Goal: Communication & Community: Answer question/provide support

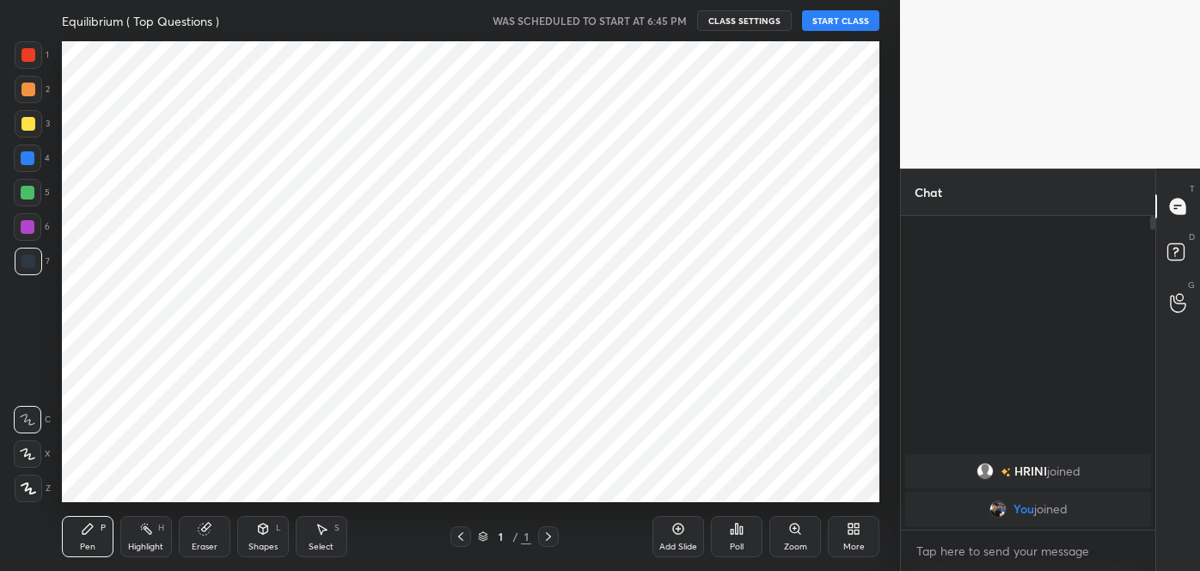
scroll to position [461, 831]
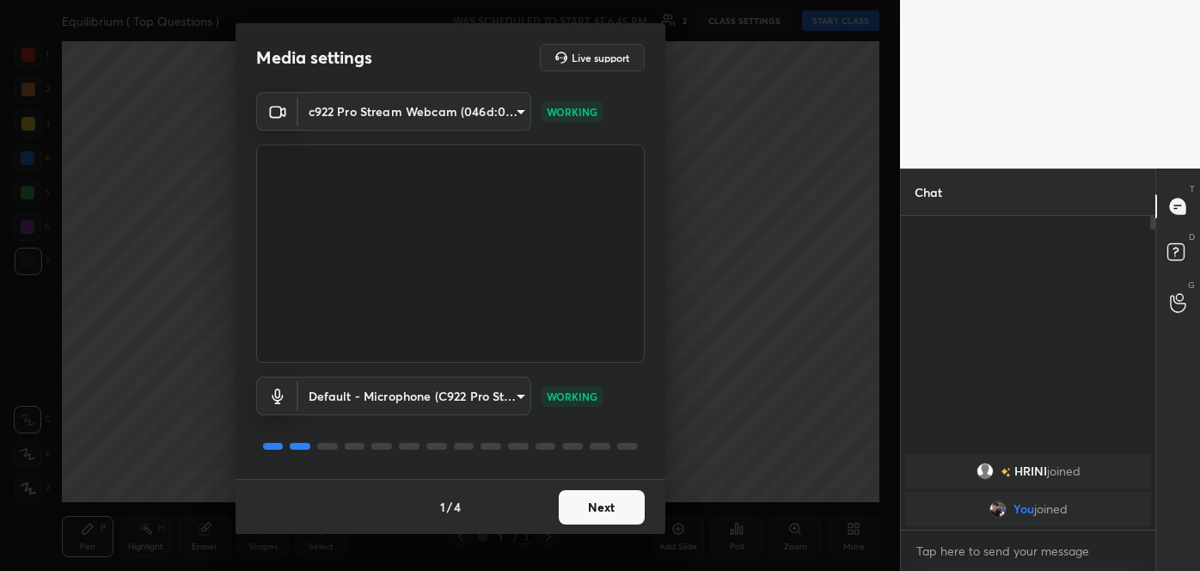
click at [604, 503] on button "Next" at bounding box center [602, 507] width 86 height 34
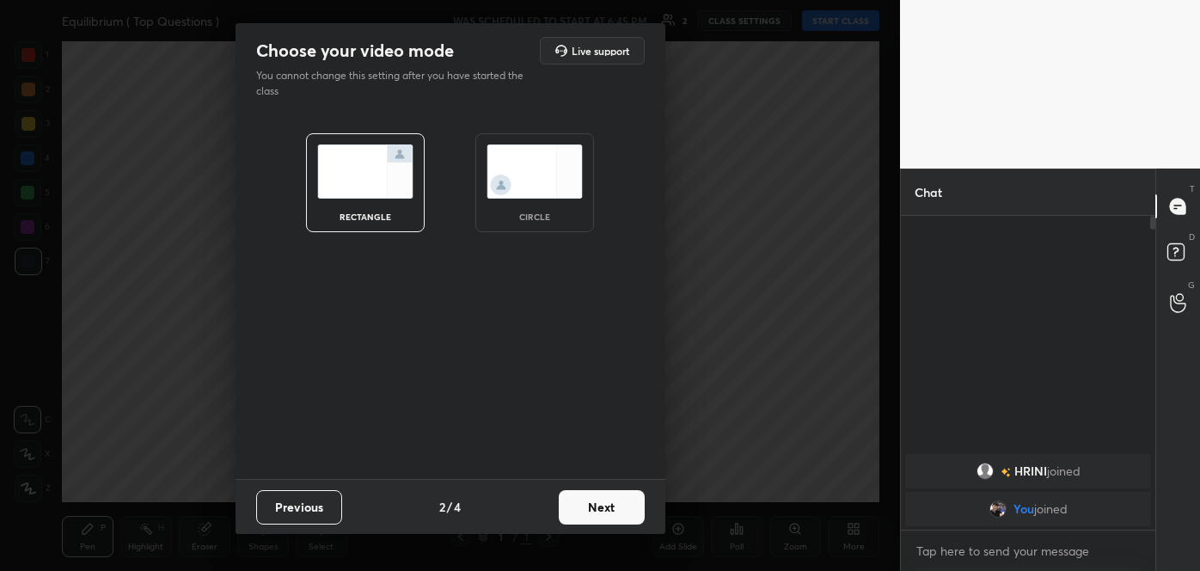
click at [604, 503] on button "Next" at bounding box center [602, 507] width 86 height 34
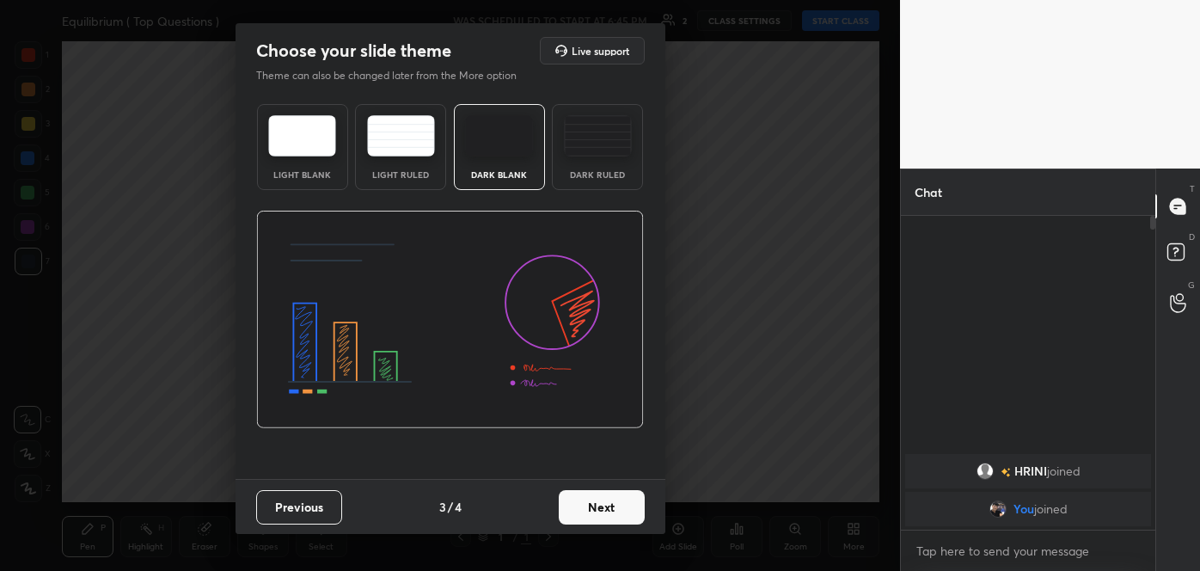
click at [604, 503] on button "Next" at bounding box center [602, 507] width 86 height 34
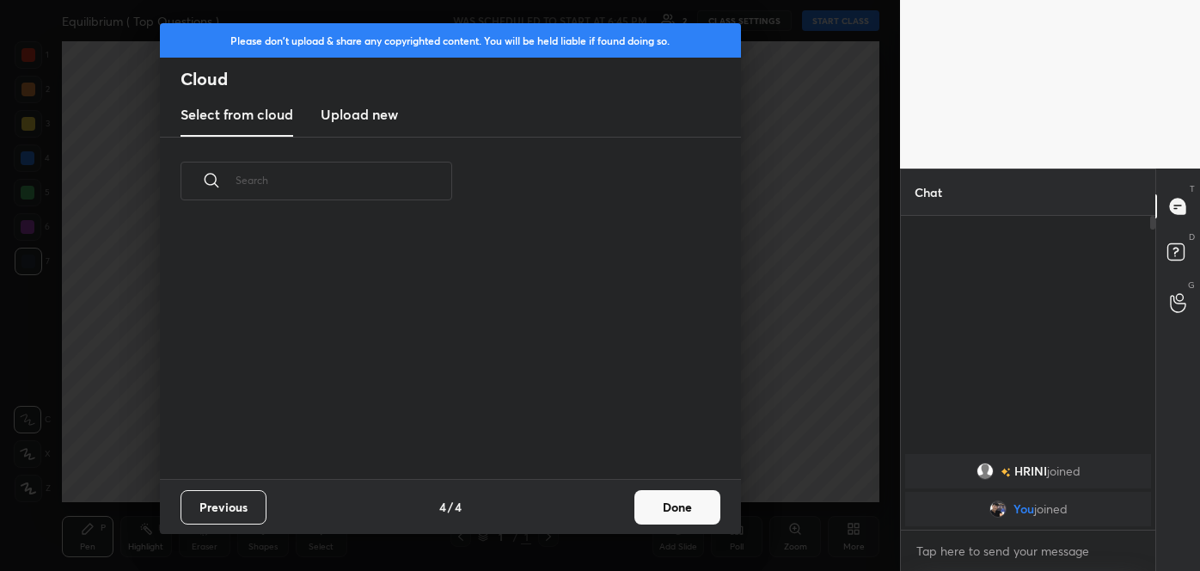
scroll to position [254, 552]
click at [670, 507] on button "Done" at bounding box center [677, 507] width 86 height 34
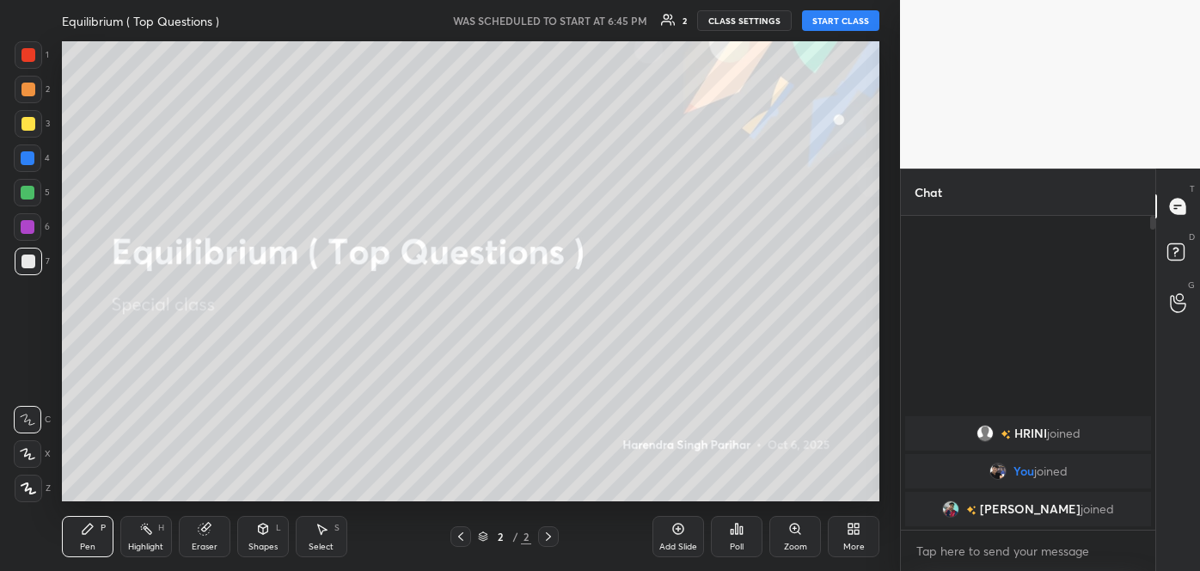
click at [831, 21] on button "START CLASS" at bounding box center [840, 20] width 77 height 21
click at [673, 19] on span "mute" at bounding box center [671, 21] width 24 height 12
click at [849, 536] on div "More" at bounding box center [854, 536] width 52 height 41
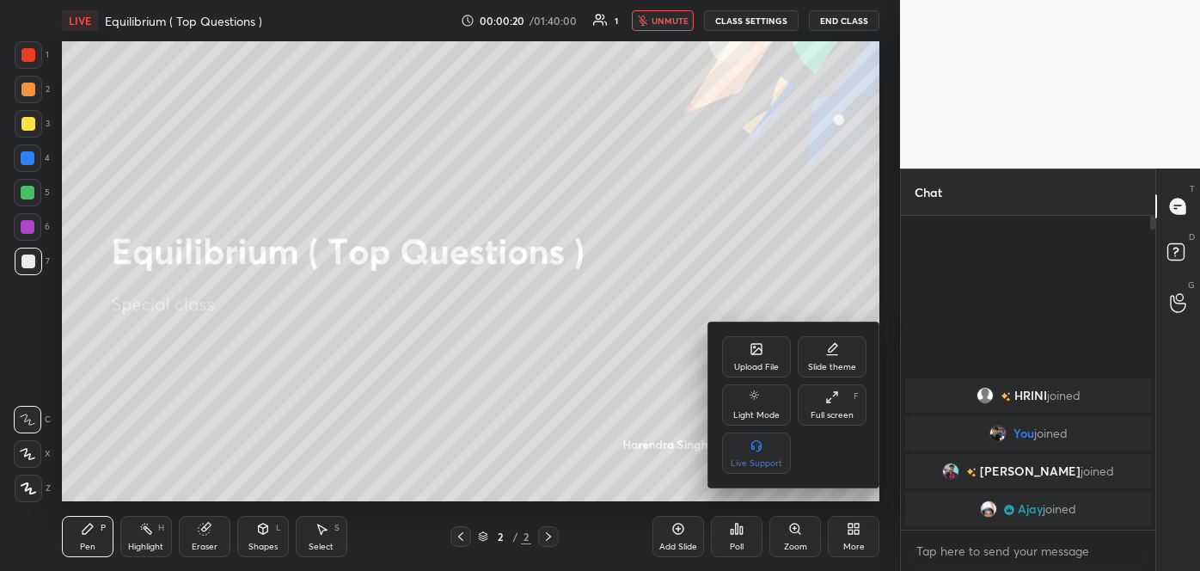
click at [763, 363] on div "Upload File" at bounding box center [756, 367] width 45 height 9
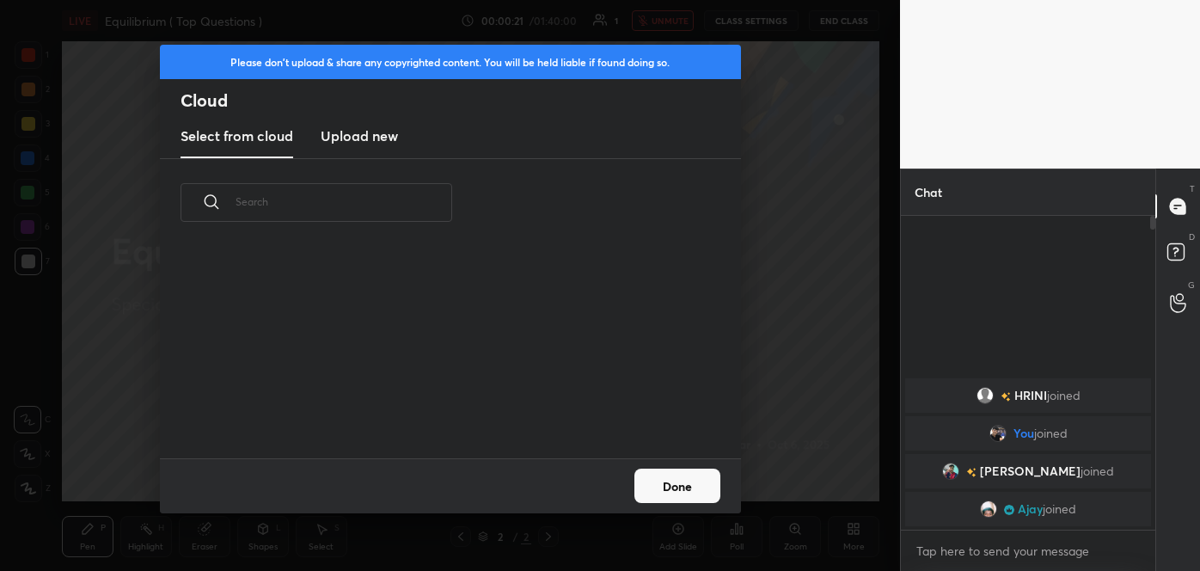
scroll to position [212, 552]
click at [384, 132] on h3 "Upload new" at bounding box center [359, 136] width 77 height 21
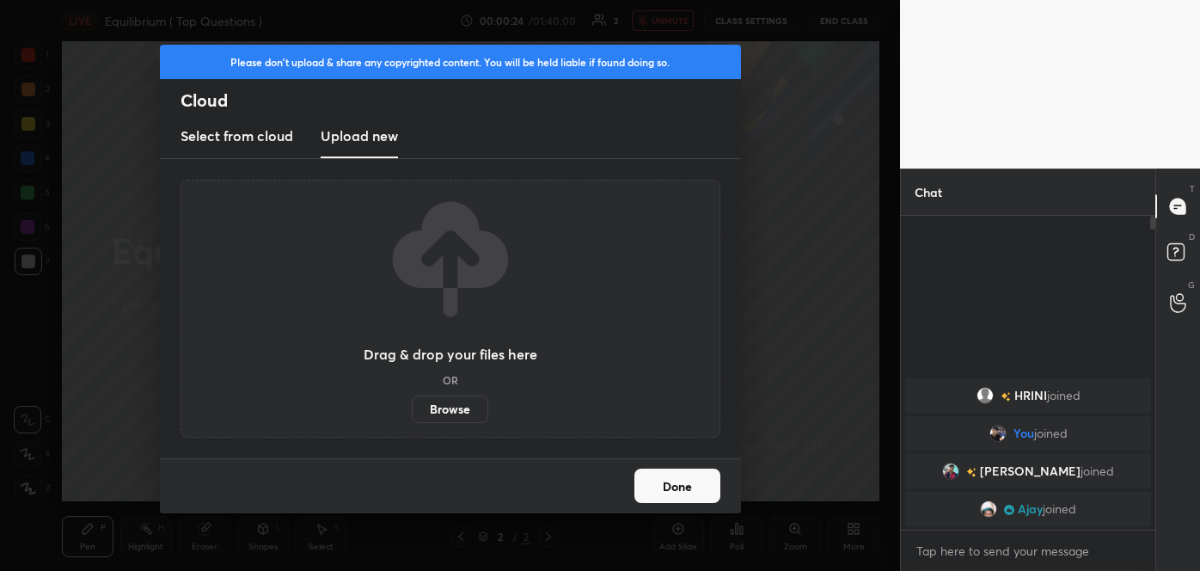
click at [452, 403] on label "Browse" at bounding box center [450, 409] width 77 height 28
click at [412, 403] on input "Browse" at bounding box center [412, 409] width 0 height 28
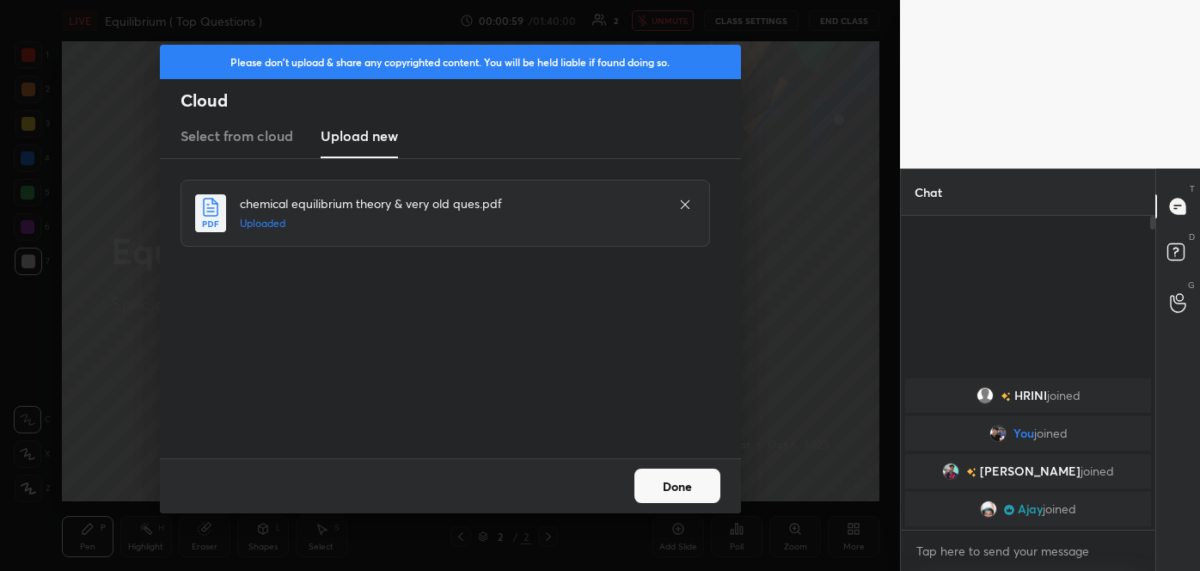
click at [682, 481] on button "Done" at bounding box center [677, 486] width 86 height 34
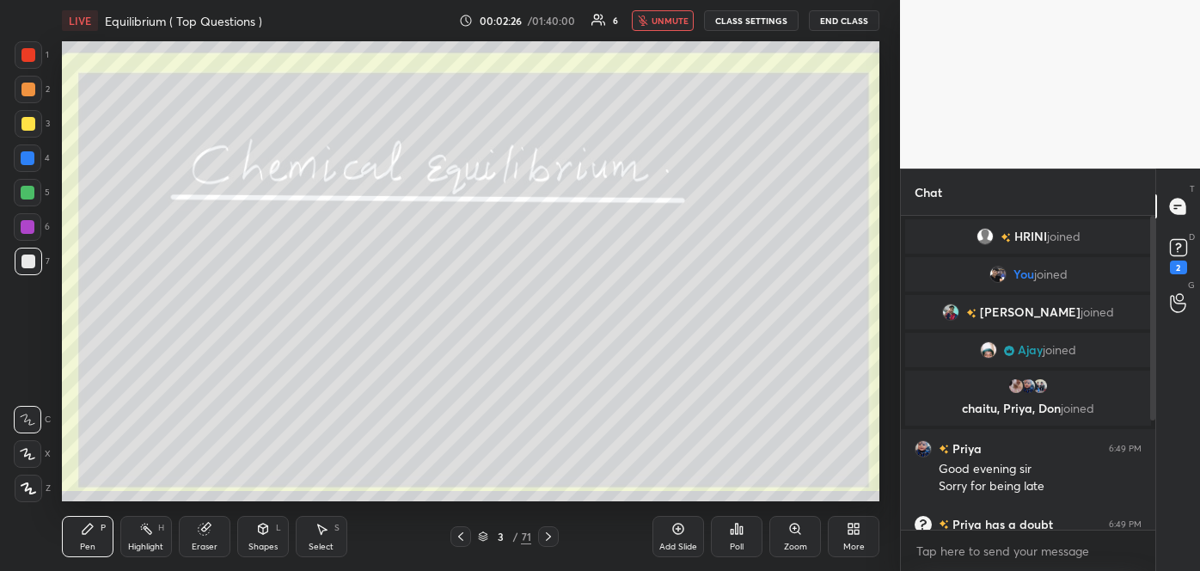
click at [655, 18] on span "unmute" at bounding box center [670, 21] width 37 height 12
click at [1184, 303] on icon at bounding box center [1177, 303] width 15 height 17
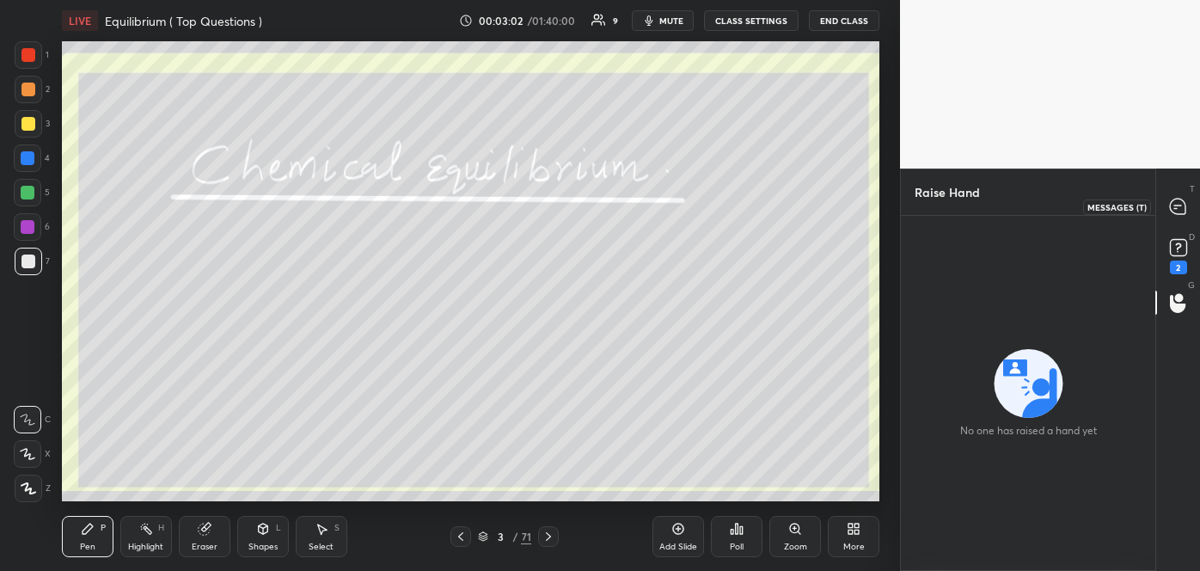
click at [1178, 200] on icon at bounding box center [1177, 206] width 15 height 15
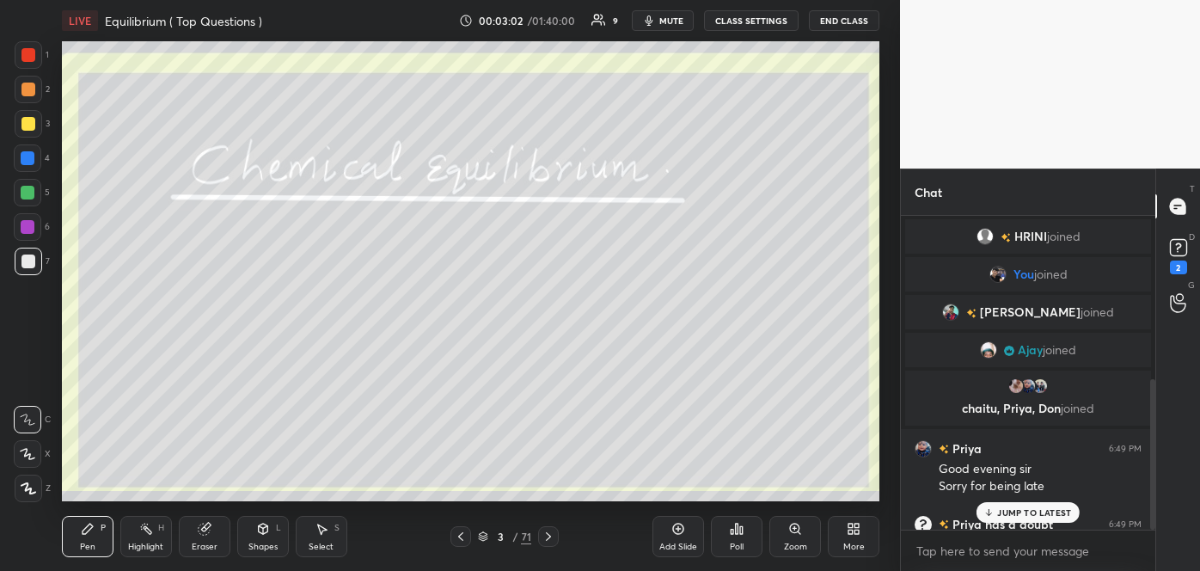
scroll to position [309, 249]
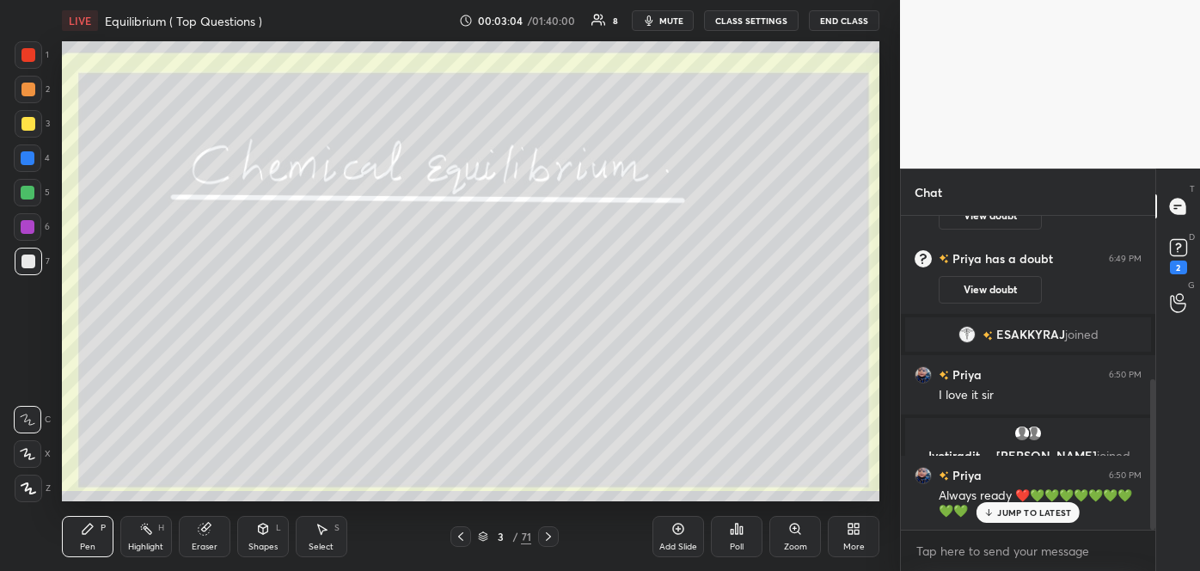
click at [1023, 518] on div "JUMP TO LATEST" at bounding box center [1028, 512] width 103 height 21
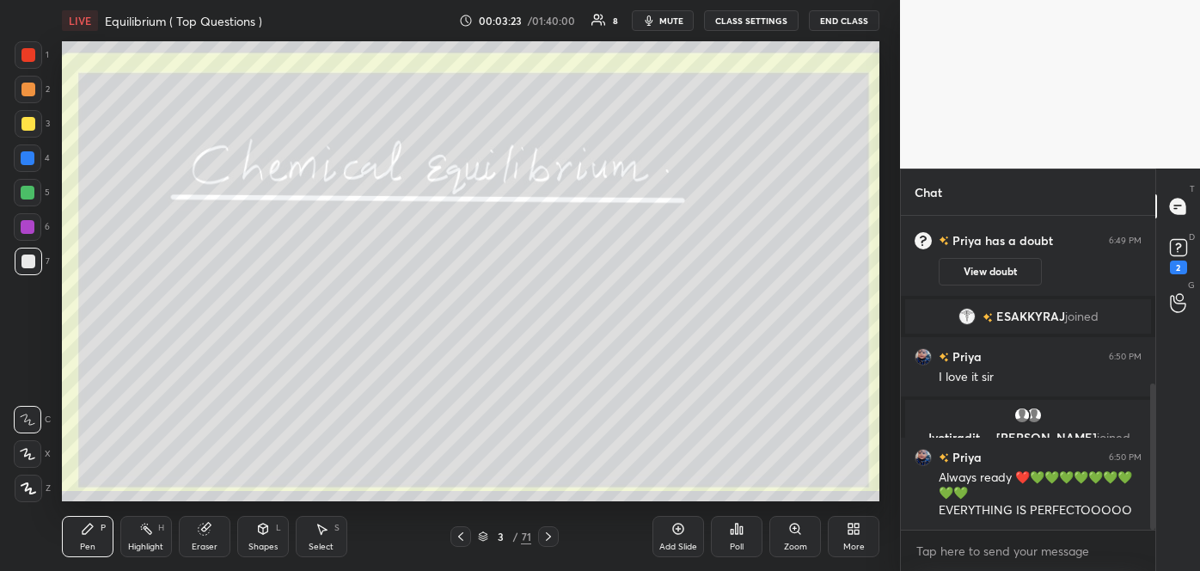
scroll to position [417, 0]
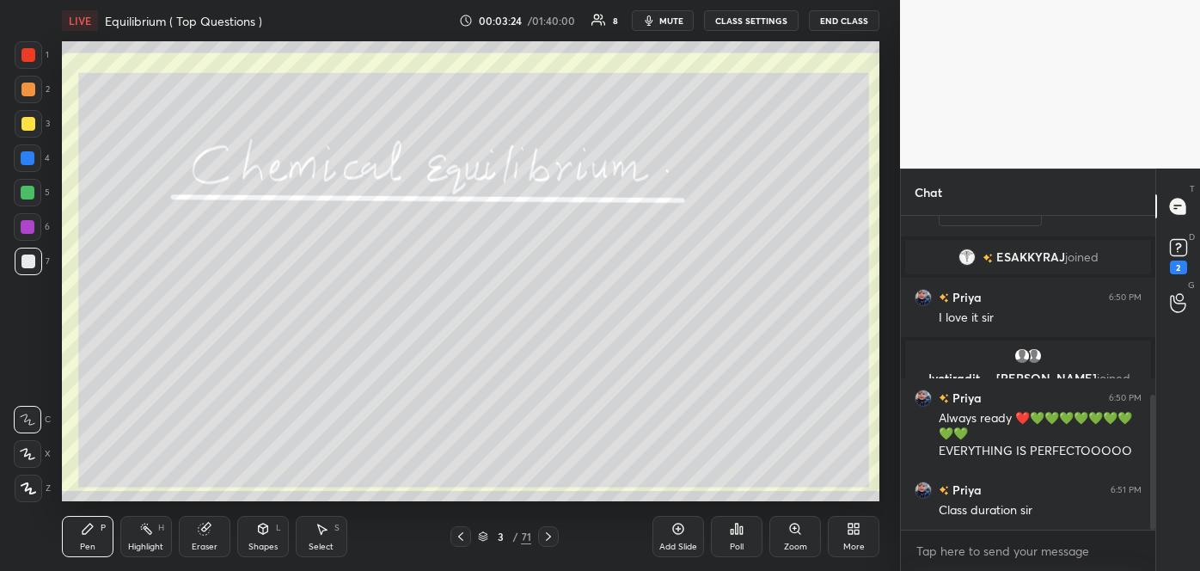
click at [541, 536] on div at bounding box center [548, 536] width 21 height 21
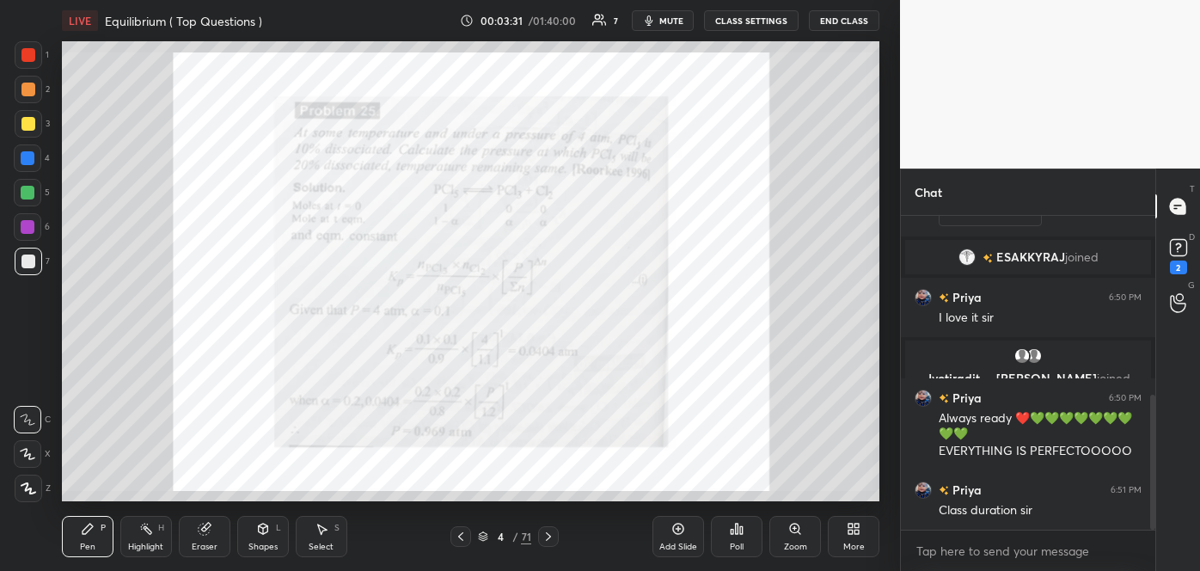
click at [459, 534] on icon at bounding box center [461, 537] width 14 height 14
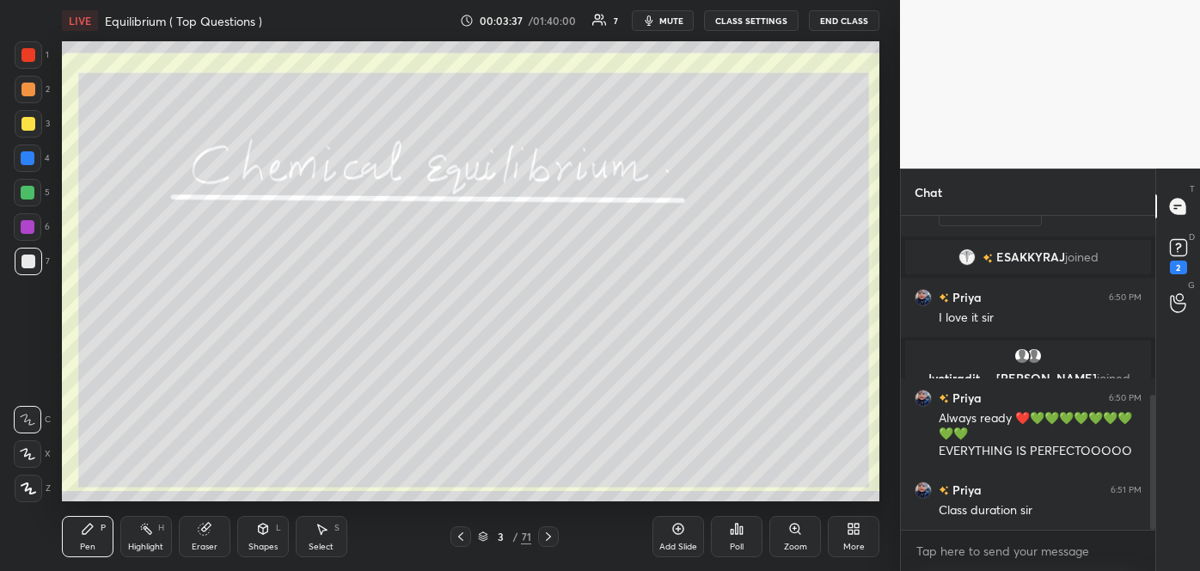
scroll to position [479, 0]
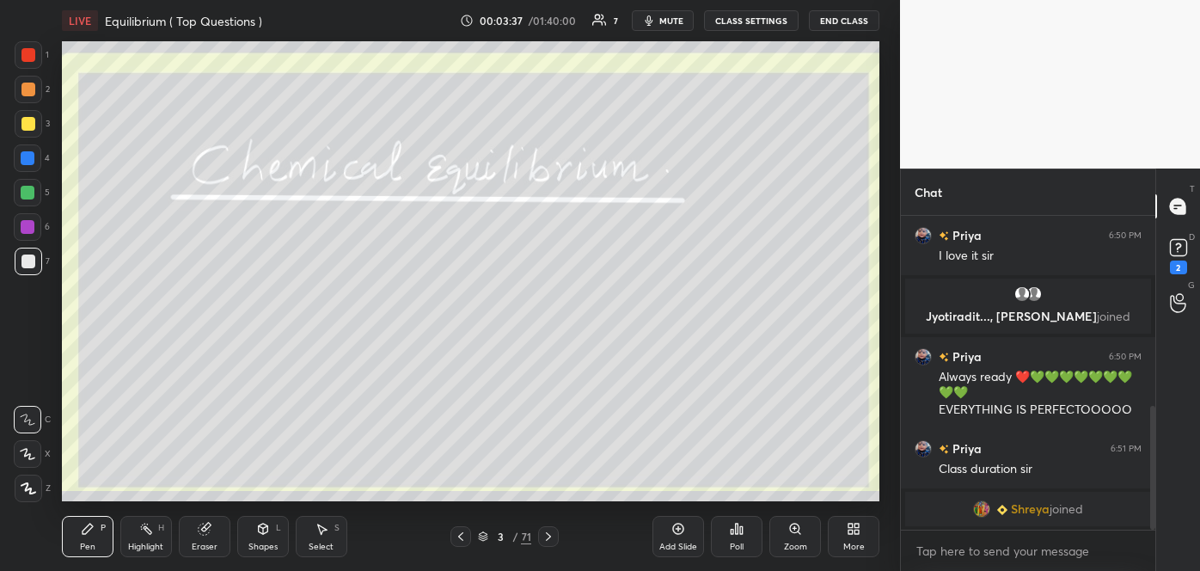
click at [682, 23] on span "mute" at bounding box center [671, 21] width 24 height 12
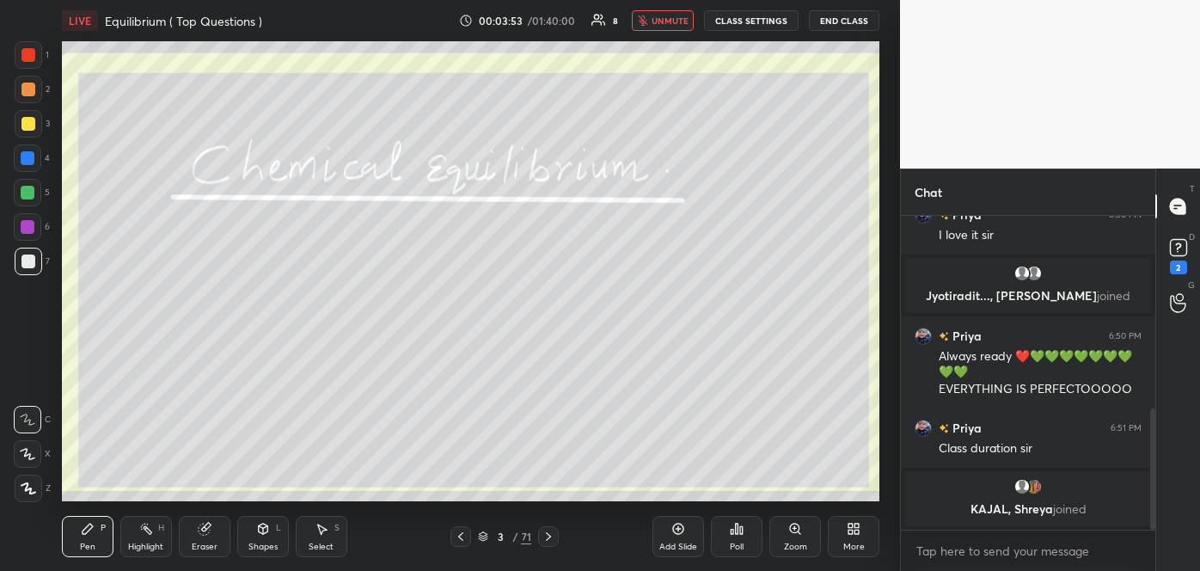
click at [676, 15] on span "unmute" at bounding box center [670, 21] width 37 height 12
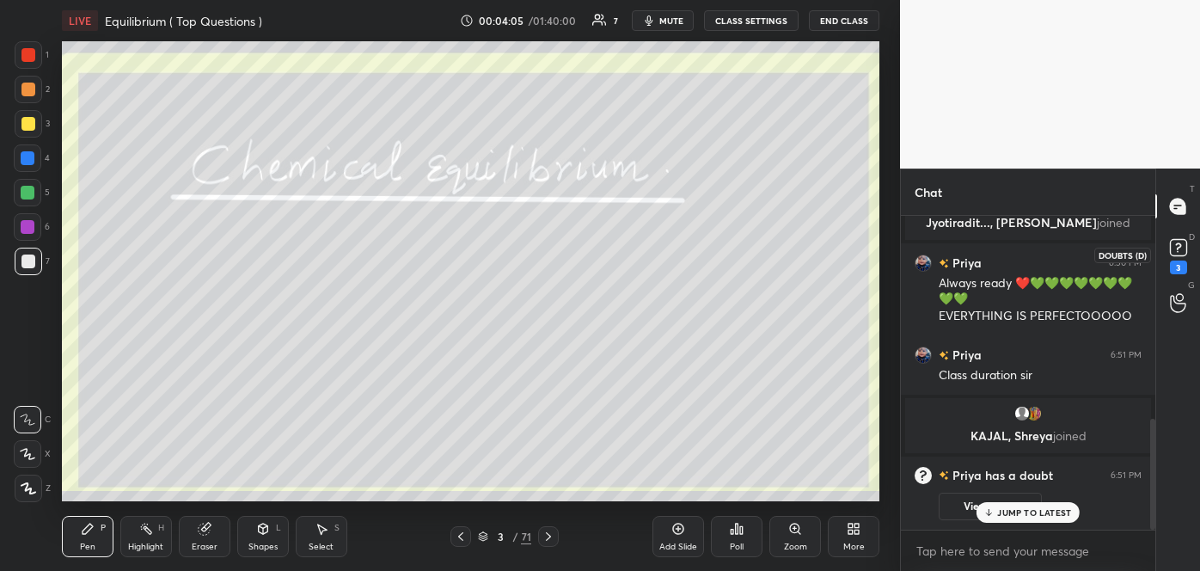
click at [1176, 252] on rect at bounding box center [1178, 248] width 16 height 16
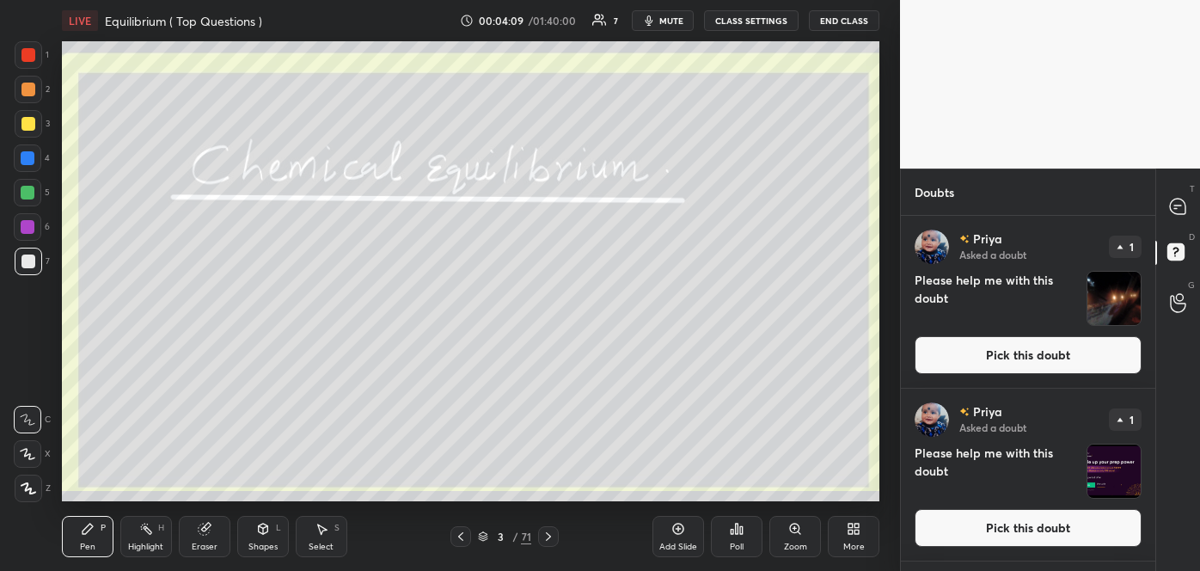
click at [1065, 342] on button "Pick this doubt" at bounding box center [1028, 355] width 227 height 38
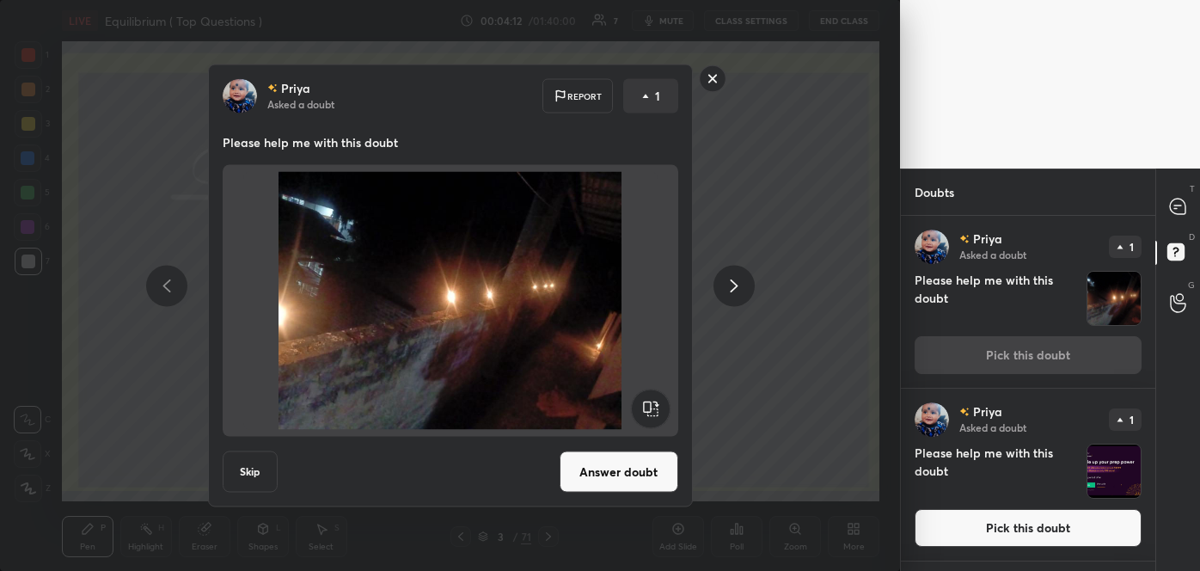
click at [713, 81] on rect at bounding box center [712, 78] width 27 height 27
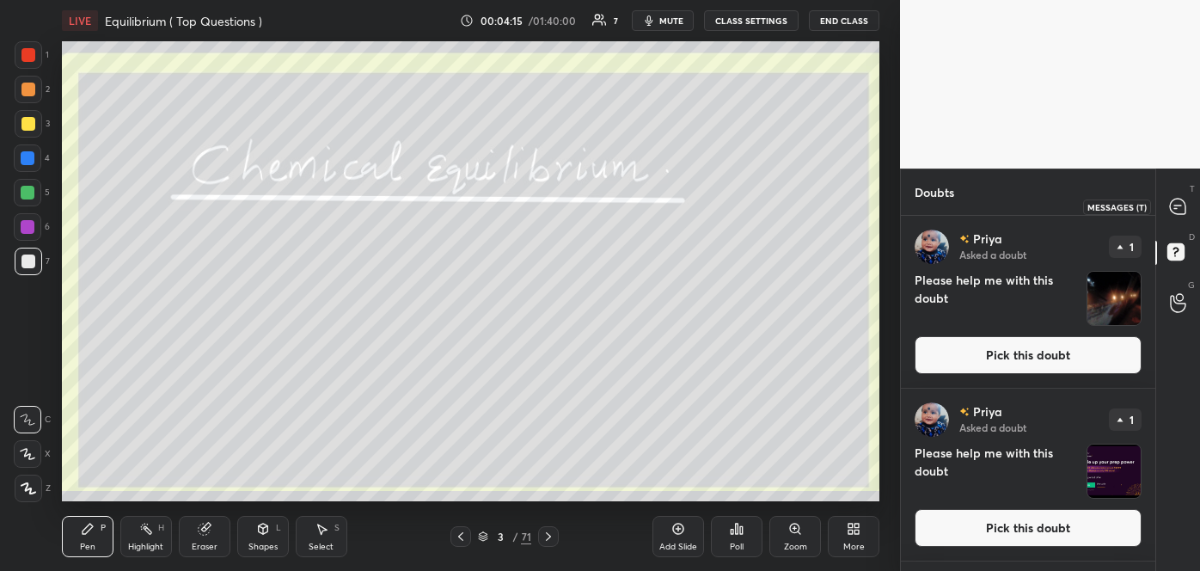
click at [1171, 205] on icon at bounding box center [1177, 206] width 15 height 15
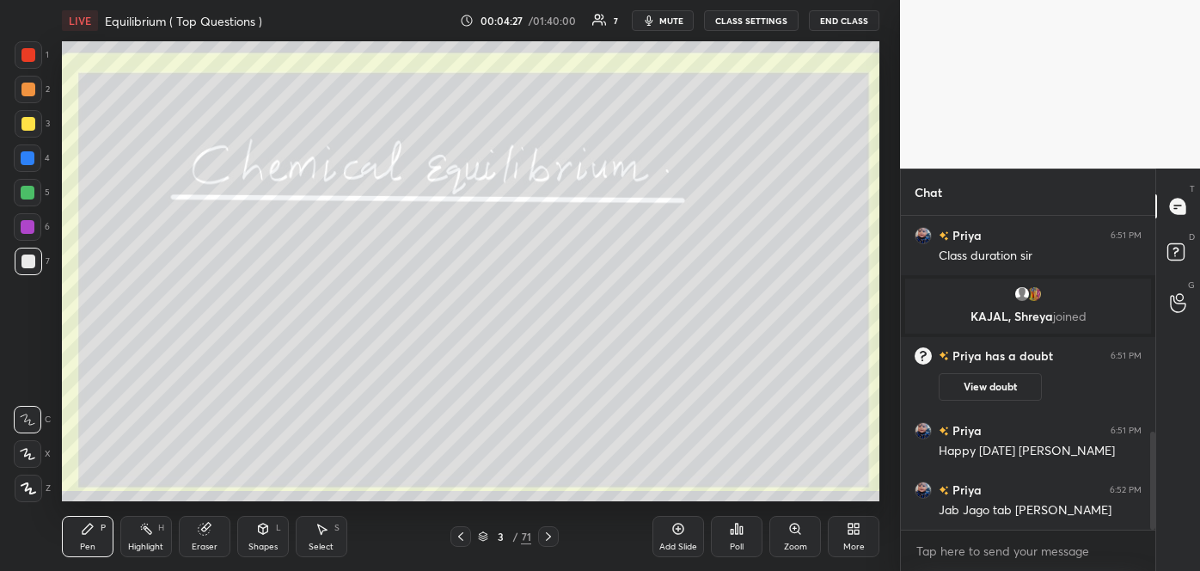
scroll to position [733, 0]
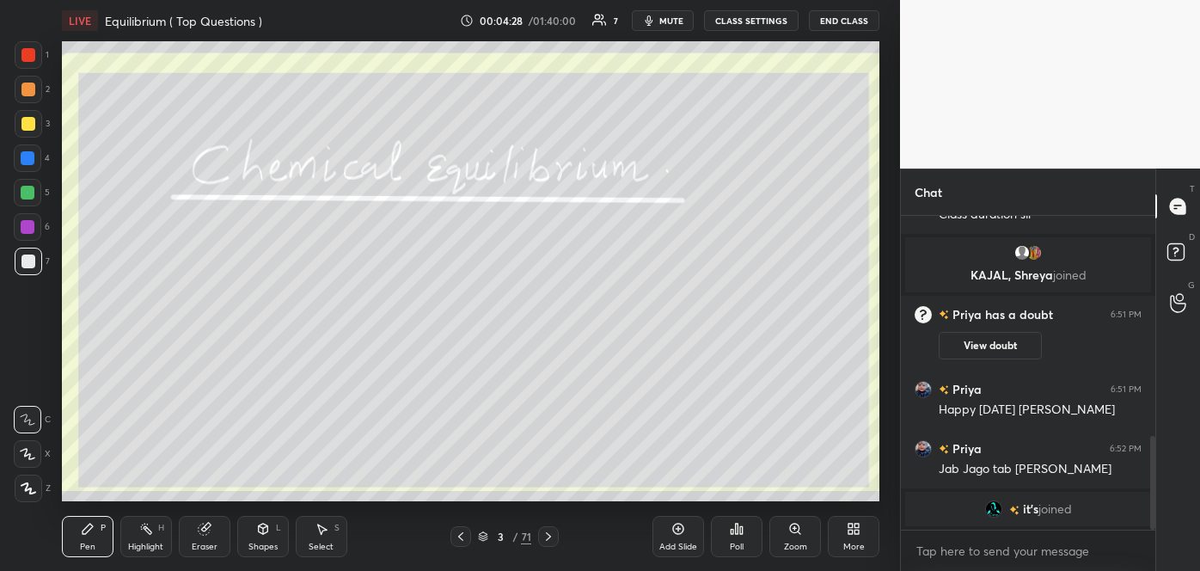
click at [684, 539] on div "Add Slide" at bounding box center [679, 536] width 52 height 41
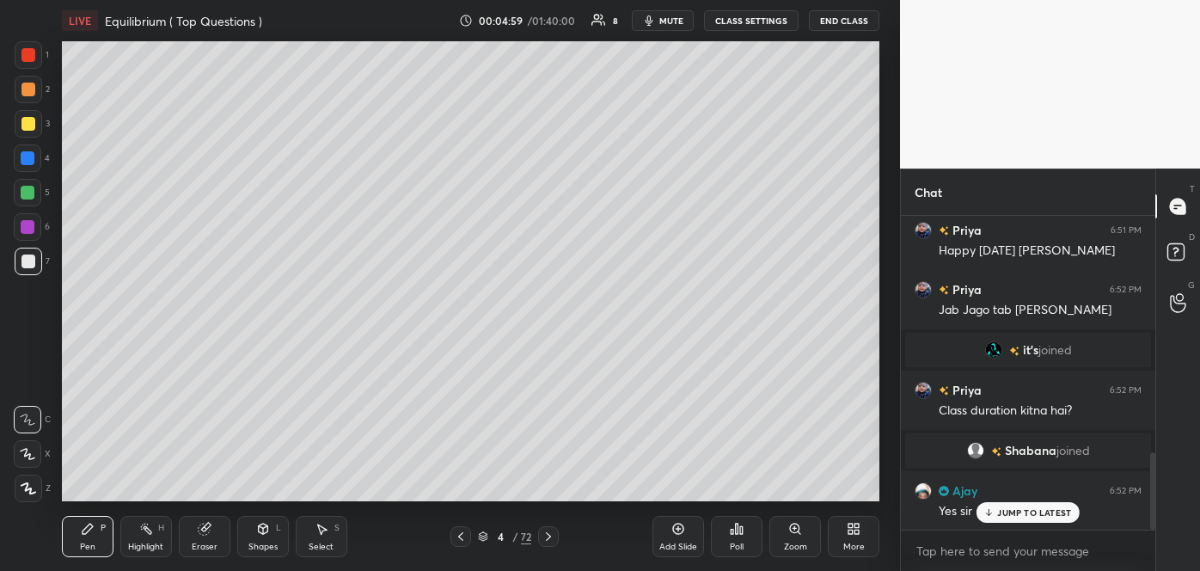
scroll to position [953, 0]
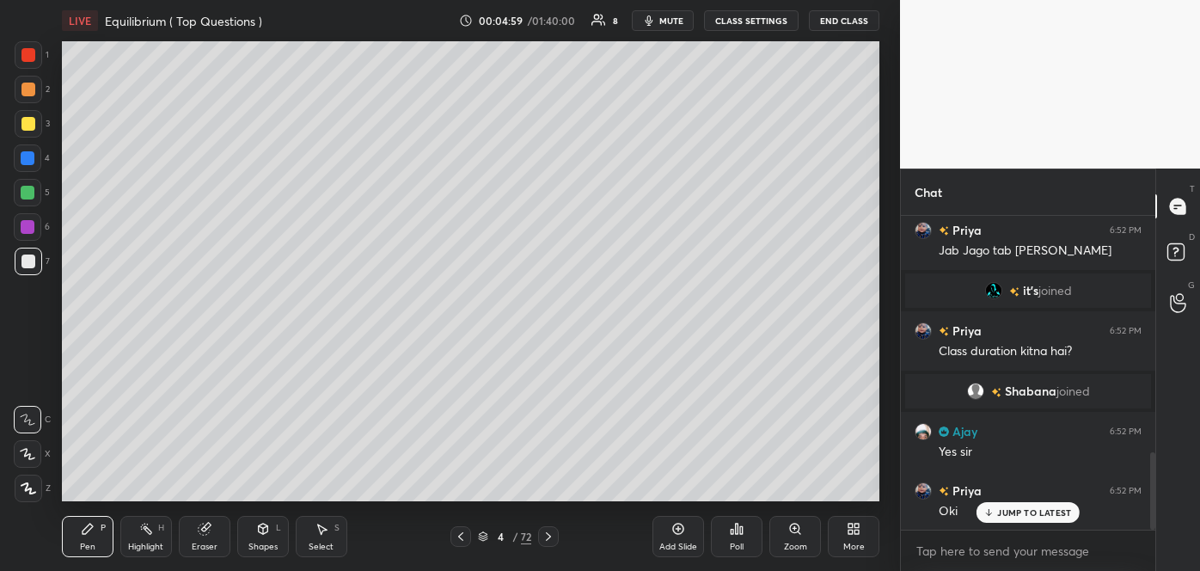
click at [34, 265] on div at bounding box center [28, 261] width 14 height 14
click at [28, 452] on icon at bounding box center [27, 454] width 15 height 12
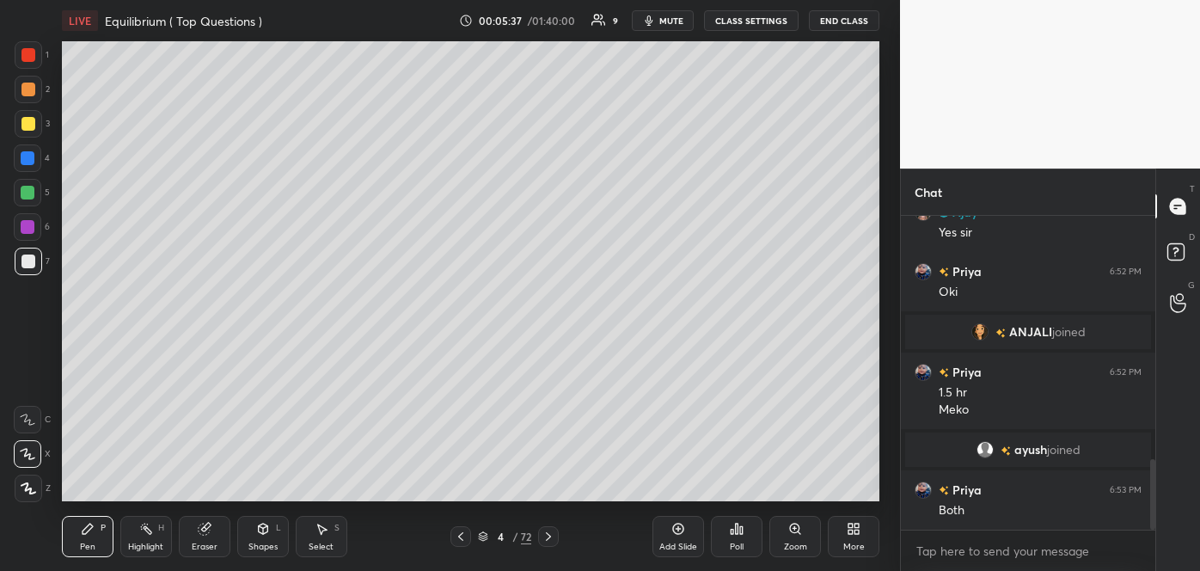
scroll to position [1153, 0]
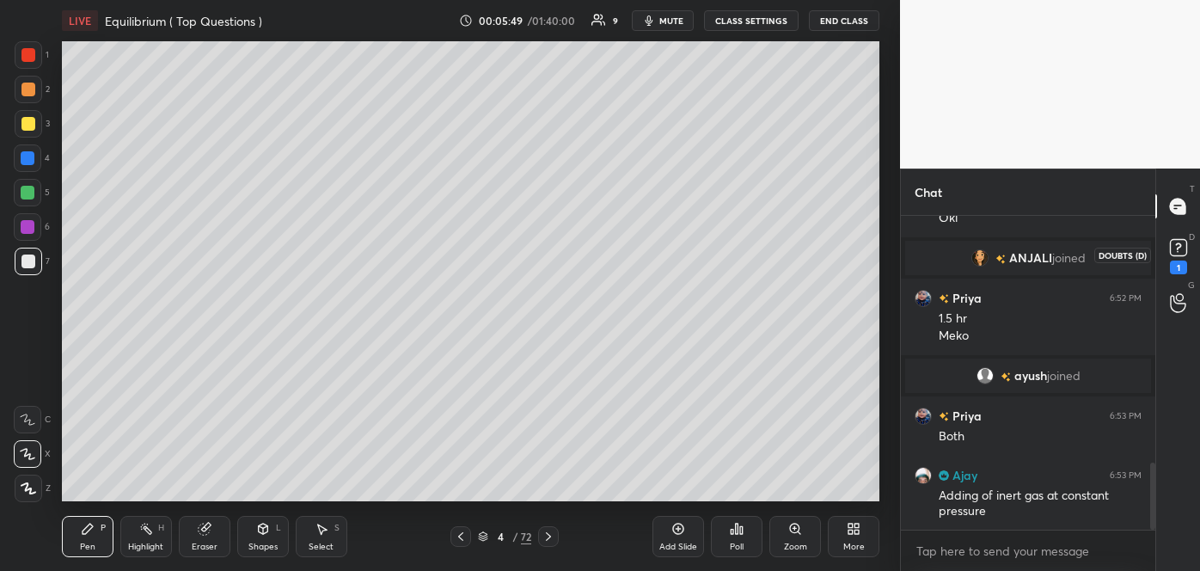
click at [1174, 248] on rect at bounding box center [1178, 248] width 16 height 16
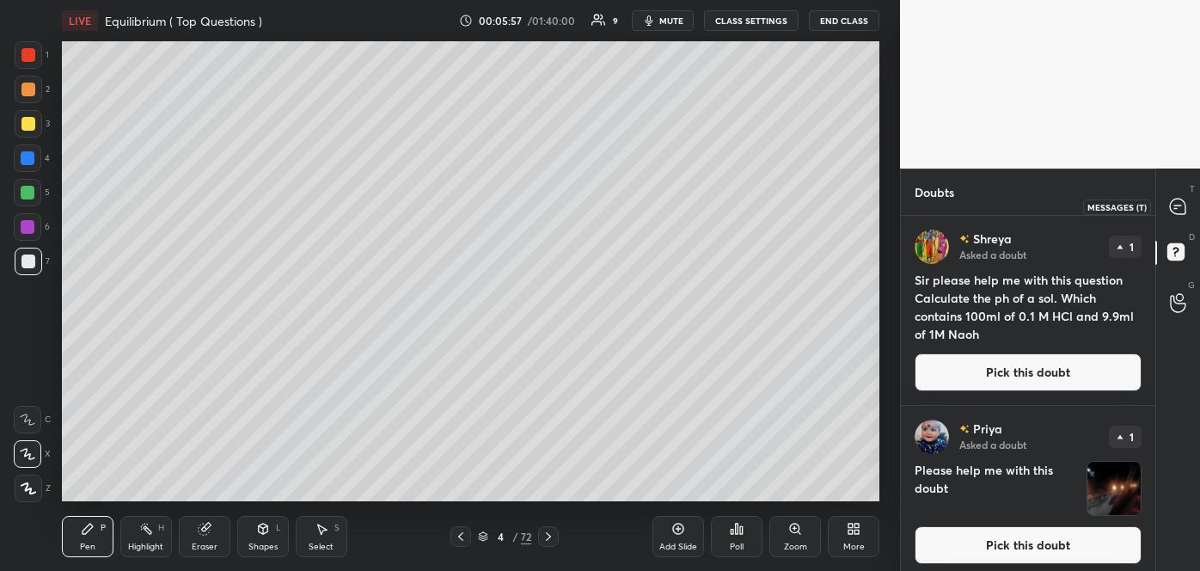
click at [1175, 206] on icon at bounding box center [1177, 206] width 15 height 15
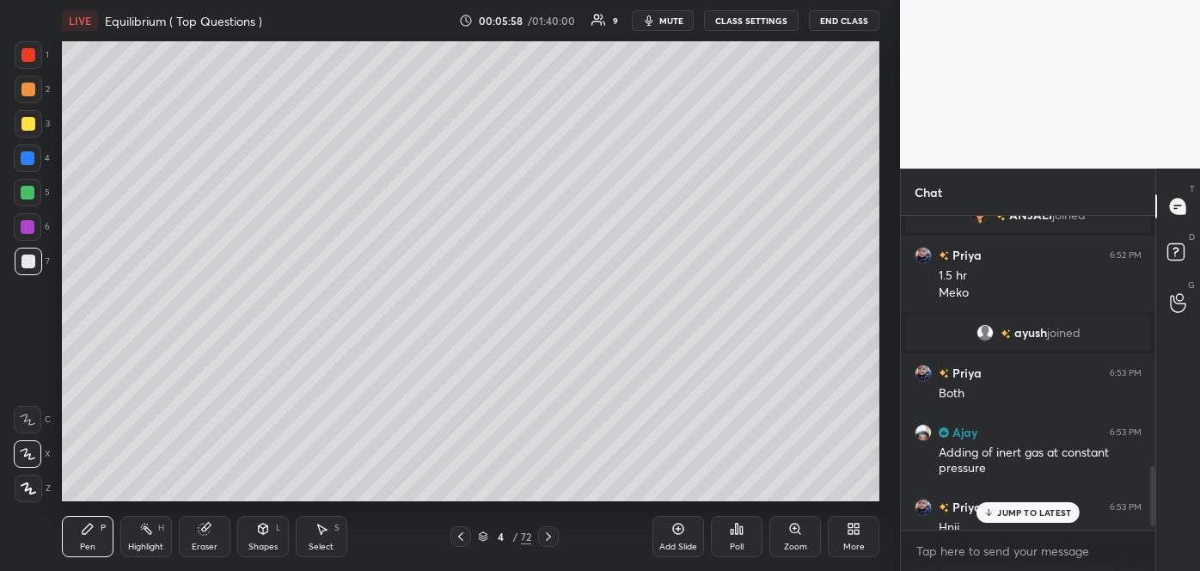
scroll to position [309, 249]
click at [1004, 508] on p "JUMP TO LATEST" at bounding box center [1034, 512] width 74 height 10
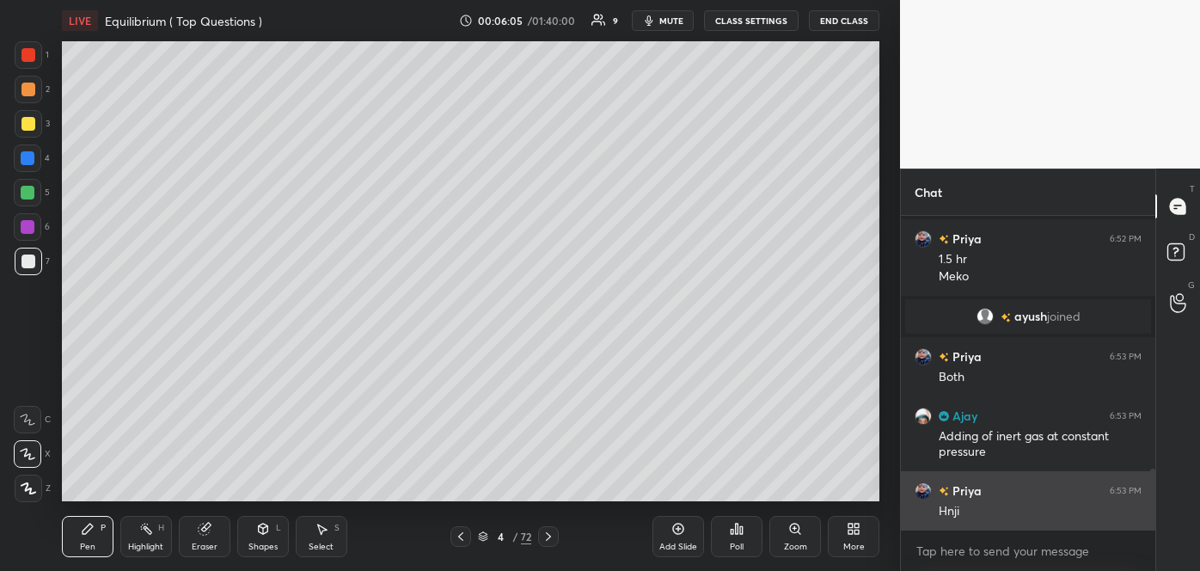
scroll to position [1364, 0]
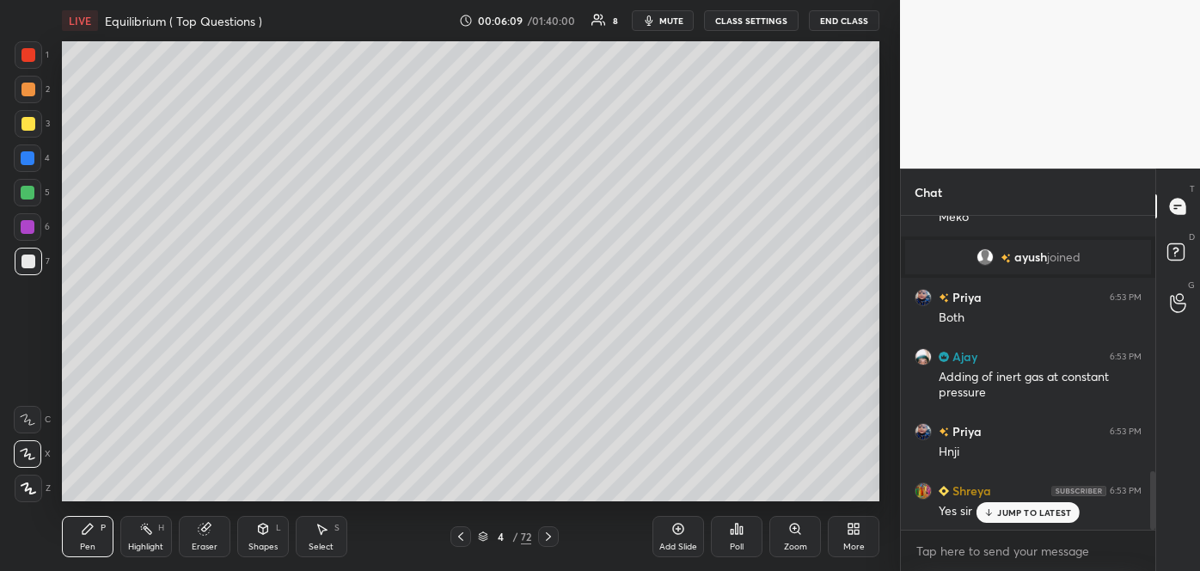
click at [26, 123] on div at bounding box center [28, 124] width 14 height 14
click at [29, 193] on div at bounding box center [28, 193] width 14 height 14
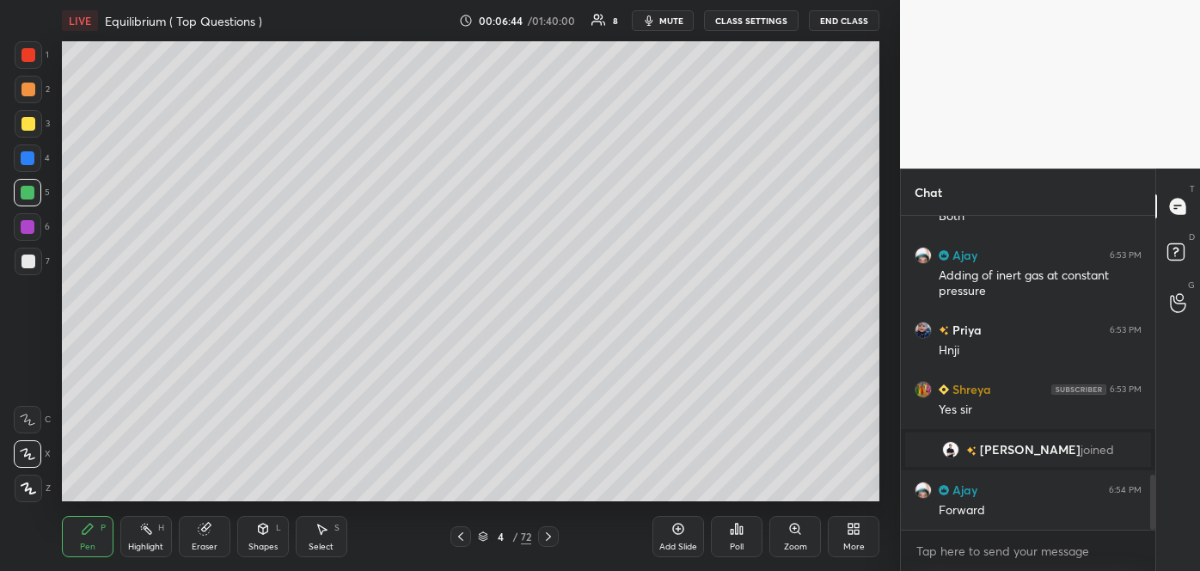
scroll to position [1540, 0]
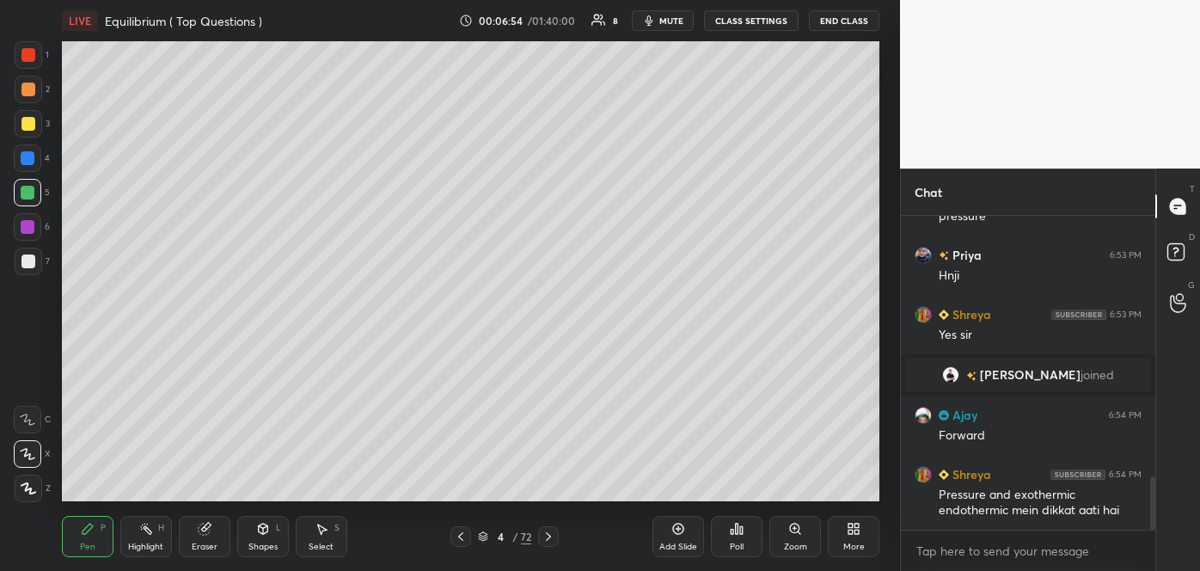
click at [27, 86] on div at bounding box center [28, 90] width 14 height 14
click at [22, 119] on div at bounding box center [28, 124] width 14 height 14
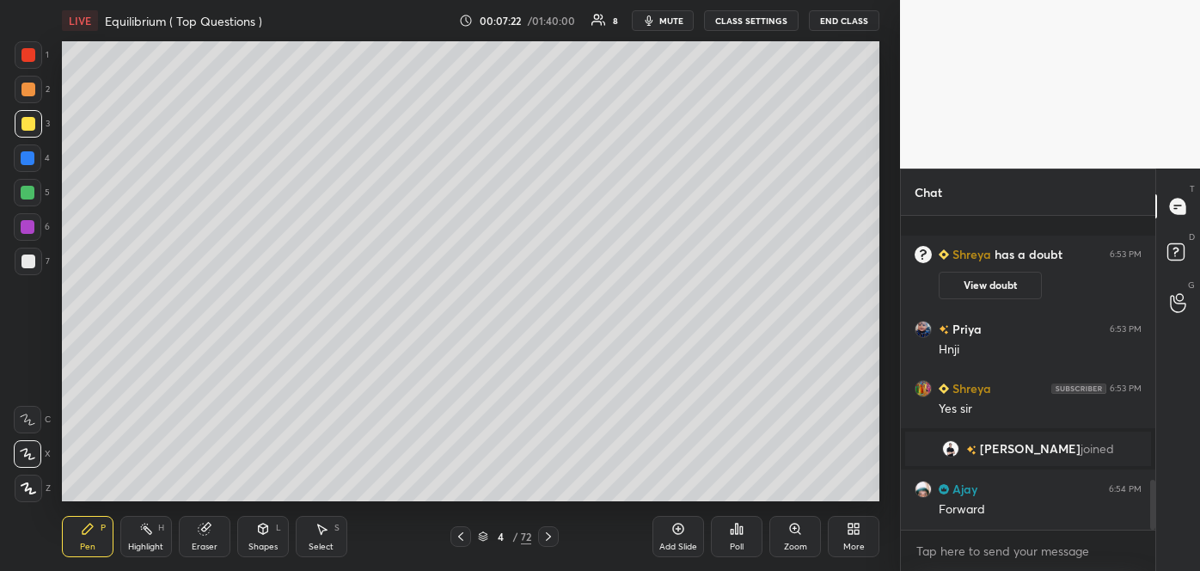
scroll to position [1655, 0]
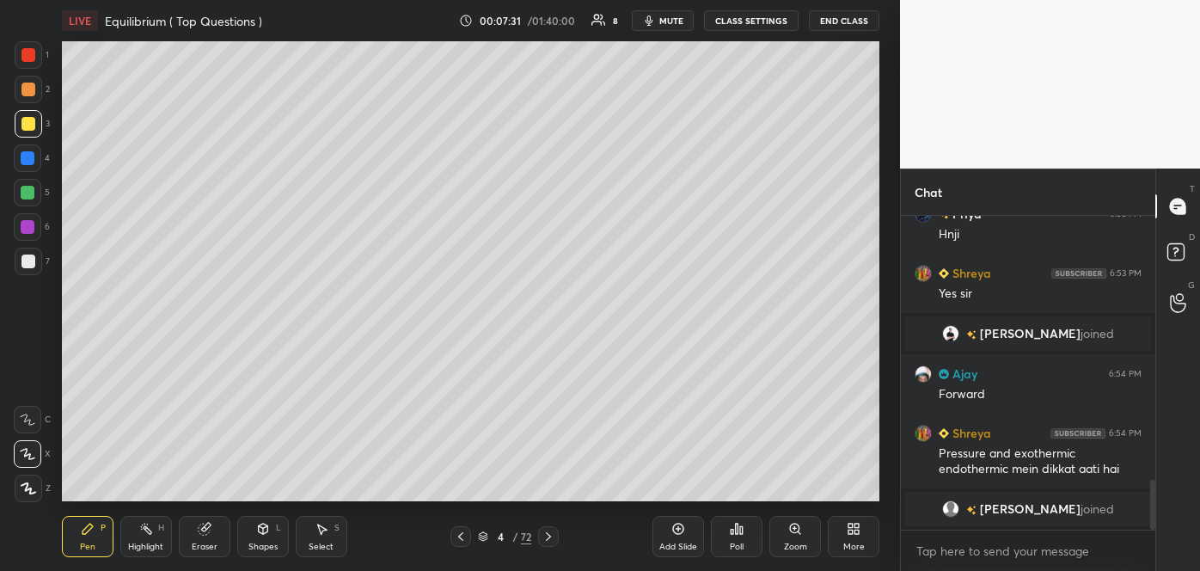
click at [32, 258] on div at bounding box center [28, 261] width 14 height 14
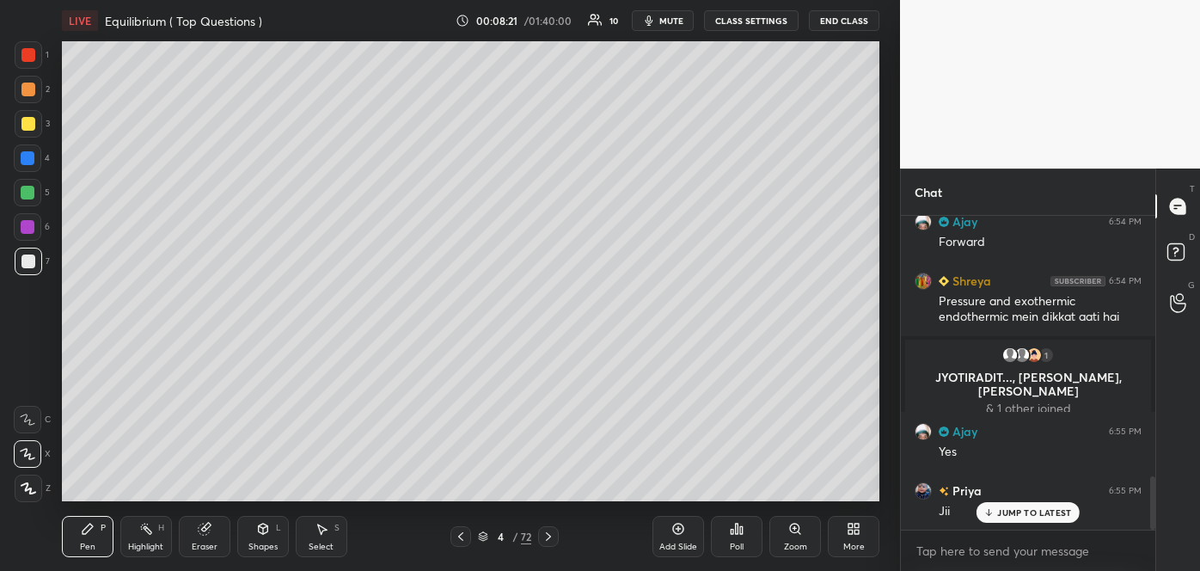
scroll to position [1575, 0]
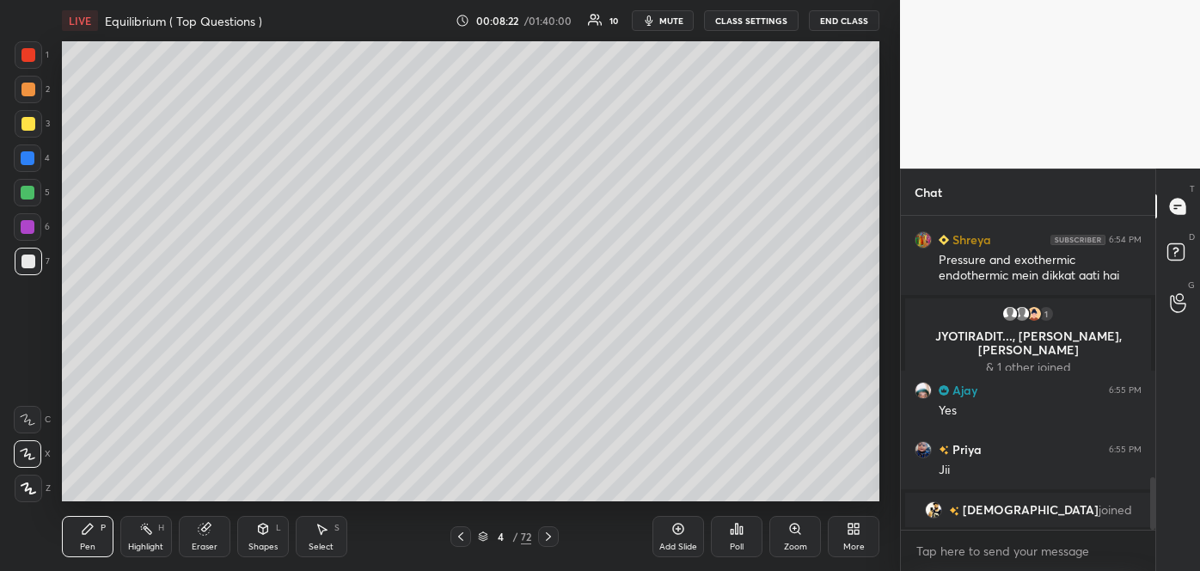
click at [22, 120] on div at bounding box center [28, 124] width 14 height 14
click at [22, 158] on div at bounding box center [28, 158] width 14 height 14
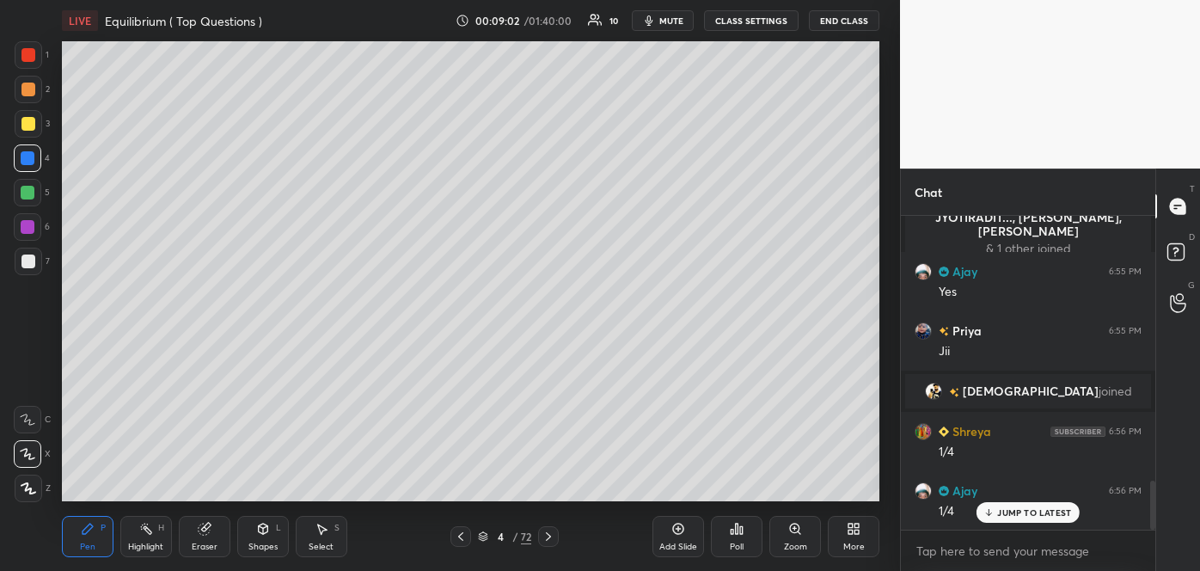
scroll to position [1754, 0]
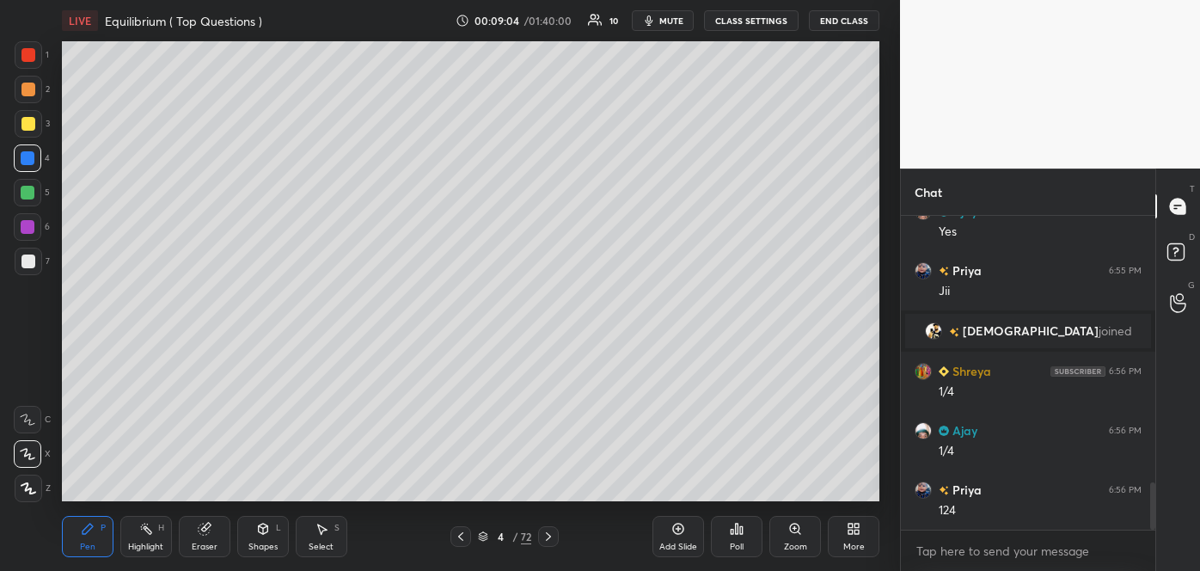
click at [205, 539] on div "Eraser" at bounding box center [205, 536] width 52 height 41
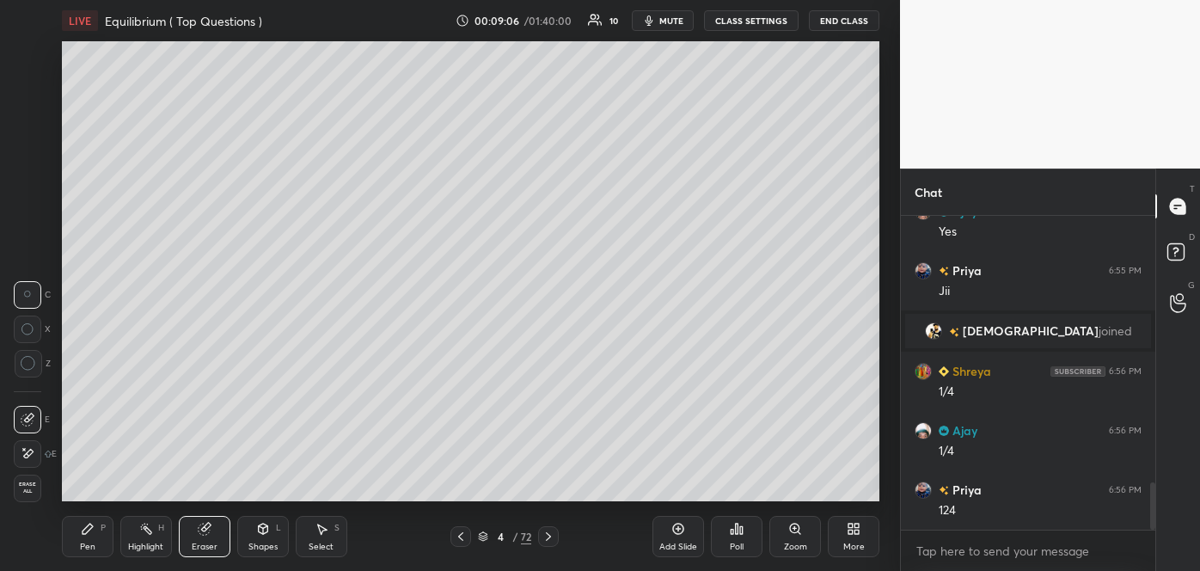
click at [103, 534] on div "Pen P" at bounding box center [88, 536] width 52 height 41
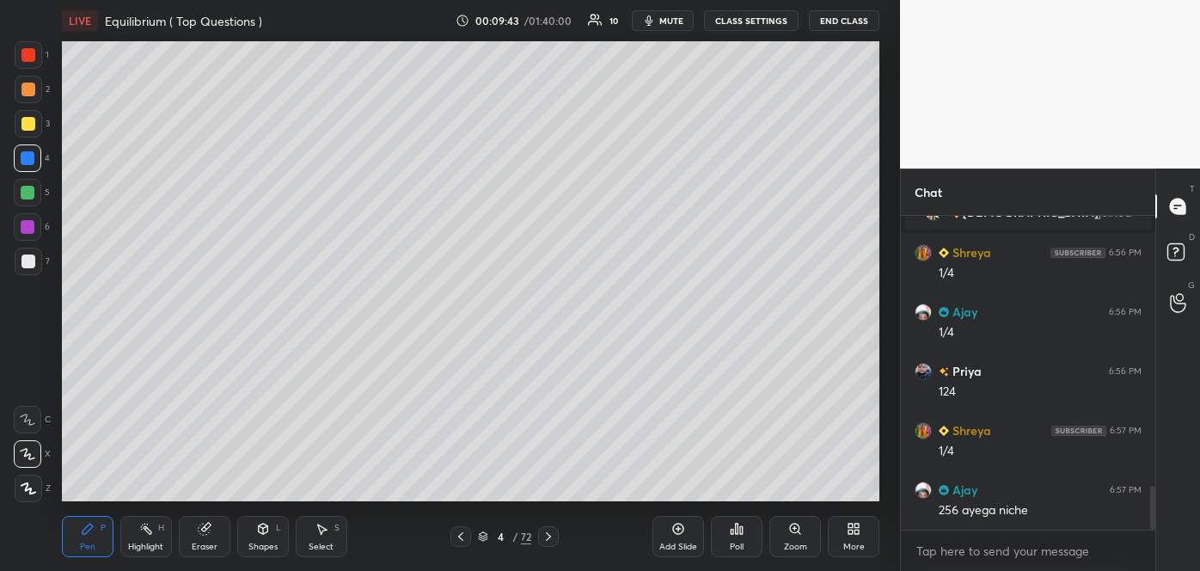
scroll to position [1914, 0]
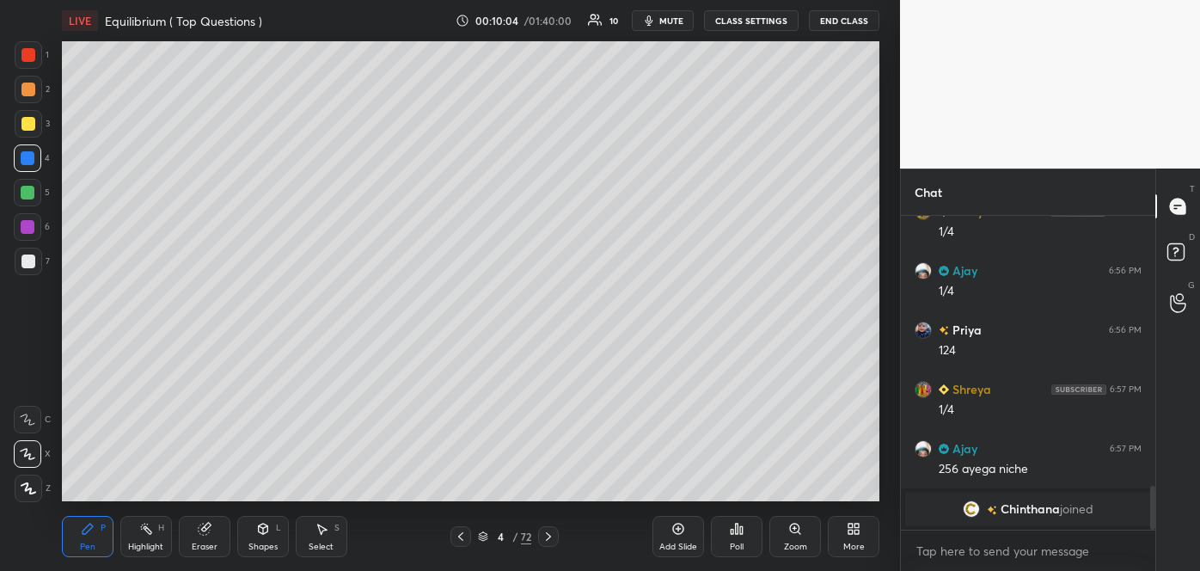
click at [25, 260] on div at bounding box center [28, 261] width 14 height 14
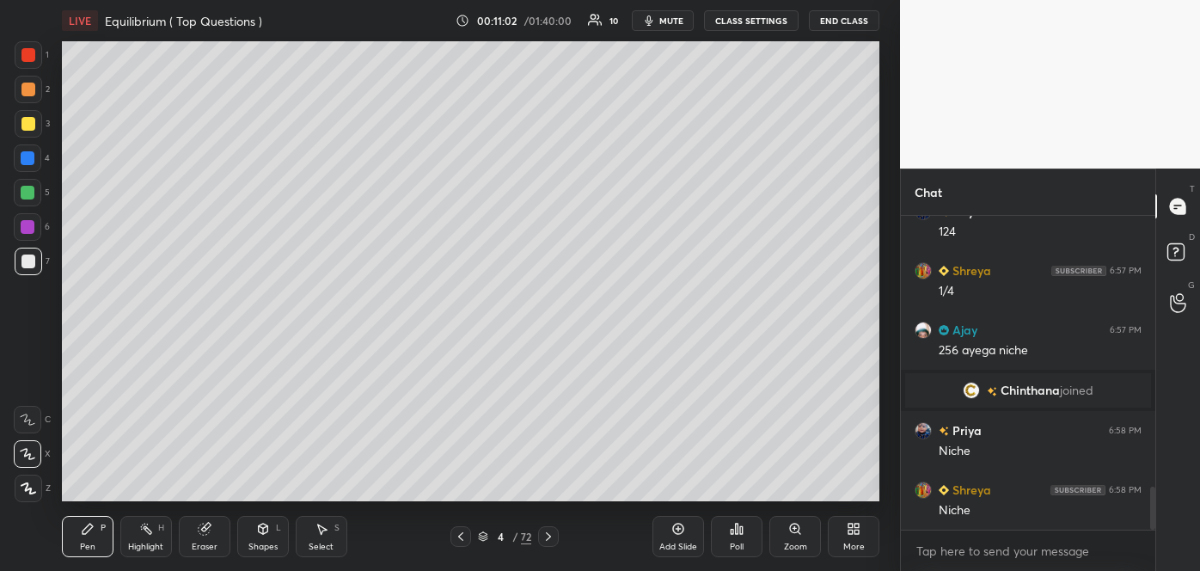
scroll to position [1995, 0]
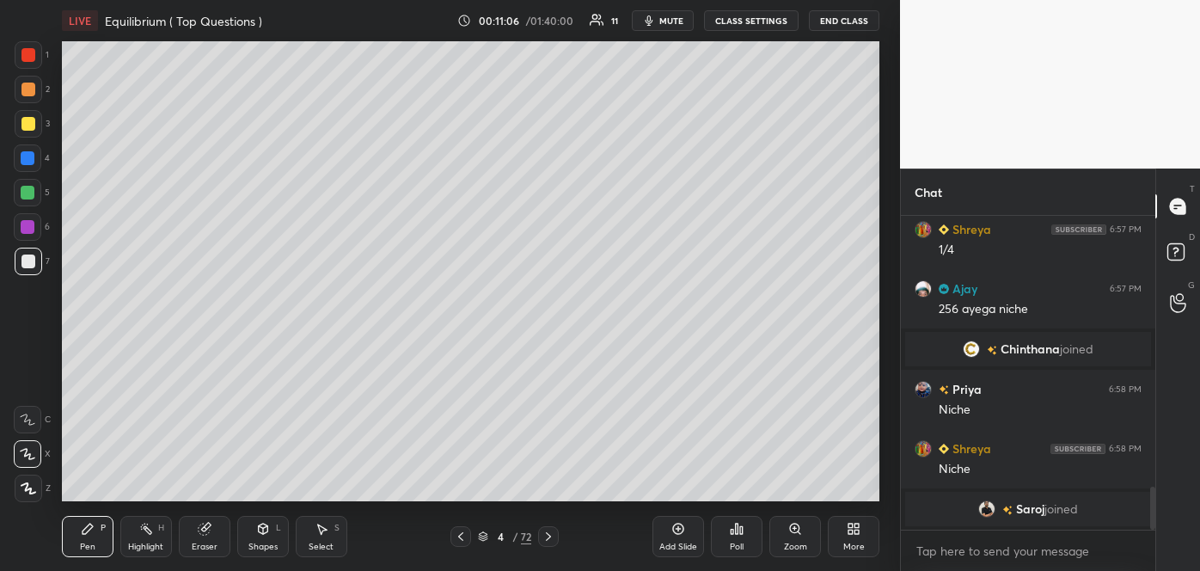
click at [271, 542] on div "Shapes" at bounding box center [262, 546] width 29 height 9
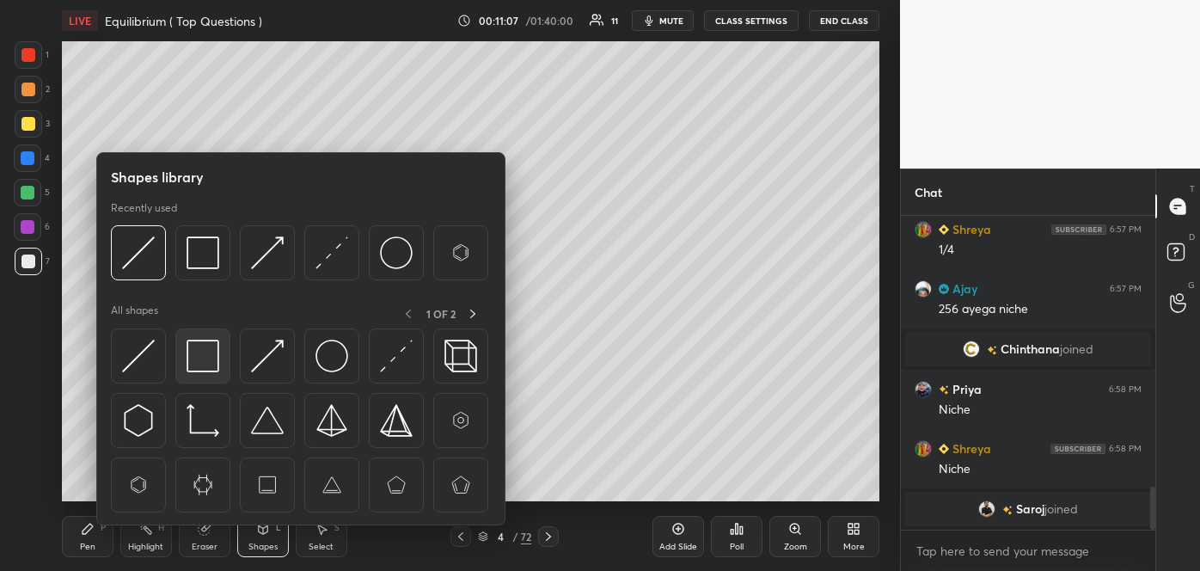
click at [206, 358] on img at bounding box center [203, 356] width 33 height 33
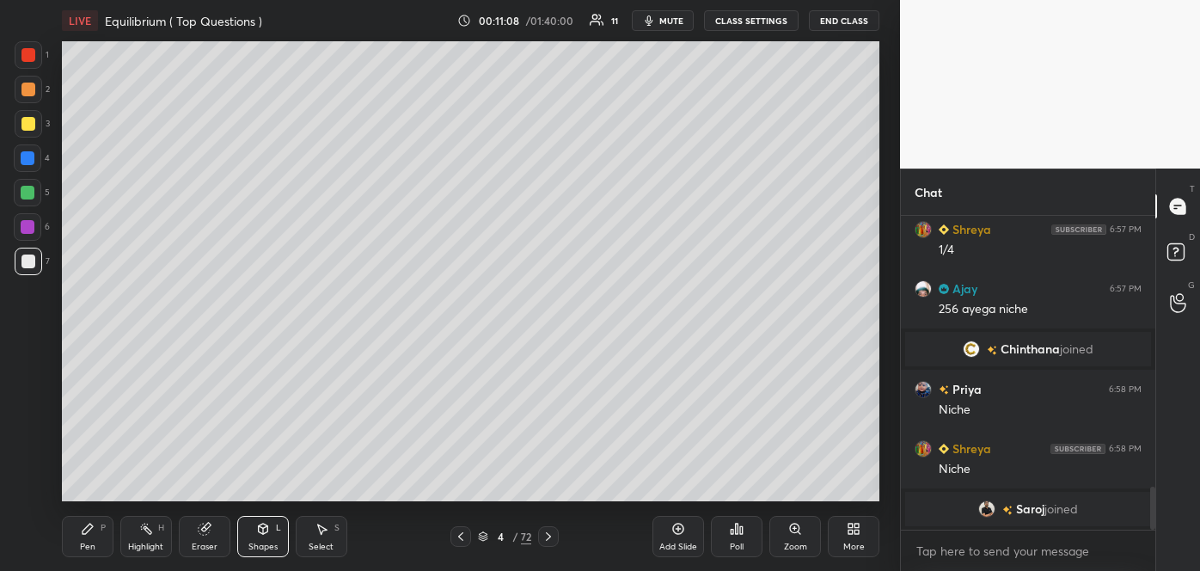
click at [28, 83] on div at bounding box center [28, 90] width 14 height 14
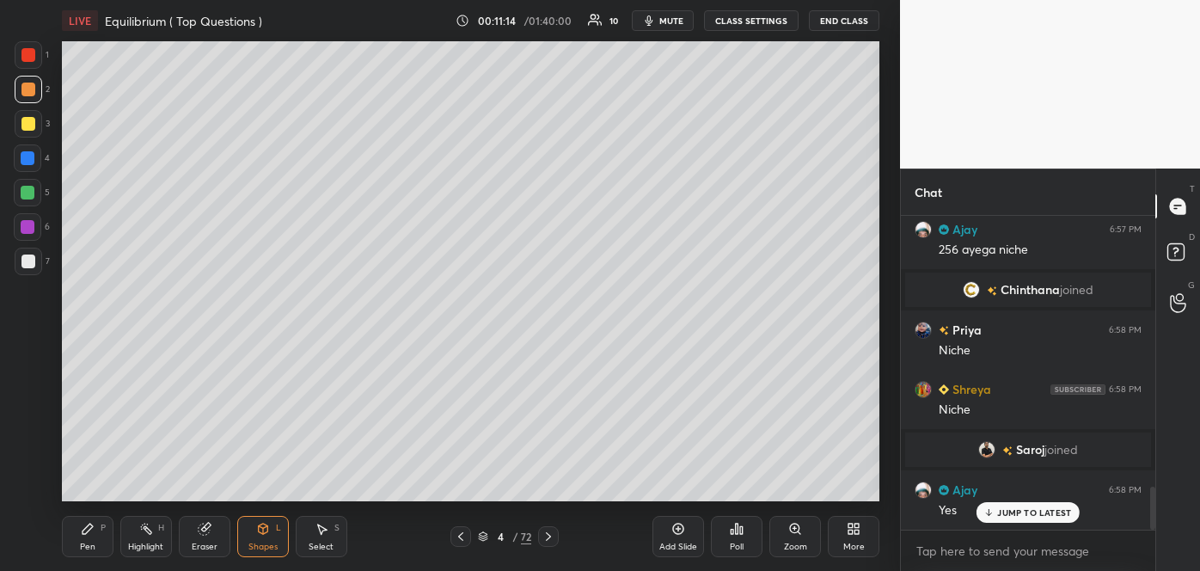
scroll to position [1976, 0]
click at [28, 190] on div at bounding box center [28, 193] width 14 height 14
click at [23, 88] on div at bounding box center [28, 90] width 14 height 14
click at [96, 529] on div "Pen P" at bounding box center [88, 536] width 52 height 41
click at [24, 225] on div at bounding box center [28, 227] width 14 height 14
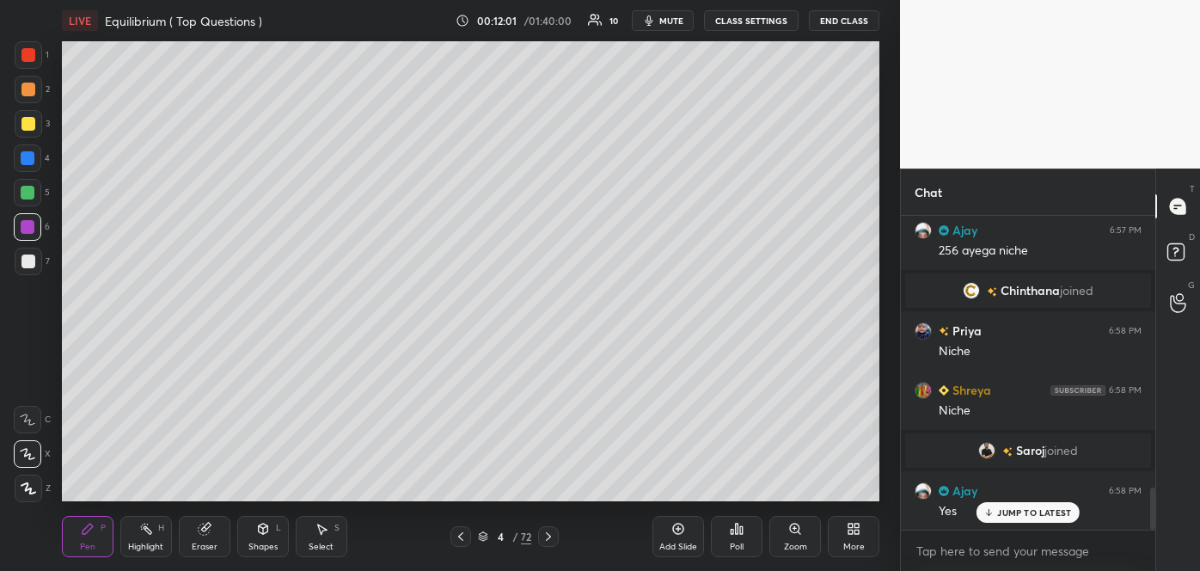
scroll to position [2017, 0]
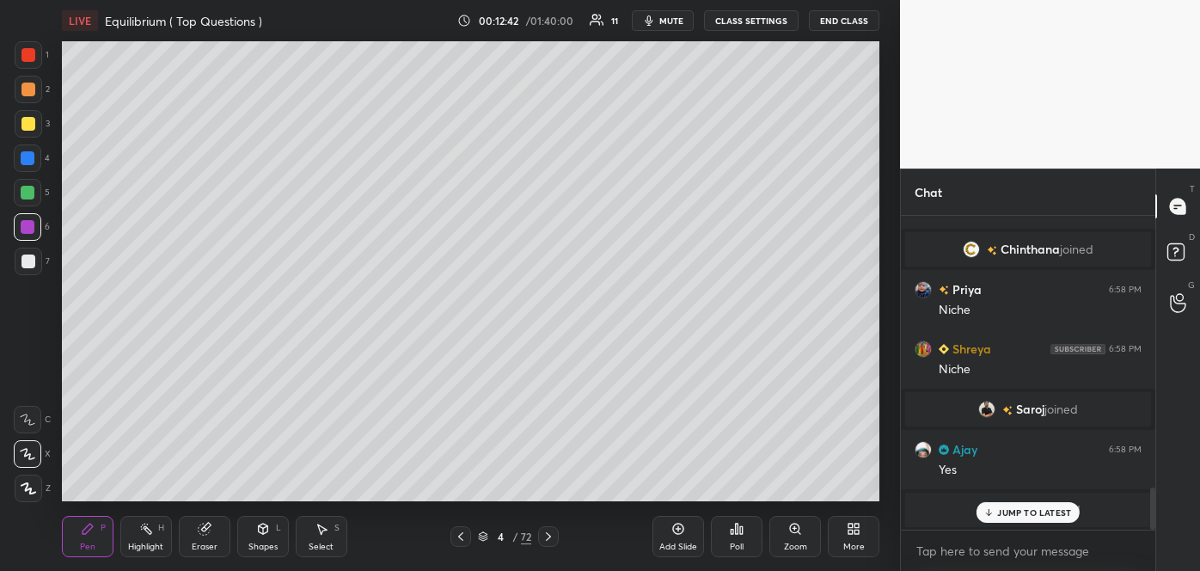
click at [29, 159] on div at bounding box center [28, 158] width 14 height 14
click at [32, 191] on div at bounding box center [28, 193] width 14 height 14
click at [26, 151] on div at bounding box center [28, 158] width 14 height 14
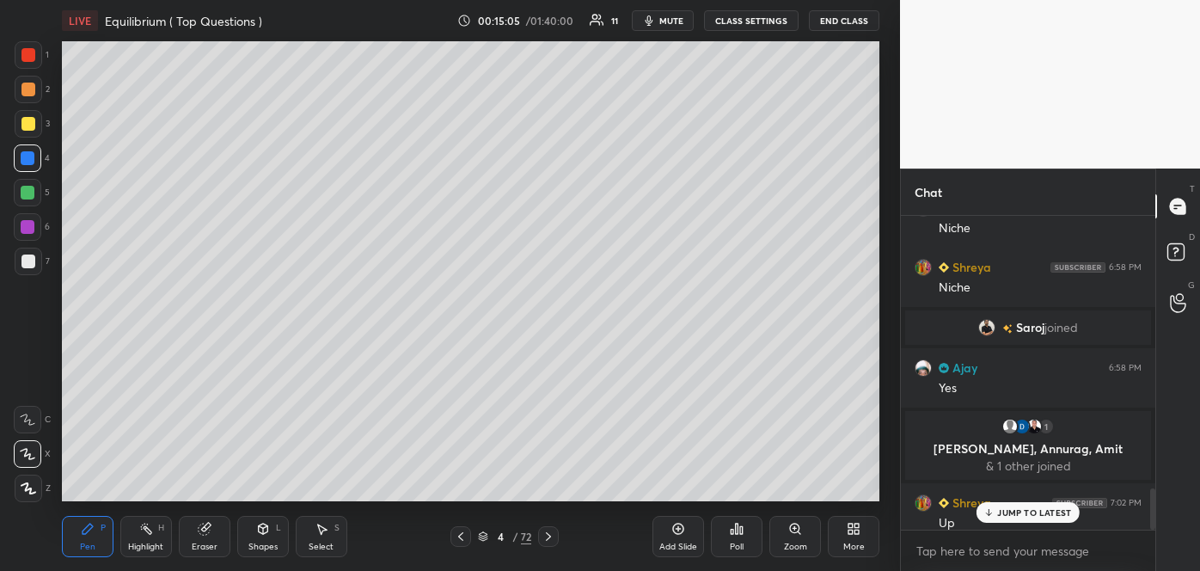
scroll to position [2063, 0]
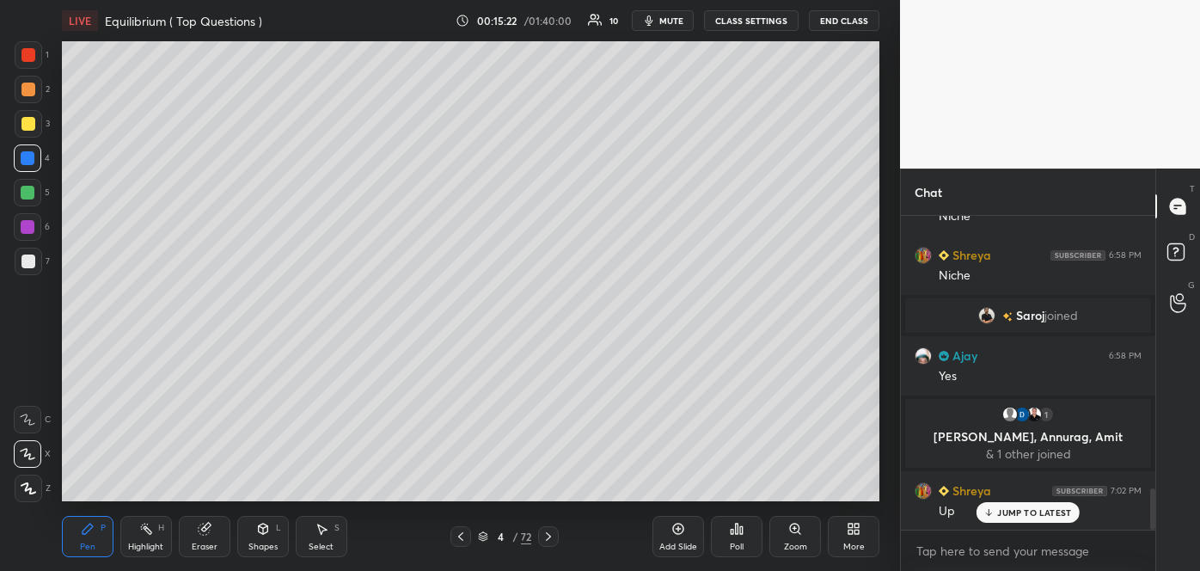
click at [28, 58] on div at bounding box center [28, 55] width 14 height 14
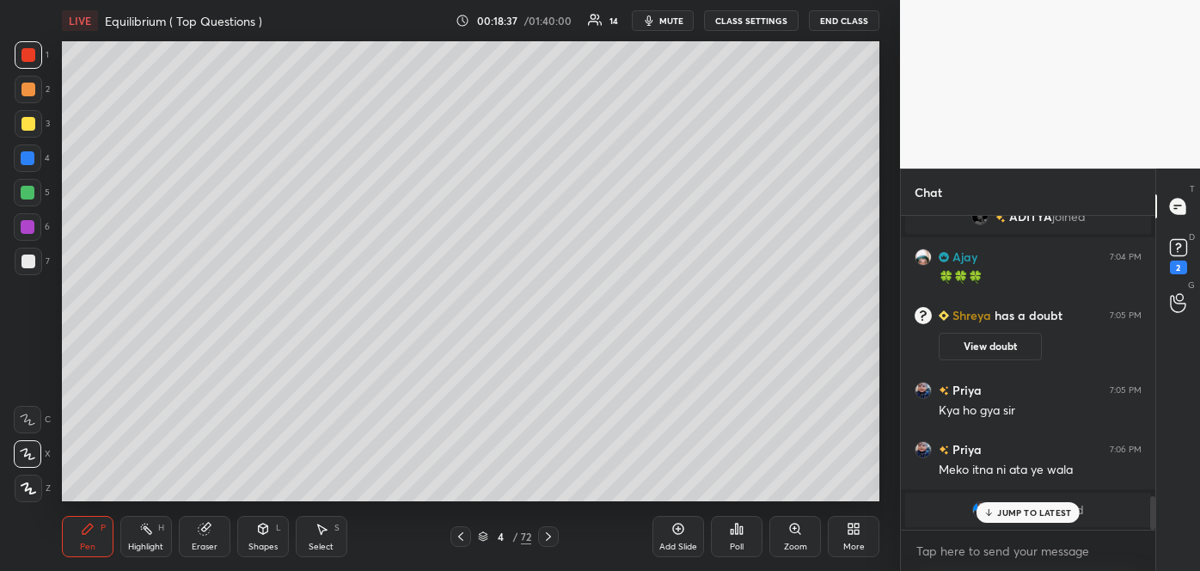
scroll to position [2648, 0]
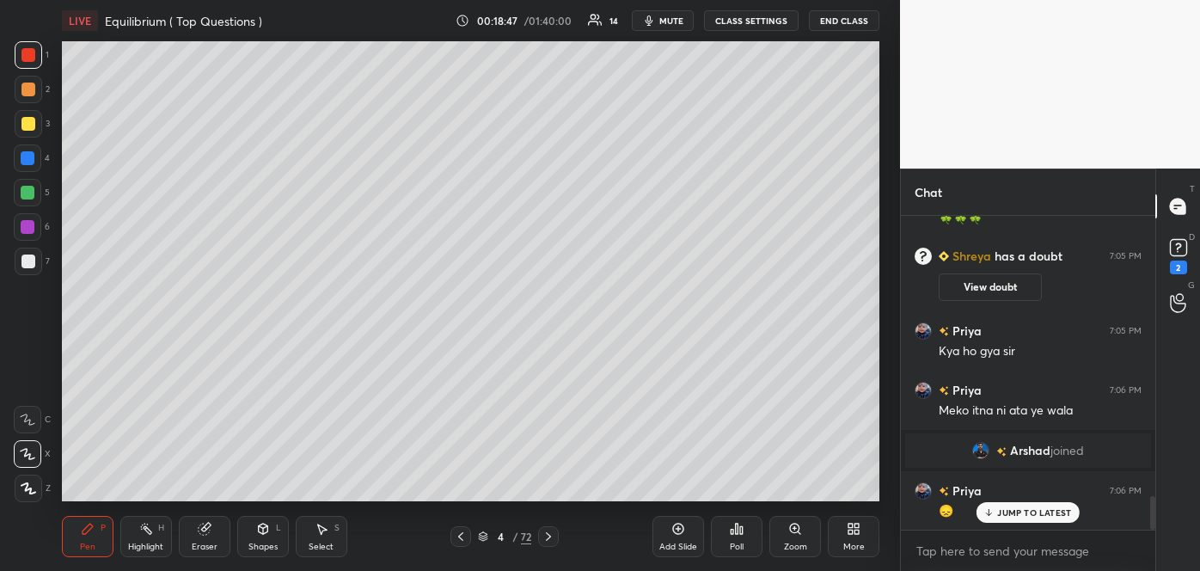
click at [677, 524] on icon at bounding box center [678, 529] width 14 height 14
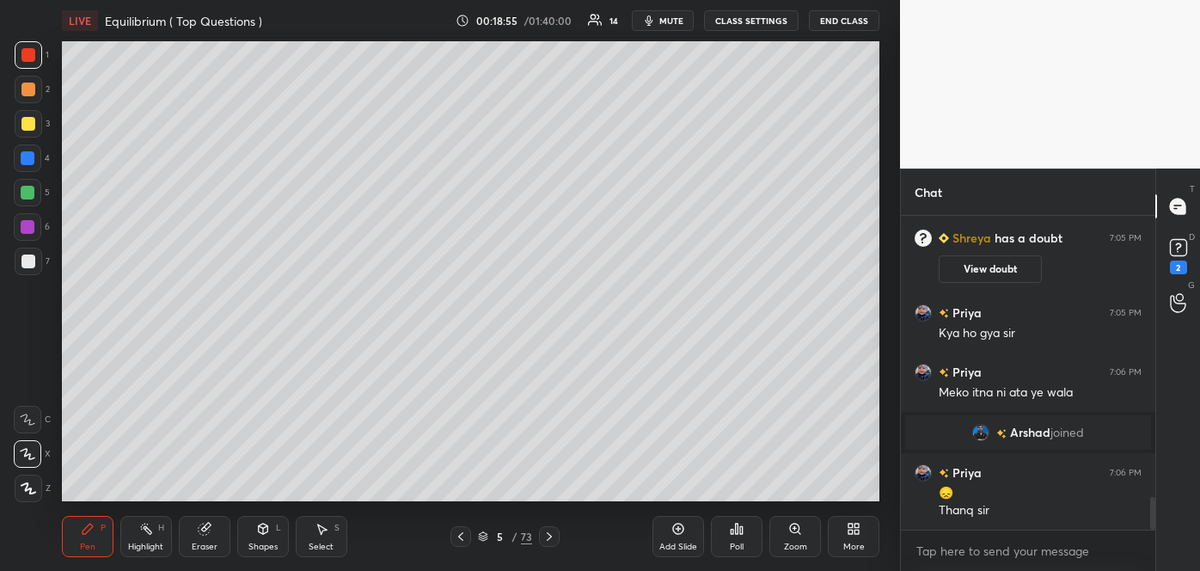
click at [26, 259] on div at bounding box center [28, 261] width 14 height 14
click at [265, 544] on div "Shapes" at bounding box center [262, 546] width 29 height 9
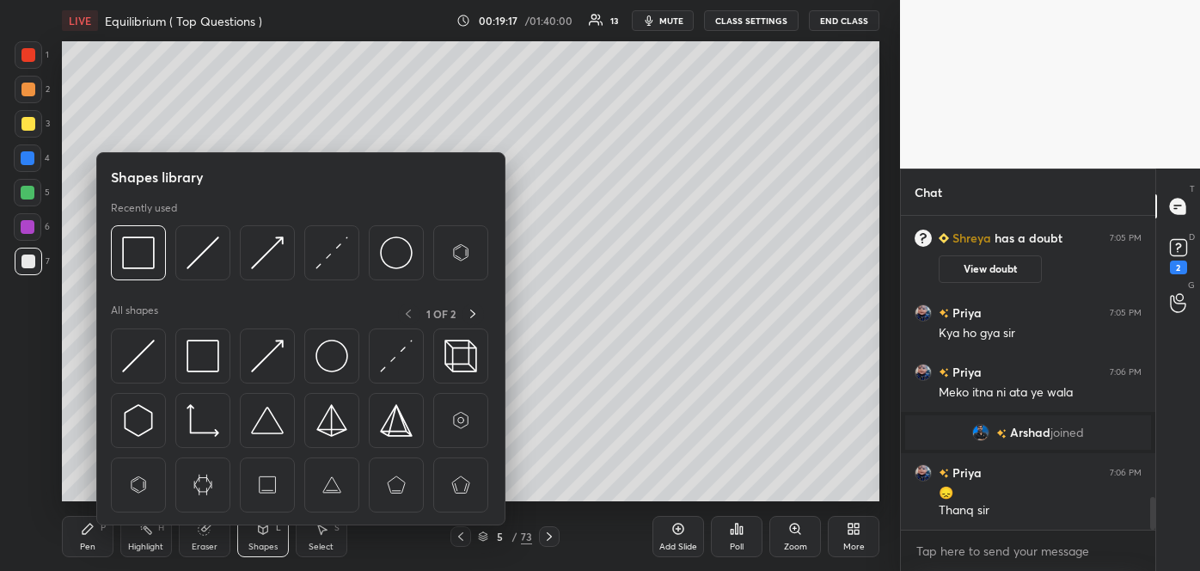
click at [220, 250] on div at bounding box center [202, 252] width 55 height 55
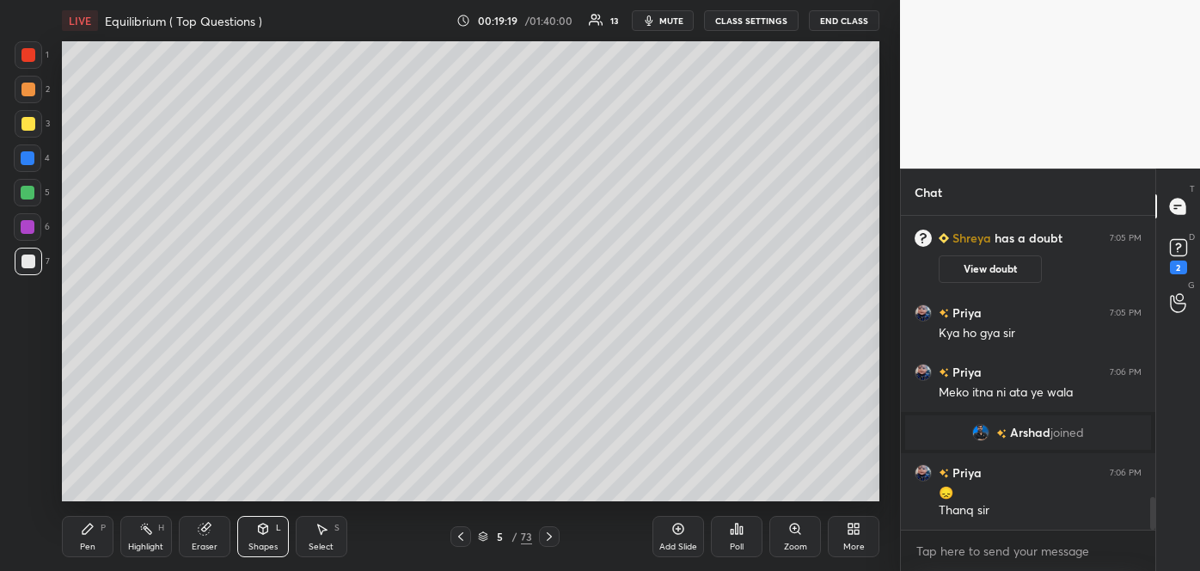
scroll to position [2725, 0]
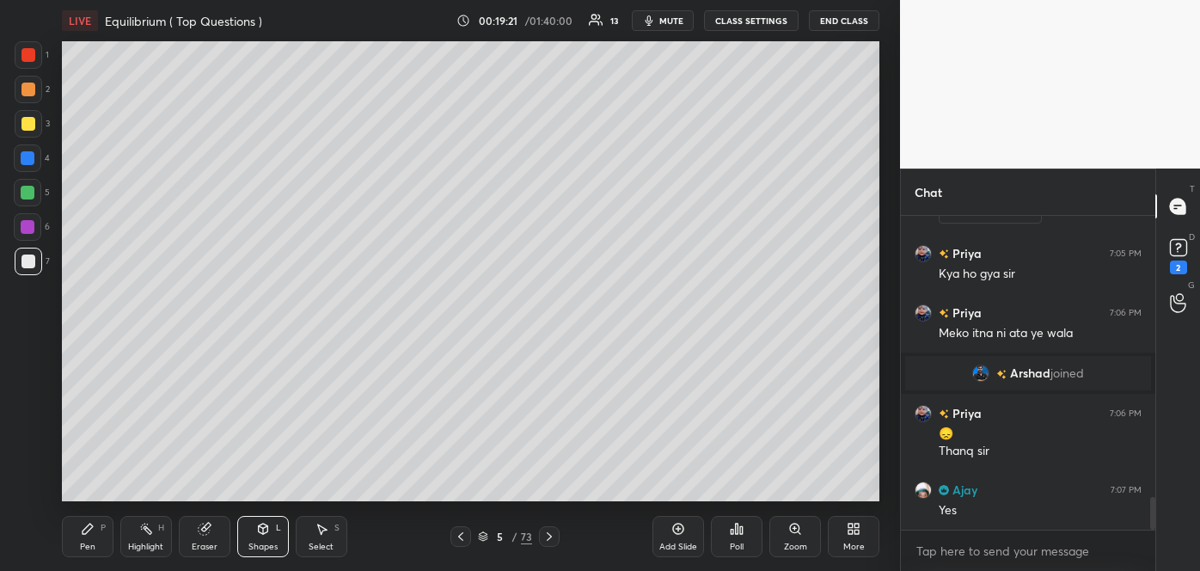
click at [31, 125] on div at bounding box center [28, 124] width 14 height 14
click at [83, 538] on div "Pen P" at bounding box center [88, 536] width 52 height 41
click at [270, 539] on div "Shapes L" at bounding box center [263, 536] width 52 height 41
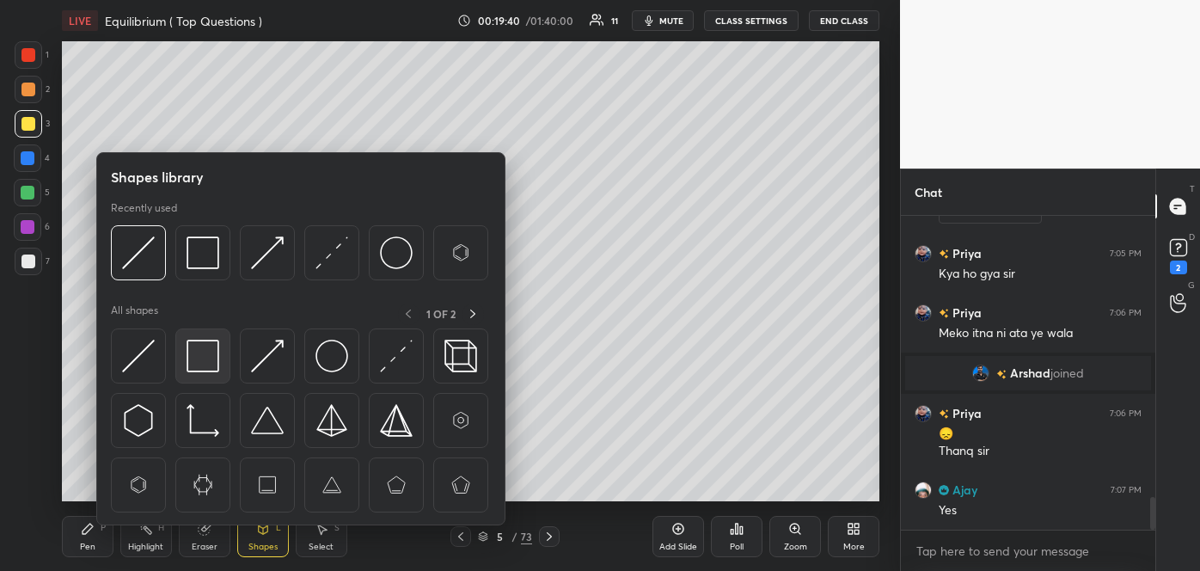
click at [199, 360] on img at bounding box center [203, 356] width 33 height 33
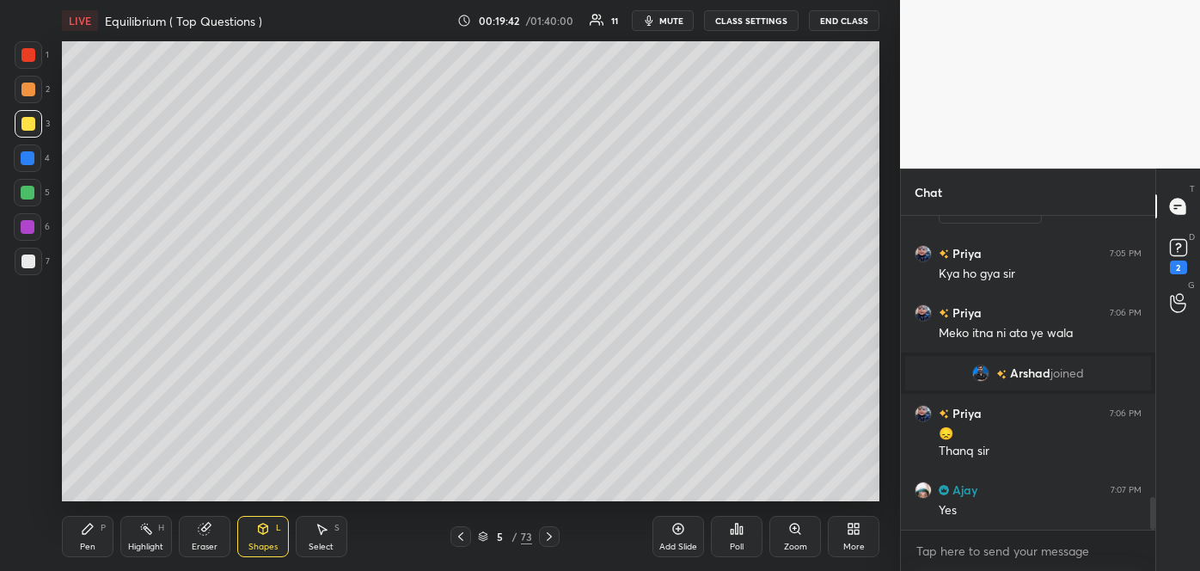
click at [28, 223] on div at bounding box center [28, 227] width 14 height 14
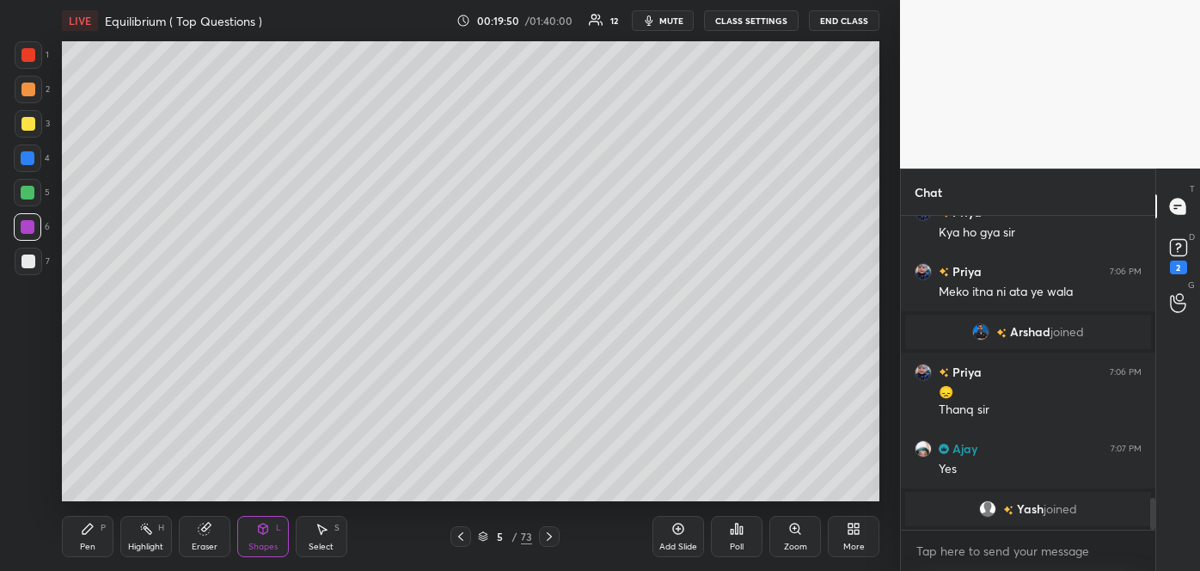
scroll to position [2787, 0]
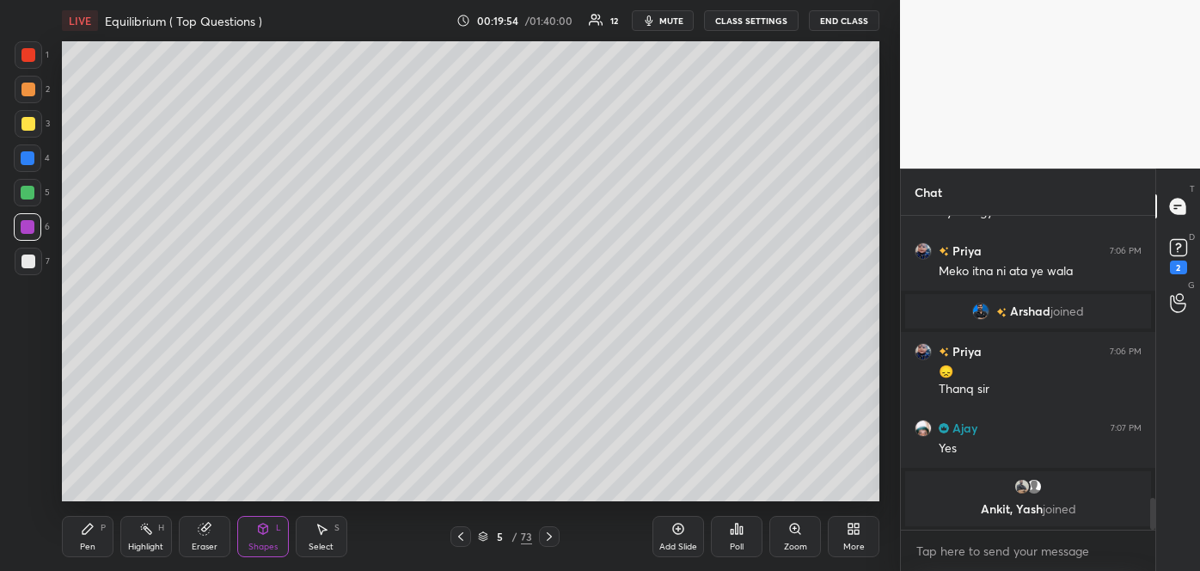
click at [256, 534] on icon at bounding box center [263, 529] width 14 height 14
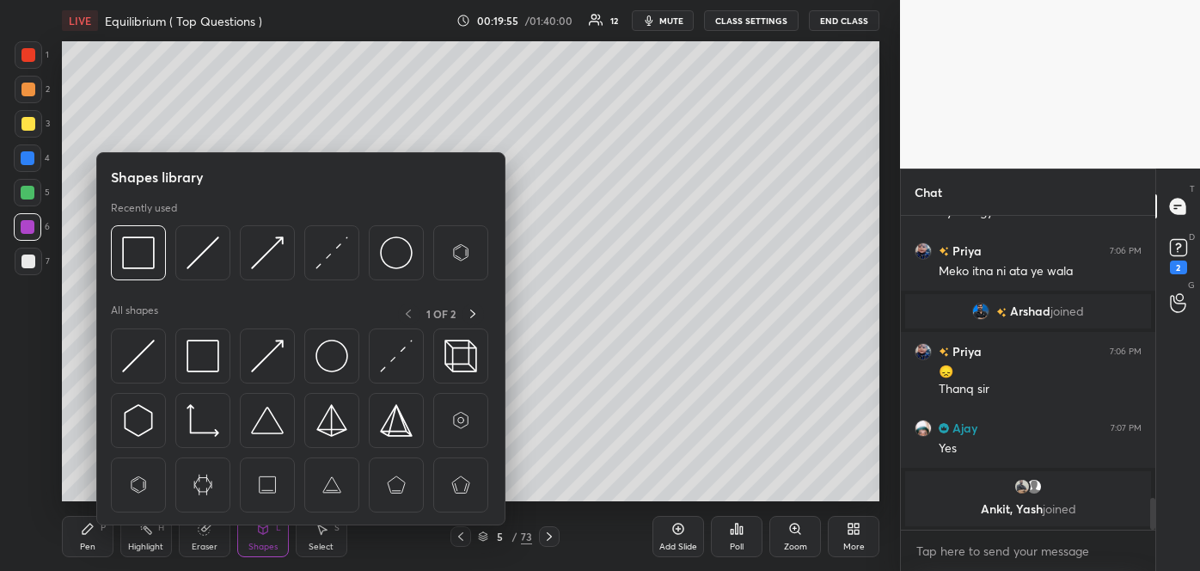
click at [25, 261] on div at bounding box center [28, 261] width 14 height 14
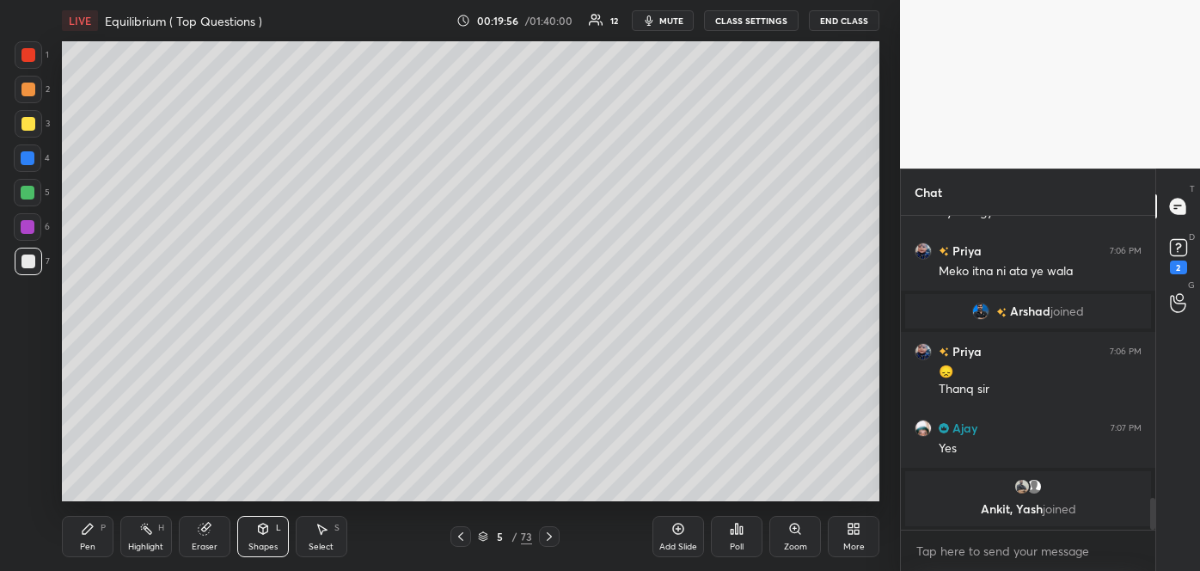
click at [262, 539] on div "Shapes L" at bounding box center [263, 536] width 52 height 41
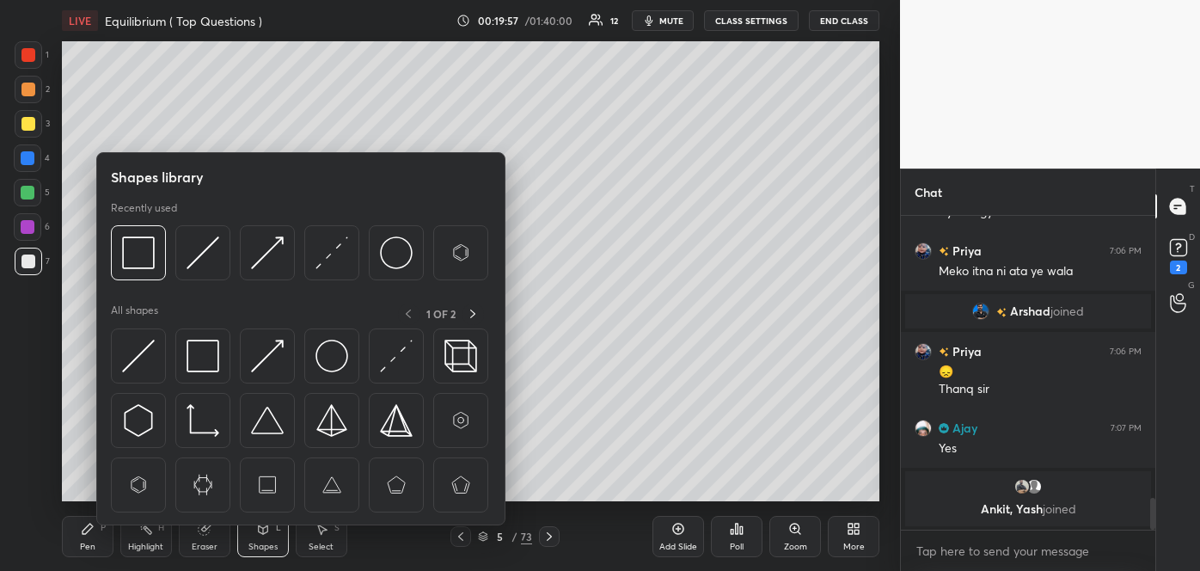
click at [203, 264] on img at bounding box center [203, 252] width 33 height 33
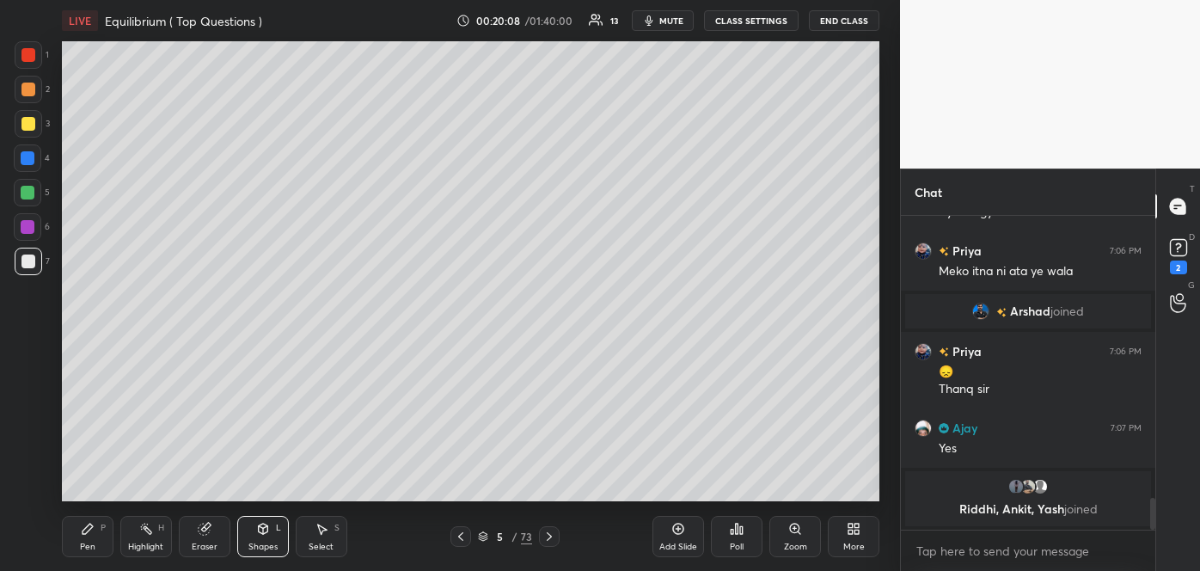
click at [22, 120] on div at bounding box center [28, 124] width 14 height 14
click at [95, 538] on div "Pen P" at bounding box center [88, 536] width 52 height 41
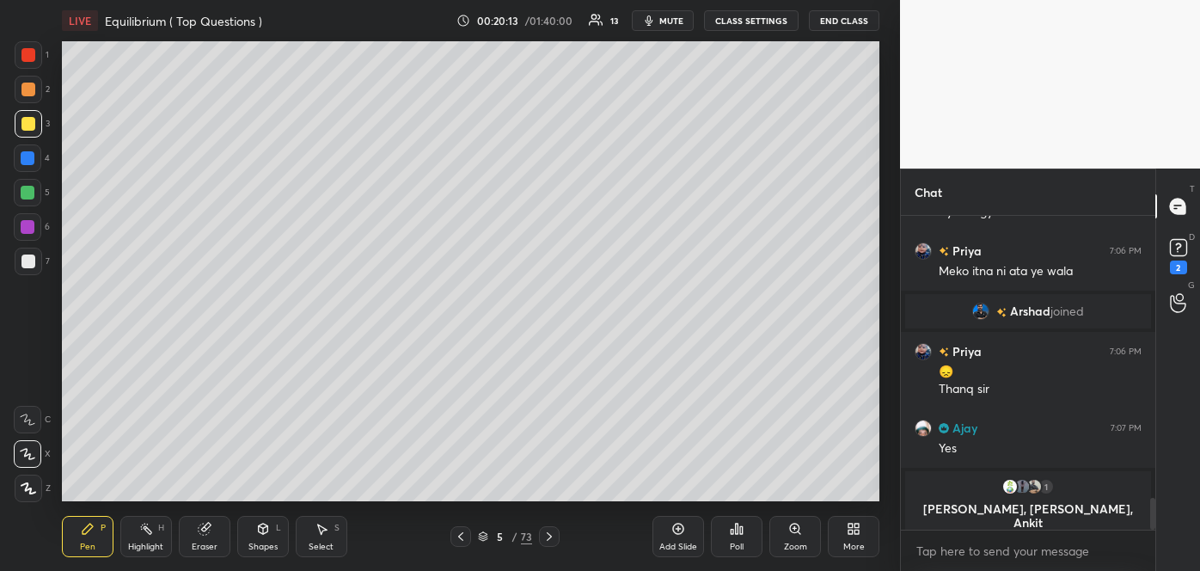
scroll to position [2801, 0]
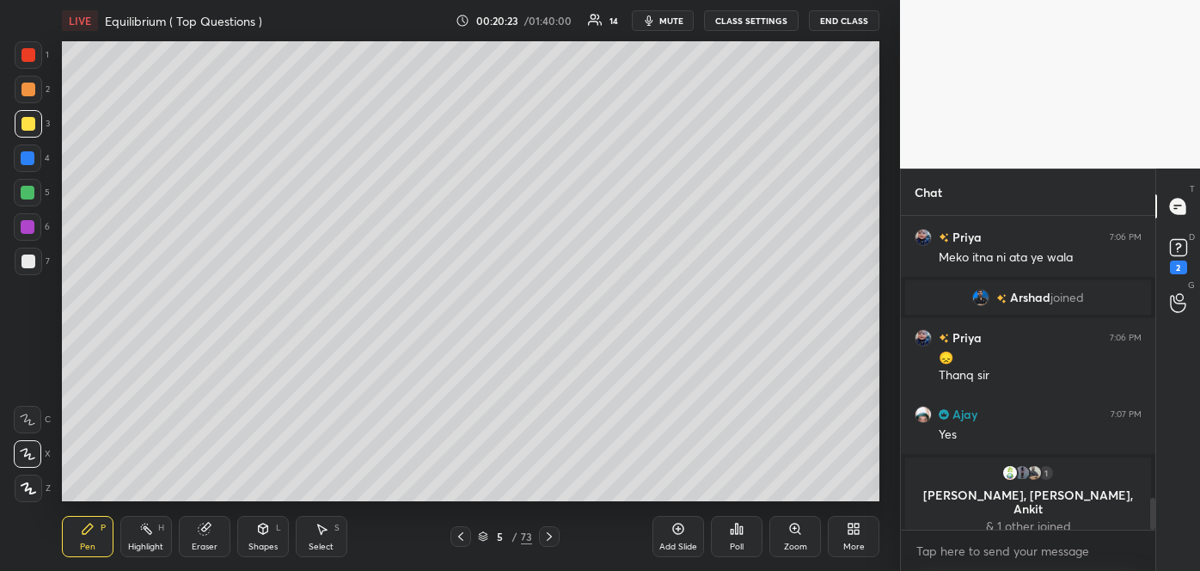
click at [26, 226] on div at bounding box center [28, 227] width 14 height 14
click at [27, 88] on div at bounding box center [28, 90] width 14 height 14
click at [29, 159] on div at bounding box center [28, 158] width 14 height 14
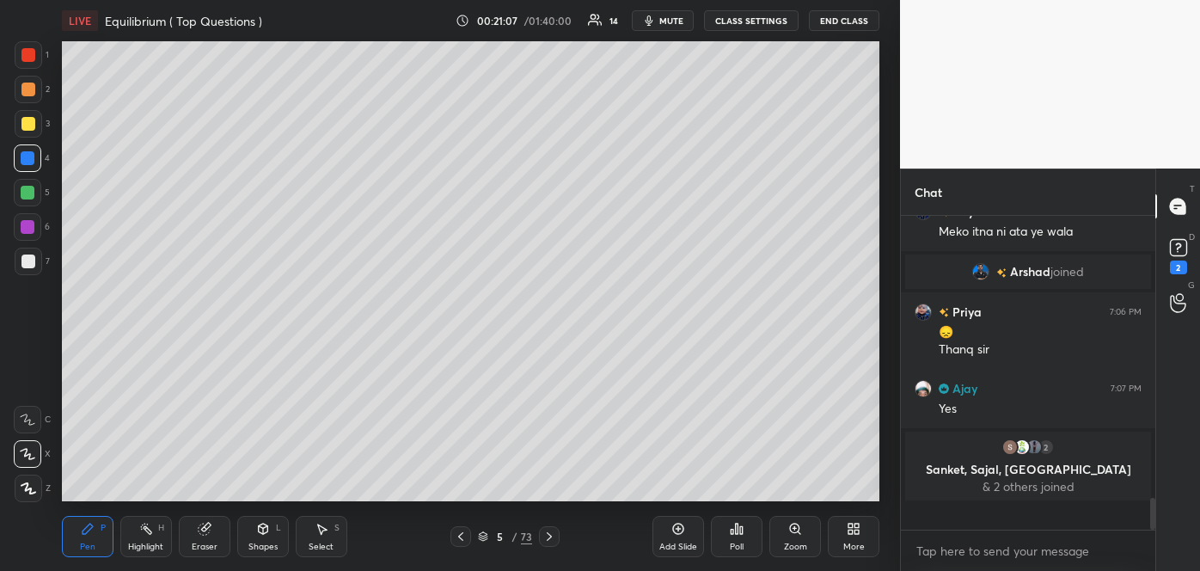
scroll to position [2798, 0]
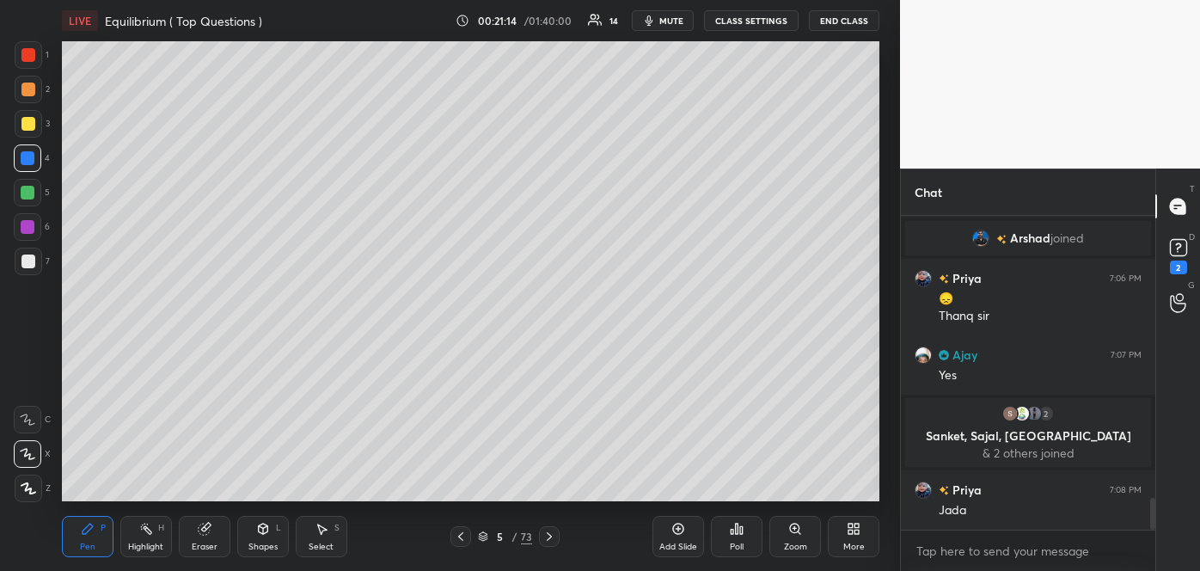
click at [28, 255] on div at bounding box center [28, 261] width 14 height 14
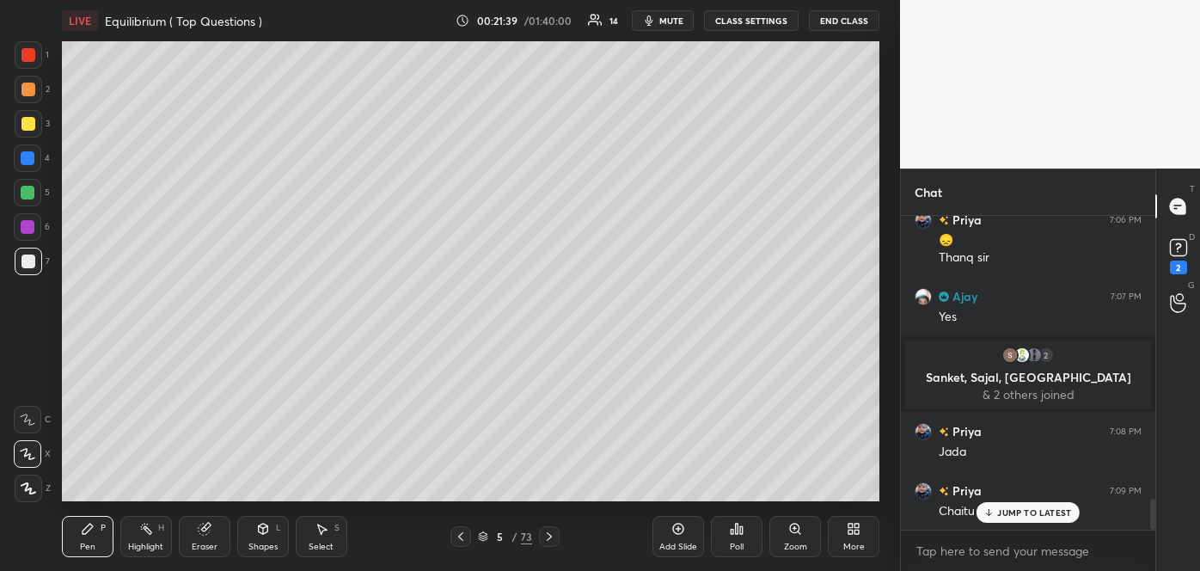
scroll to position [2916, 0]
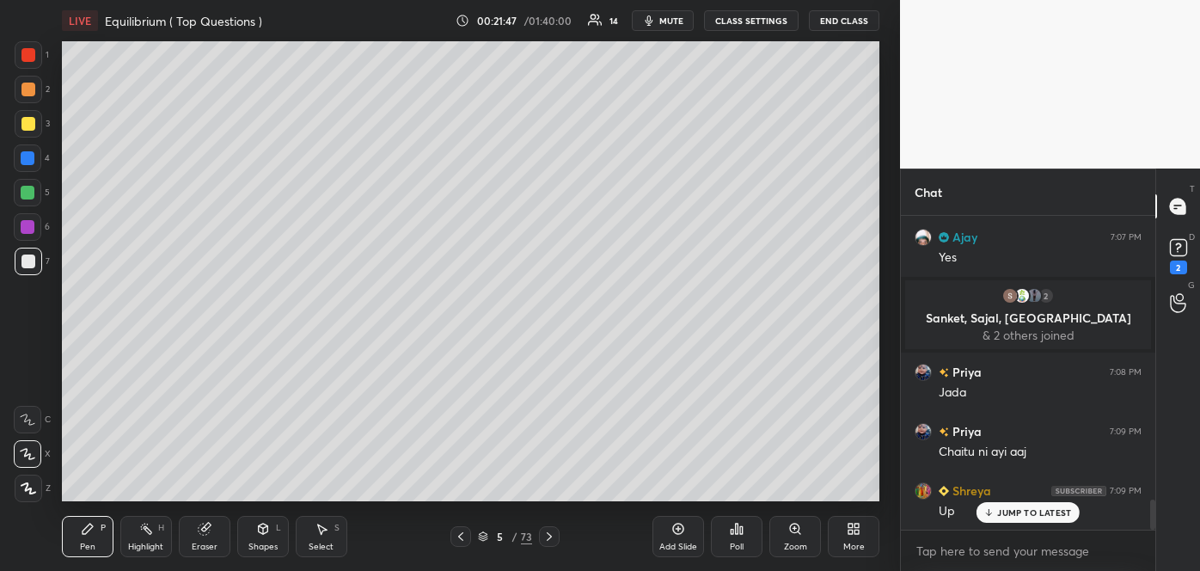
click at [28, 48] on div at bounding box center [28, 55] width 14 height 14
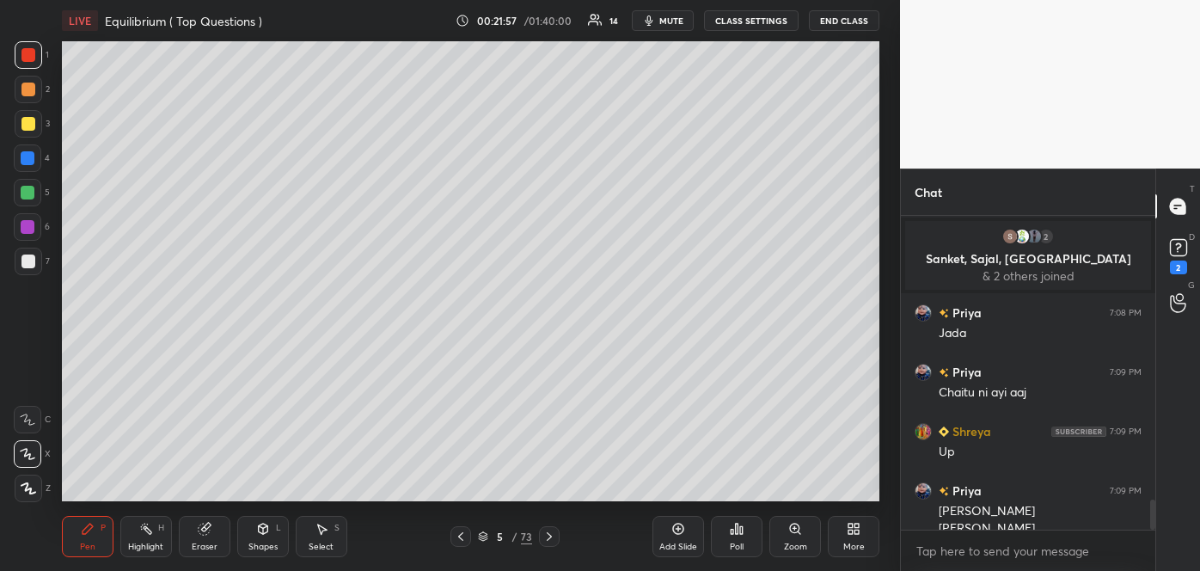
scroll to position [2994, 0]
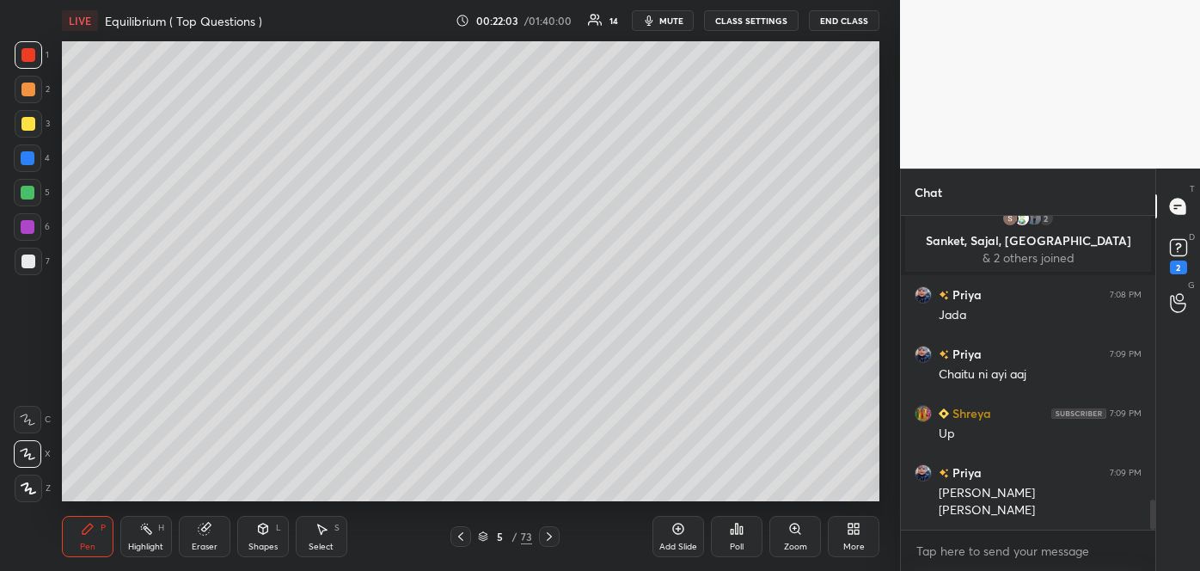
click at [25, 197] on div at bounding box center [28, 193] width 14 height 14
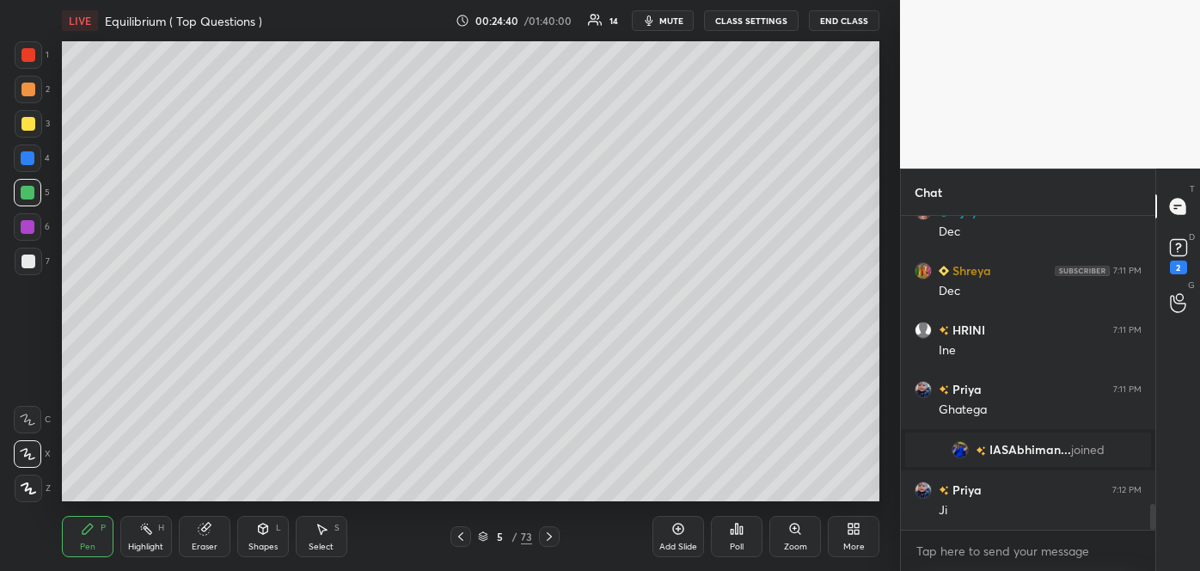
scroll to position [3563, 0]
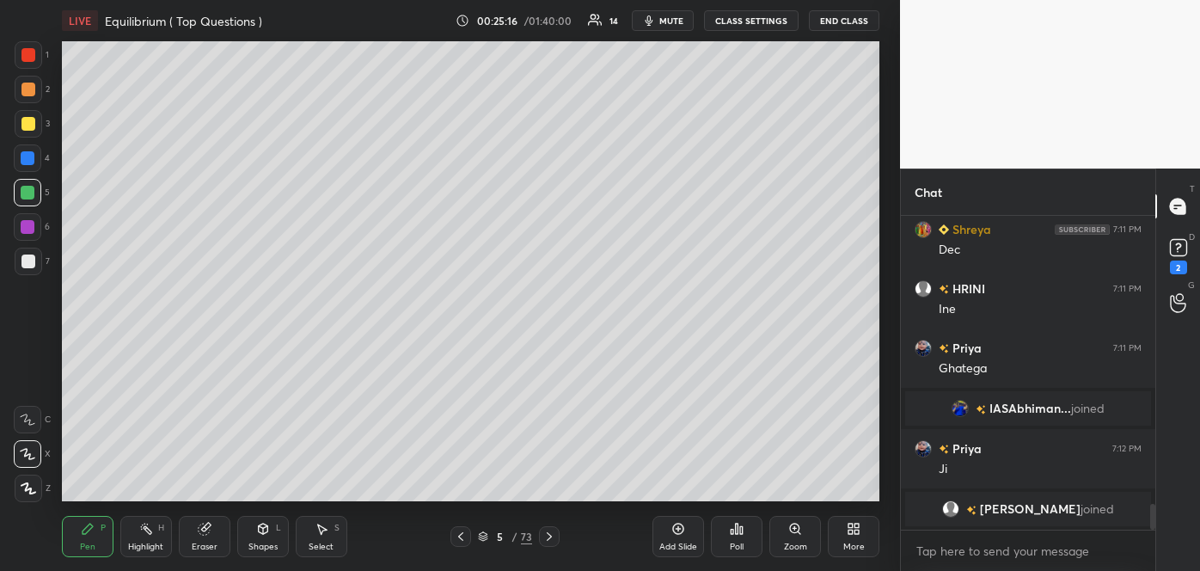
click at [461, 536] on icon at bounding box center [461, 537] width 14 height 14
click at [463, 530] on icon at bounding box center [461, 537] width 14 height 14
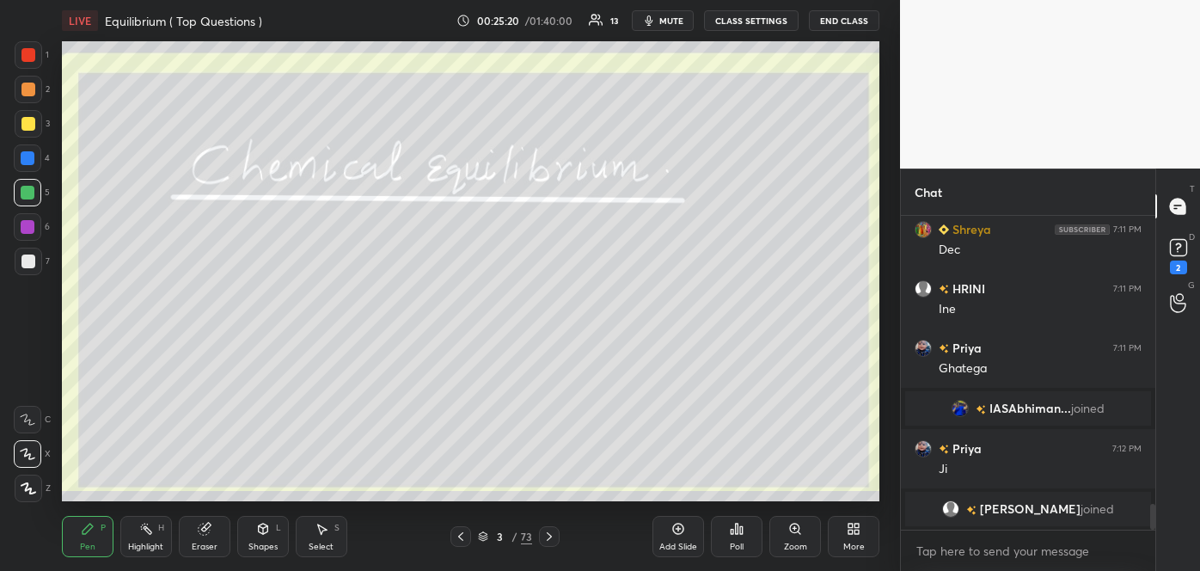
click at [555, 533] on icon at bounding box center [549, 537] width 14 height 14
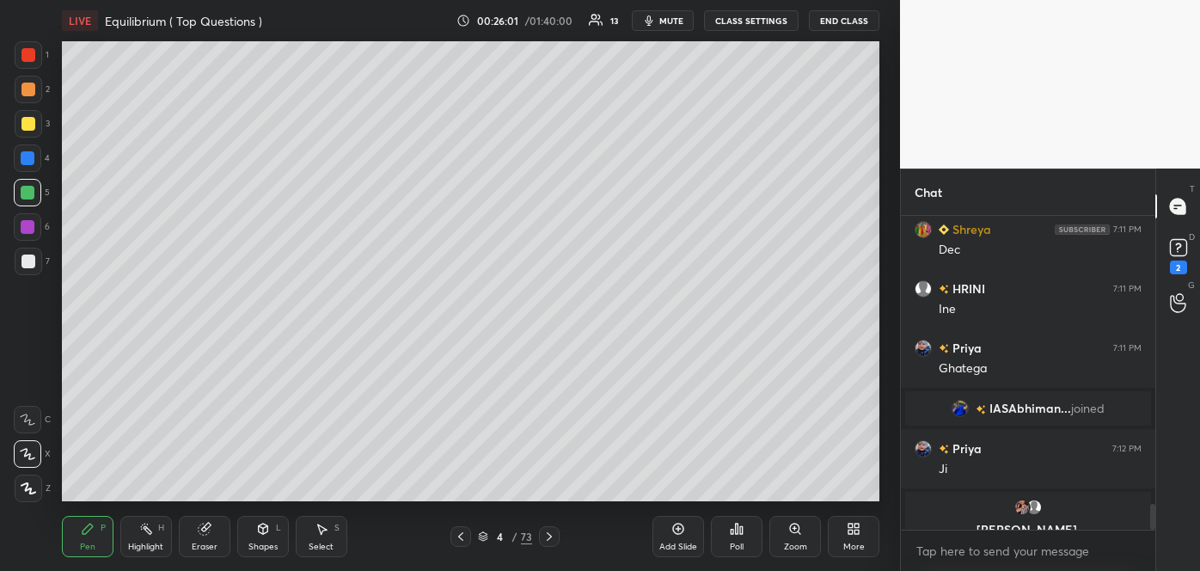
scroll to position [3583, 0]
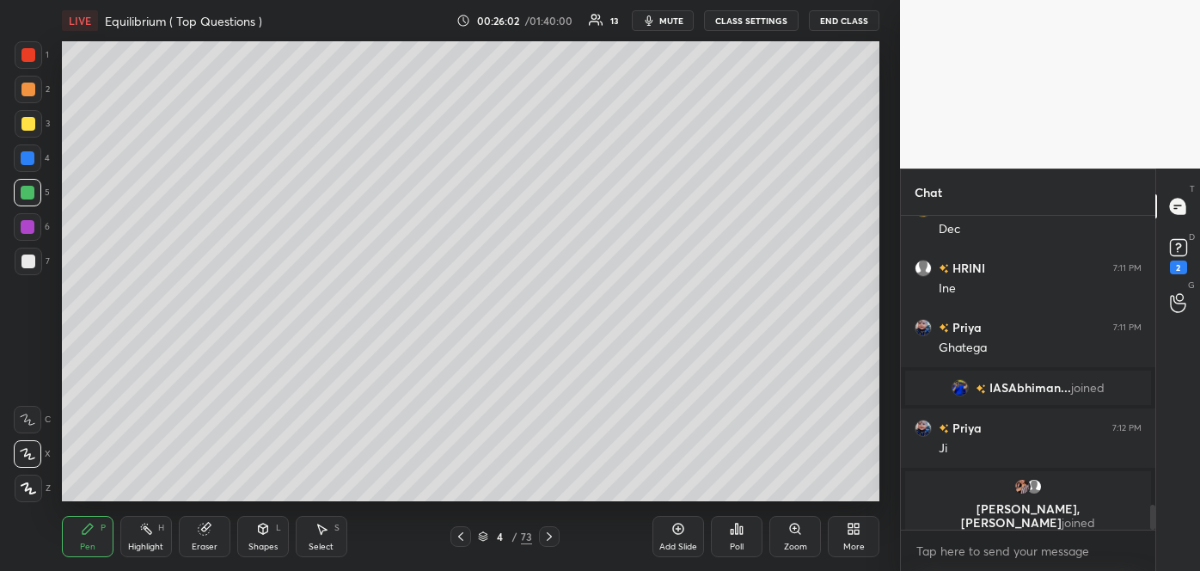
click at [549, 536] on icon at bounding box center [549, 537] width 14 height 14
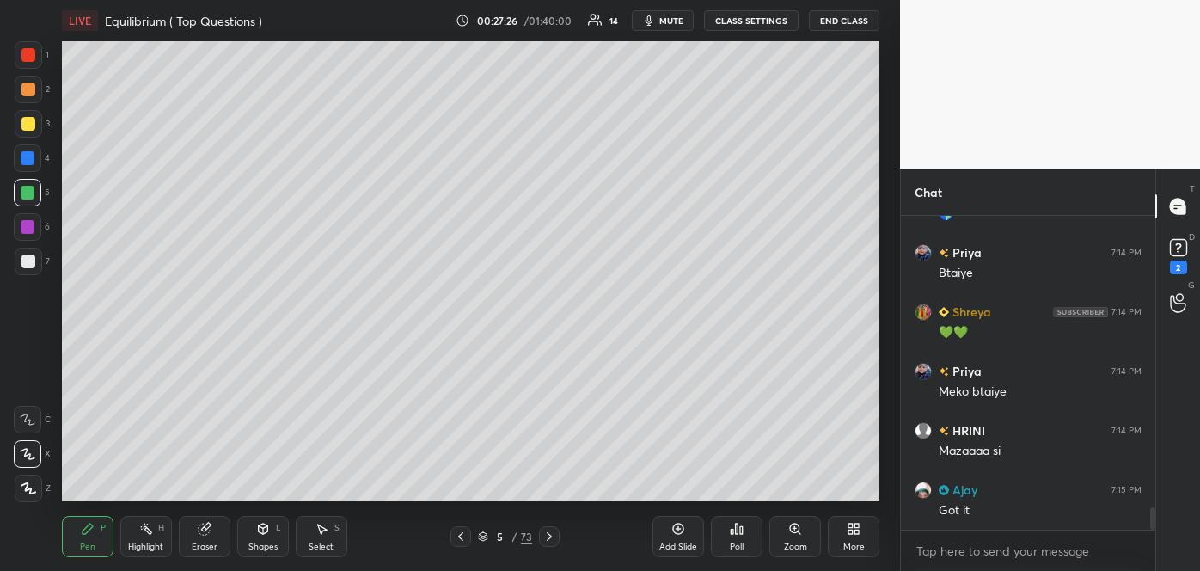
scroll to position [4009, 0]
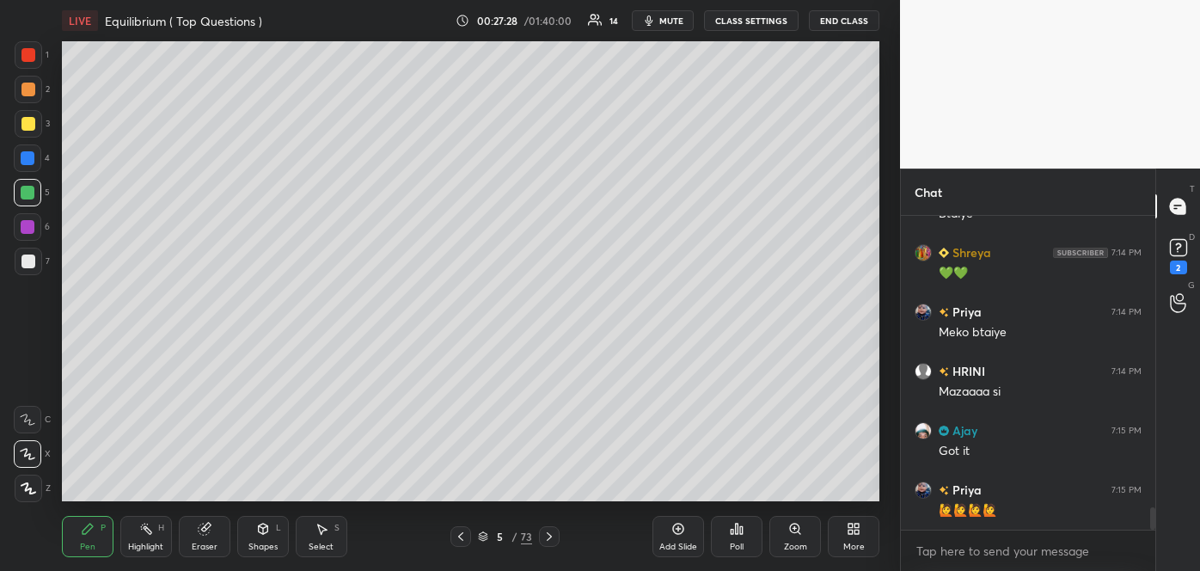
click at [480, 535] on icon at bounding box center [483, 536] width 10 height 10
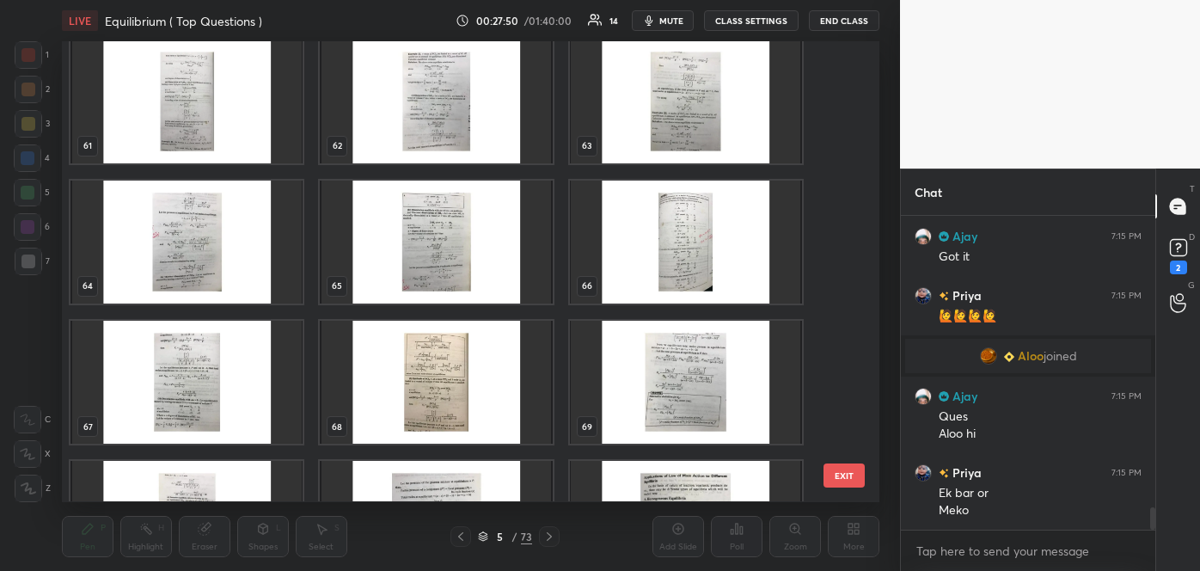
scroll to position [3049, 0]
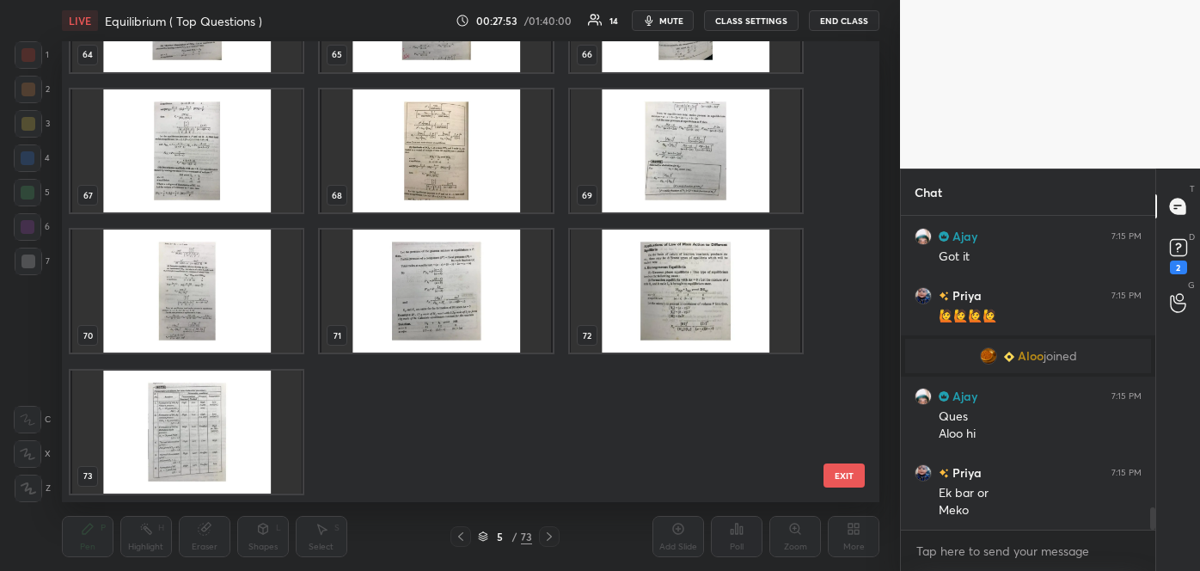
click at [209, 417] on img "grid" at bounding box center [186, 432] width 232 height 123
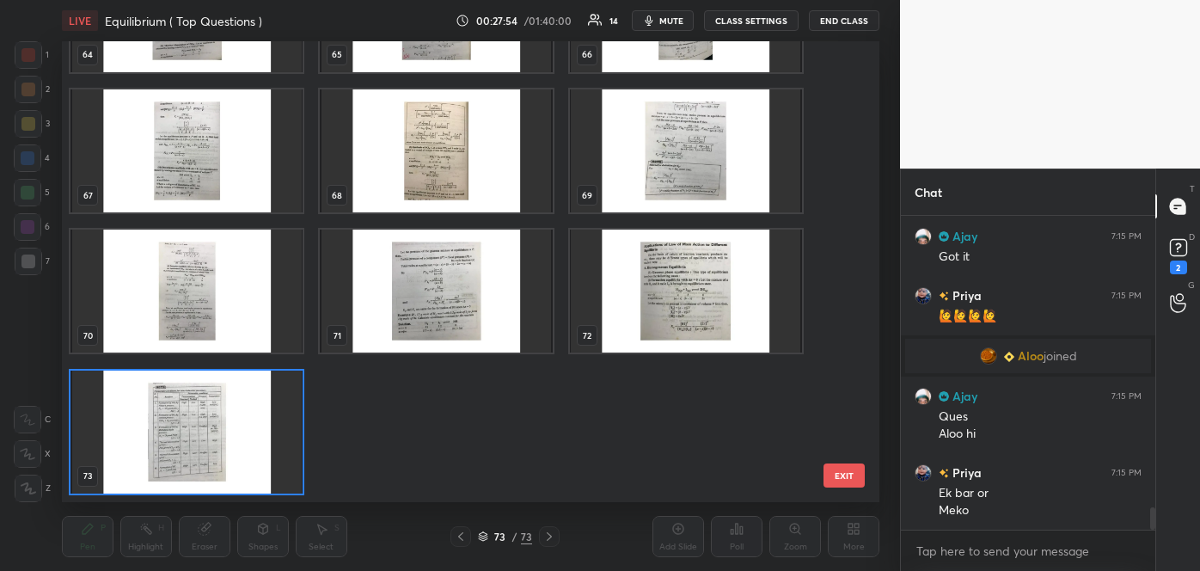
click at [209, 417] on img "grid" at bounding box center [186, 432] width 232 height 123
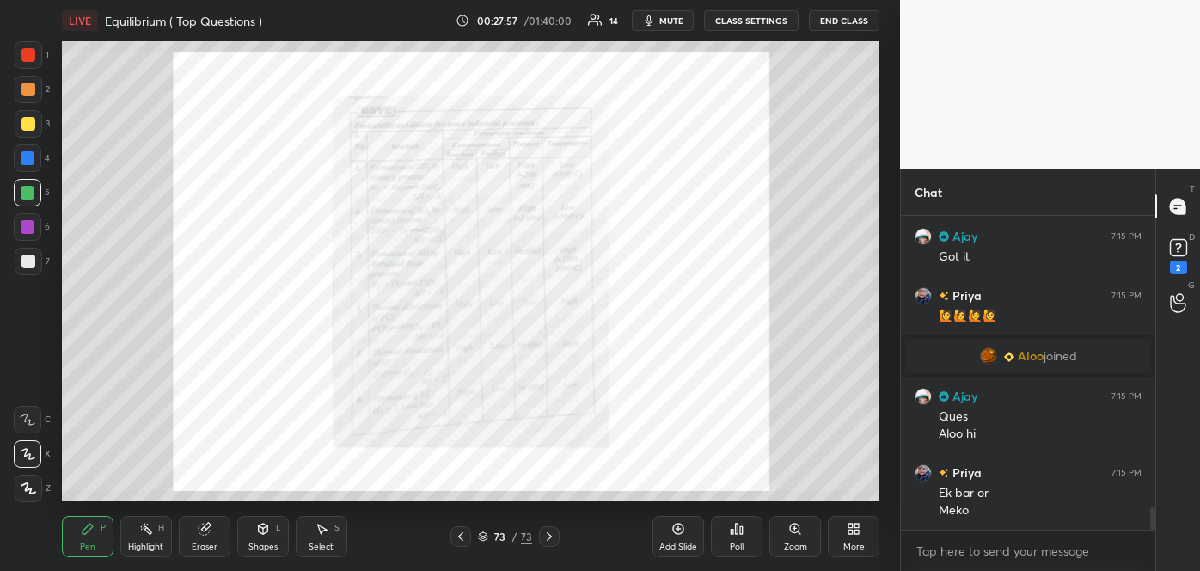
scroll to position [4073, 0]
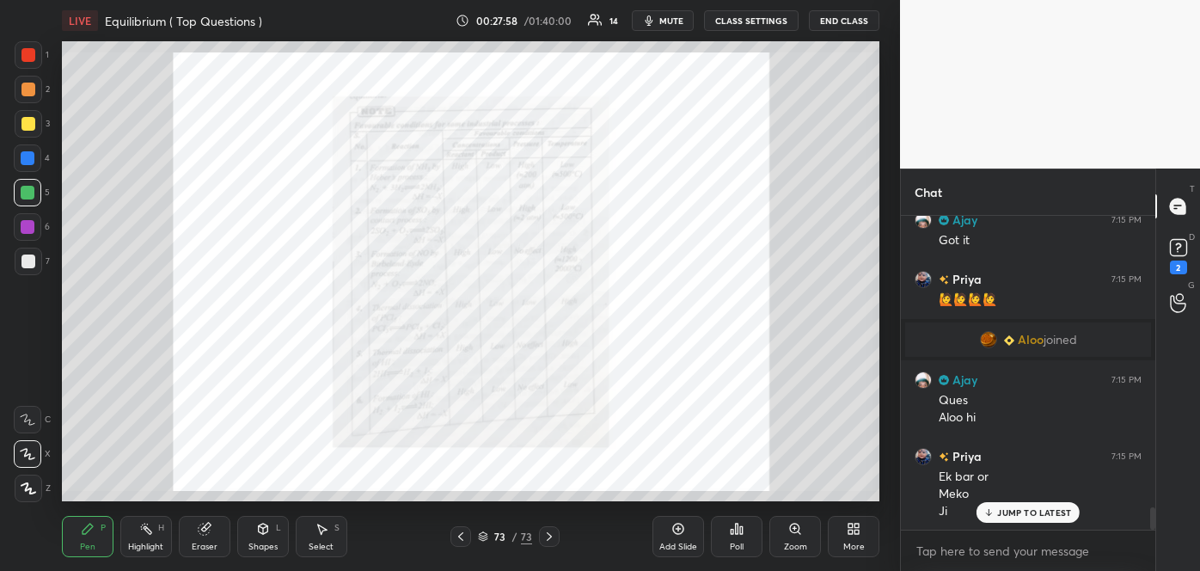
click at [794, 547] on div "Zoom" at bounding box center [795, 546] width 23 height 9
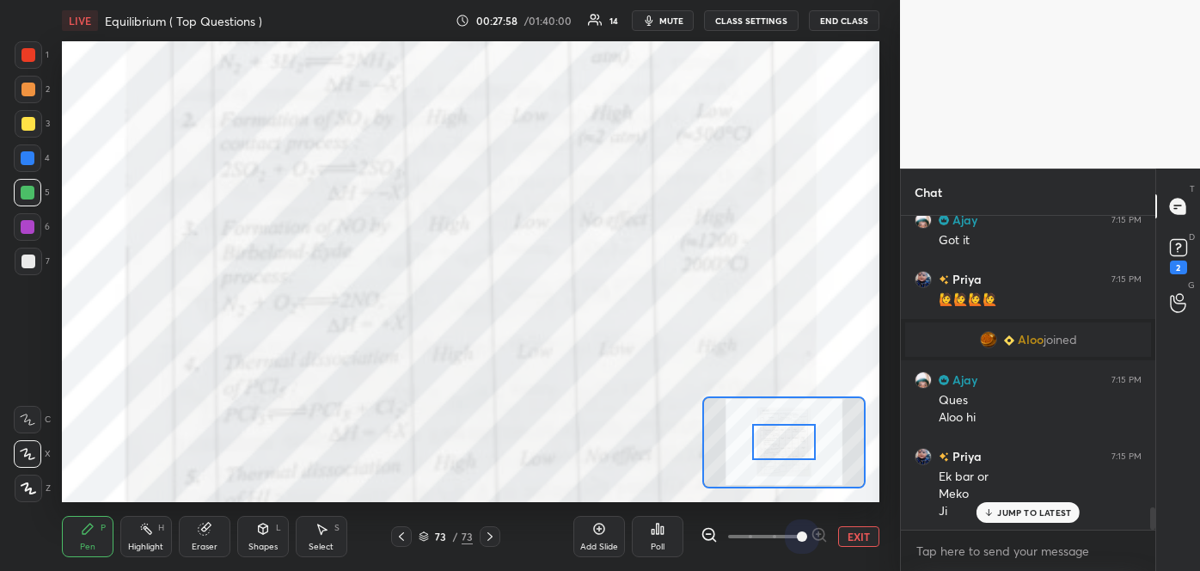
click at [794, 547] on span at bounding box center [764, 537] width 72 height 26
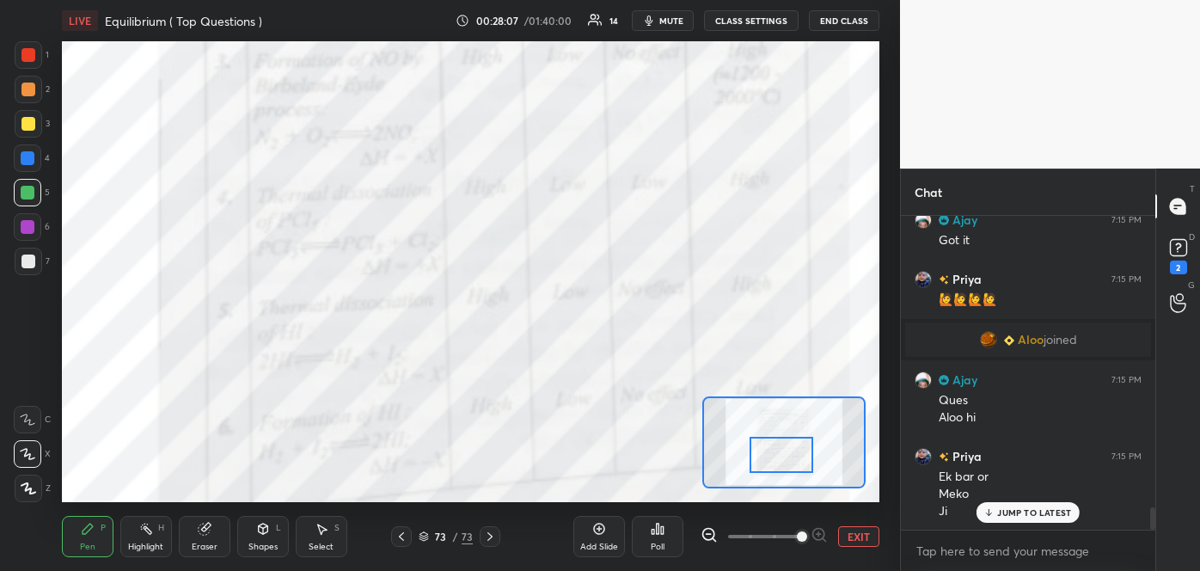
drag, startPoint x: 793, startPoint y: 440, endPoint x: 790, endPoint y: 453, distance: 13.2
click at [790, 453] on div at bounding box center [782, 454] width 64 height 35
click at [402, 539] on icon at bounding box center [401, 536] width 5 height 9
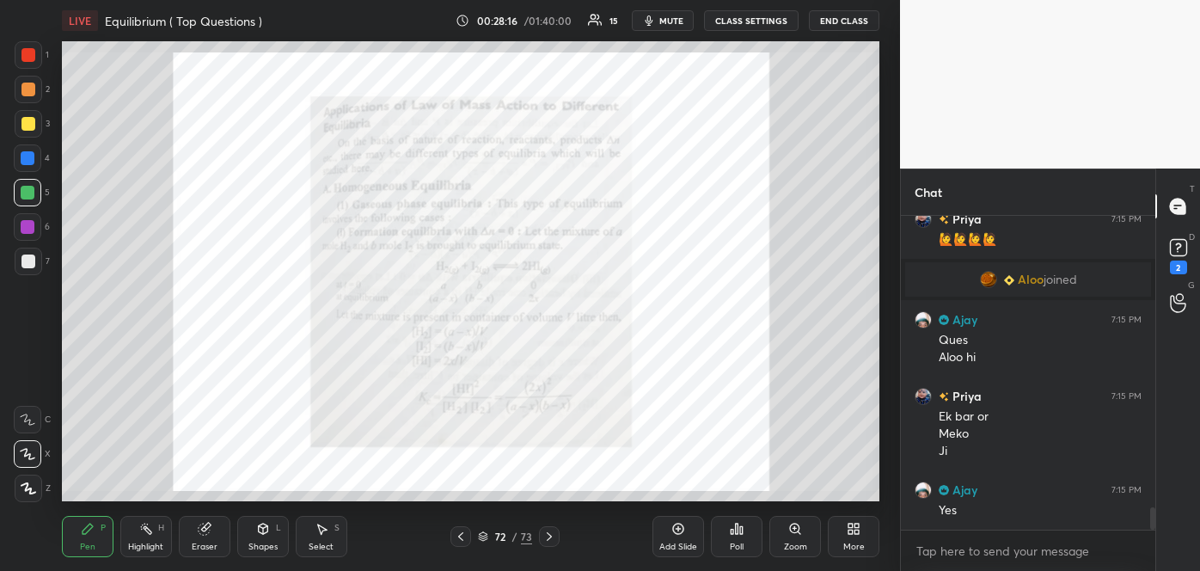
scroll to position [4193, 0]
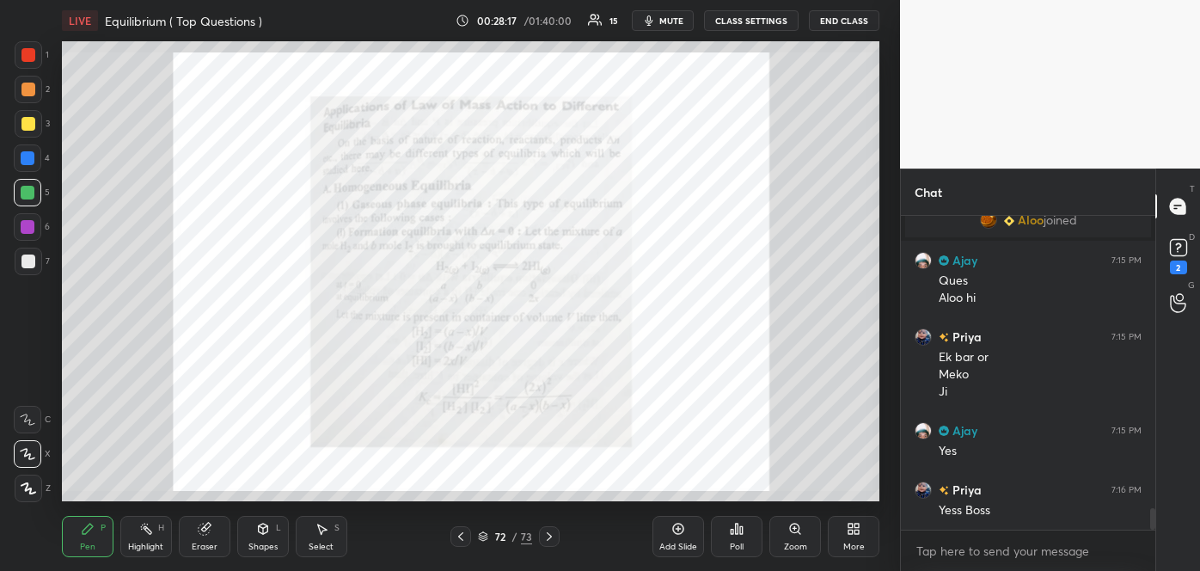
click at [485, 536] on icon at bounding box center [483, 534] width 9 height 4
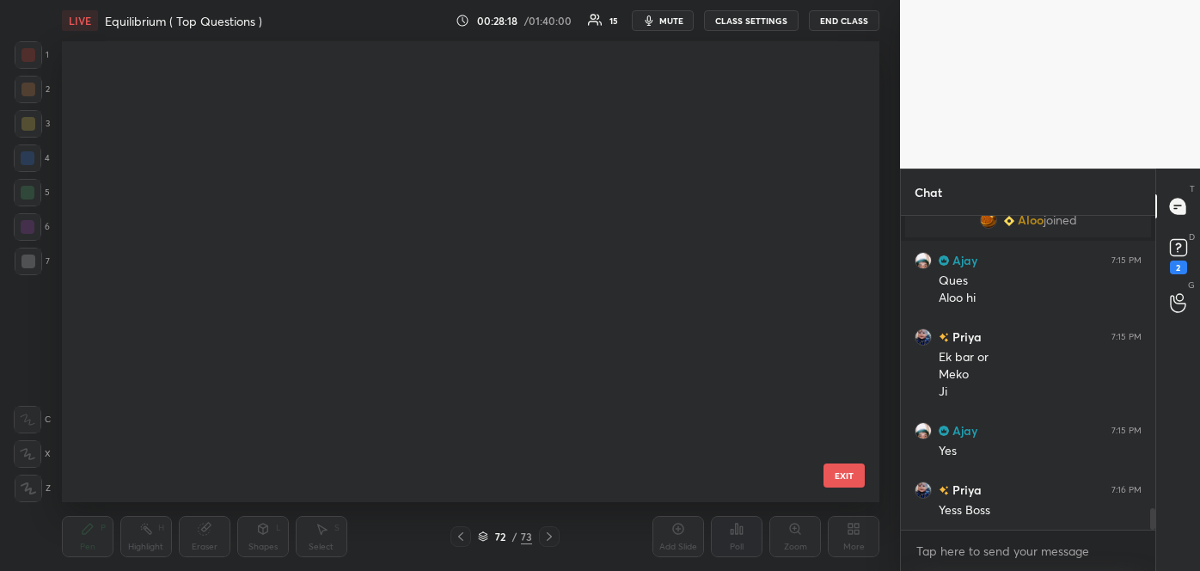
click at [485, 536] on icon at bounding box center [483, 534] width 9 height 4
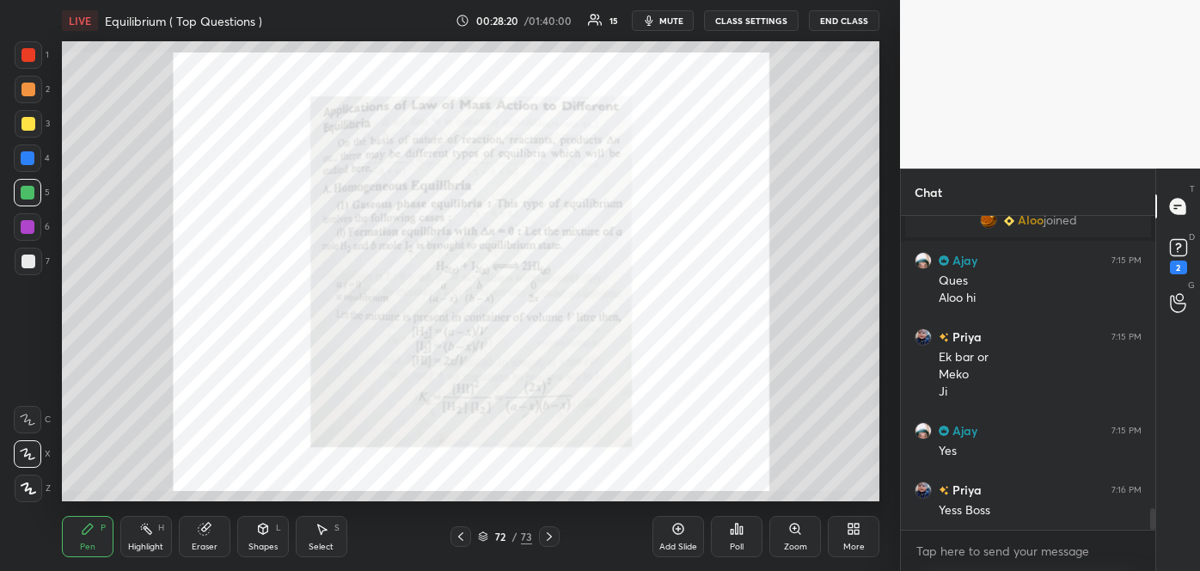
click at [485, 533] on icon at bounding box center [483, 534] width 9 height 4
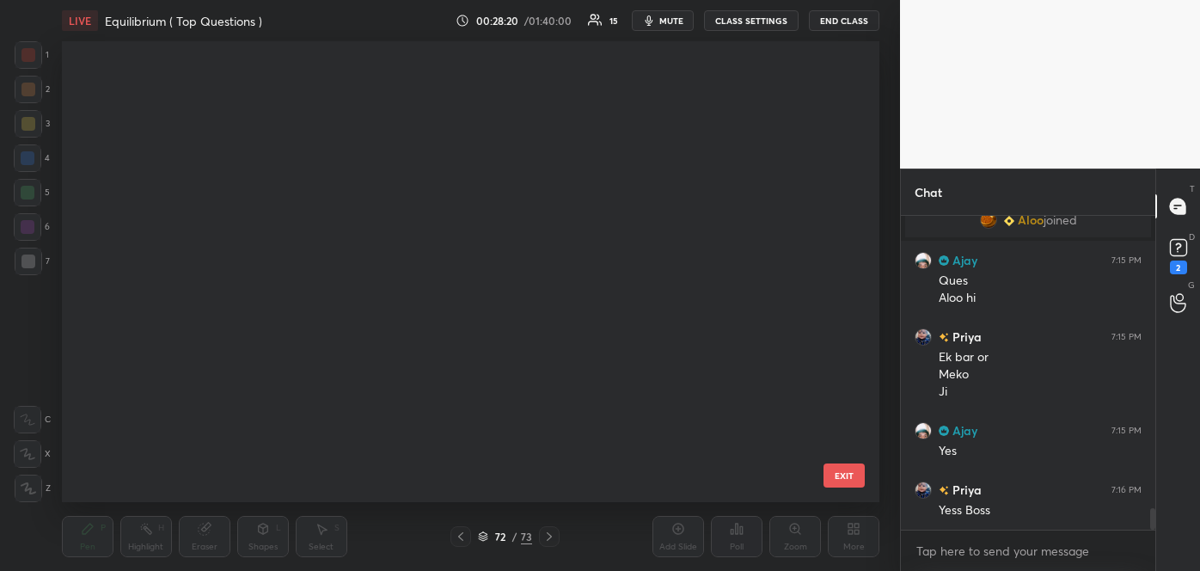
scroll to position [2909, 0]
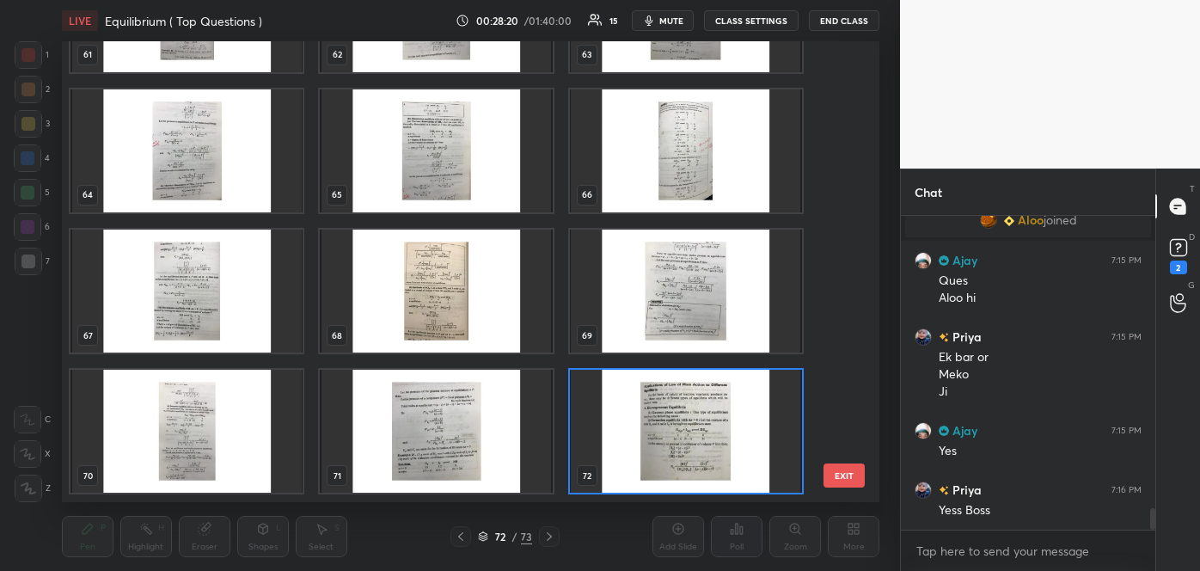
click at [485, 533] on icon at bounding box center [483, 534] width 9 height 4
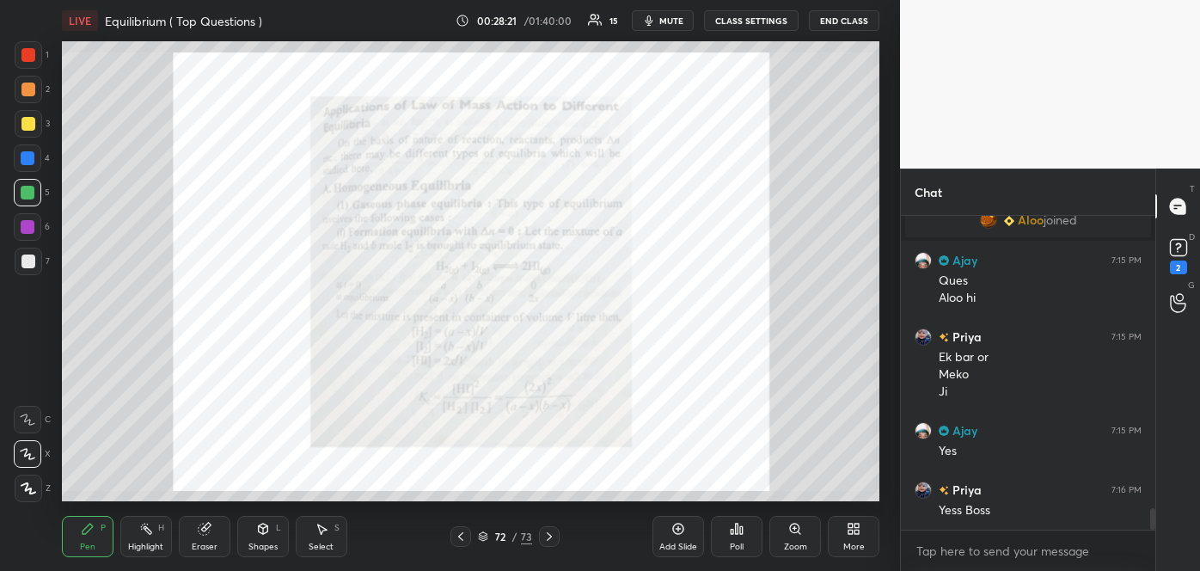
click at [485, 533] on icon at bounding box center [483, 534] width 9 height 4
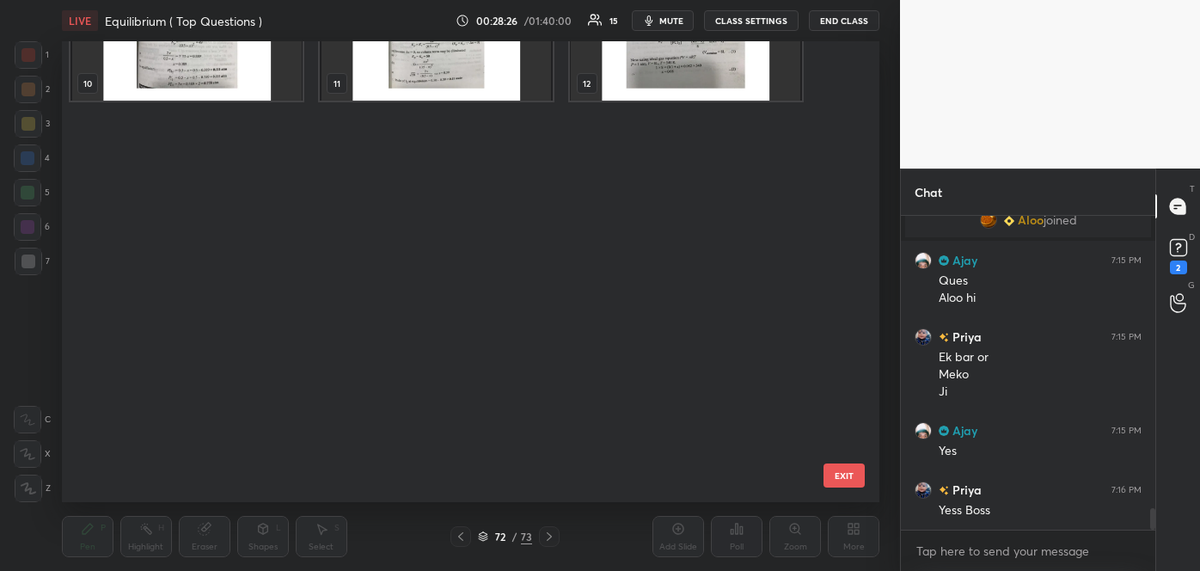
scroll to position [91, 0]
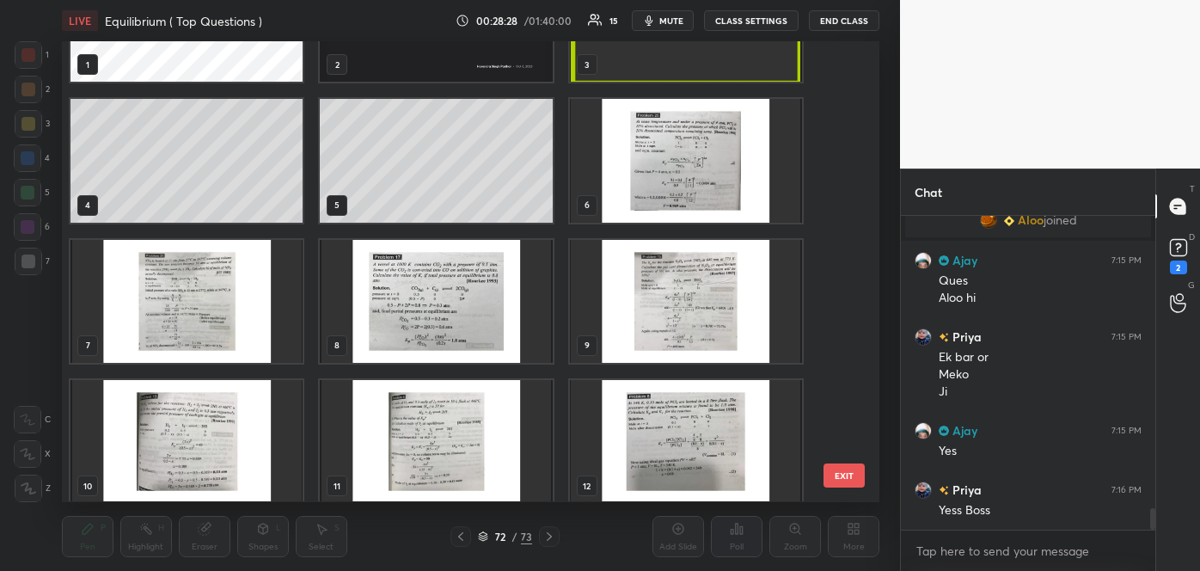
click at [727, 142] on img "grid" at bounding box center [686, 161] width 232 height 123
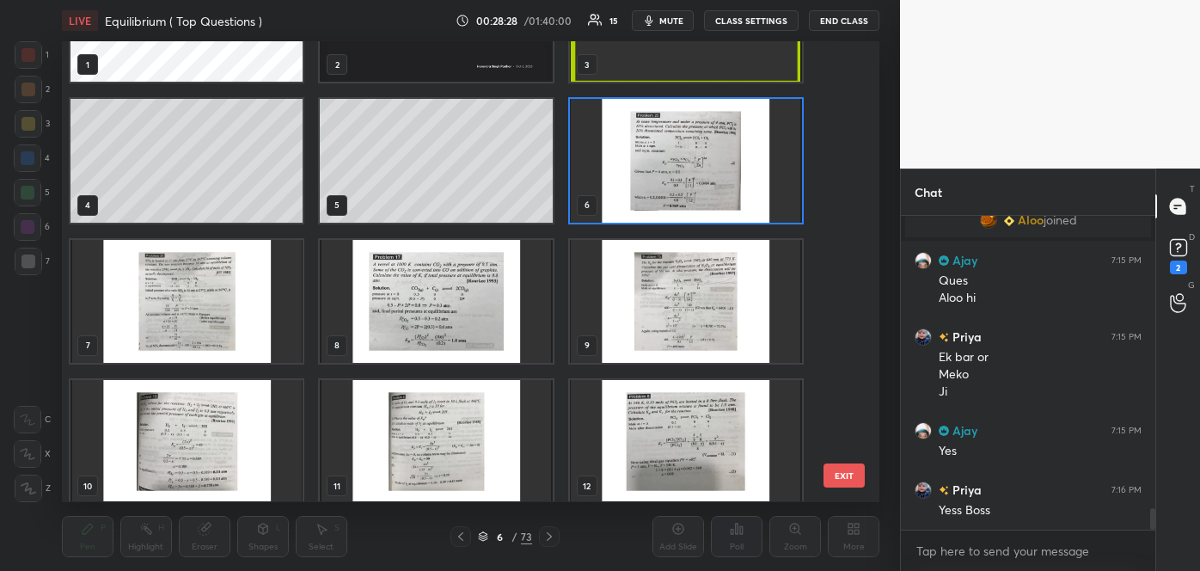
click at [727, 142] on img "grid" at bounding box center [686, 161] width 232 height 123
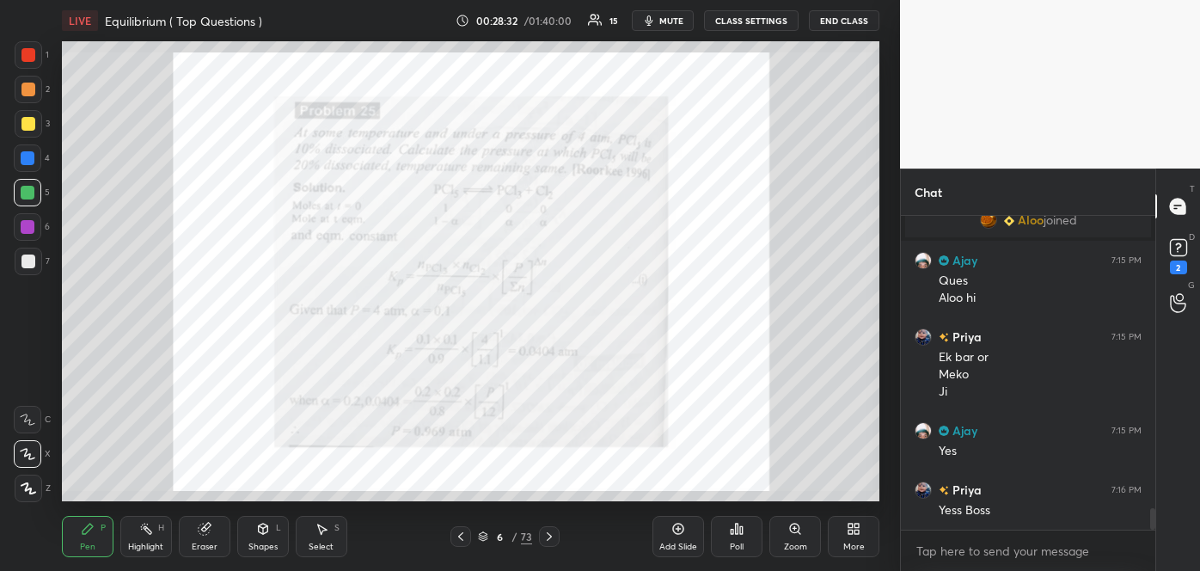
click at [795, 539] on div "Zoom" at bounding box center [795, 536] width 52 height 41
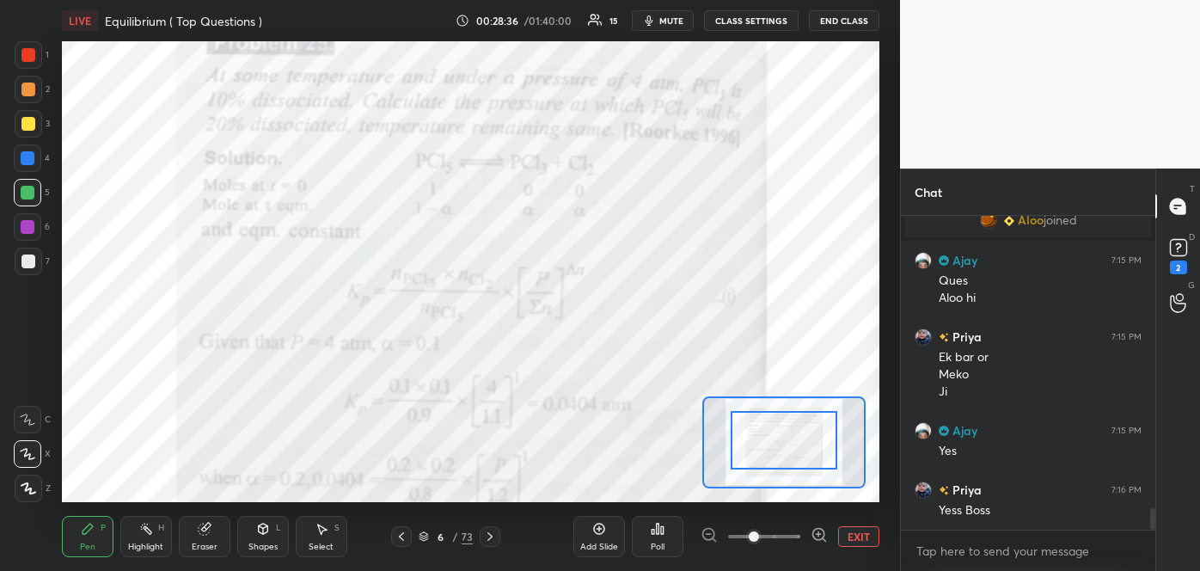
click at [821, 530] on icon at bounding box center [819, 534] width 17 height 17
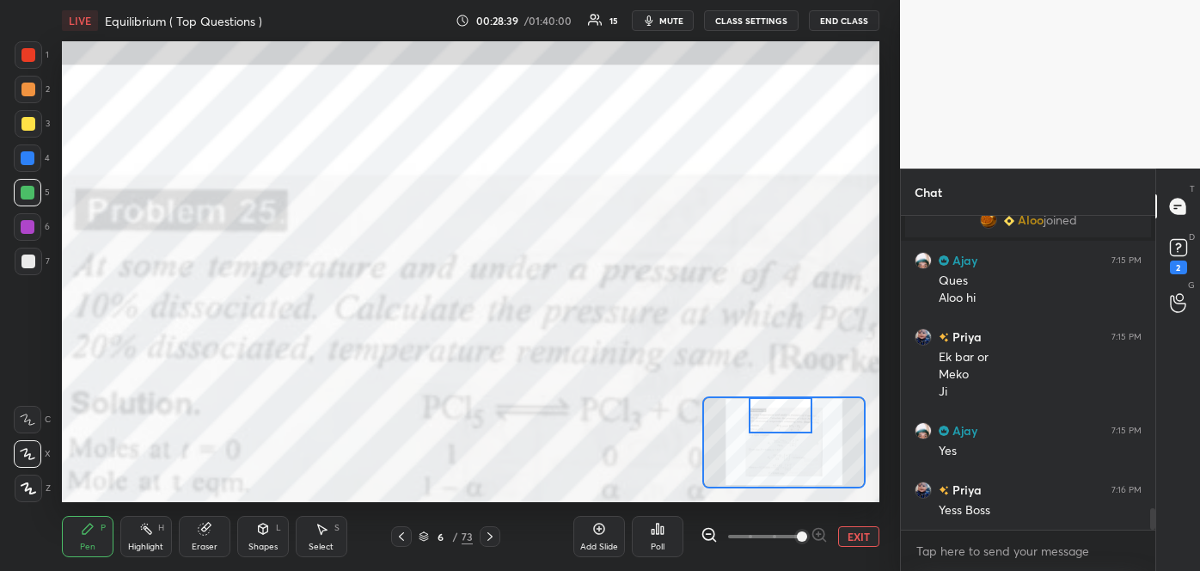
drag, startPoint x: 796, startPoint y: 456, endPoint x: 793, endPoint y: 427, distance: 28.6
click at [793, 427] on div at bounding box center [781, 414] width 64 height 35
click at [709, 530] on icon at bounding box center [709, 534] width 17 height 17
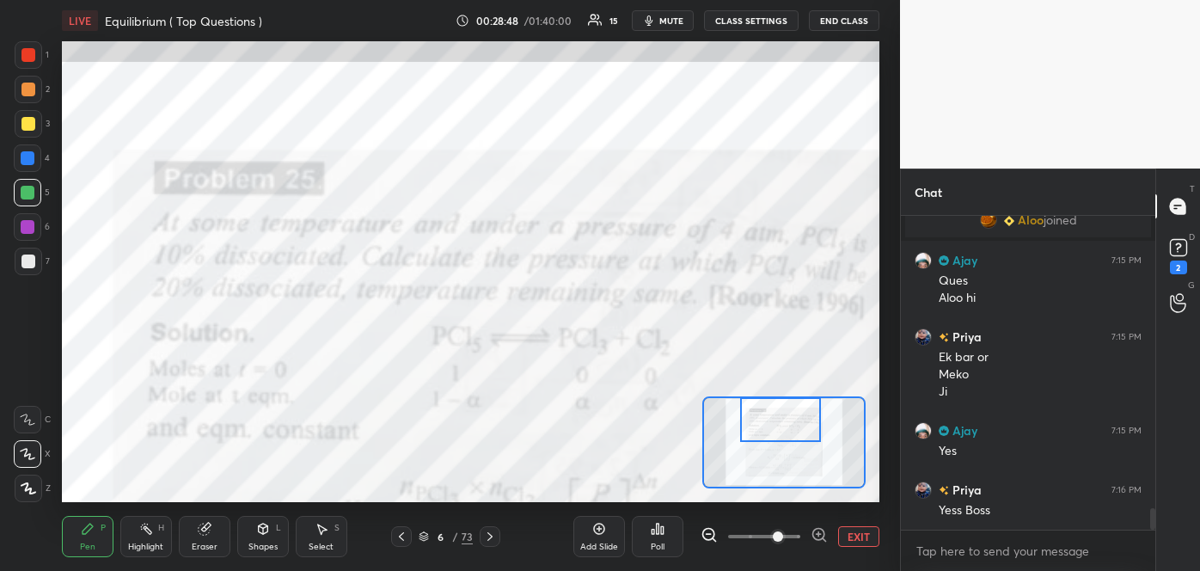
scroll to position [4234, 0]
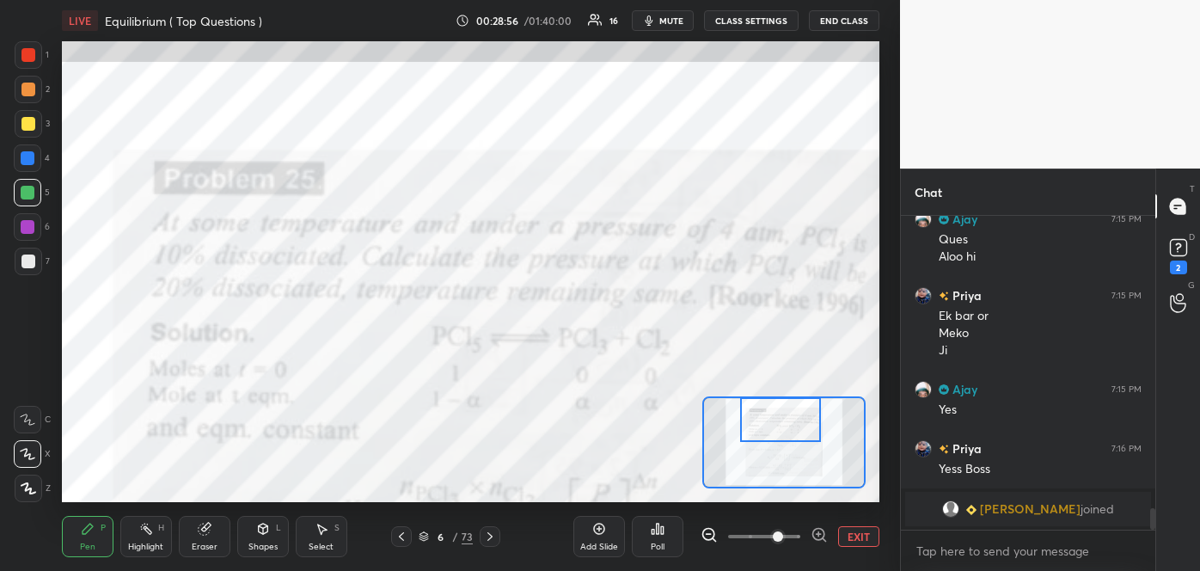
click at [28, 56] on div at bounding box center [28, 55] width 14 height 14
click at [26, 415] on icon at bounding box center [27, 420] width 15 height 12
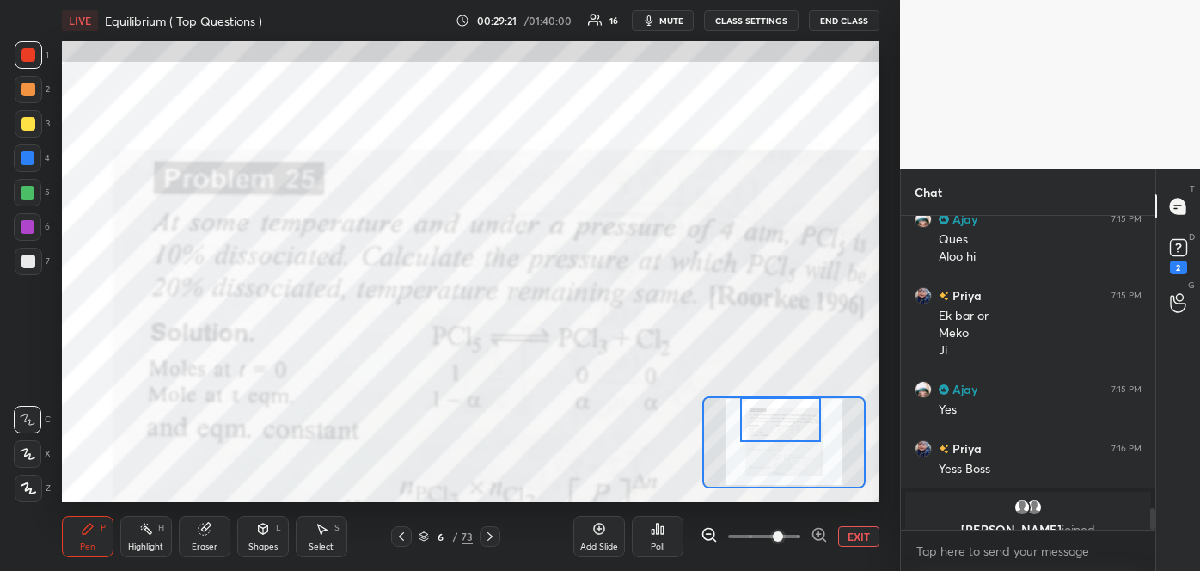
scroll to position [4255, 0]
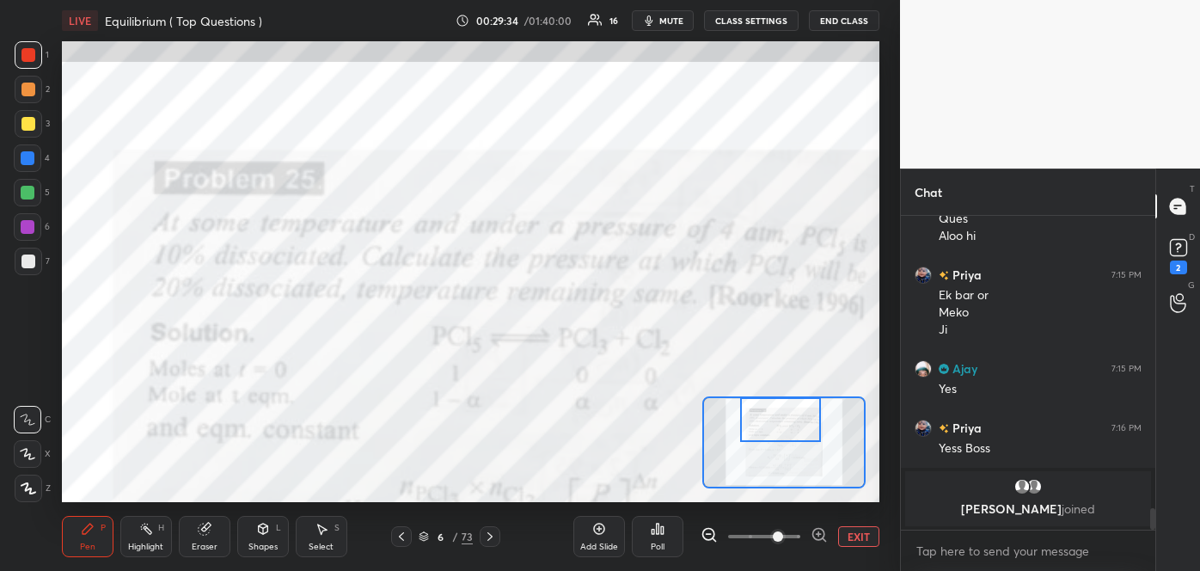
click at [673, 23] on span "mute" at bounding box center [671, 21] width 24 height 12
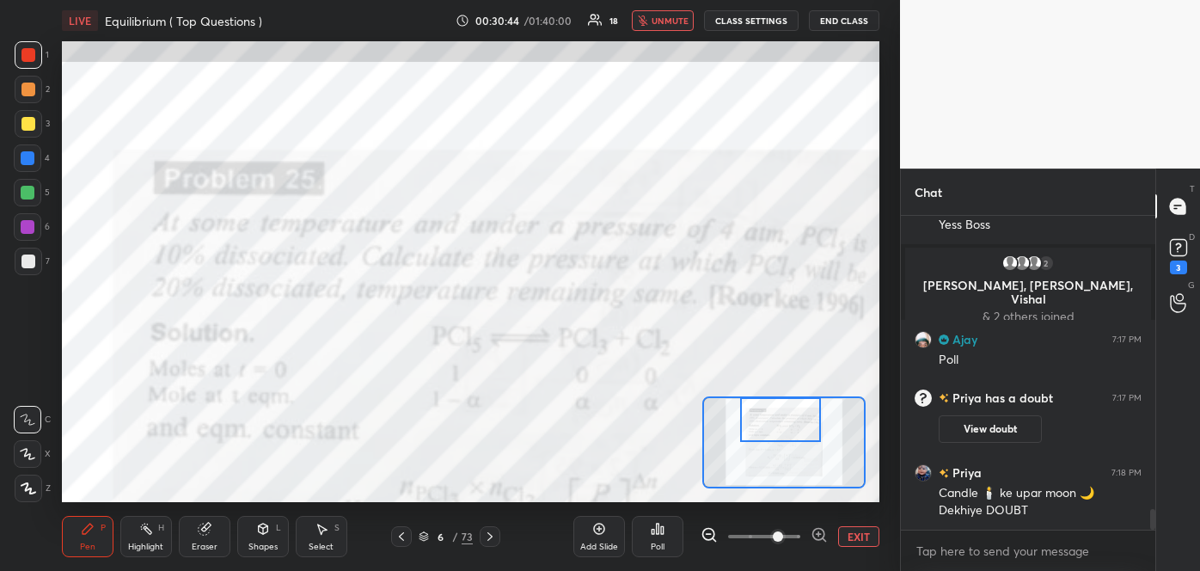
scroll to position [4369, 0]
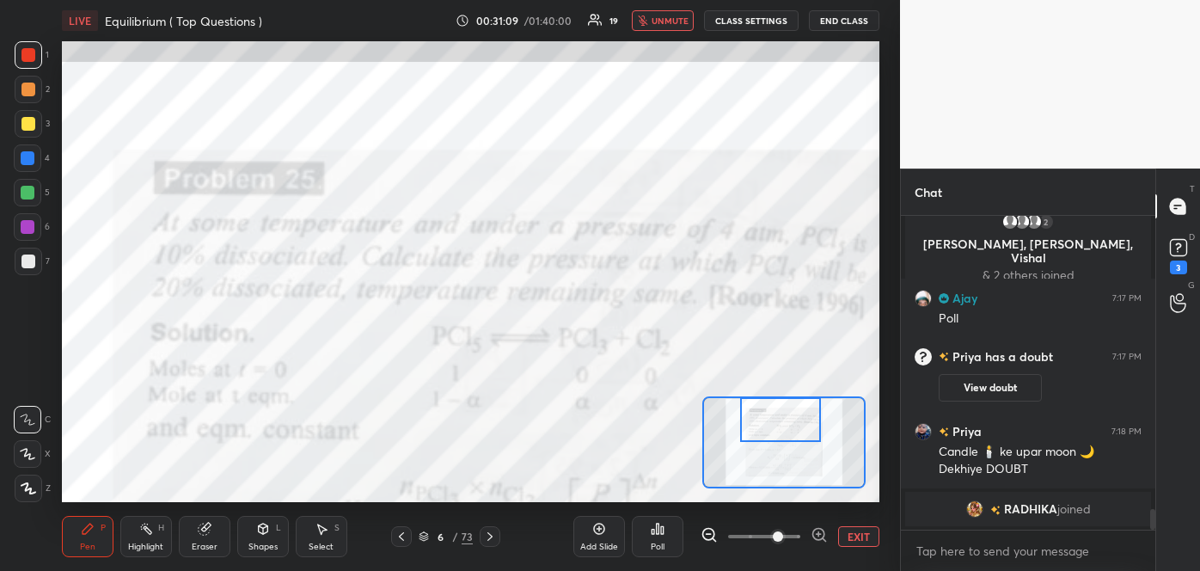
click at [662, 16] on span "unmute" at bounding box center [670, 21] width 37 height 12
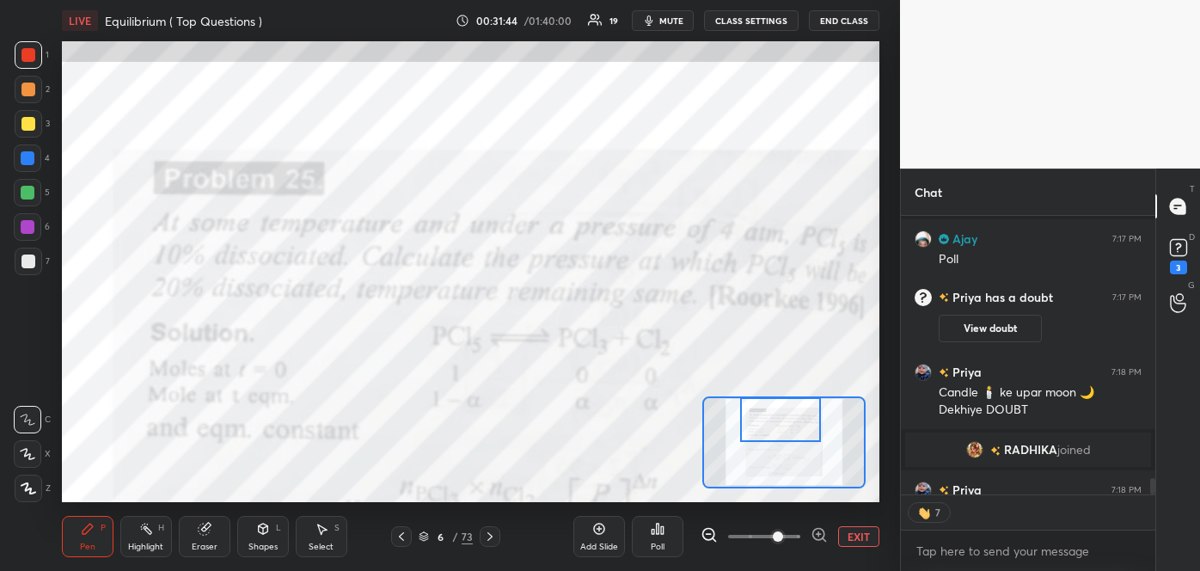
scroll to position [4539, 0]
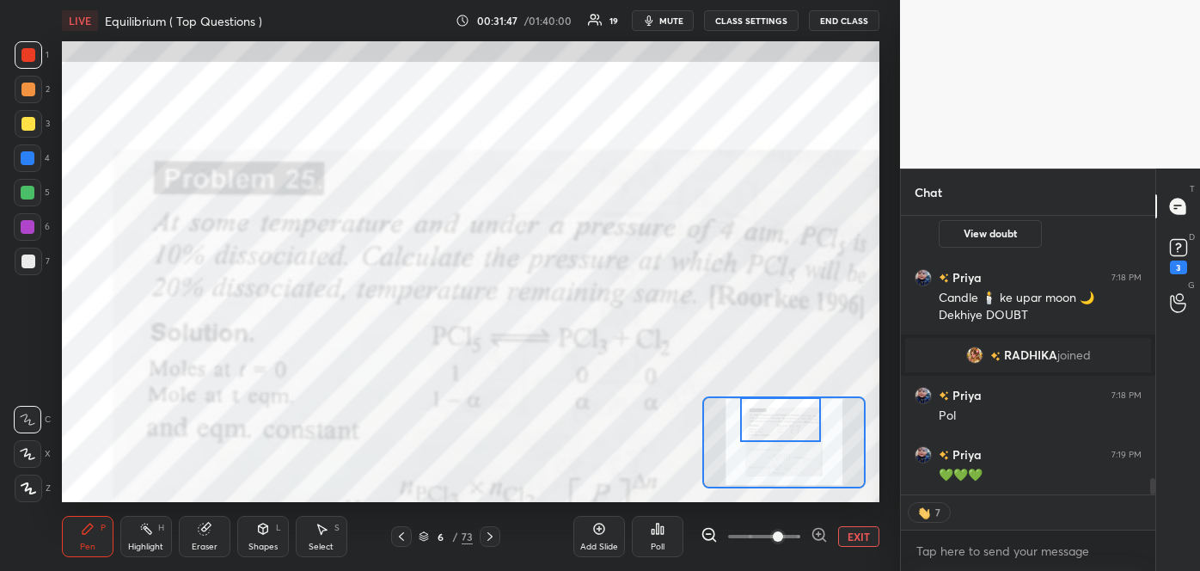
click at [671, 10] on button "mute" at bounding box center [663, 20] width 62 height 21
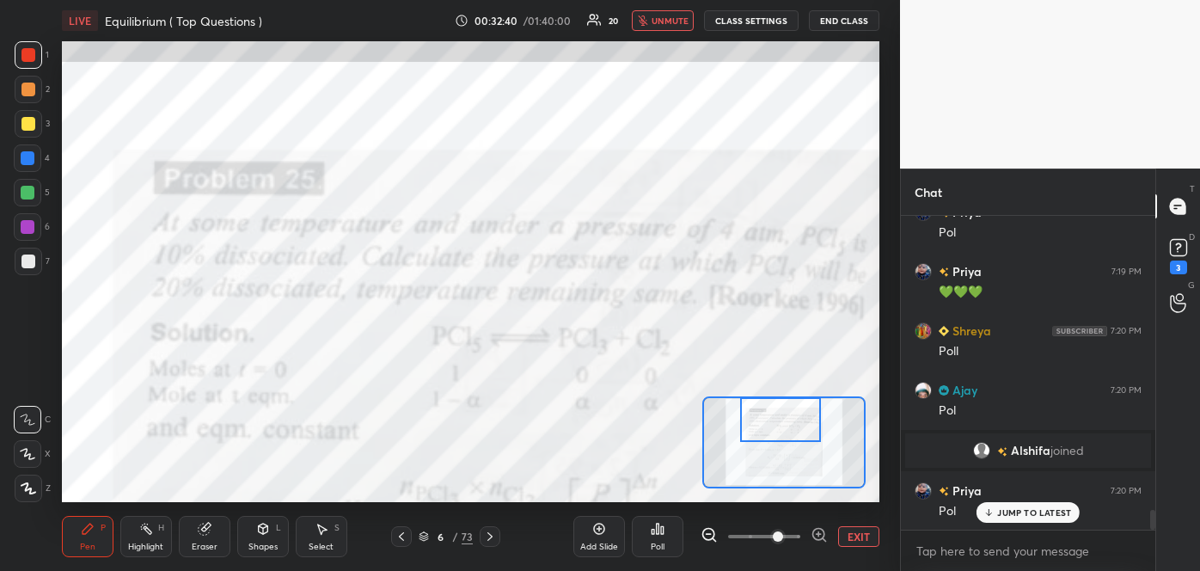
scroll to position [4764, 0]
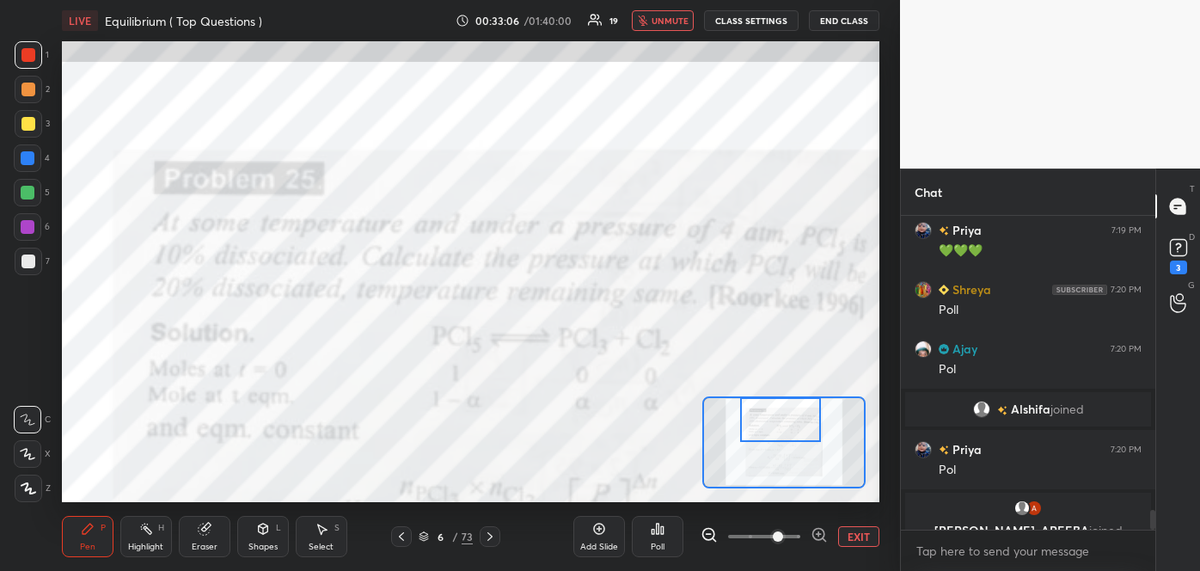
click at [653, 21] on button "unmute" at bounding box center [663, 20] width 62 height 21
click at [1175, 303] on icon at bounding box center [1177, 303] width 15 height 17
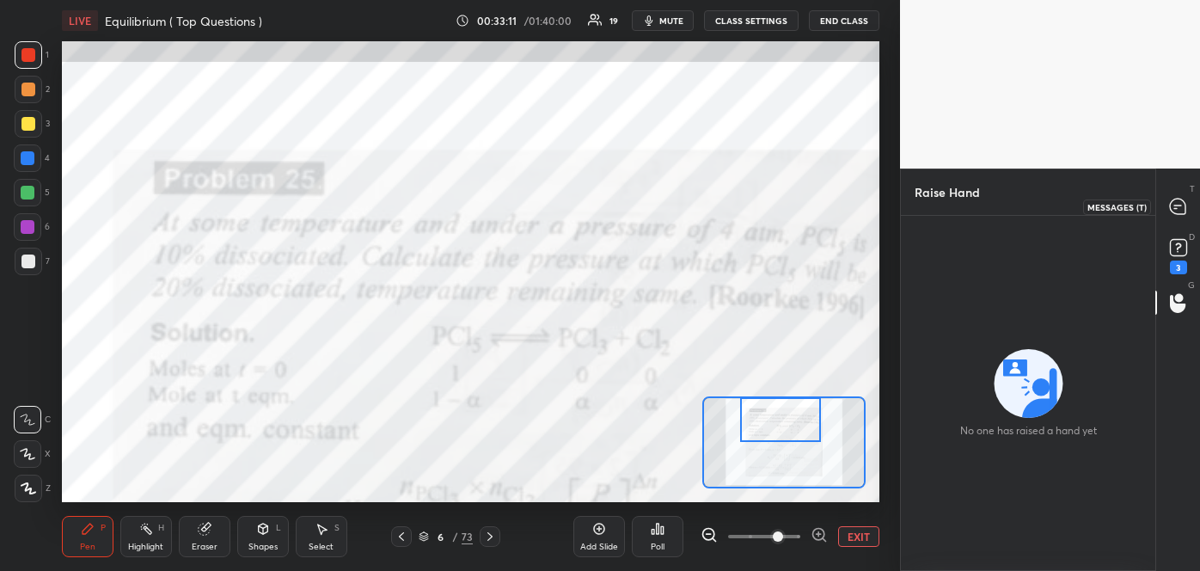
click at [1174, 206] on icon at bounding box center [1177, 206] width 15 height 15
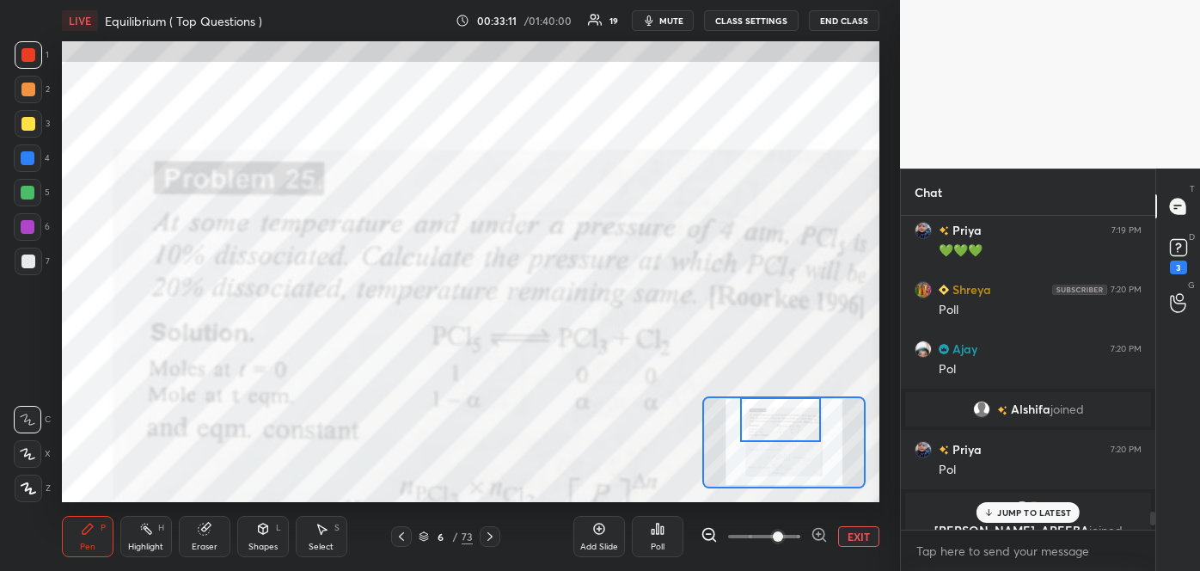
scroll to position [309, 249]
click at [651, 543] on div "Poll" at bounding box center [658, 546] width 14 height 9
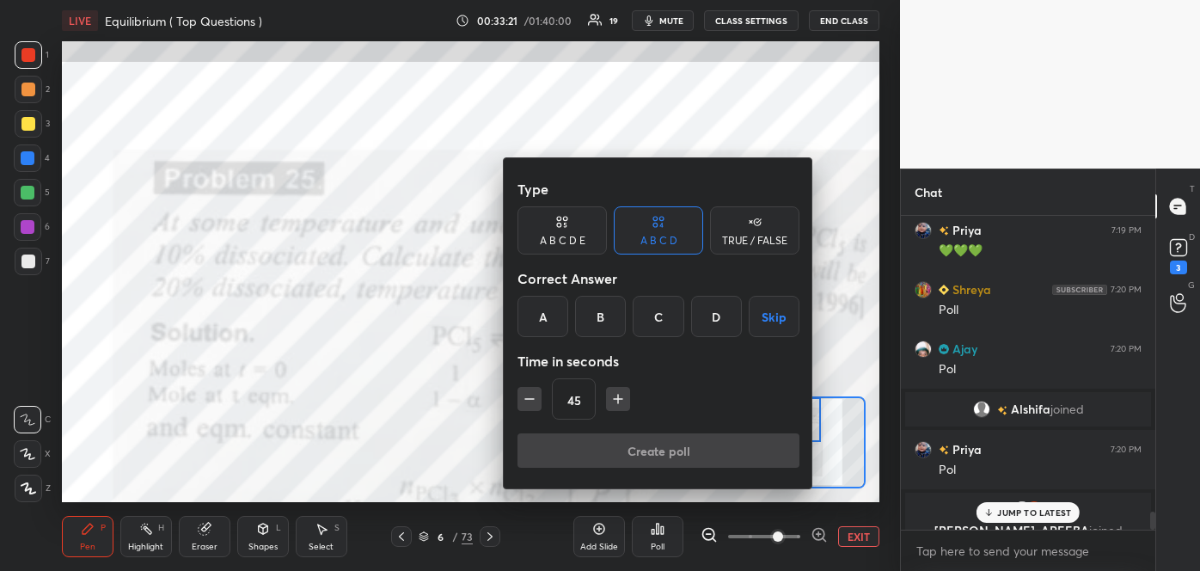
click at [654, 323] on div "C" at bounding box center [658, 316] width 51 height 41
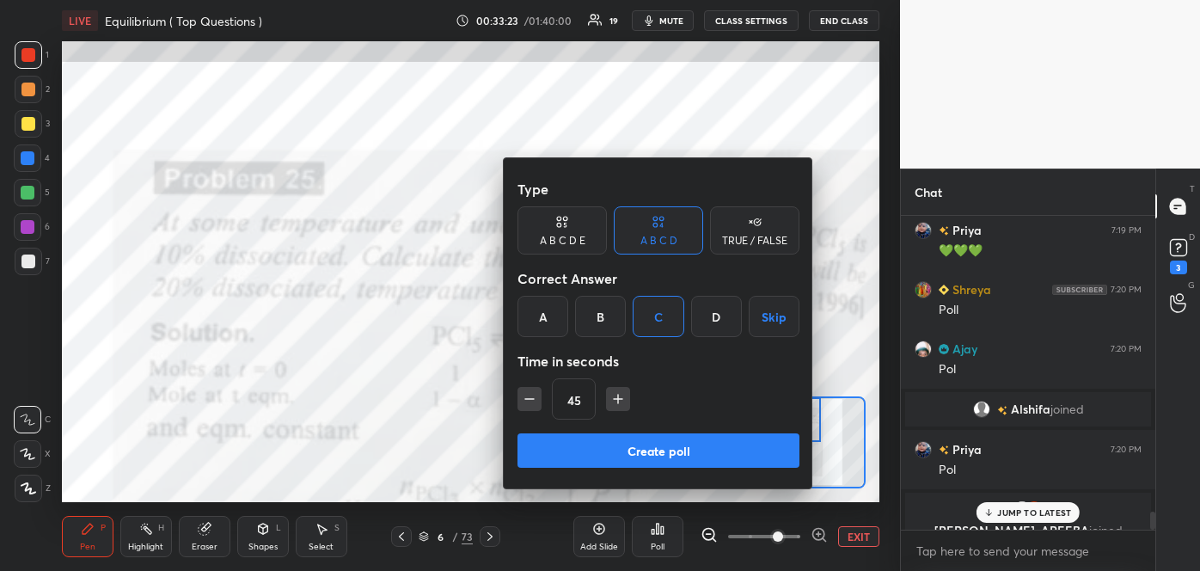
click at [651, 441] on button "Create poll" at bounding box center [659, 450] width 282 height 34
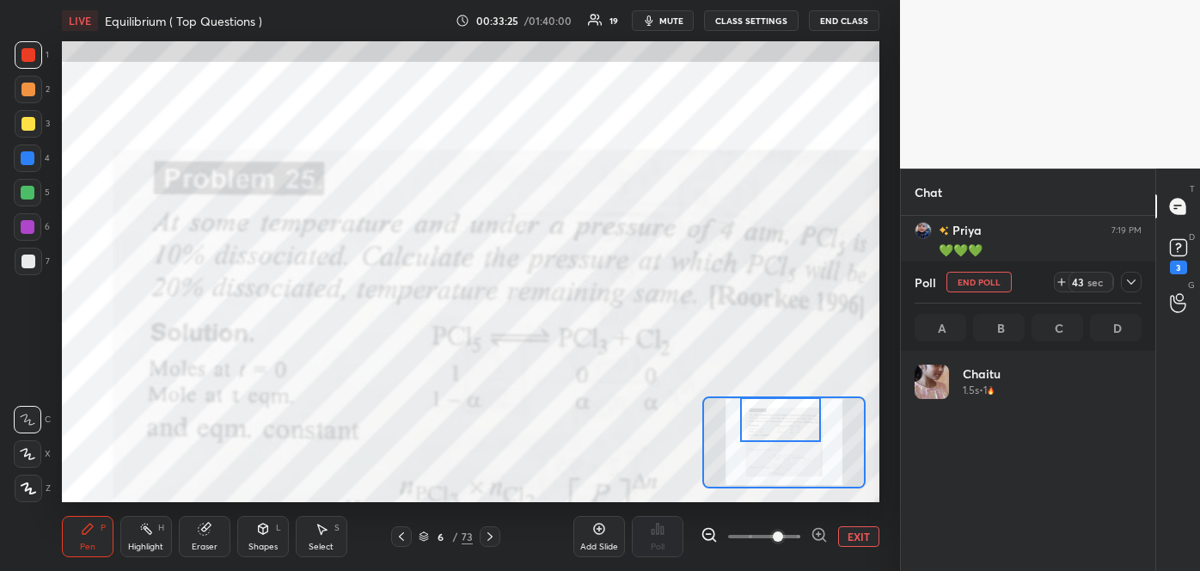
scroll to position [201, 222]
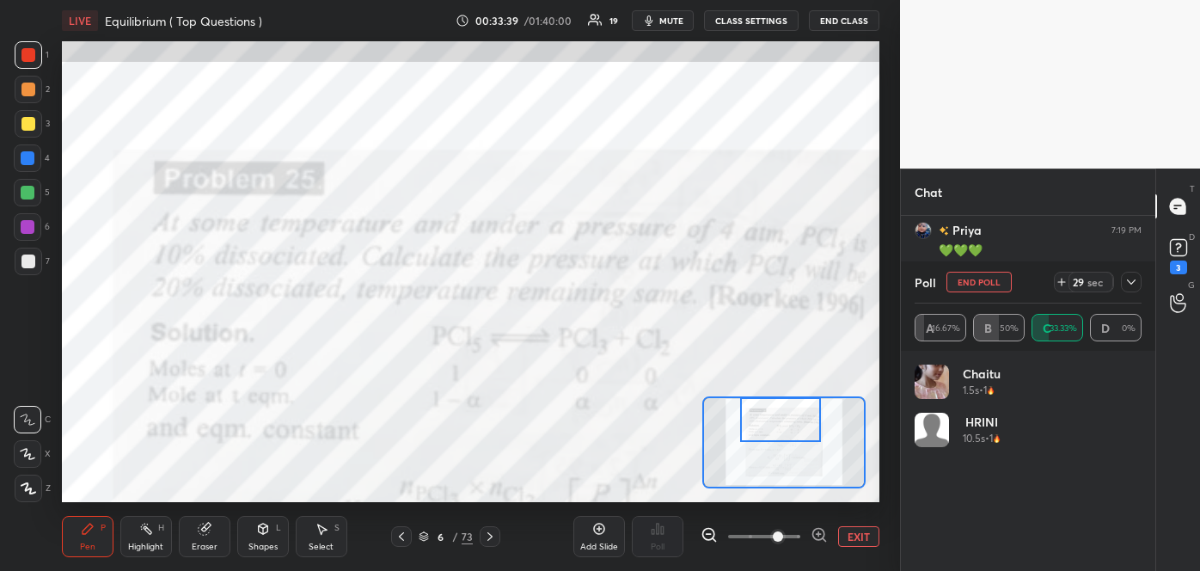
click at [667, 12] on button "mute" at bounding box center [663, 20] width 62 height 21
click at [1131, 285] on icon at bounding box center [1132, 282] width 14 height 14
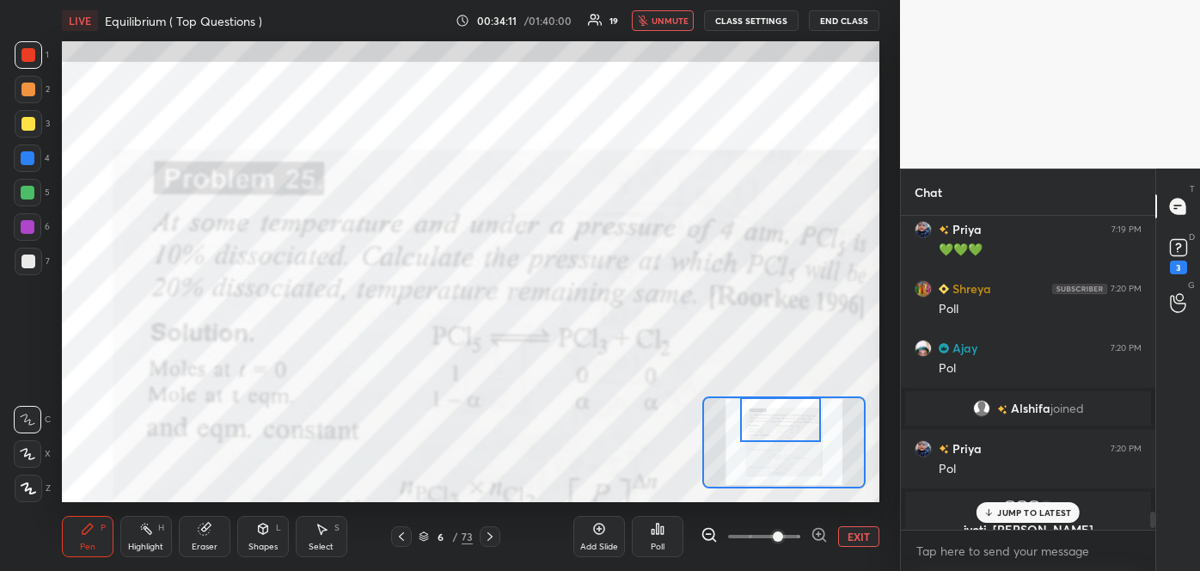
scroll to position [309, 249]
click at [676, 17] on span "unmute" at bounding box center [670, 21] width 37 height 12
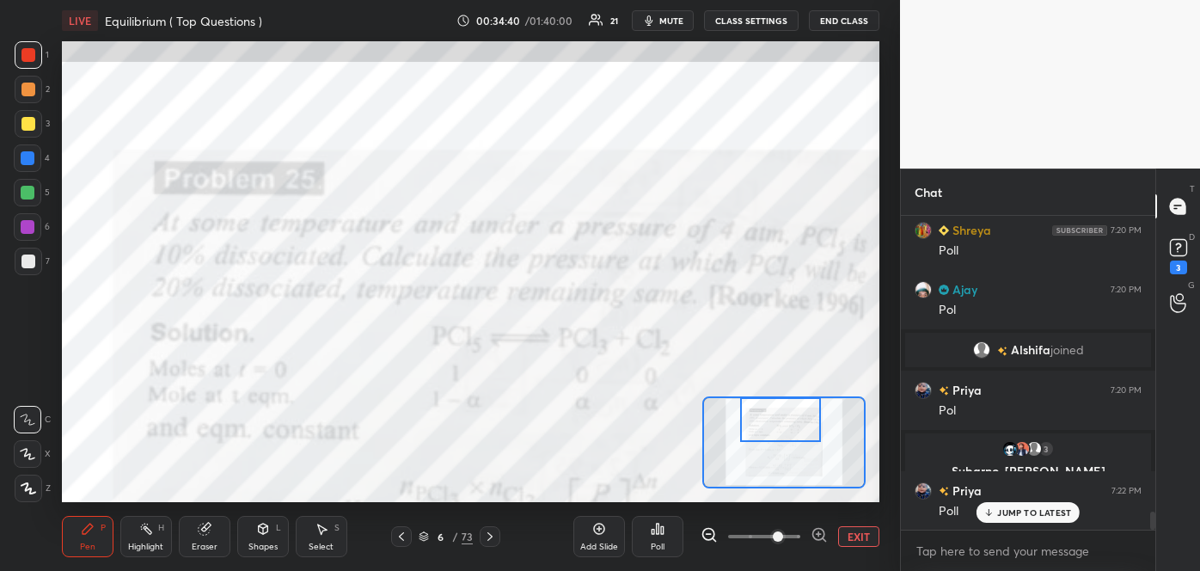
click at [1004, 515] on p "JUMP TO LATEST" at bounding box center [1034, 512] width 74 height 10
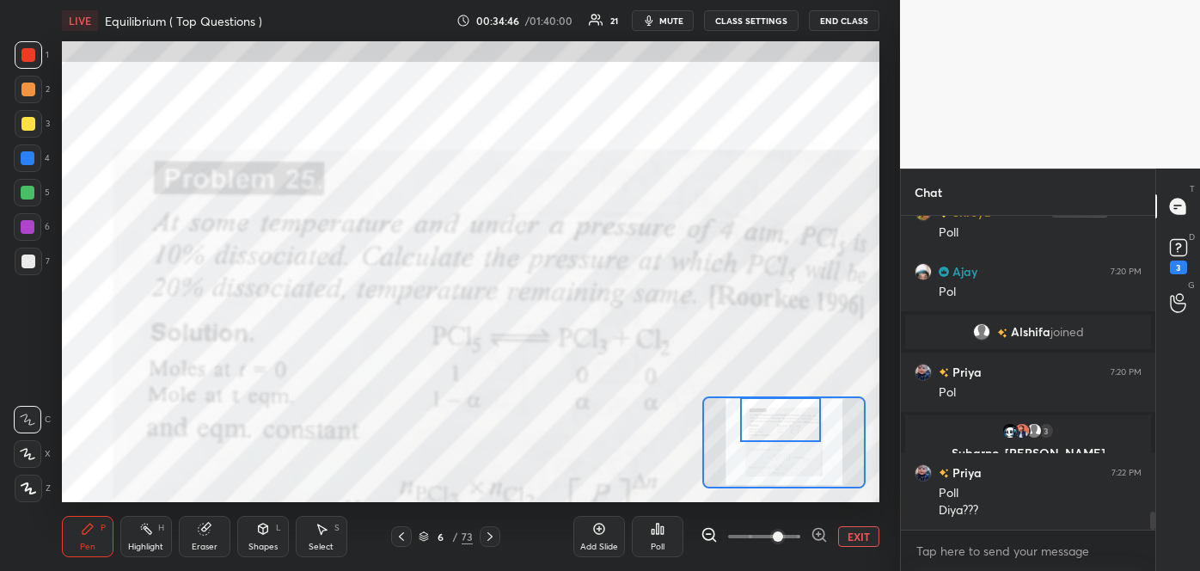
click at [32, 158] on div at bounding box center [28, 158] width 14 height 14
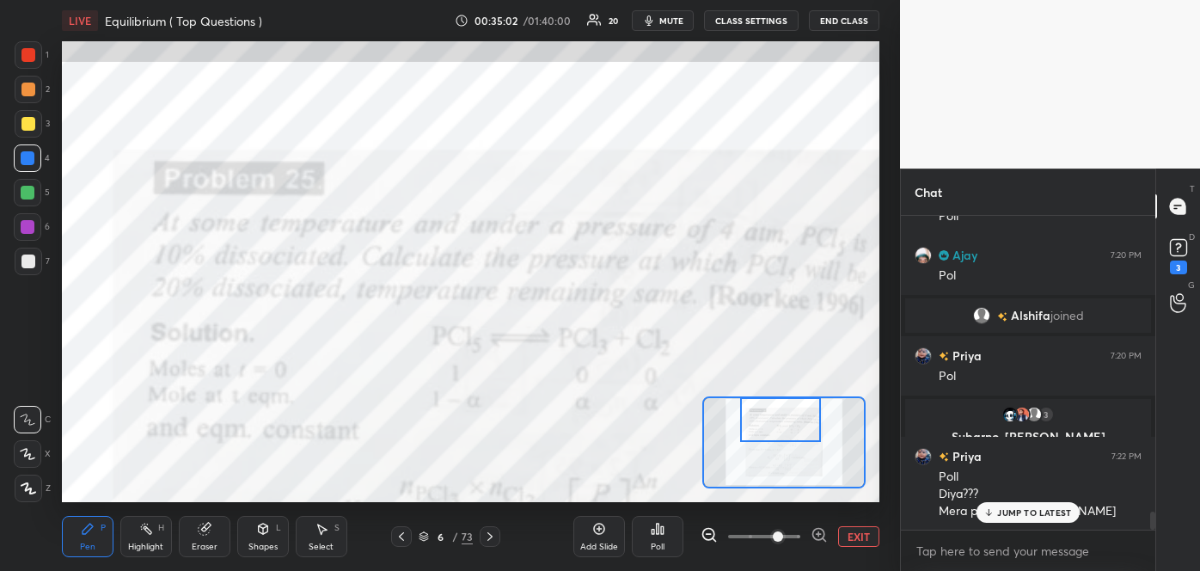
click at [995, 512] on icon at bounding box center [989, 512] width 11 height 10
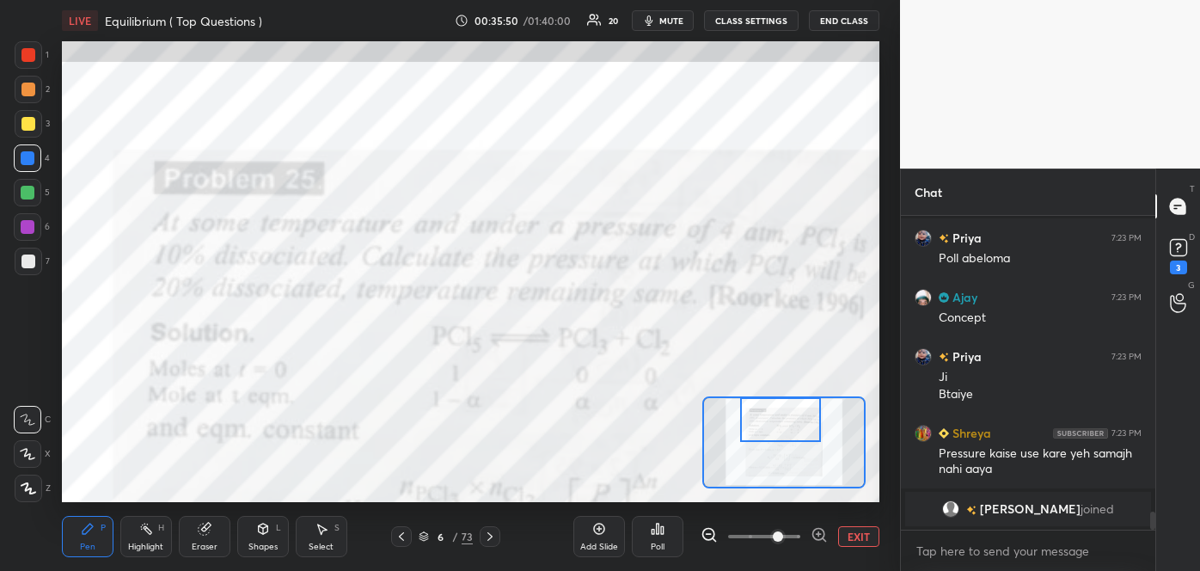
click at [25, 57] on div at bounding box center [28, 55] width 14 height 14
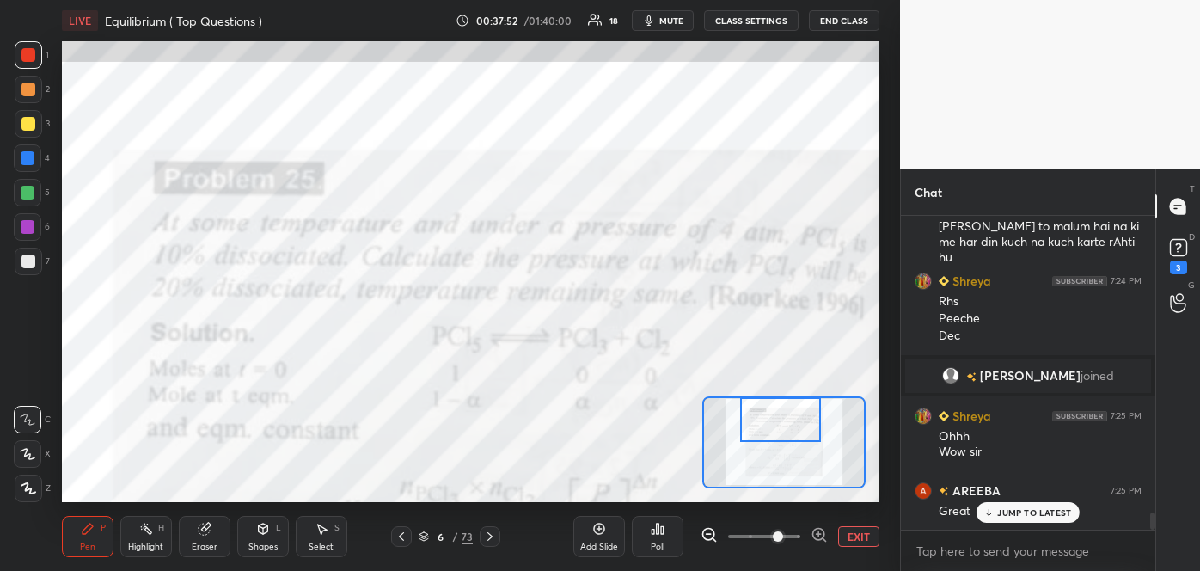
scroll to position [5342, 0]
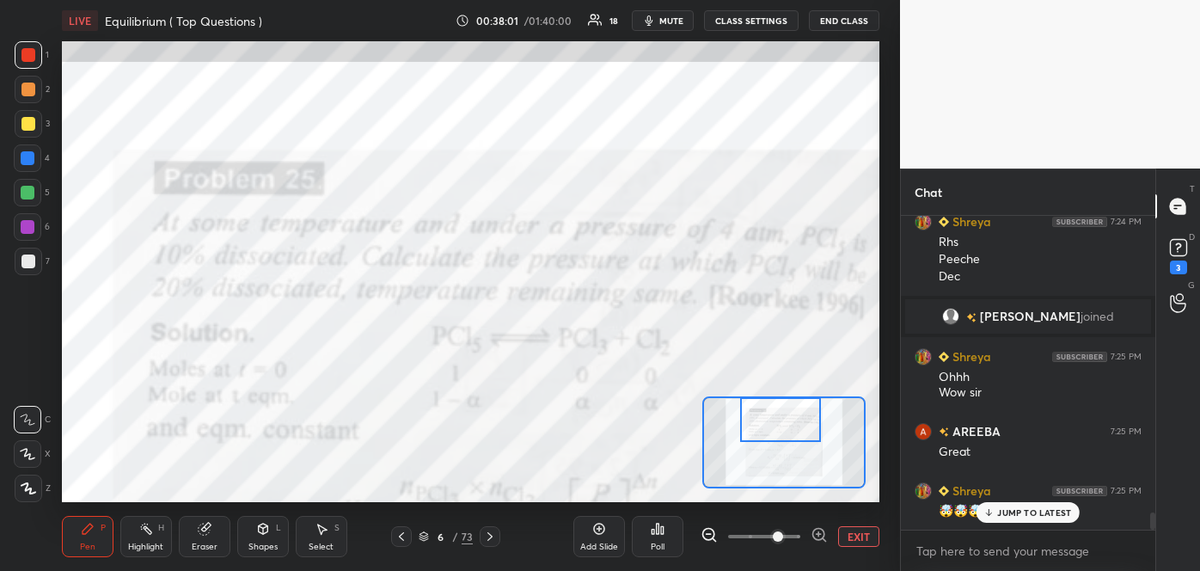
click at [707, 525] on div "Add Slide Poll EXIT" at bounding box center [726, 536] width 306 height 96
click at [852, 534] on button "EXIT" at bounding box center [858, 536] width 41 height 21
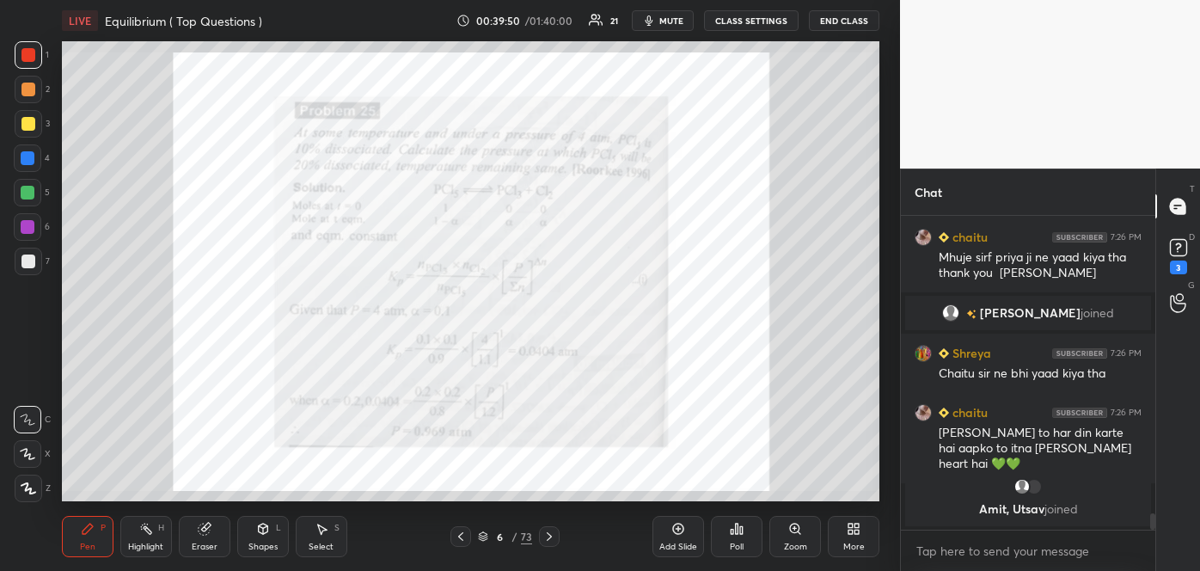
scroll to position [5600, 0]
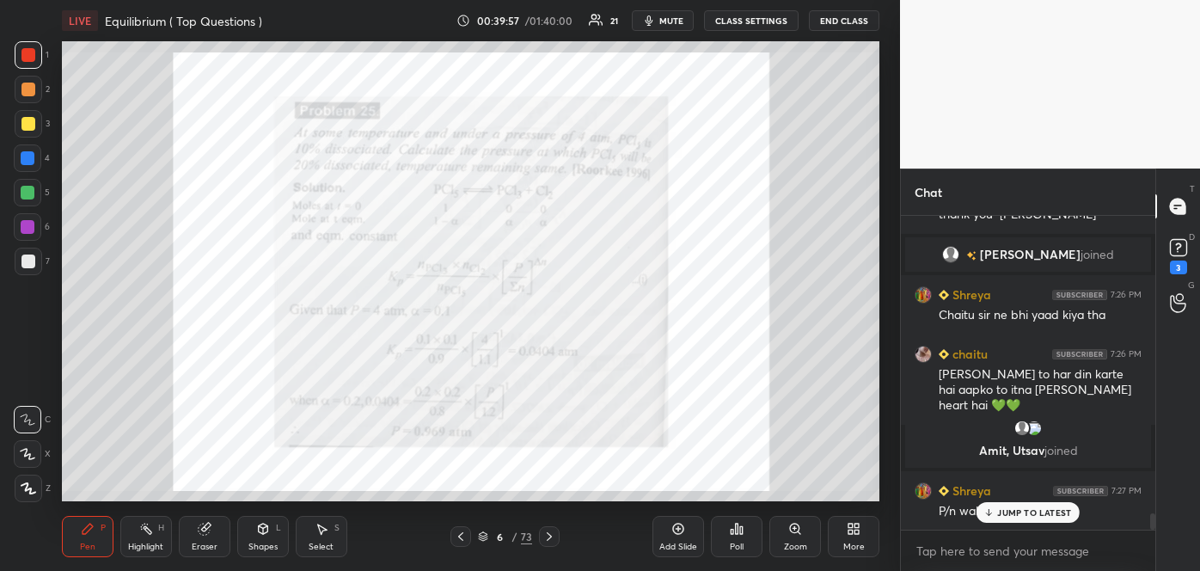
click at [1013, 516] on p "JUMP TO LATEST" at bounding box center [1034, 512] width 74 height 10
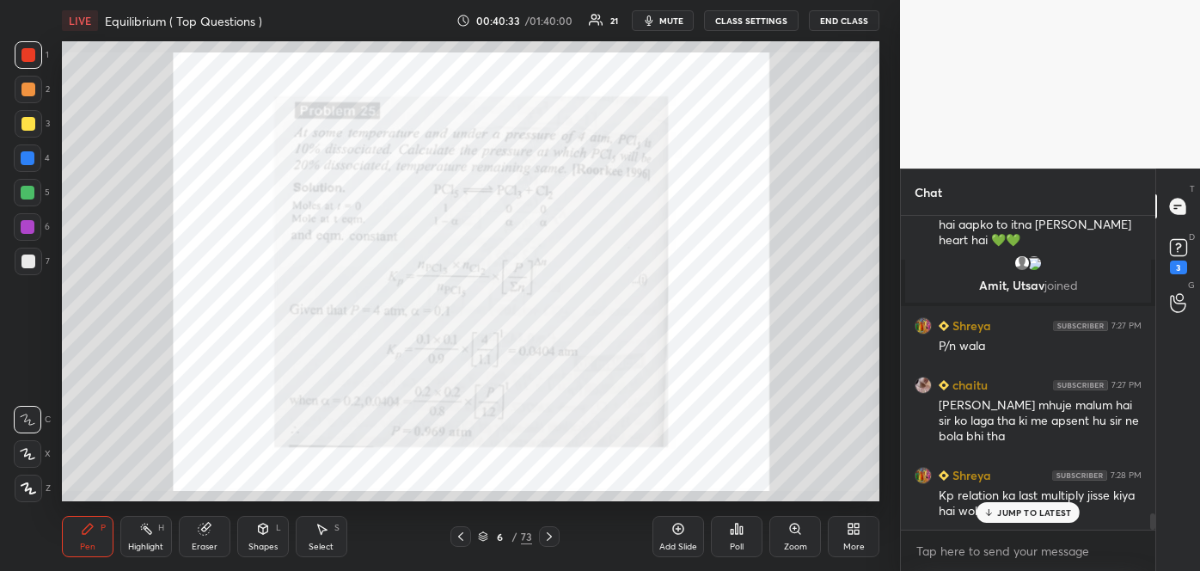
scroll to position [5826, 0]
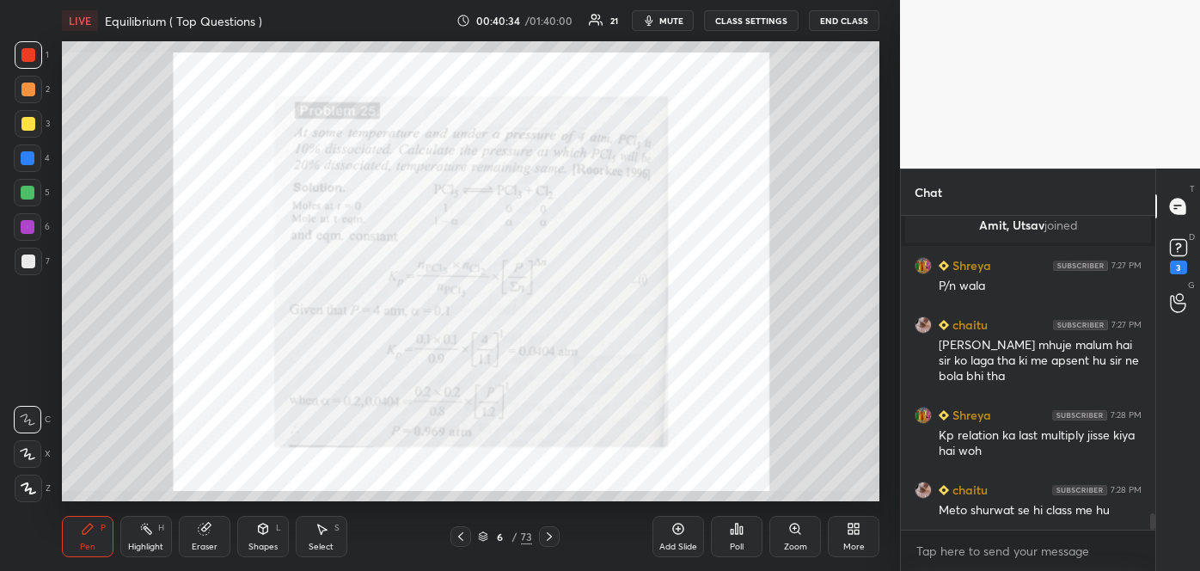
click at [1034, 513] on div "Meto shurwat se hi class me hu" at bounding box center [1040, 510] width 203 height 17
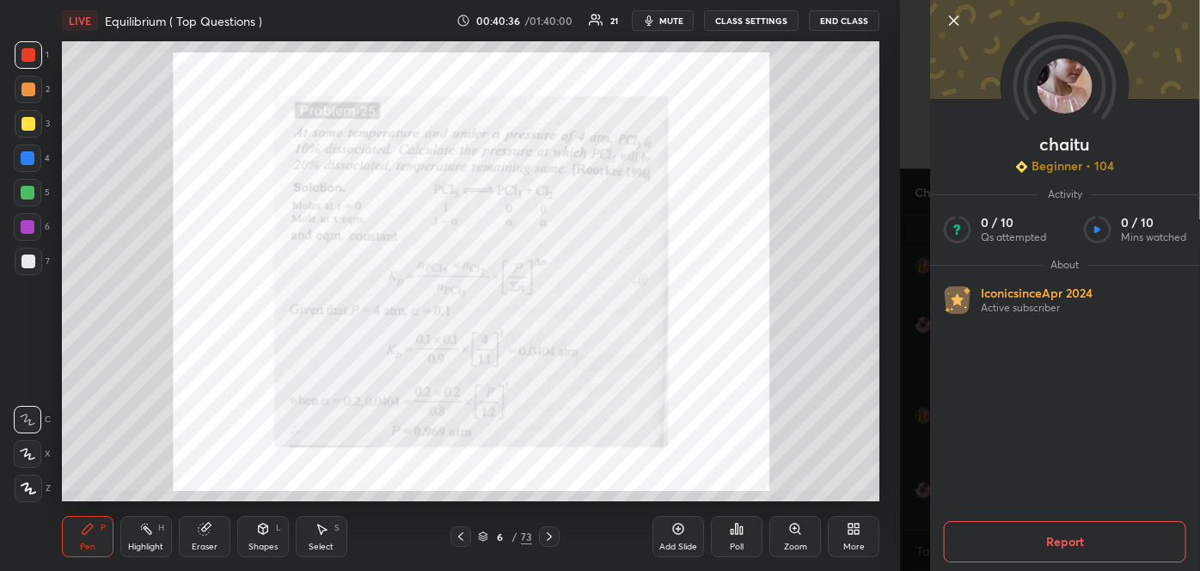
click at [905, 433] on div "chaitu Beginner • 104 Activity 0 / 10 Qs attempted 0 / 10 Mins watched About Ic…" at bounding box center [1050, 285] width 300 height 571
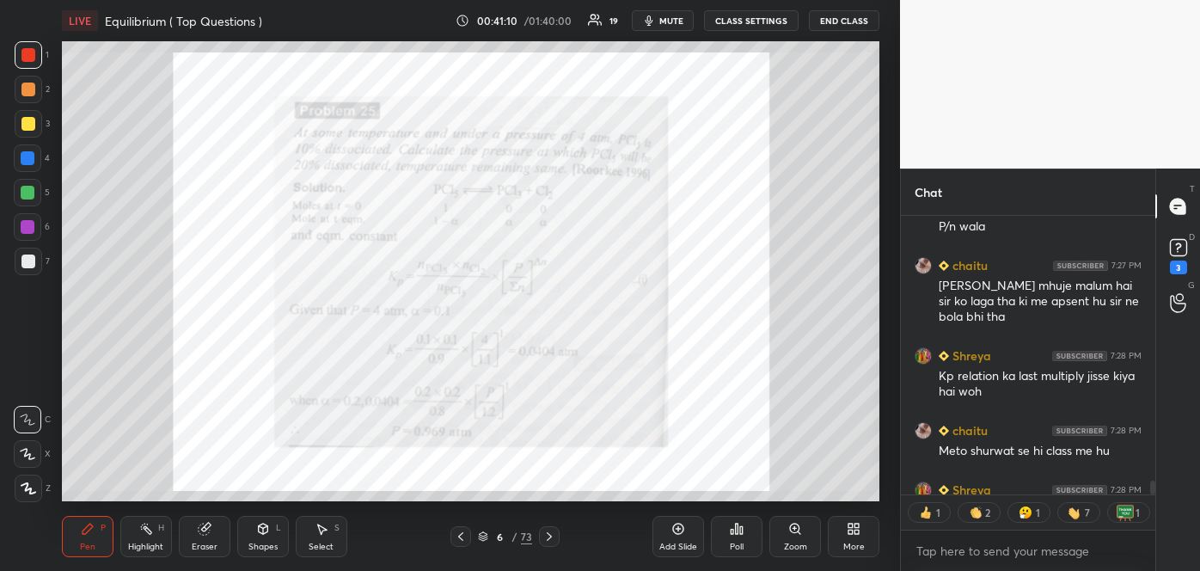
scroll to position [5979, 0]
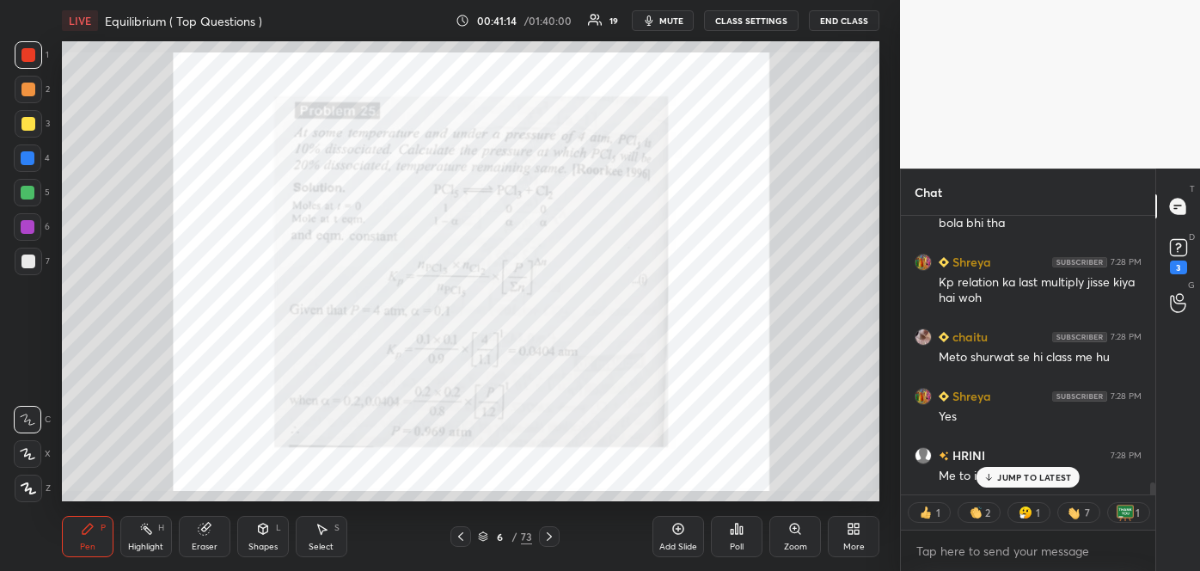
click at [1002, 478] on p "JUMP TO LATEST" at bounding box center [1034, 477] width 74 height 10
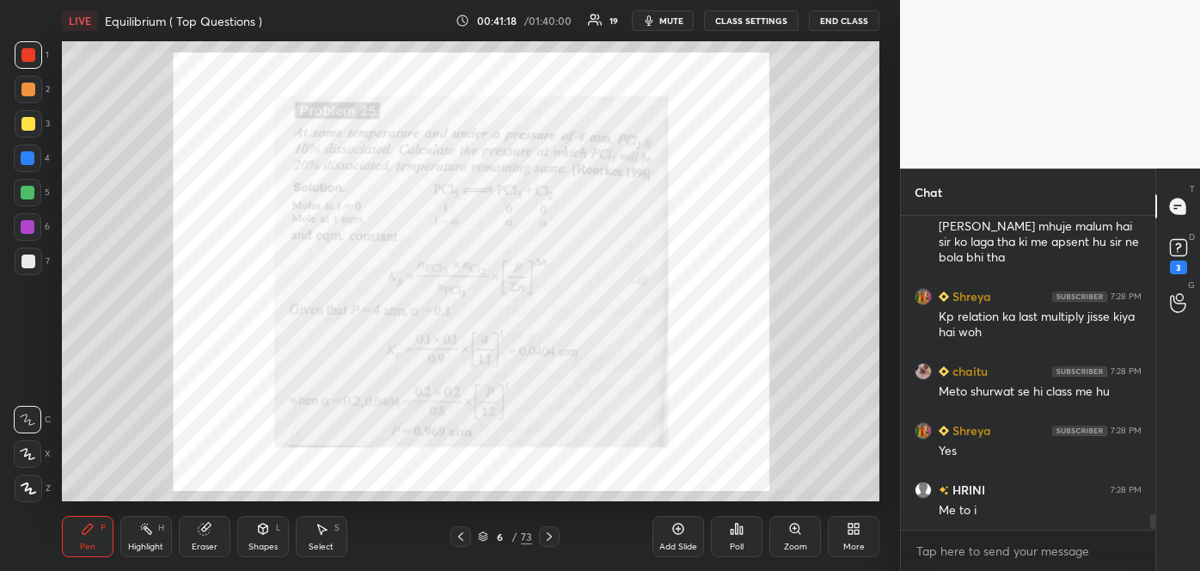
scroll to position [5944, 0]
click at [682, 535] on icon at bounding box center [678, 529] width 14 height 14
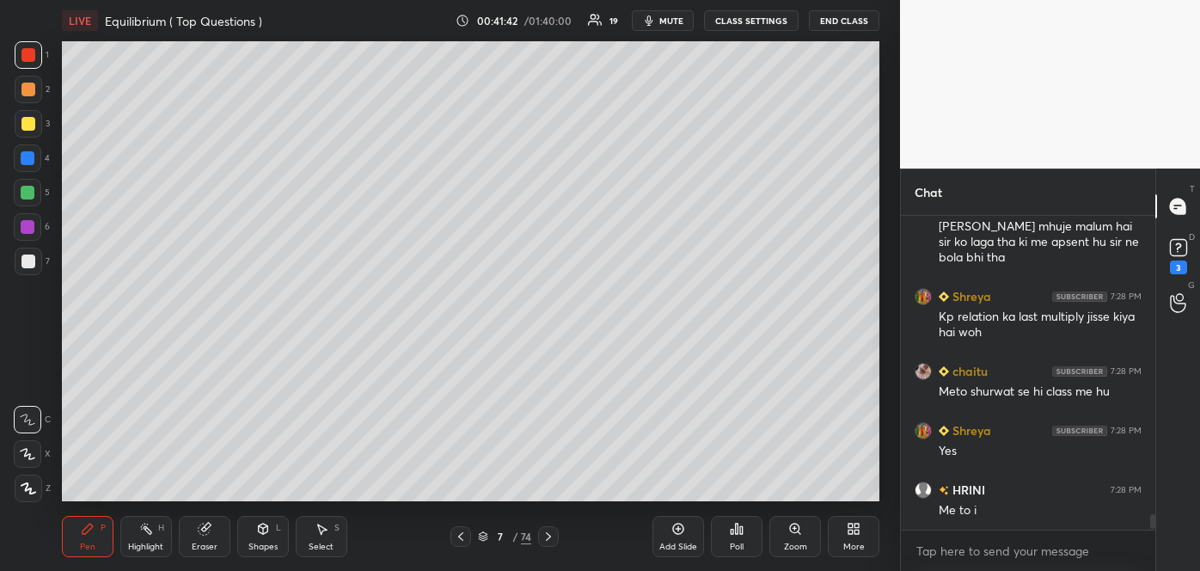
click at [28, 261] on div at bounding box center [28, 261] width 14 height 14
click at [27, 449] on icon at bounding box center [28, 454] width 14 height 10
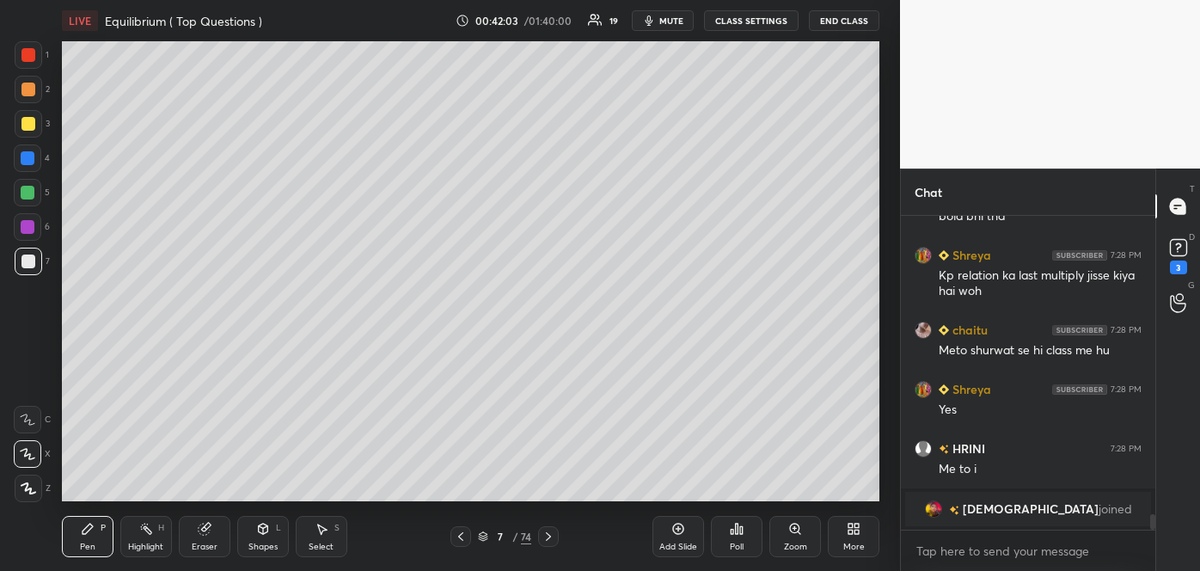
click at [270, 539] on div "Shapes L" at bounding box center [263, 536] width 52 height 41
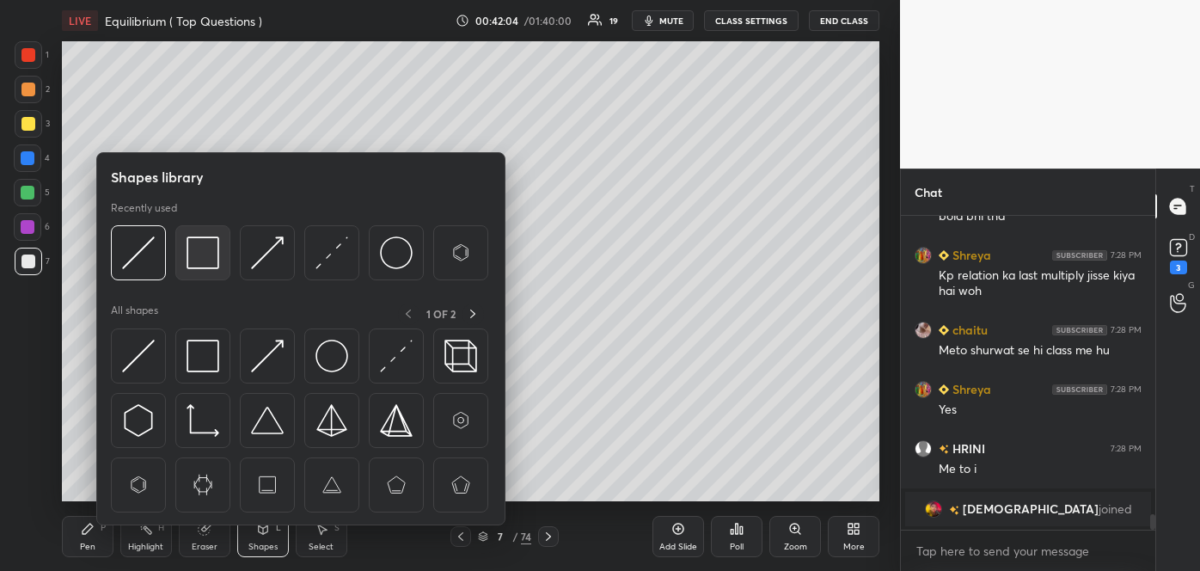
scroll to position [6006, 0]
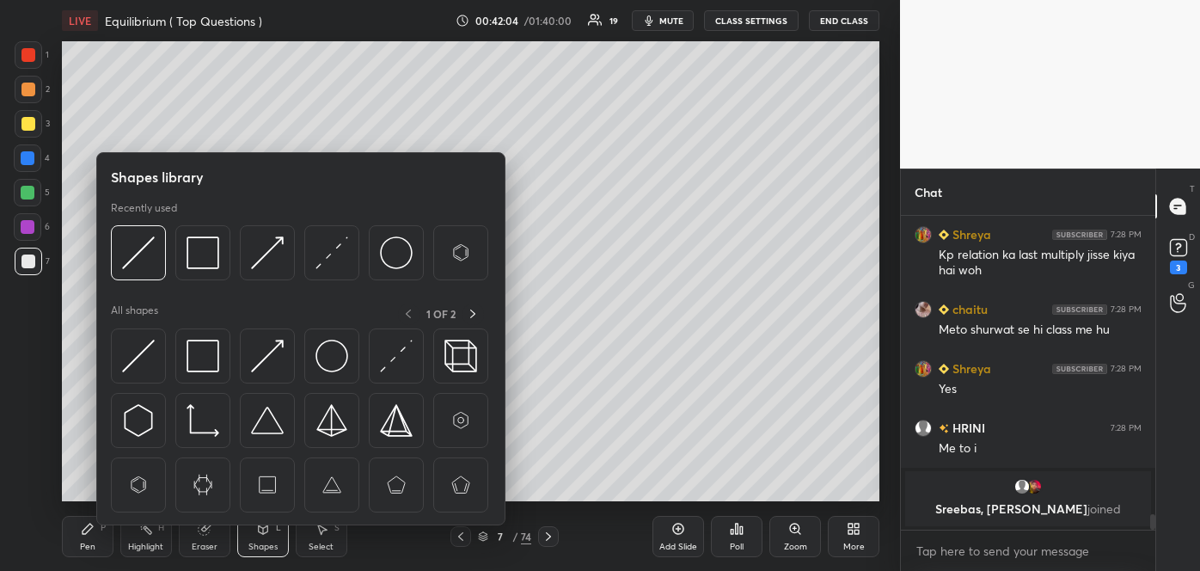
click at [198, 261] on img at bounding box center [203, 252] width 33 height 33
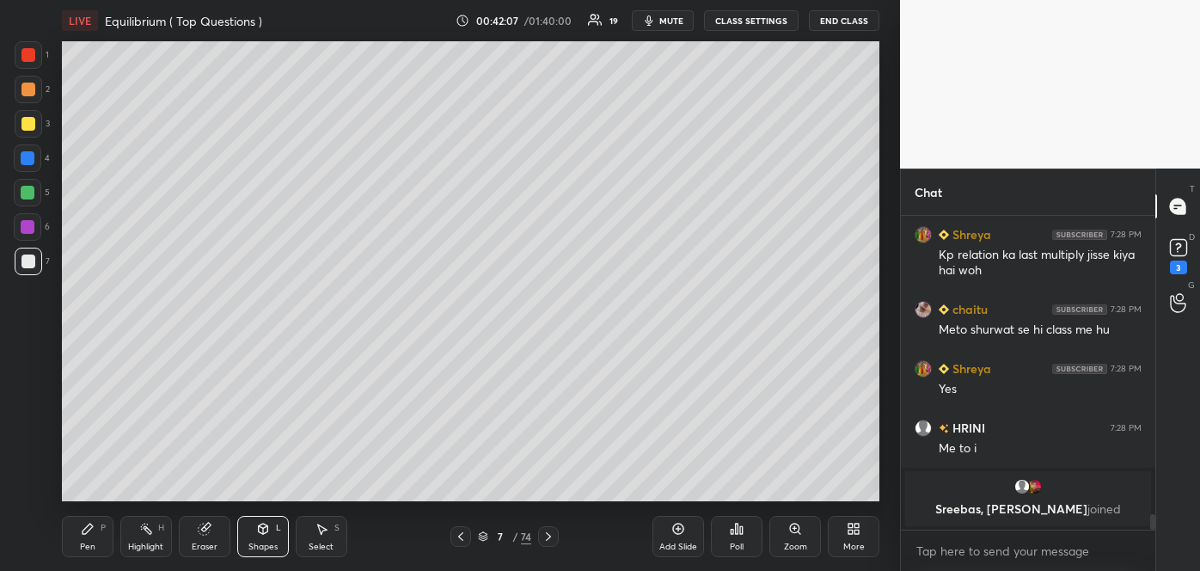
click at [28, 89] on div at bounding box center [28, 90] width 14 height 14
click at [90, 533] on icon at bounding box center [88, 529] width 14 height 14
click at [261, 540] on div "Shapes L" at bounding box center [263, 536] width 52 height 41
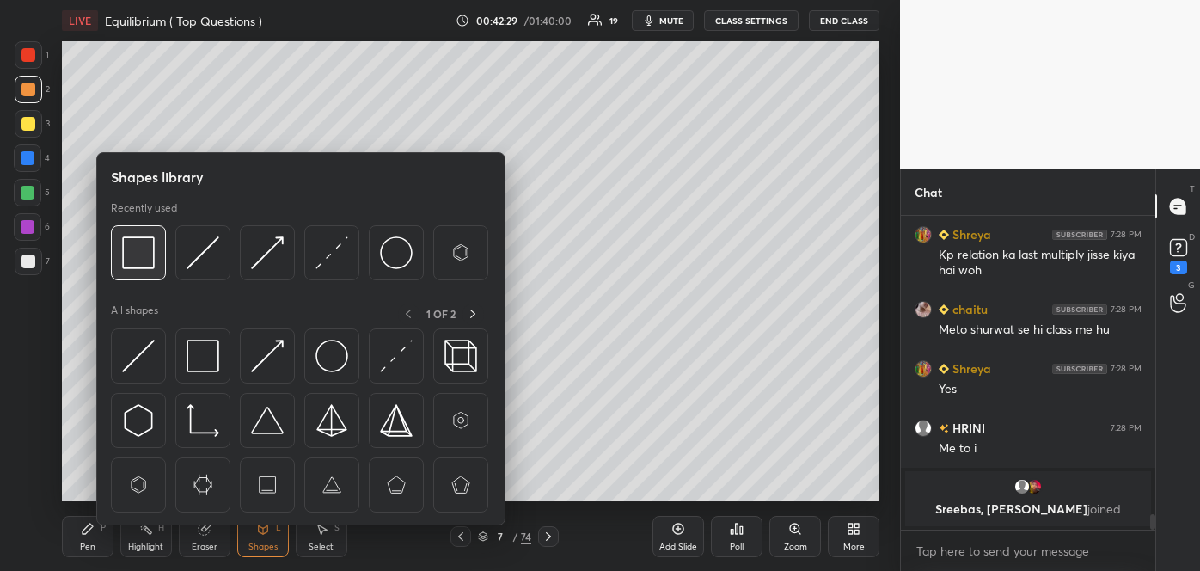
click at [145, 254] on img at bounding box center [138, 252] width 33 height 33
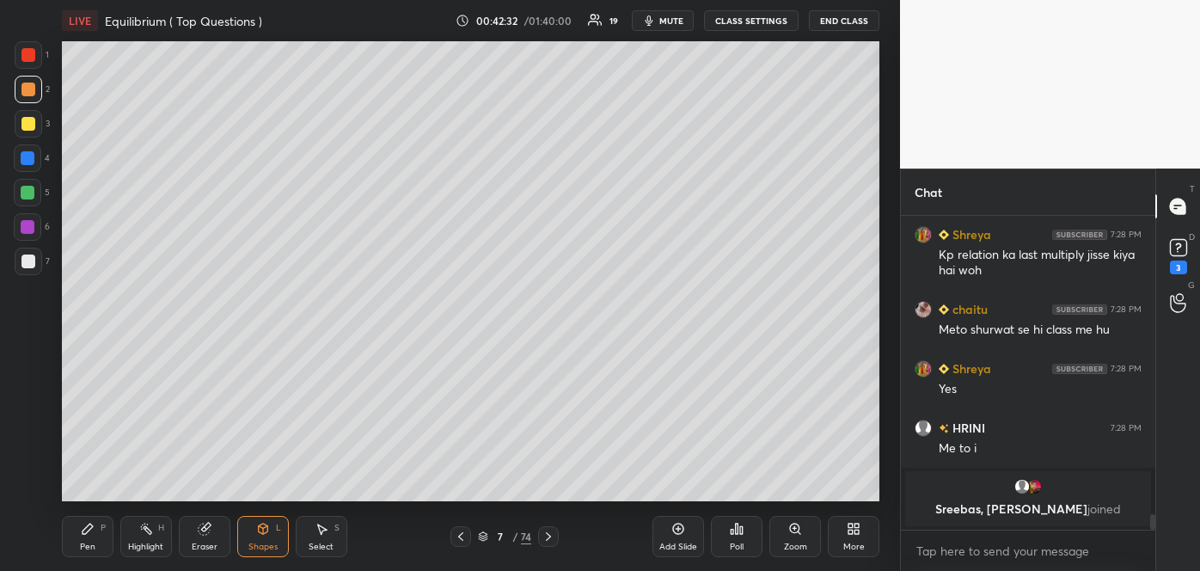
click at [268, 540] on div "Shapes L" at bounding box center [263, 536] width 52 height 41
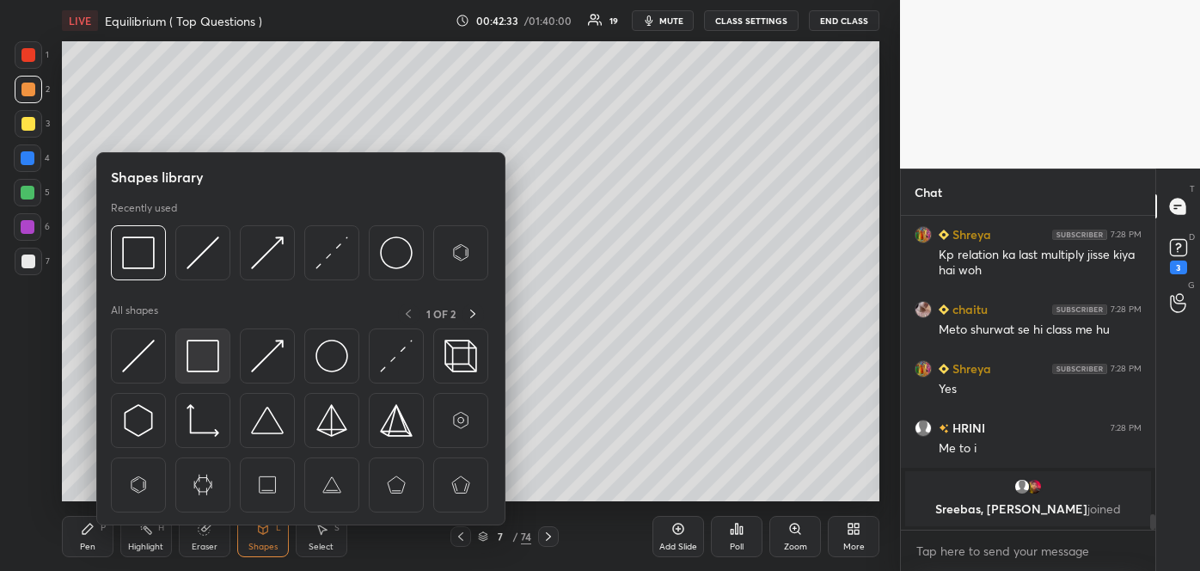
click at [199, 357] on img at bounding box center [203, 356] width 33 height 33
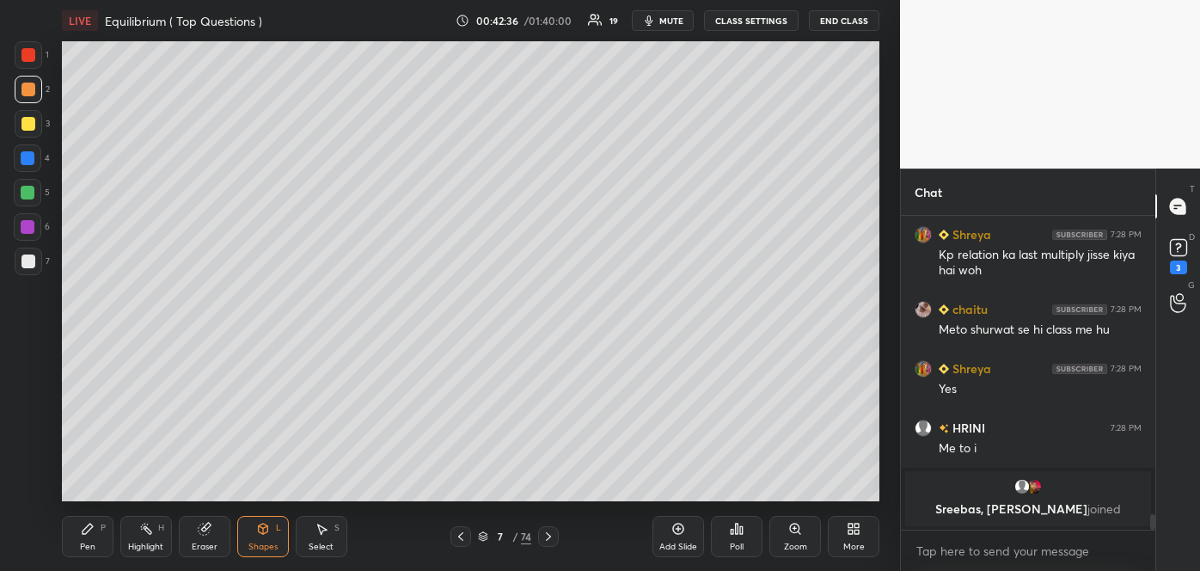
click at [270, 530] on div "Shapes L" at bounding box center [263, 536] width 52 height 41
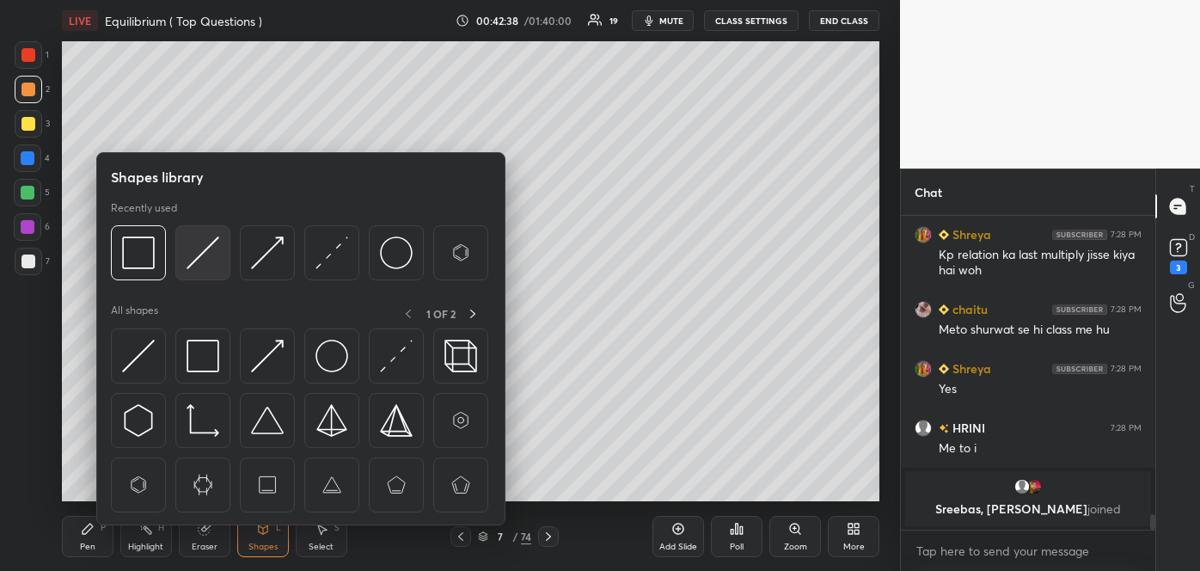
click at [199, 259] on img at bounding box center [203, 252] width 33 height 33
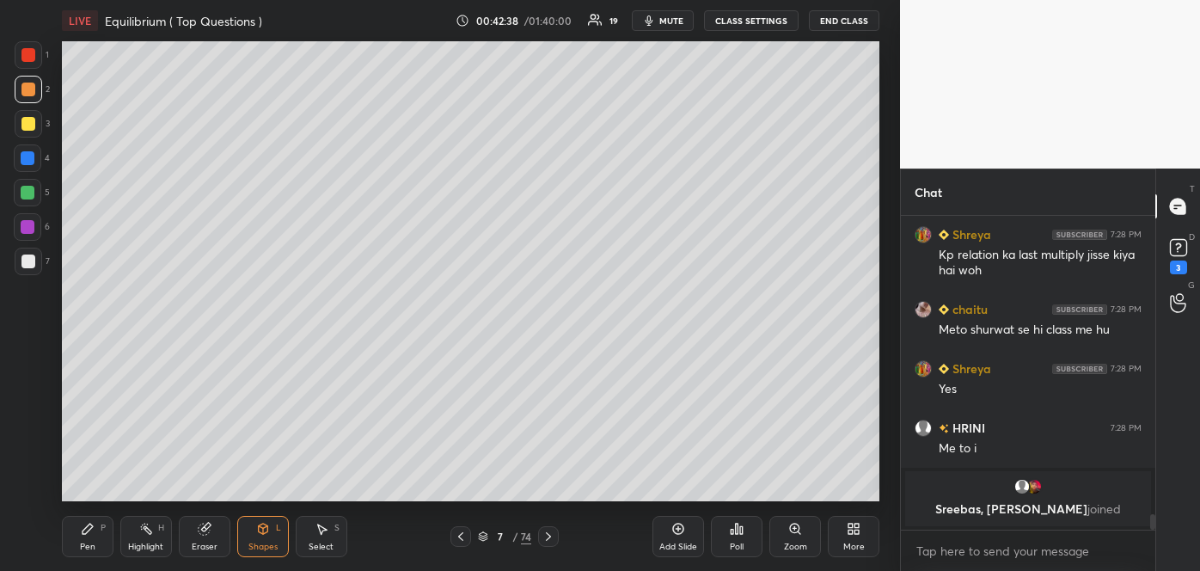
click at [28, 151] on div at bounding box center [28, 158] width 14 height 14
click at [91, 553] on div "Pen P" at bounding box center [88, 536] width 52 height 41
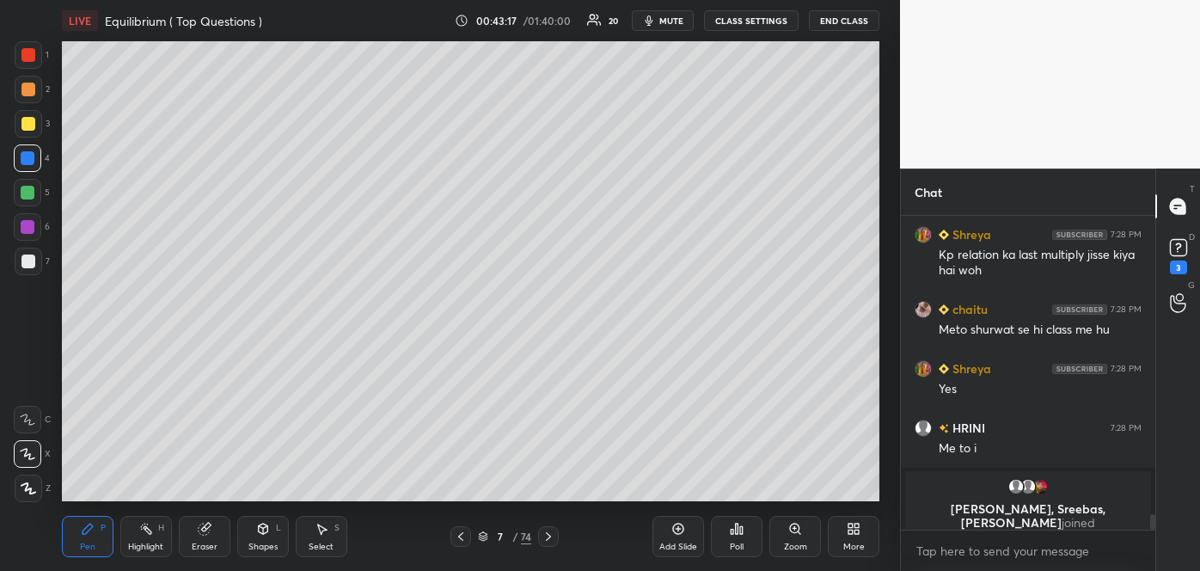
click at [467, 536] on icon at bounding box center [461, 537] width 14 height 14
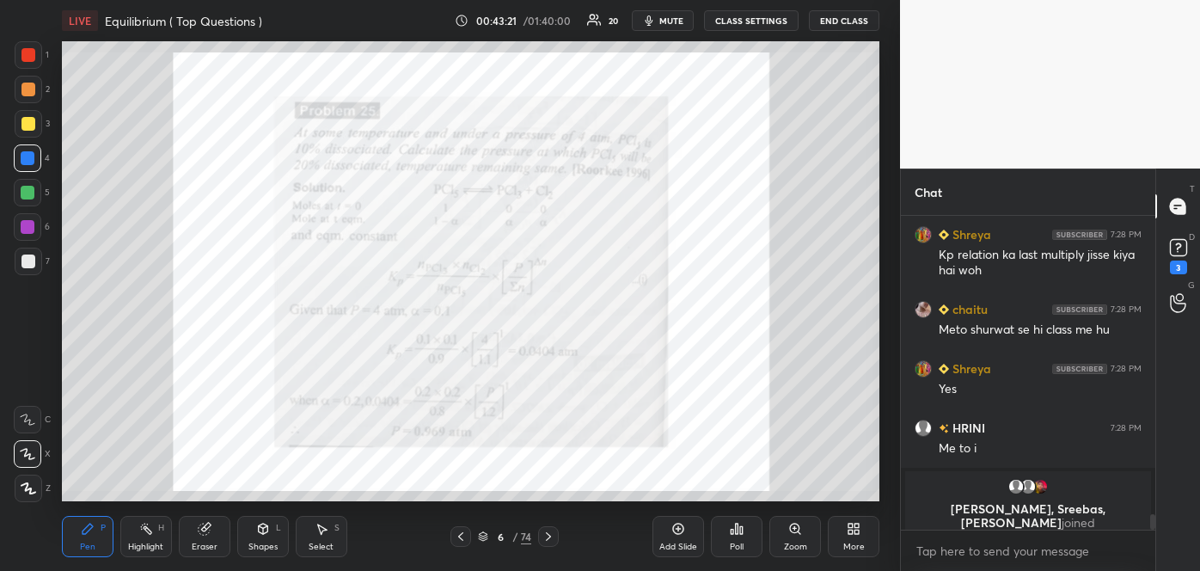
click at [548, 534] on icon at bounding box center [548, 536] width 5 height 9
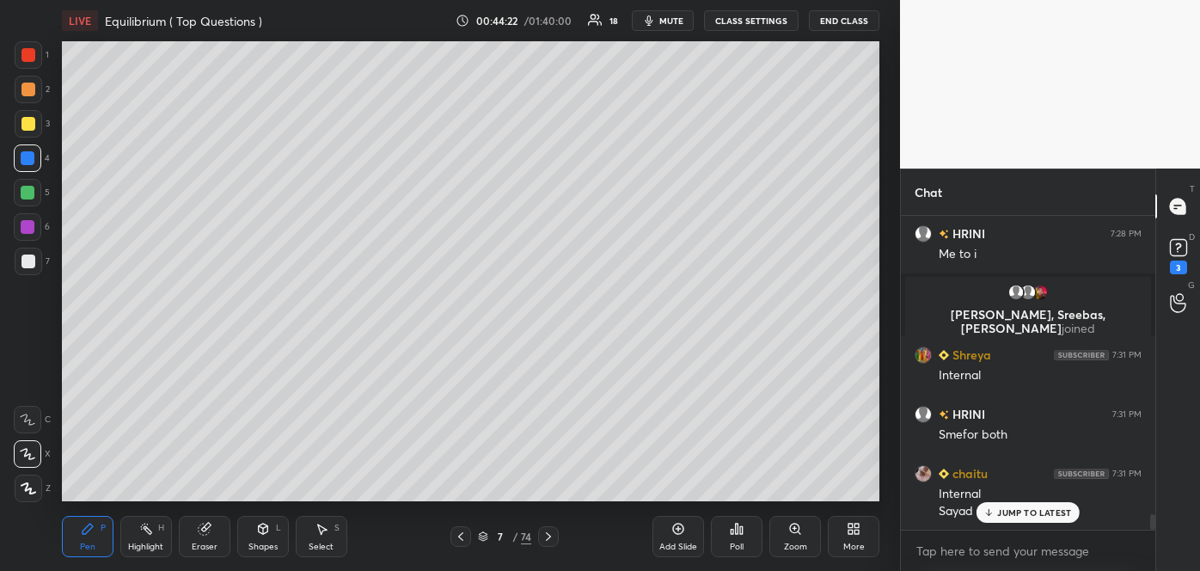
scroll to position [6149, 0]
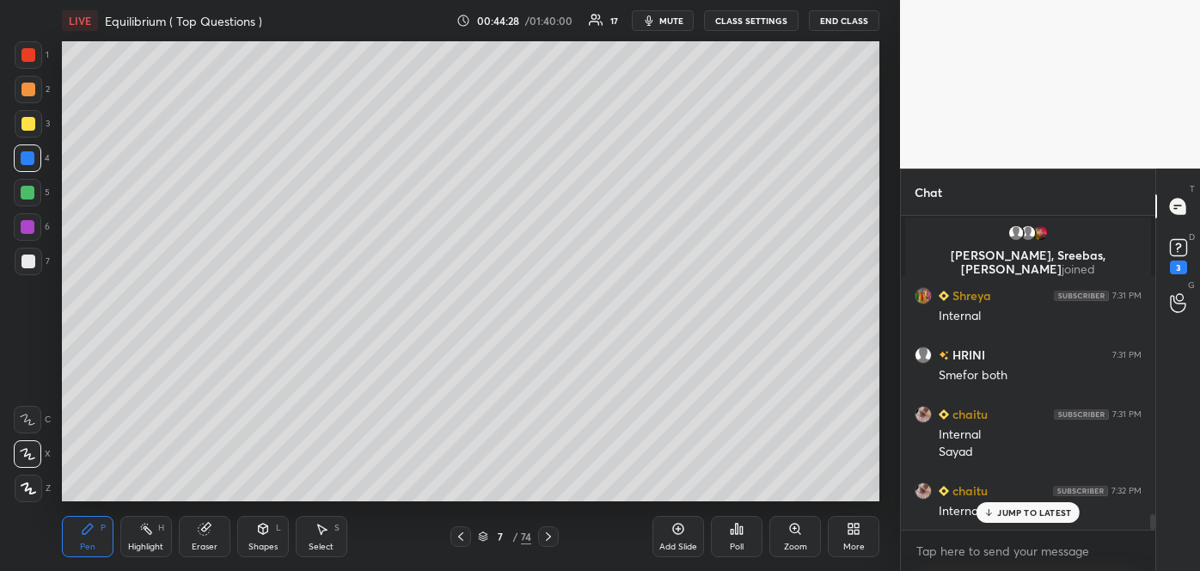
click at [15, 193] on div at bounding box center [28, 193] width 28 height 28
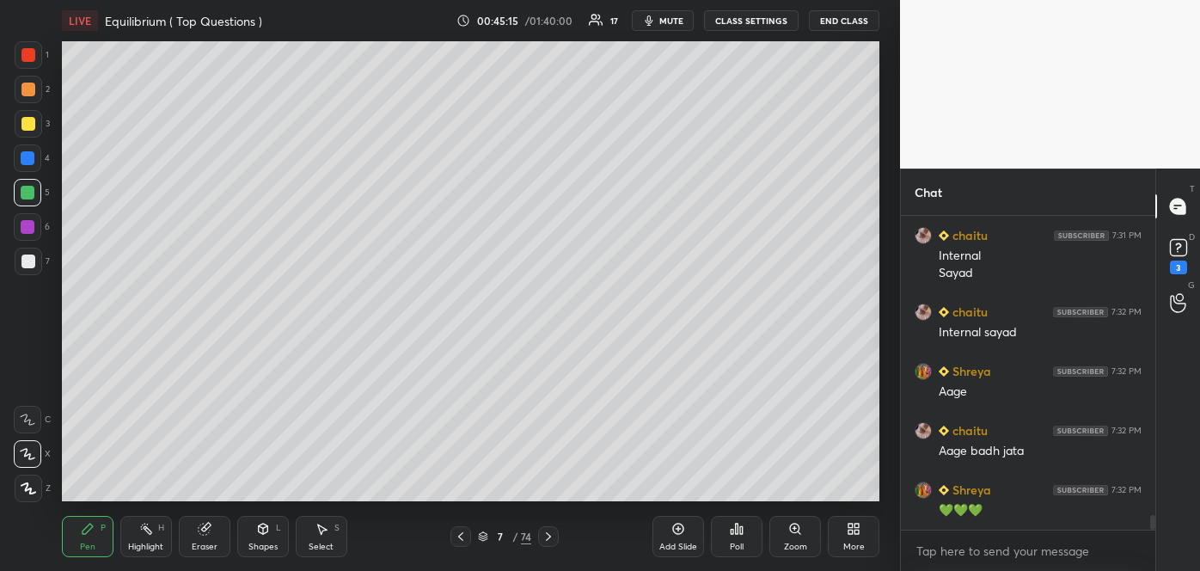
scroll to position [6387, 0]
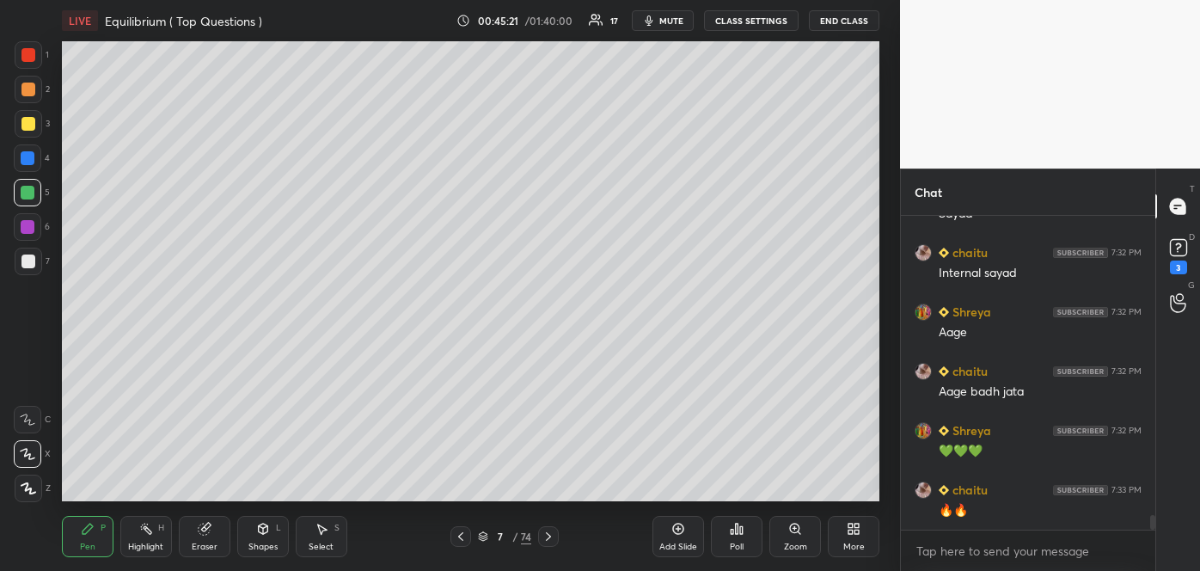
click at [459, 535] on icon at bounding box center [461, 537] width 14 height 14
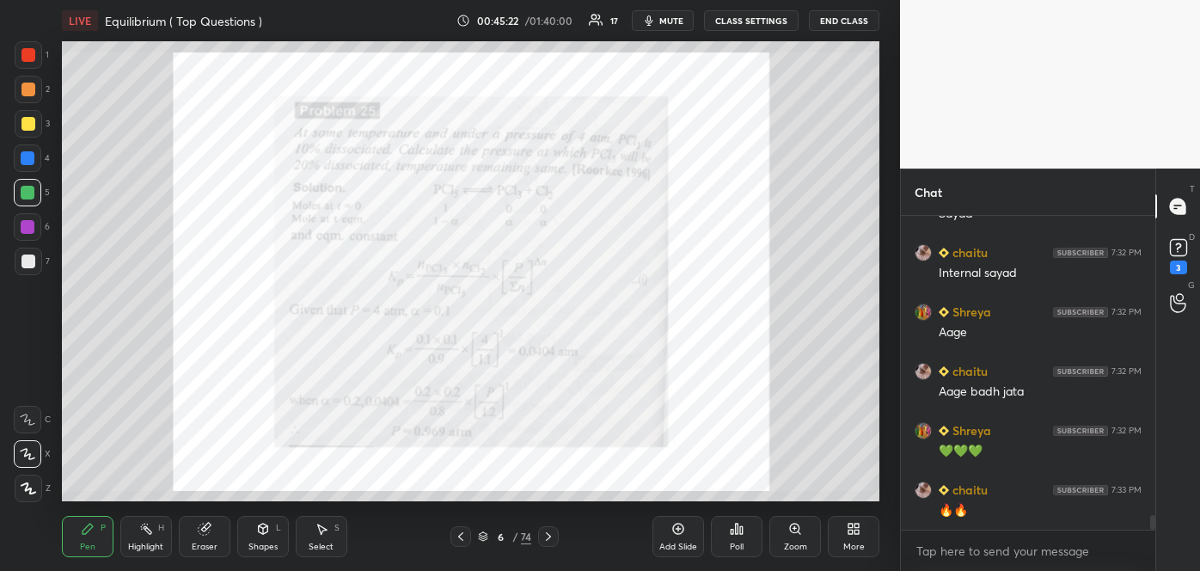
scroll to position [6428, 0]
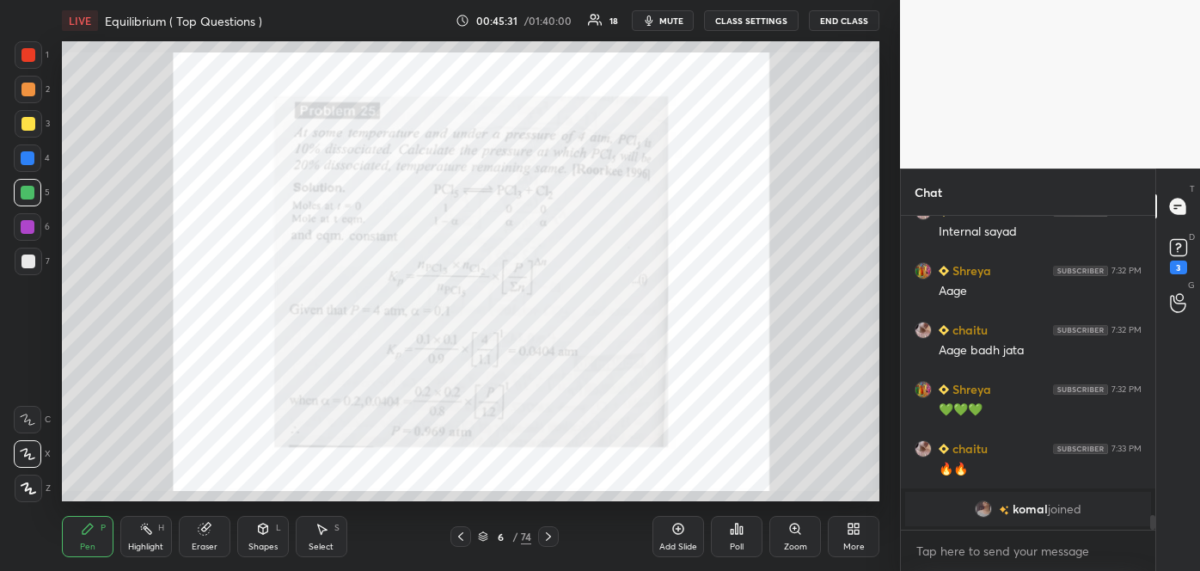
click at [550, 535] on icon at bounding box center [548, 536] width 5 height 9
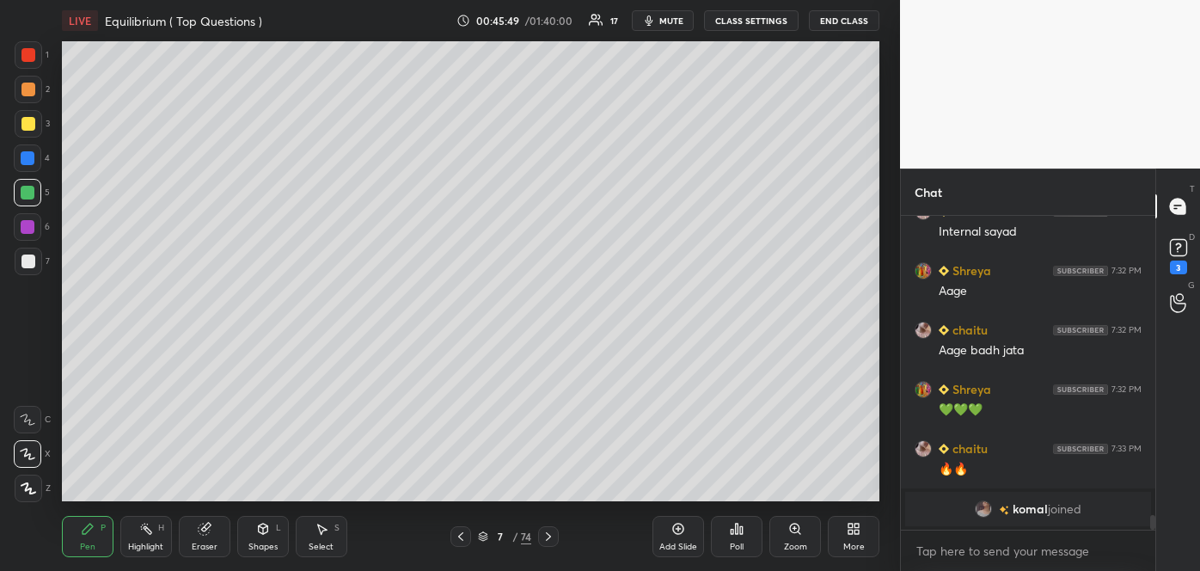
scroll to position [6311, 0]
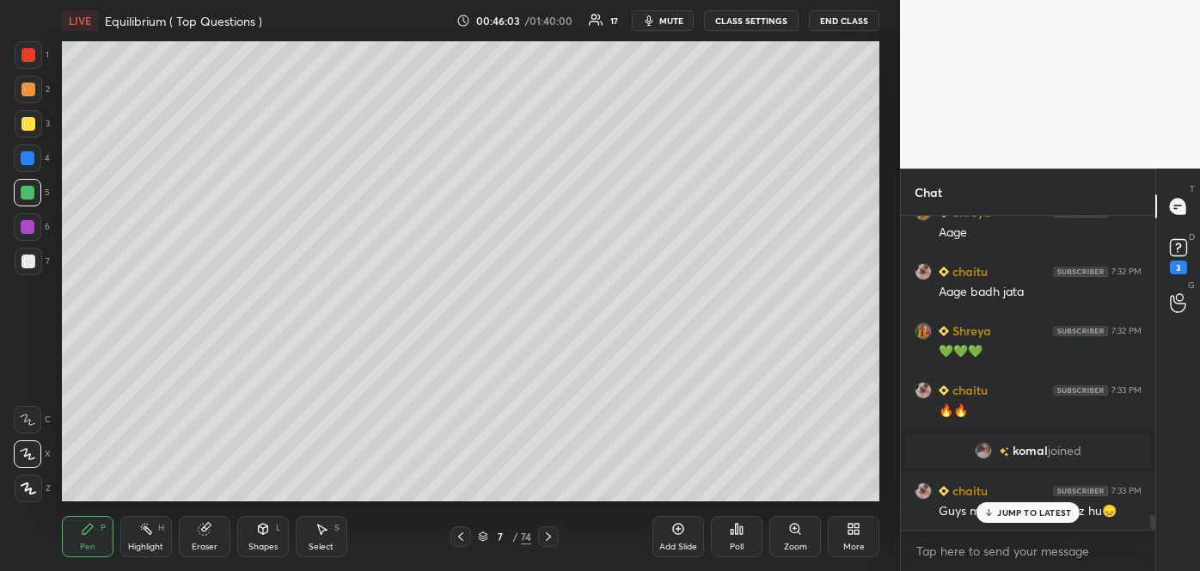
click at [33, 116] on div at bounding box center [29, 124] width 28 height 28
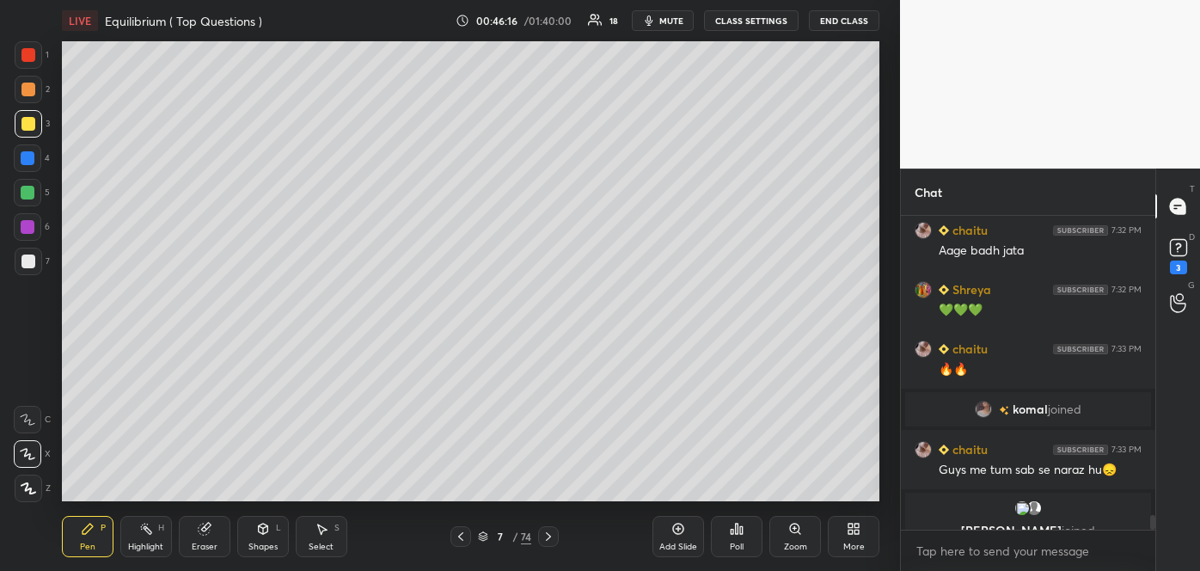
click at [269, 542] on div "Shapes" at bounding box center [262, 546] width 29 height 9
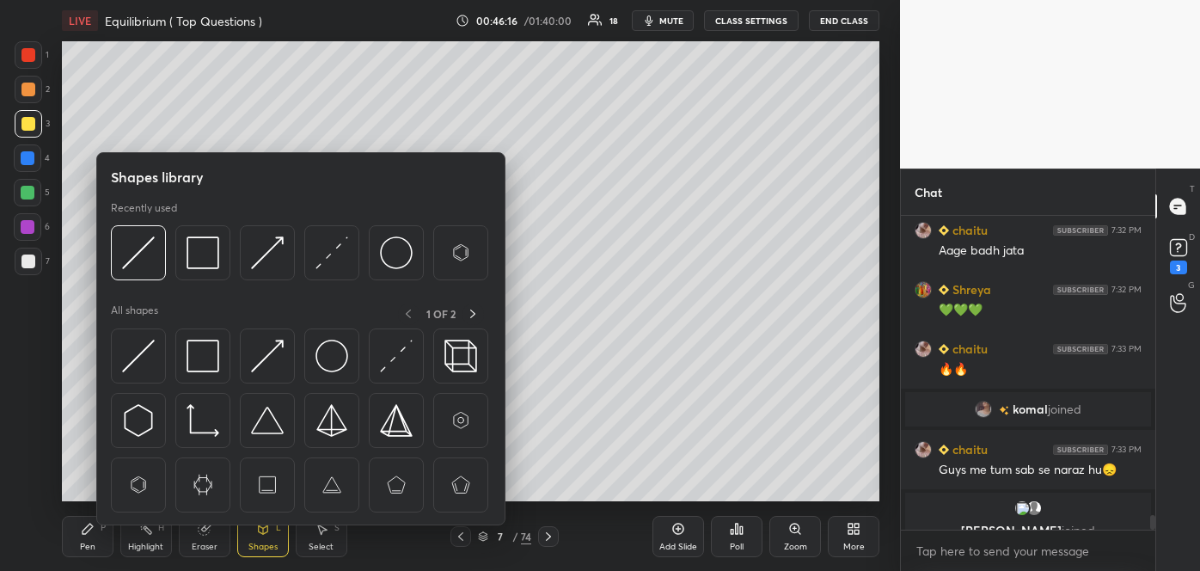
click at [205, 349] on img at bounding box center [203, 356] width 33 height 33
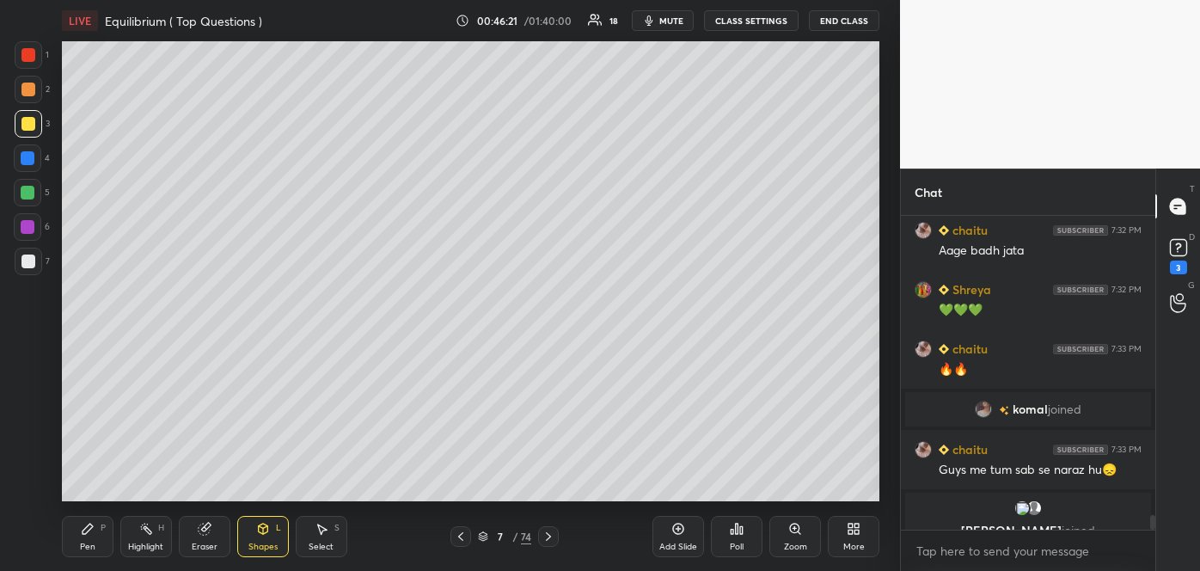
click at [29, 158] on div at bounding box center [28, 158] width 14 height 14
click at [87, 530] on icon at bounding box center [88, 529] width 10 height 10
click at [25, 89] on div at bounding box center [28, 90] width 14 height 14
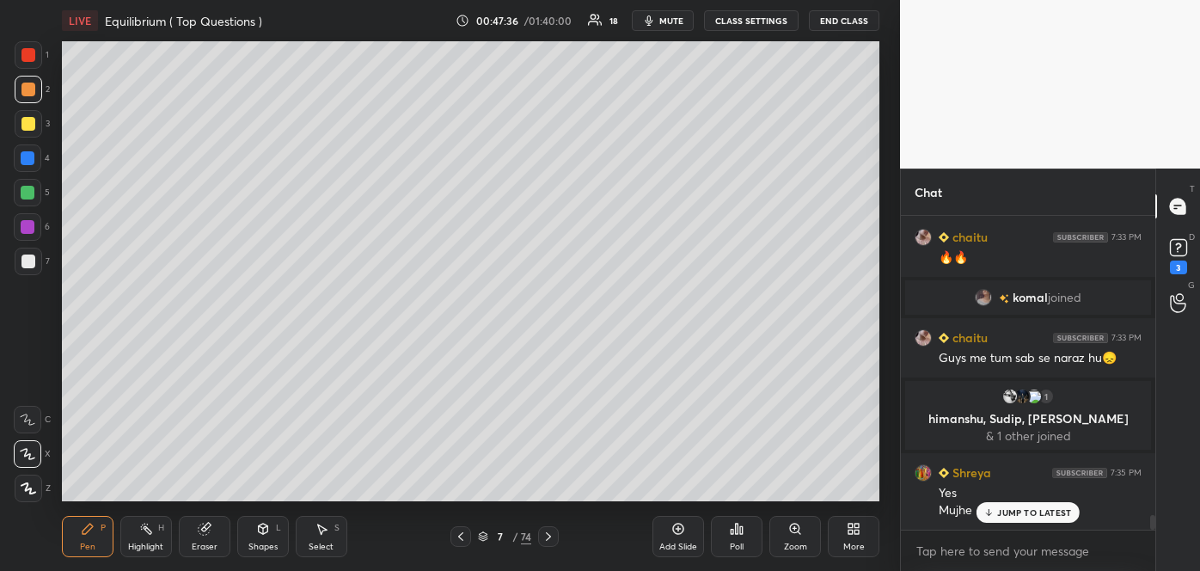
scroll to position [6392, 0]
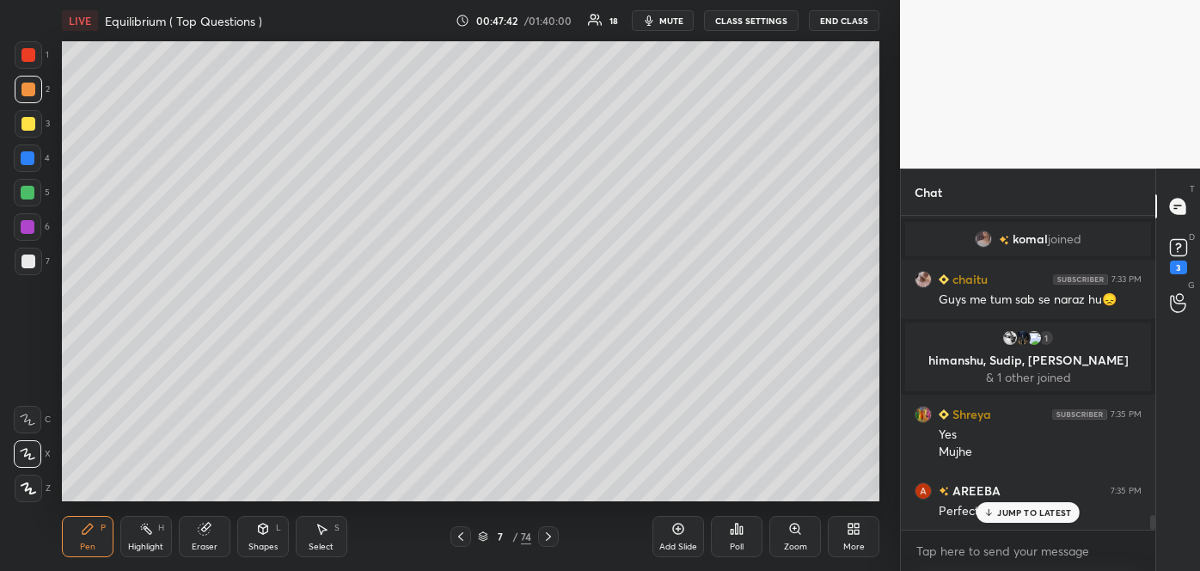
click at [1022, 504] on div "JUMP TO LATEST" at bounding box center [1028, 512] width 103 height 21
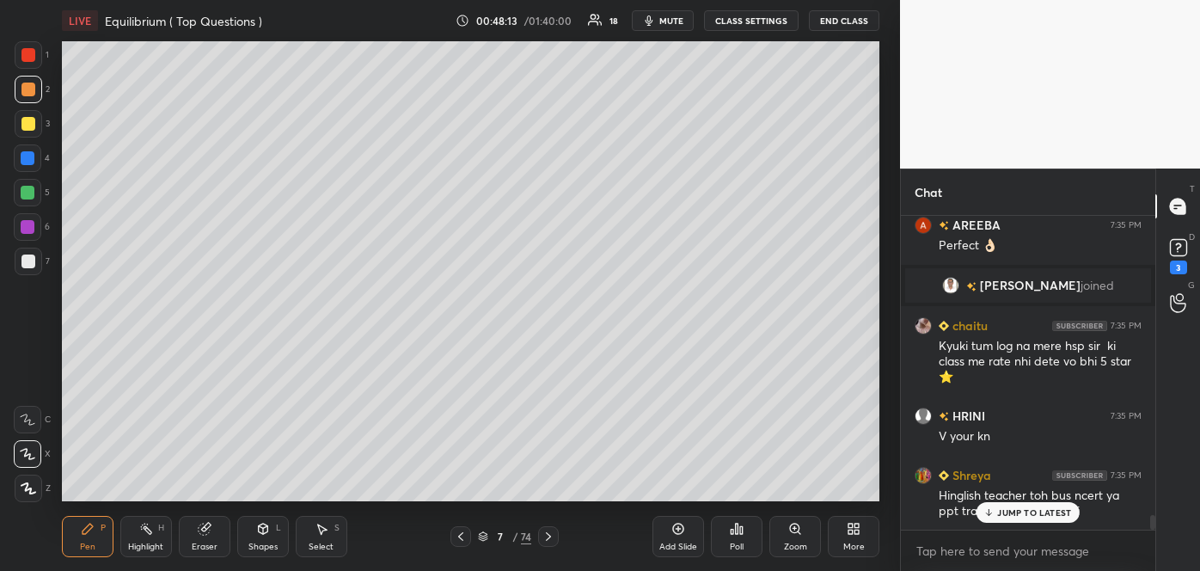
scroll to position [6653, 0]
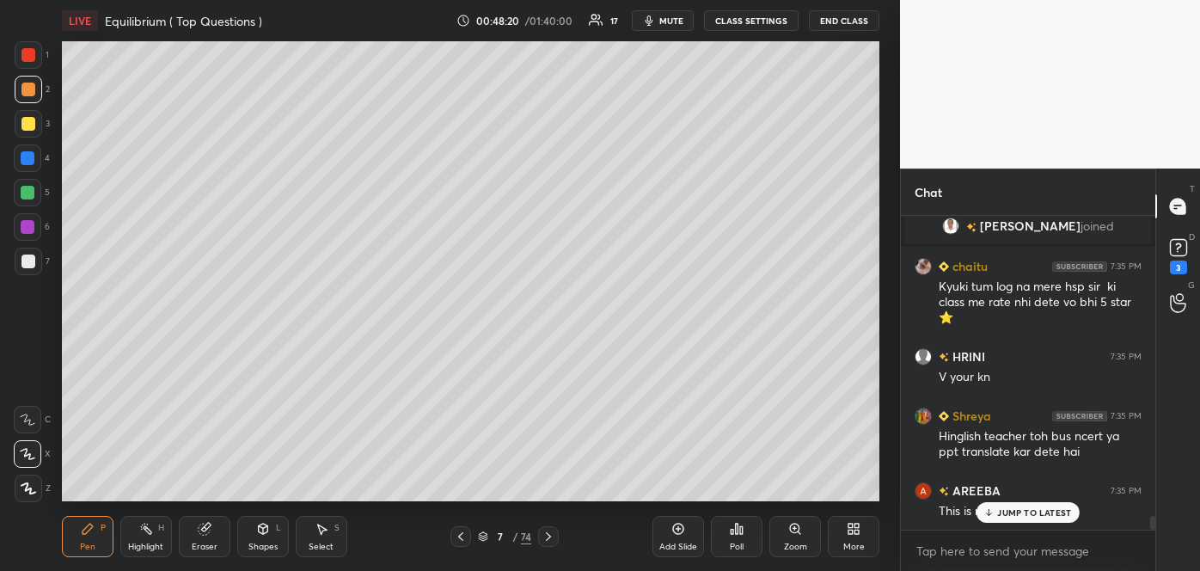
click at [1014, 514] on p "JUMP TO LATEST" at bounding box center [1034, 512] width 74 height 10
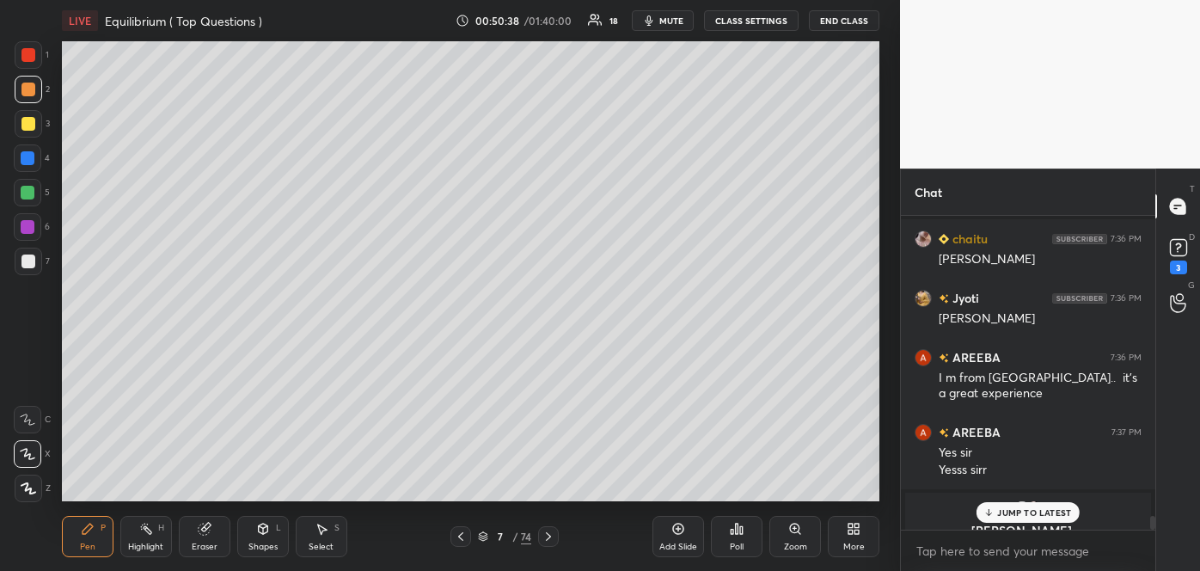
scroll to position [6962, 0]
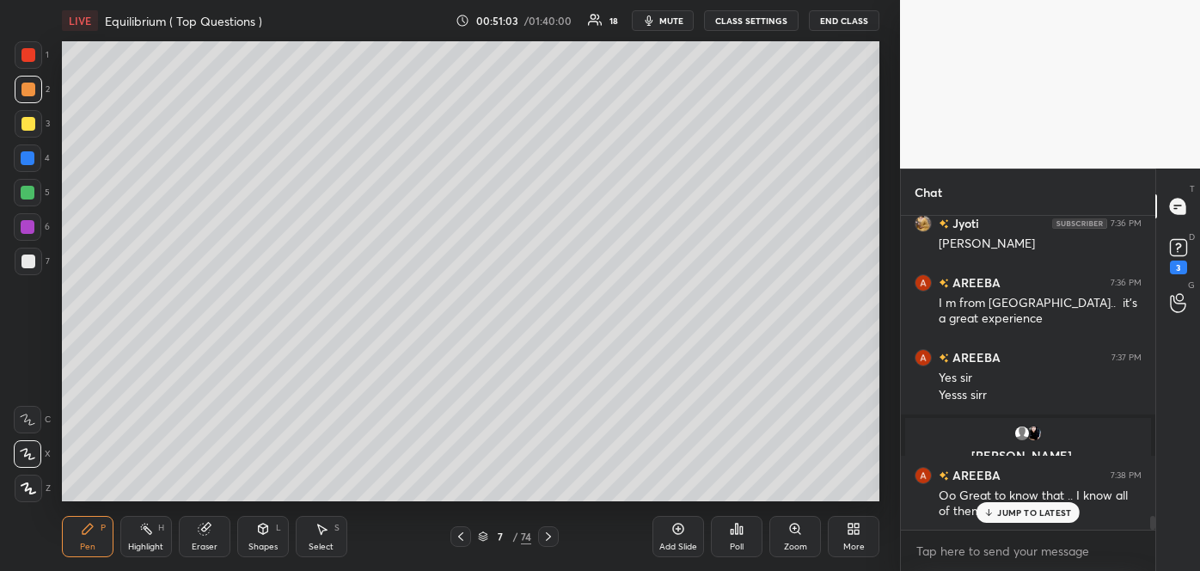
click at [990, 510] on icon at bounding box center [989, 512] width 11 height 10
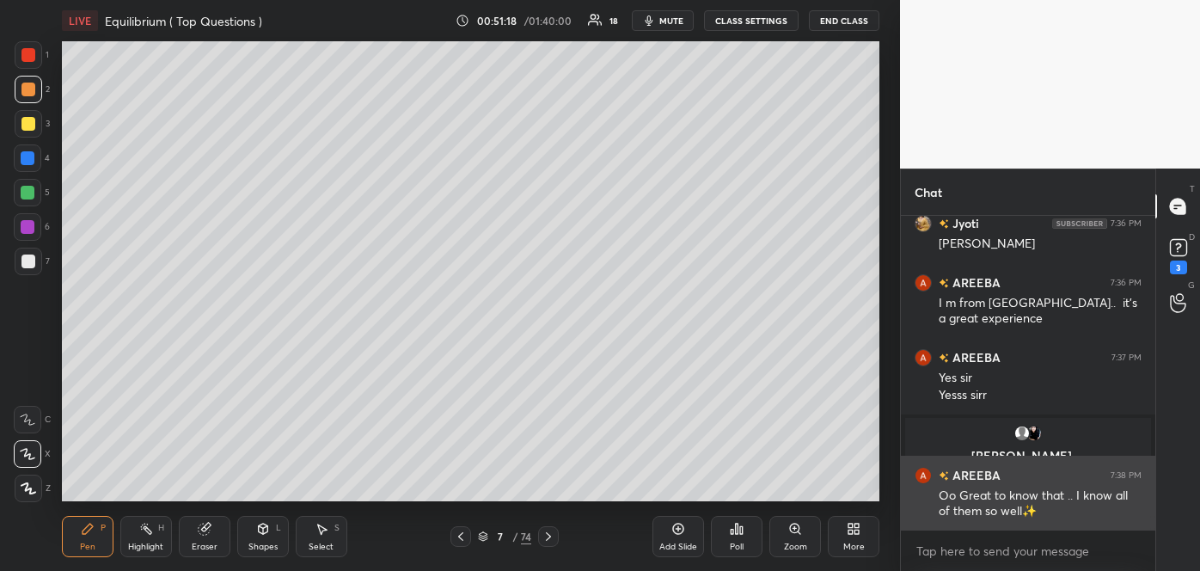
scroll to position [7038, 0]
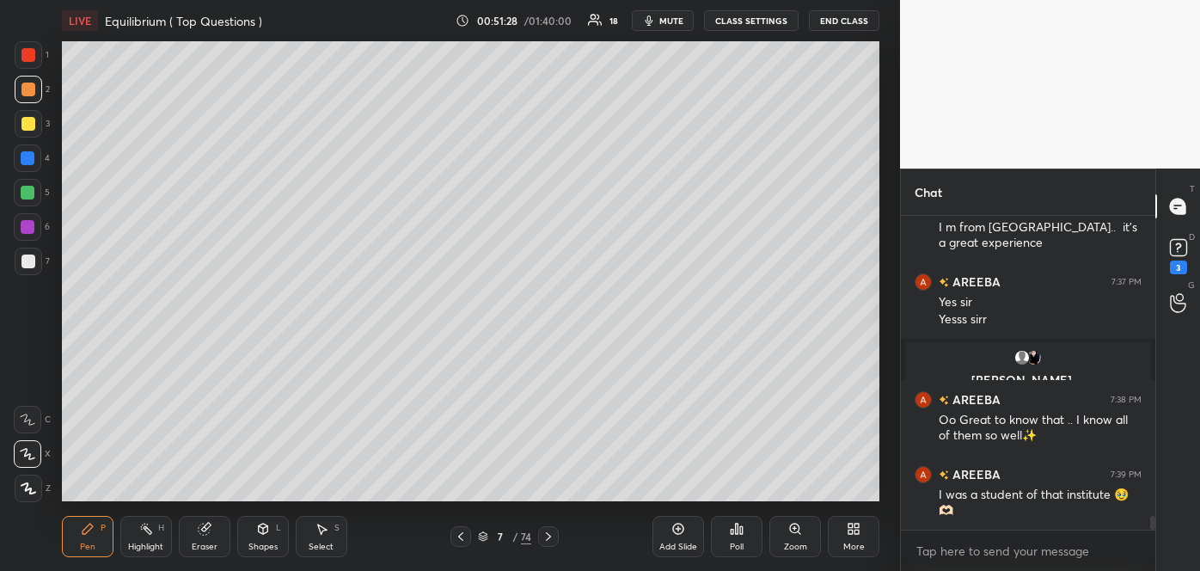
click at [462, 538] on icon at bounding box center [460, 536] width 5 height 9
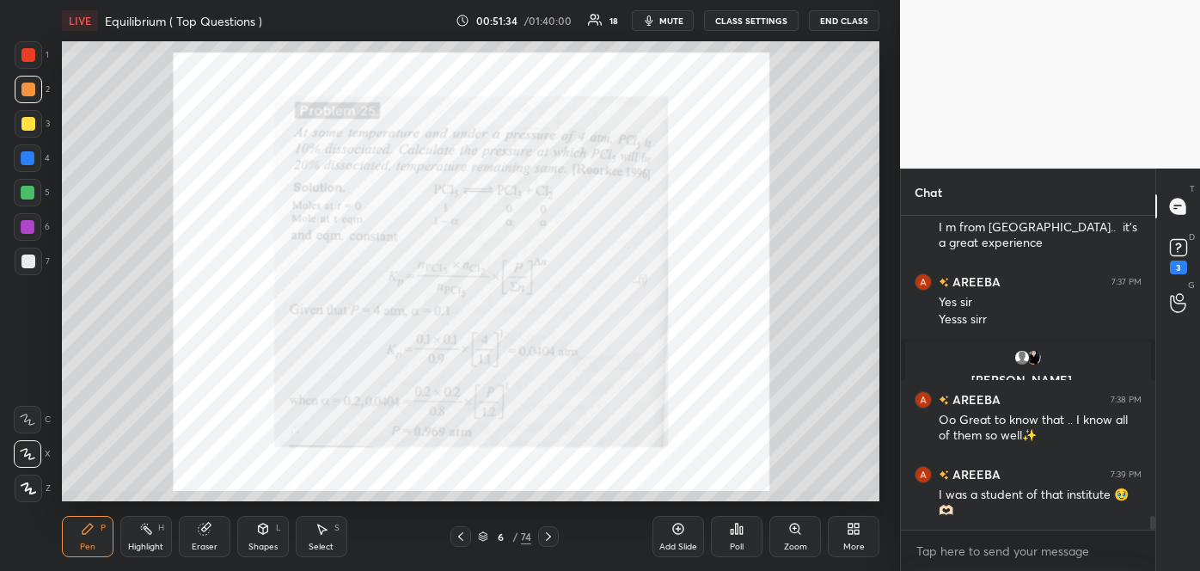
click at [549, 531] on icon at bounding box center [549, 537] width 14 height 14
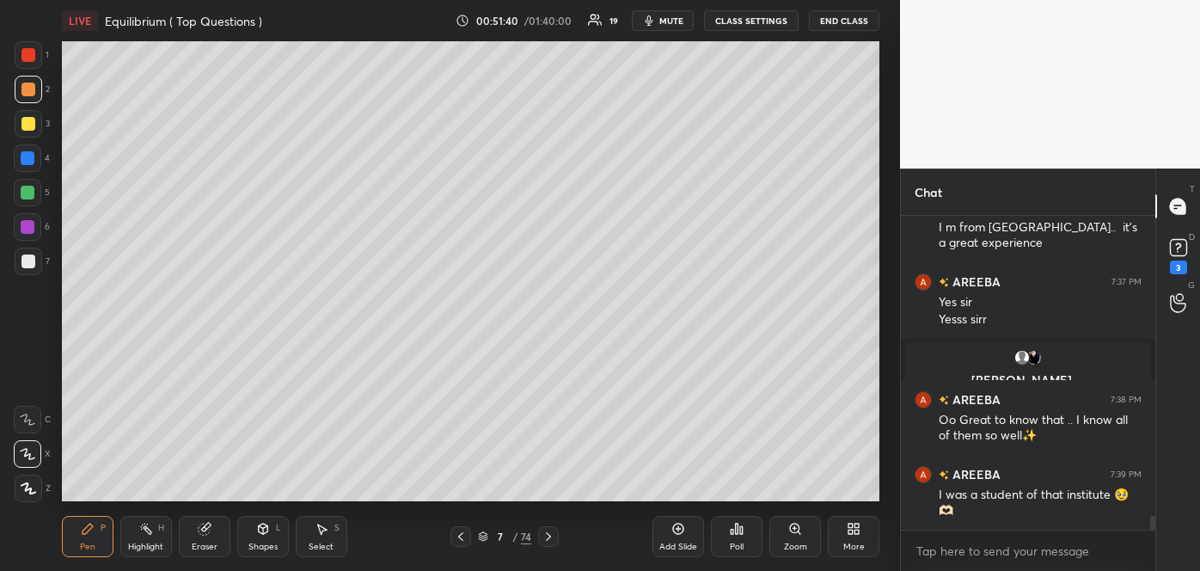
click at [682, 535] on icon at bounding box center [678, 529] width 14 height 14
click at [28, 264] on div at bounding box center [28, 261] width 14 height 14
click at [460, 536] on icon at bounding box center [461, 537] width 14 height 14
click at [461, 535] on icon at bounding box center [460, 536] width 5 height 9
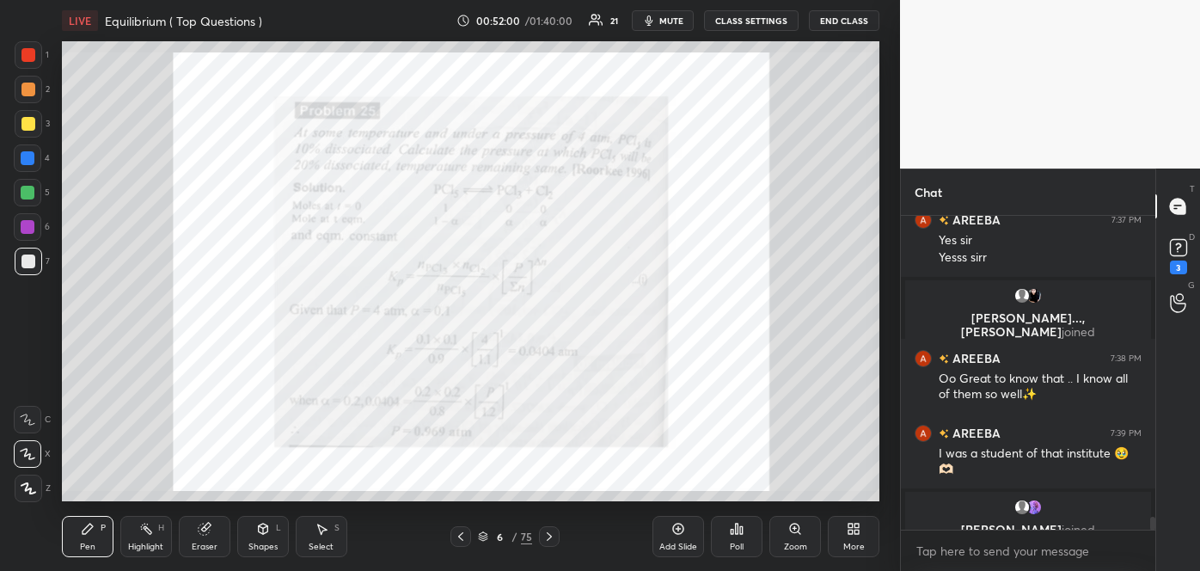
scroll to position [7120, 0]
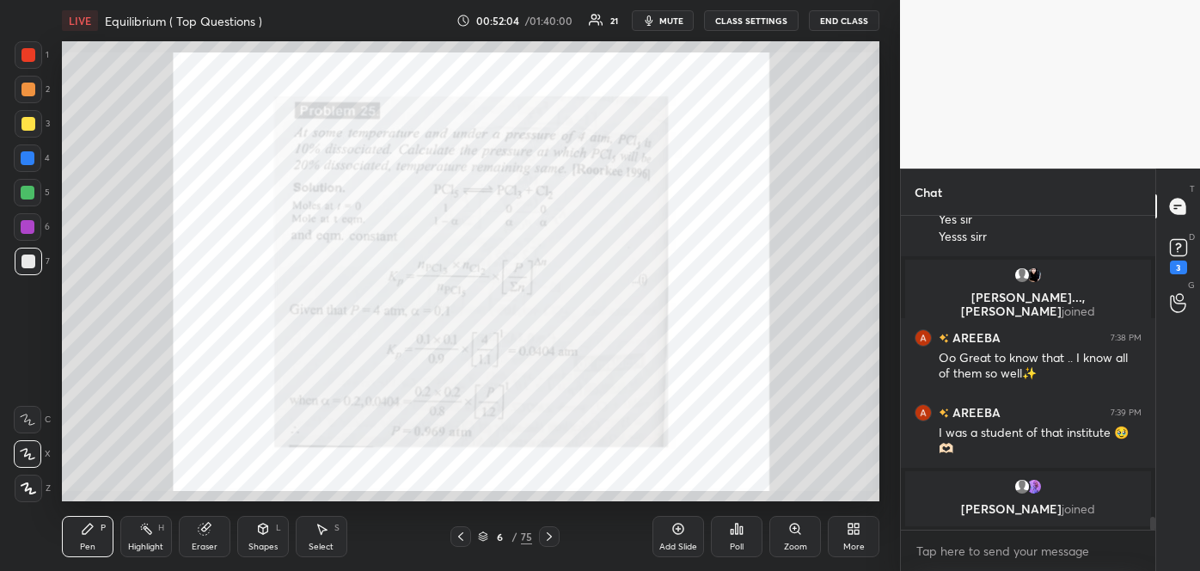
click at [549, 539] on icon at bounding box center [549, 537] width 14 height 14
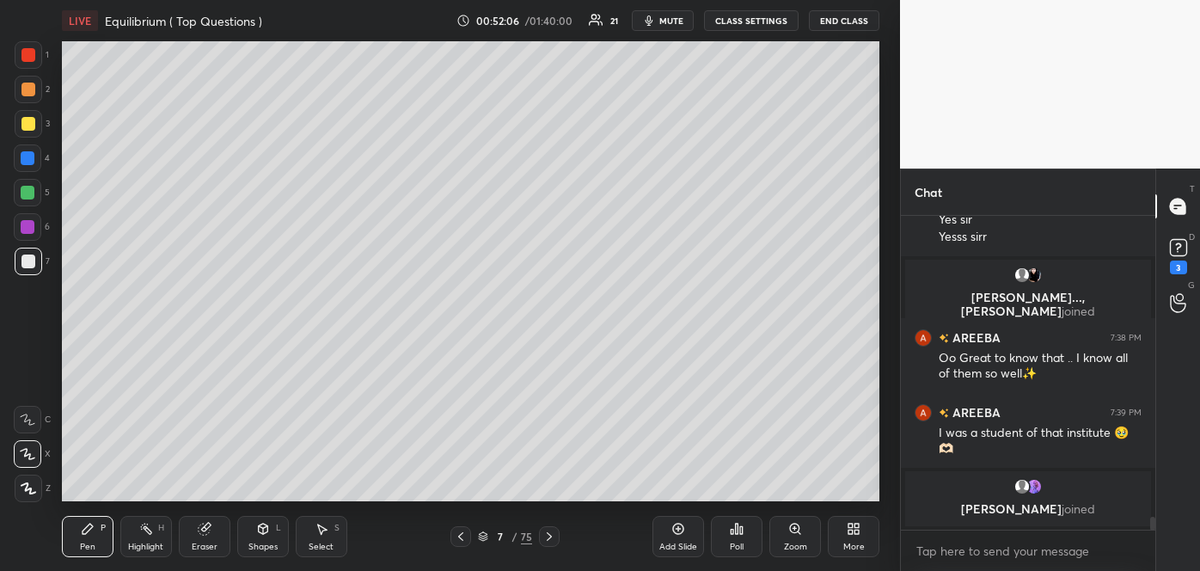
click at [548, 536] on icon at bounding box center [549, 537] width 14 height 14
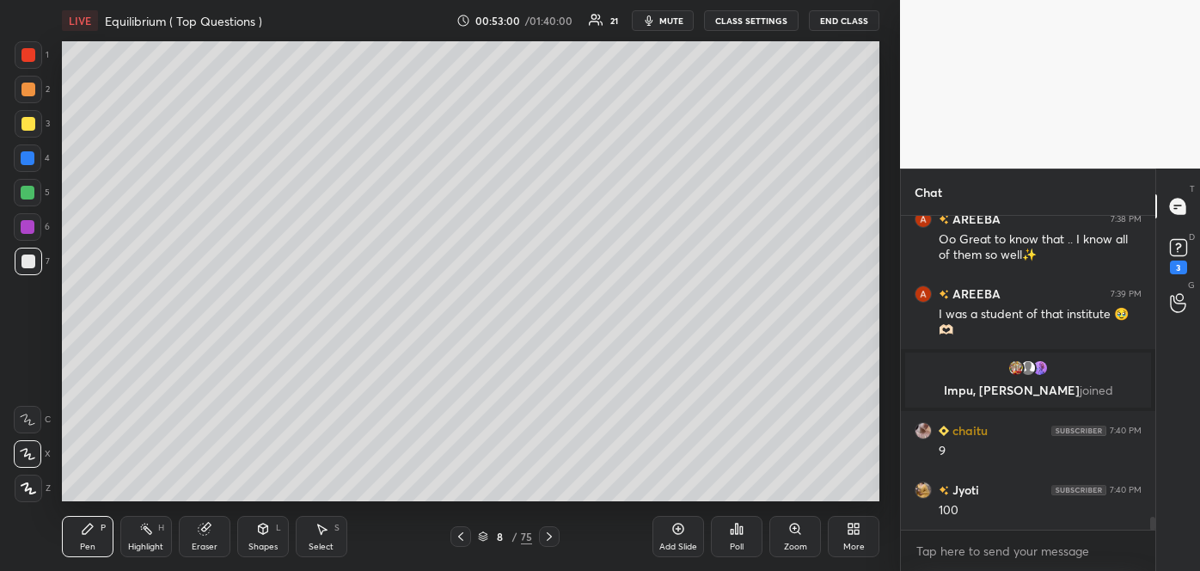
scroll to position [7200, 0]
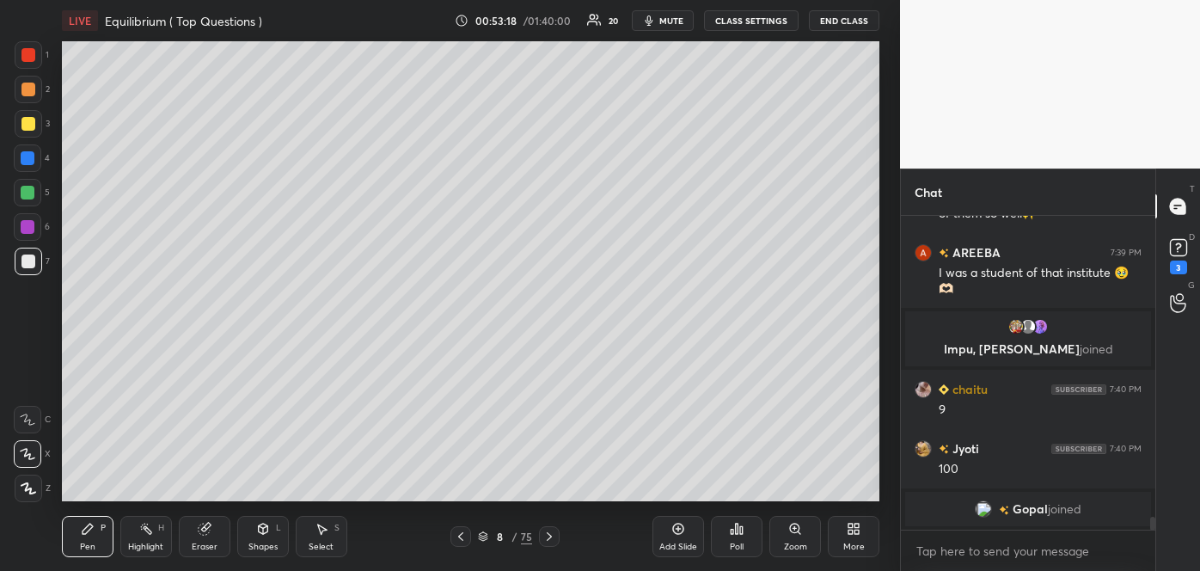
click at [25, 124] on div at bounding box center [28, 124] width 14 height 14
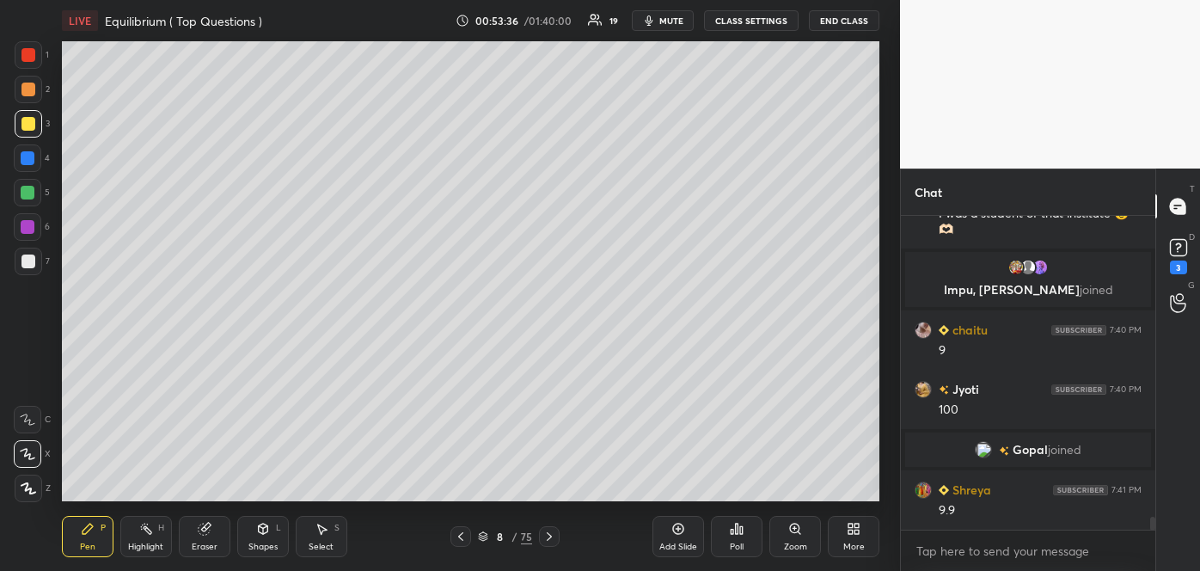
scroll to position [7235, 0]
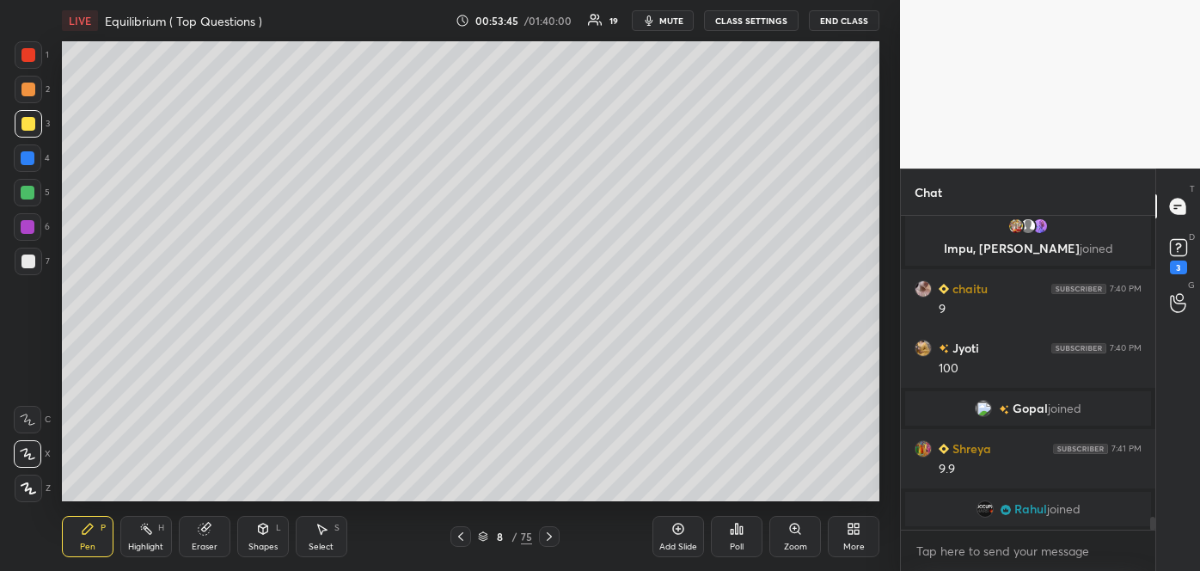
click at [30, 261] on div at bounding box center [28, 261] width 14 height 14
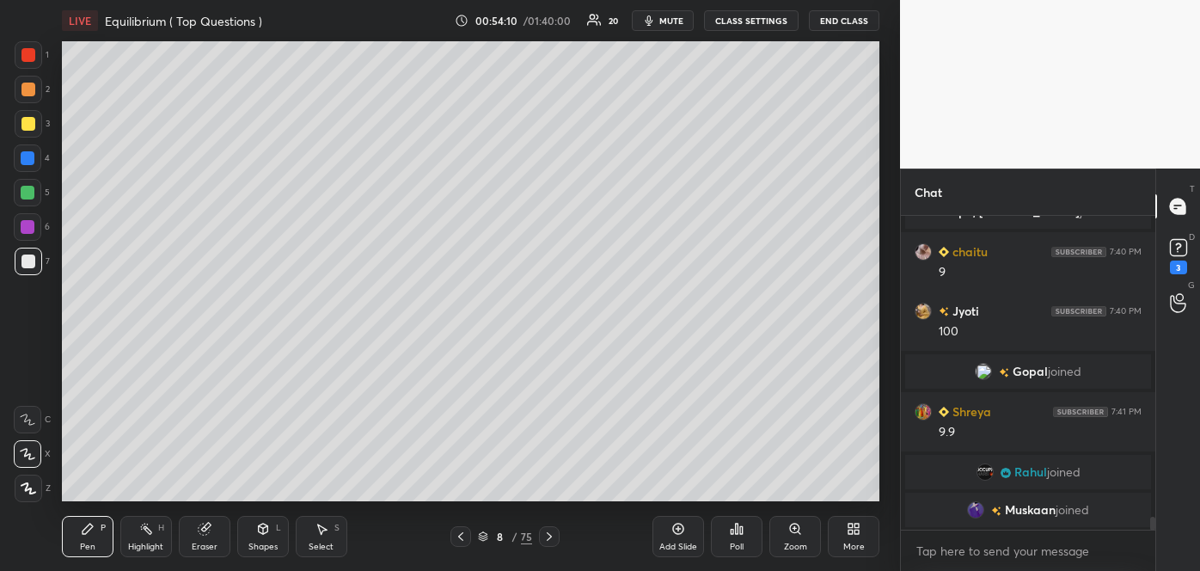
click at [25, 192] on div at bounding box center [28, 193] width 14 height 14
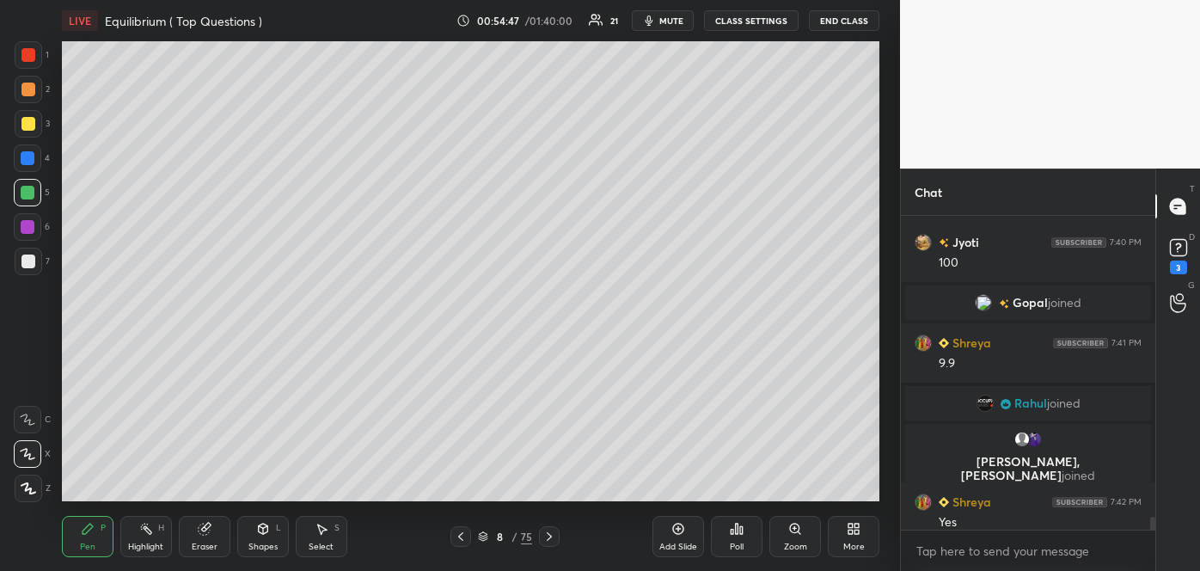
scroll to position [7242, 0]
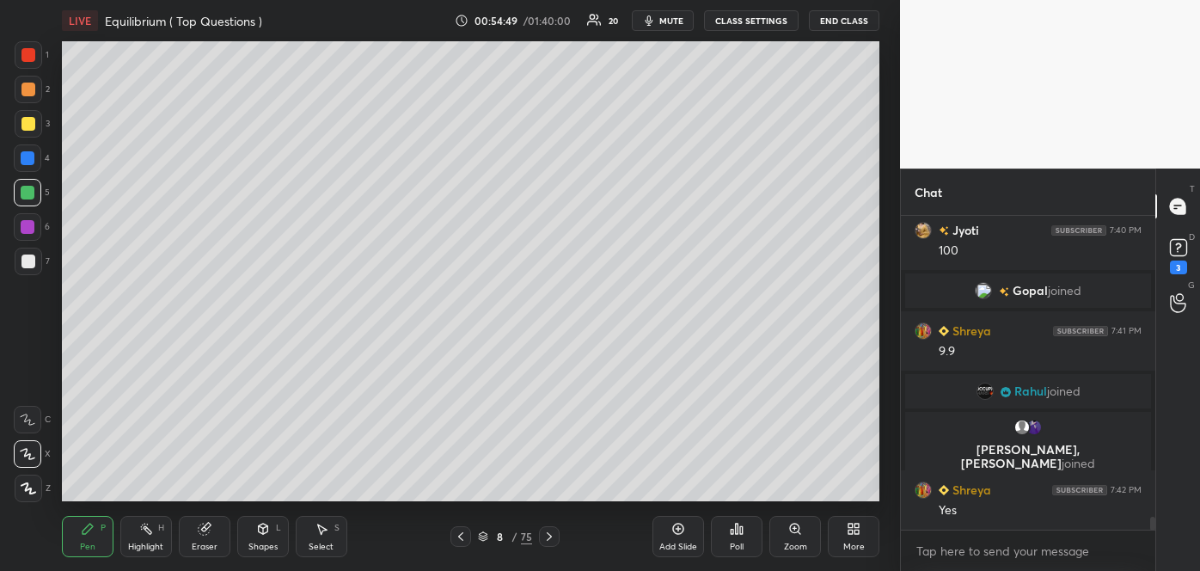
click at [25, 125] on div at bounding box center [28, 124] width 14 height 14
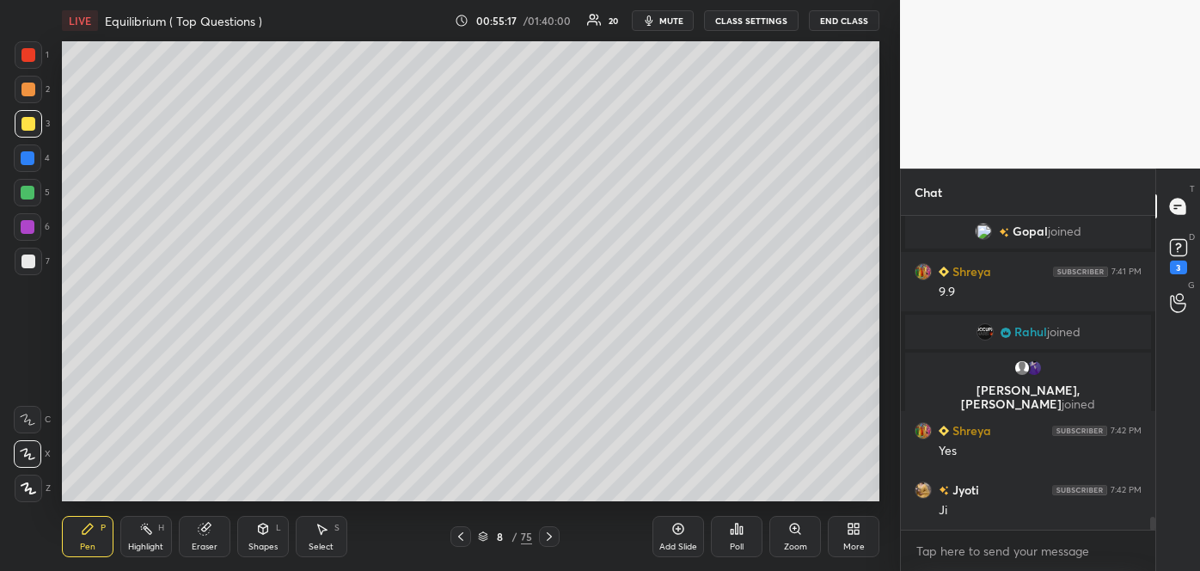
scroll to position [7361, 0]
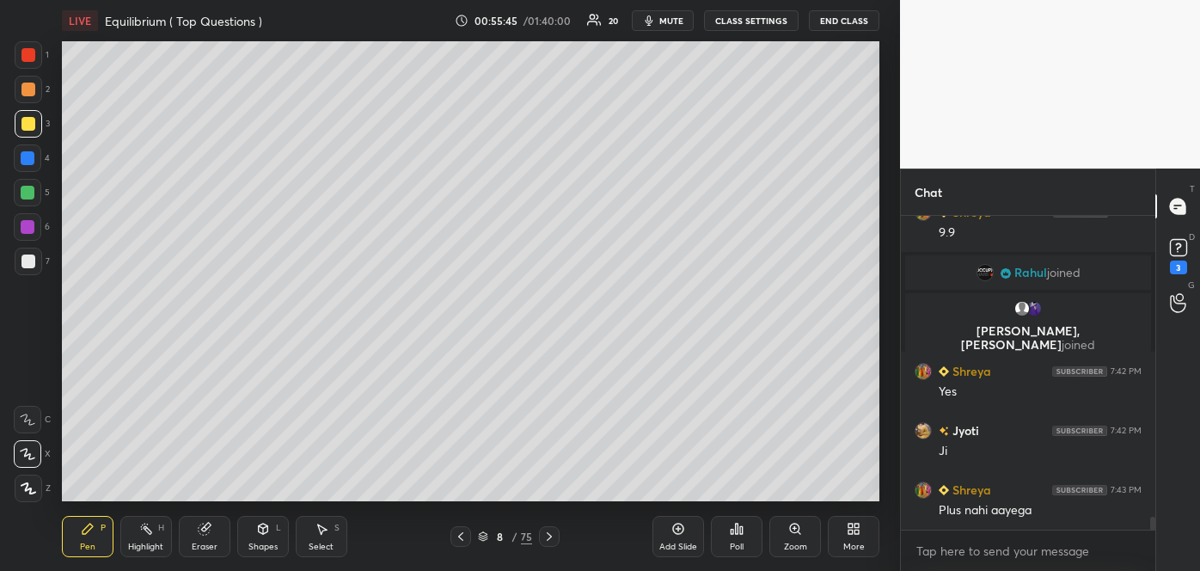
click at [27, 84] on div at bounding box center [28, 90] width 14 height 14
click at [26, 261] on div at bounding box center [28, 261] width 14 height 14
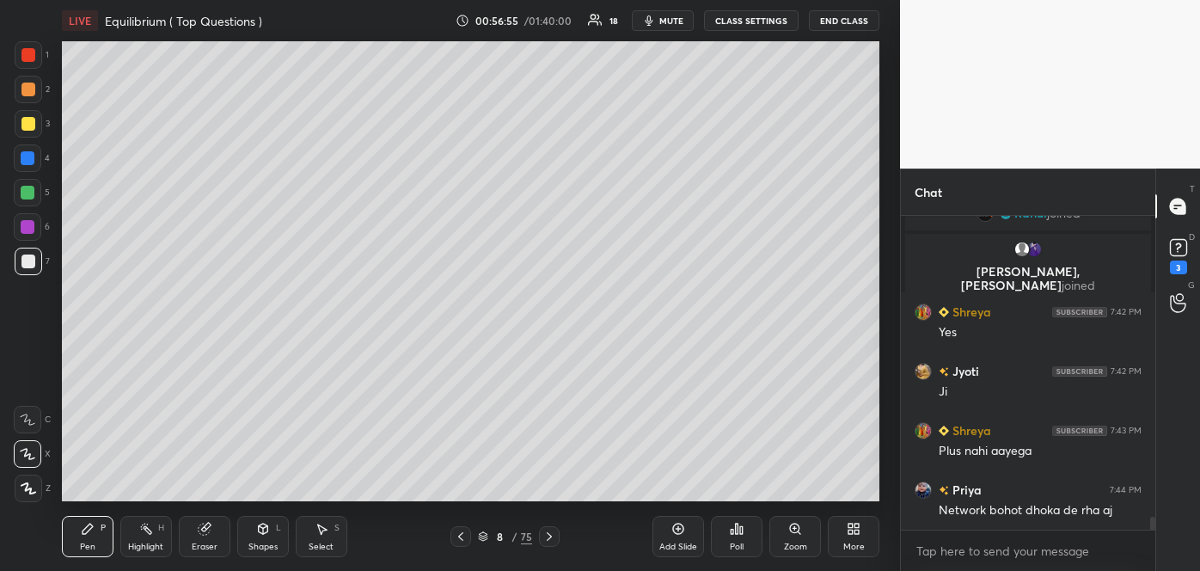
scroll to position [7479, 0]
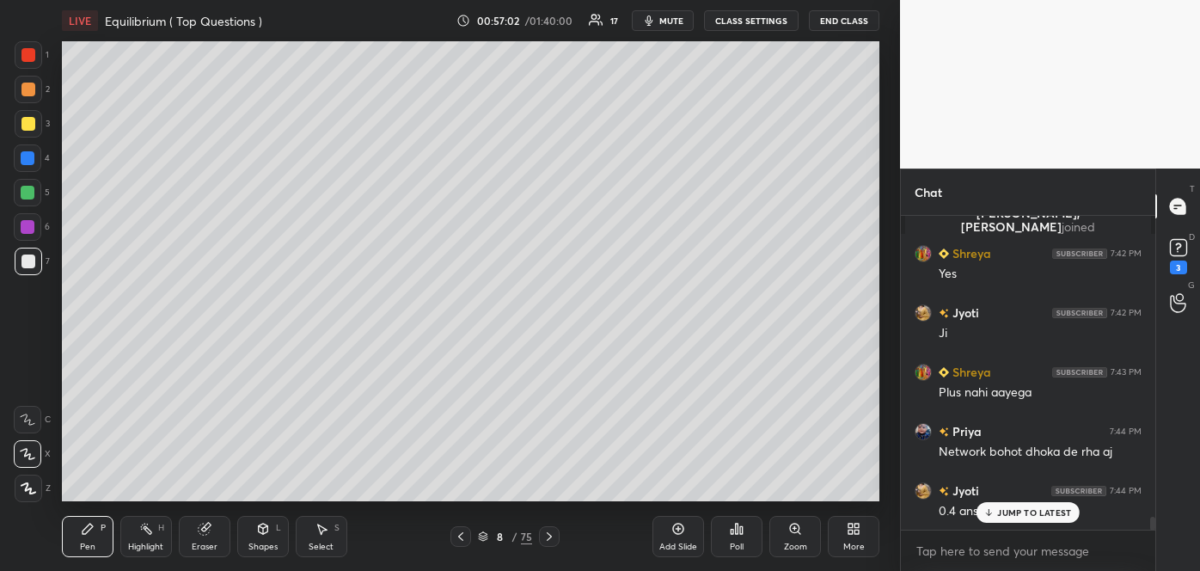
click at [1017, 507] on p "JUMP TO LATEST" at bounding box center [1034, 512] width 74 height 10
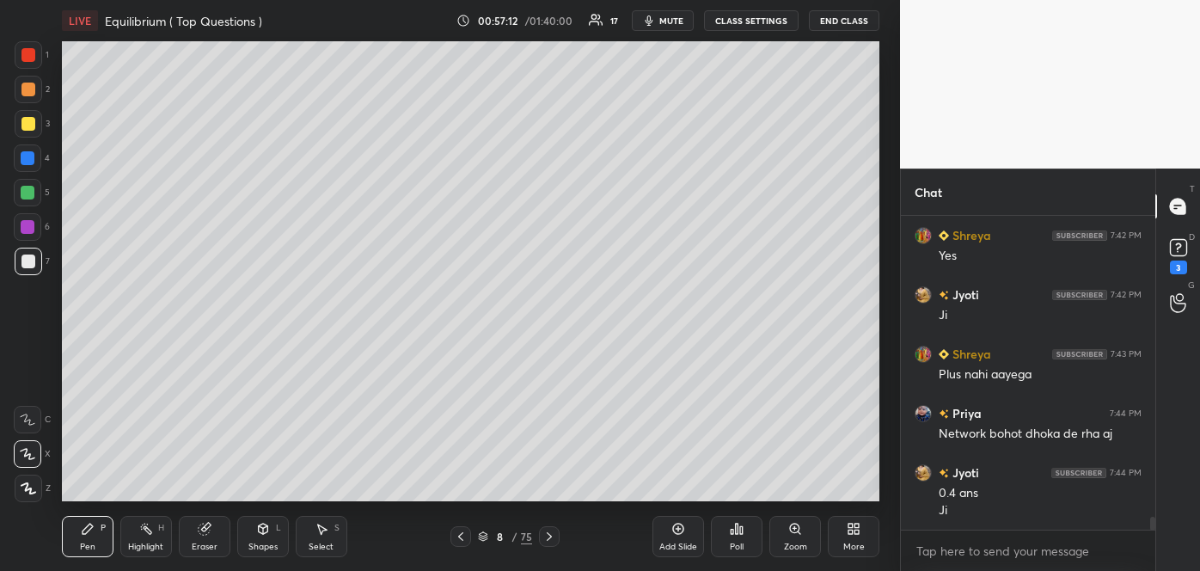
scroll to position [7556, 0]
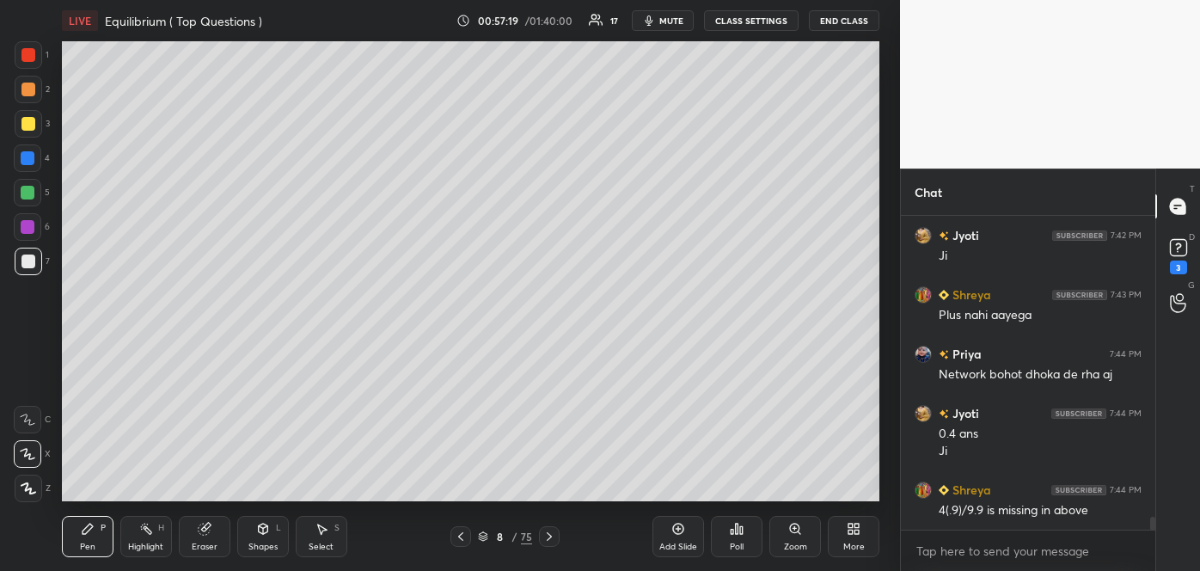
click at [463, 535] on icon at bounding box center [461, 537] width 14 height 14
click at [465, 532] on icon at bounding box center [461, 537] width 14 height 14
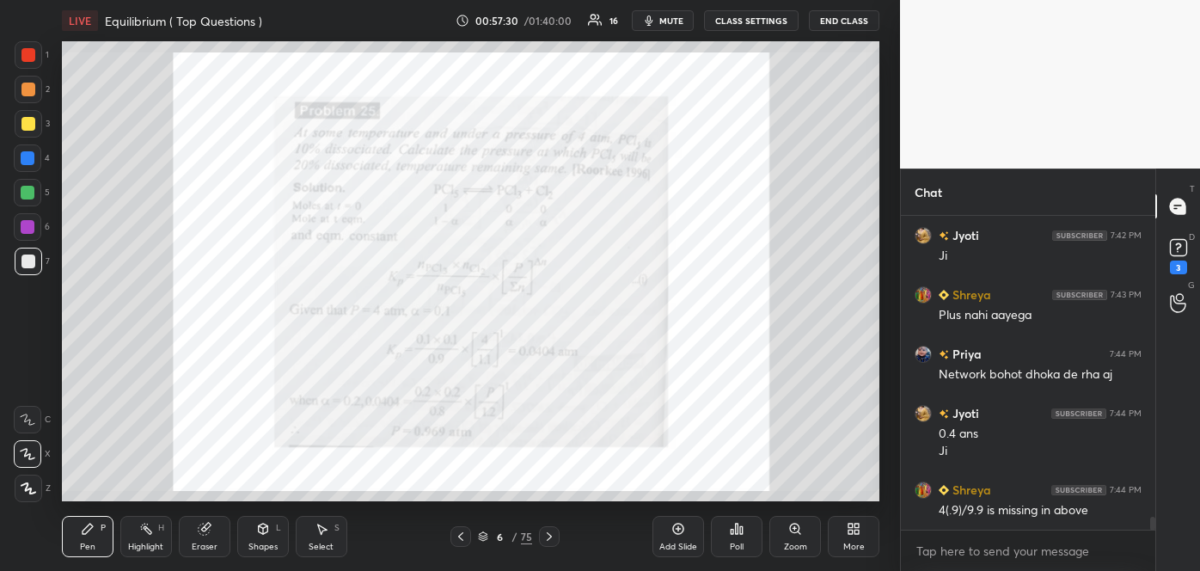
click at [546, 536] on icon at bounding box center [549, 537] width 14 height 14
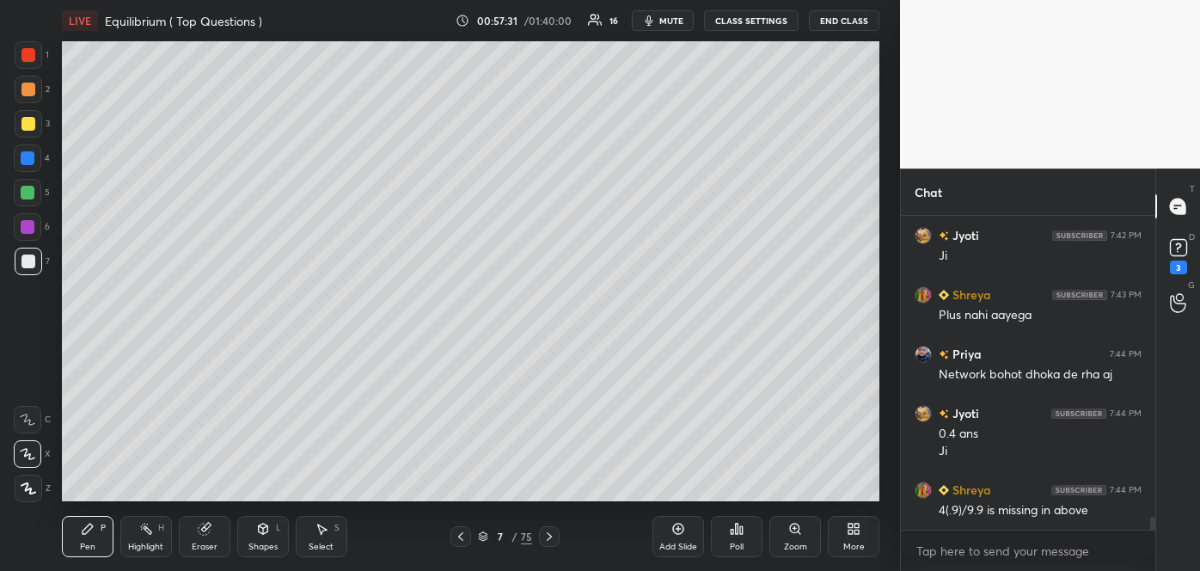
click at [549, 534] on icon at bounding box center [549, 537] width 14 height 14
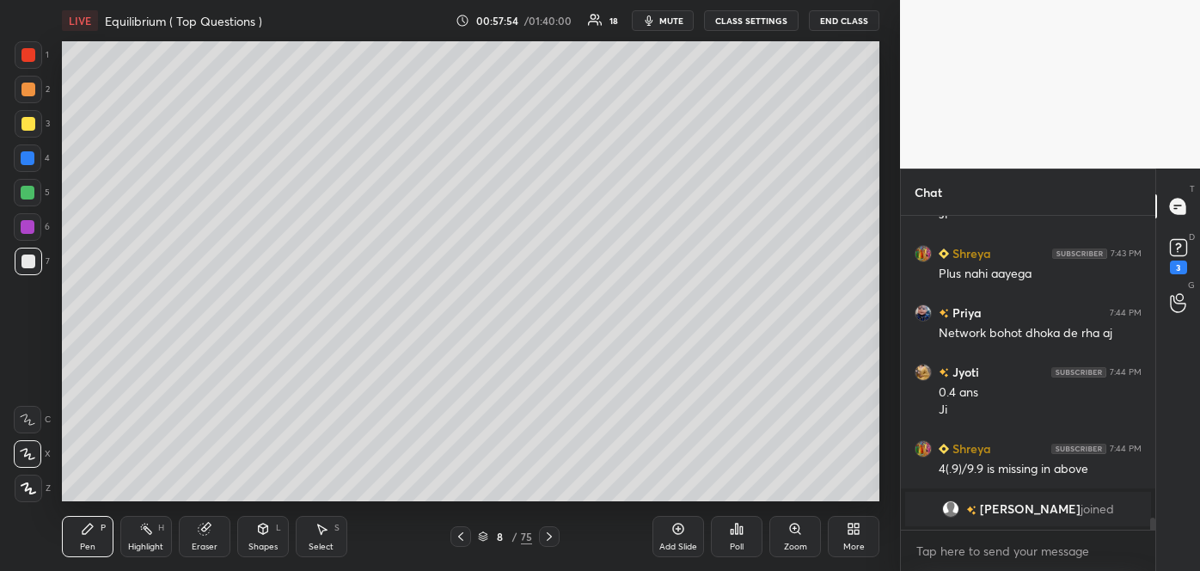
click at [208, 540] on div "Eraser" at bounding box center [205, 536] width 52 height 41
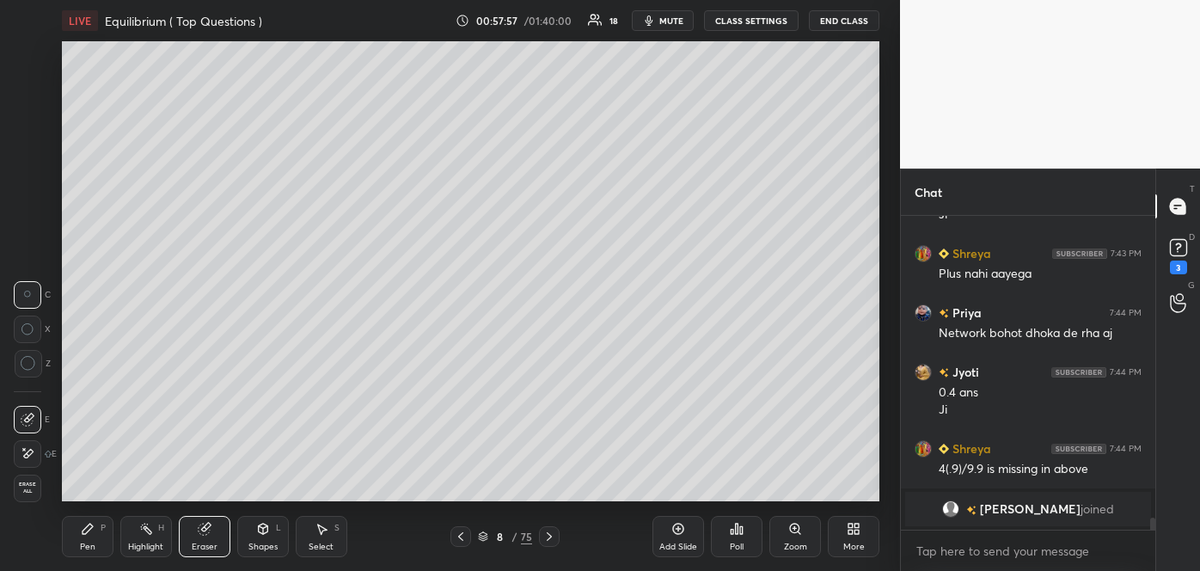
click at [89, 536] on div "Pen P" at bounding box center [88, 536] width 52 height 41
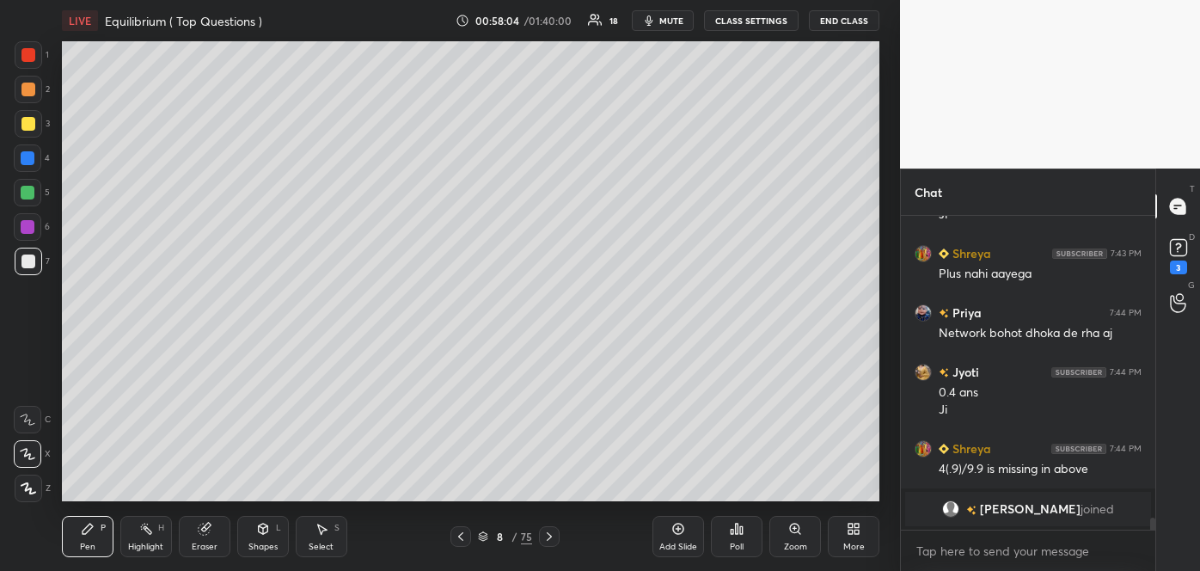
click at [28, 155] on div at bounding box center [28, 158] width 14 height 14
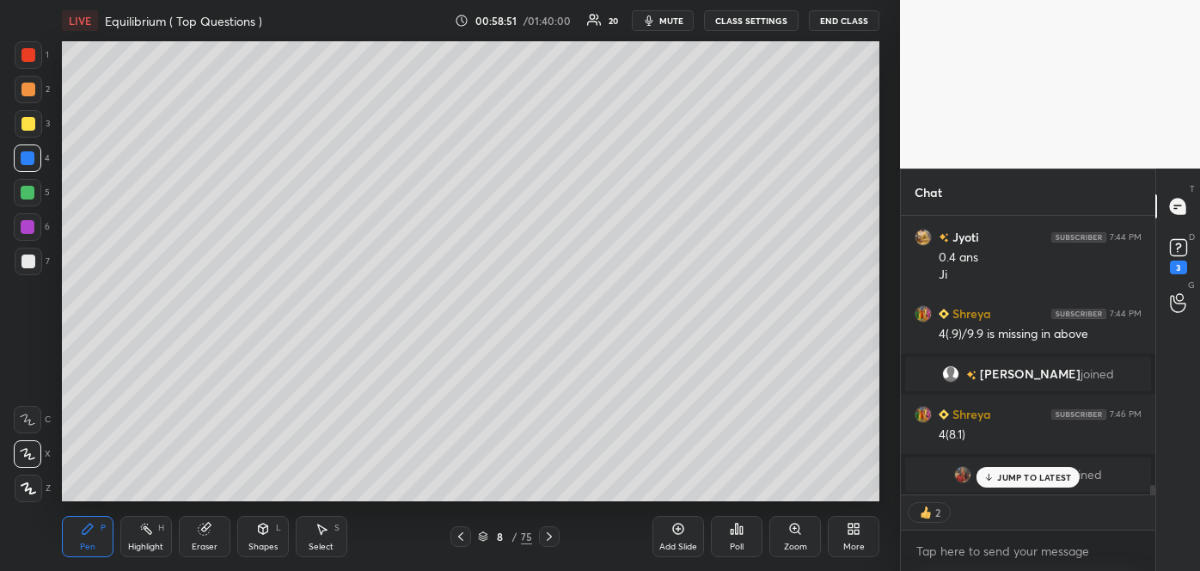
scroll to position [7618, 0]
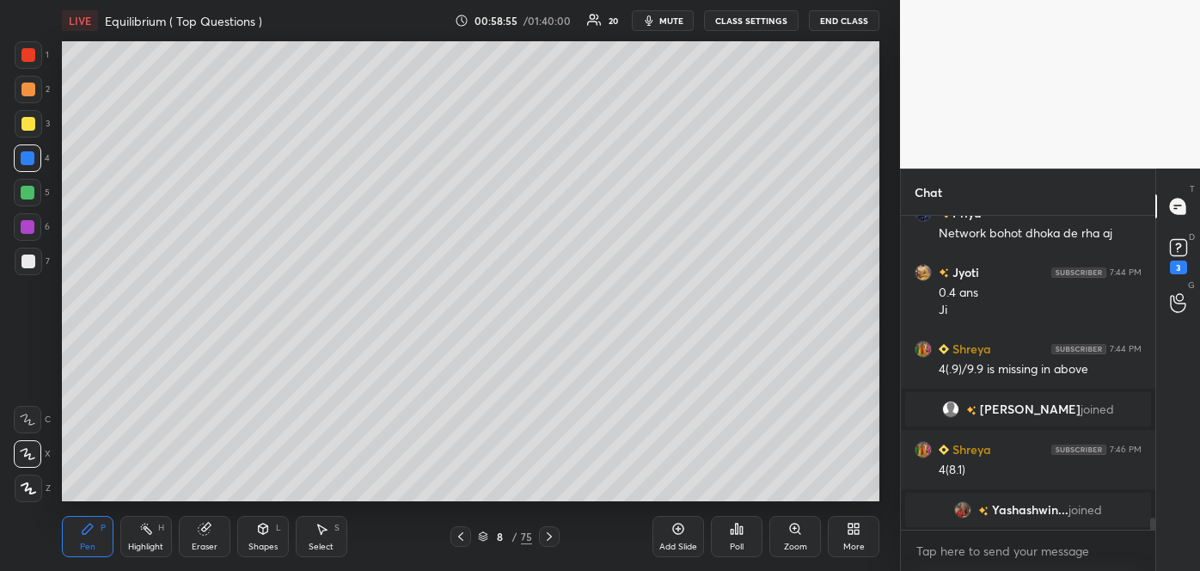
click at [24, 124] on div at bounding box center [28, 124] width 14 height 14
click at [28, 420] on icon at bounding box center [27, 420] width 15 height 12
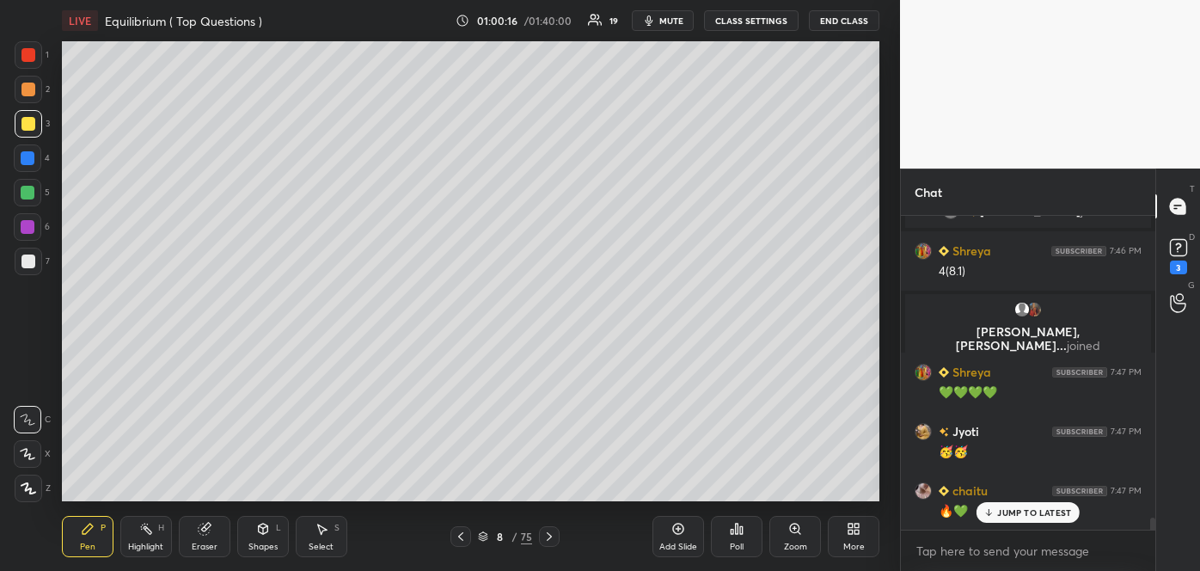
scroll to position [7760, 0]
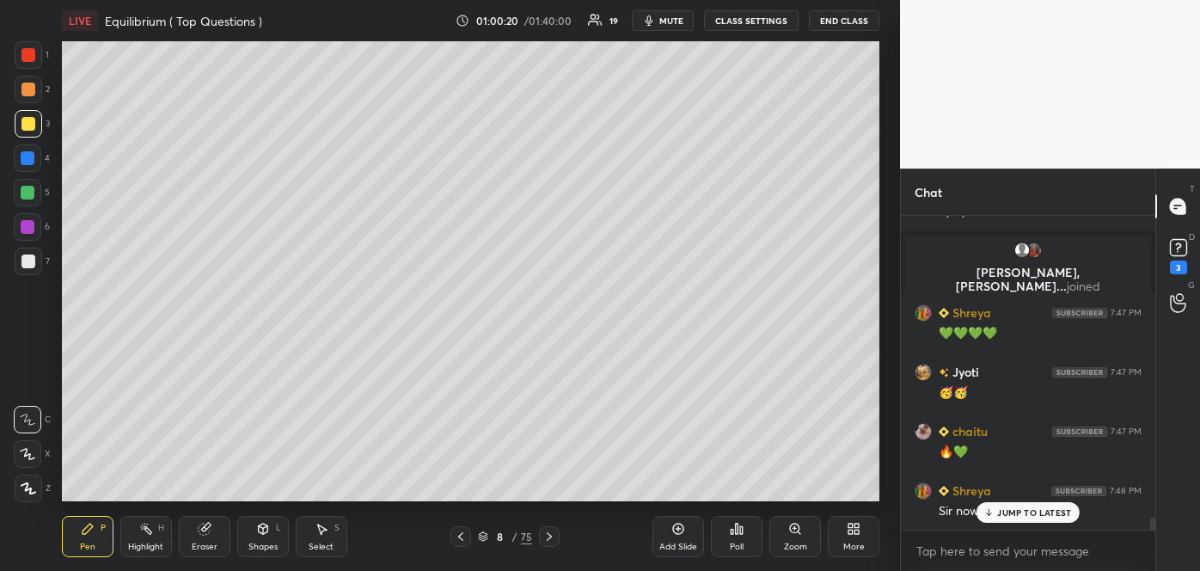
click at [992, 510] on icon at bounding box center [989, 512] width 11 height 10
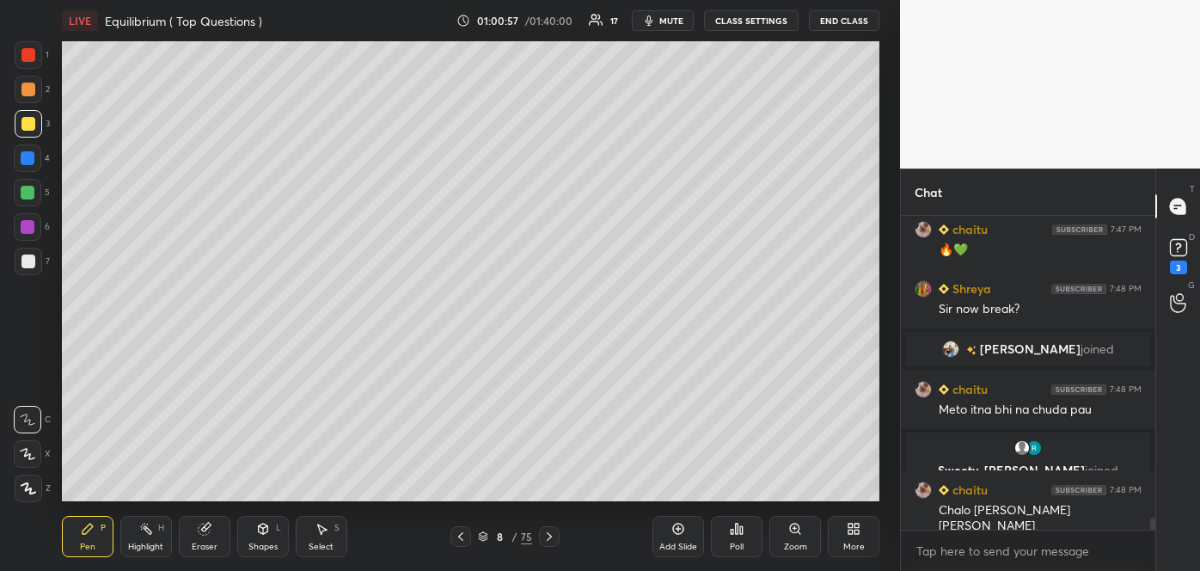
scroll to position [7971, 0]
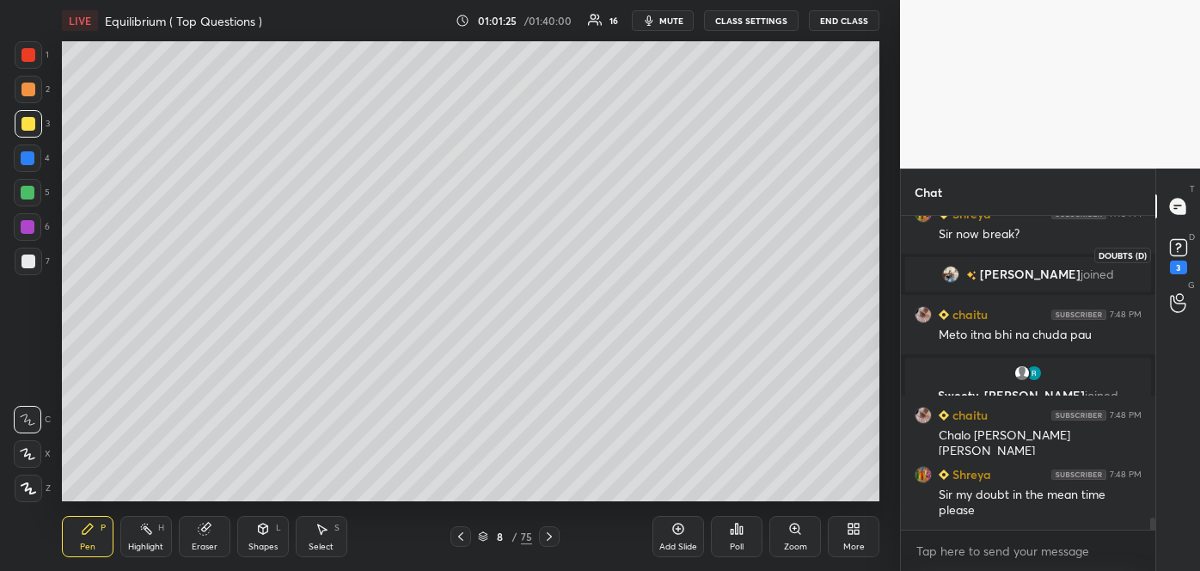
click at [1180, 249] on rect at bounding box center [1178, 248] width 16 height 16
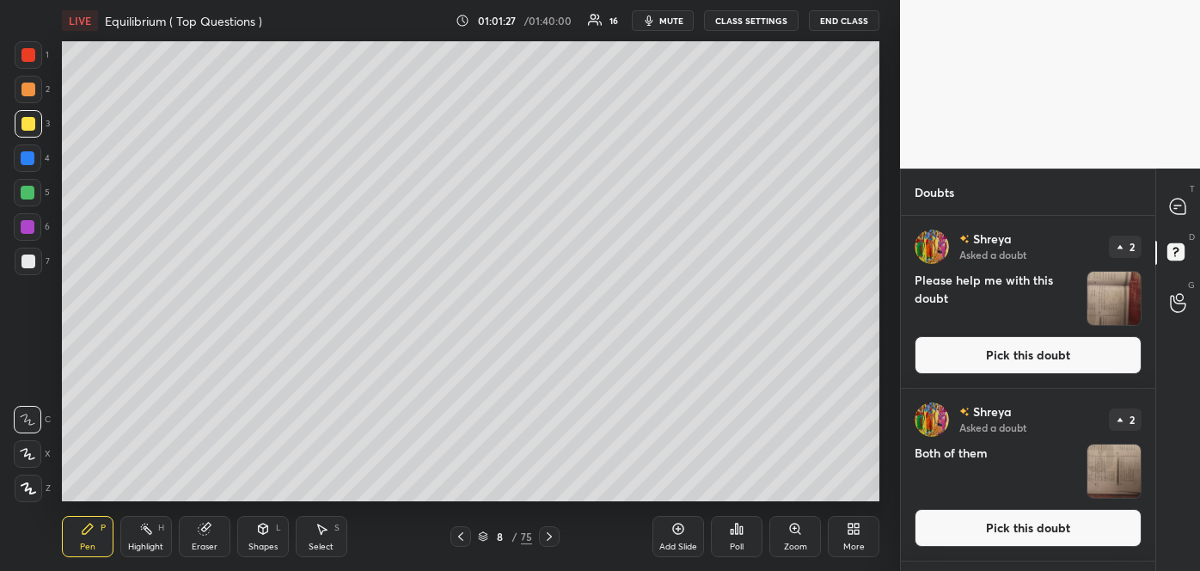
click at [1017, 351] on button "Pick this doubt" at bounding box center [1028, 355] width 227 height 38
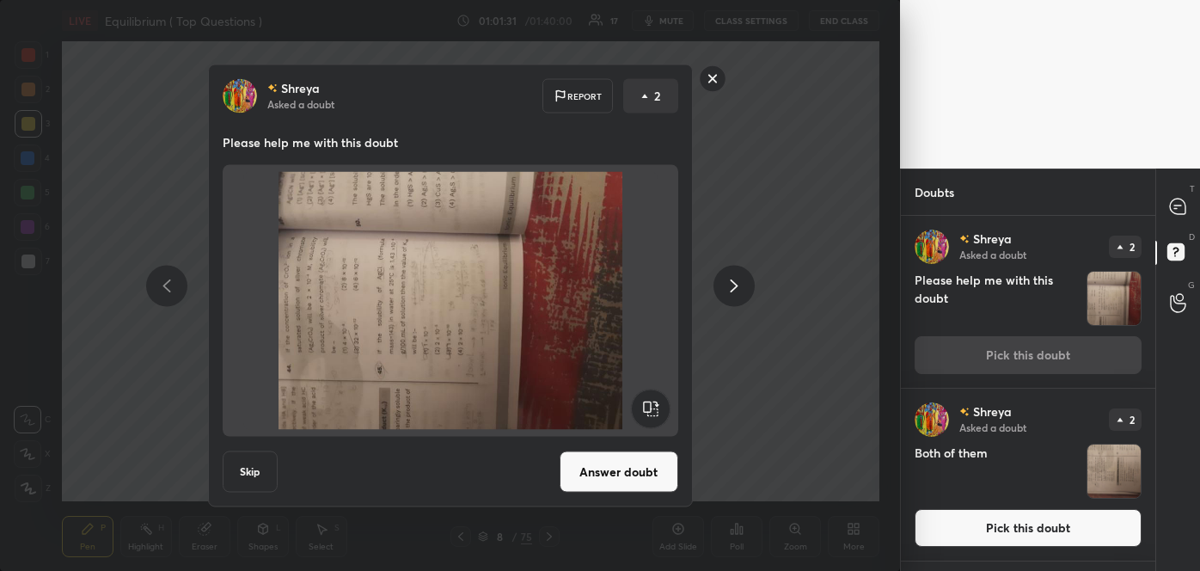
click at [628, 484] on button "Answer doubt" at bounding box center [619, 471] width 119 height 41
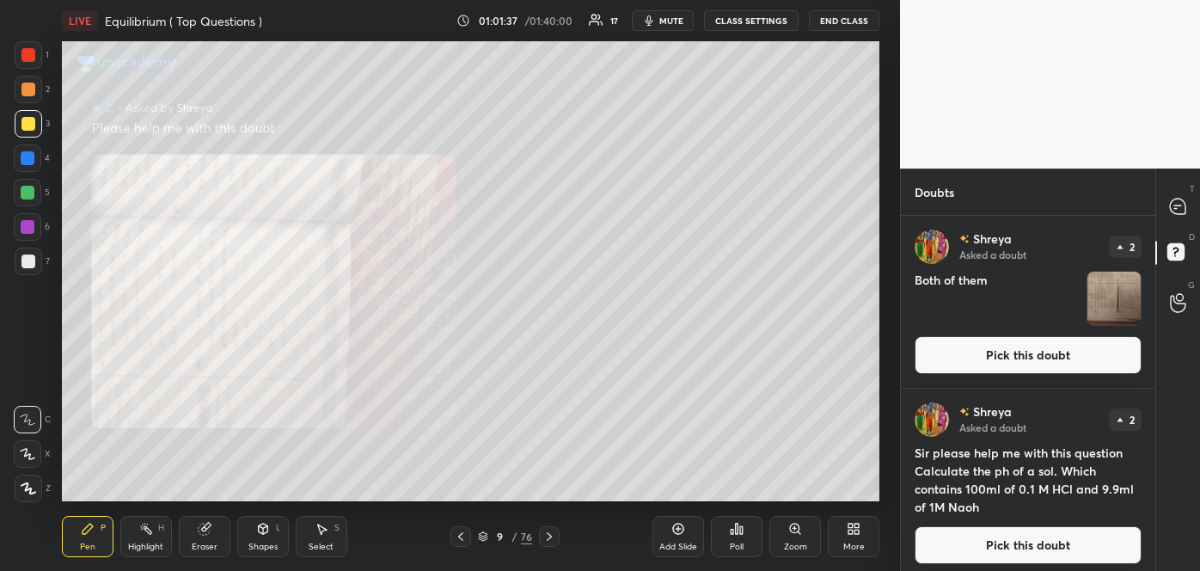
click at [947, 542] on button "Pick this doubt" at bounding box center [1028, 545] width 227 height 38
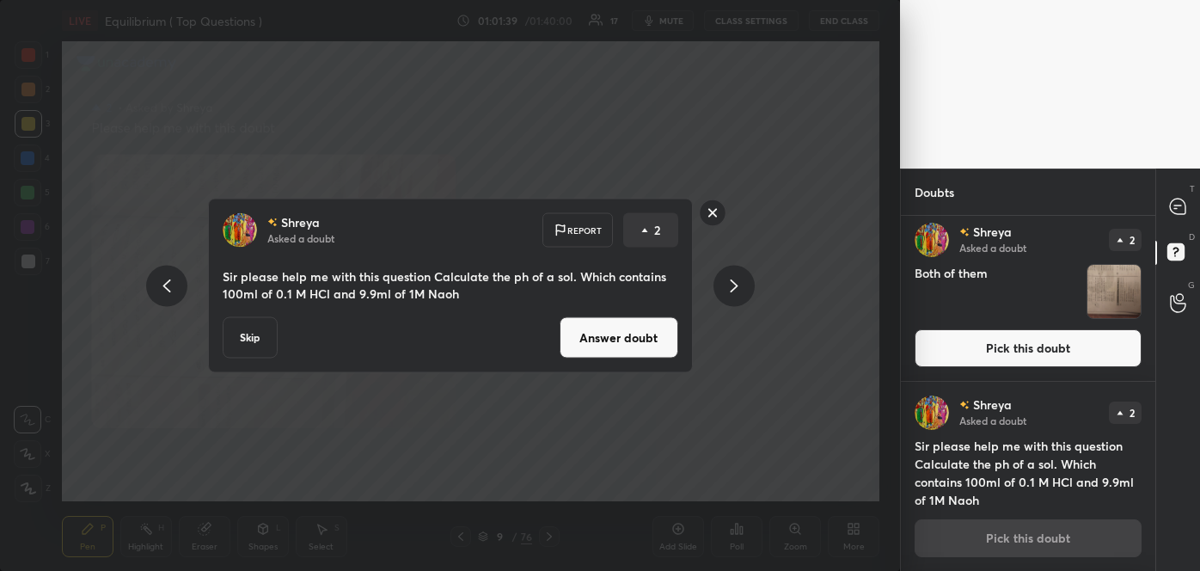
click at [600, 342] on button "Answer doubt" at bounding box center [619, 337] width 119 height 41
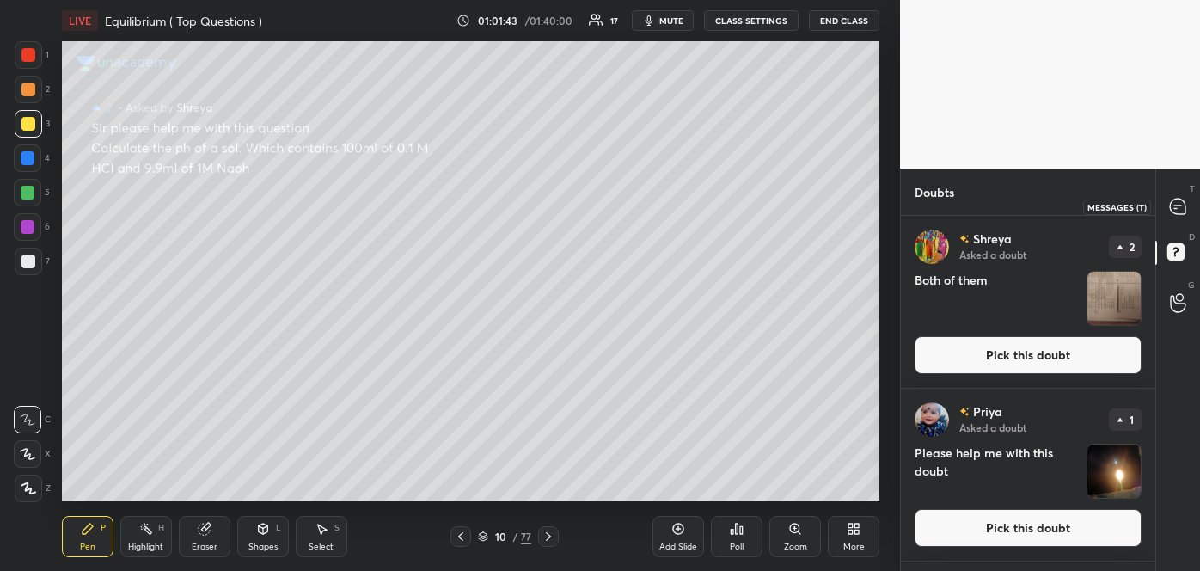
click at [1176, 209] on icon at bounding box center [1177, 206] width 15 height 15
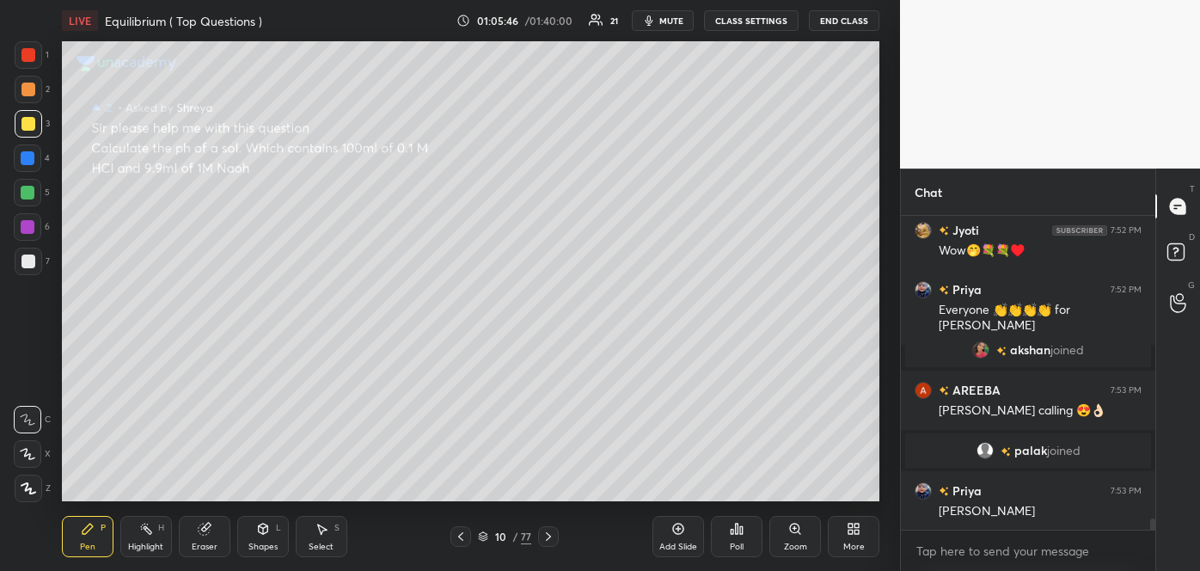
scroll to position [8654, 0]
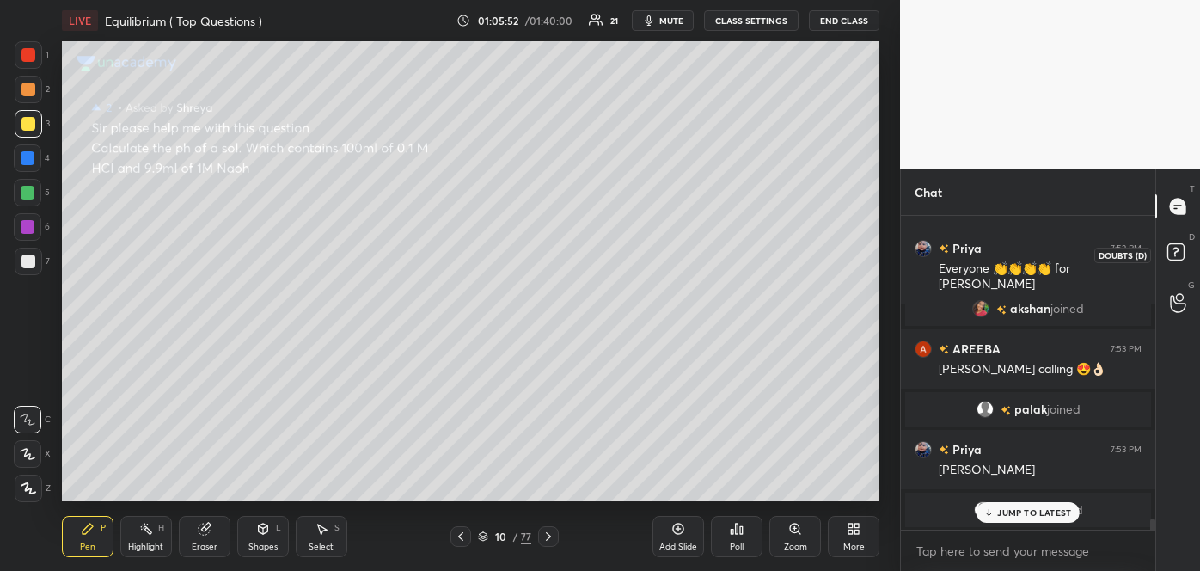
click at [1172, 250] on rect at bounding box center [1176, 252] width 16 height 16
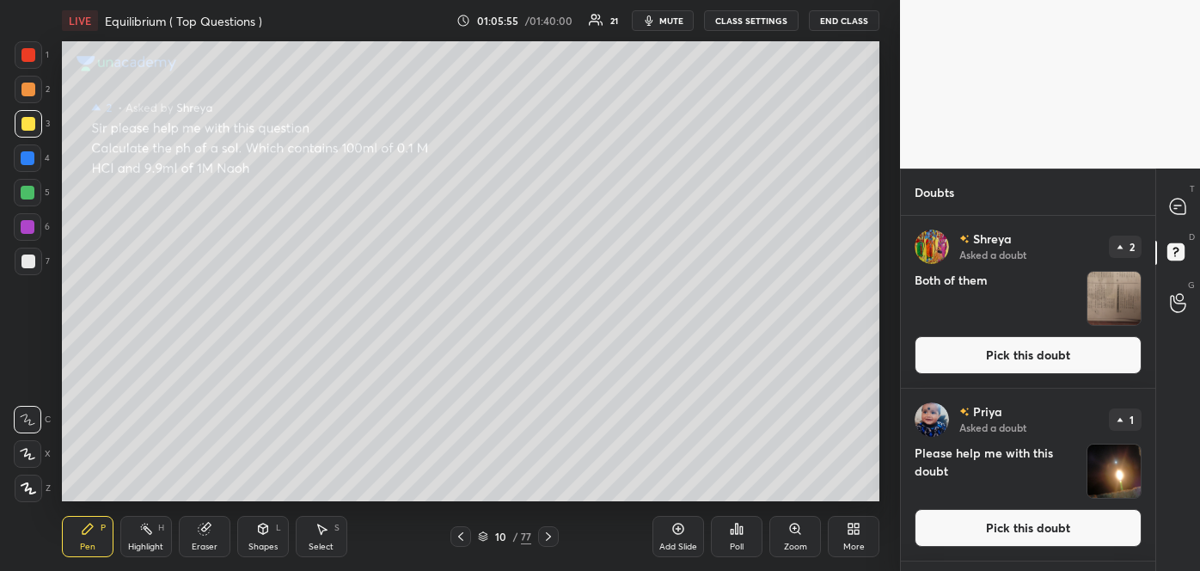
click at [1047, 524] on button "Pick this doubt" at bounding box center [1028, 528] width 227 height 38
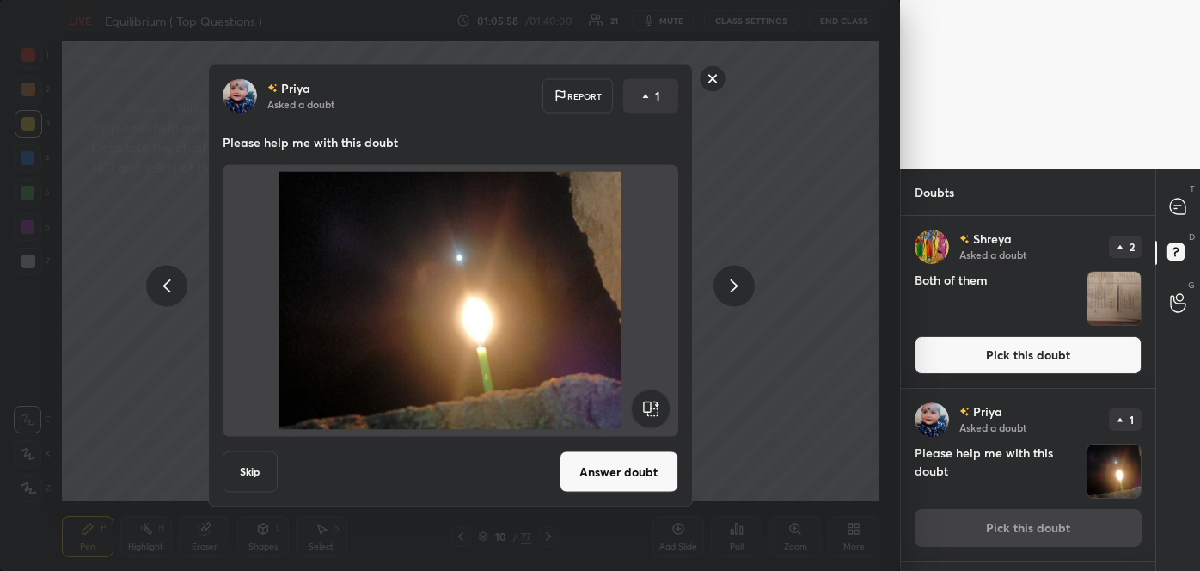
click at [651, 470] on button "Answer doubt" at bounding box center [619, 471] width 119 height 41
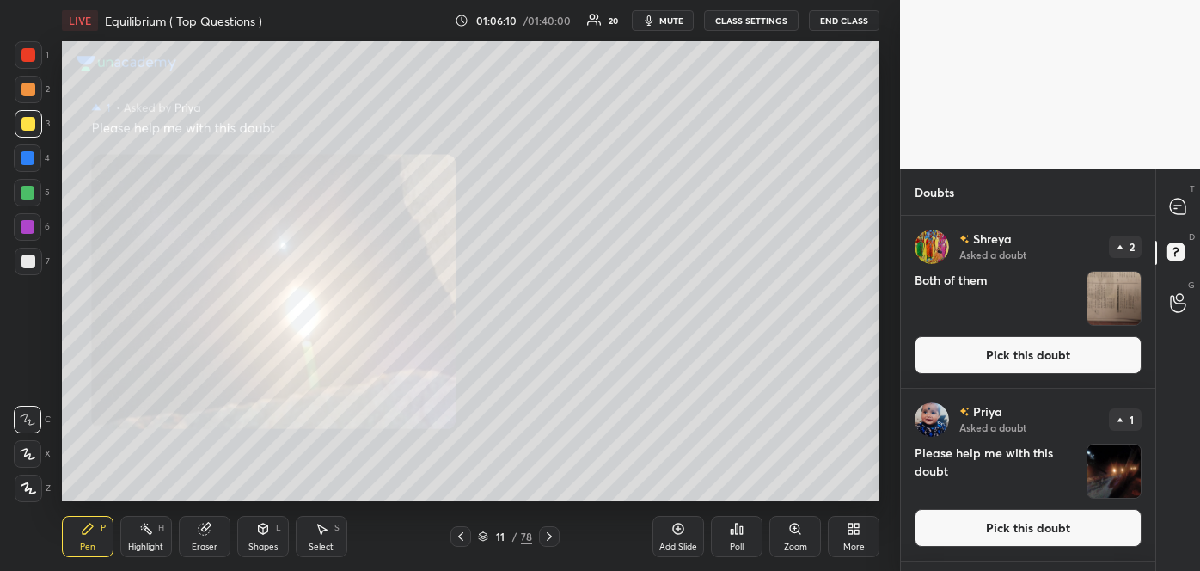
click at [939, 524] on button "Pick this doubt" at bounding box center [1028, 528] width 227 height 38
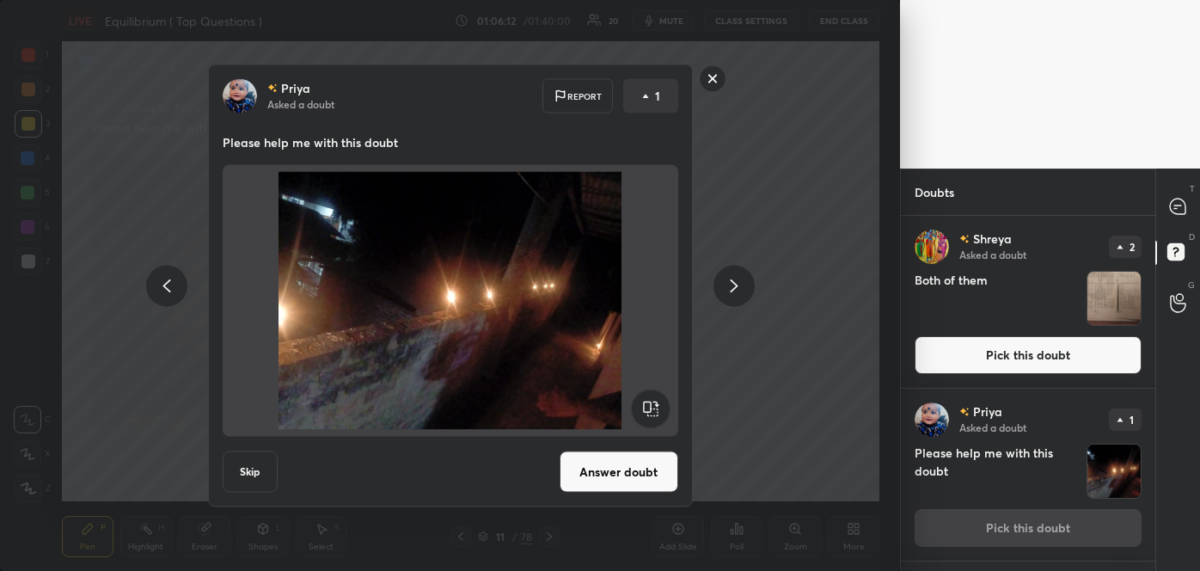
click at [637, 465] on button "Answer doubt" at bounding box center [619, 471] width 119 height 41
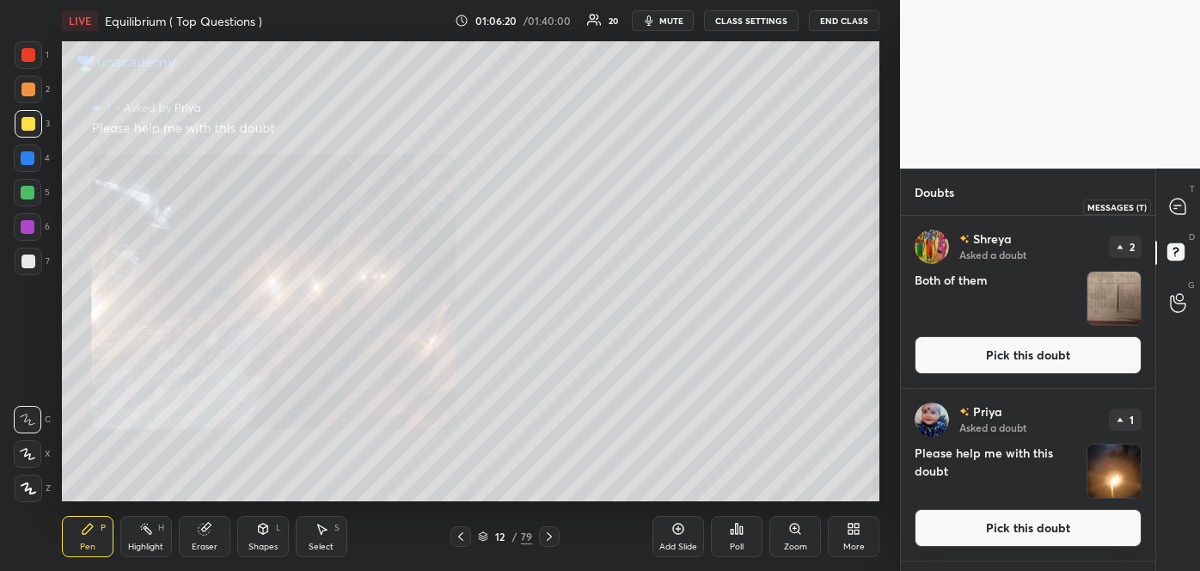
click at [1183, 205] on icon at bounding box center [1177, 206] width 15 height 15
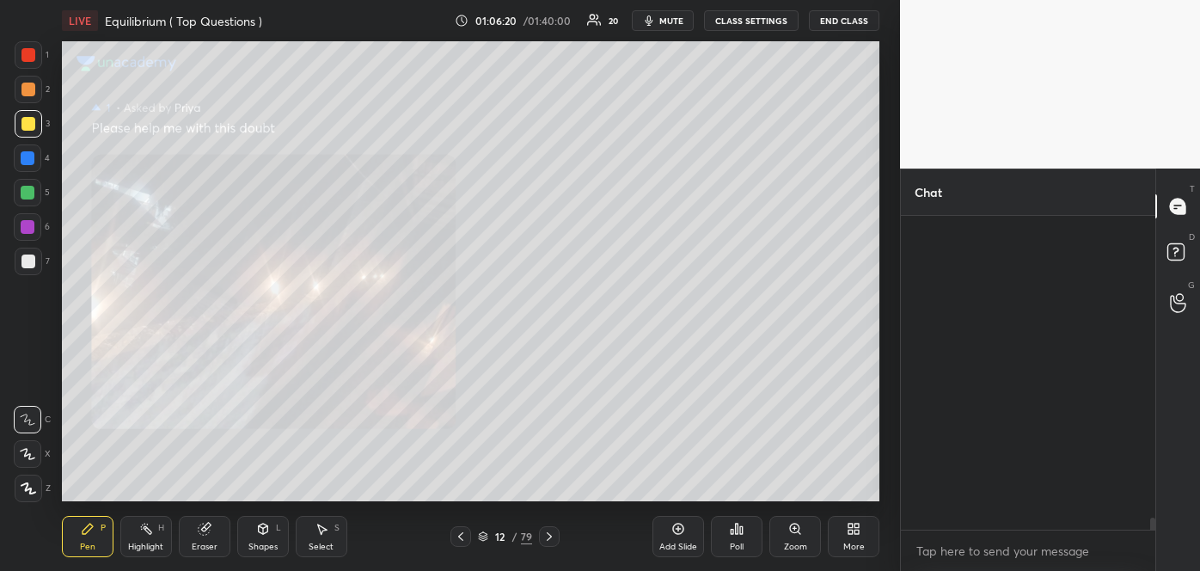
scroll to position [309, 249]
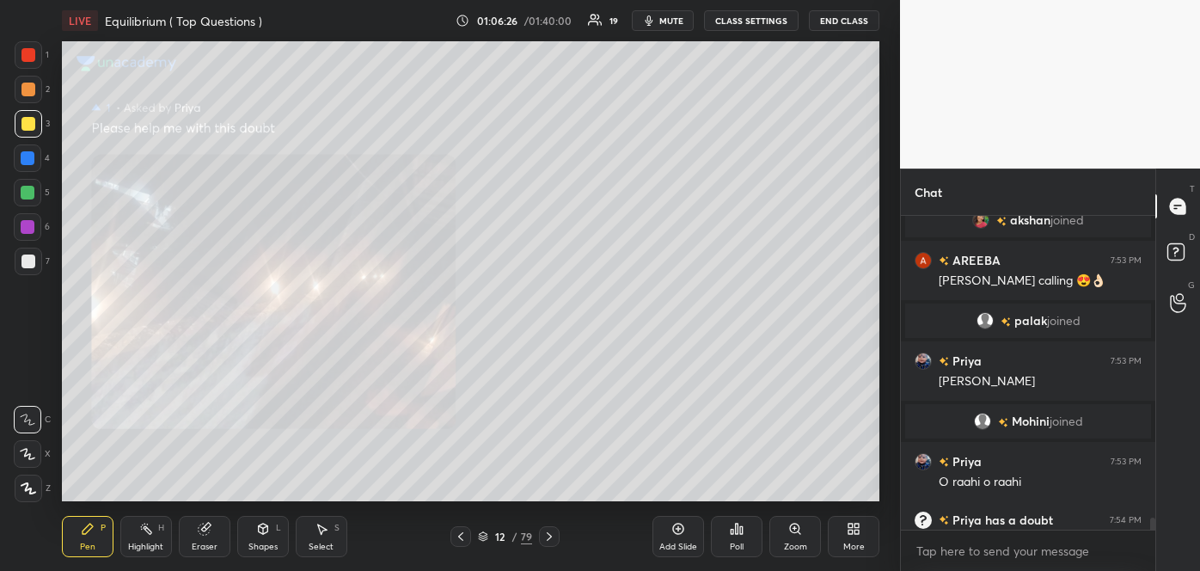
click at [460, 532] on icon at bounding box center [461, 537] width 14 height 14
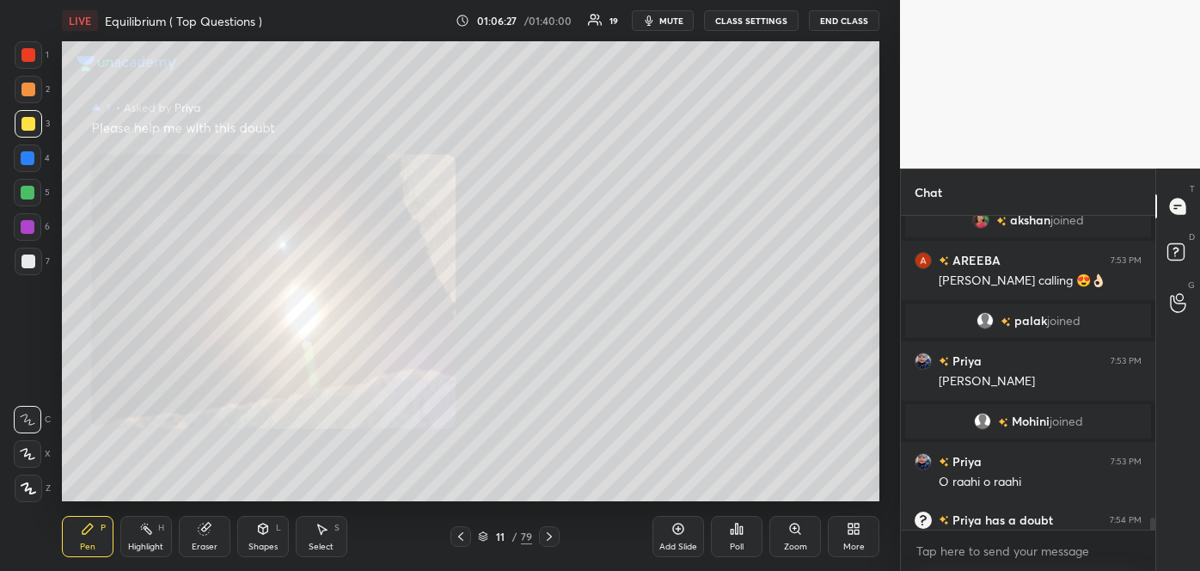
click at [460, 532] on icon at bounding box center [461, 537] width 14 height 14
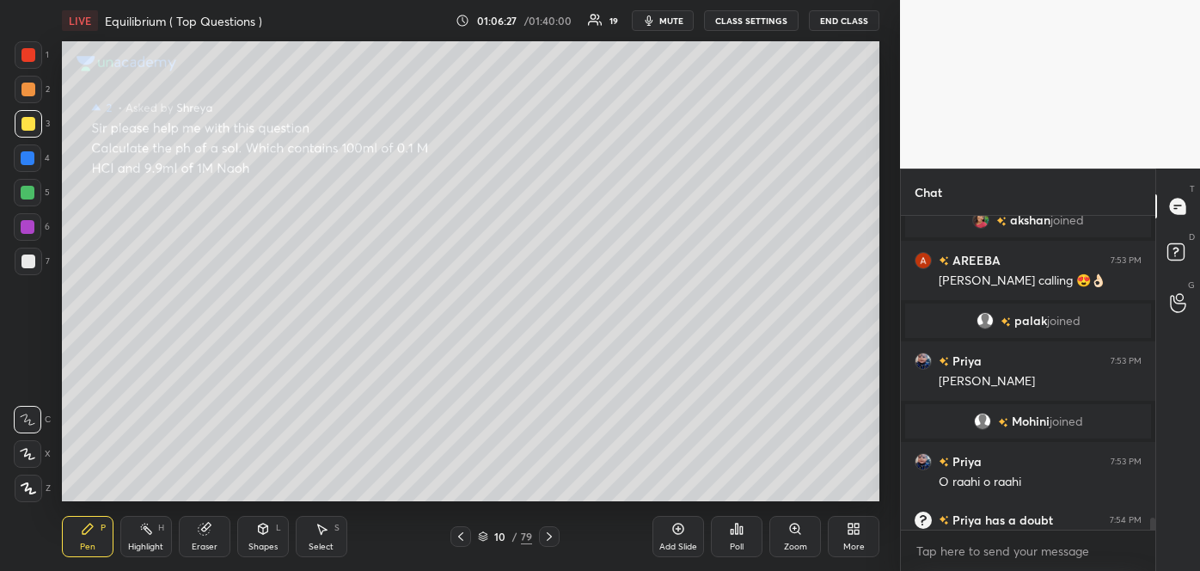
click at [460, 532] on icon at bounding box center [461, 537] width 14 height 14
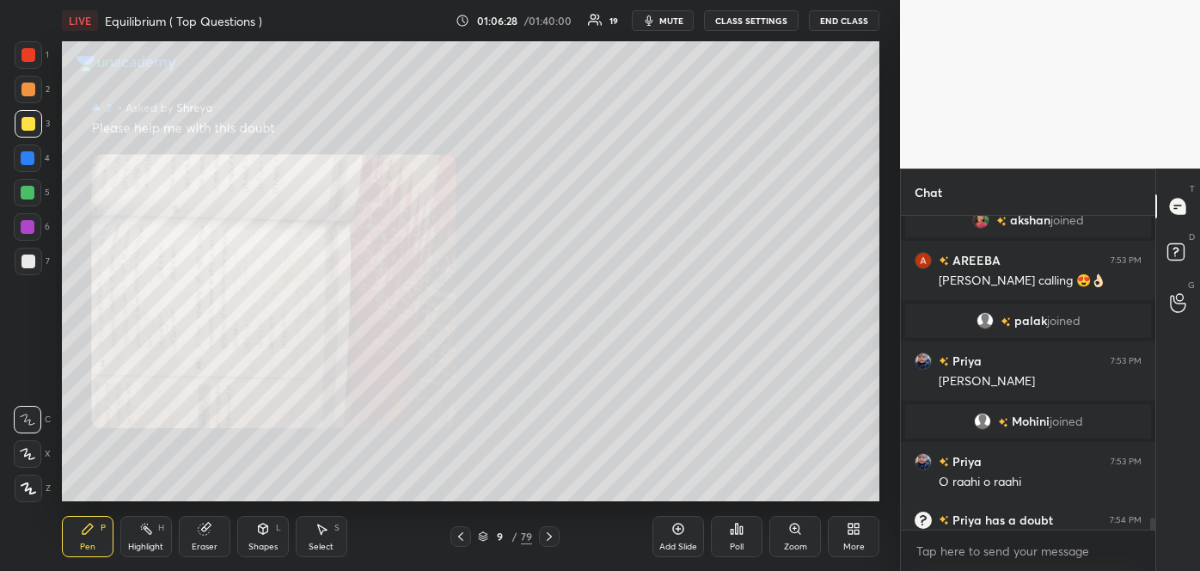
click at [460, 532] on icon at bounding box center [461, 537] width 14 height 14
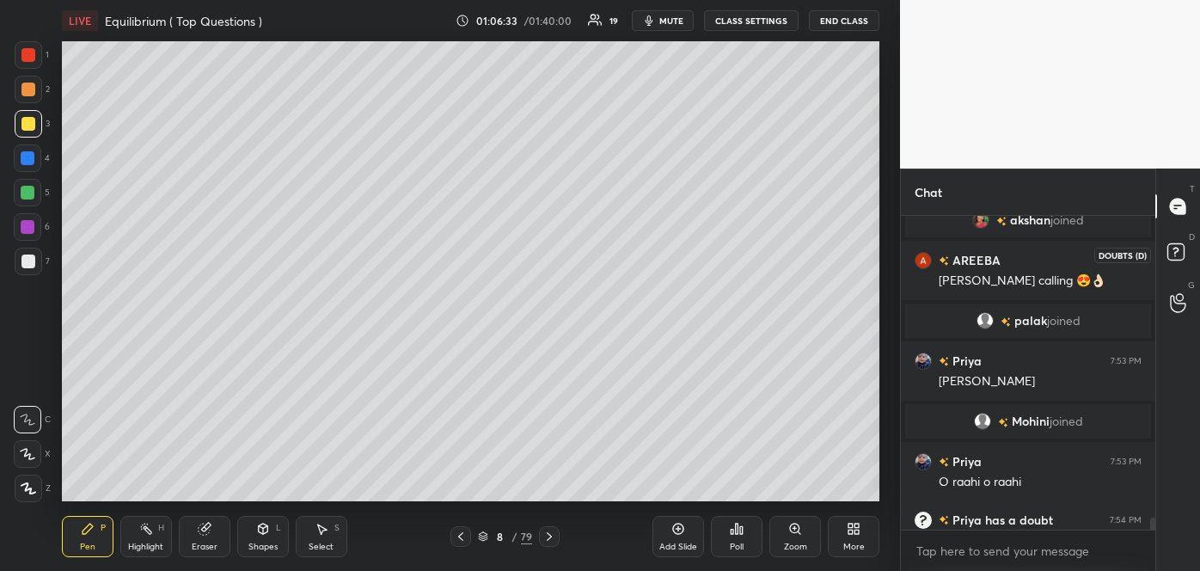
click at [1176, 257] on rect at bounding box center [1176, 252] width 16 height 16
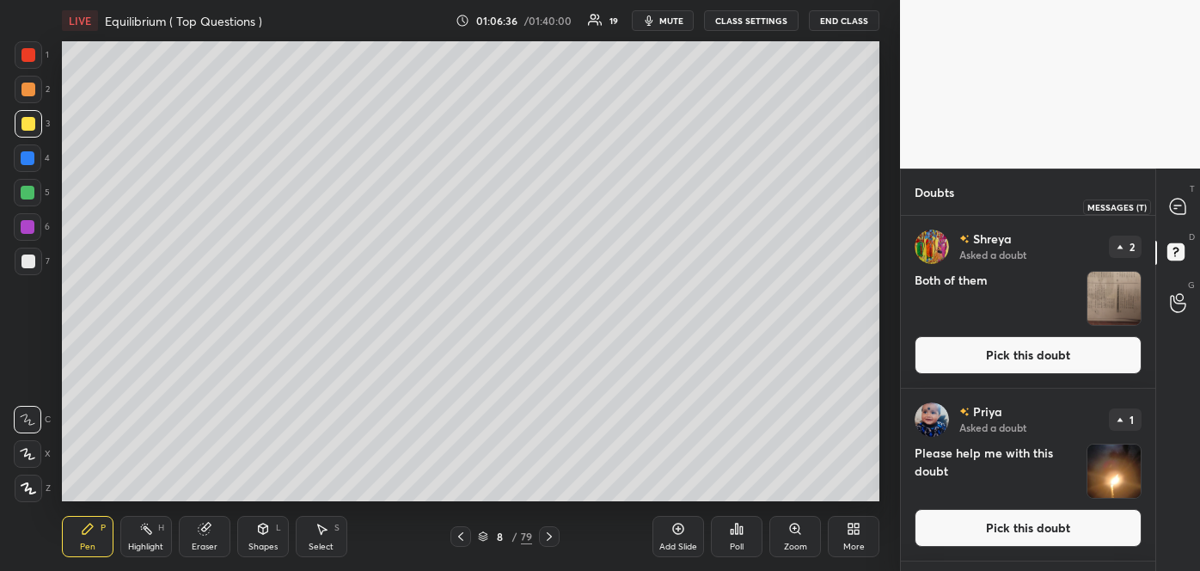
click at [1176, 199] on icon at bounding box center [1177, 206] width 15 height 15
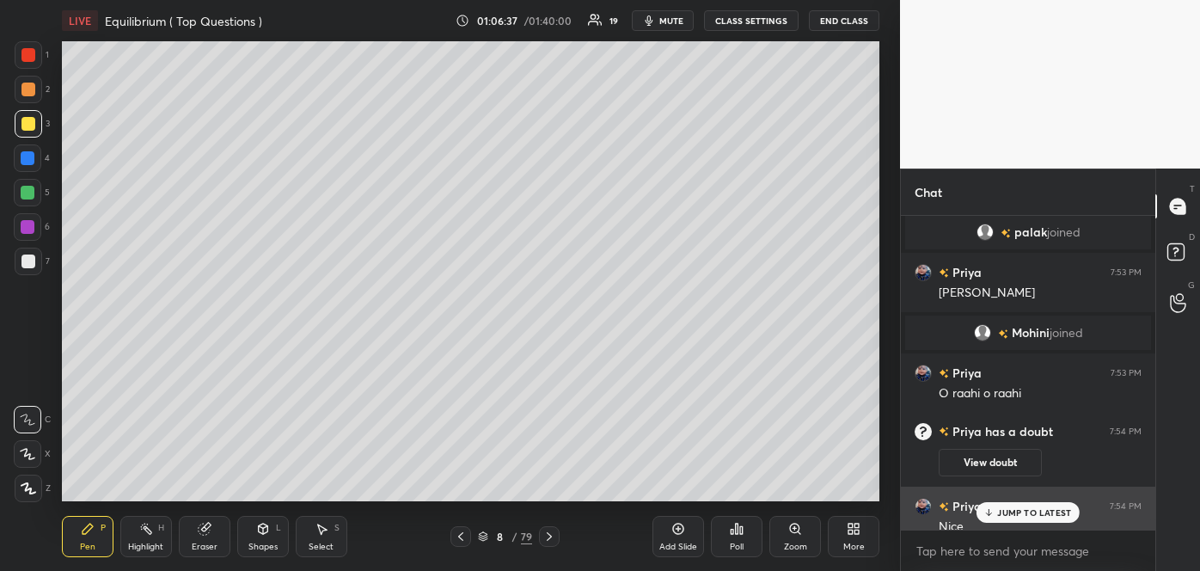
scroll to position [9090, 0]
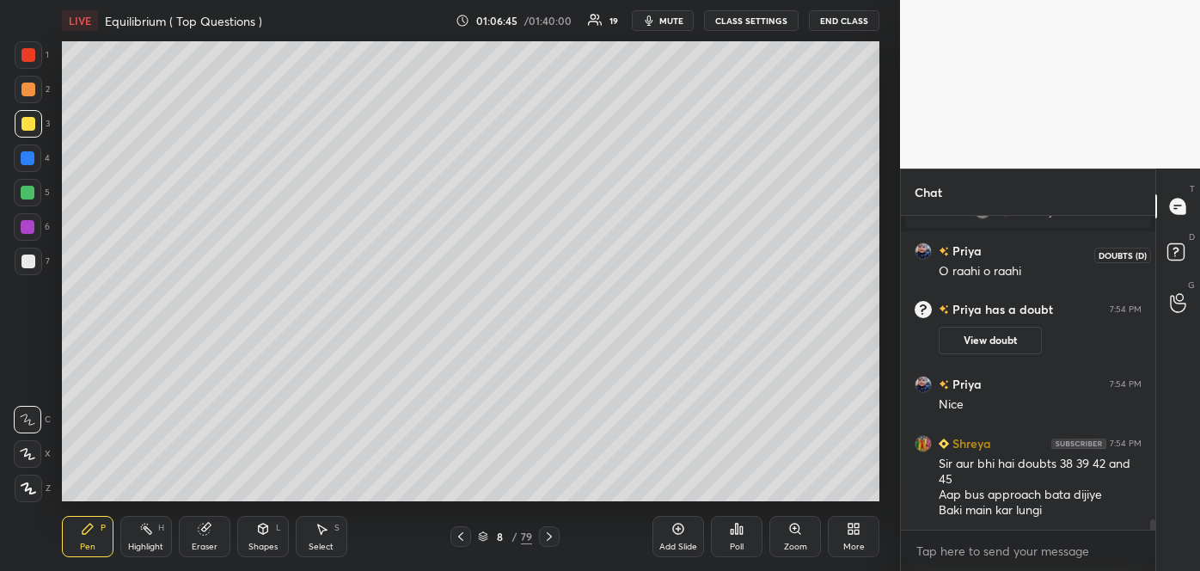
click at [1176, 254] on rect at bounding box center [1176, 252] width 16 height 16
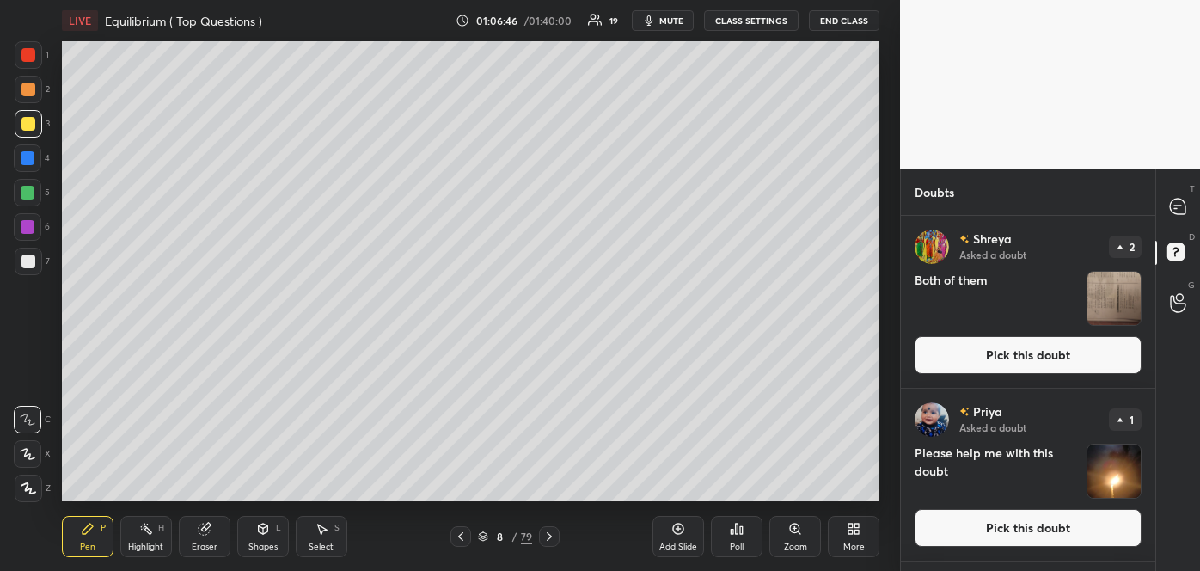
click at [1176, 254] on rect at bounding box center [1176, 252] width 16 height 16
click at [1032, 352] on button "Pick this doubt" at bounding box center [1028, 355] width 227 height 38
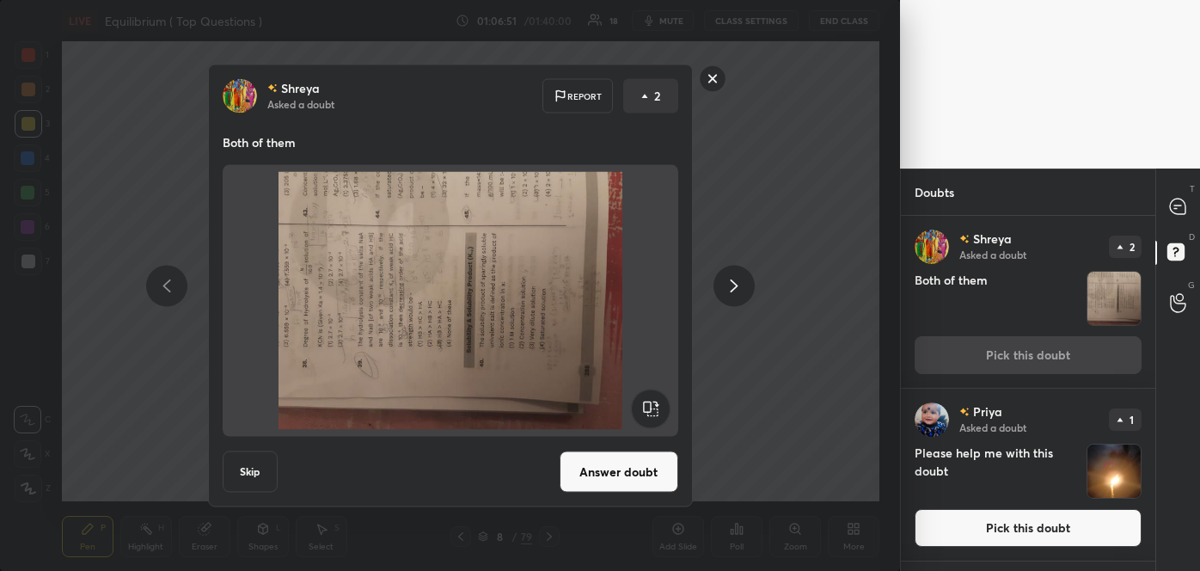
click at [633, 475] on button "Answer doubt" at bounding box center [619, 471] width 119 height 41
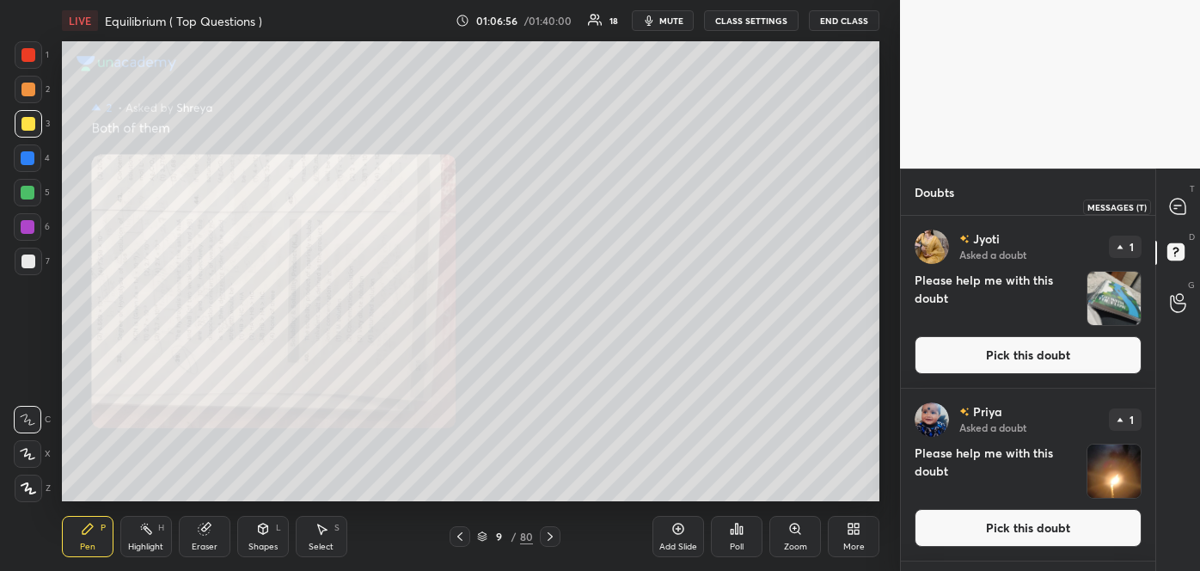
click at [1173, 205] on icon at bounding box center [1177, 206] width 15 height 15
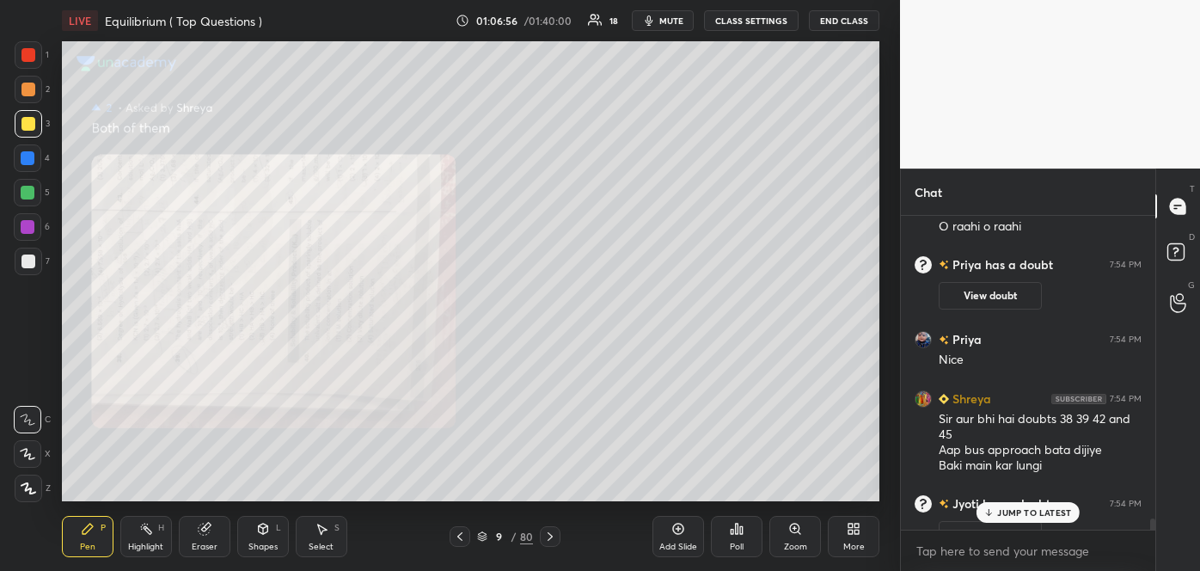
scroll to position [309, 249]
click at [791, 530] on icon at bounding box center [794, 528] width 9 height 9
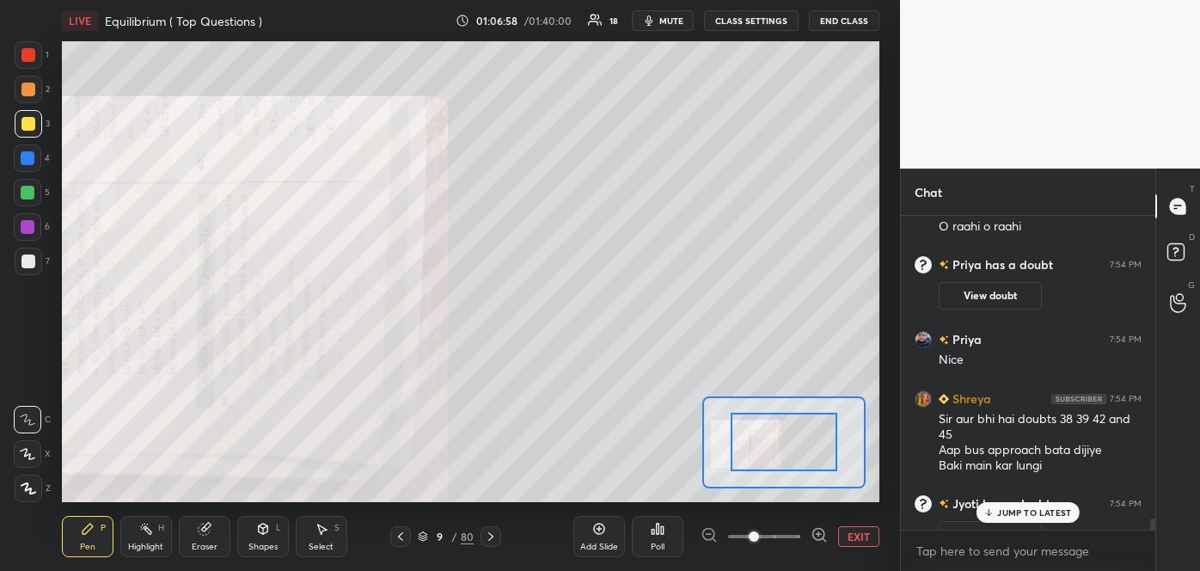
click at [791, 530] on span at bounding box center [764, 537] width 72 height 26
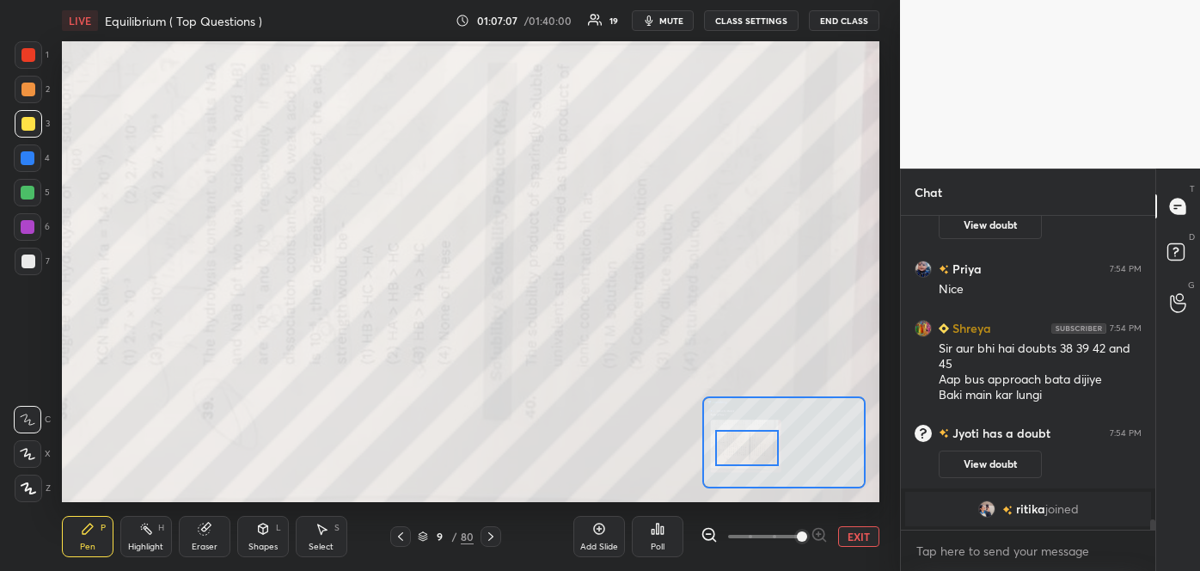
drag, startPoint x: 775, startPoint y: 452, endPoint x: 738, endPoint y: 458, distance: 37.5
click at [738, 458] on div at bounding box center [747, 447] width 64 height 35
click at [988, 469] on button "View doubt" at bounding box center [990, 464] width 103 height 28
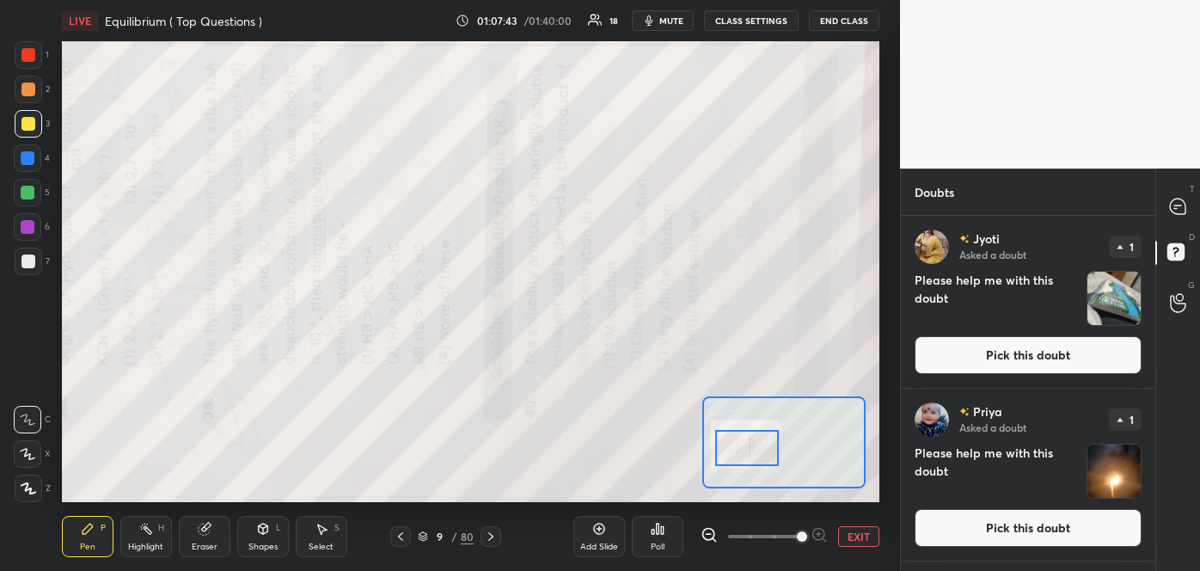
click at [1033, 344] on button "Pick this doubt" at bounding box center [1028, 355] width 227 height 38
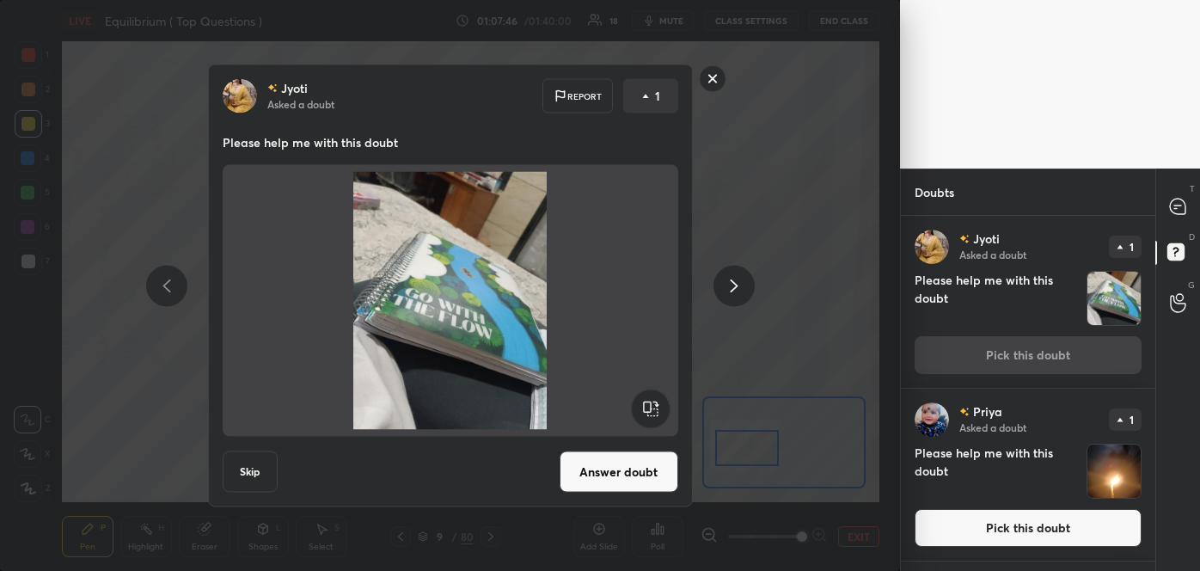
click at [650, 470] on button "Answer doubt" at bounding box center [619, 471] width 119 height 41
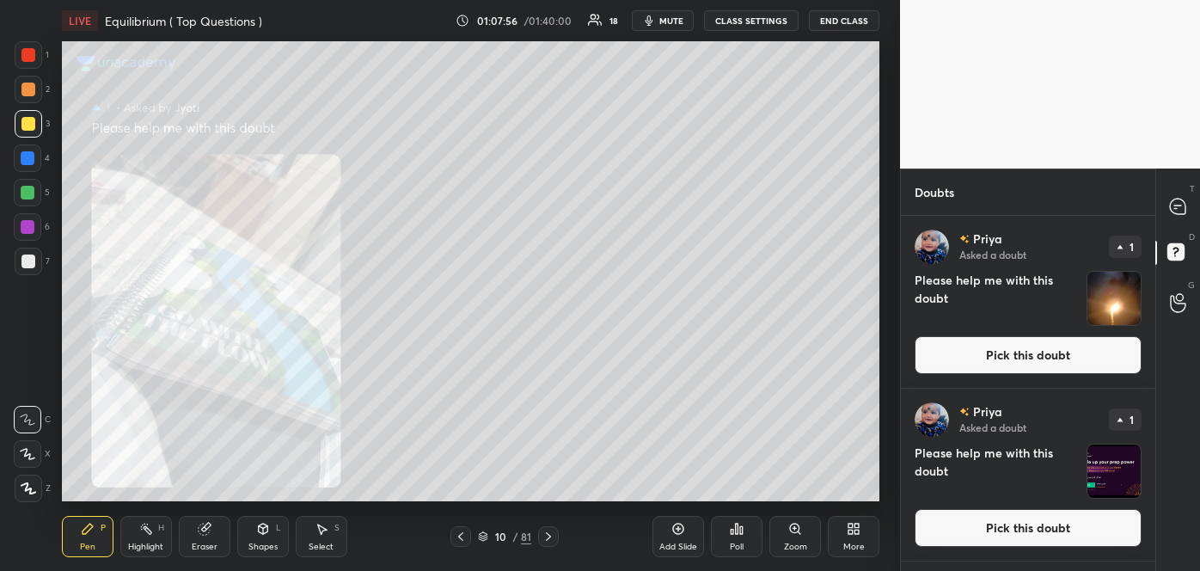
click at [1076, 346] on button "Pick this doubt" at bounding box center [1028, 355] width 227 height 38
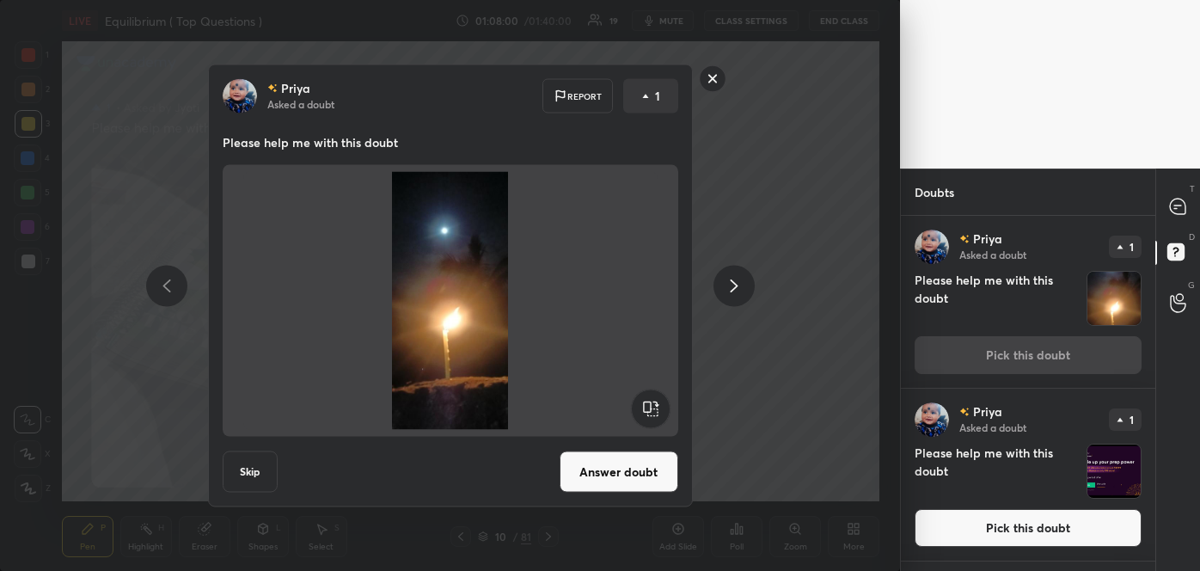
drag, startPoint x: 641, startPoint y: 466, endPoint x: 623, endPoint y: 470, distance: 18.6
click at [623, 470] on button "Answer doubt" at bounding box center [619, 471] width 119 height 41
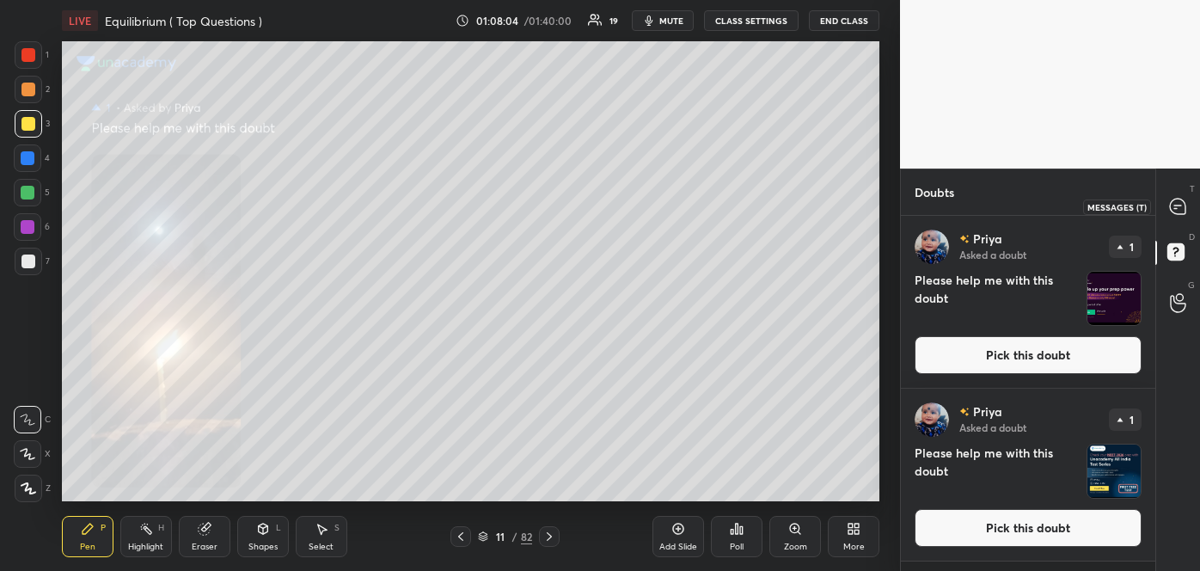
click at [1178, 206] on icon at bounding box center [1177, 206] width 15 height 15
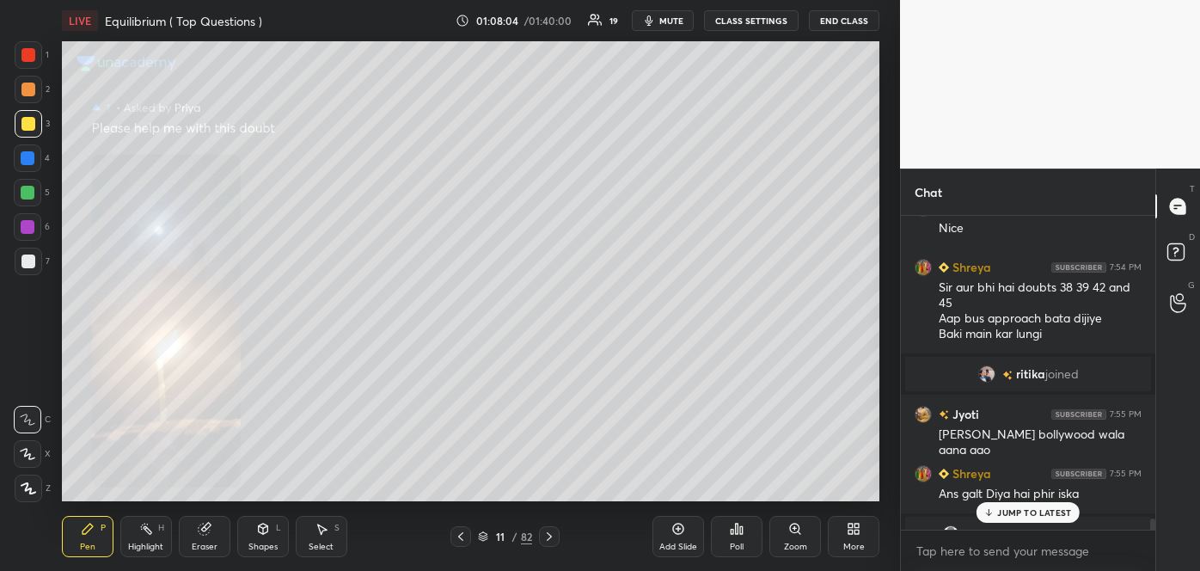
scroll to position [309, 249]
click at [789, 530] on icon at bounding box center [795, 529] width 14 height 14
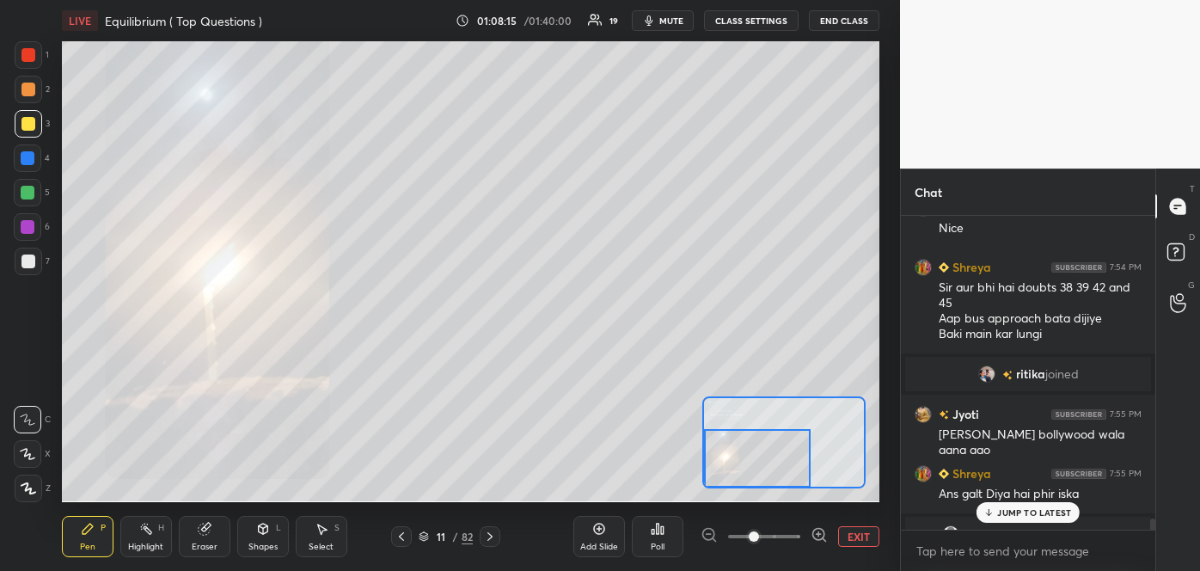
click at [702, 475] on div "Setting up your live class Poll for secs No correct answer Start poll" at bounding box center [471, 271] width 818 height 460
click at [818, 535] on icon at bounding box center [818, 534] width 0 height 4
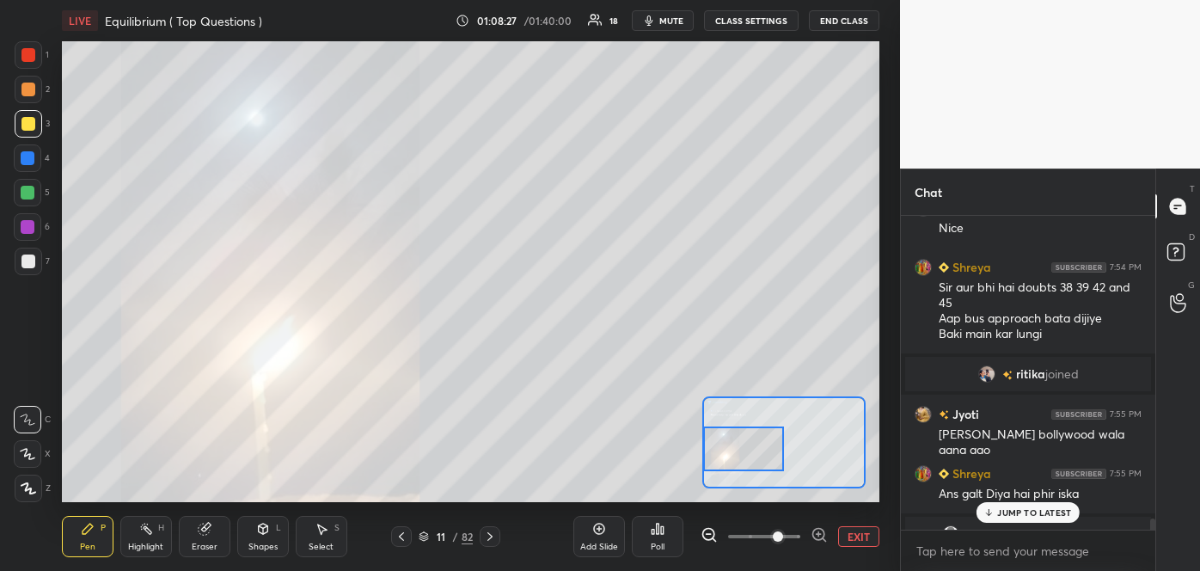
drag, startPoint x: 779, startPoint y: 474, endPoint x: 713, endPoint y: 464, distance: 66.9
click at [713, 464] on div at bounding box center [743, 448] width 80 height 45
click at [1002, 514] on p "JUMP TO LATEST" at bounding box center [1034, 512] width 74 height 10
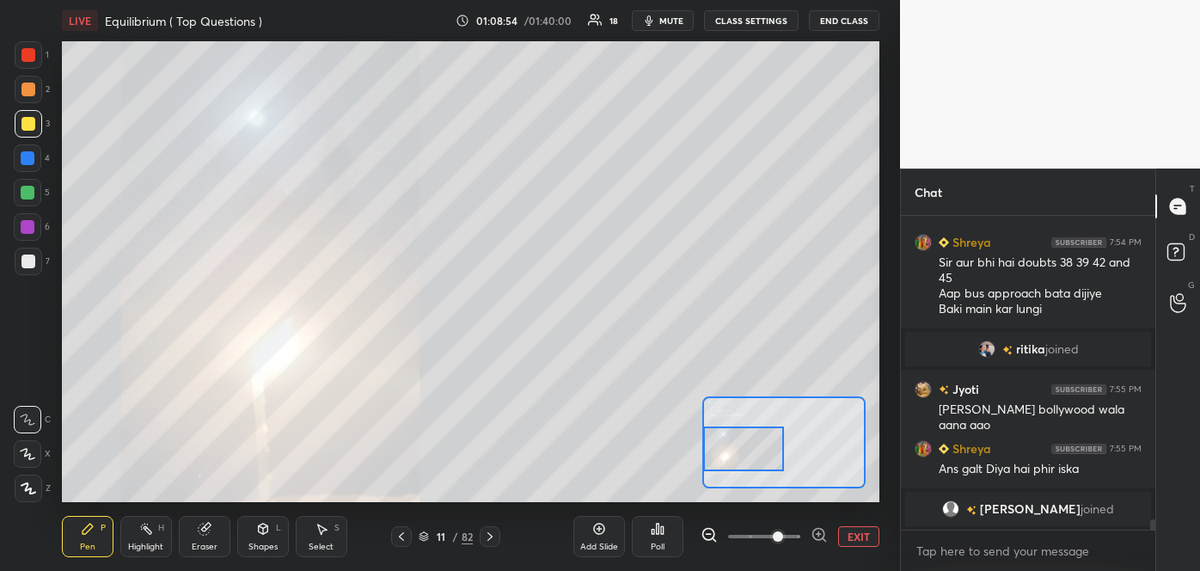
click at [857, 536] on button "EXIT" at bounding box center [858, 536] width 41 height 21
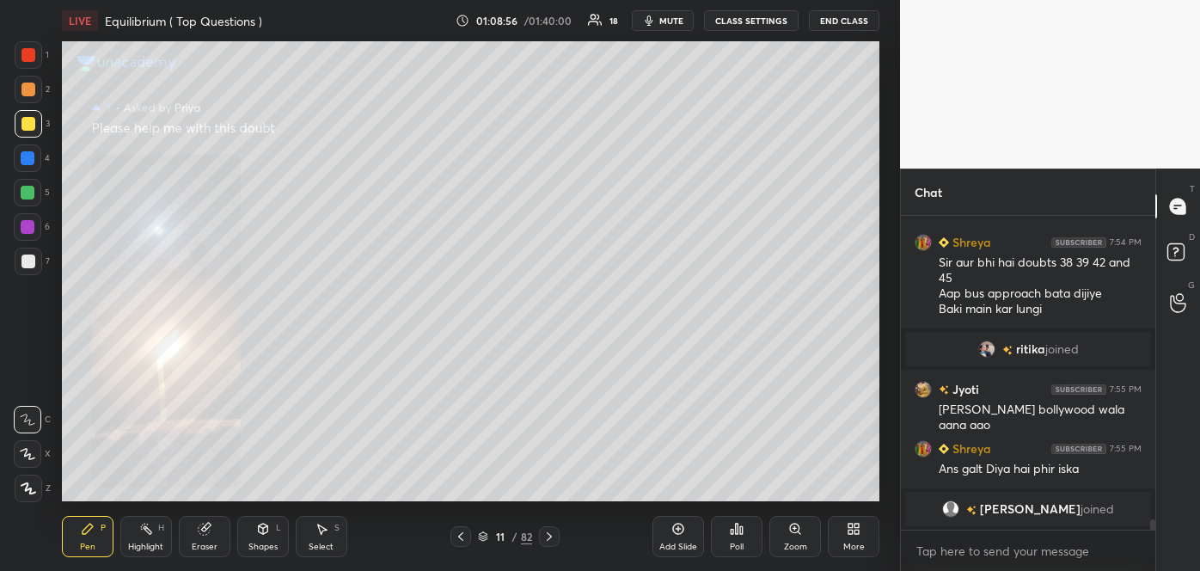
click at [454, 527] on div at bounding box center [460, 536] width 21 height 21
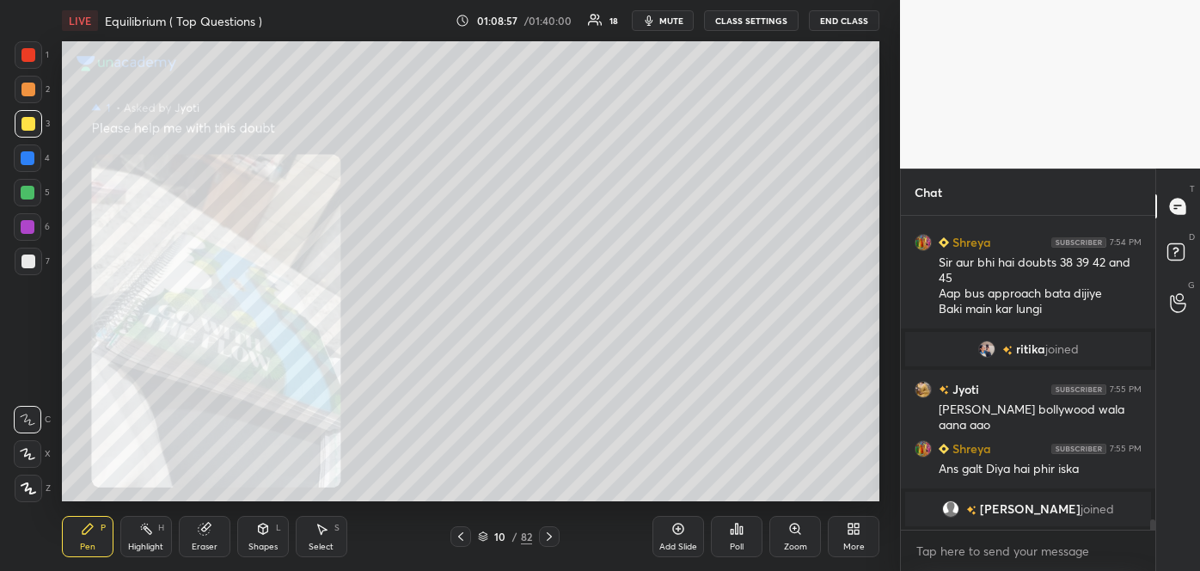
click at [454, 527] on div at bounding box center [460, 536] width 21 height 21
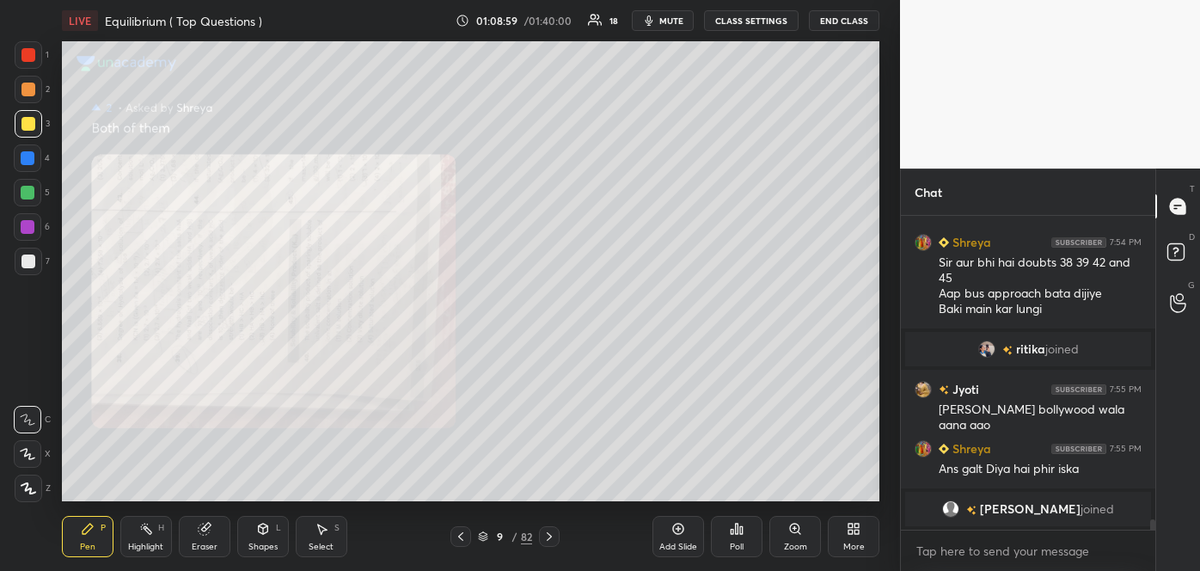
click at [789, 530] on icon at bounding box center [795, 529] width 14 height 14
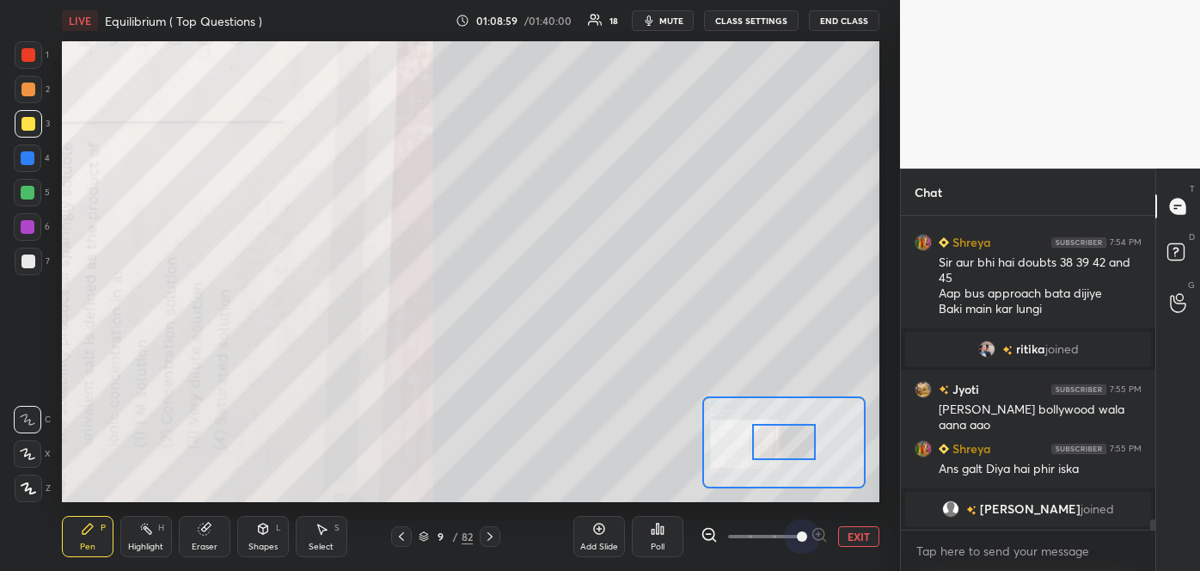
click at [789, 530] on span at bounding box center [764, 537] width 72 height 26
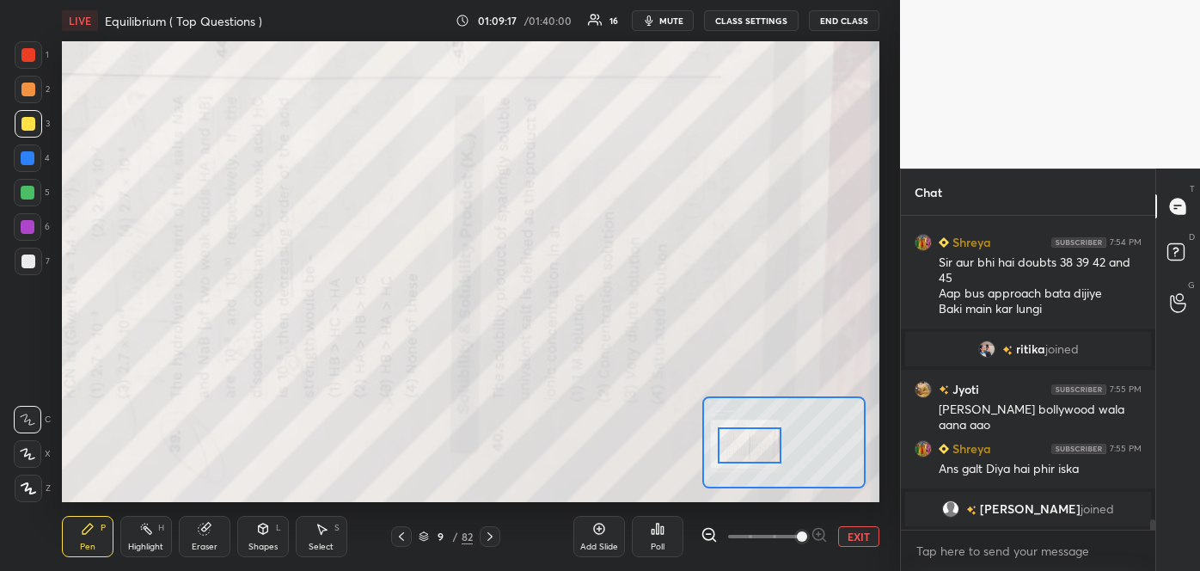
drag, startPoint x: 788, startPoint y: 449, endPoint x: 754, endPoint y: 452, distance: 34.6
click at [754, 452] on div at bounding box center [750, 444] width 64 height 35
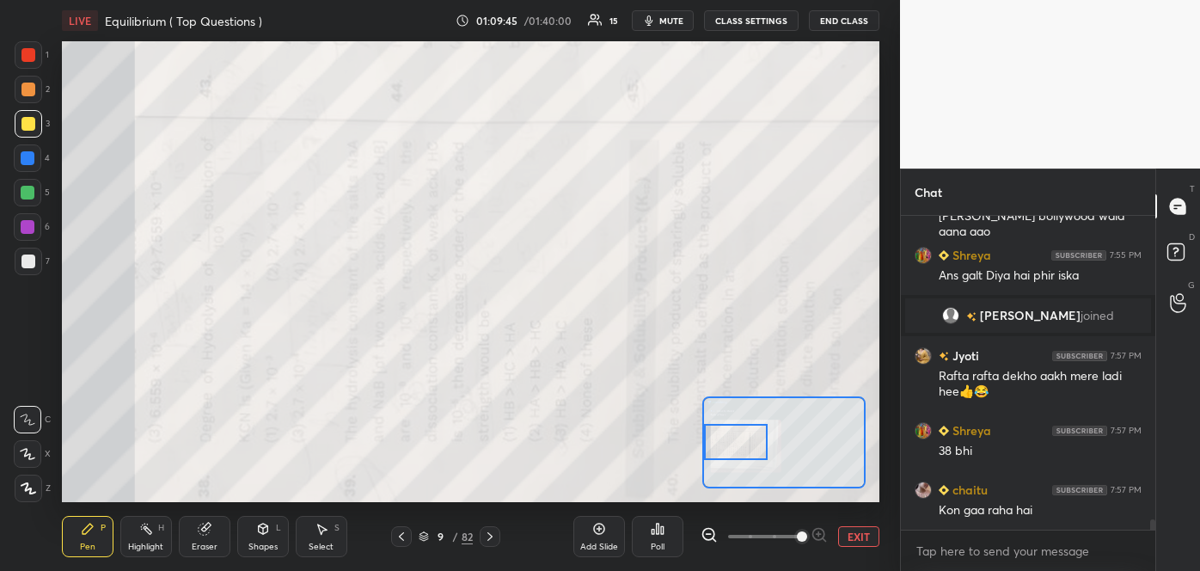
scroll to position [9409, 0]
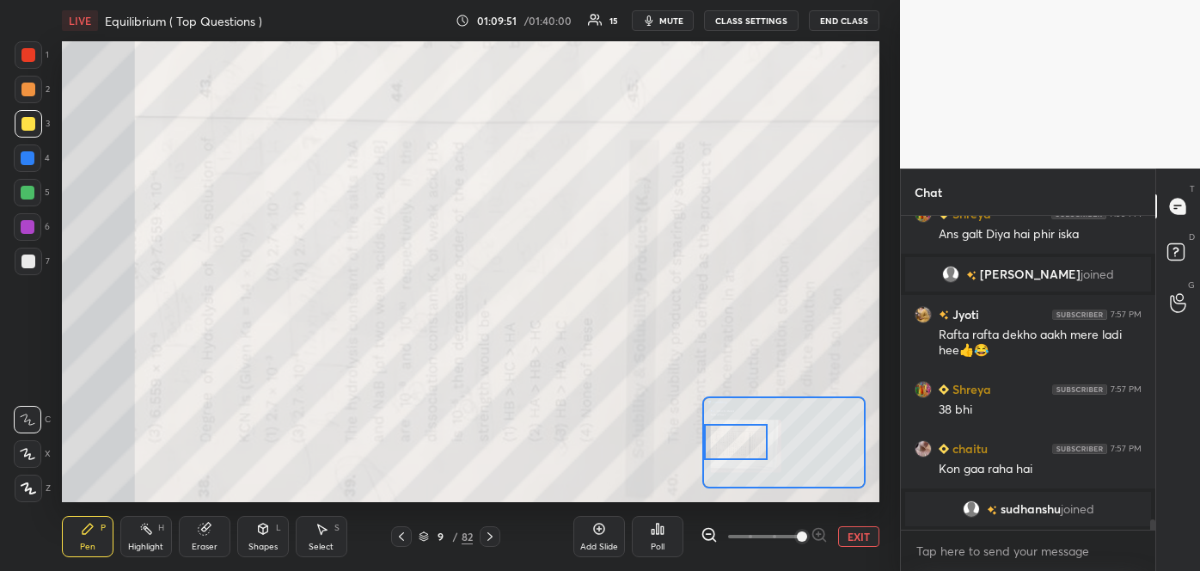
drag, startPoint x: 745, startPoint y: 450, endPoint x: 708, endPoint y: 447, distance: 37.1
click at [708, 447] on div at bounding box center [736, 441] width 64 height 35
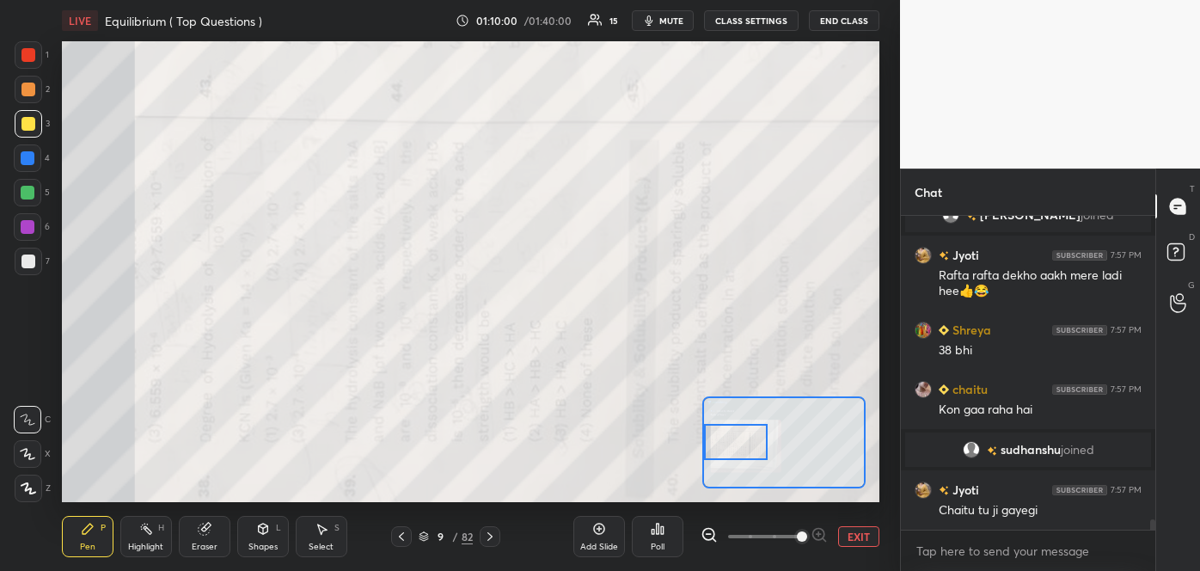
click at [31, 58] on div at bounding box center [28, 55] width 14 height 14
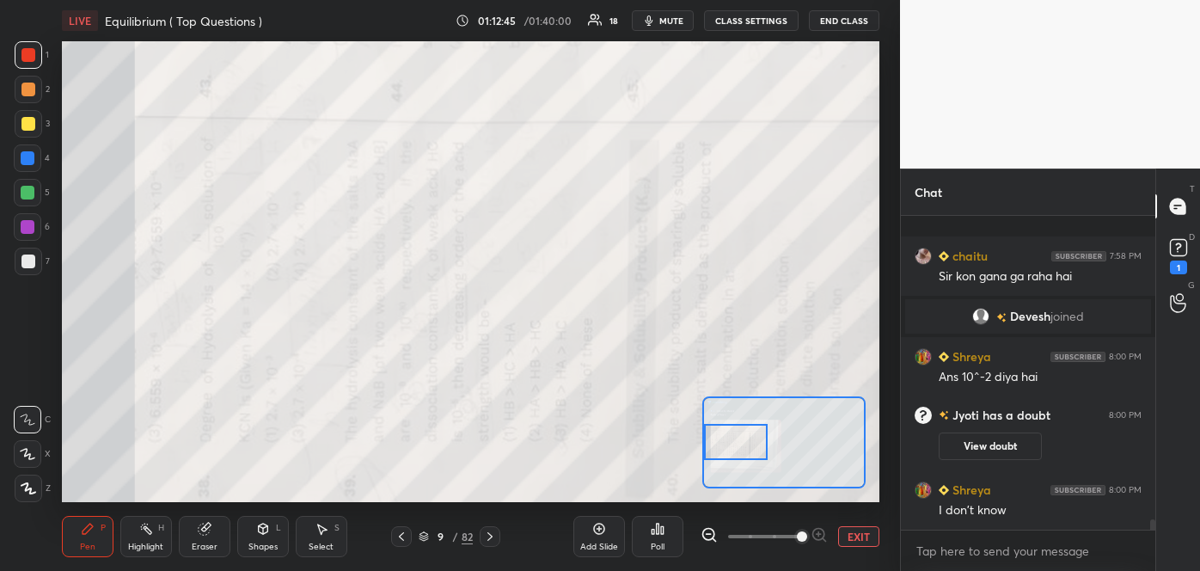
scroll to position [9225, 0]
click at [687, 28] on button "mute" at bounding box center [663, 20] width 62 height 21
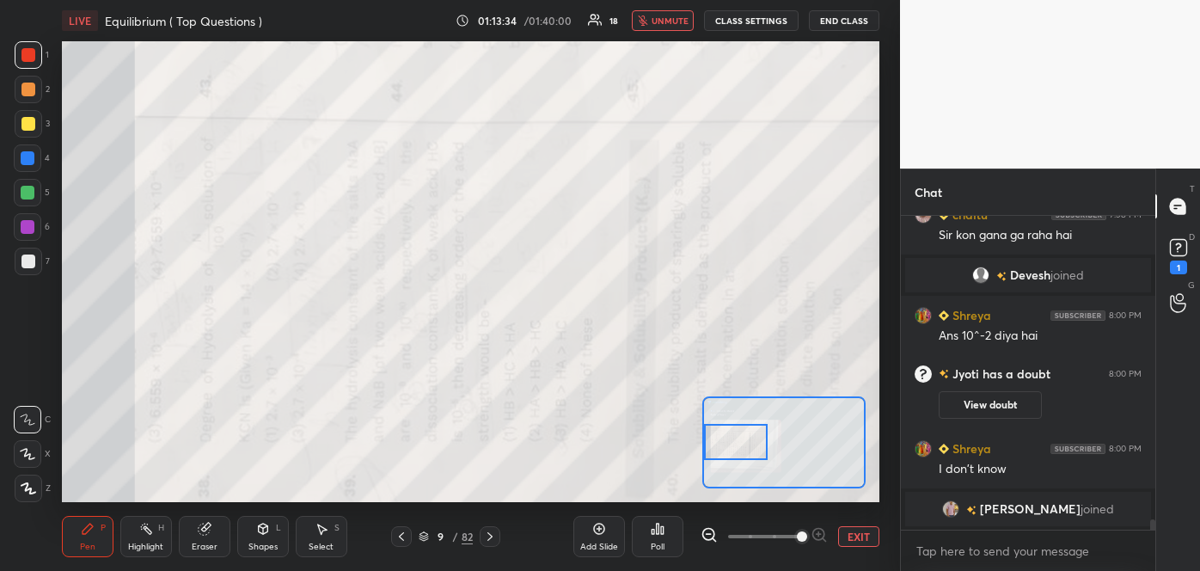
scroll to position [9287, 0]
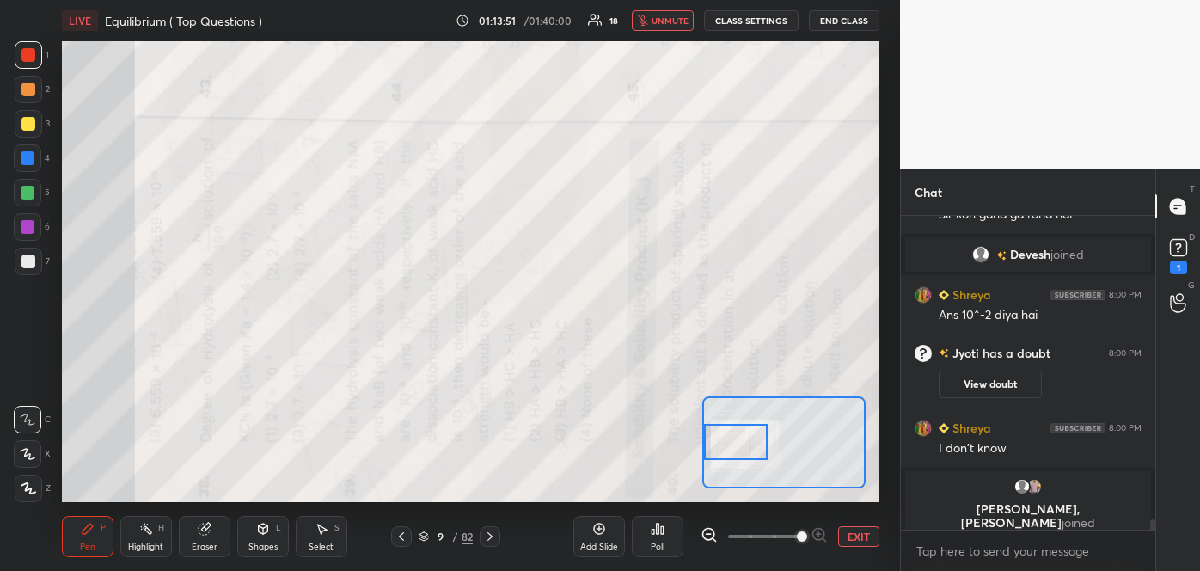
click at [675, 23] on span "unmute" at bounding box center [670, 21] width 37 height 12
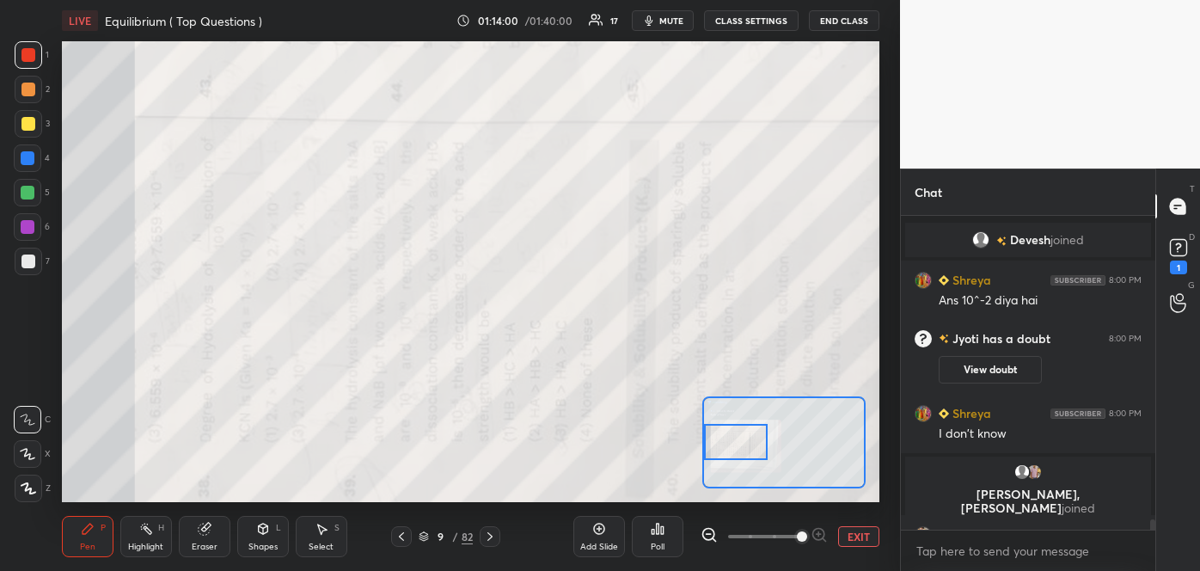
scroll to position [9331, 0]
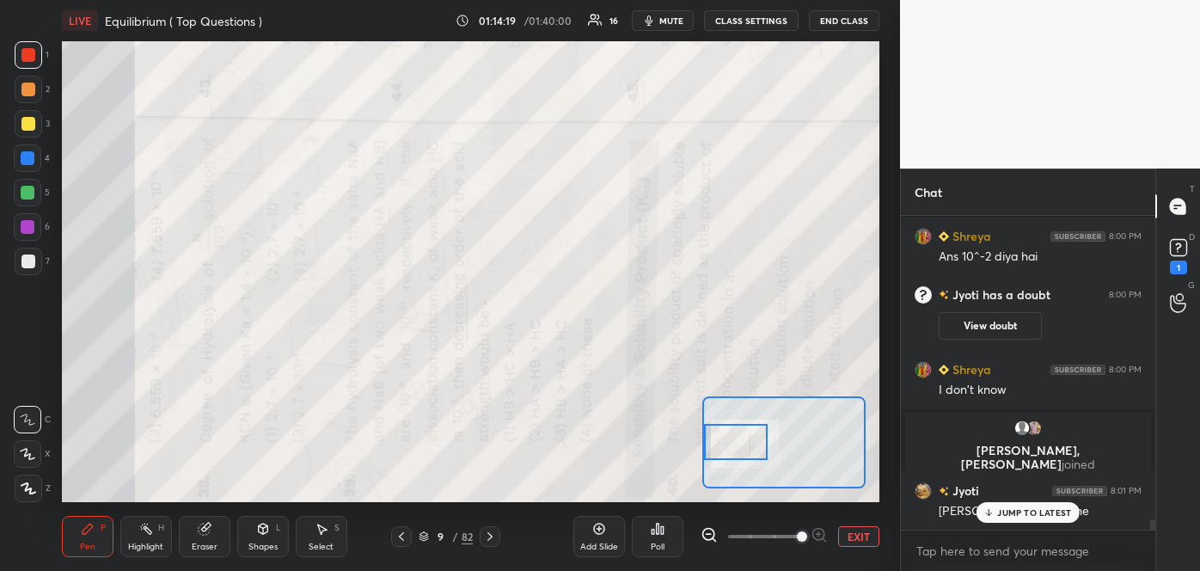
click at [1021, 507] on p "JUMP TO LATEST" at bounding box center [1034, 512] width 74 height 10
click at [1176, 253] on rect at bounding box center [1178, 248] width 16 height 16
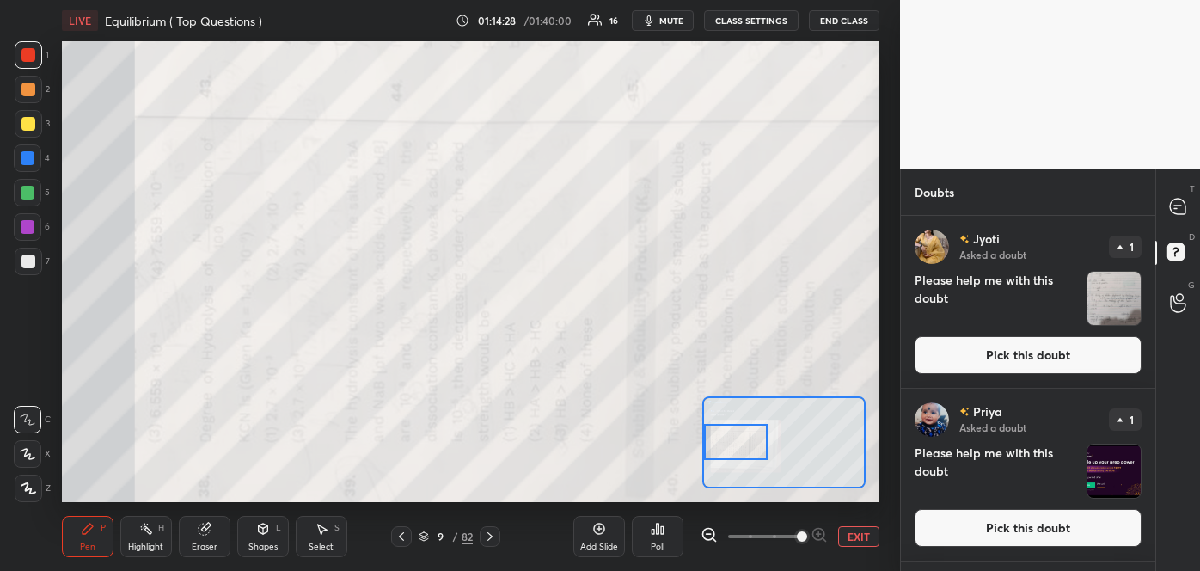
click at [1021, 371] on button "Pick this doubt" at bounding box center [1028, 355] width 227 height 38
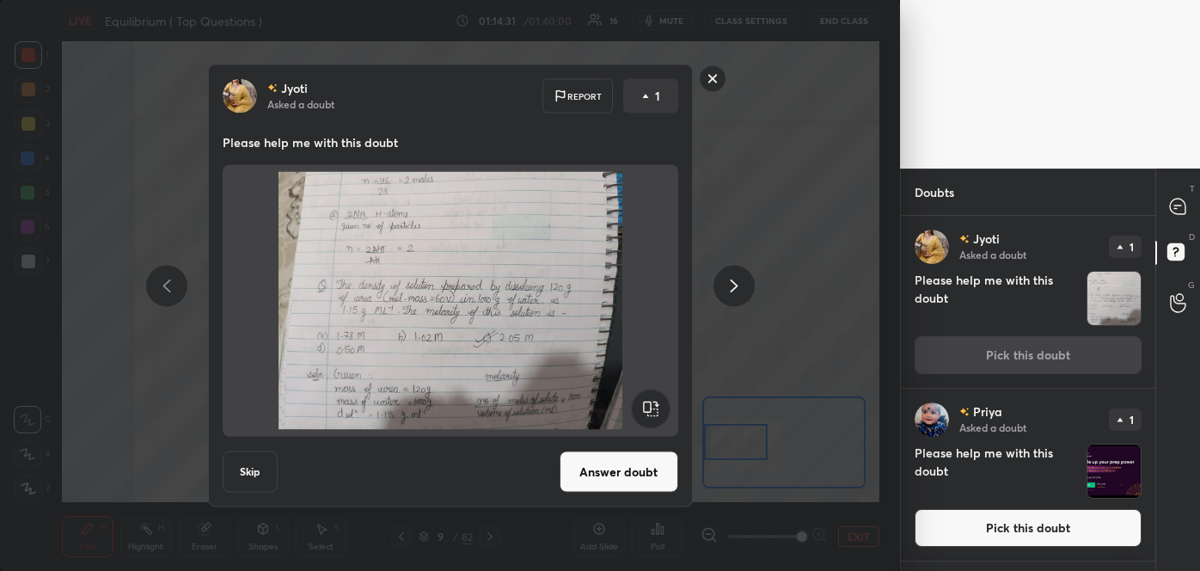
click at [623, 466] on button "Answer doubt" at bounding box center [619, 471] width 119 height 41
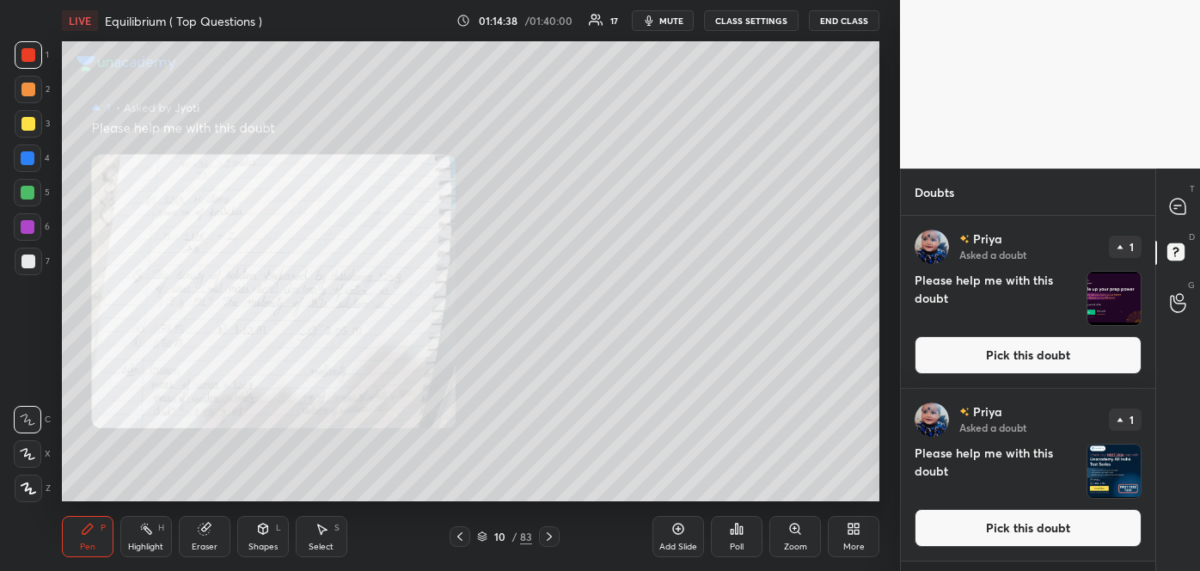
click at [463, 536] on icon at bounding box center [460, 537] width 14 height 14
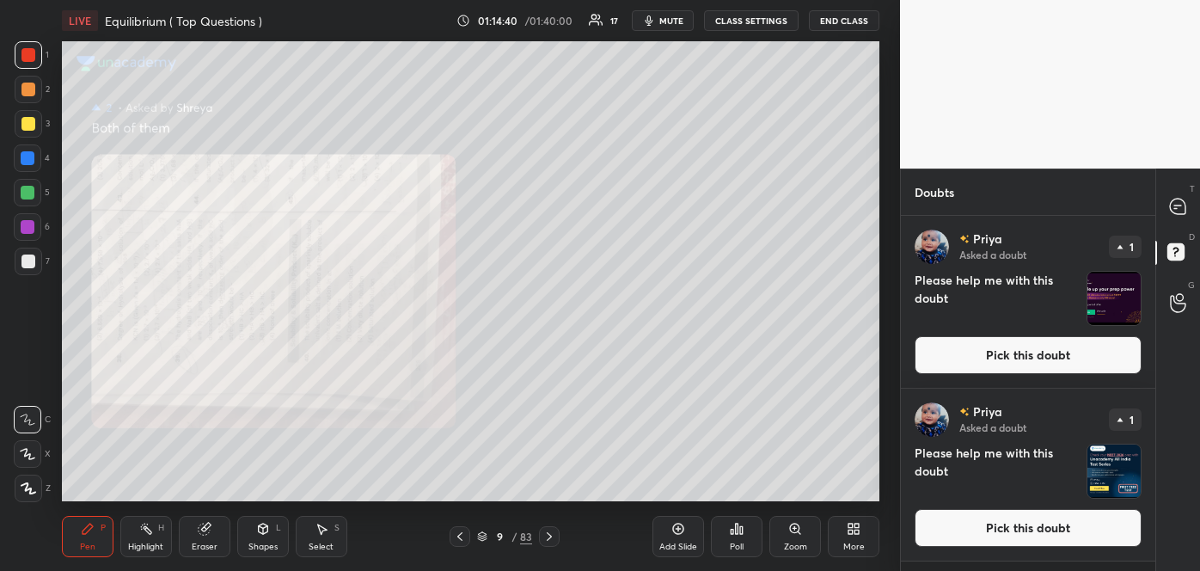
click at [1070, 362] on button "Pick this doubt" at bounding box center [1028, 355] width 227 height 38
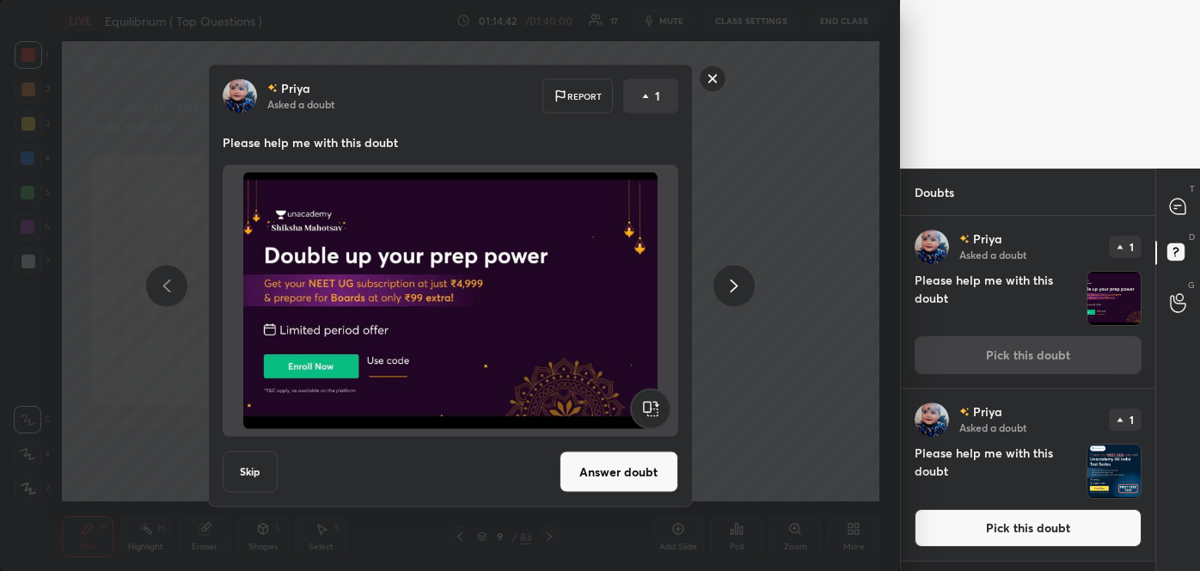
click at [646, 481] on button "Answer doubt" at bounding box center [619, 471] width 119 height 41
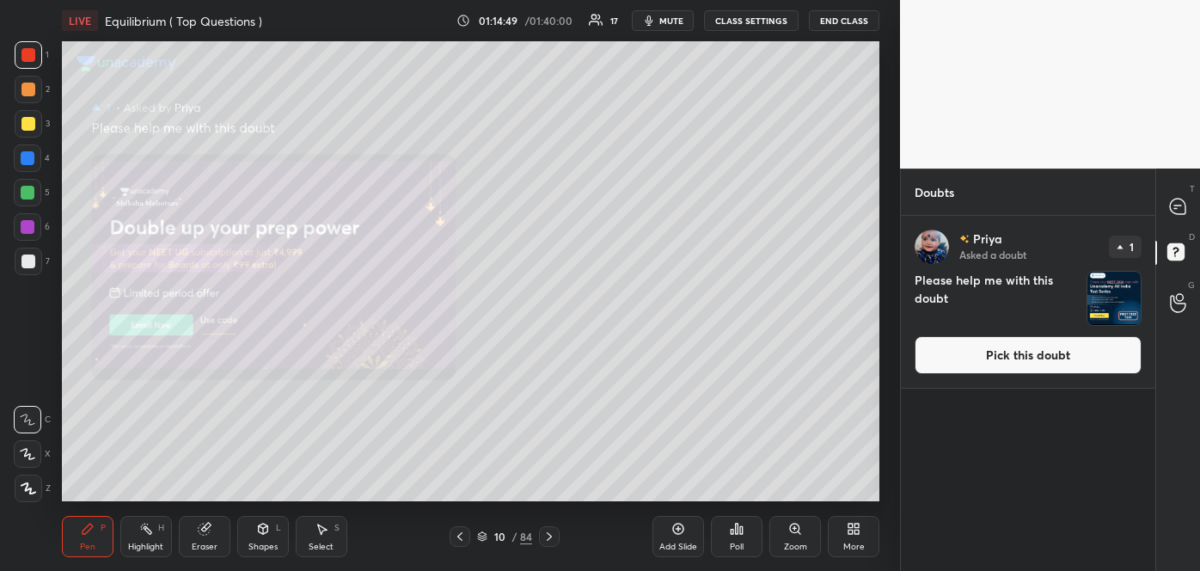
click at [992, 361] on button "Pick this doubt" at bounding box center [1028, 355] width 227 height 38
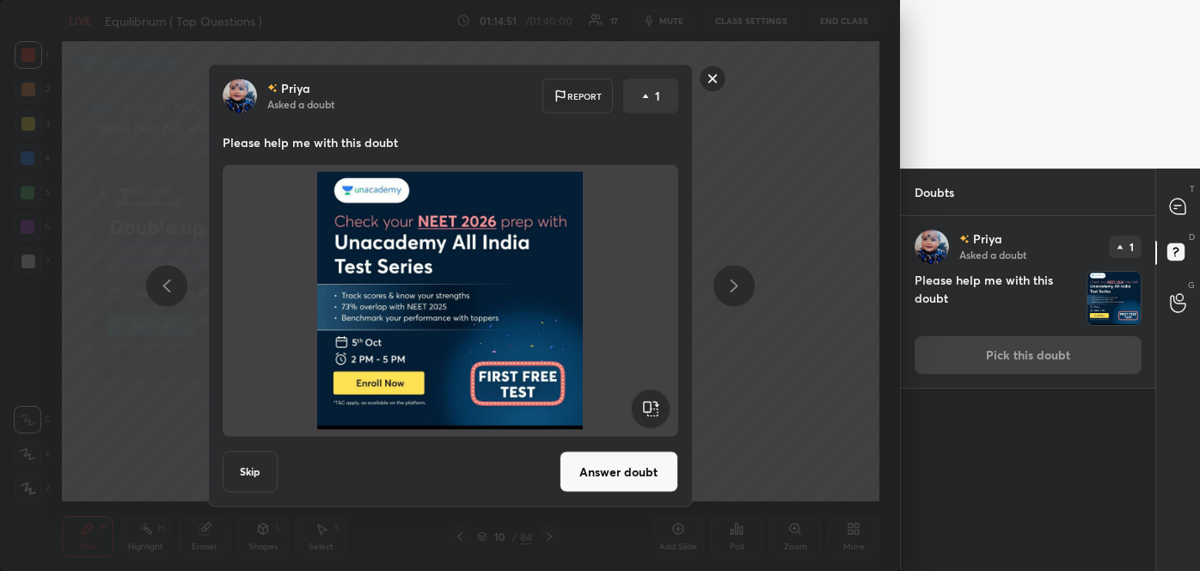
click at [640, 473] on button "Answer doubt" at bounding box center [619, 471] width 119 height 41
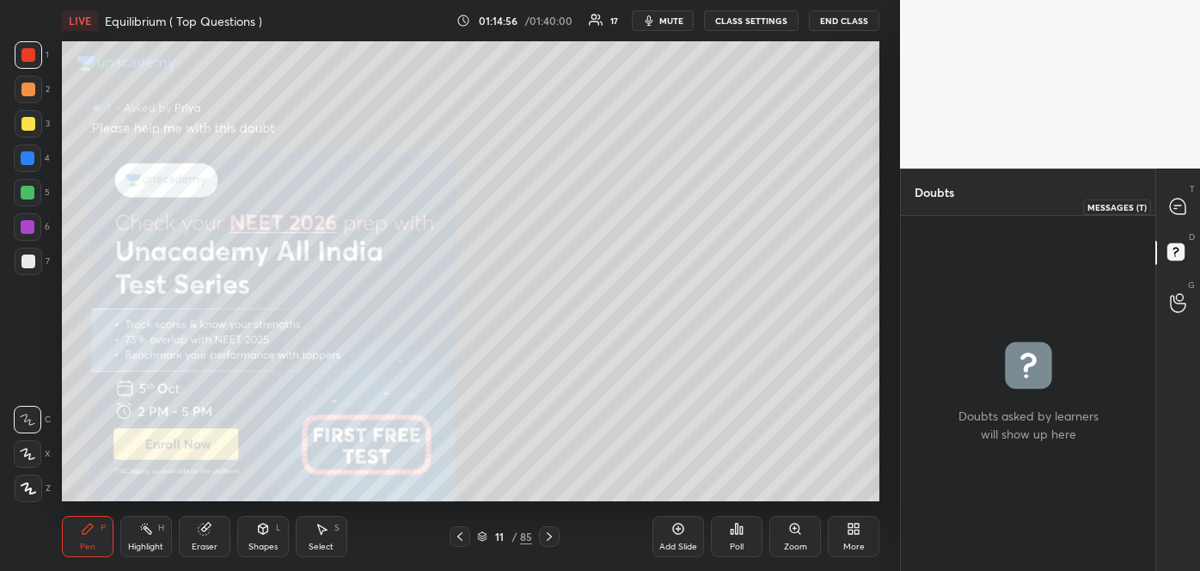
click at [1177, 199] on icon at bounding box center [1177, 206] width 15 height 15
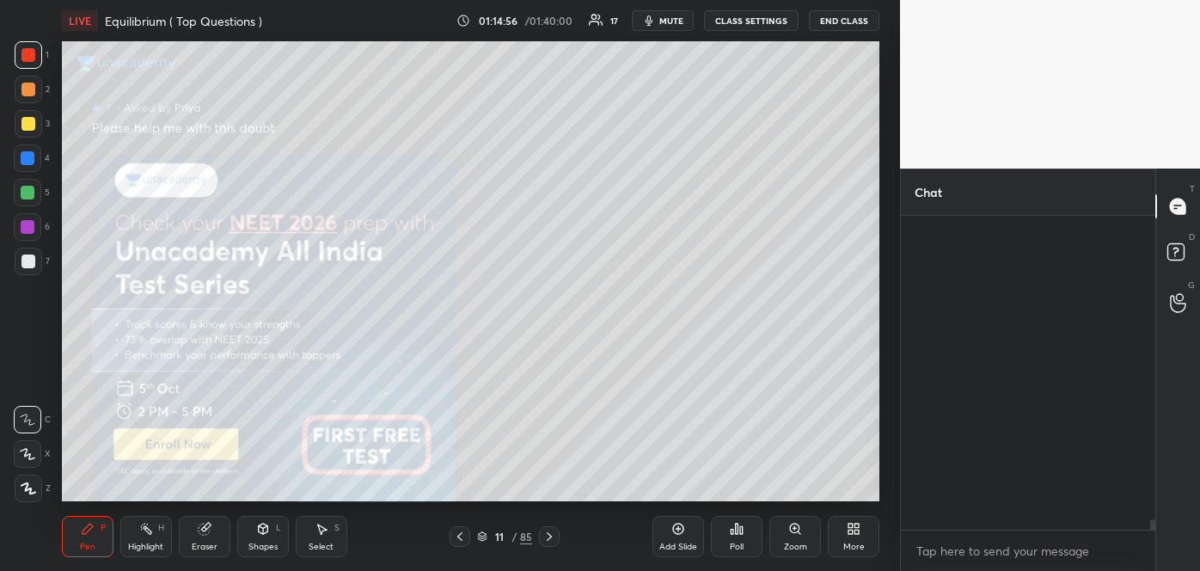
scroll to position [309, 249]
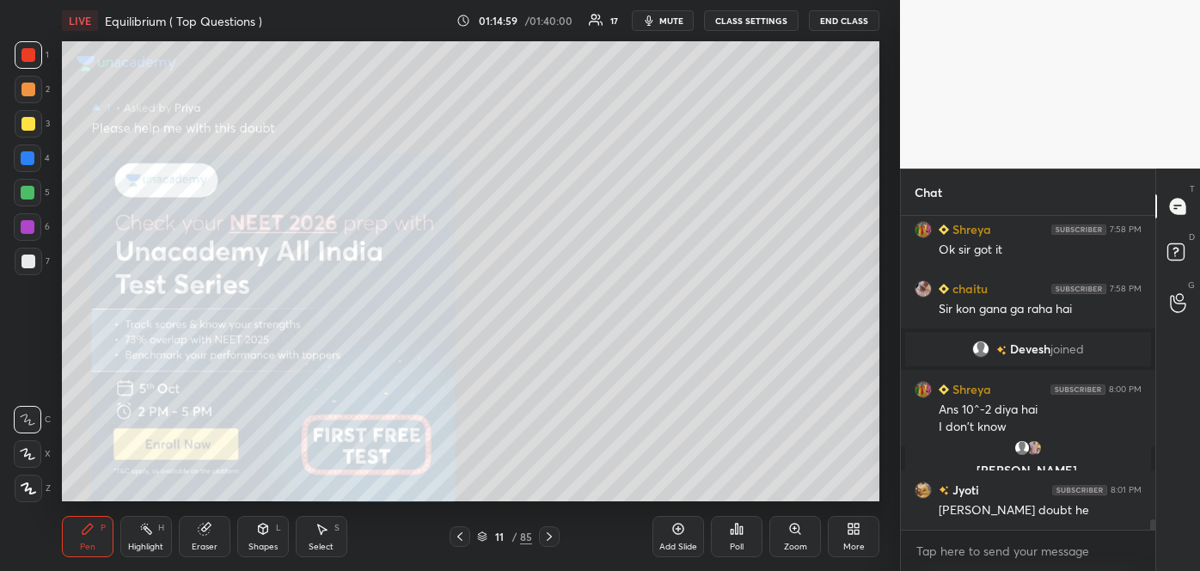
click at [853, 528] on icon at bounding box center [854, 529] width 14 height 14
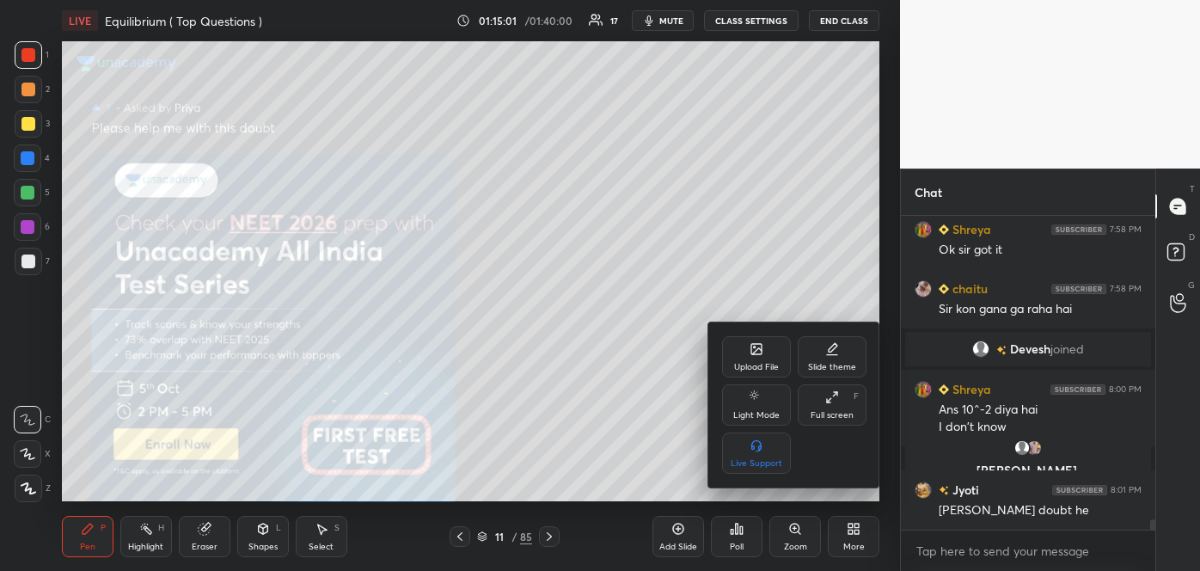
click at [762, 369] on div "Upload File" at bounding box center [756, 367] width 45 height 9
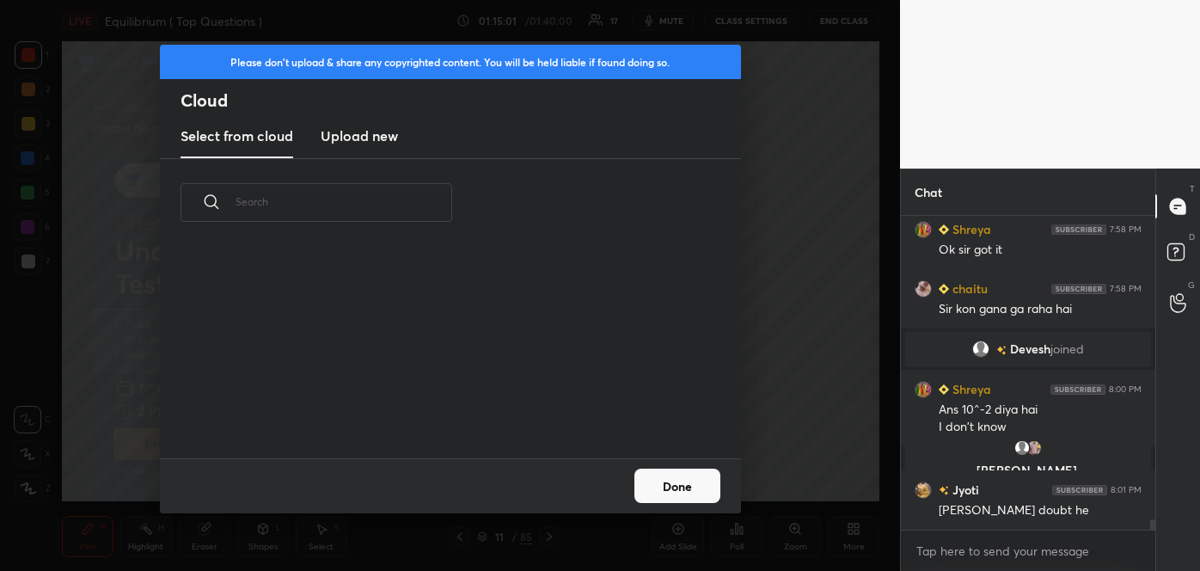
scroll to position [212, 552]
click at [389, 143] on h3 "Upload new" at bounding box center [359, 136] width 77 height 21
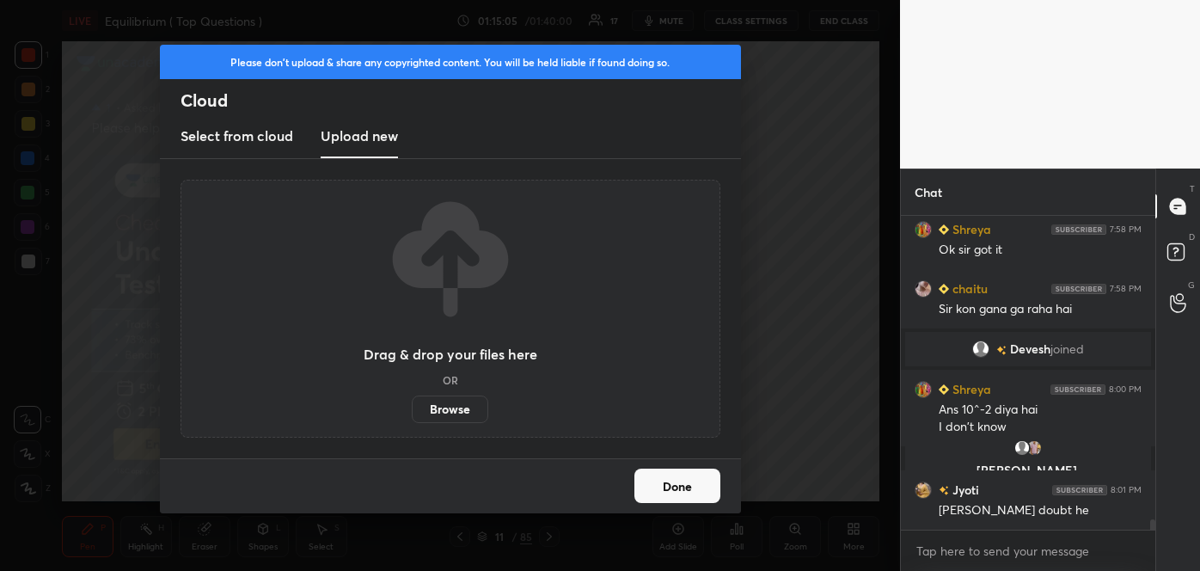
click at [456, 402] on label "Browse" at bounding box center [450, 409] width 77 height 28
click at [412, 402] on input "Browse" at bounding box center [412, 409] width 0 height 28
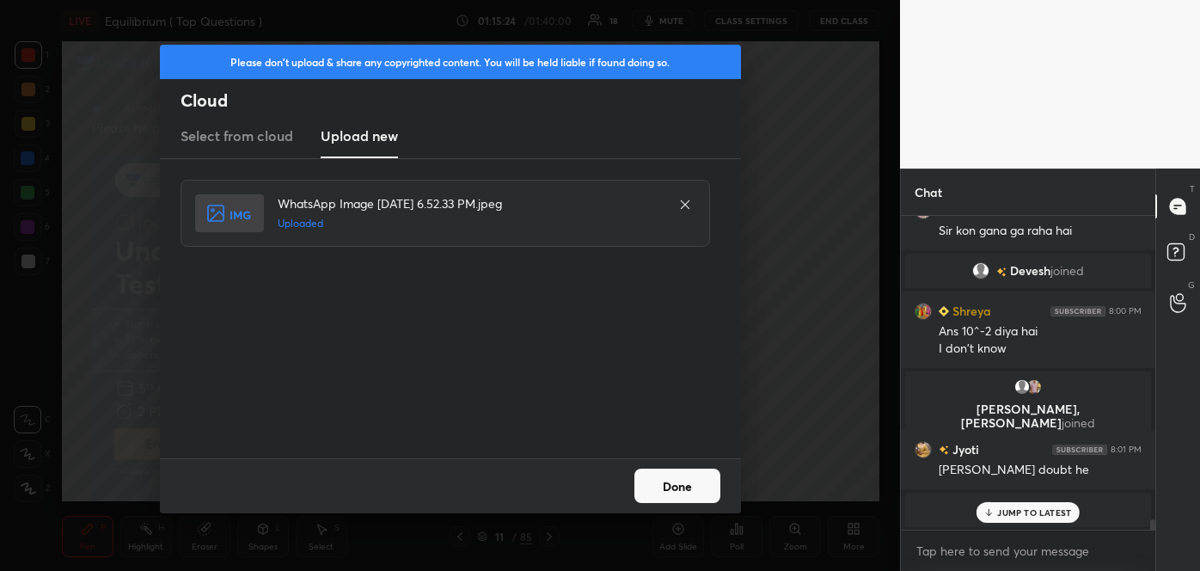
click at [656, 483] on button "Done" at bounding box center [677, 486] width 86 height 34
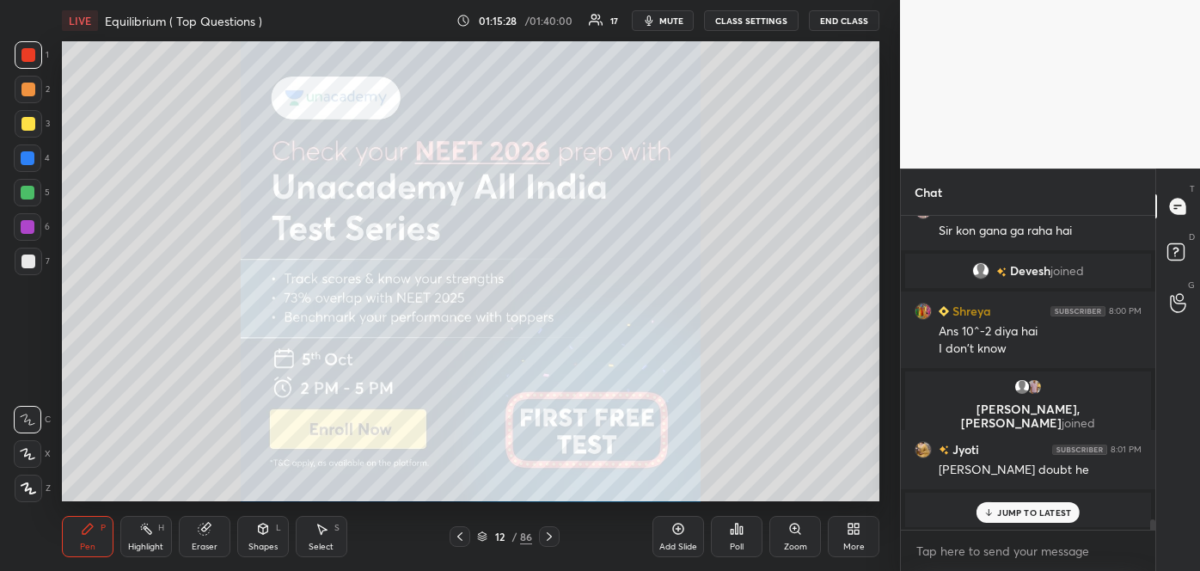
click at [674, 21] on span "mute" at bounding box center [671, 21] width 24 height 12
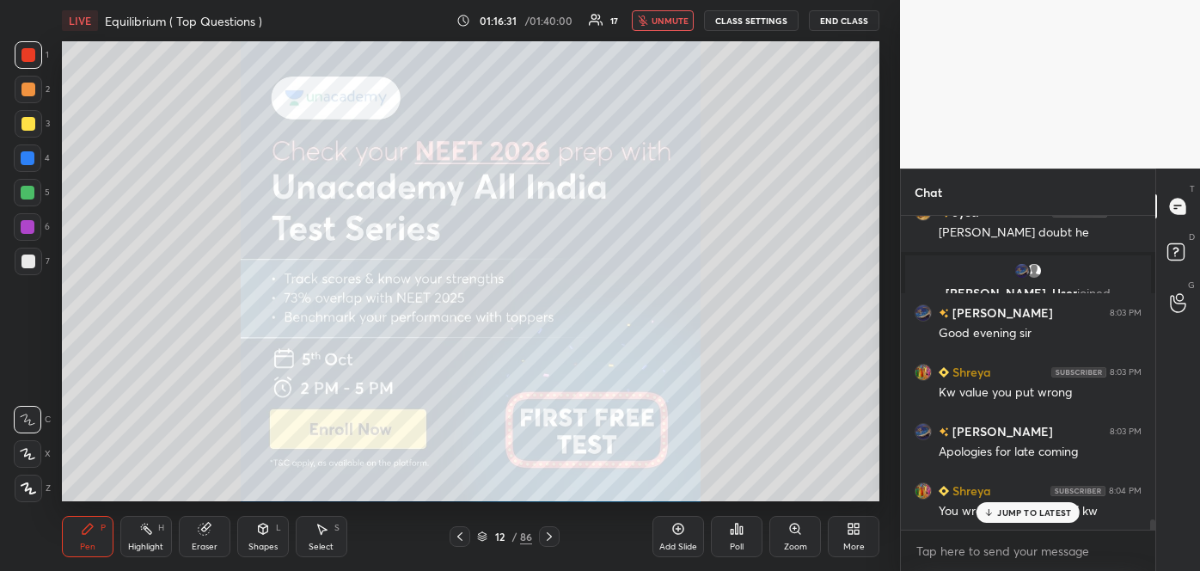
scroll to position [9450, 0]
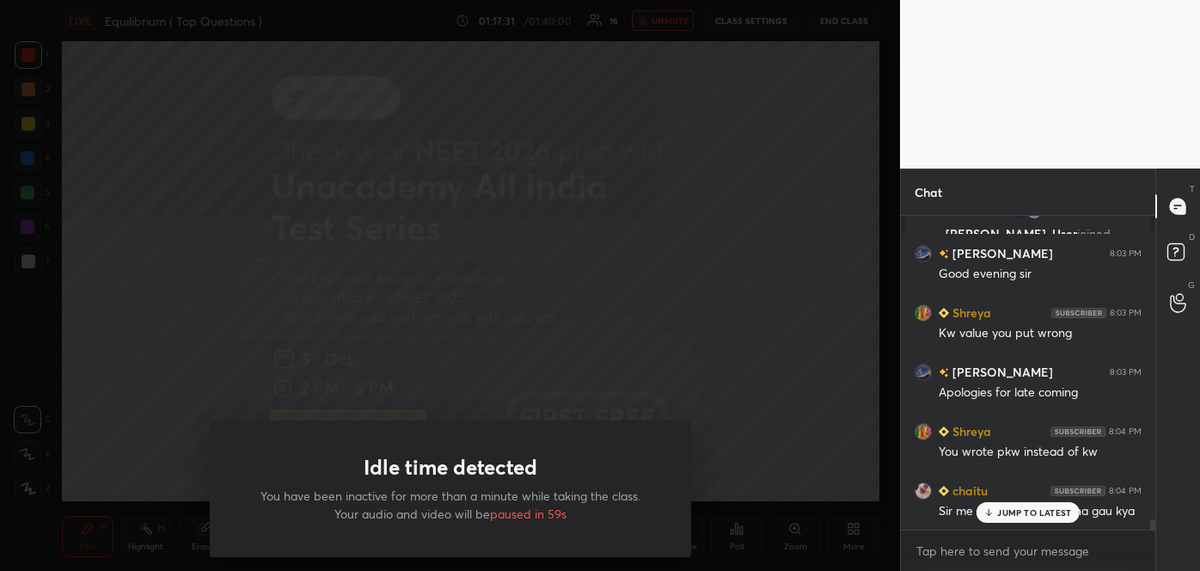
click at [671, 199] on div "Idle time detected You have been inactive for more than a minute while taking t…" at bounding box center [450, 285] width 900 height 571
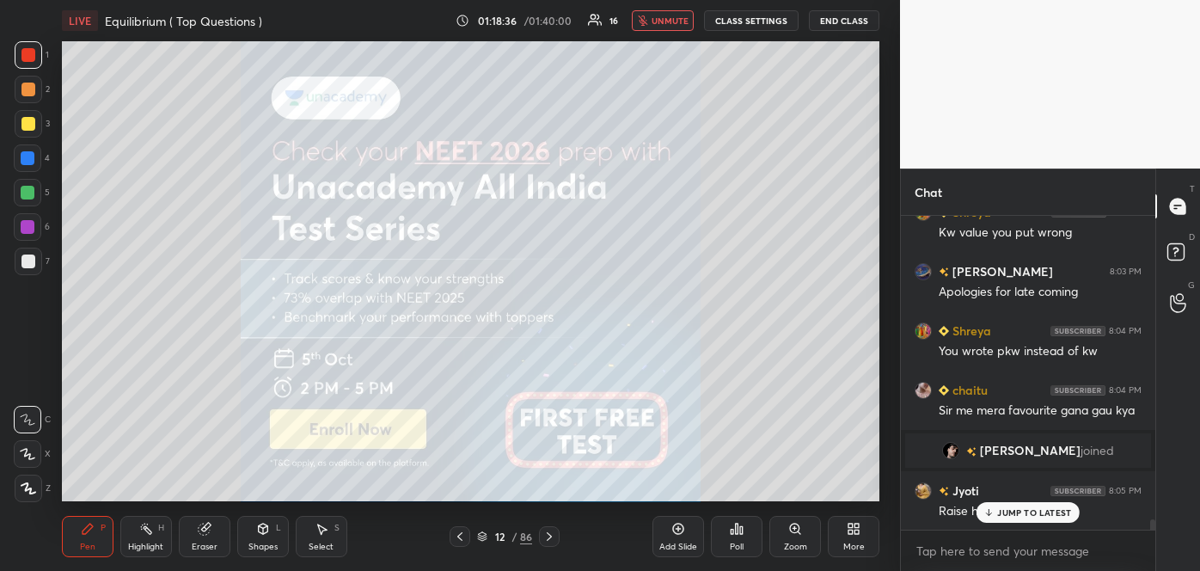
scroll to position [9610, 0]
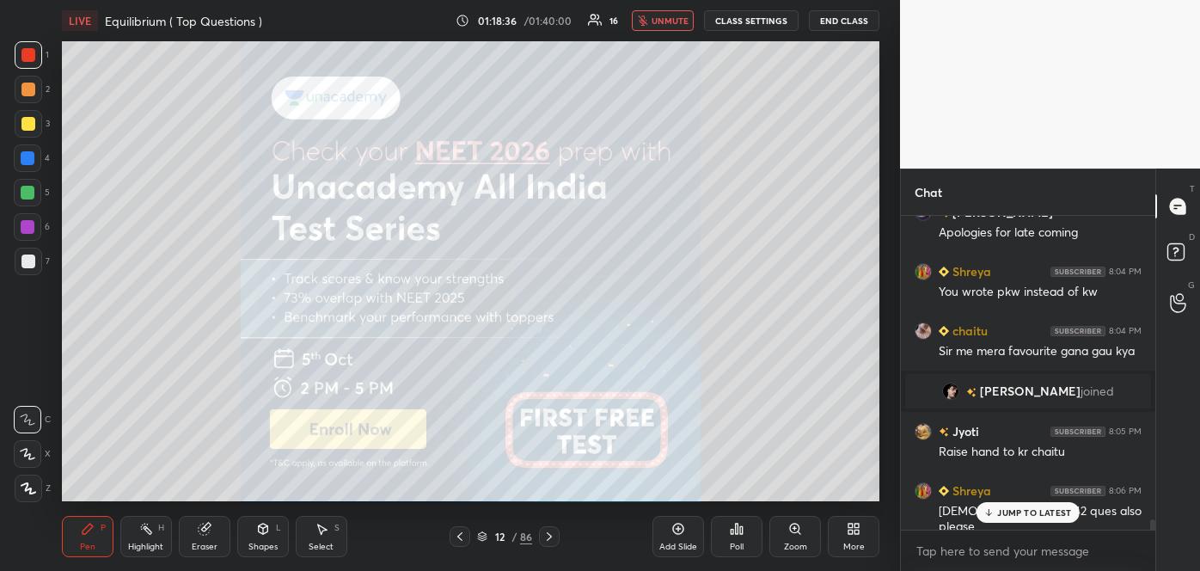
click at [859, 539] on div "More" at bounding box center [854, 536] width 52 height 41
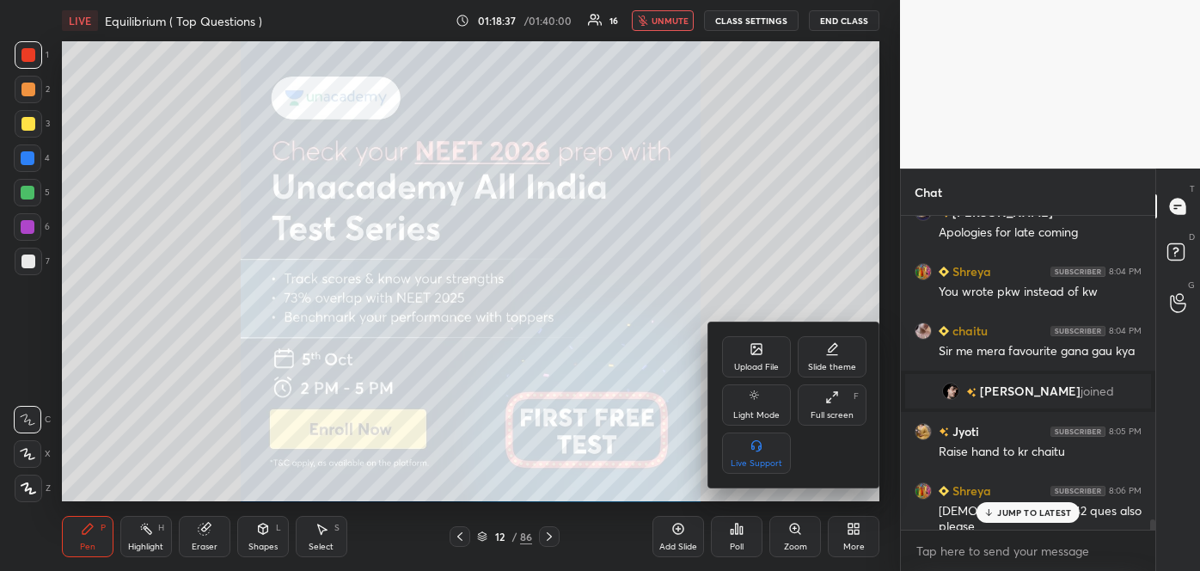
click at [768, 351] on div "Upload File" at bounding box center [756, 356] width 69 height 41
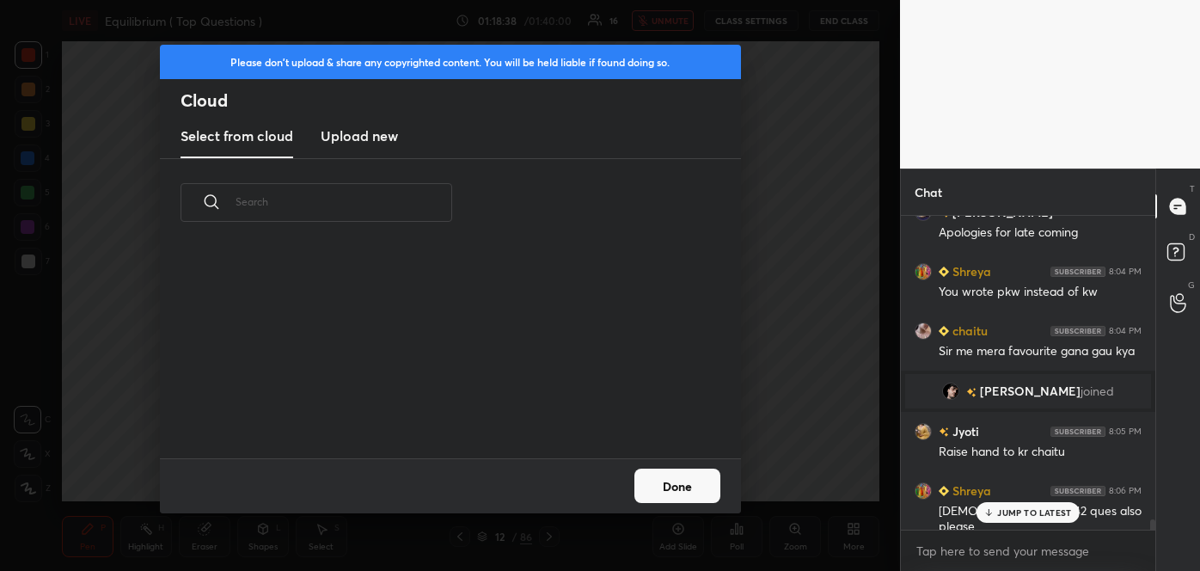
scroll to position [212, 552]
click at [372, 138] on h3 "Upload new" at bounding box center [359, 136] width 77 height 21
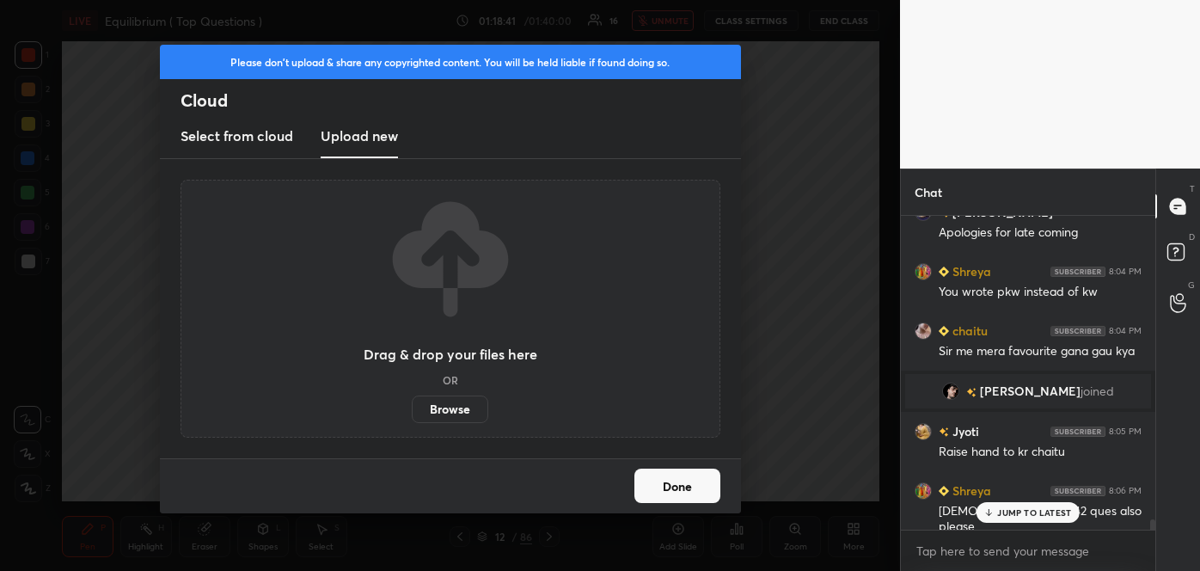
click at [452, 402] on label "Browse" at bounding box center [450, 409] width 77 height 28
click at [412, 402] on input "Browse" at bounding box center [412, 409] width 0 height 28
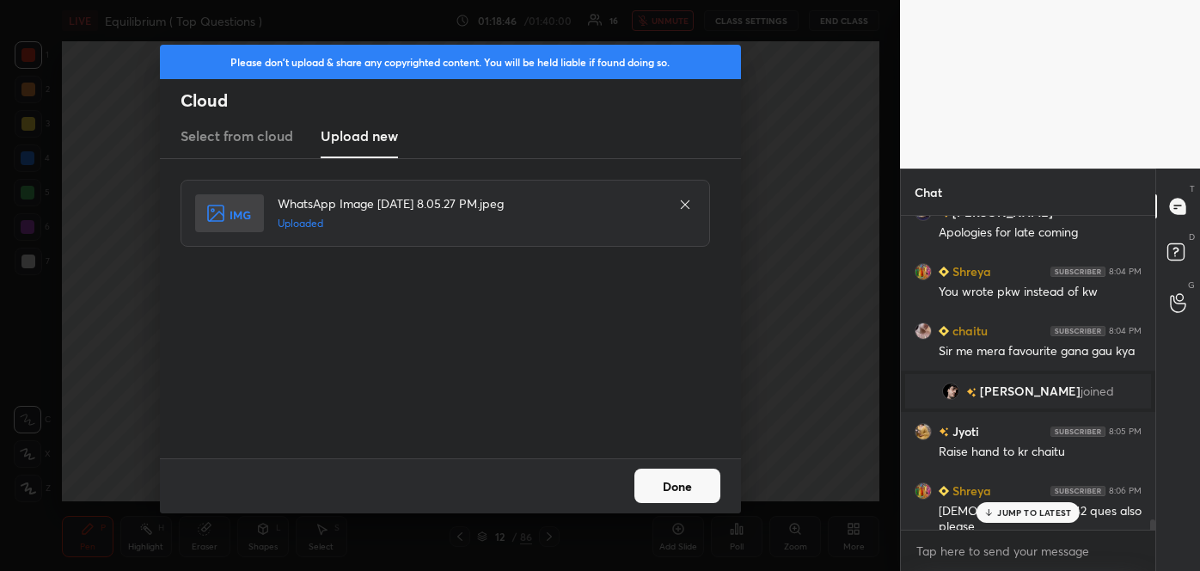
click at [693, 489] on button "Done" at bounding box center [677, 486] width 86 height 34
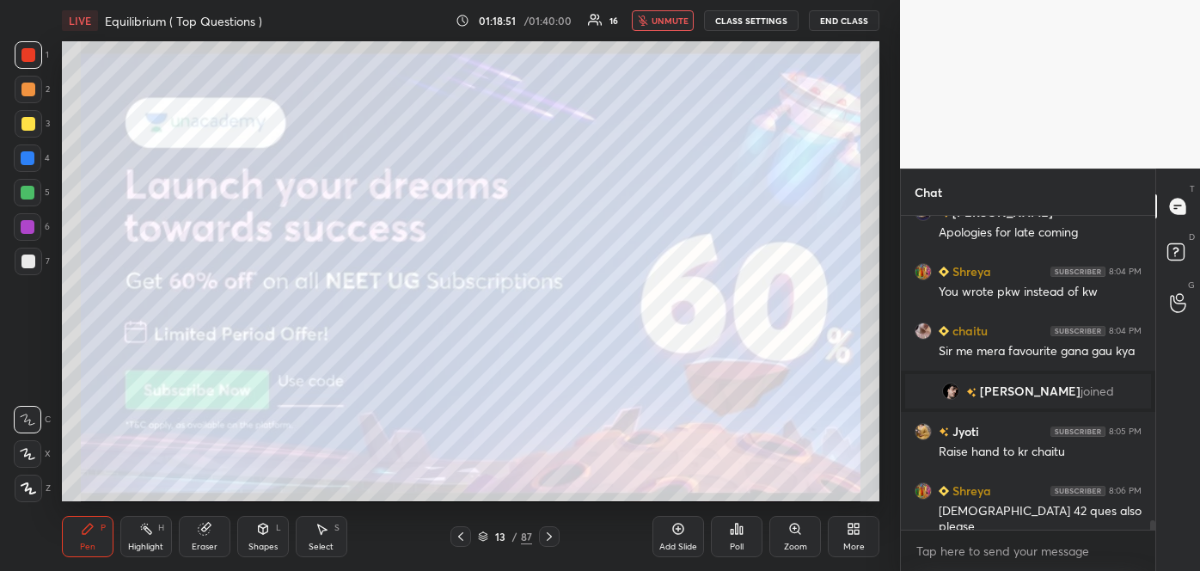
scroll to position [9670, 0]
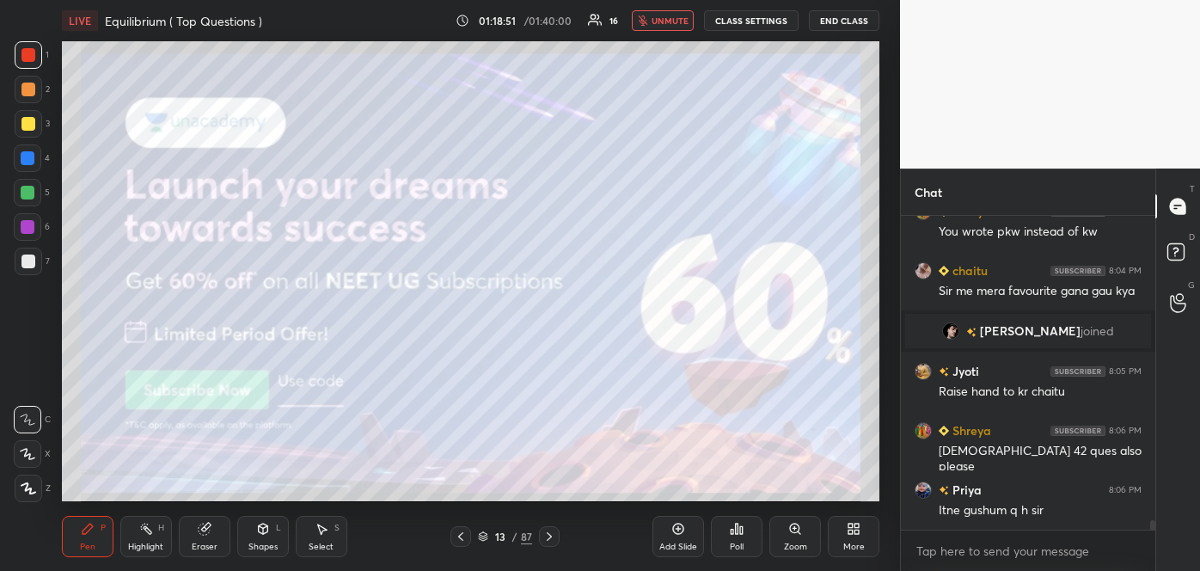
click at [800, 539] on div "Zoom" at bounding box center [795, 536] width 52 height 41
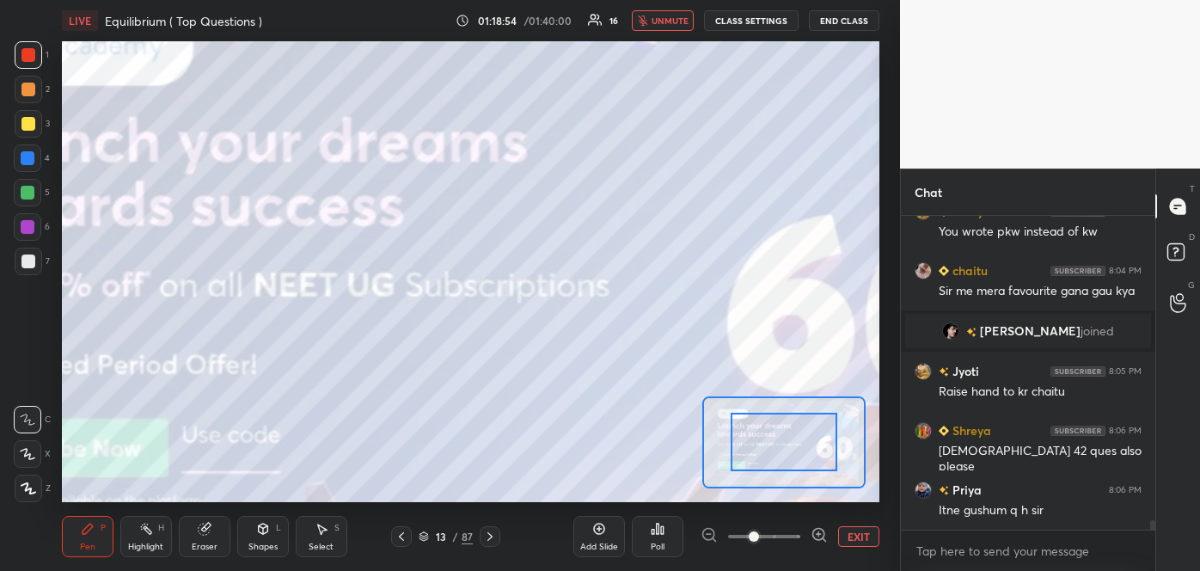
click at [853, 542] on button "EXIT" at bounding box center [858, 536] width 41 height 21
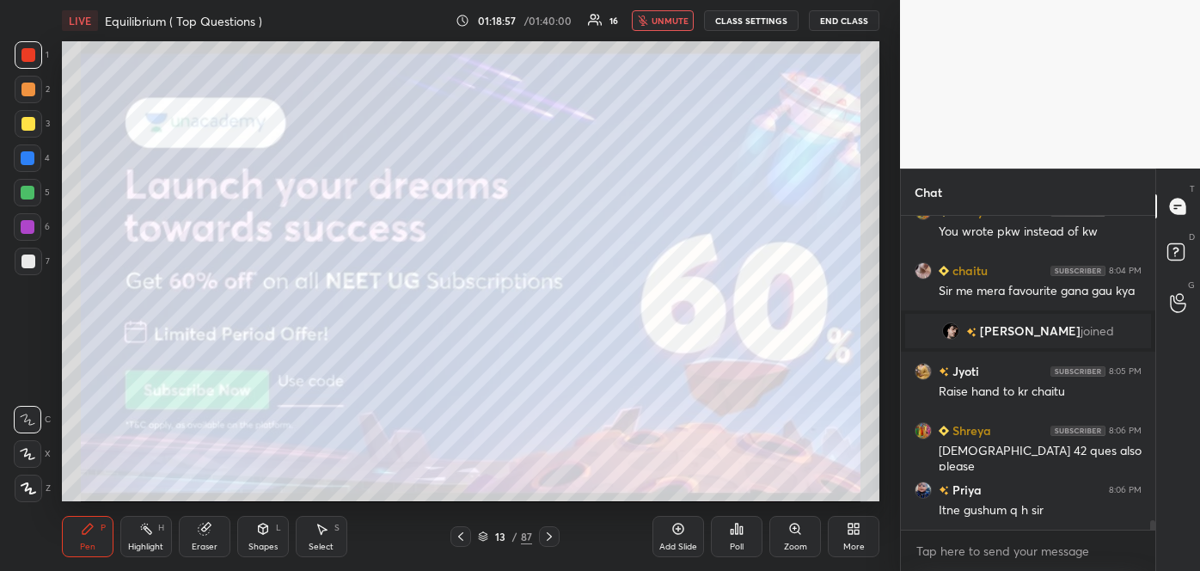
click at [660, 19] on span "unmute" at bounding box center [670, 21] width 37 height 12
click at [843, 532] on div "More" at bounding box center [854, 536] width 52 height 41
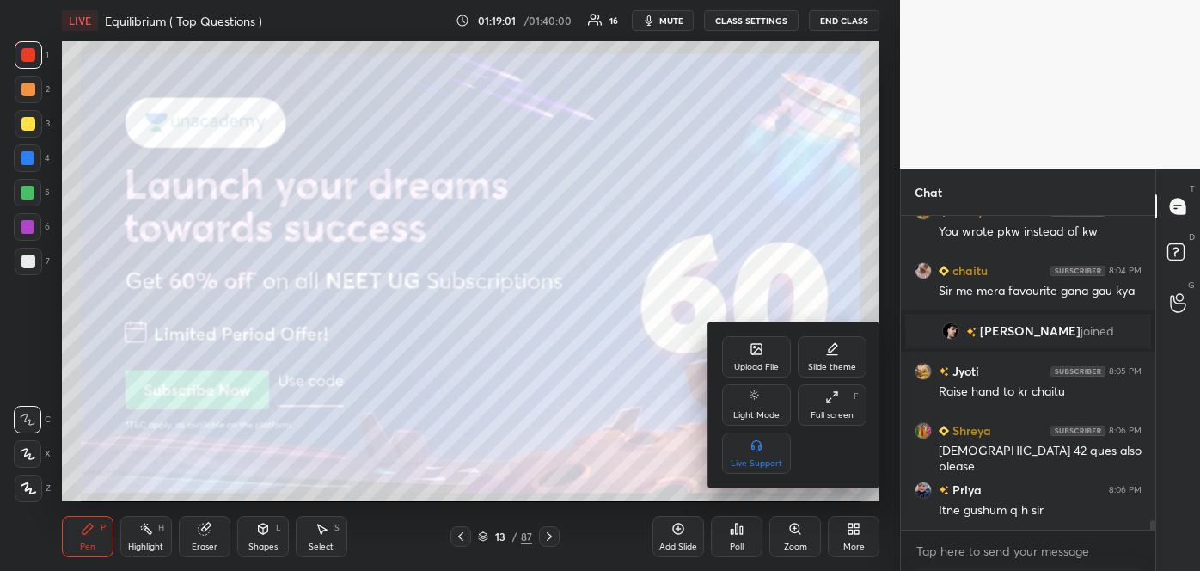
click at [761, 346] on icon at bounding box center [756, 349] width 10 height 10
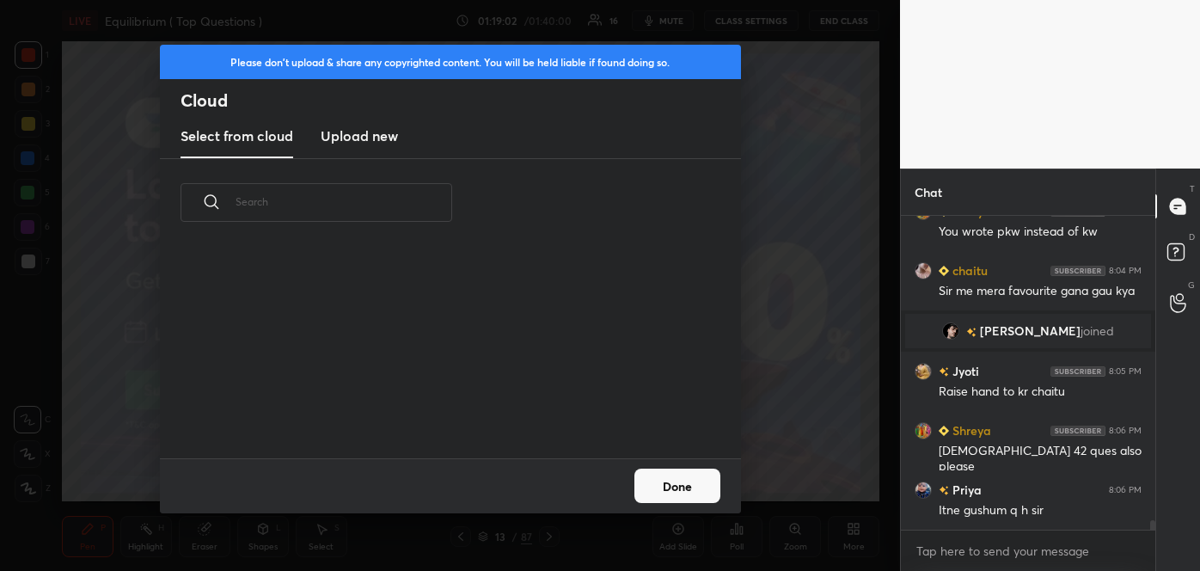
scroll to position [212, 552]
click at [388, 131] on h3 "Upload new" at bounding box center [359, 136] width 77 height 21
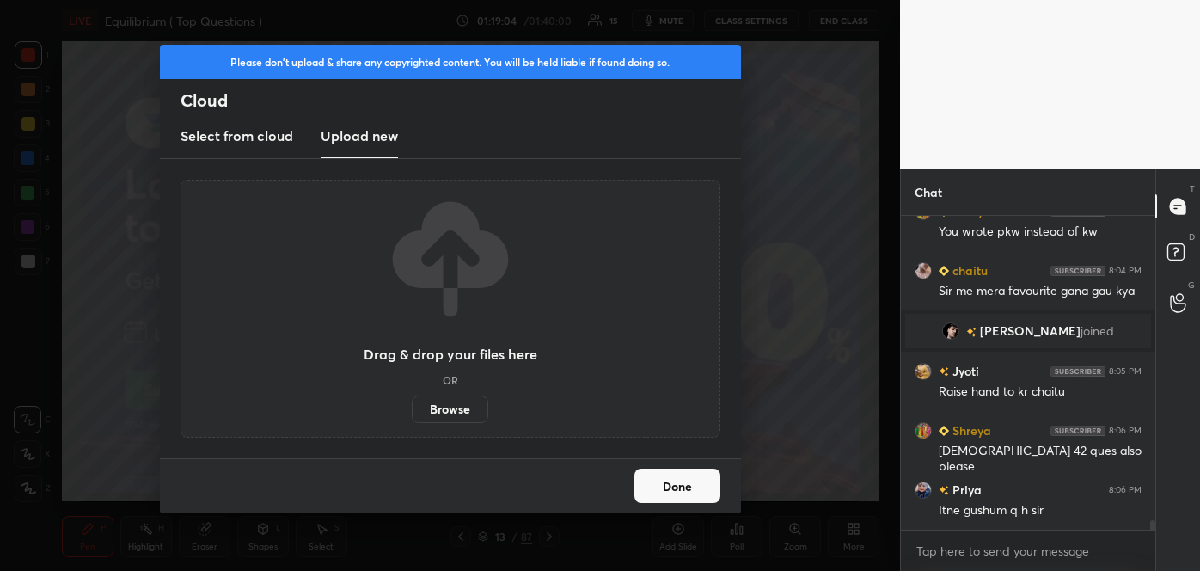
click at [438, 406] on label "Browse" at bounding box center [450, 409] width 77 height 28
click at [412, 406] on input "Browse" at bounding box center [412, 409] width 0 height 28
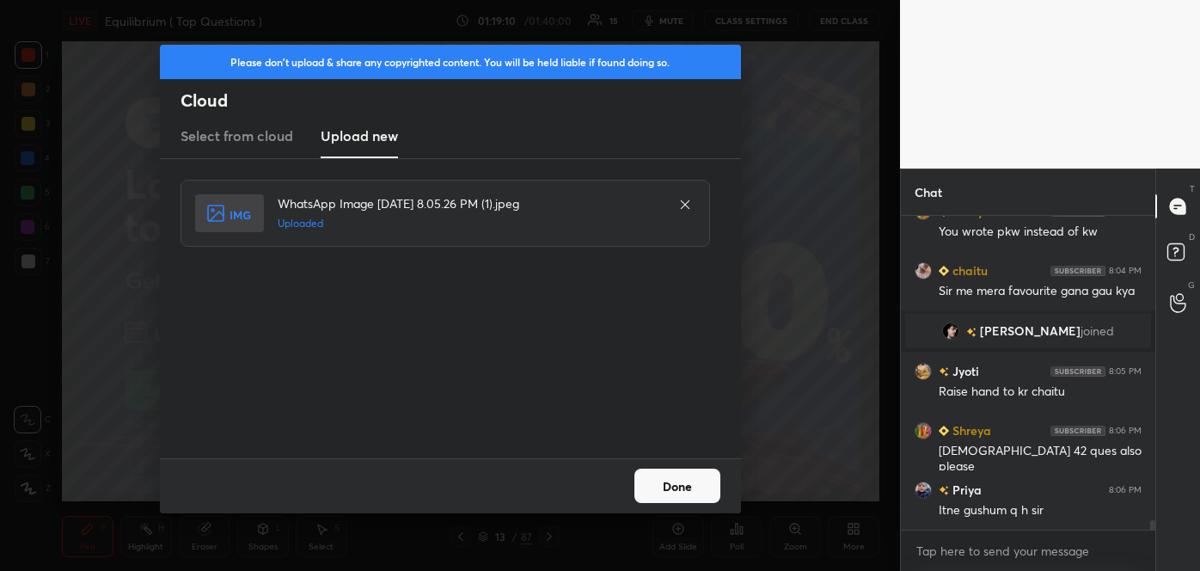
click at [692, 499] on button "Done" at bounding box center [677, 486] width 86 height 34
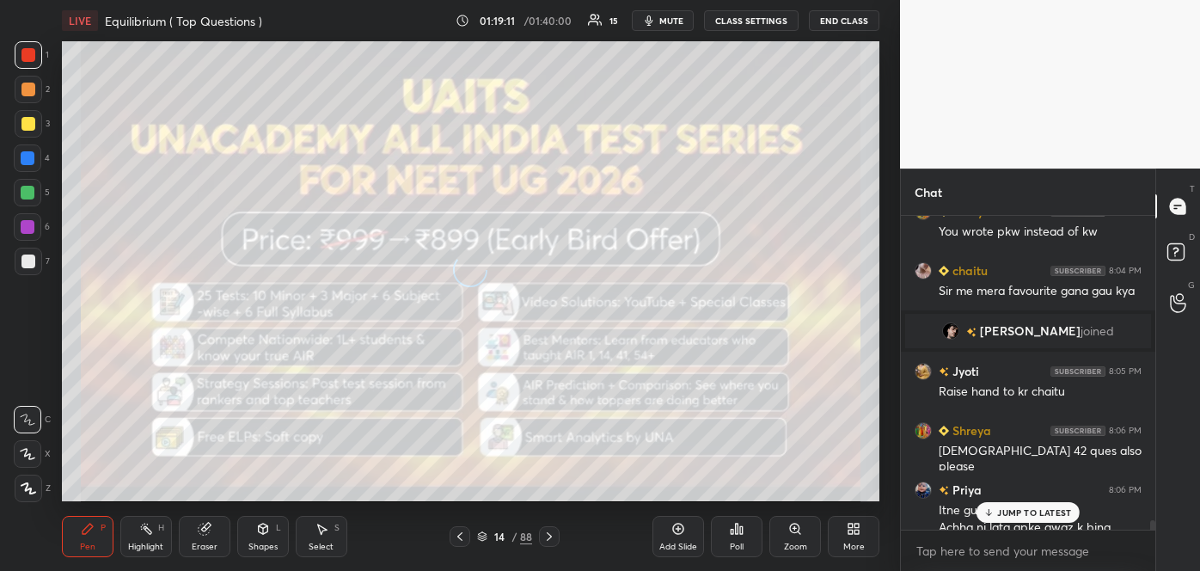
scroll to position [9687, 0]
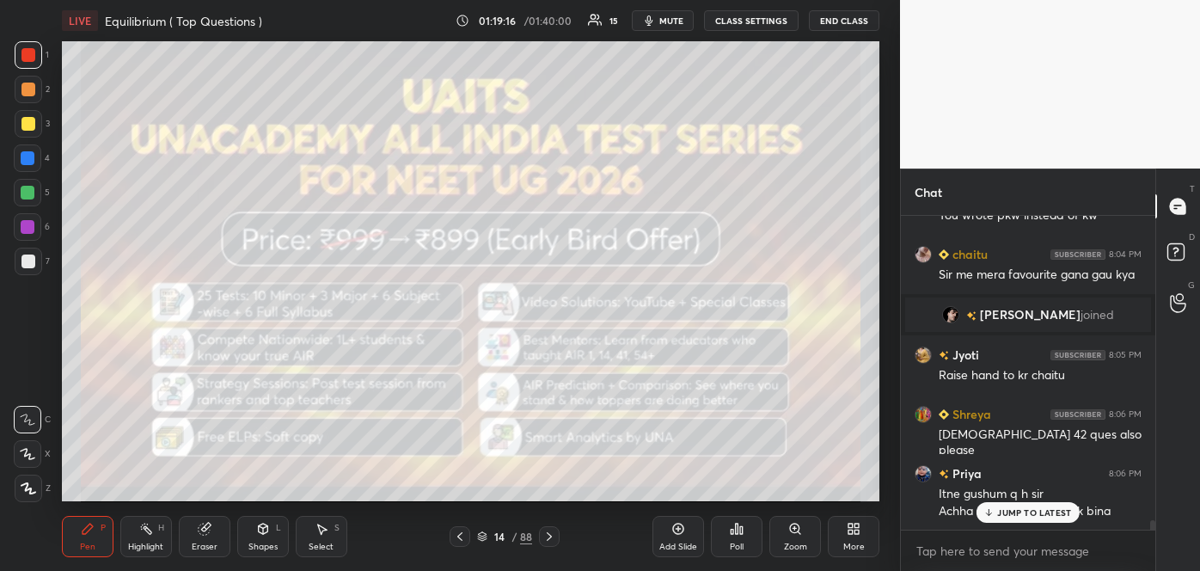
click at [850, 542] on div "More" at bounding box center [853, 546] width 21 height 9
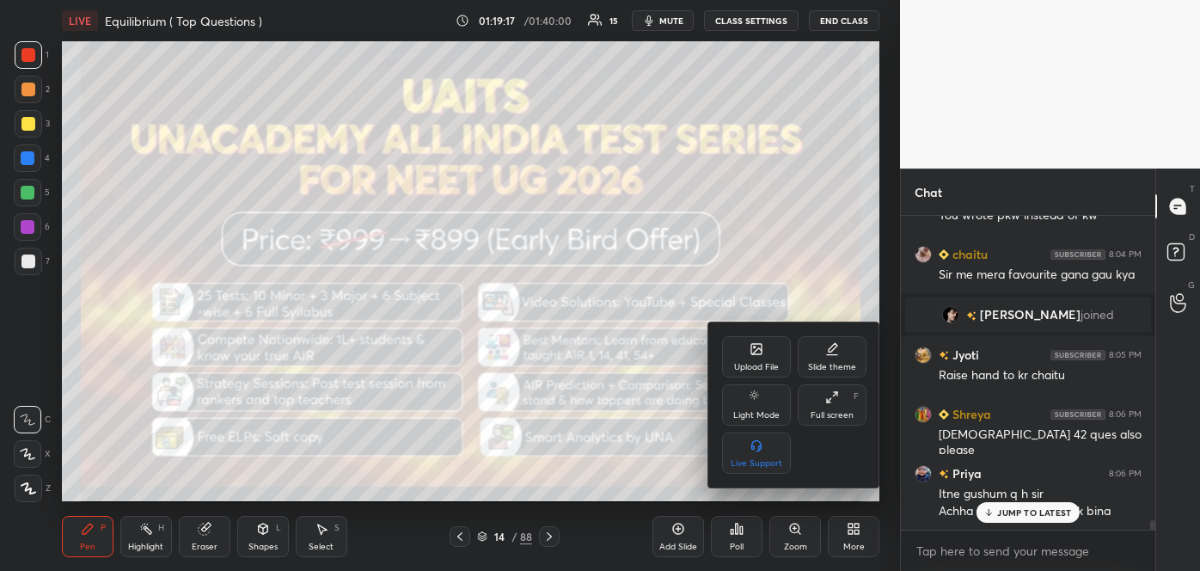
click at [763, 371] on div "Upload File" at bounding box center [756, 367] width 45 height 9
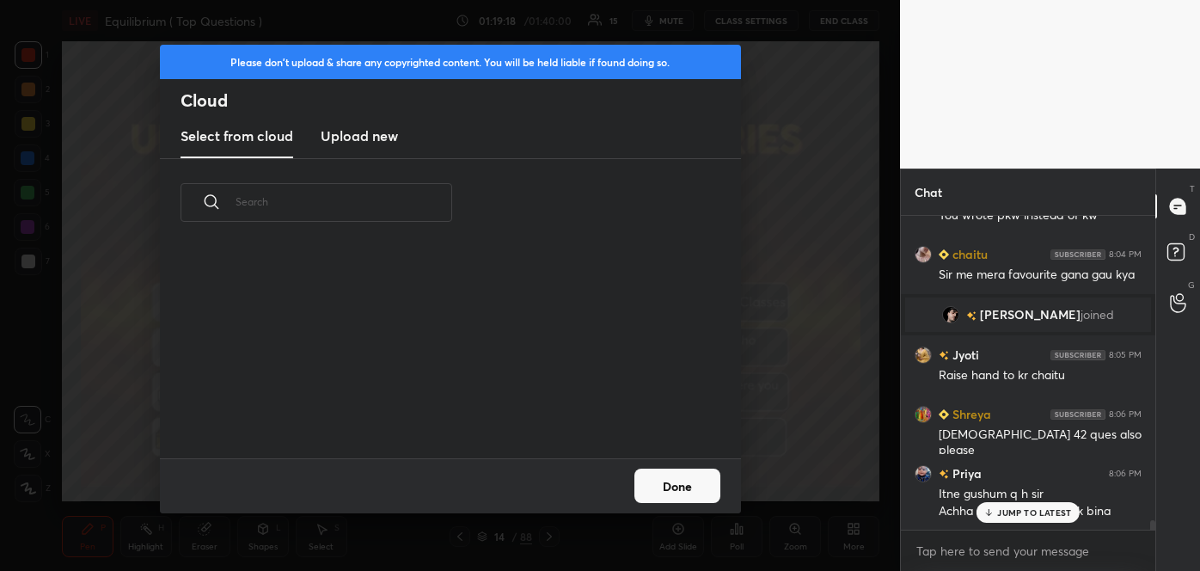
scroll to position [212, 552]
click at [374, 132] on h3 "Upload new" at bounding box center [359, 136] width 77 height 21
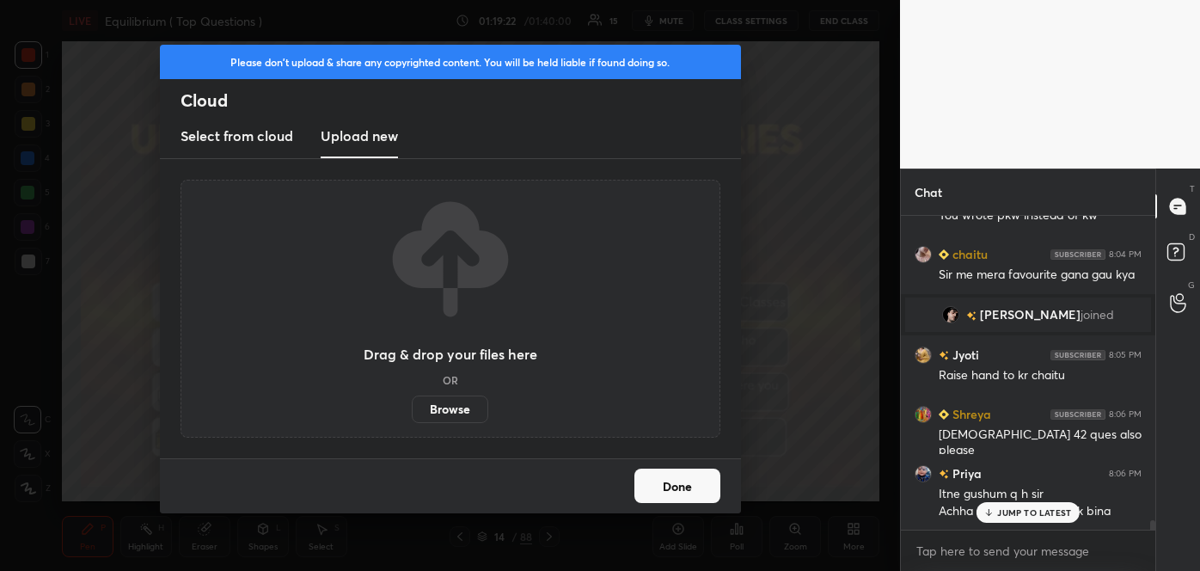
click at [438, 406] on label "Browse" at bounding box center [450, 409] width 77 height 28
click at [412, 406] on input "Browse" at bounding box center [412, 409] width 0 height 28
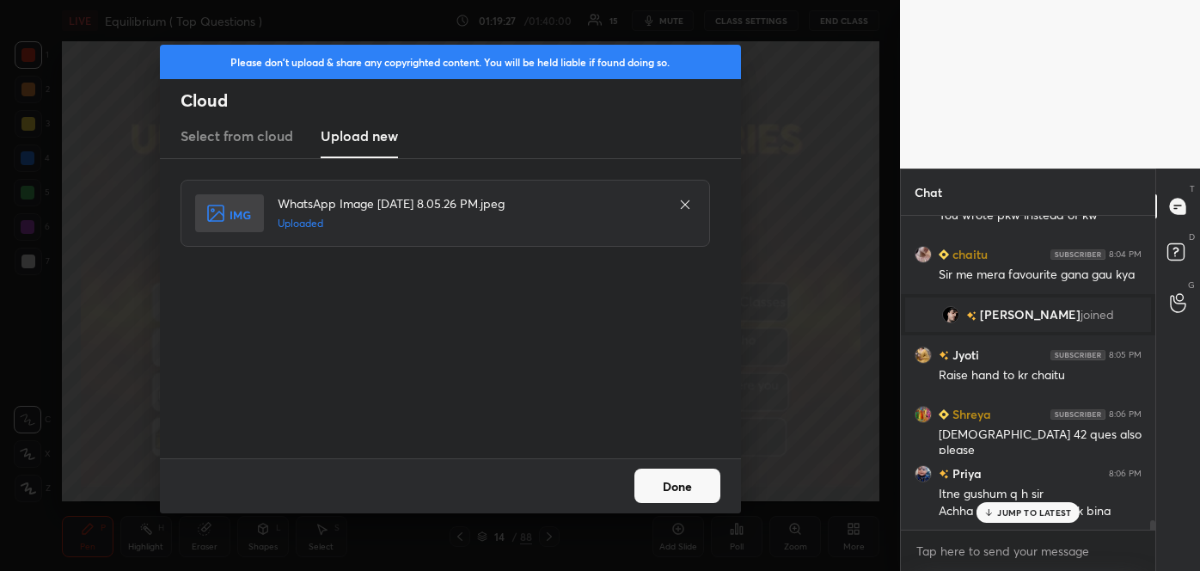
click at [659, 489] on button "Done" at bounding box center [677, 486] width 86 height 34
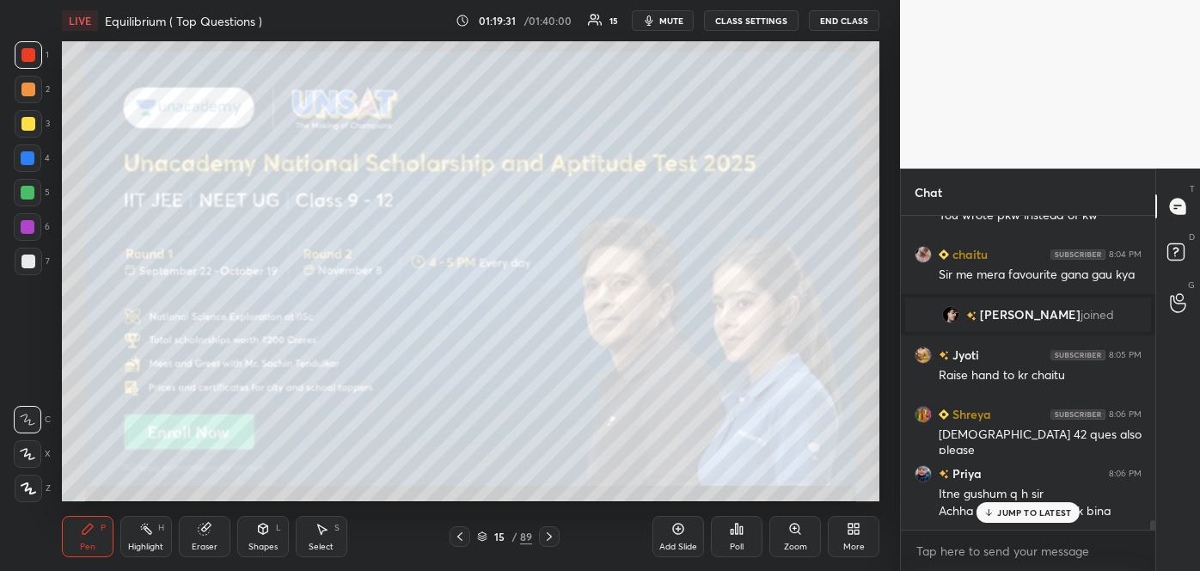
click at [839, 536] on div "More" at bounding box center [854, 536] width 52 height 41
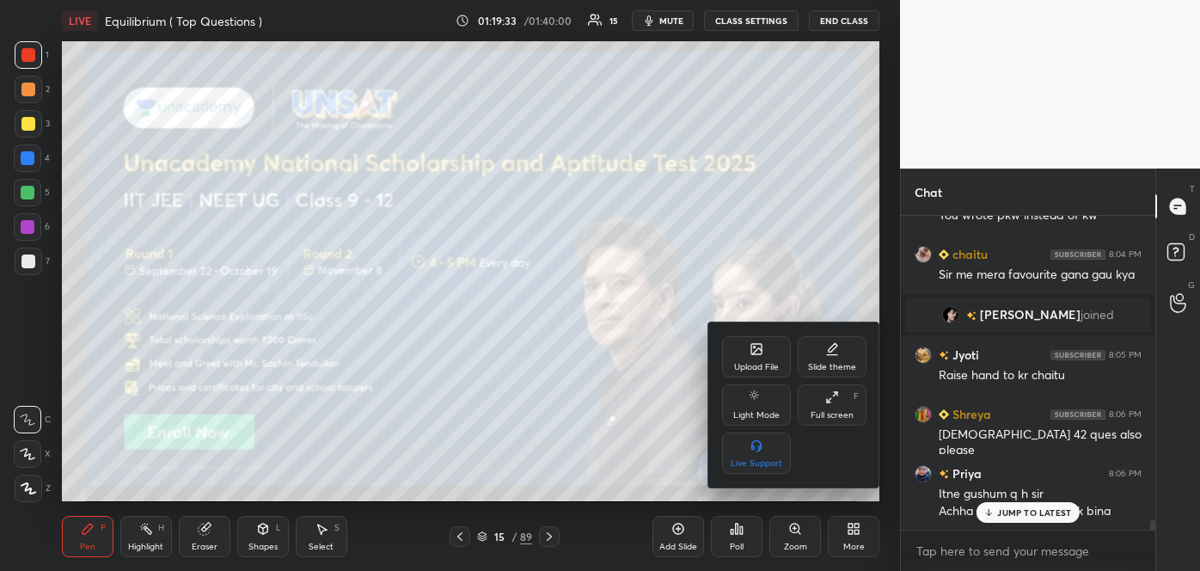
click at [745, 353] on div "Upload File" at bounding box center [756, 356] width 69 height 41
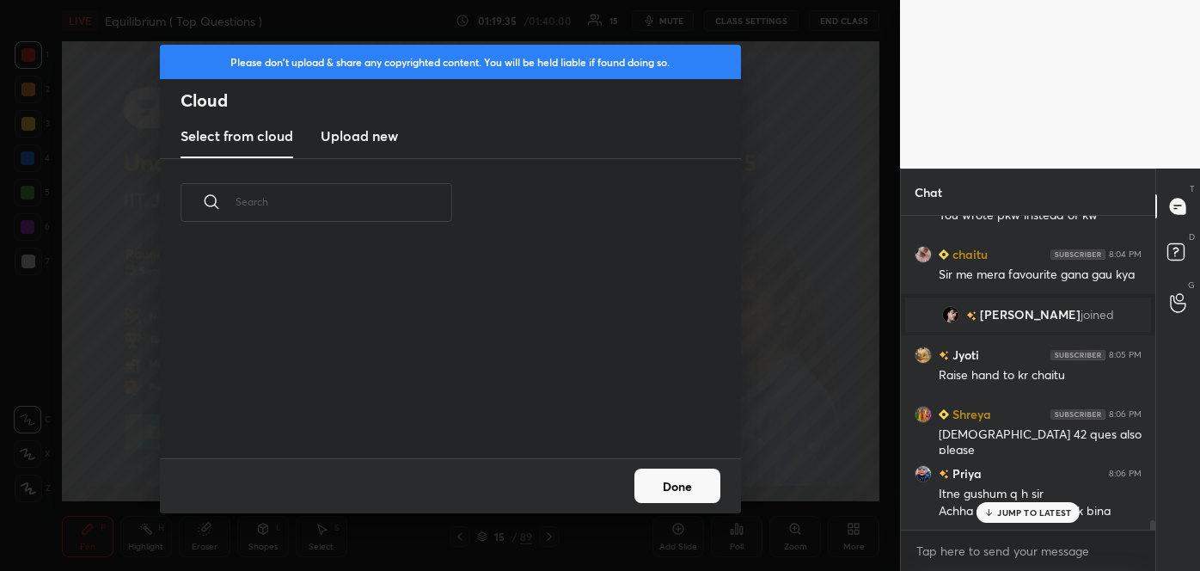
click at [383, 136] on h3 "Upload new" at bounding box center [359, 136] width 77 height 21
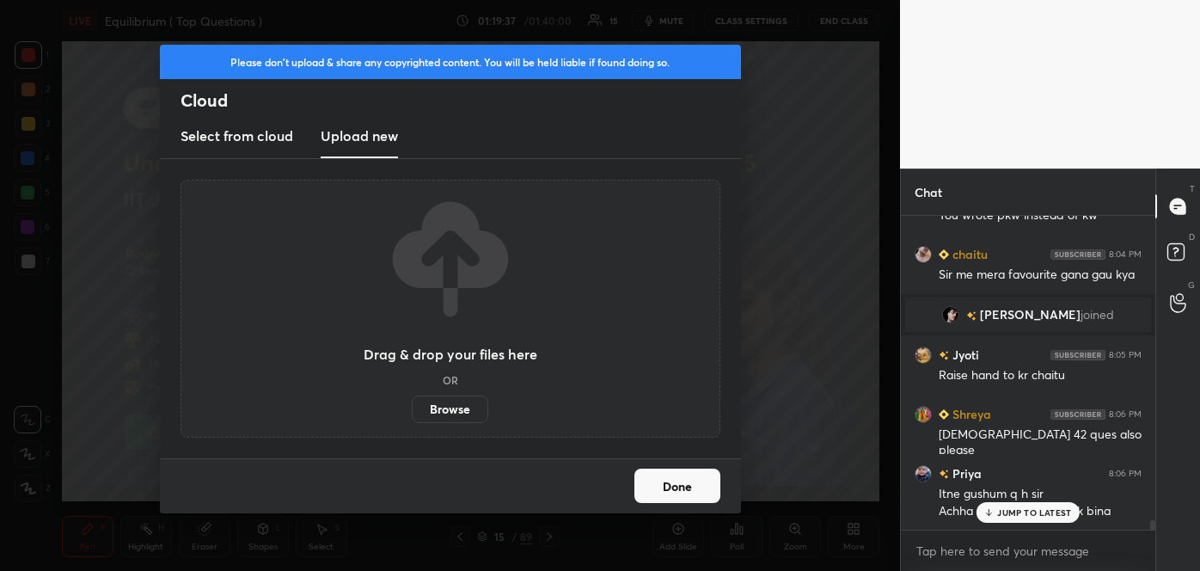
click at [449, 401] on label "Browse" at bounding box center [450, 409] width 77 height 28
click at [412, 401] on input "Browse" at bounding box center [412, 409] width 0 height 28
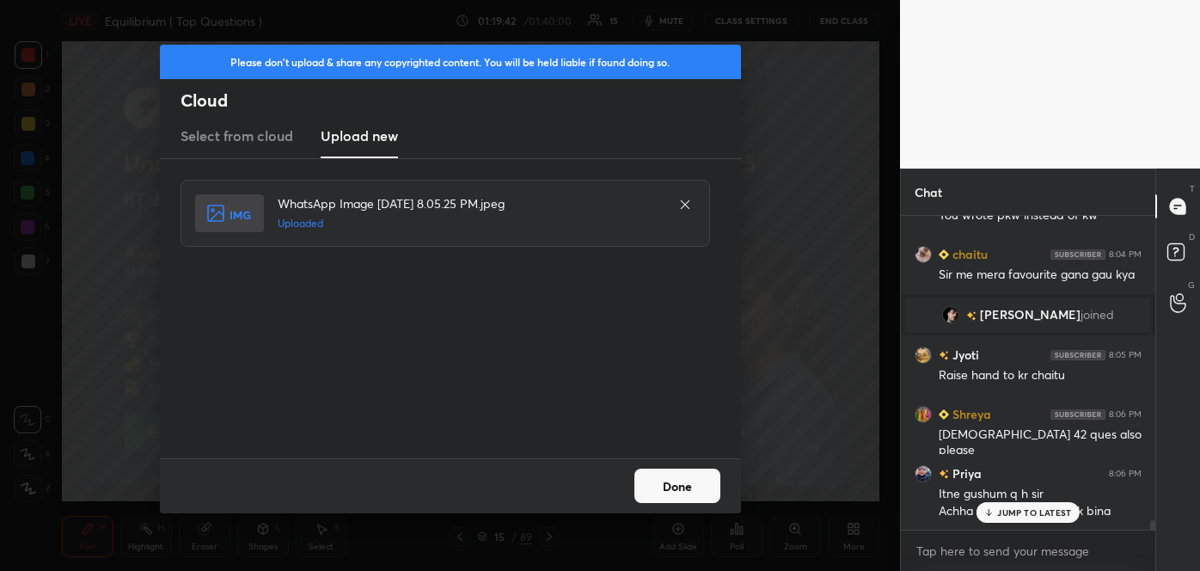
click at [672, 488] on button "Done" at bounding box center [677, 486] width 86 height 34
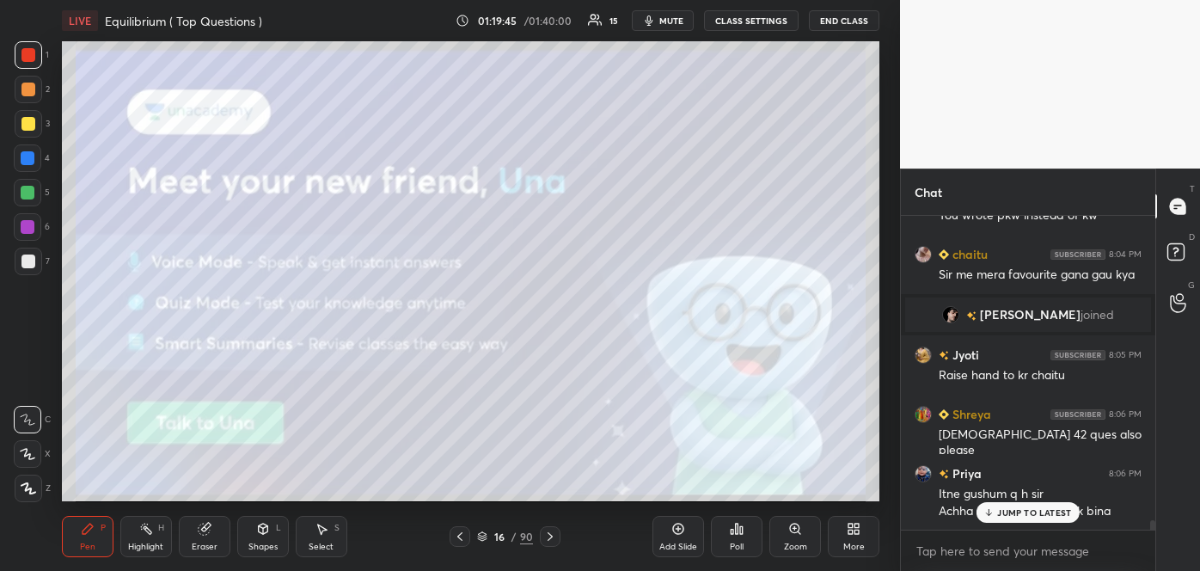
click at [457, 535] on icon at bounding box center [460, 537] width 14 height 14
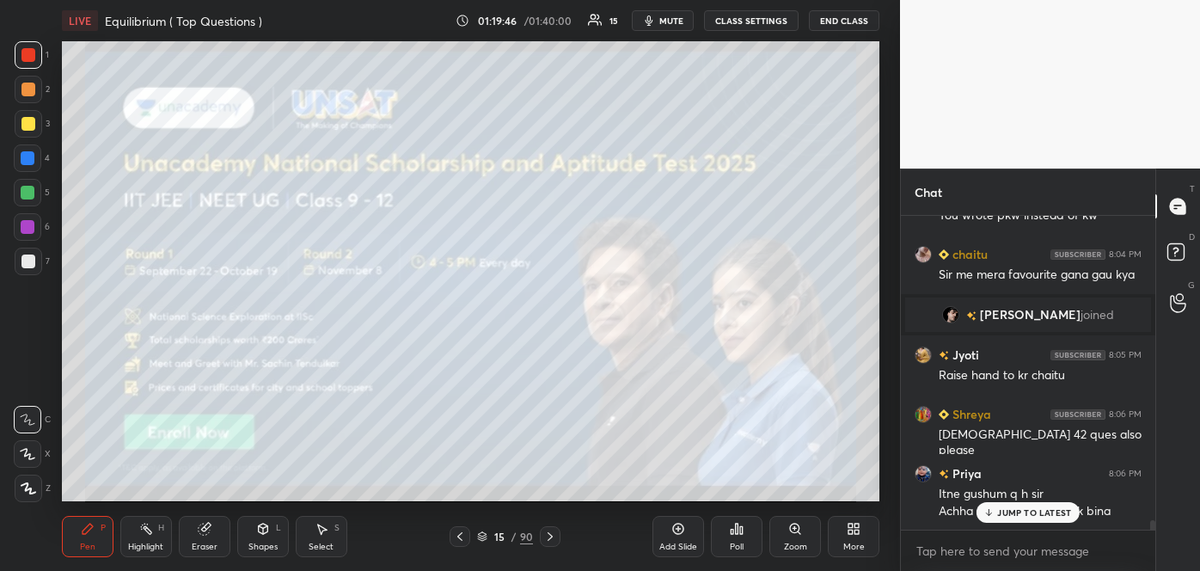
click at [457, 535] on icon at bounding box center [460, 537] width 14 height 14
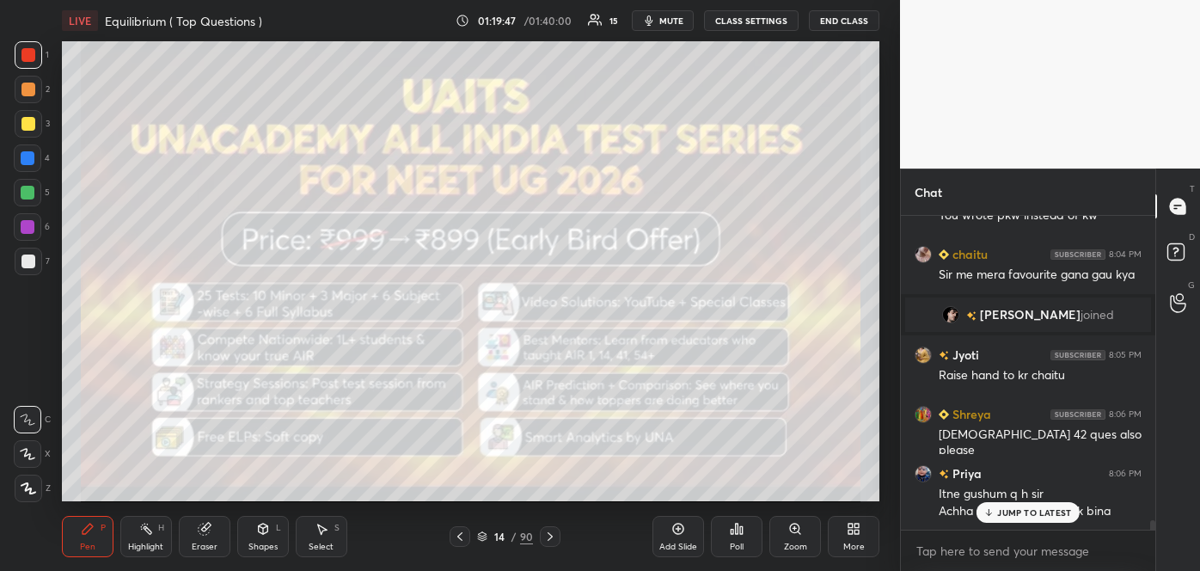
click at [457, 535] on icon at bounding box center [460, 537] width 14 height 14
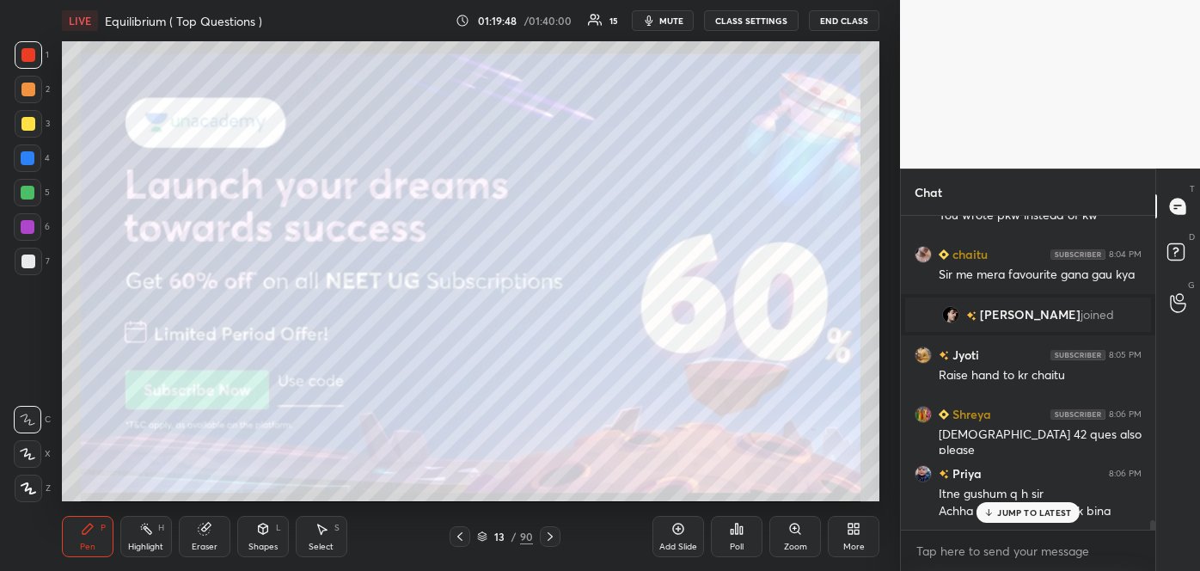
click at [457, 535] on icon at bounding box center [460, 537] width 14 height 14
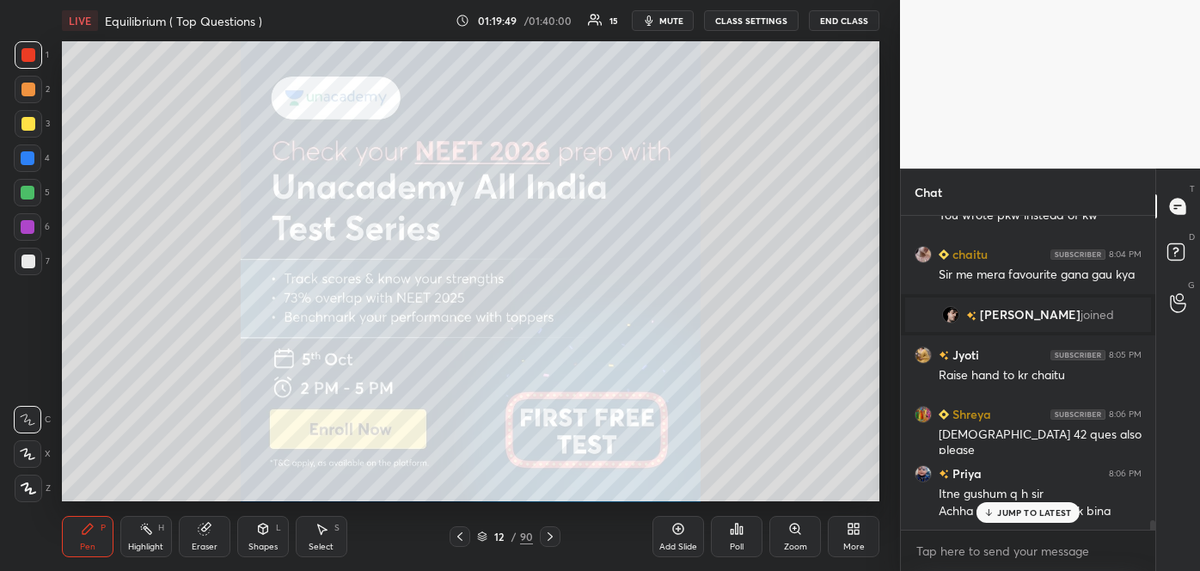
click at [457, 535] on icon at bounding box center [460, 537] width 14 height 14
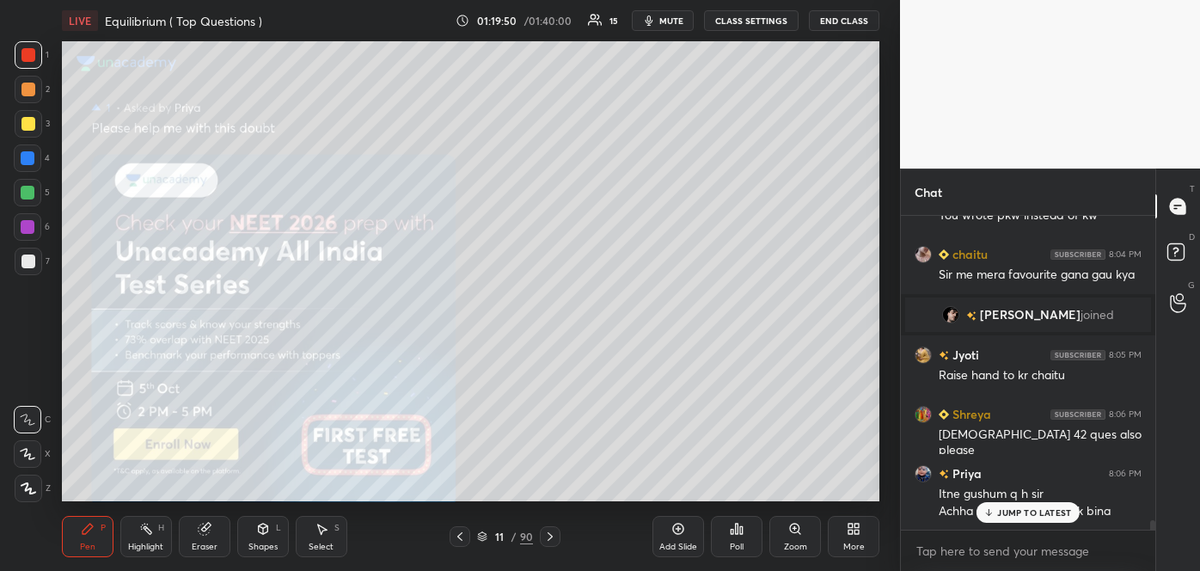
click at [457, 535] on icon at bounding box center [460, 537] width 14 height 14
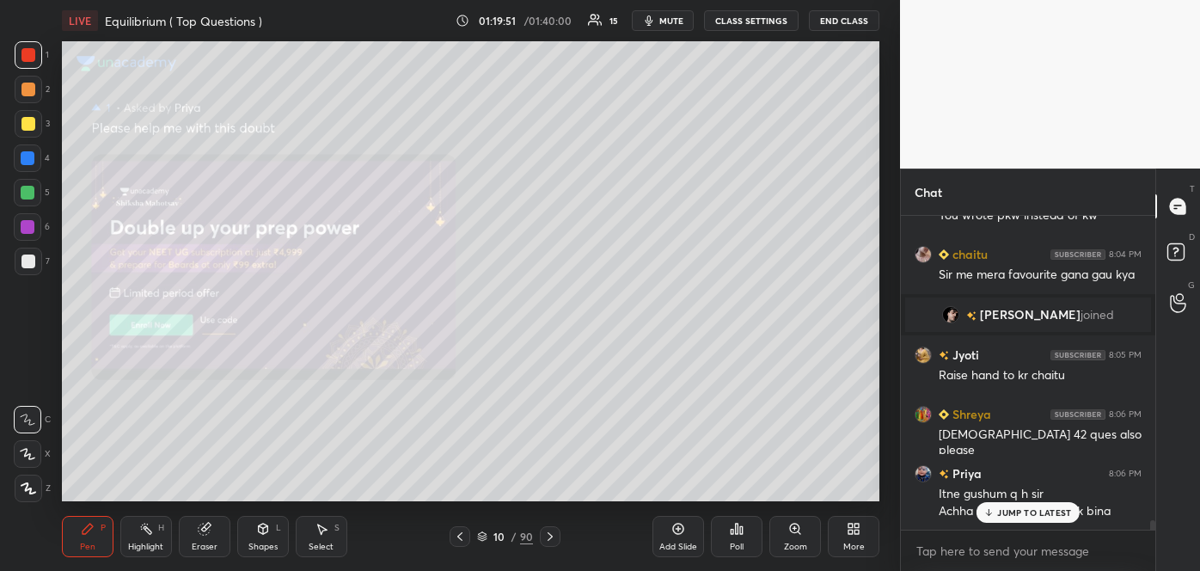
click at [457, 535] on icon at bounding box center [460, 537] width 14 height 14
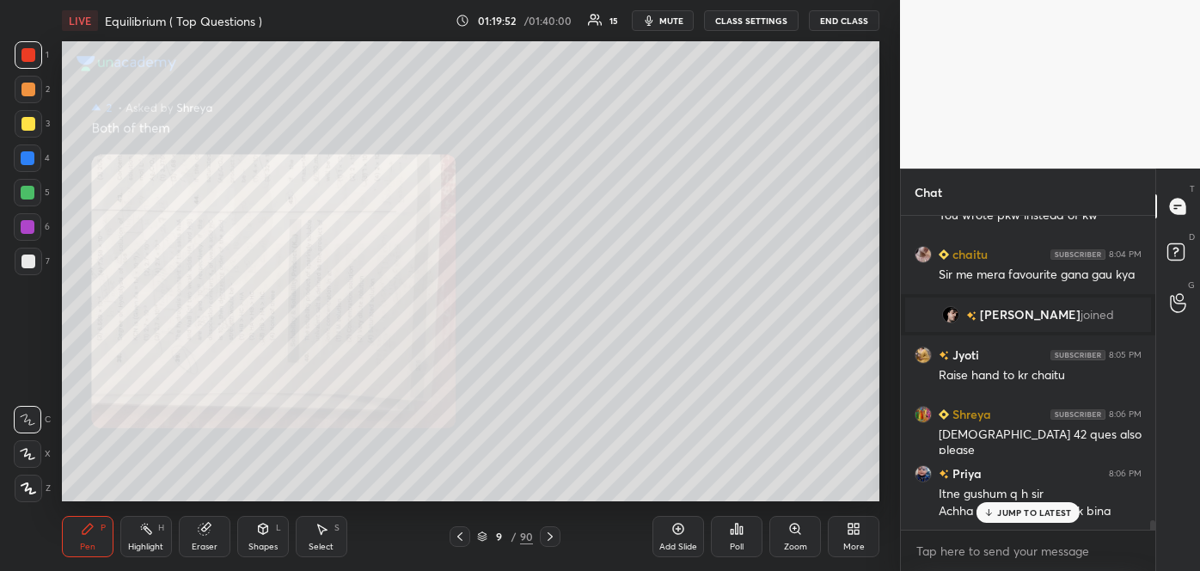
click at [457, 535] on icon at bounding box center [460, 537] width 14 height 14
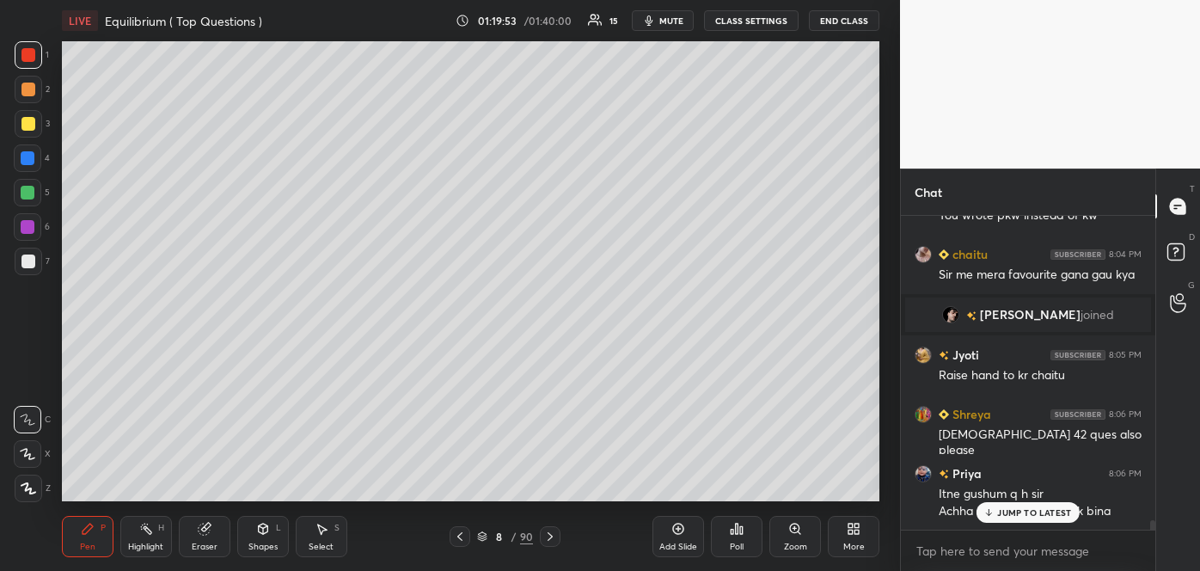
click at [457, 535] on icon at bounding box center [460, 537] width 14 height 14
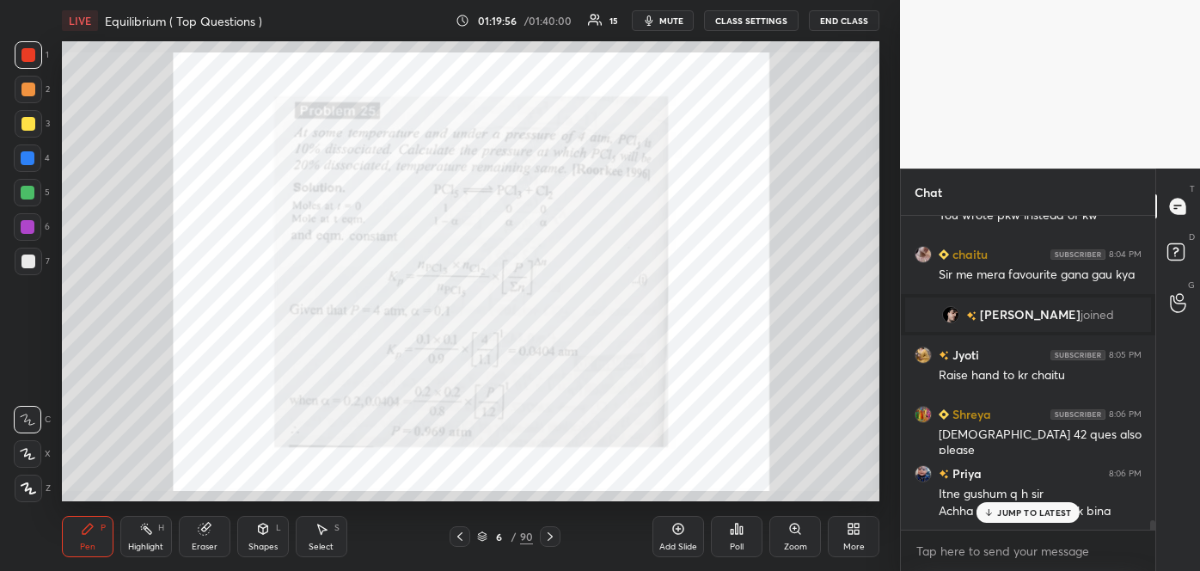
click at [543, 535] on icon at bounding box center [550, 537] width 14 height 14
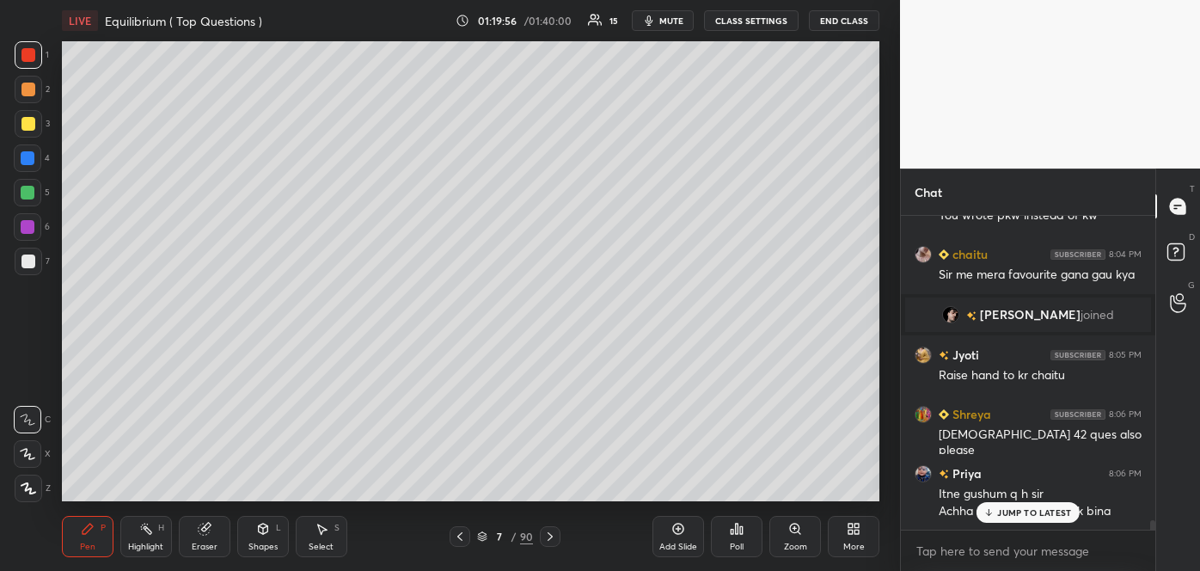
click at [543, 535] on icon at bounding box center [550, 537] width 14 height 14
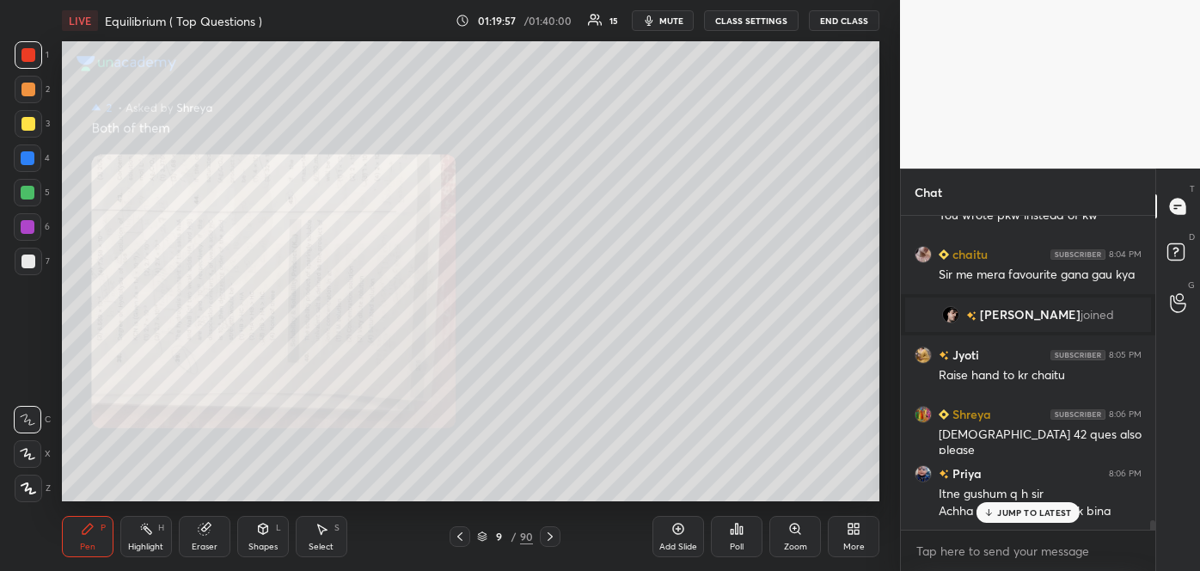
click at [543, 535] on icon at bounding box center [550, 537] width 14 height 14
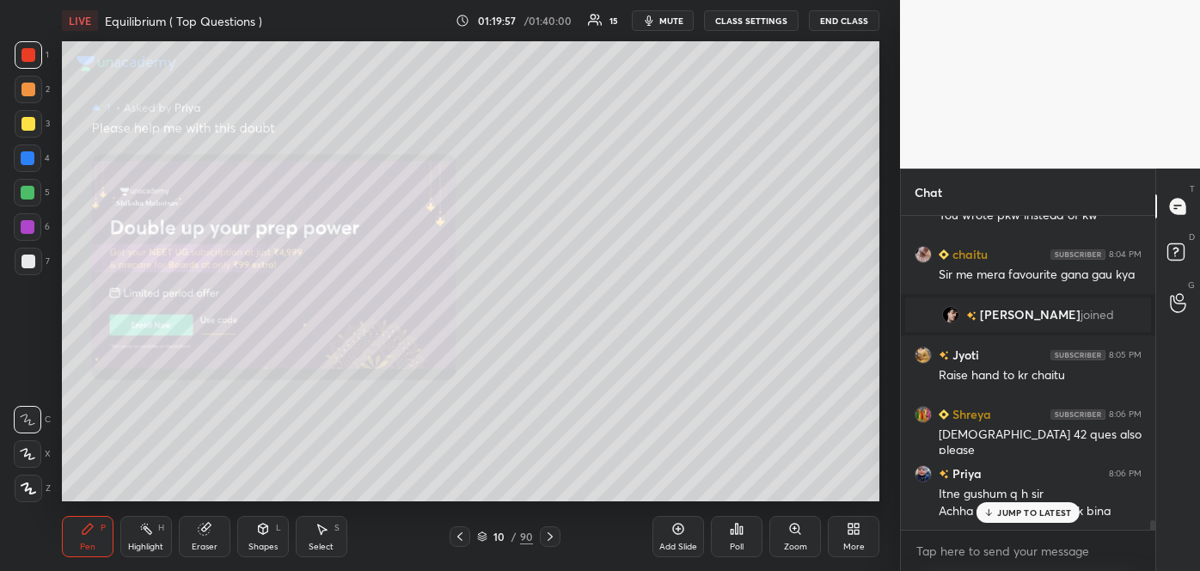
click at [543, 535] on icon at bounding box center [550, 537] width 14 height 14
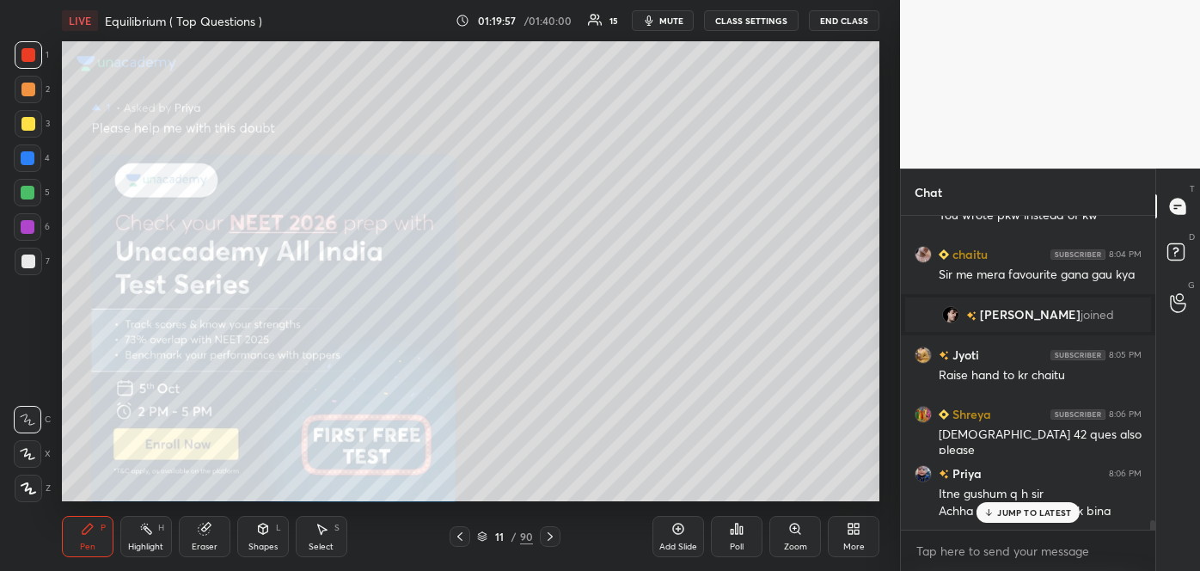
click at [543, 535] on icon at bounding box center [550, 537] width 14 height 14
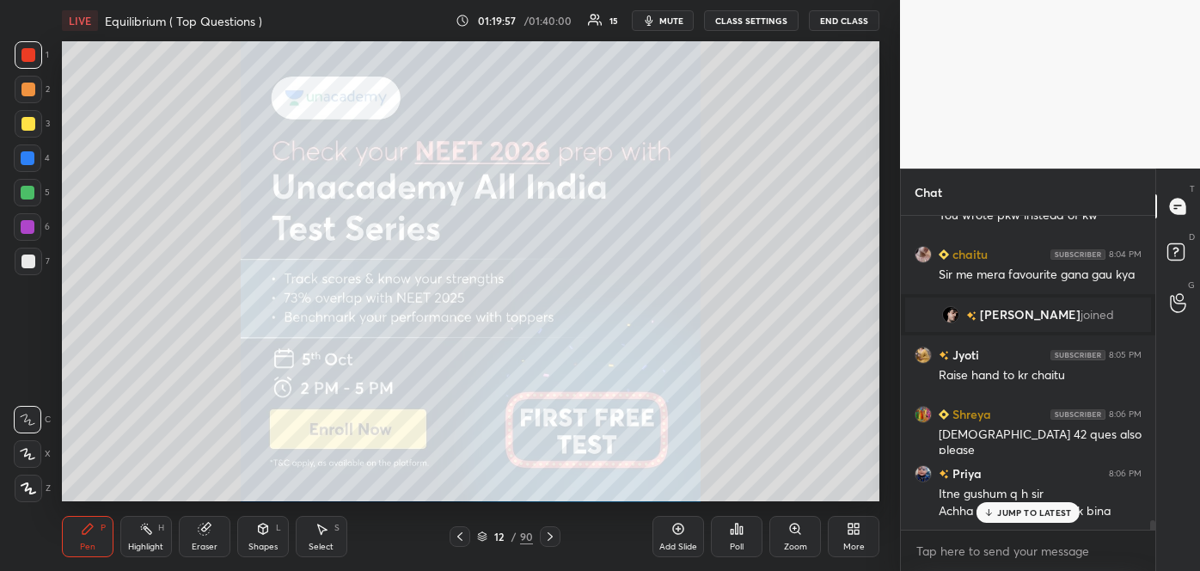
click at [543, 535] on icon at bounding box center [550, 537] width 14 height 14
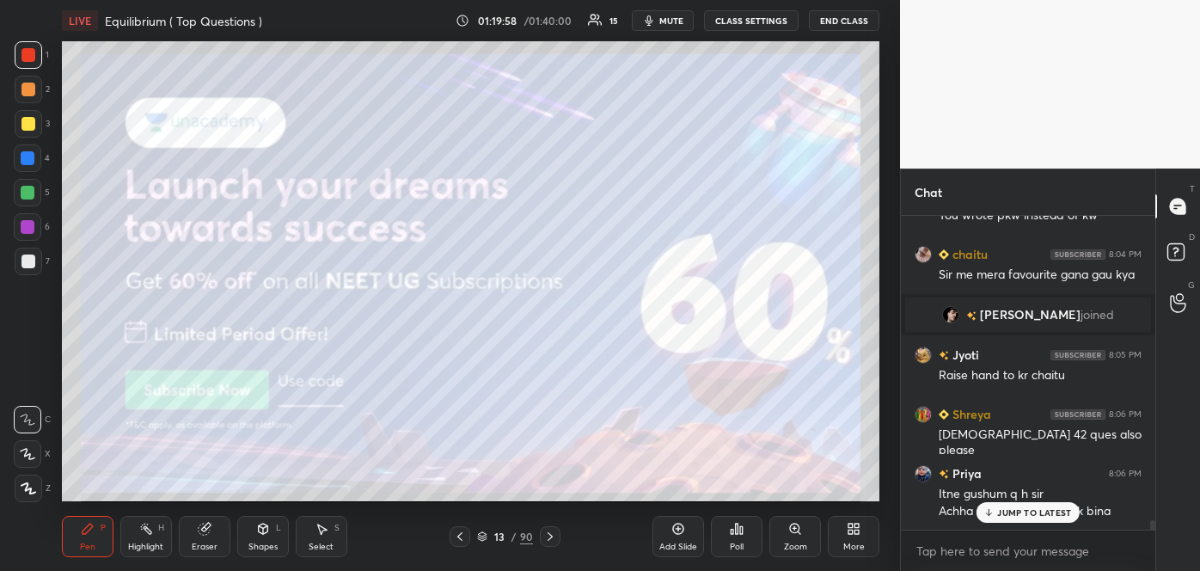
click at [543, 535] on icon at bounding box center [550, 537] width 14 height 14
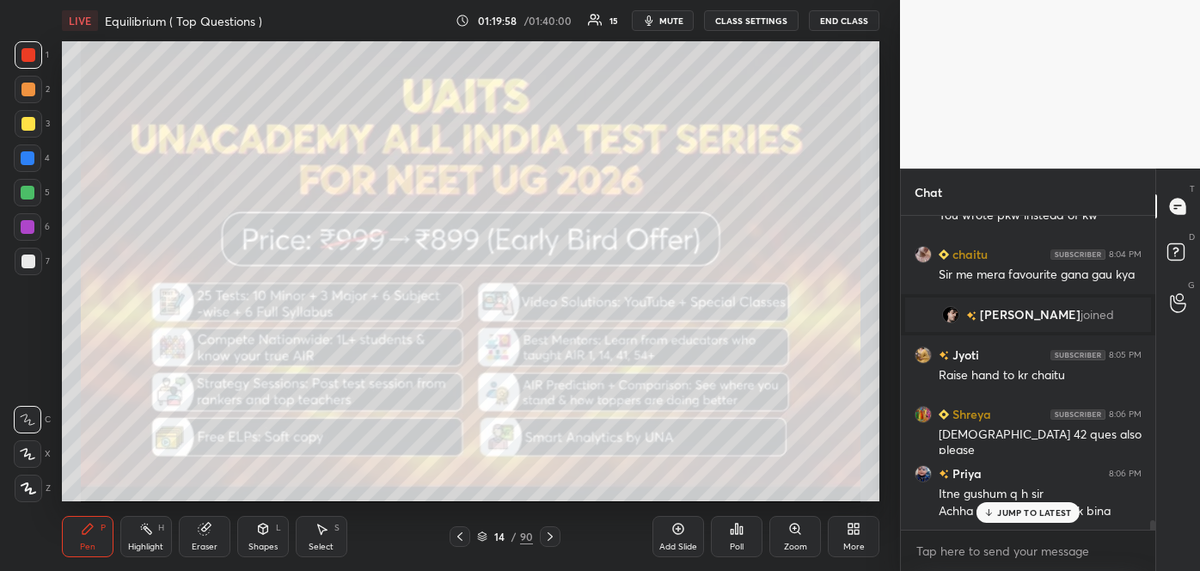
click at [543, 535] on icon at bounding box center [550, 537] width 14 height 14
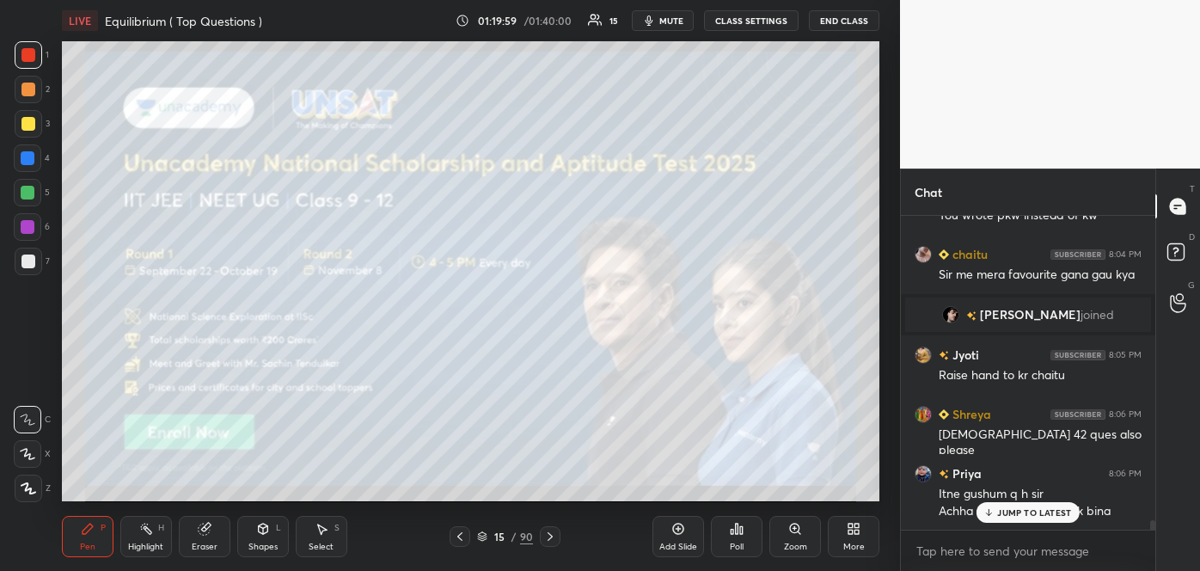
click at [543, 535] on icon at bounding box center [550, 537] width 14 height 14
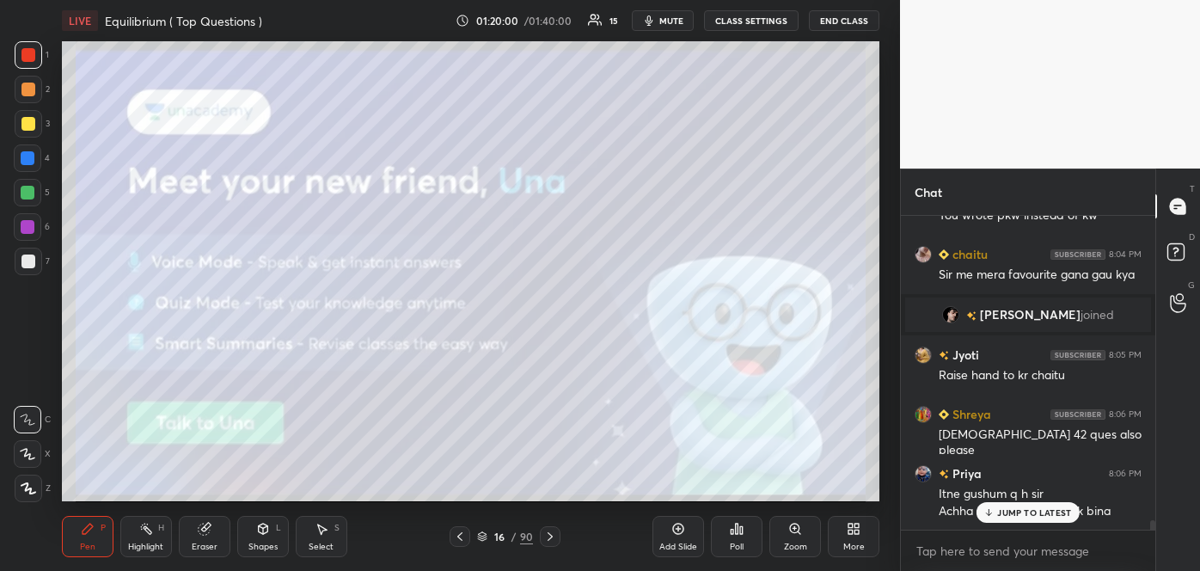
click at [543, 535] on icon at bounding box center [550, 537] width 14 height 14
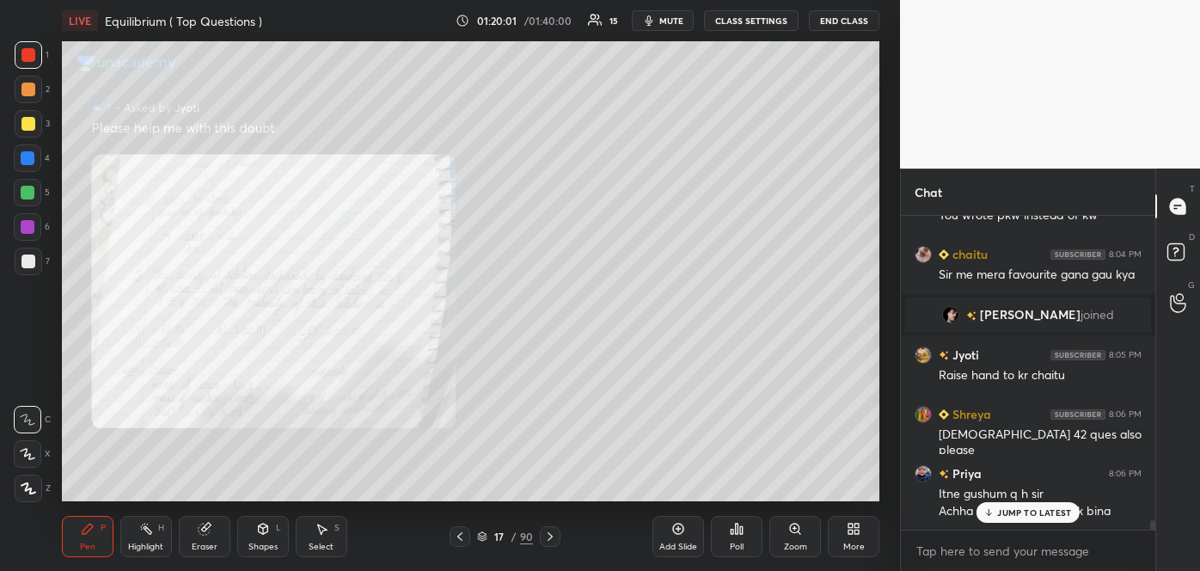
click at [543, 535] on icon at bounding box center [550, 537] width 14 height 14
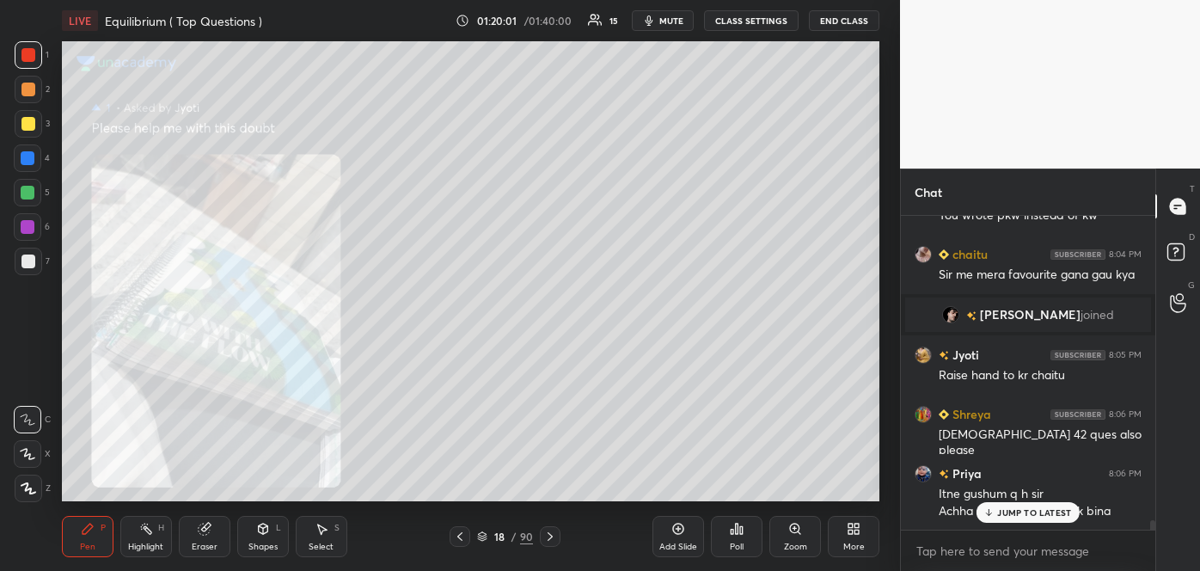
click at [543, 535] on icon at bounding box center [550, 537] width 14 height 14
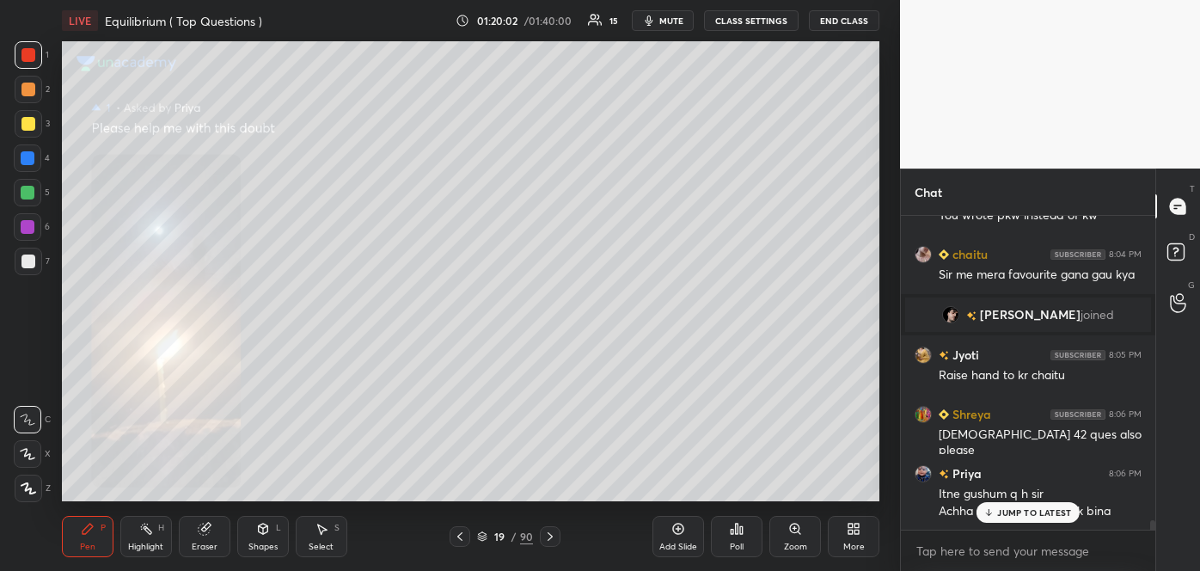
click at [543, 535] on icon at bounding box center [550, 537] width 14 height 14
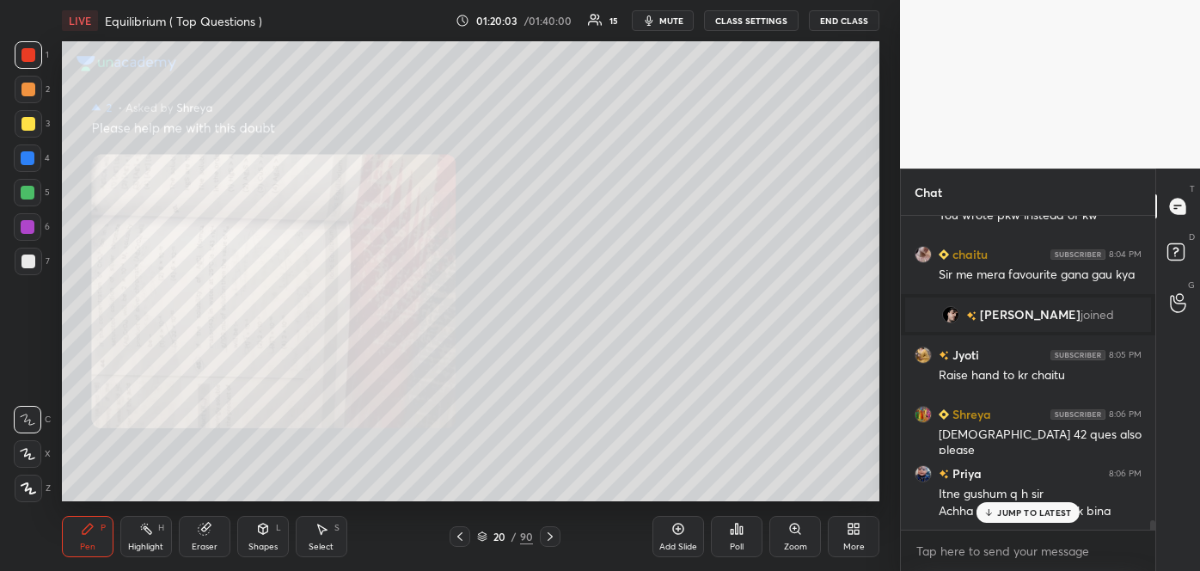
click at [543, 535] on icon at bounding box center [550, 537] width 14 height 14
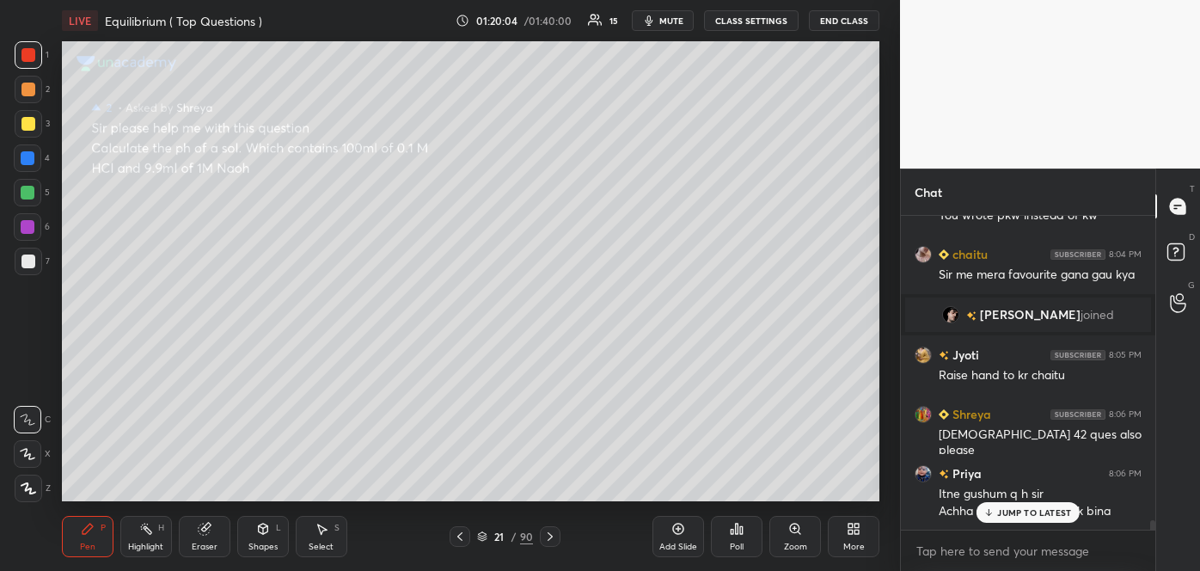
click at [543, 535] on icon at bounding box center [550, 537] width 14 height 14
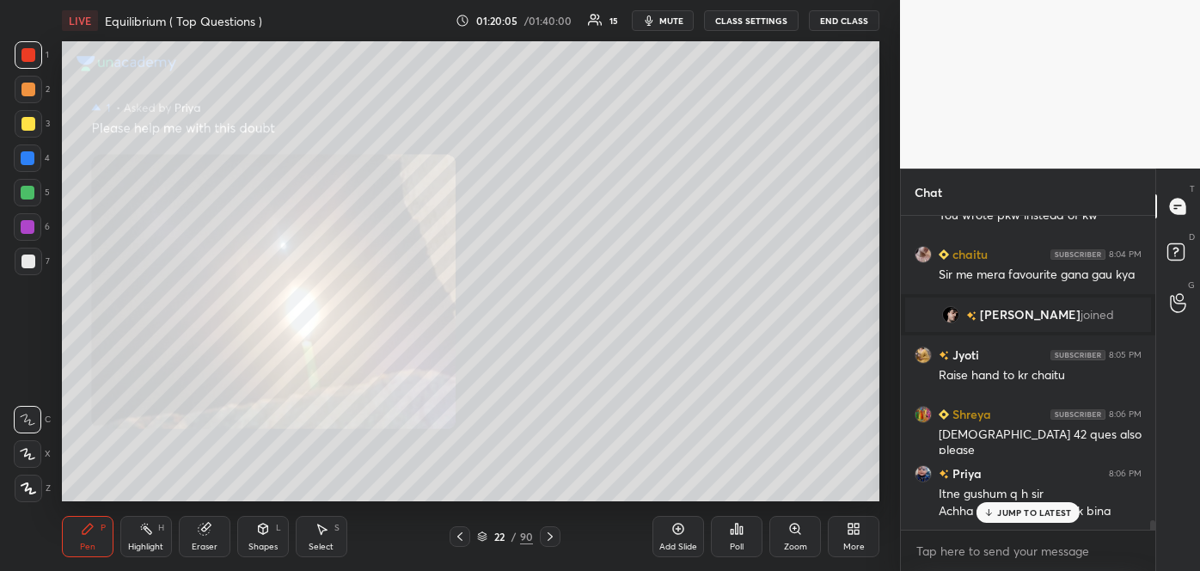
click at [543, 535] on icon at bounding box center [550, 537] width 14 height 14
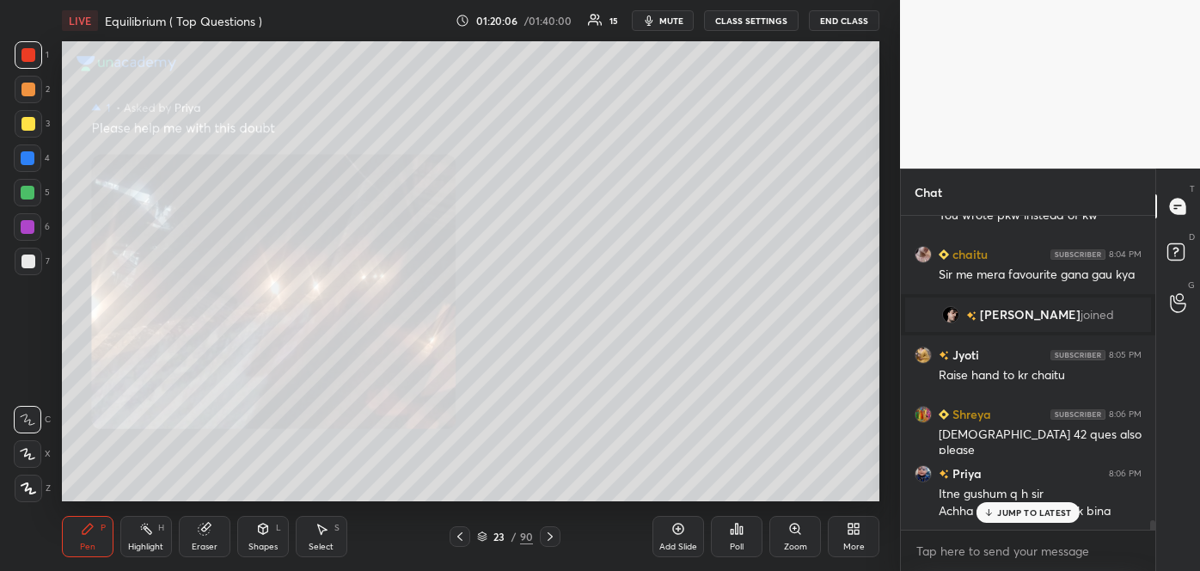
click at [543, 535] on icon at bounding box center [550, 537] width 14 height 14
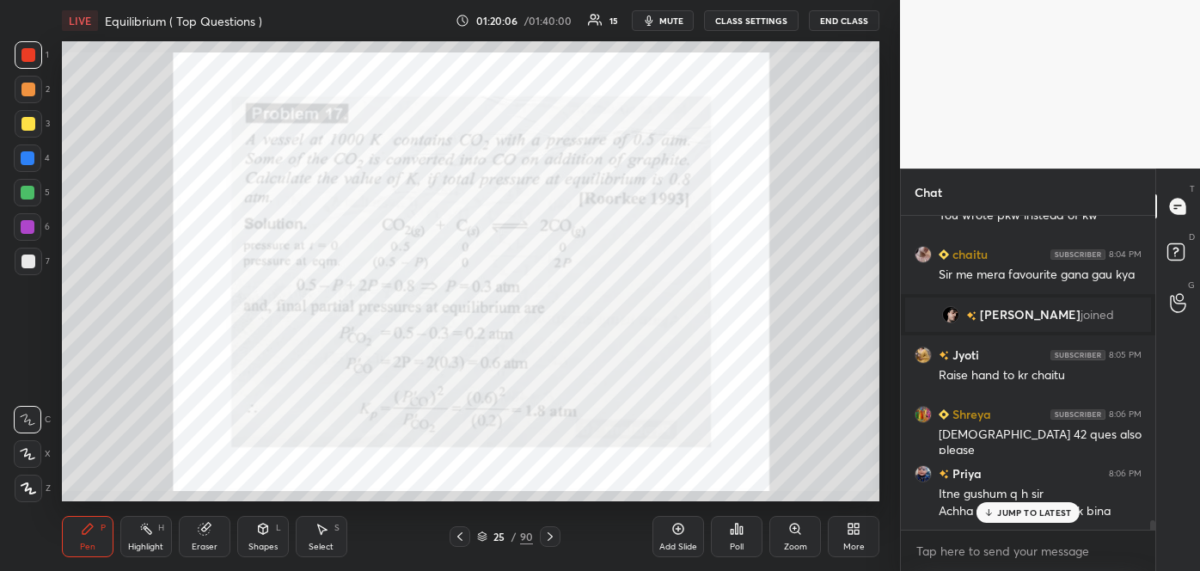
click at [543, 535] on icon at bounding box center [550, 537] width 14 height 14
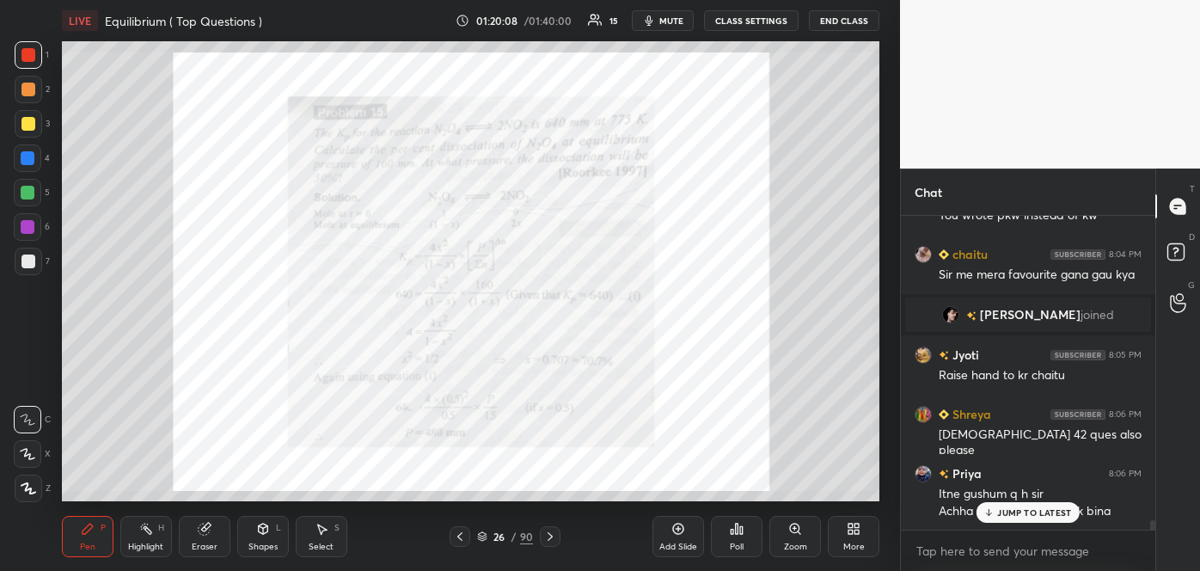
click at [487, 533] on icon at bounding box center [482, 536] width 10 height 10
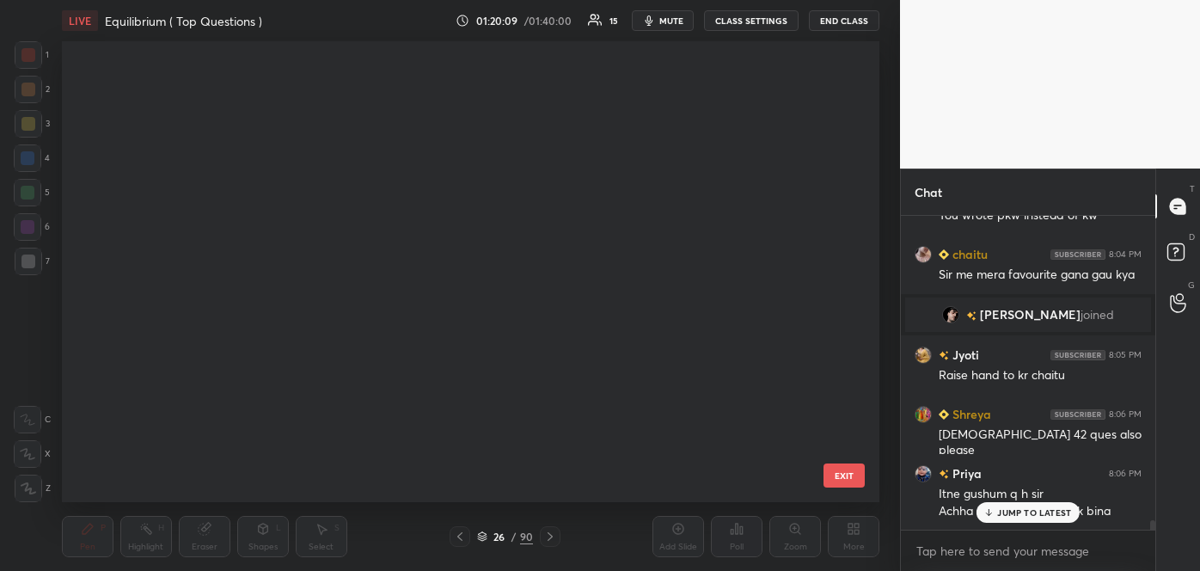
scroll to position [455, 809]
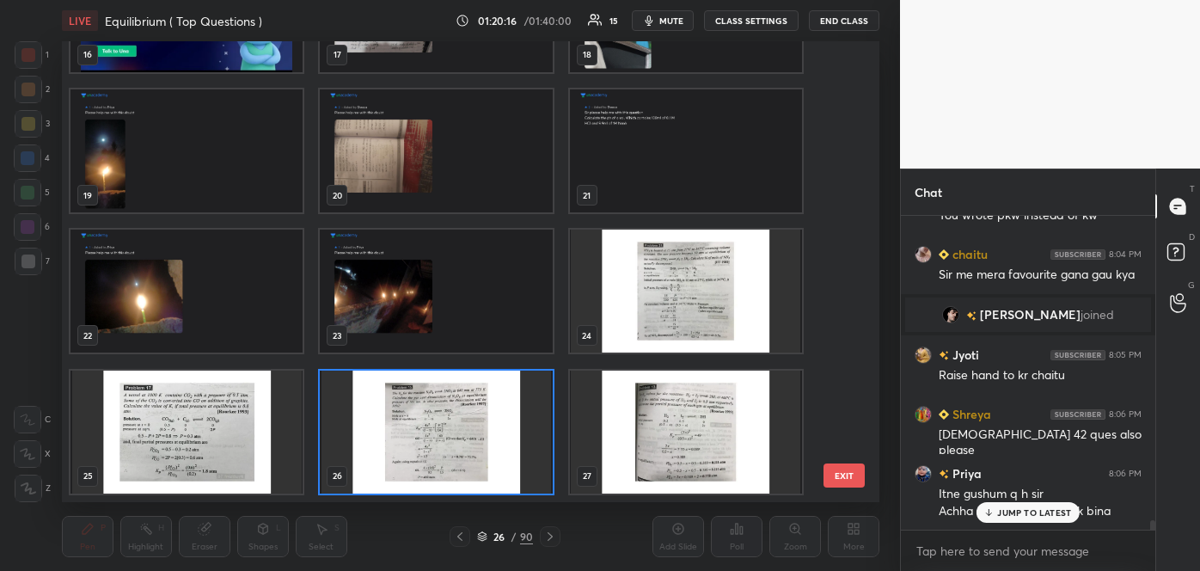
click at [825, 358] on div "13 14 15 16 17 18 19 20 21 22 23 24 25 26 27" at bounding box center [456, 271] width 788 height 460
click at [463, 533] on div at bounding box center [460, 536] width 21 height 21
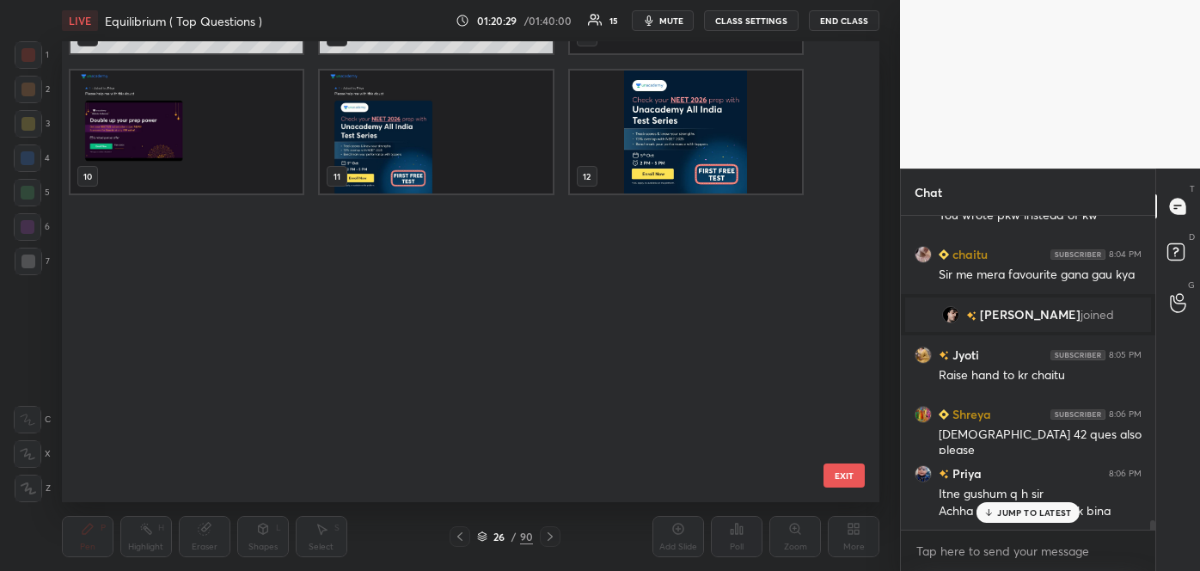
scroll to position [0, 0]
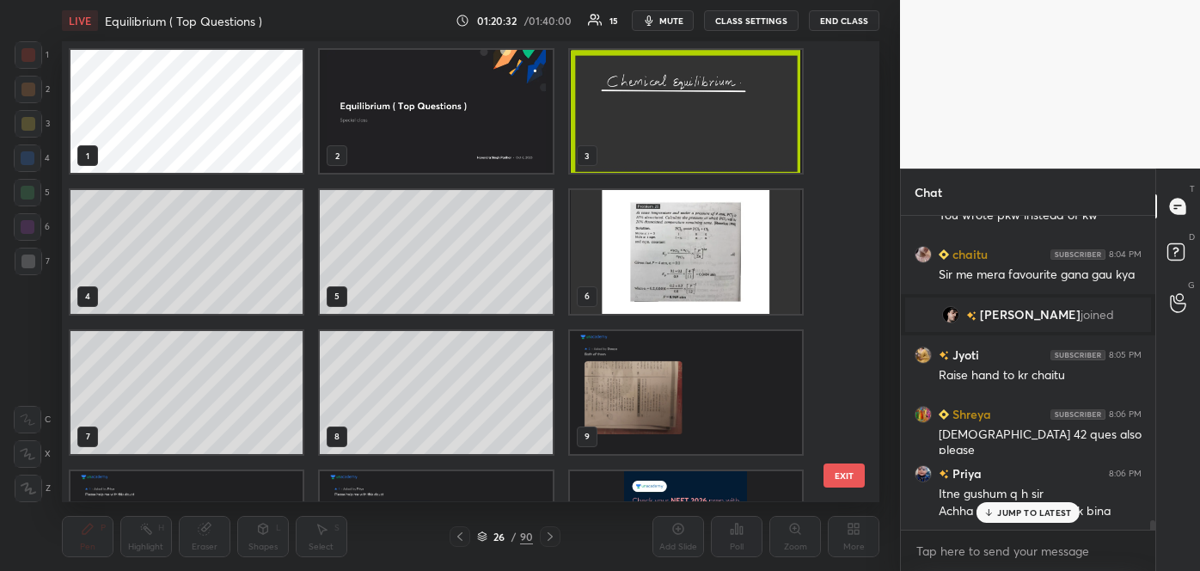
click at [676, 382] on img "grid" at bounding box center [686, 392] width 232 height 123
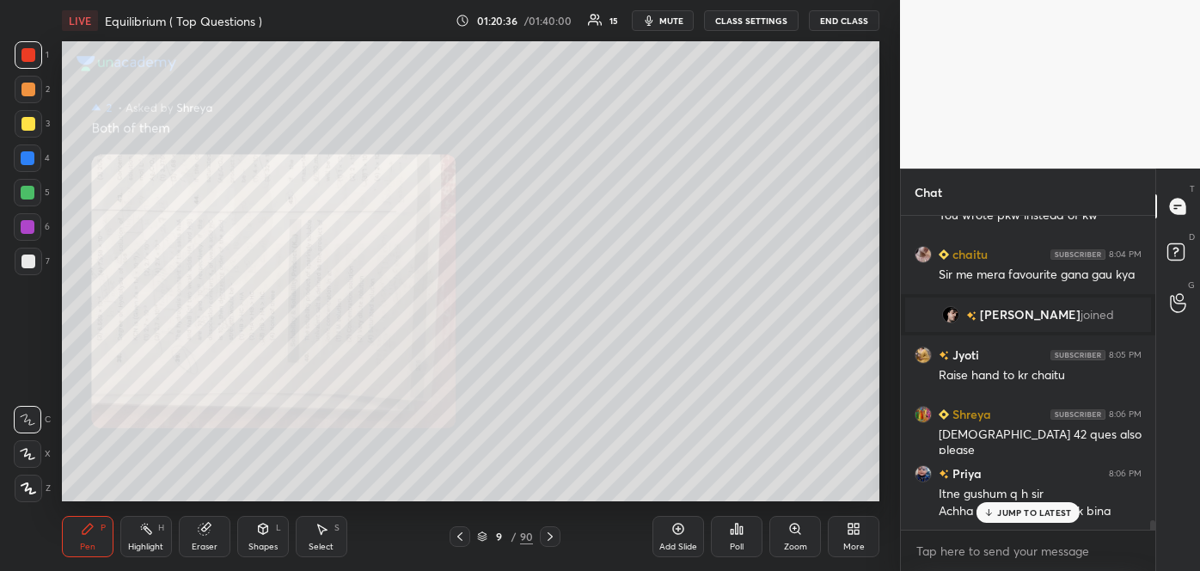
click at [800, 534] on icon at bounding box center [799, 532] width 3 height 3
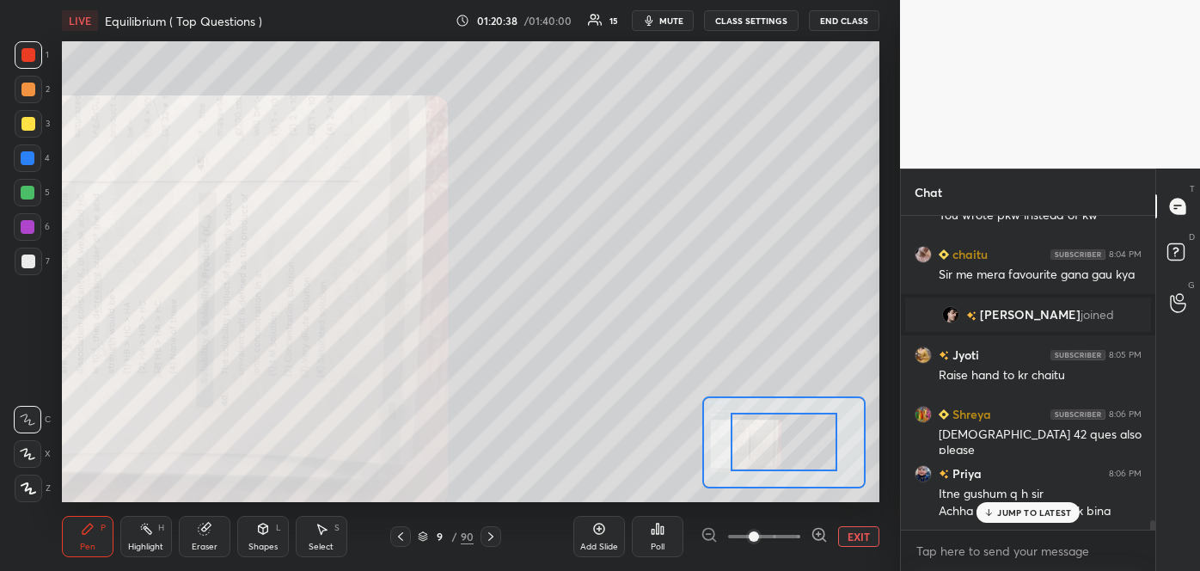
click at [818, 534] on icon at bounding box center [819, 534] width 4 height 0
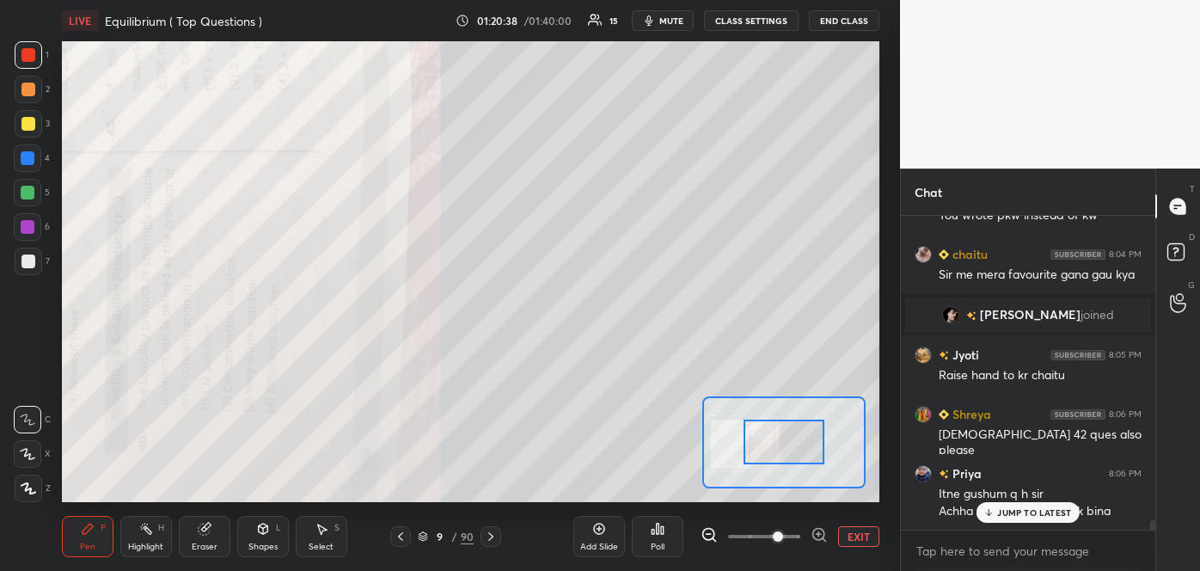
click at [818, 534] on icon at bounding box center [819, 534] width 4 height 0
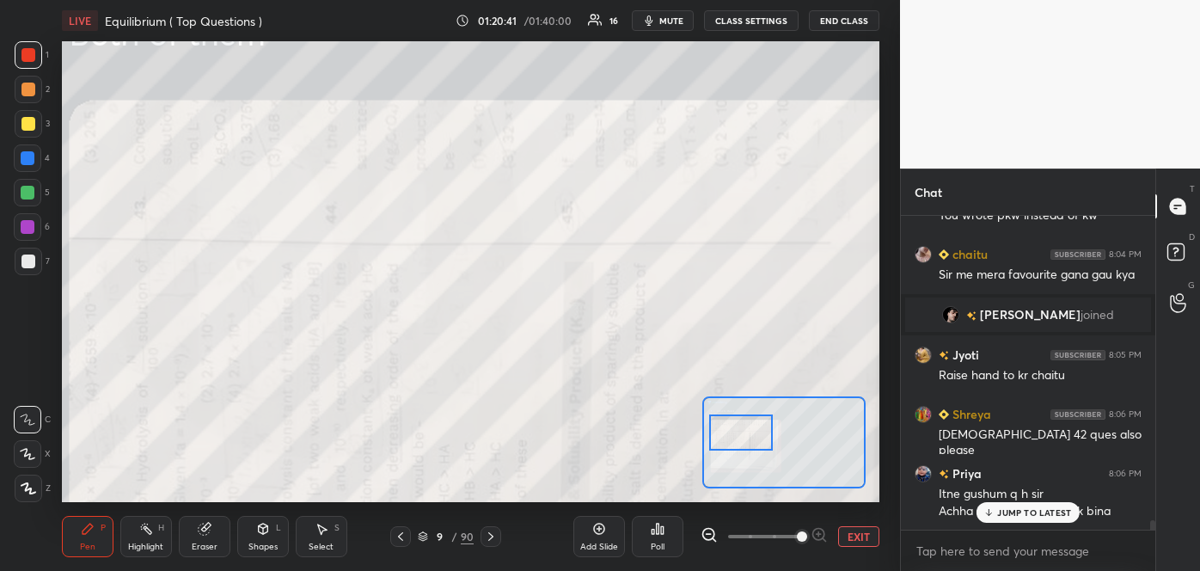
drag, startPoint x: 800, startPoint y: 451, endPoint x: 757, endPoint y: 442, distance: 44.0
click at [757, 442] on div at bounding box center [741, 431] width 64 height 35
click at [218, 545] on div "Eraser" at bounding box center [205, 536] width 52 height 41
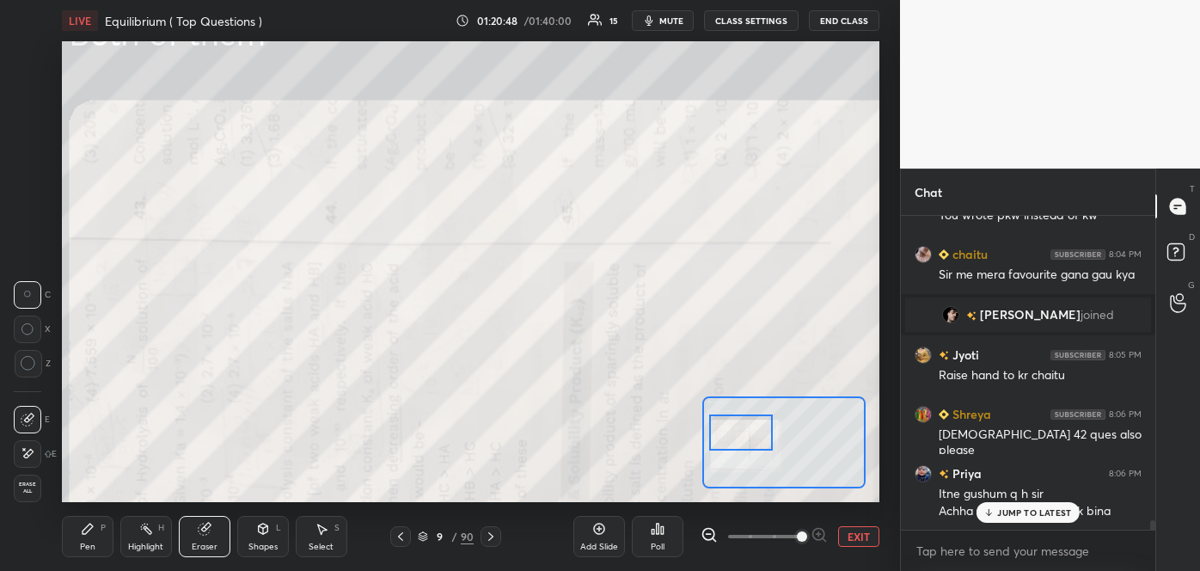
click at [95, 532] on div "Pen P" at bounding box center [88, 536] width 52 height 41
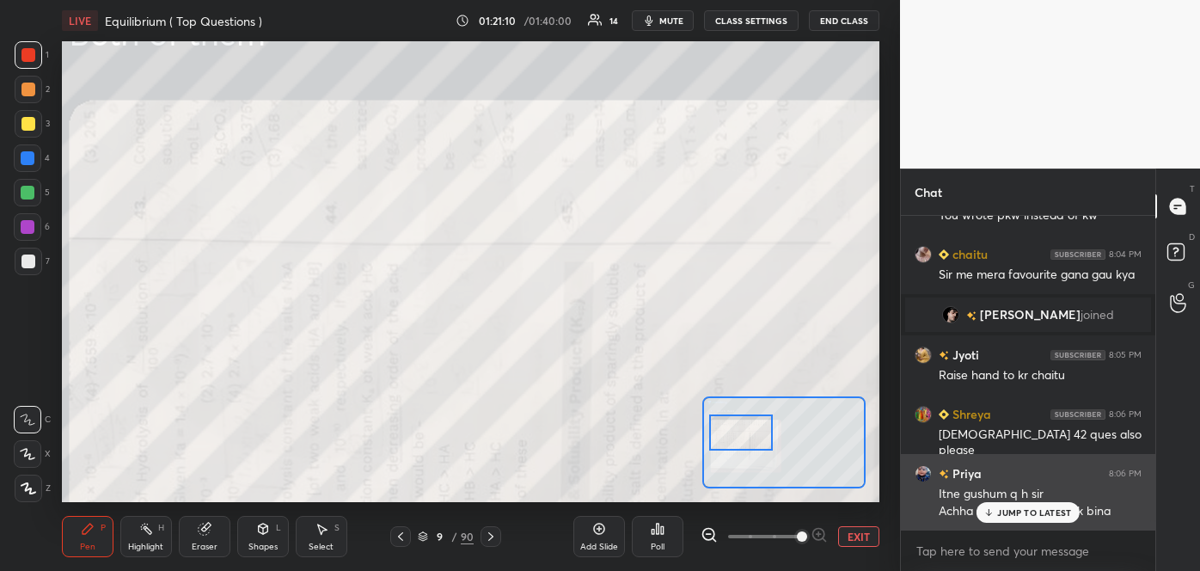
click at [1001, 514] on p "JUMP TO LATEST" at bounding box center [1034, 512] width 74 height 10
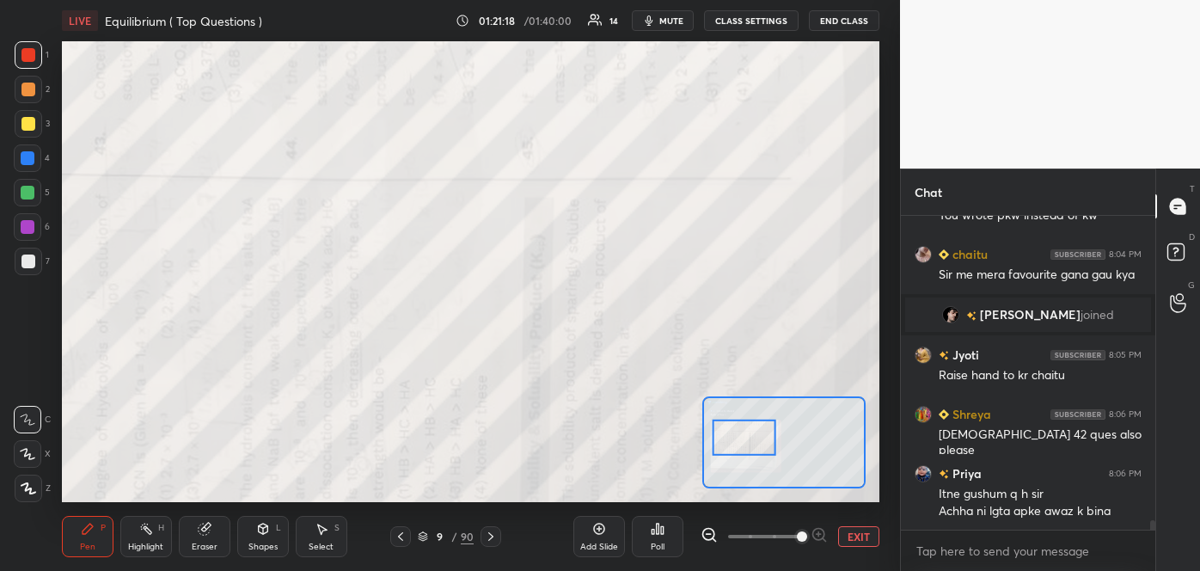
scroll to position [9746, 0]
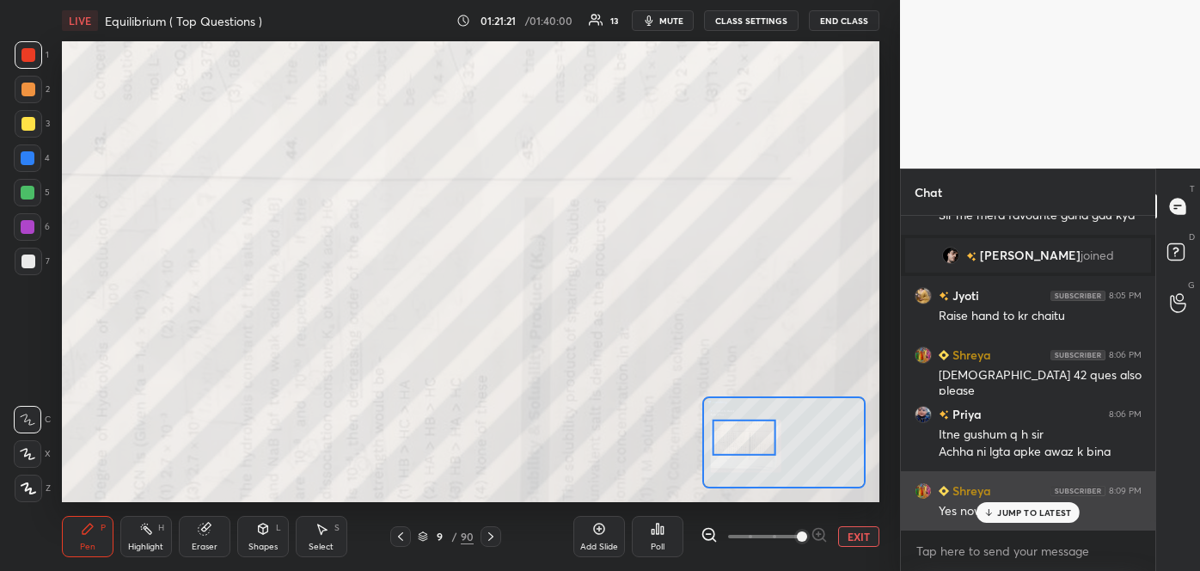
click at [1001, 518] on div "JUMP TO LATEST" at bounding box center [1028, 512] width 103 height 21
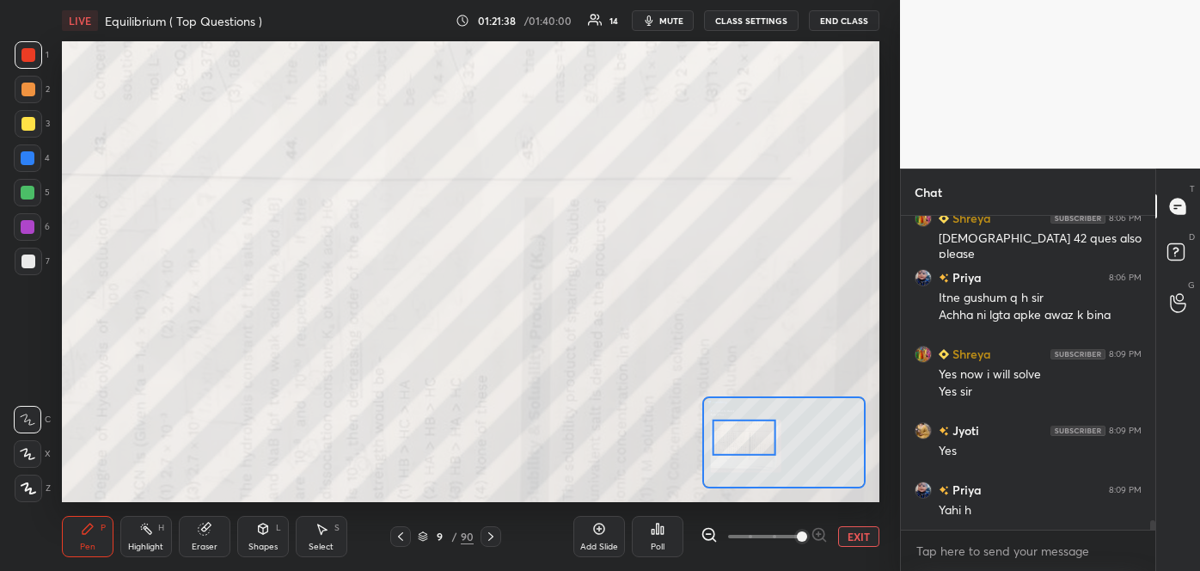
scroll to position [9941, 0]
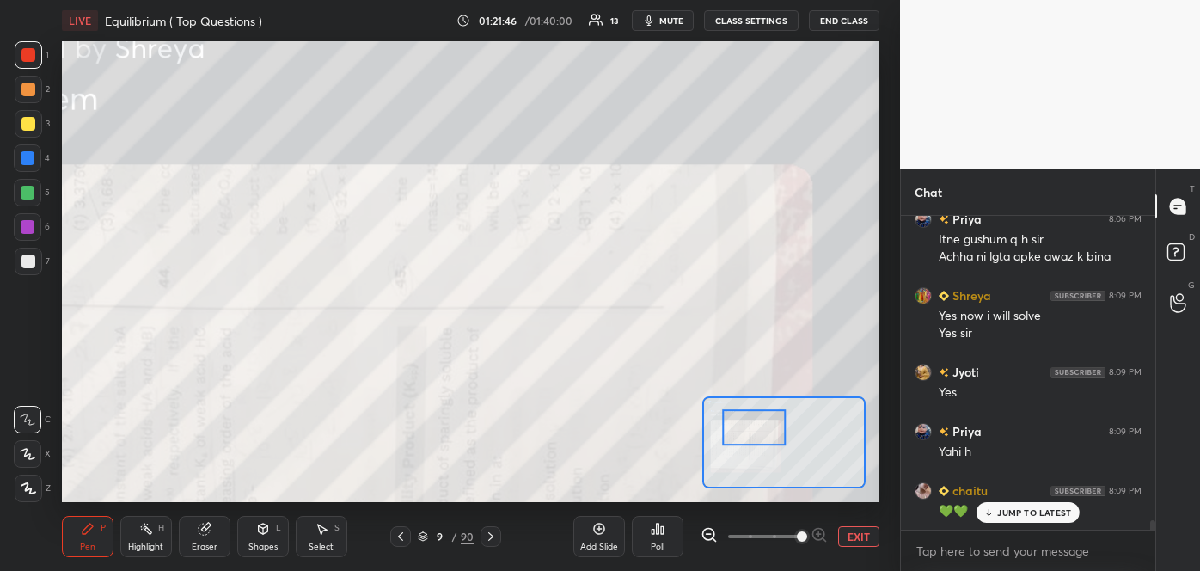
click at [406, 535] on icon at bounding box center [401, 537] width 14 height 14
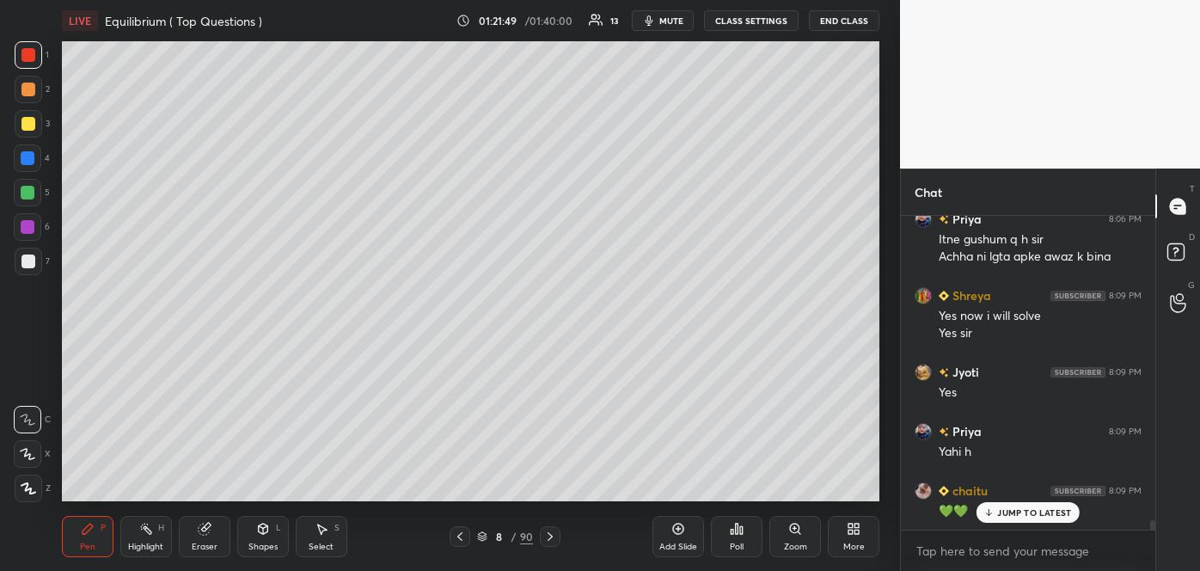
scroll to position [10000, 0]
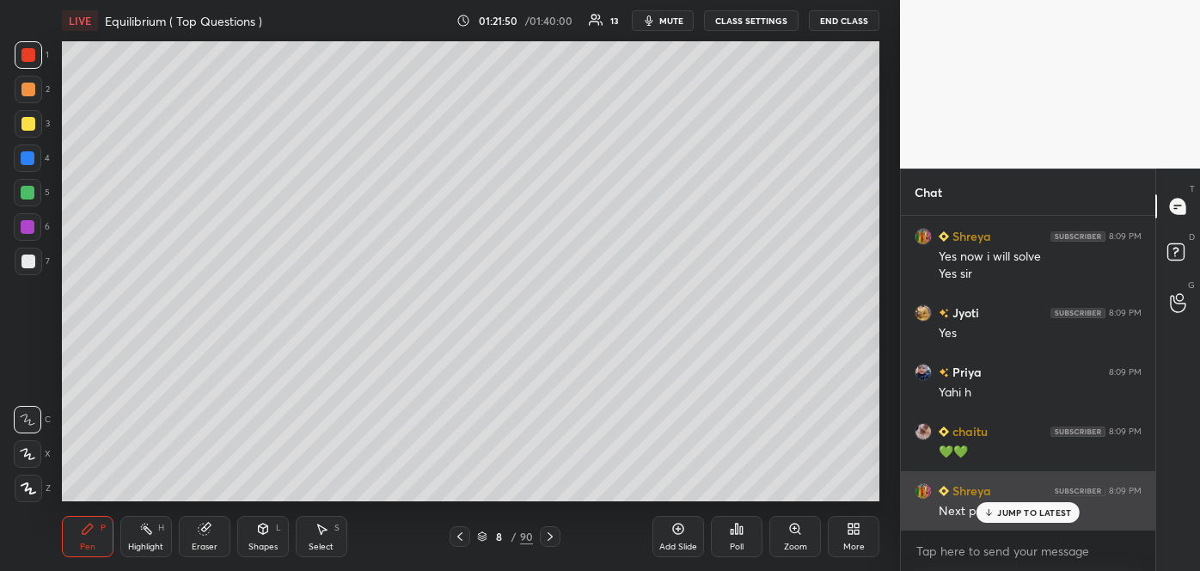
click at [998, 512] on p "JUMP TO LATEST" at bounding box center [1034, 512] width 74 height 10
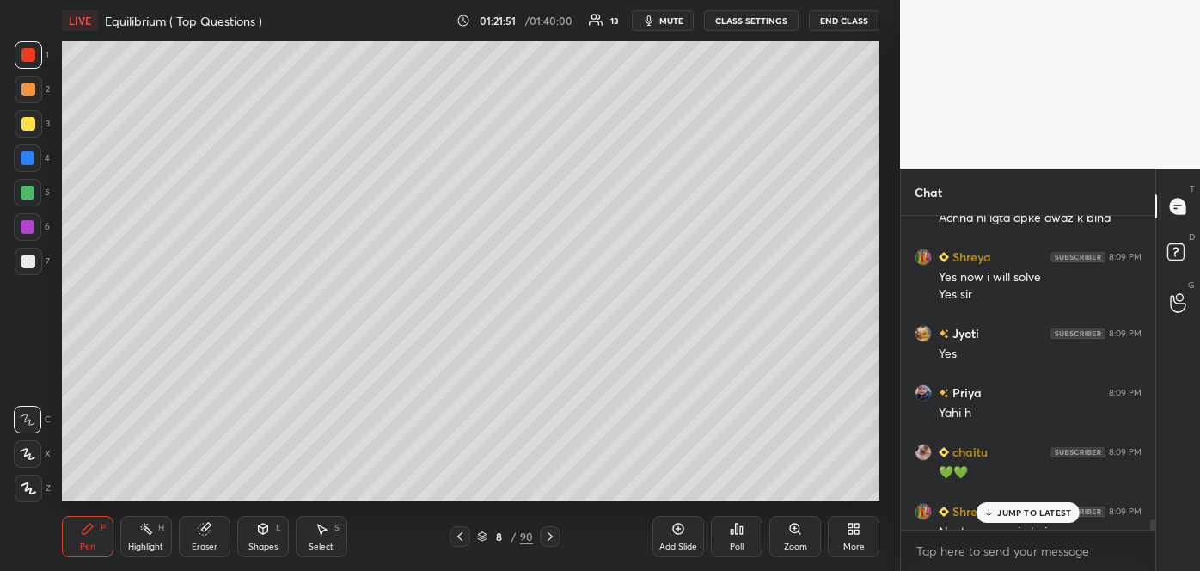
scroll to position [10042, 0]
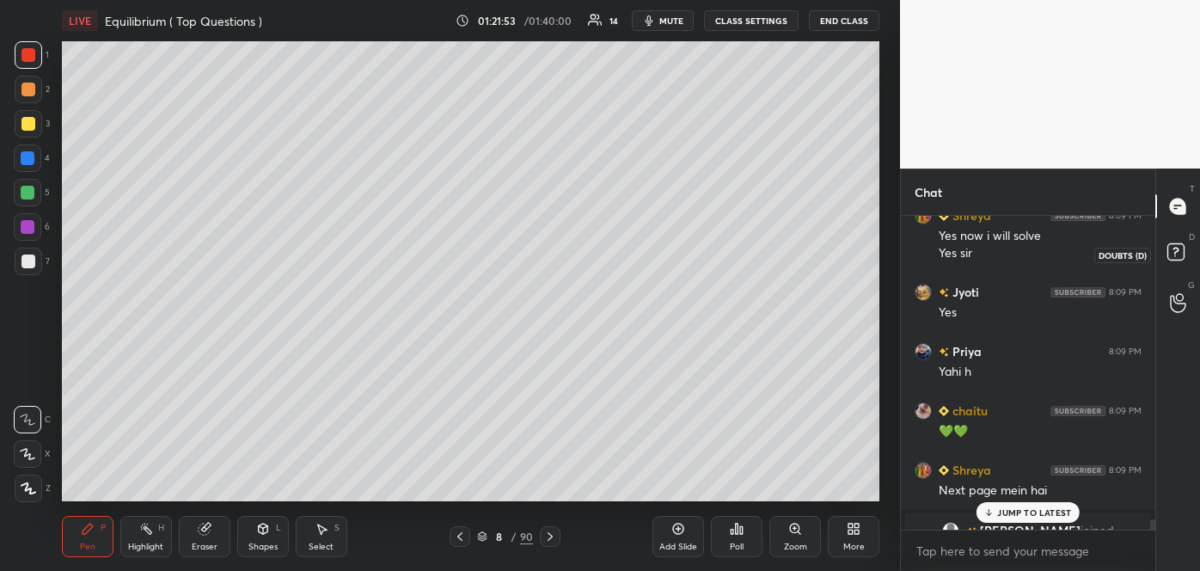
click at [1179, 247] on rect at bounding box center [1176, 252] width 16 height 16
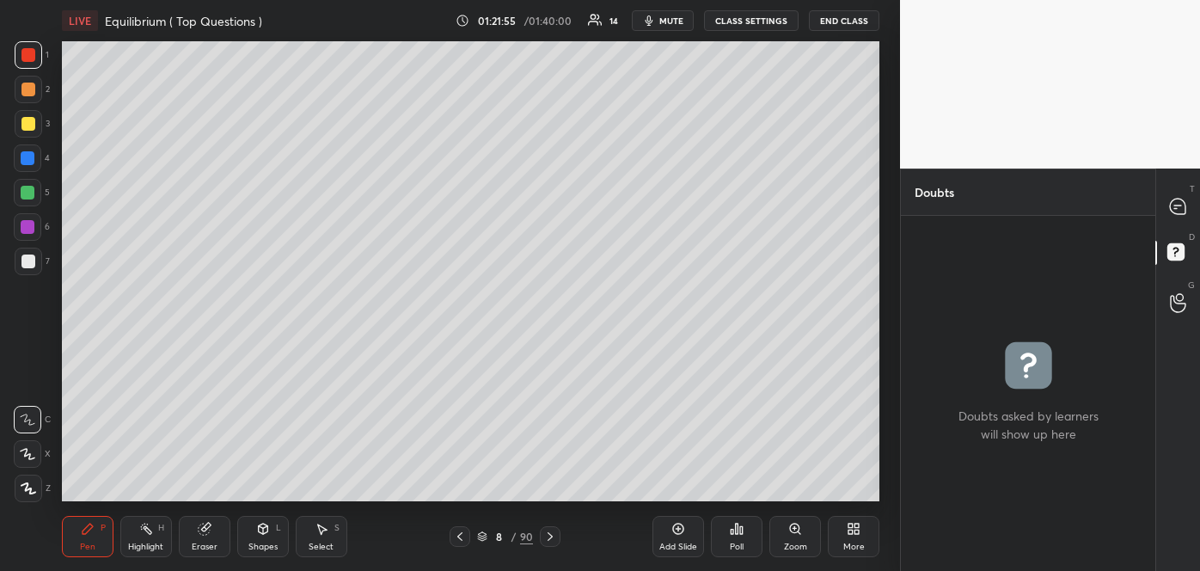
click at [544, 536] on icon at bounding box center [550, 537] width 14 height 14
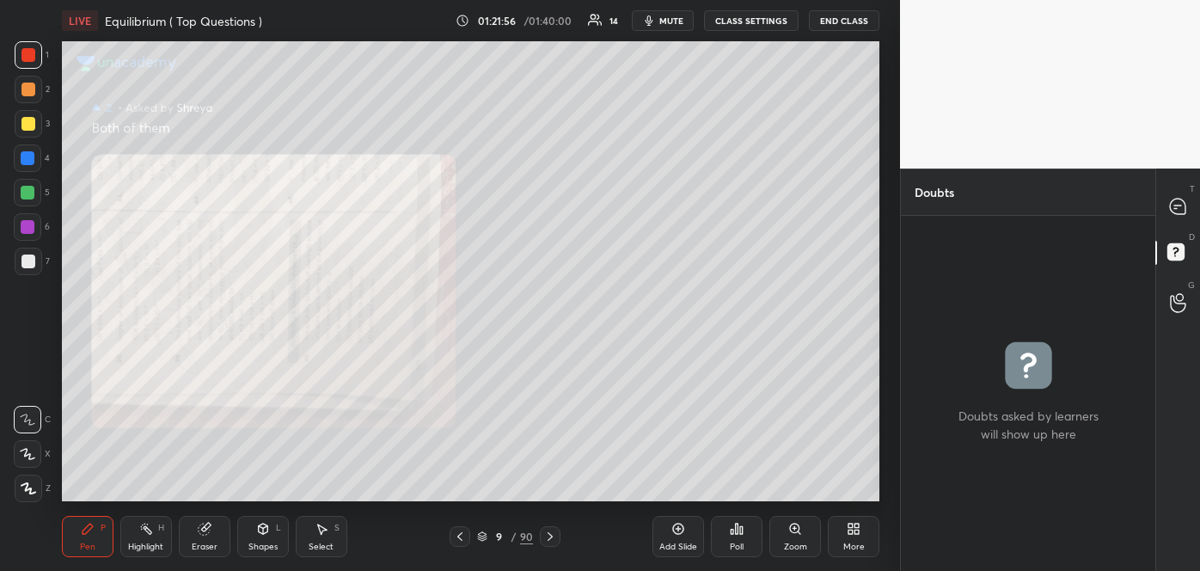
click at [550, 536] on icon at bounding box center [550, 537] width 14 height 14
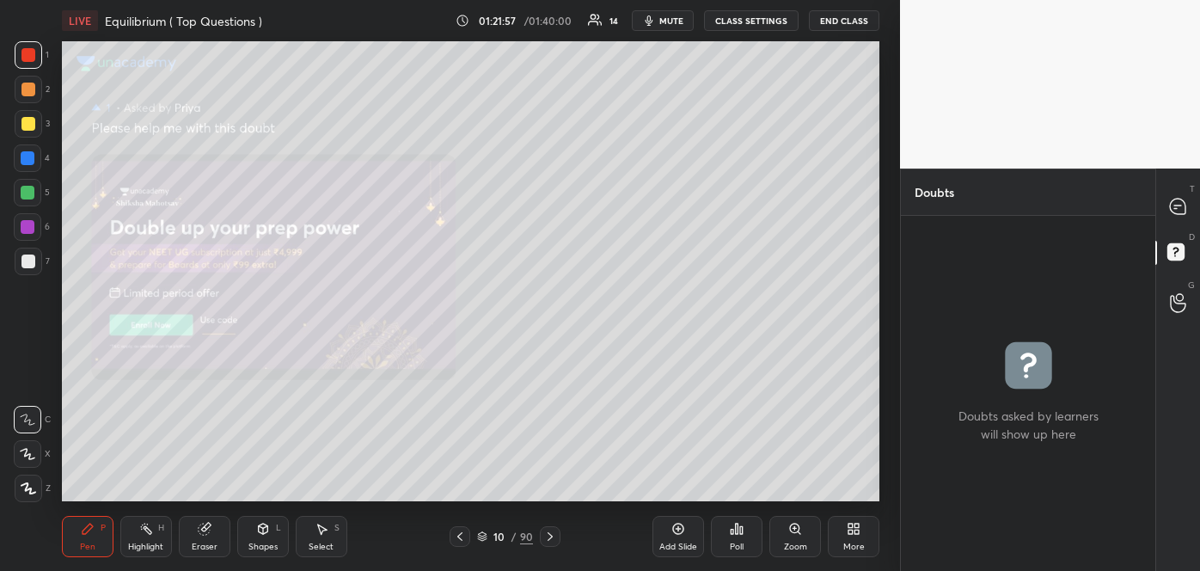
click at [550, 536] on icon at bounding box center [550, 537] width 14 height 14
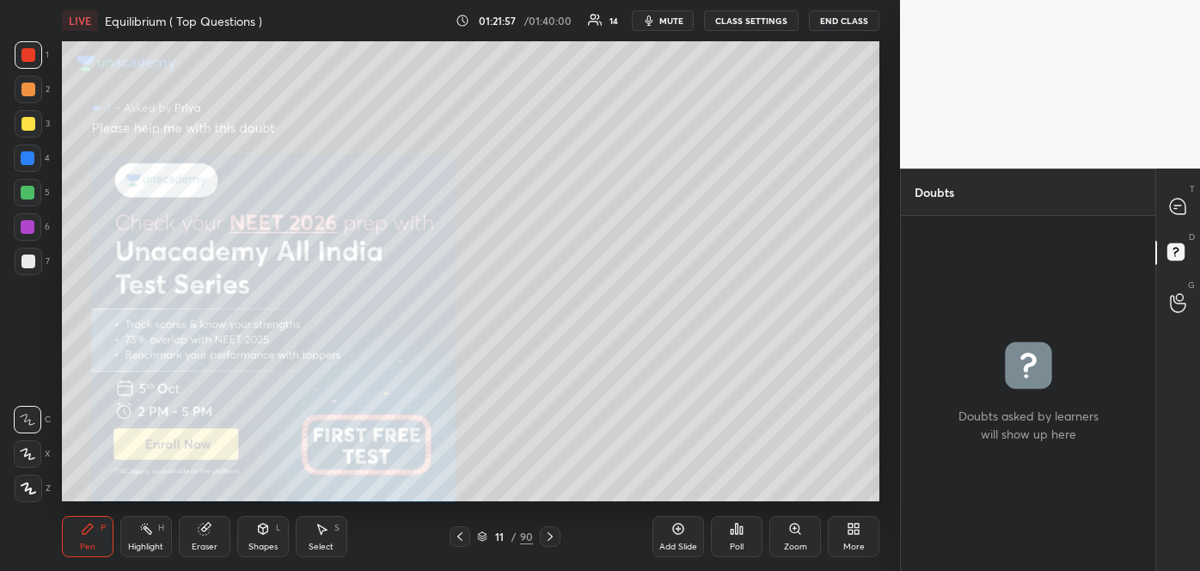
click at [549, 535] on icon at bounding box center [550, 537] width 14 height 14
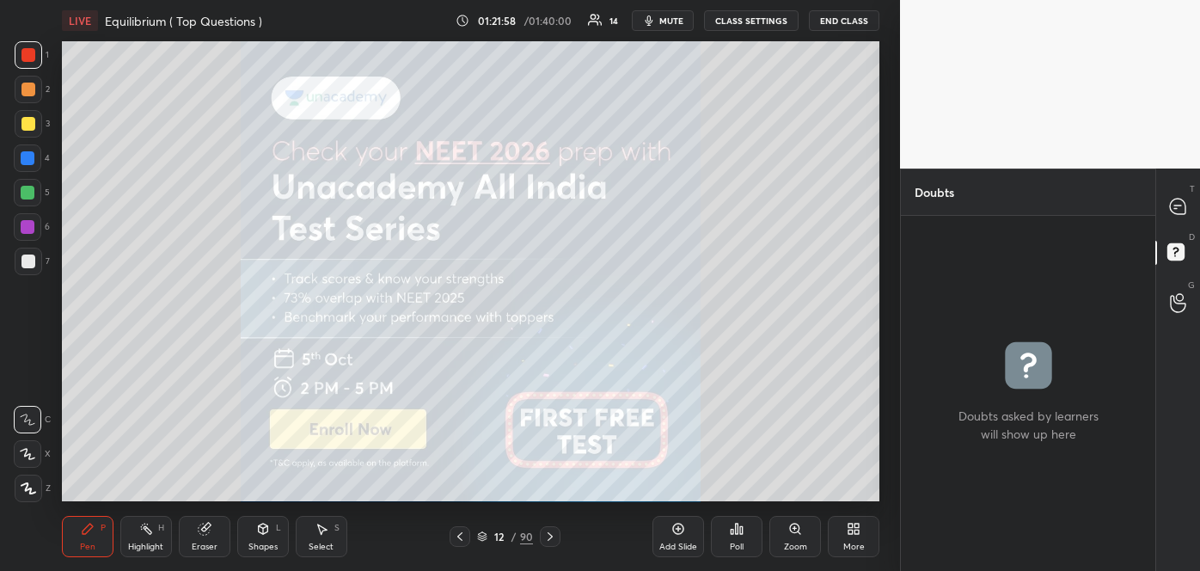
click at [549, 535] on icon at bounding box center [550, 536] width 5 height 9
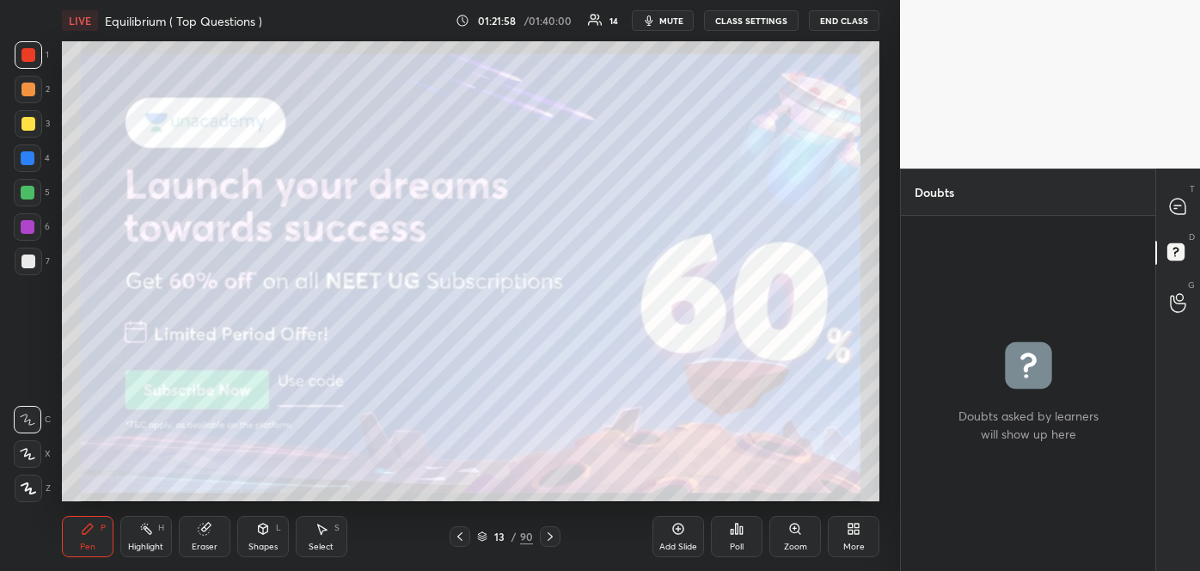
click at [550, 534] on icon at bounding box center [550, 537] width 14 height 14
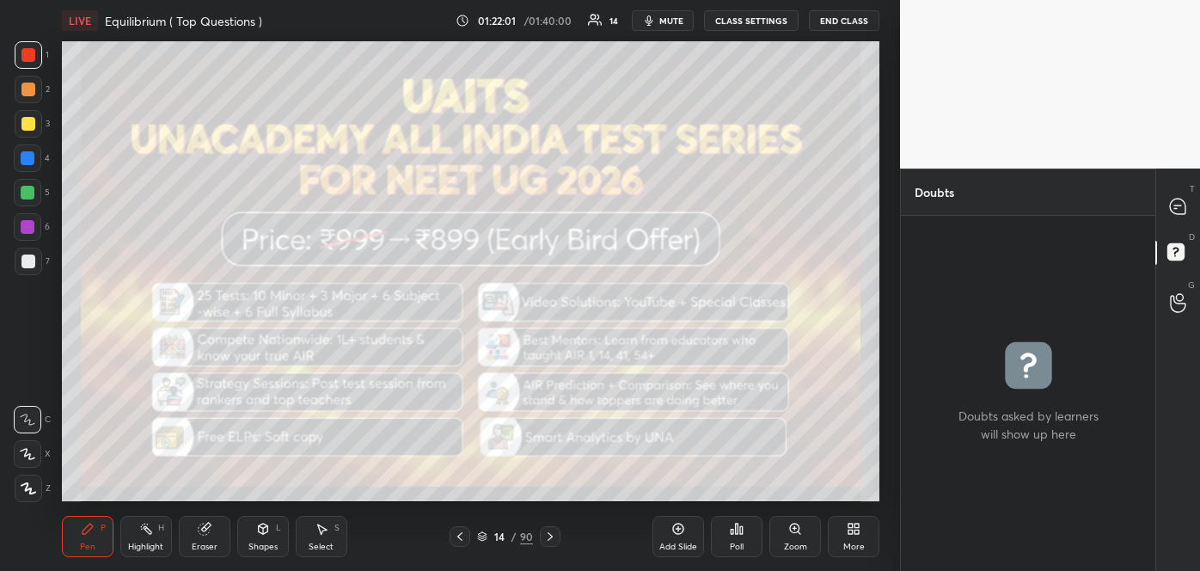
click at [458, 536] on icon at bounding box center [460, 537] width 14 height 14
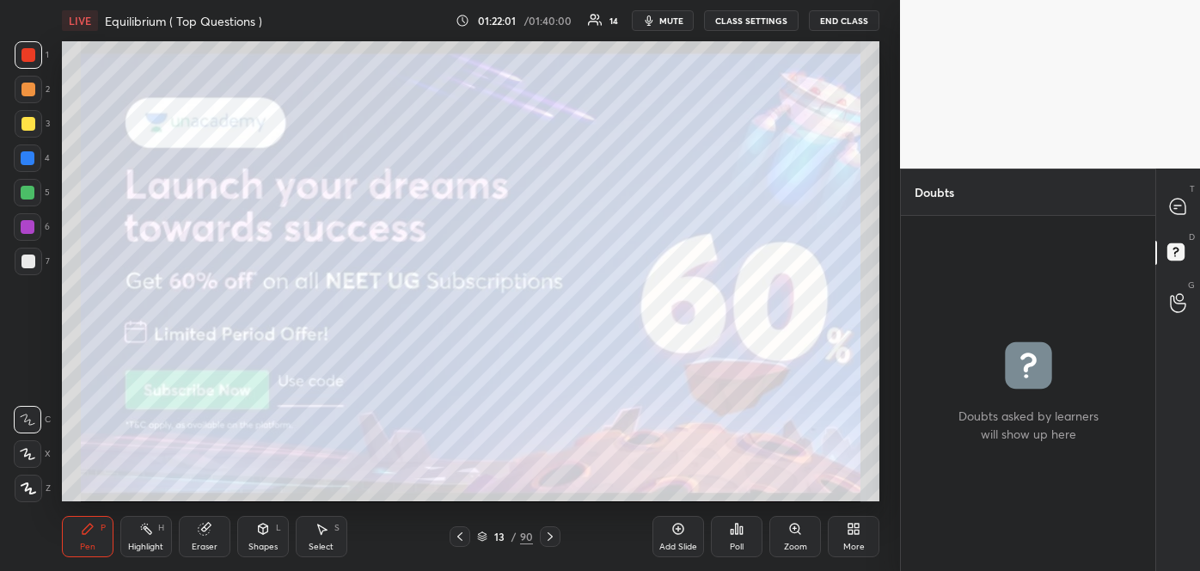
click at [460, 534] on icon at bounding box center [459, 536] width 5 height 9
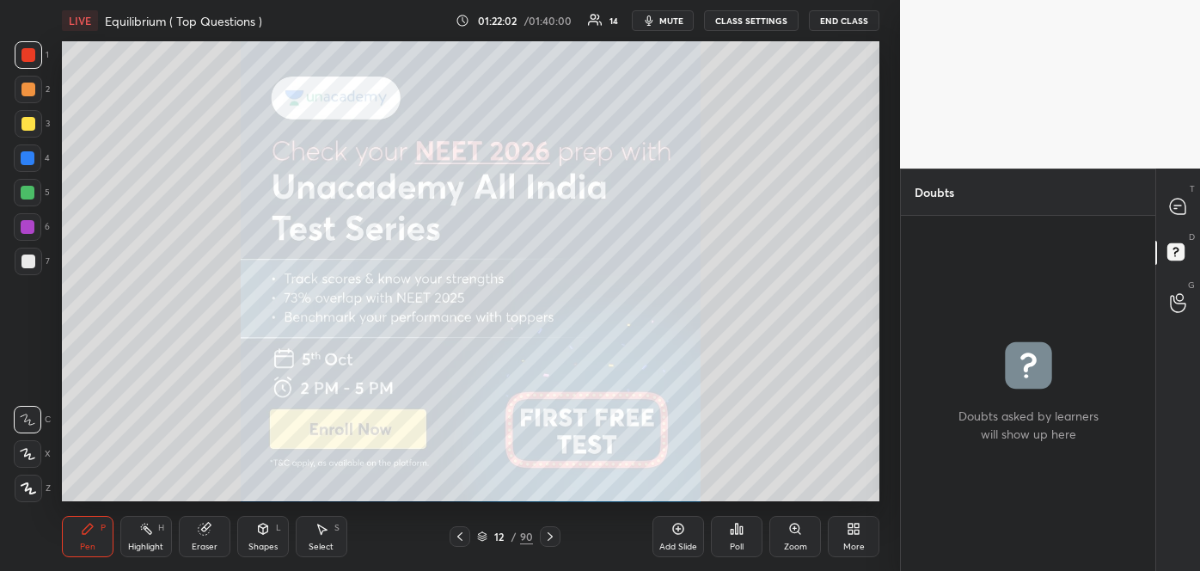
click at [461, 534] on icon at bounding box center [459, 536] width 5 height 9
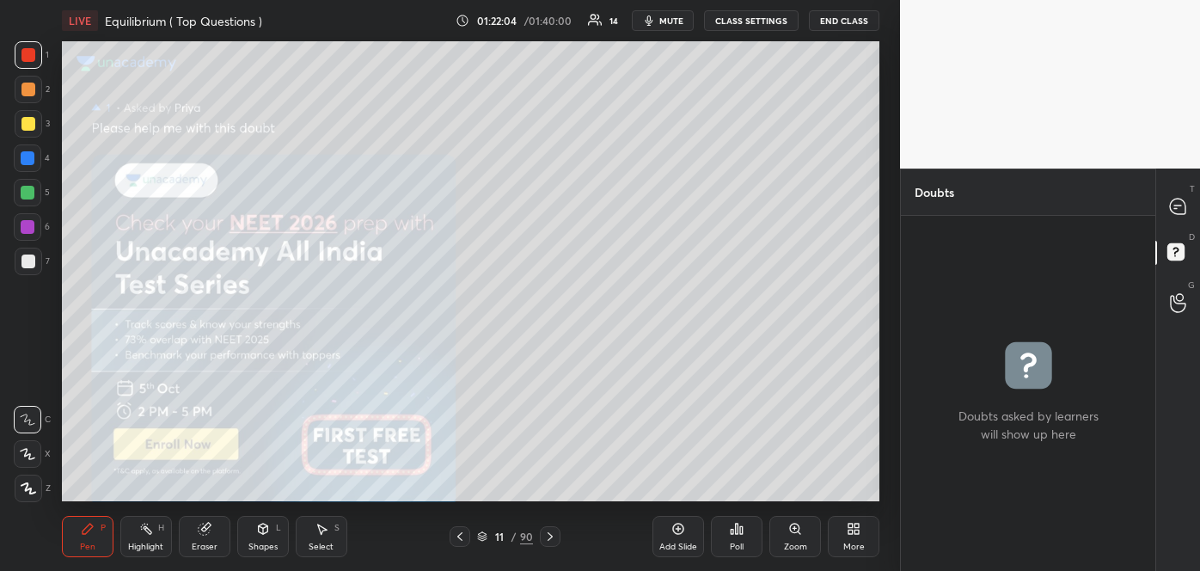
click at [541, 531] on div at bounding box center [550, 536] width 21 height 21
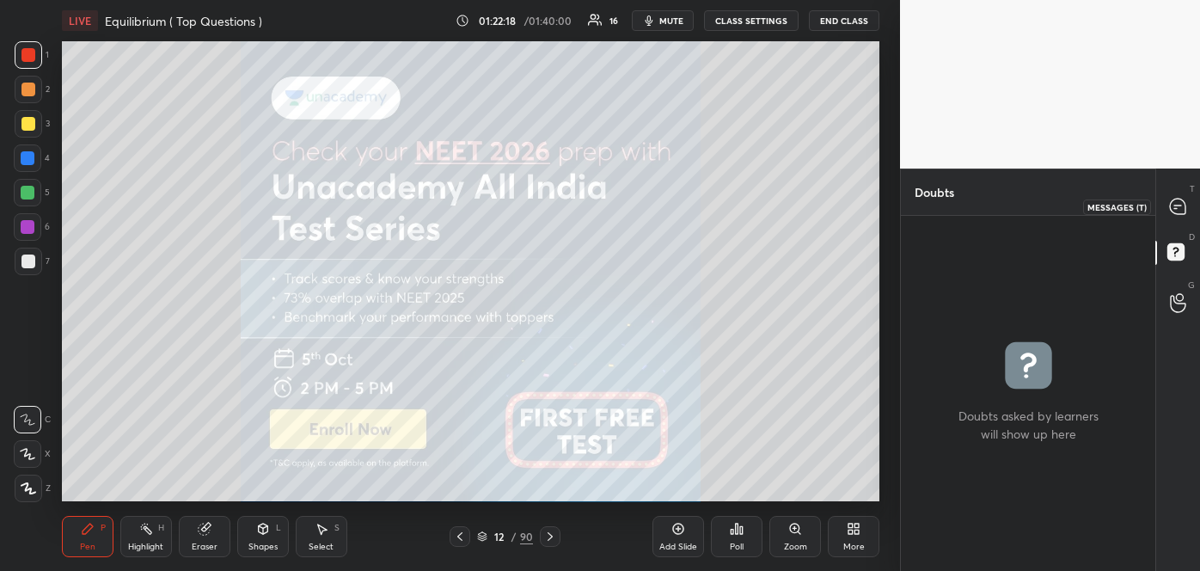
click at [1174, 202] on icon at bounding box center [1177, 206] width 15 height 15
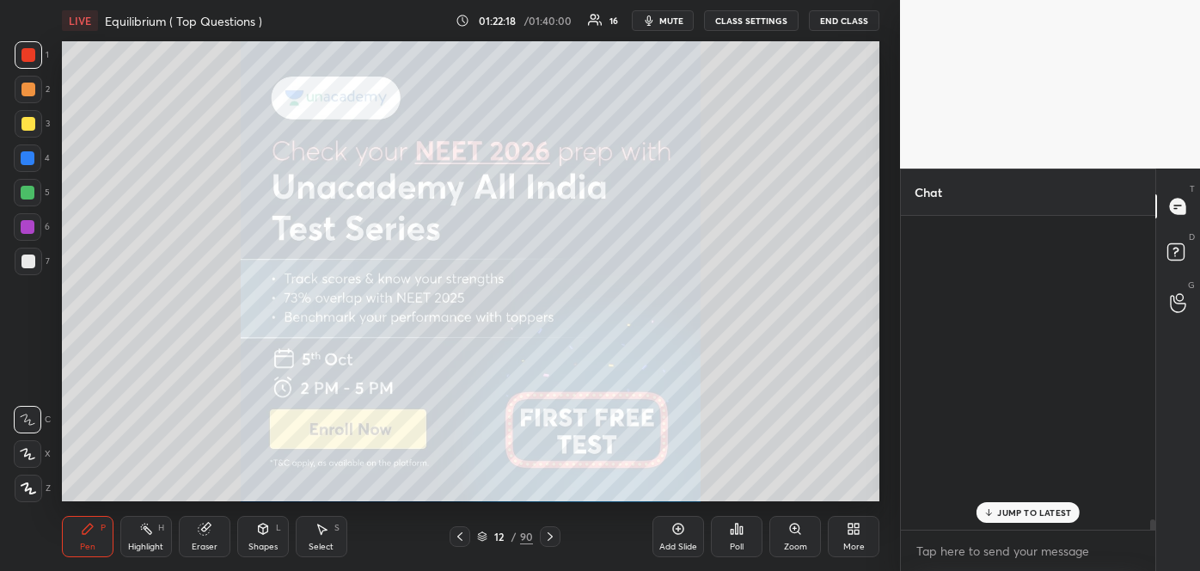
scroll to position [309, 249]
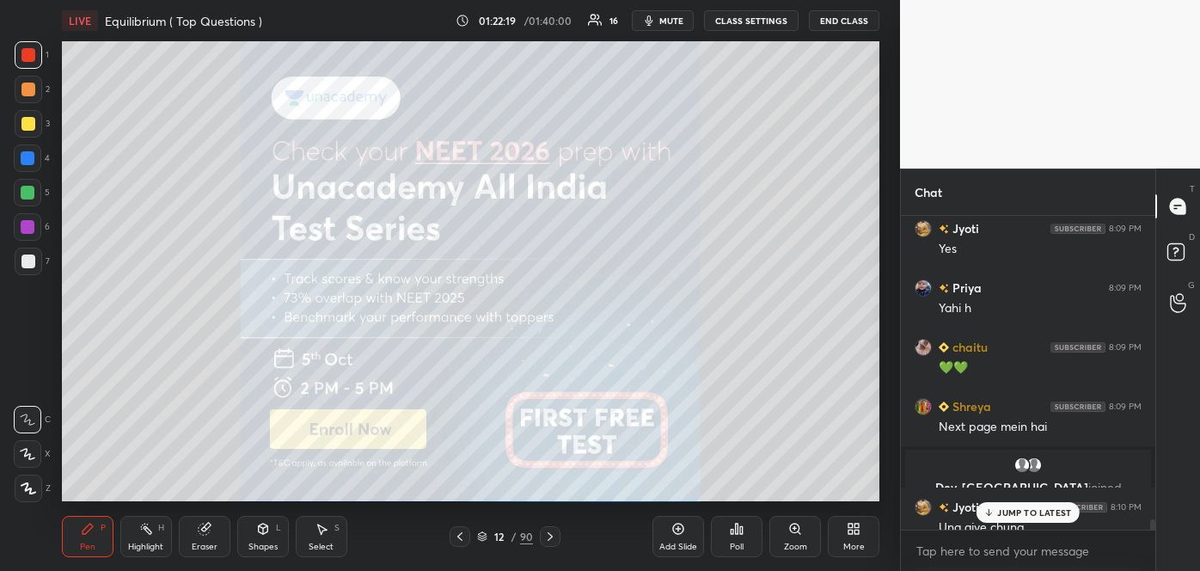
click at [991, 512] on icon at bounding box center [989, 512] width 11 height 10
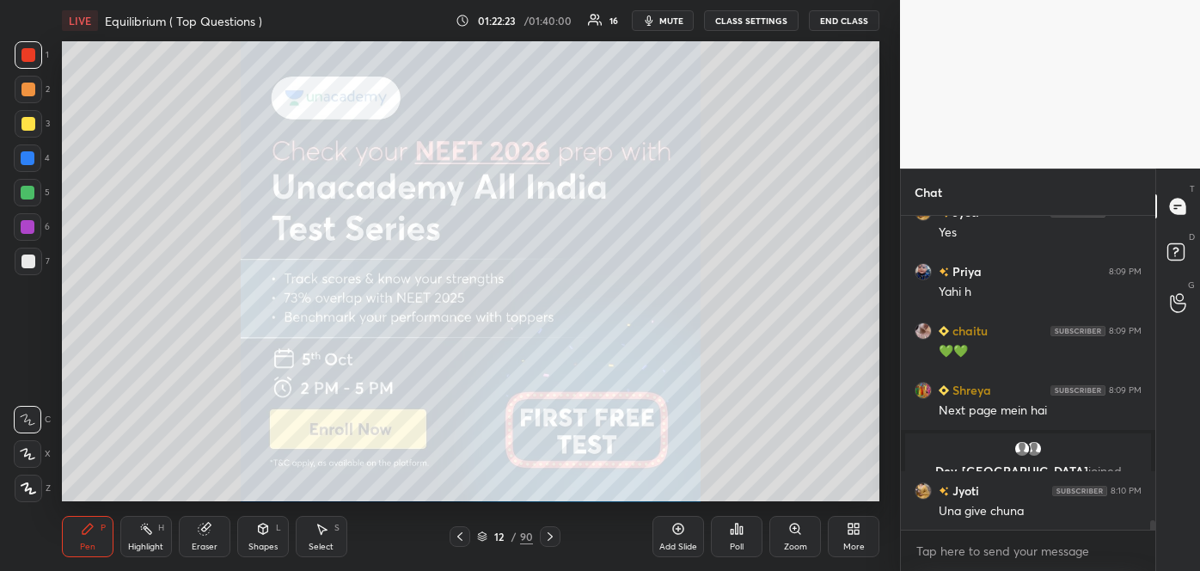
click at [550, 536] on icon at bounding box center [550, 537] width 14 height 14
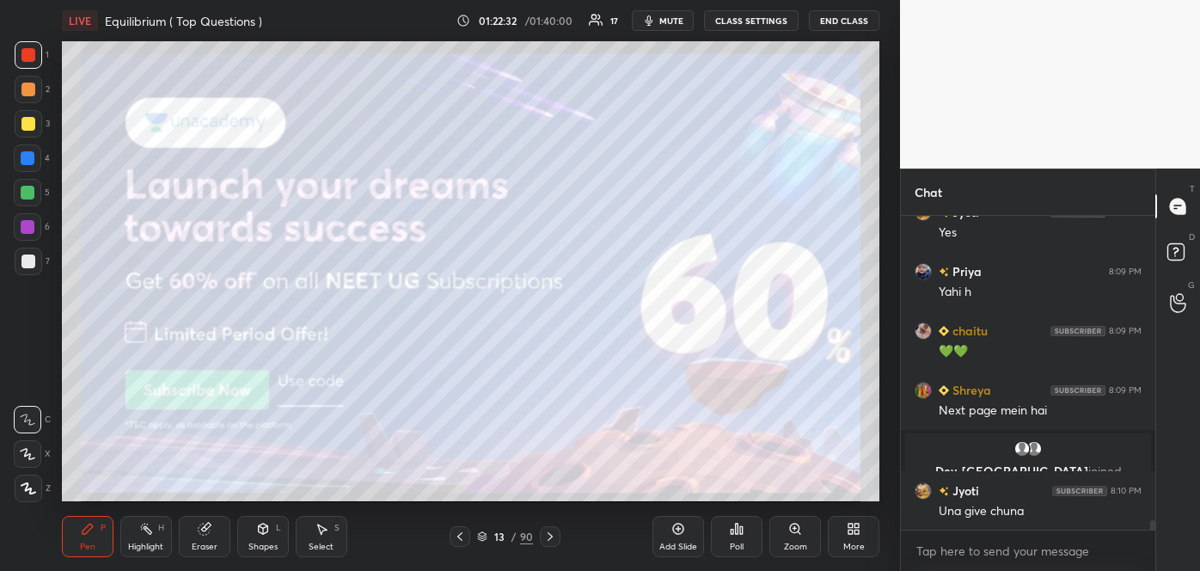
click at [28, 122] on div at bounding box center [28, 124] width 14 height 14
click at [25, 454] on icon at bounding box center [28, 454] width 14 height 10
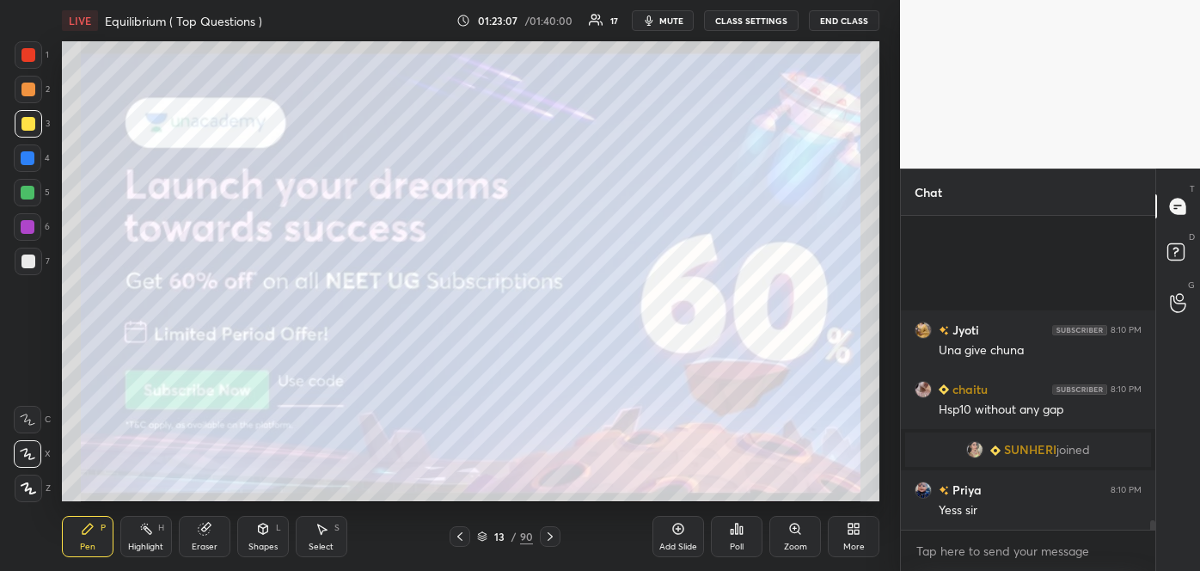
scroll to position [9980, 0]
click at [550, 536] on icon at bounding box center [550, 536] width 5 height 9
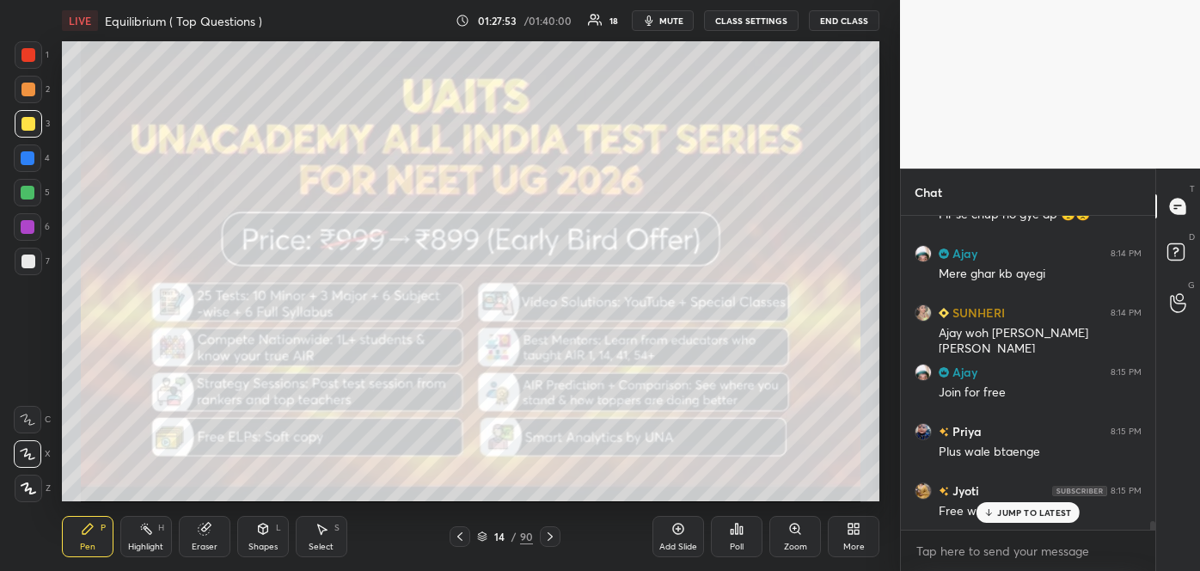
scroll to position [11398, 0]
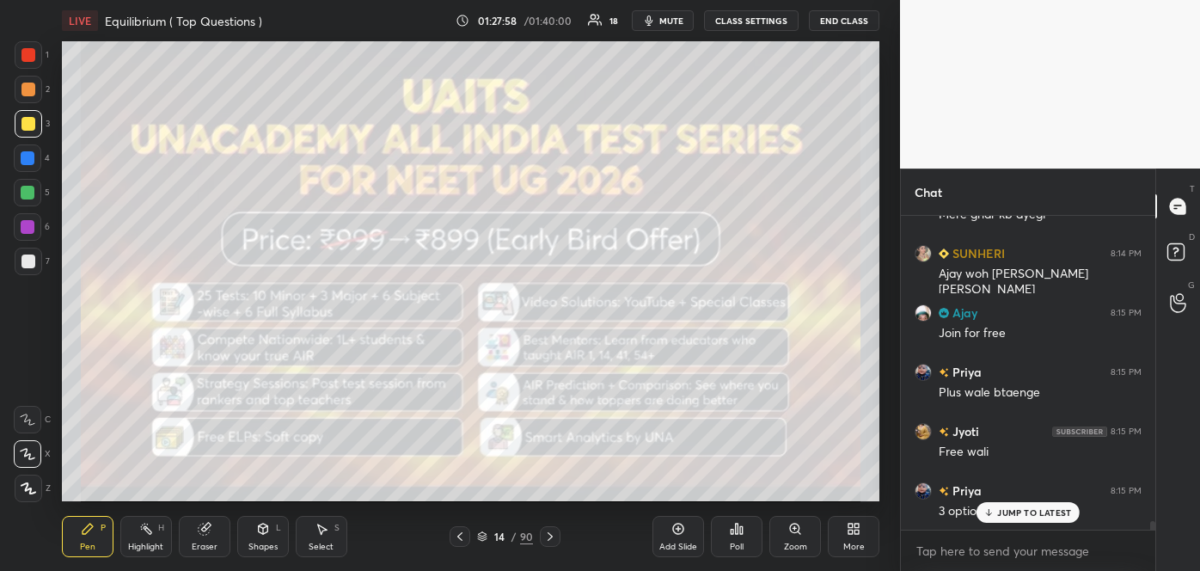
click at [1013, 518] on div "JUMP TO LATEST" at bounding box center [1028, 512] width 103 height 21
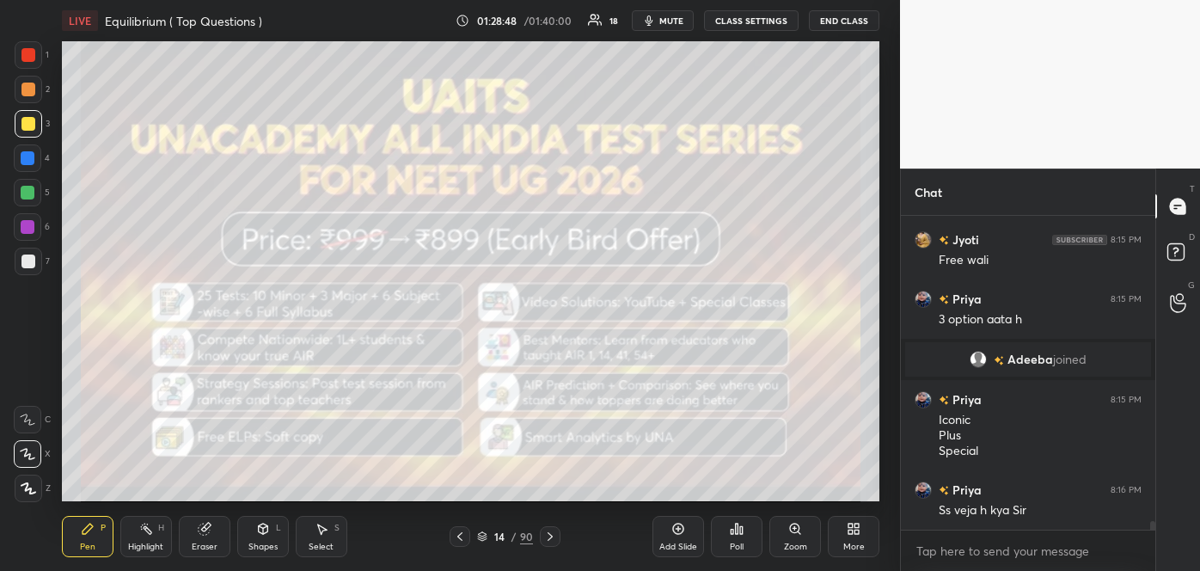
scroll to position [11380, 0]
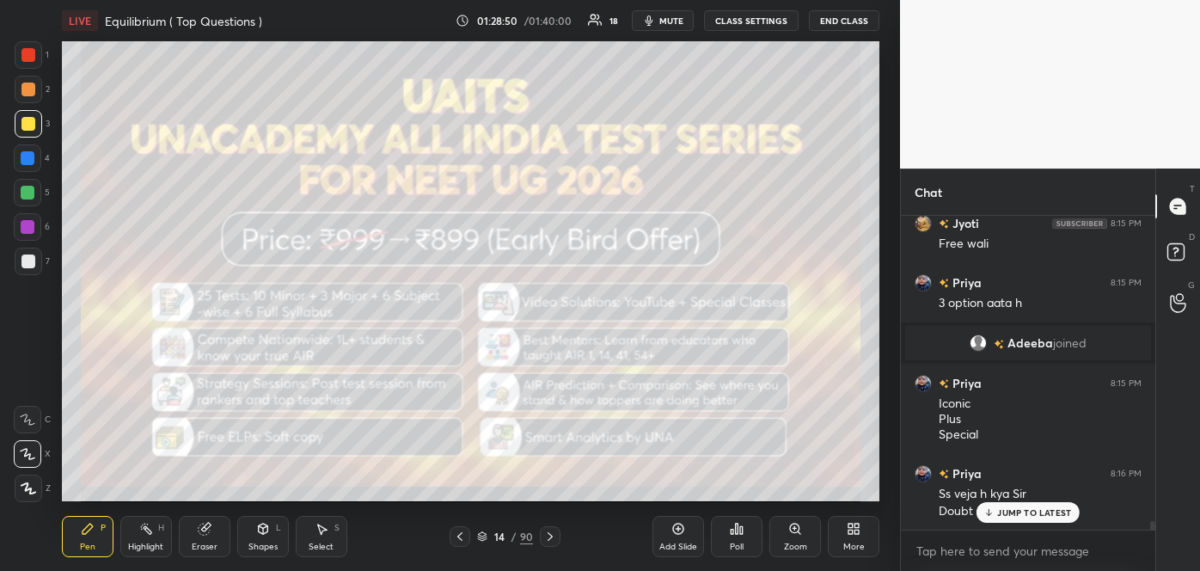
click at [677, 540] on div "Add Slide" at bounding box center [679, 536] width 52 height 41
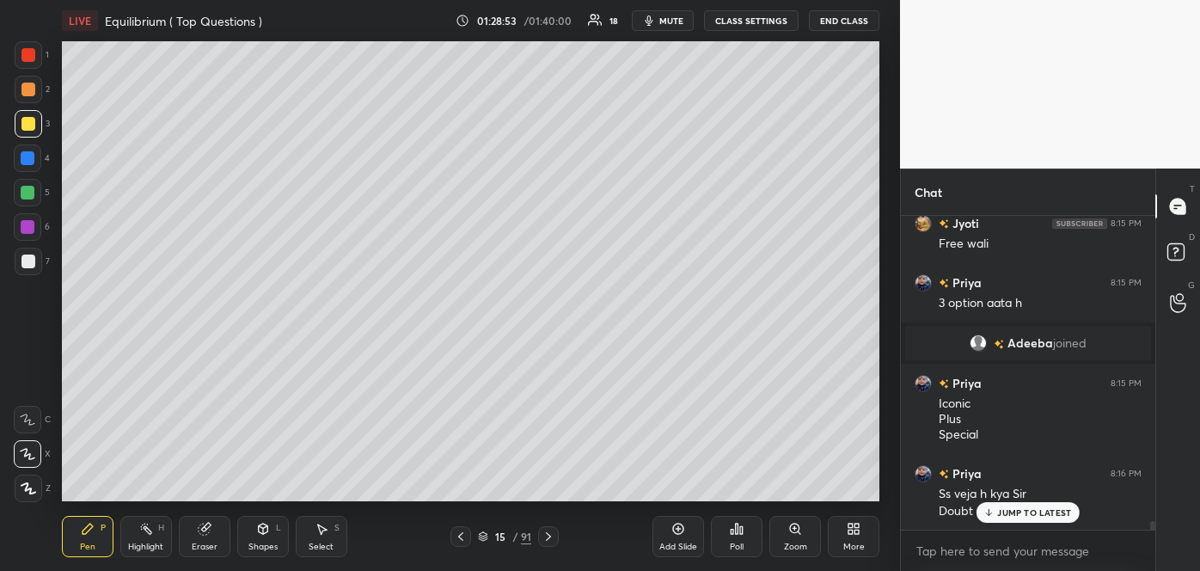
click at [32, 448] on icon at bounding box center [27, 454] width 15 height 12
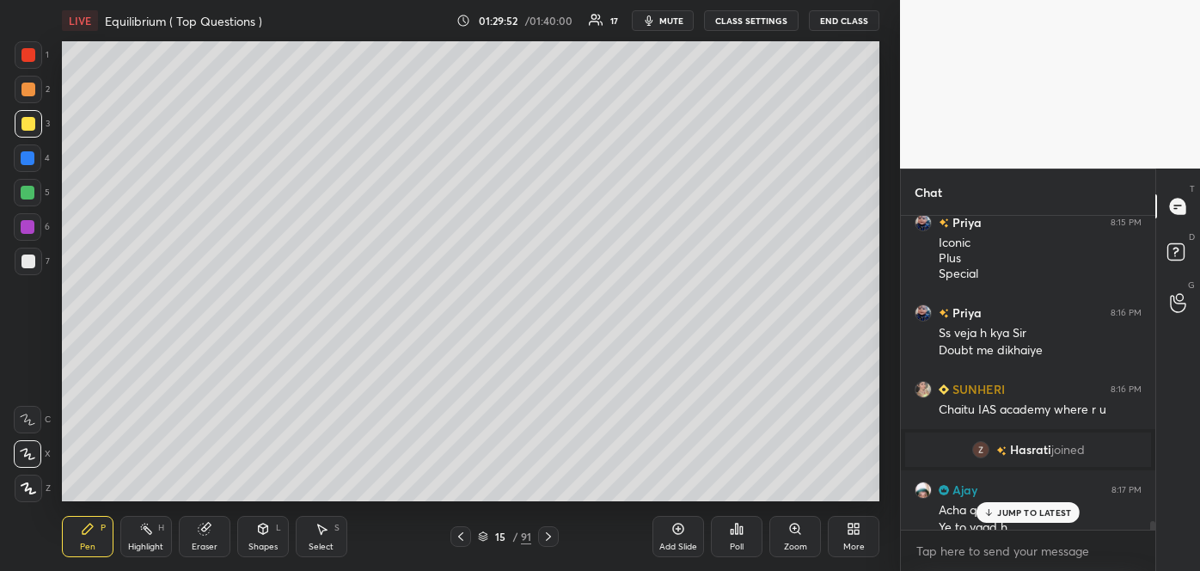
scroll to position [11557, 0]
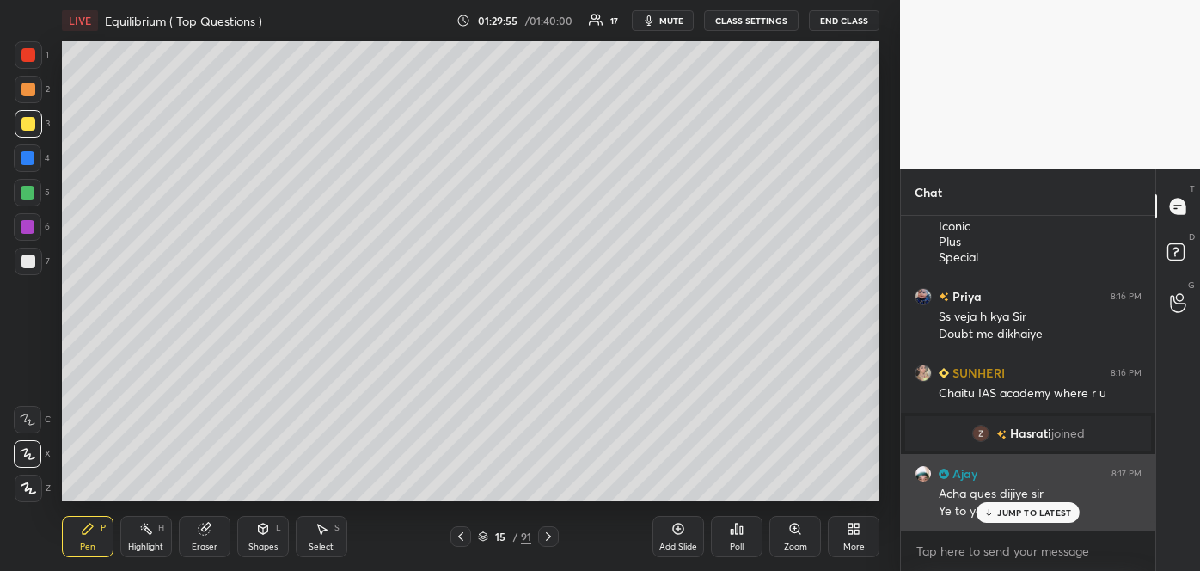
click at [991, 512] on icon at bounding box center [989, 512] width 11 height 10
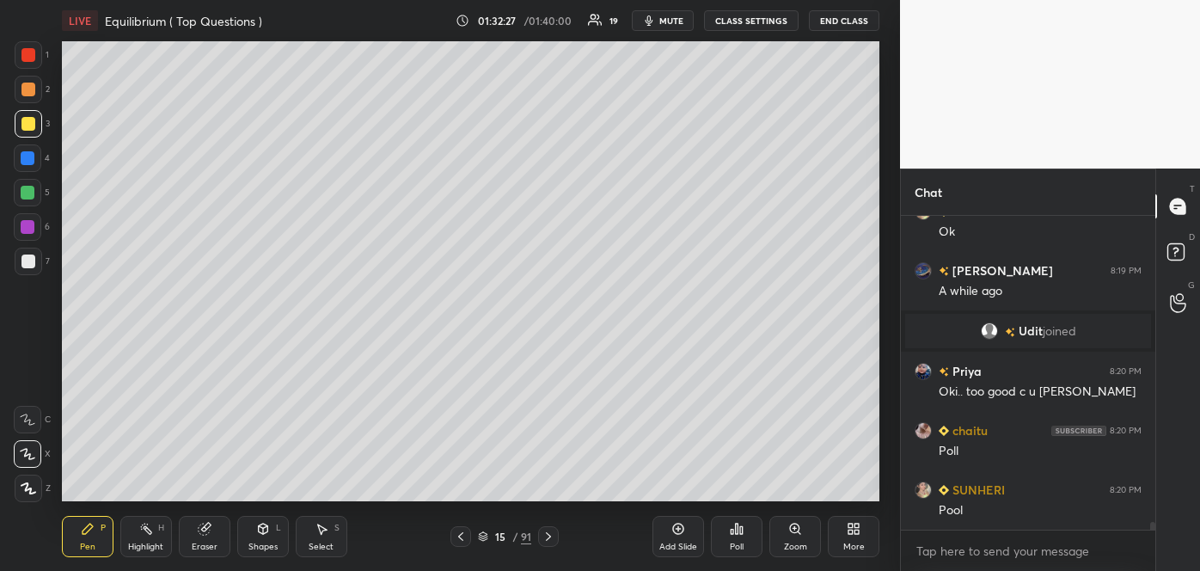
scroll to position [12735, 0]
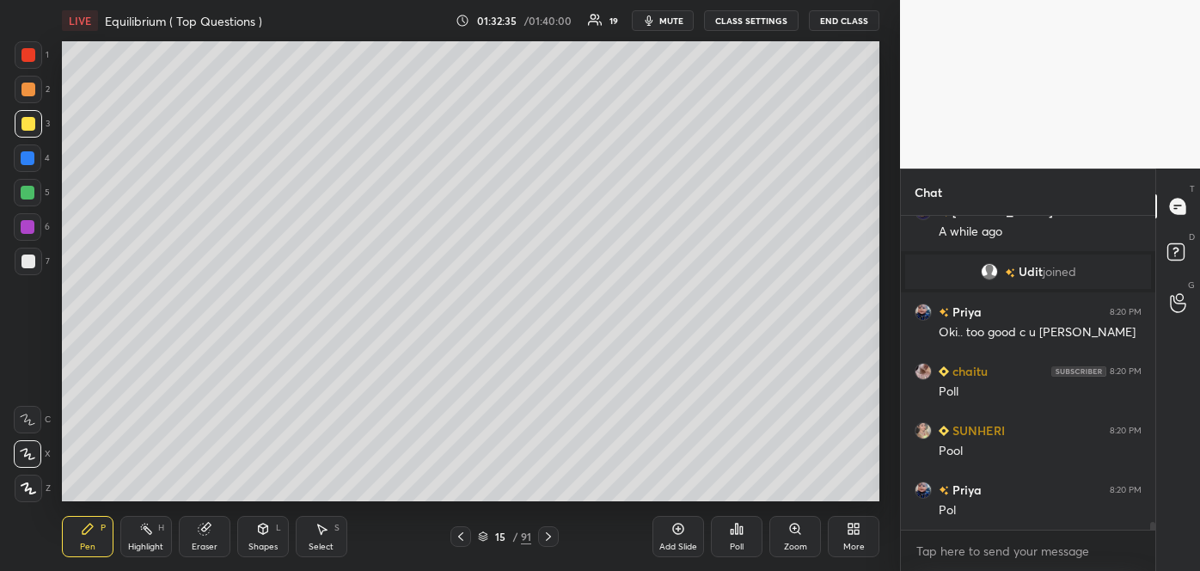
click at [738, 542] on div "Poll" at bounding box center [737, 546] width 14 height 9
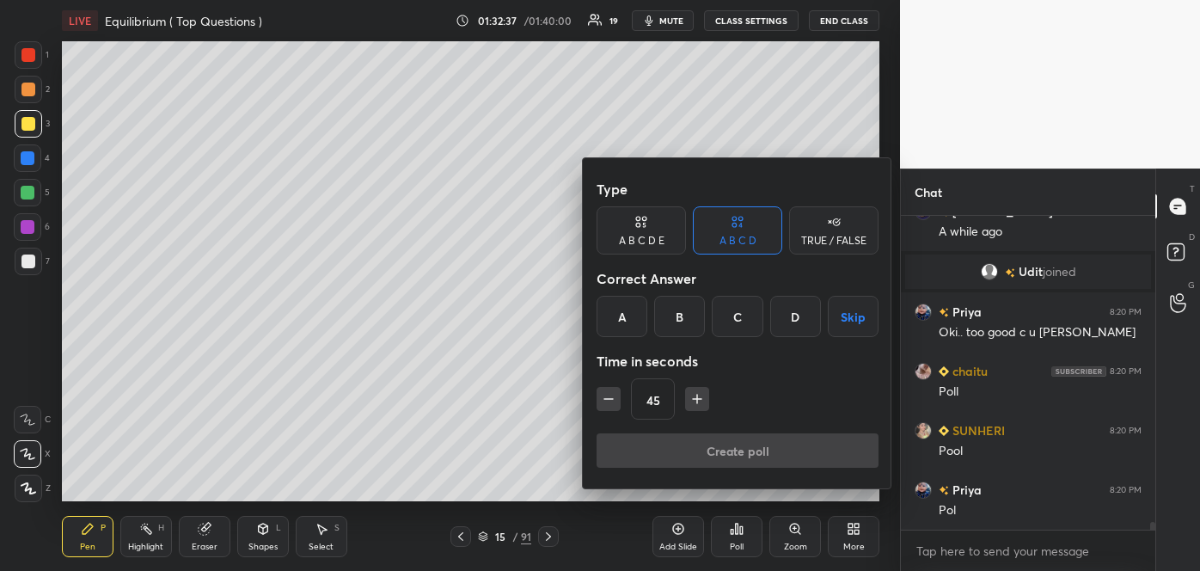
click at [797, 313] on div "D" at bounding box center [795, 316] width 51 height 41
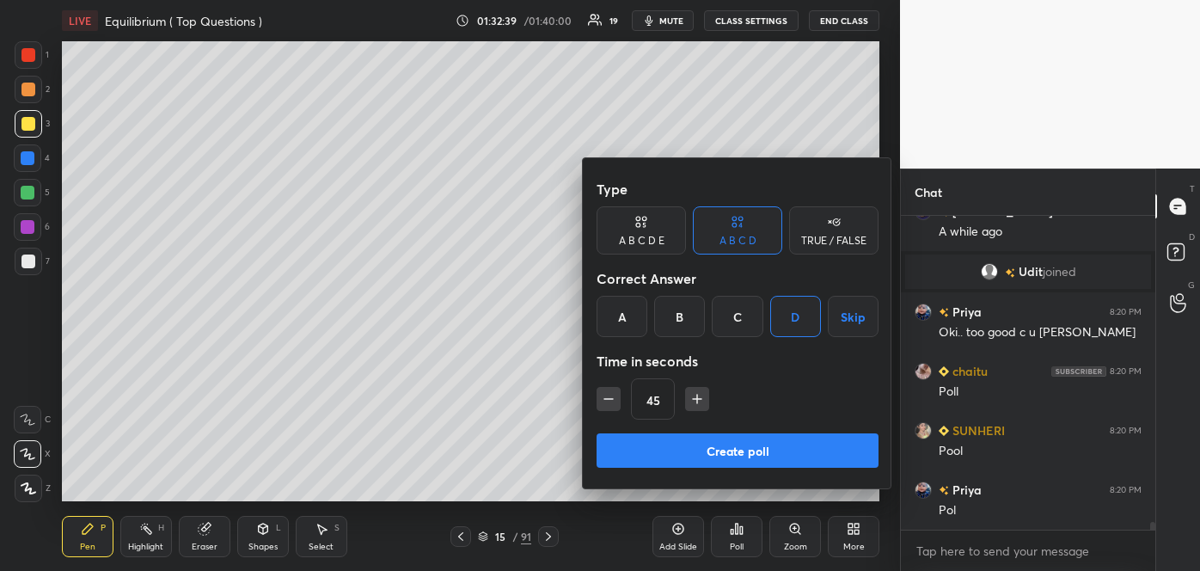
click at [733, 457] on button "Create poll" at bounding box center [738, 450] width 282 height 34
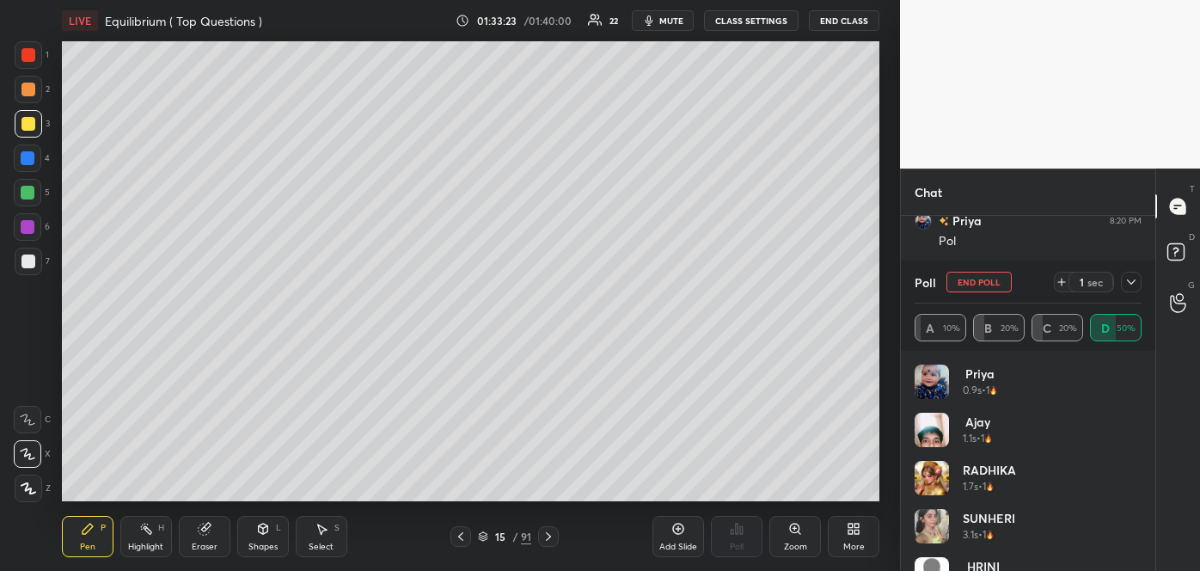
scroll to position [12678, 0]
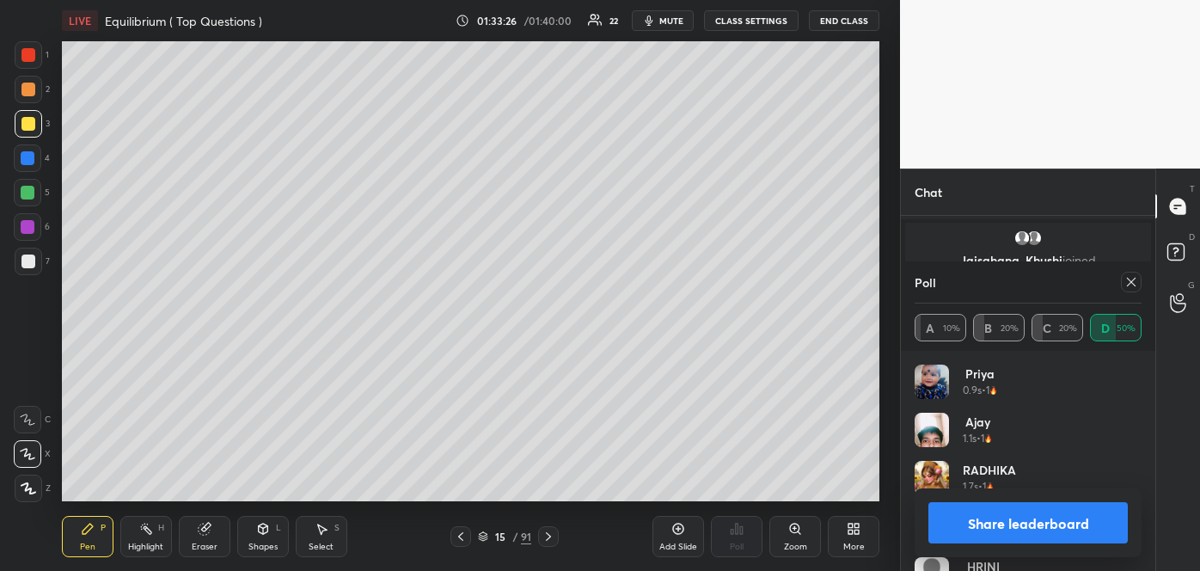
click at [968, 519] on button "Share leaderboard" at bounding box center [1028, 522] width 199 height 41
type textarea "x"
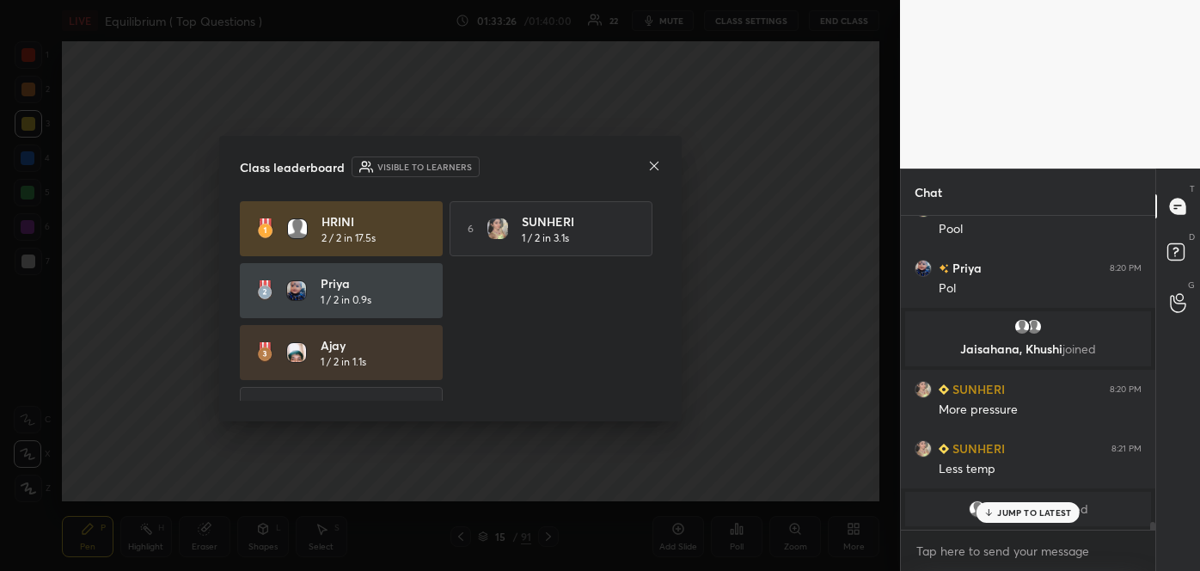
scroll to position [309, 249]
click at [656, 162] on icon at bounding box center [653, 165] width 9 height 9
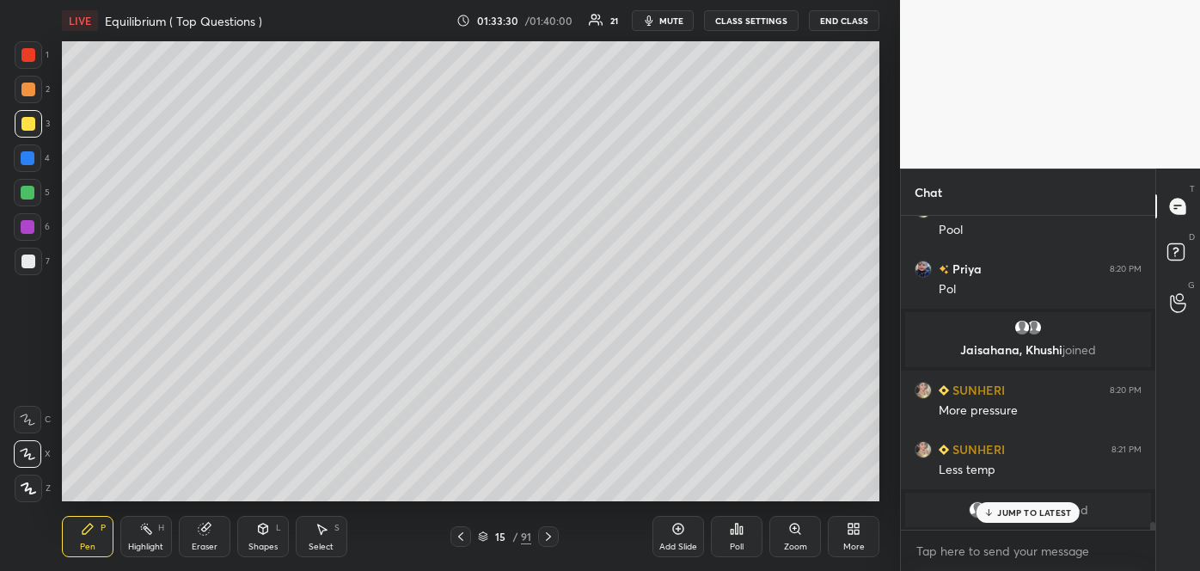
scroll to position [12550, 0]
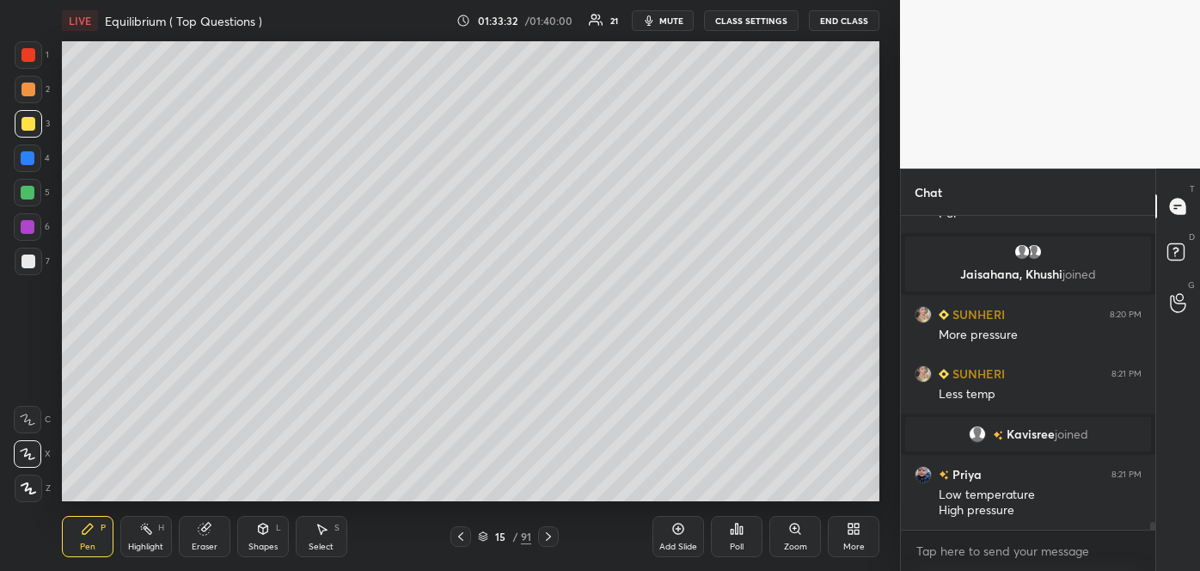
click at [27, 260] on div at bounding box center [28, 261] width 14 height 14
click at [682, 532] on icon at bounding box center [678, 529] width 11 height 11
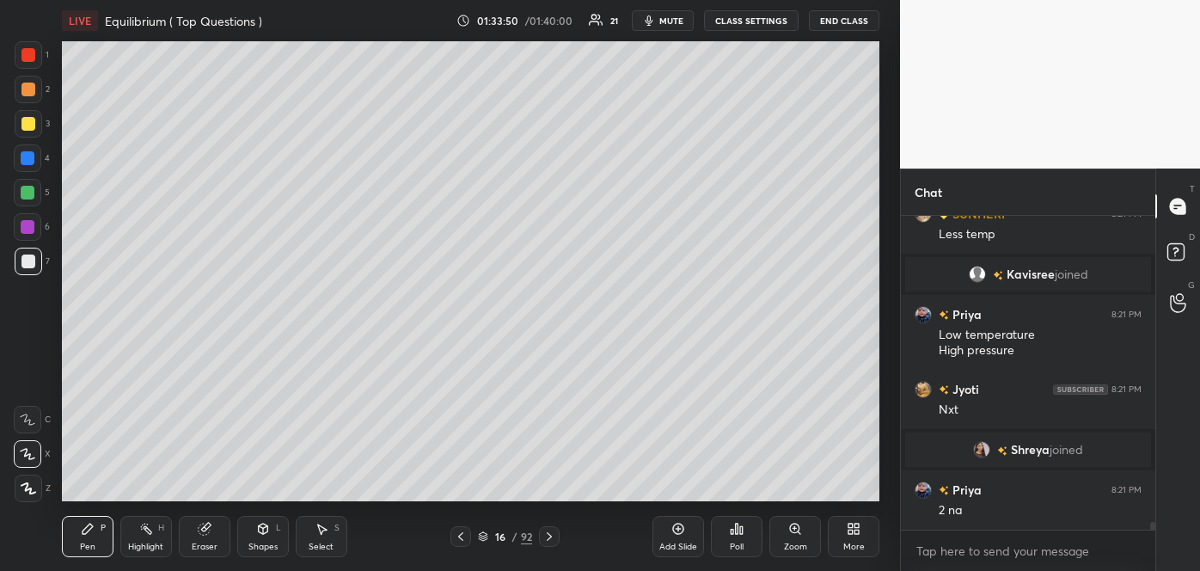
scroll to position [12717, 0]
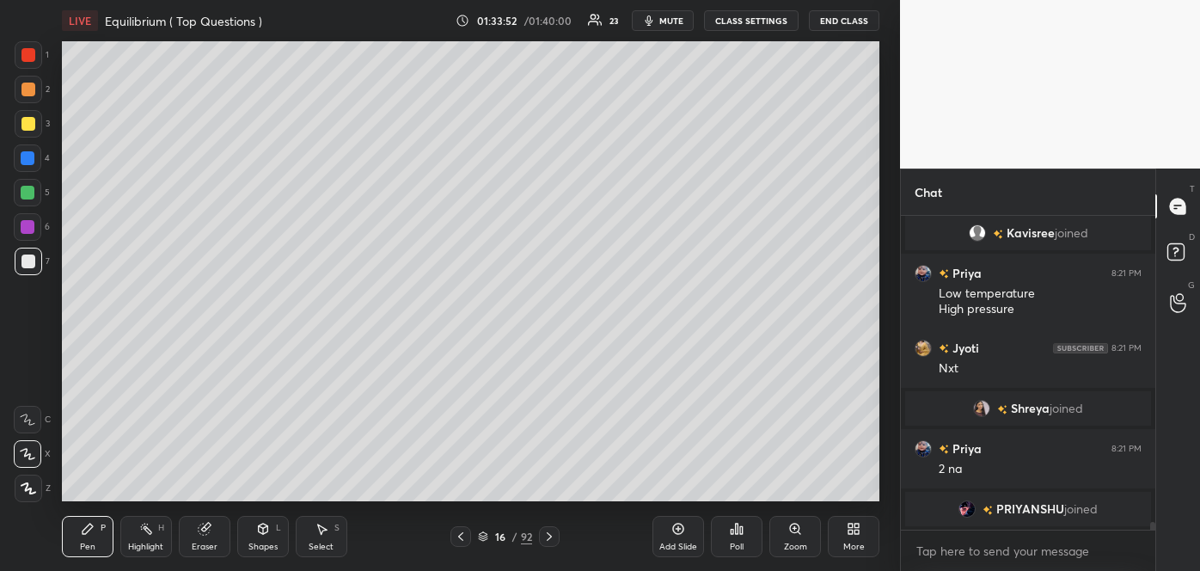
click at [463, 528] on div at bounding box center [460, 536] width 21 height 21
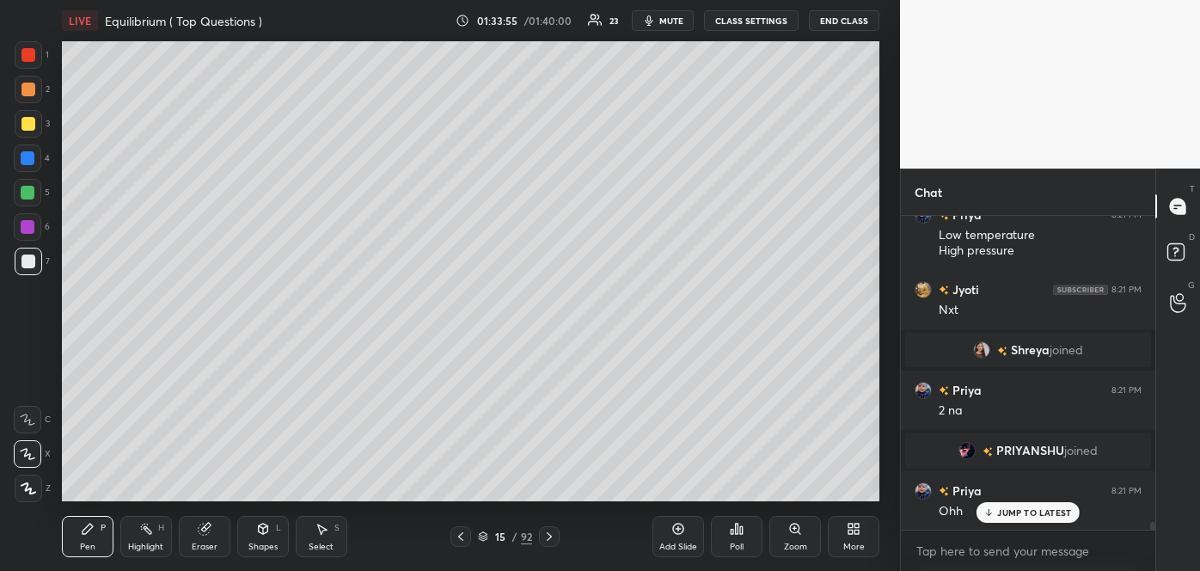
click at [551, 530] on icon at bounding box center [549, 537] width 14 height 14
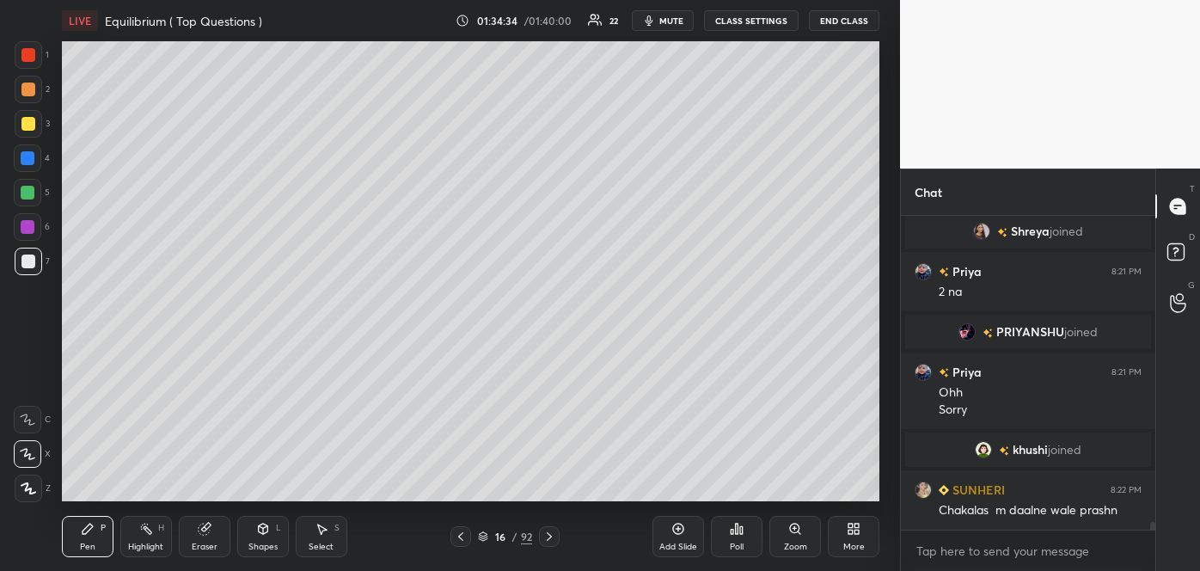
scroll to position [12854, 0]
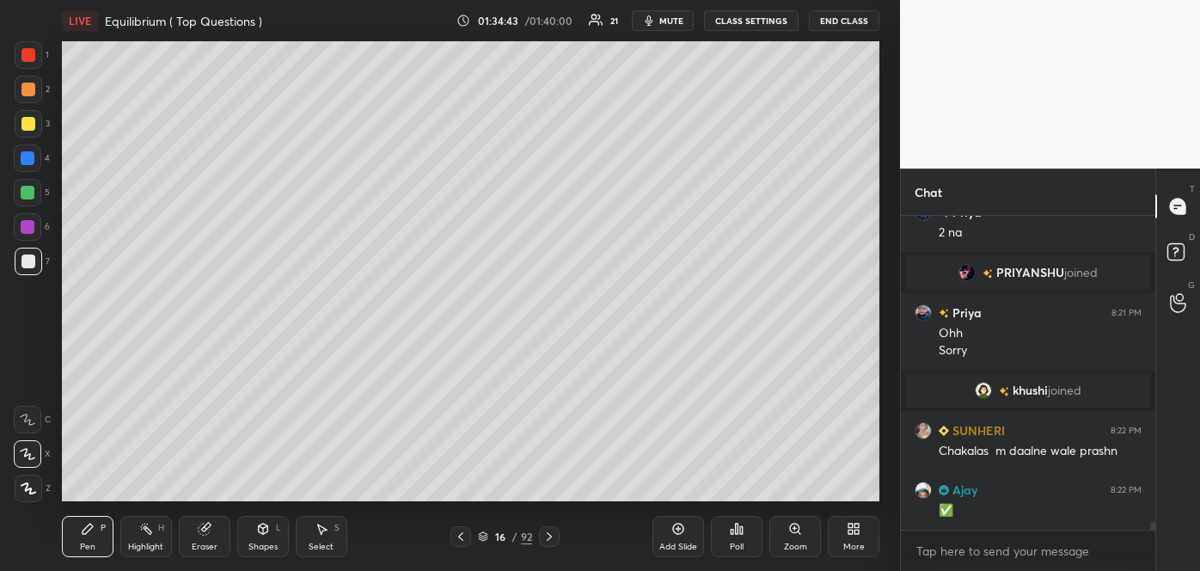
click at [28, 123] on div at bounding box center [28, 124] width 14 height 14
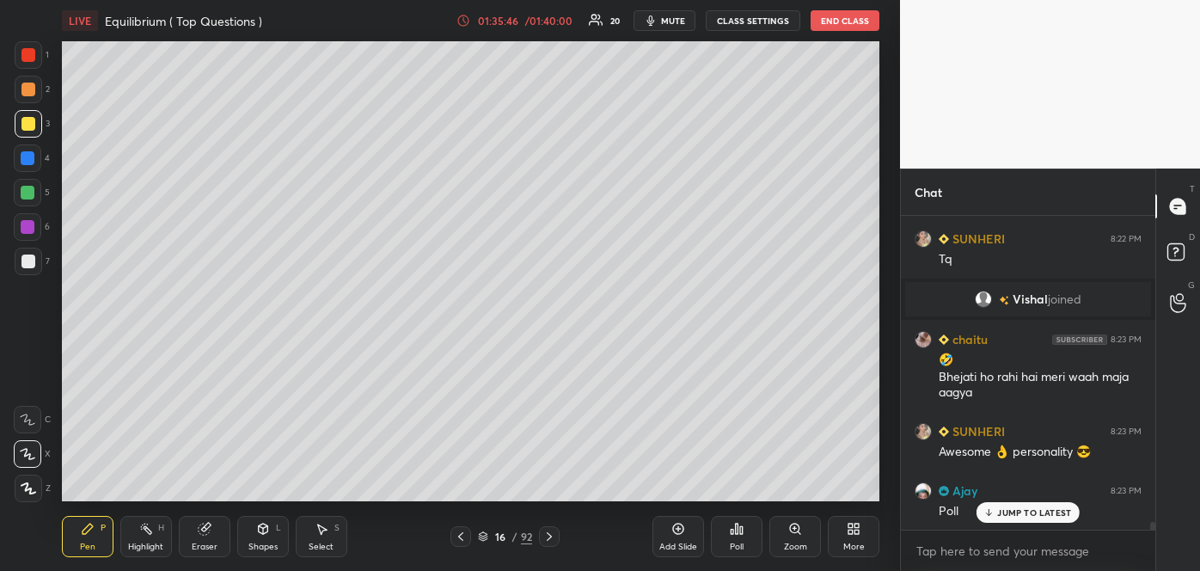
scroll to position [13144, 0]
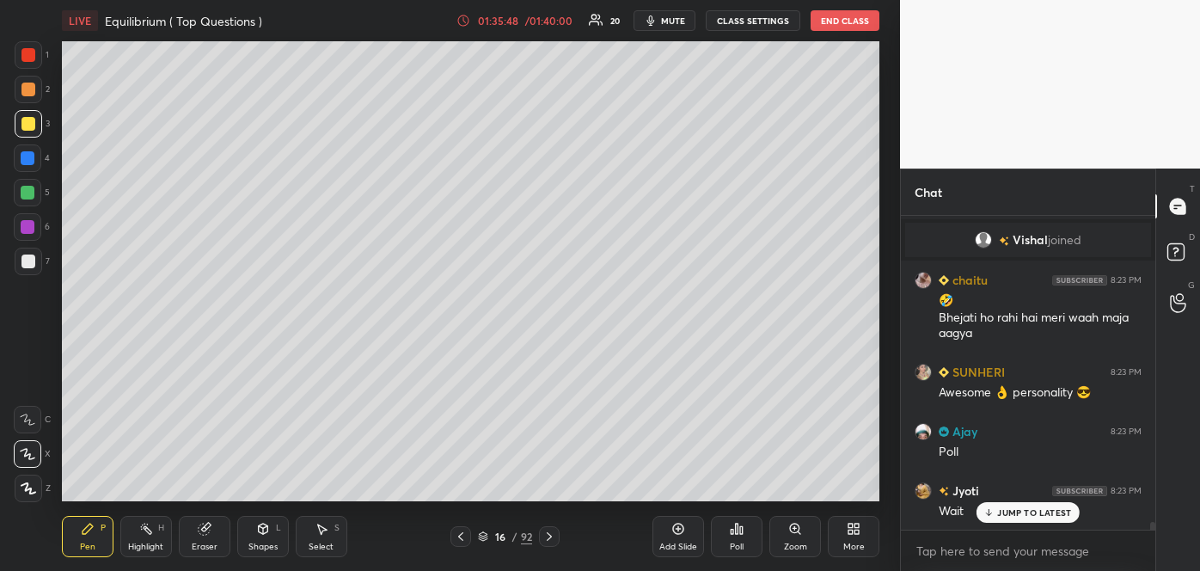
click at [743, 539] on div "Poll" at bounding box center [737, 536] width 52 height 41
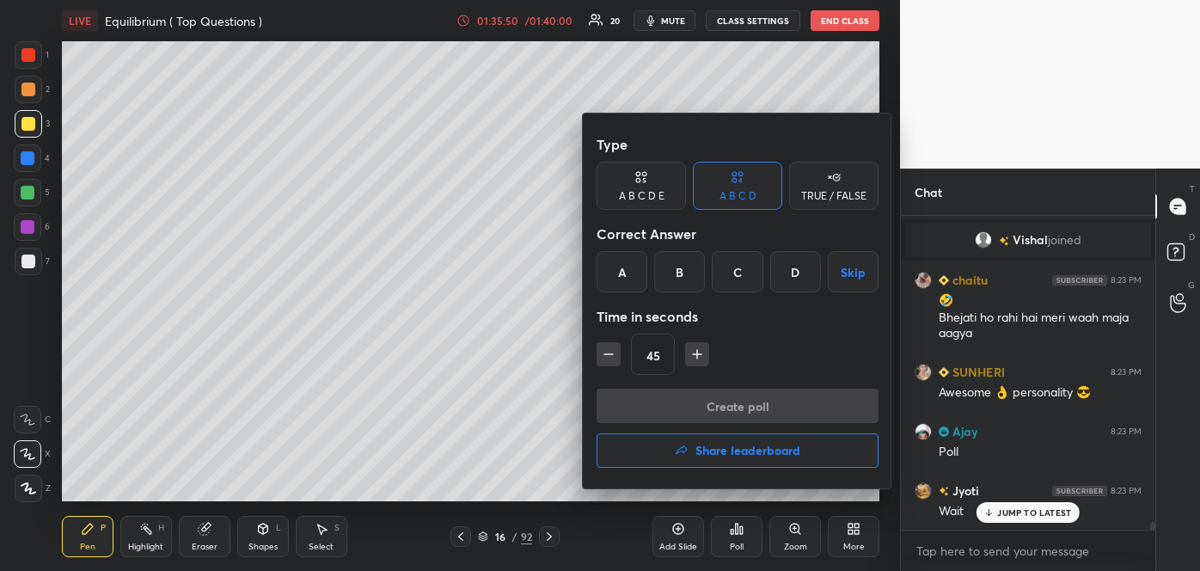
click at [601, 355] on icon "button" at bounding box center [608, 354] width 17 height 17
type input "30"
click at [538, 421] on div at bounding box center [600, 285] width 1200 height 571
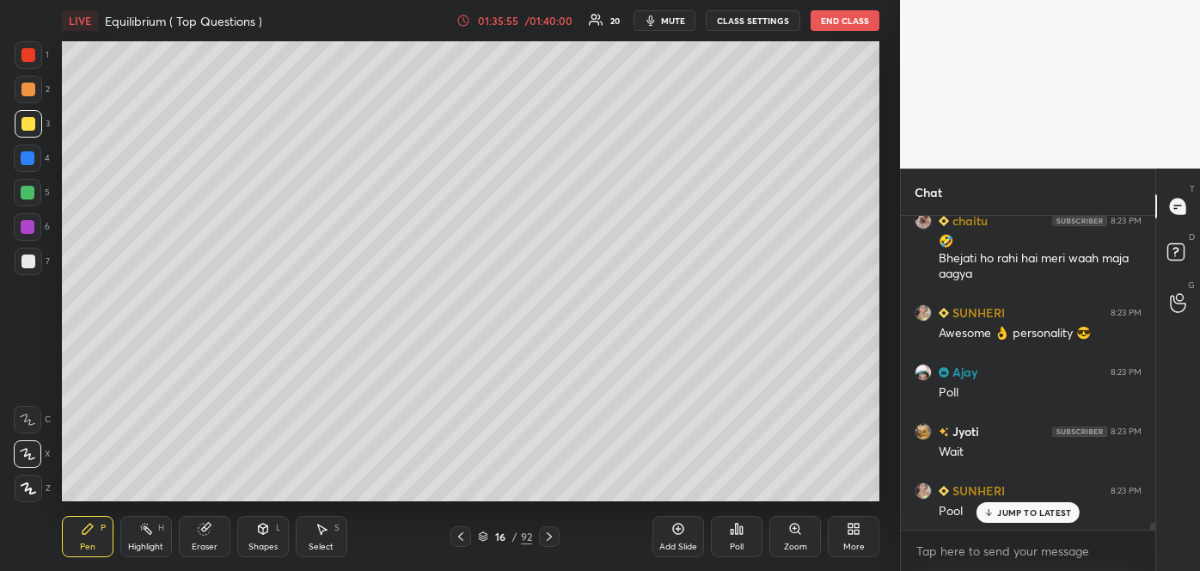
scroll to position [13244, 0]
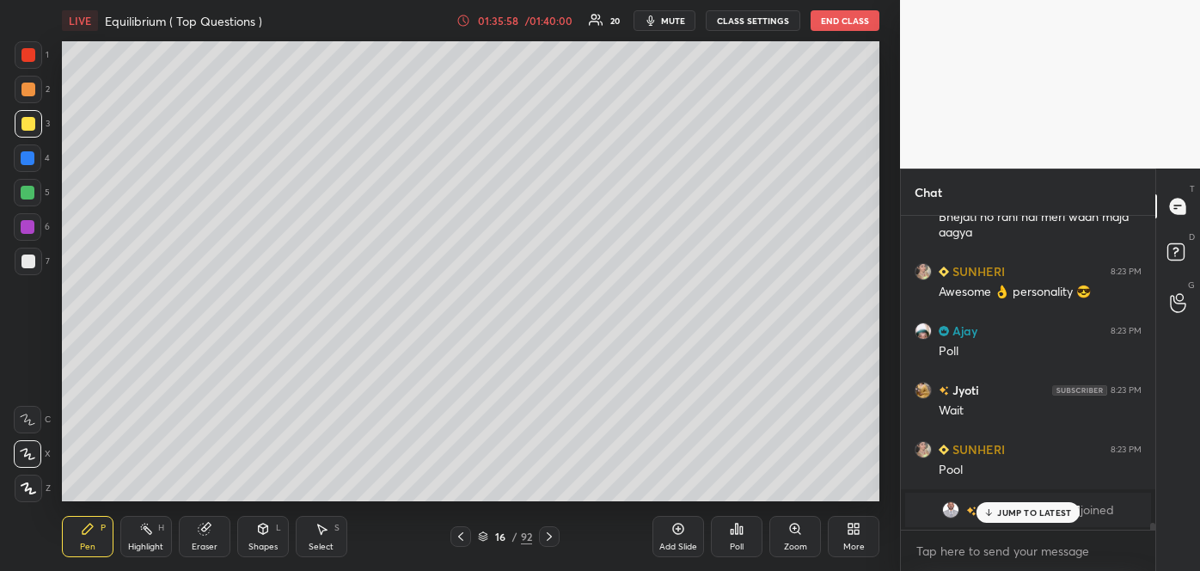
click at [740, 542] on div "Poll" at bounding box center [737, 546] width 14 height 9
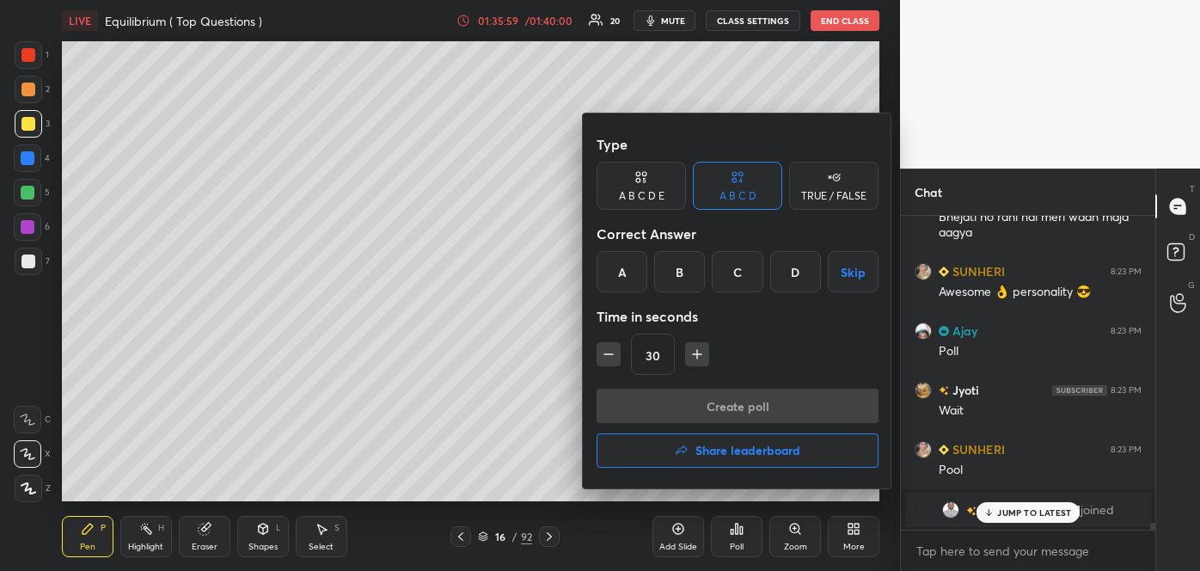
click at [796, 273] on div "D" at bounding box center [795, 271] width 51 height 41
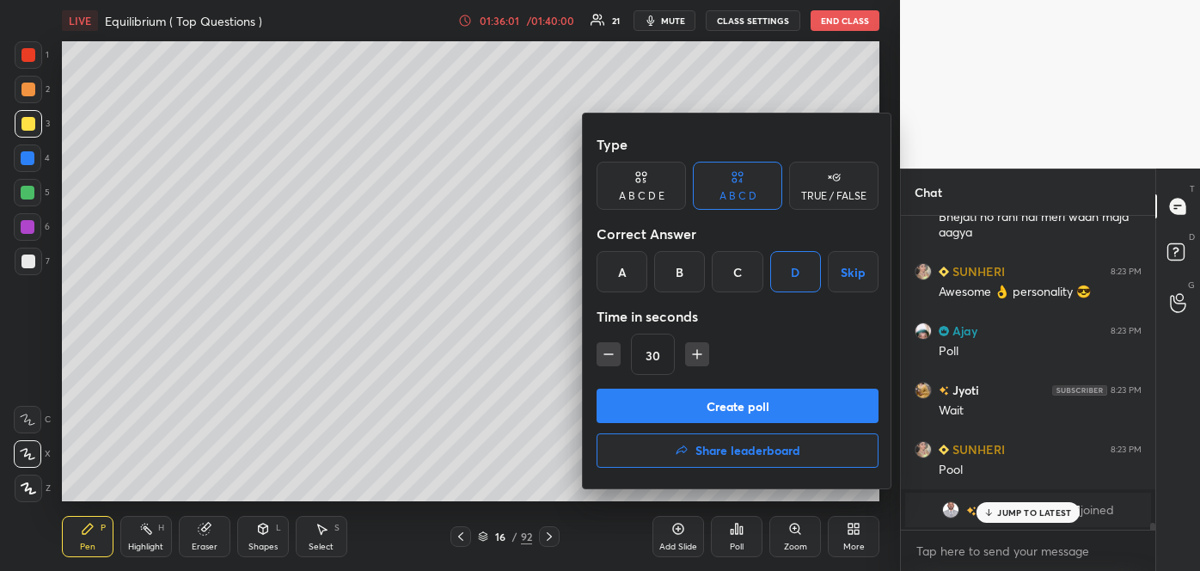
click at [713, 405] on button "Create poll" at bounding box center [738, 406] width 282 height 34
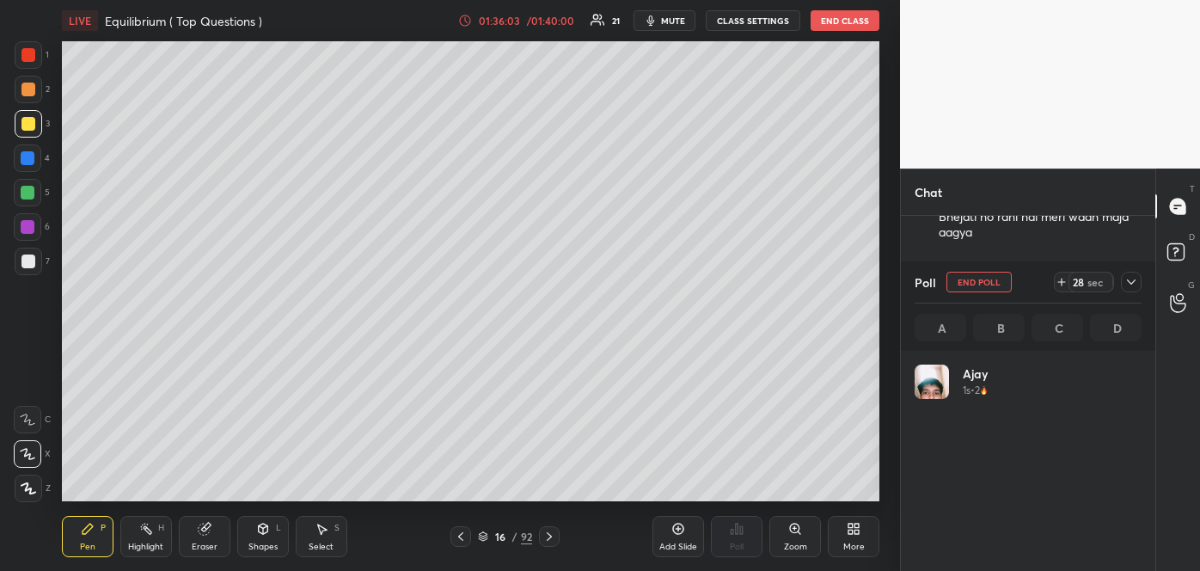
scroll to position [201, 222]
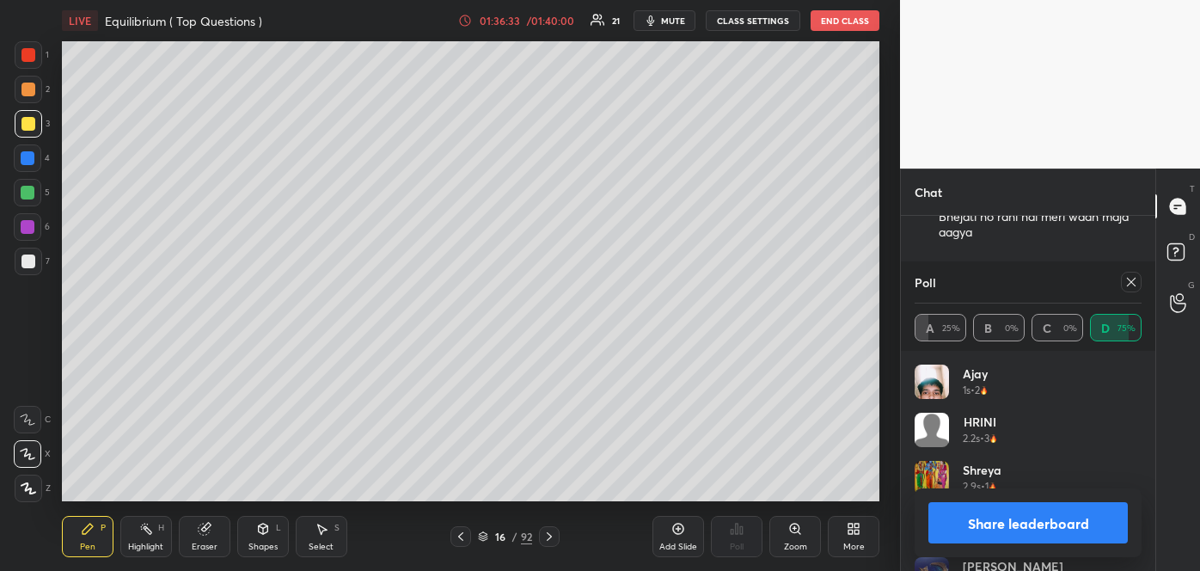
click at [987, 528] on button "Share leaderboard" at bounding box center [1028, 522] width 199 height 41
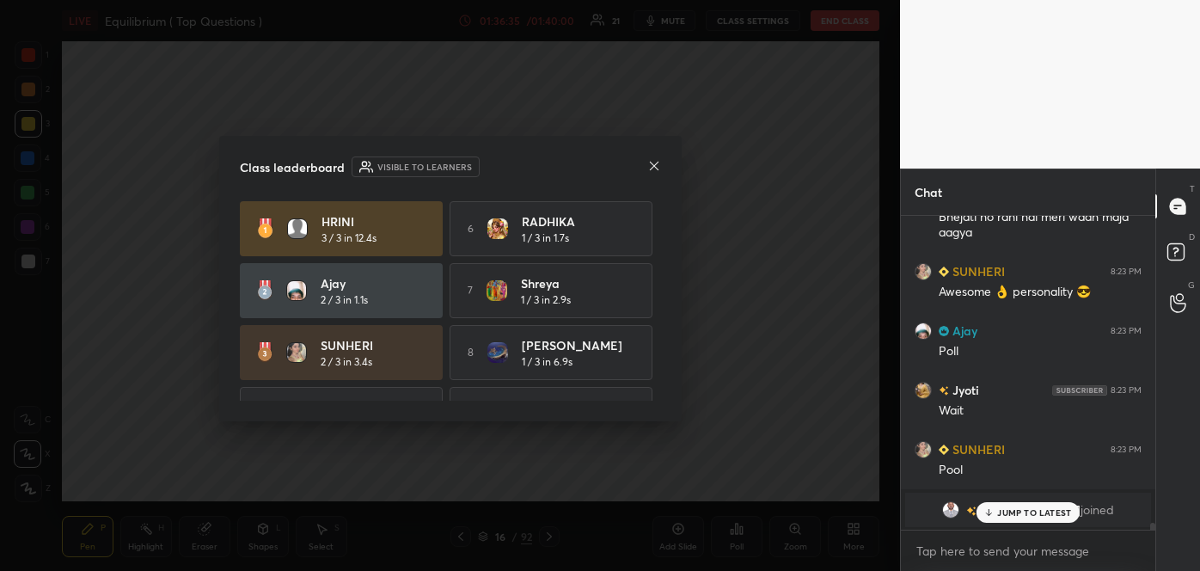
scroll to position [13303, 0]
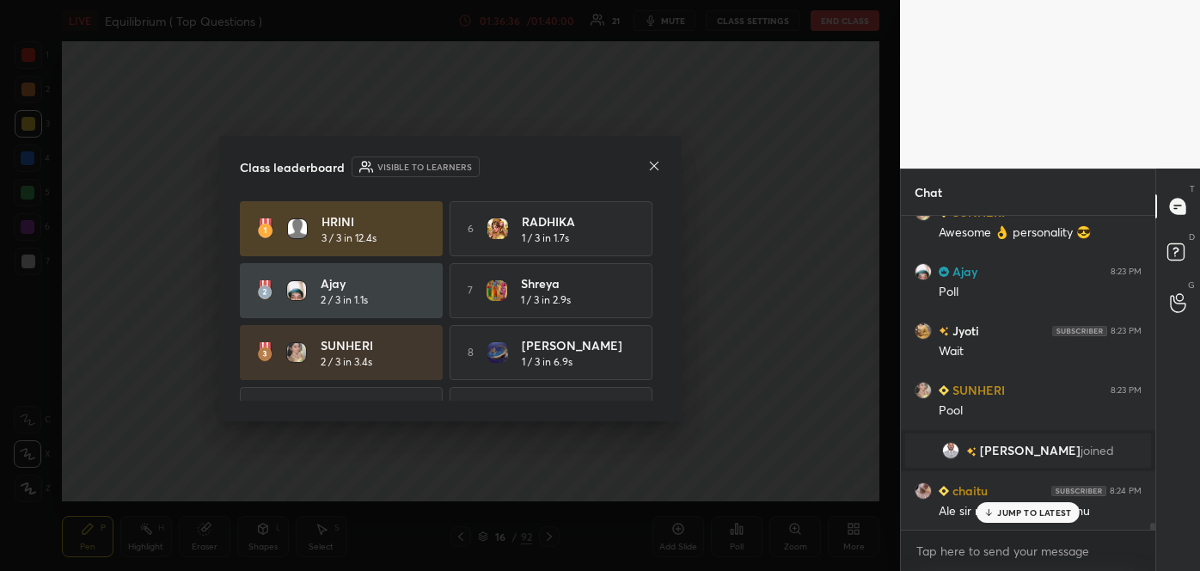
click at [654, 162] on icon at bounding box center [654, 166] width 14 height 14
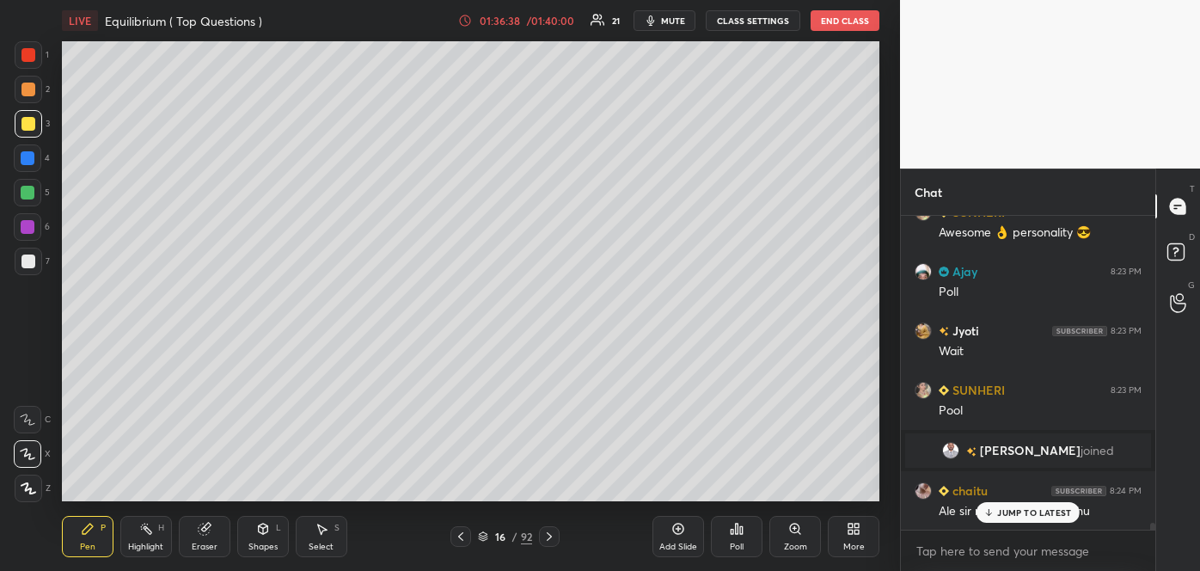
click at [29, 258] on div at bounding box center [28, 261] width 14 height 14
click at [679, 542] on div "Add Slide" at bounding box center [678, 546] width 38 height 9
click at [997, 513] on div "JUMP TO LATEST" at bounding box center [1028, 512] width 103 height 21
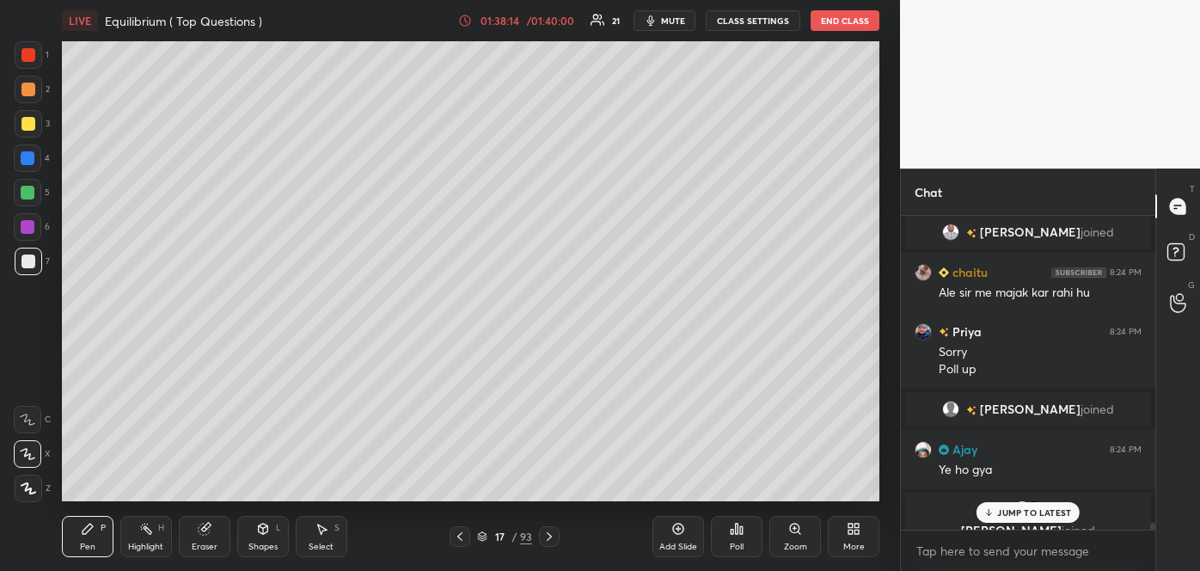
scroll to position [13581, 0]
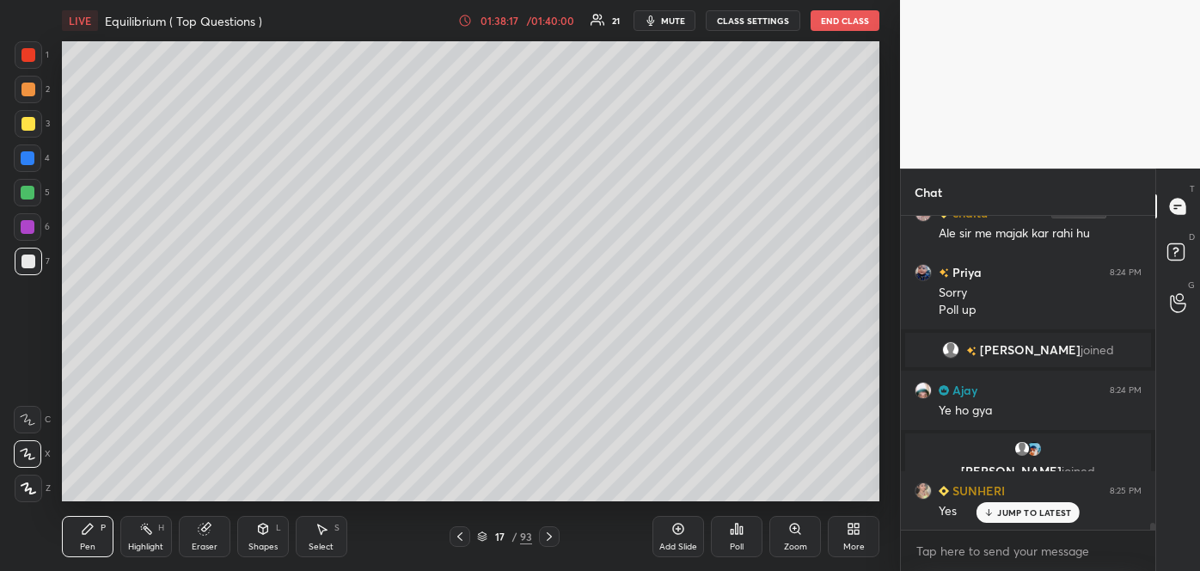
click at [735, 548] on div "Poll" at bounding box center [737, 546] width 14 height 9
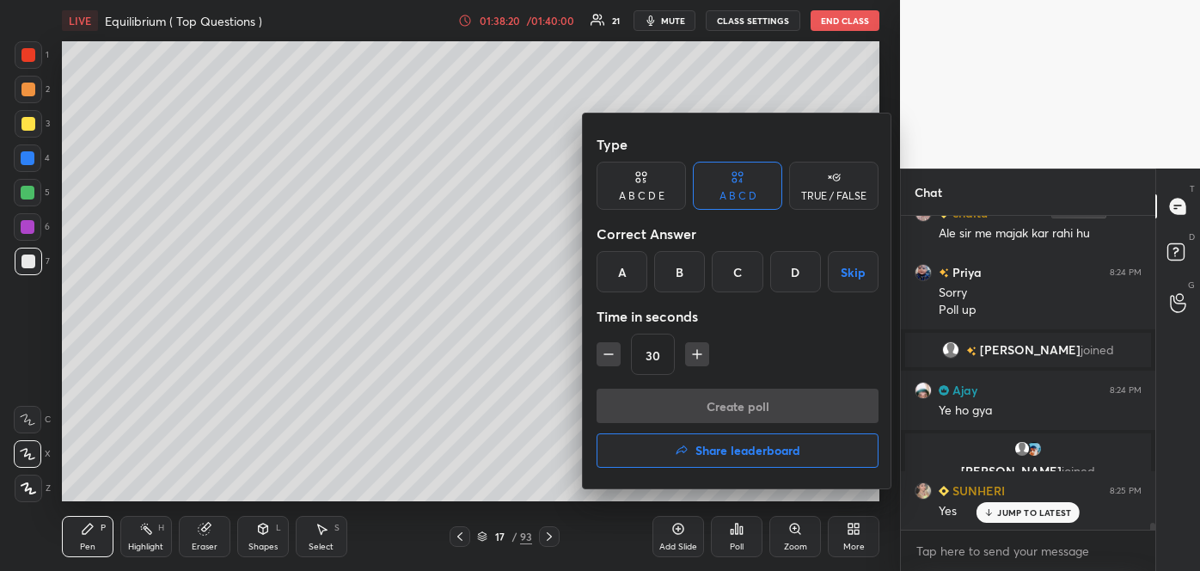
click at [795, 274] on div "D" at bounding box center [795, 271] width 51 height 41
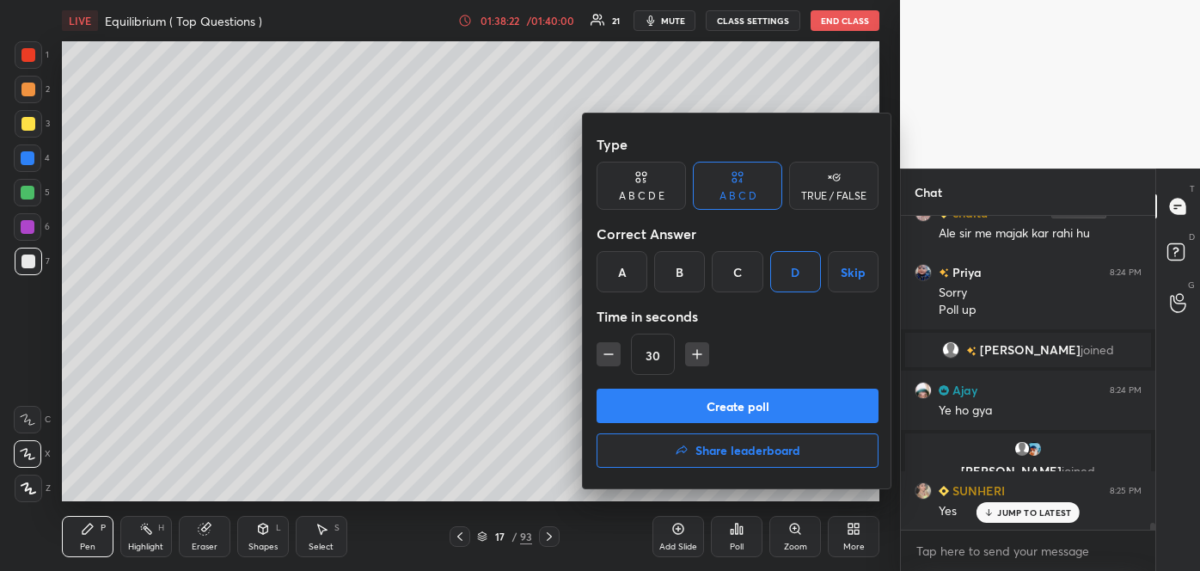
scroll to position [13641, 0]
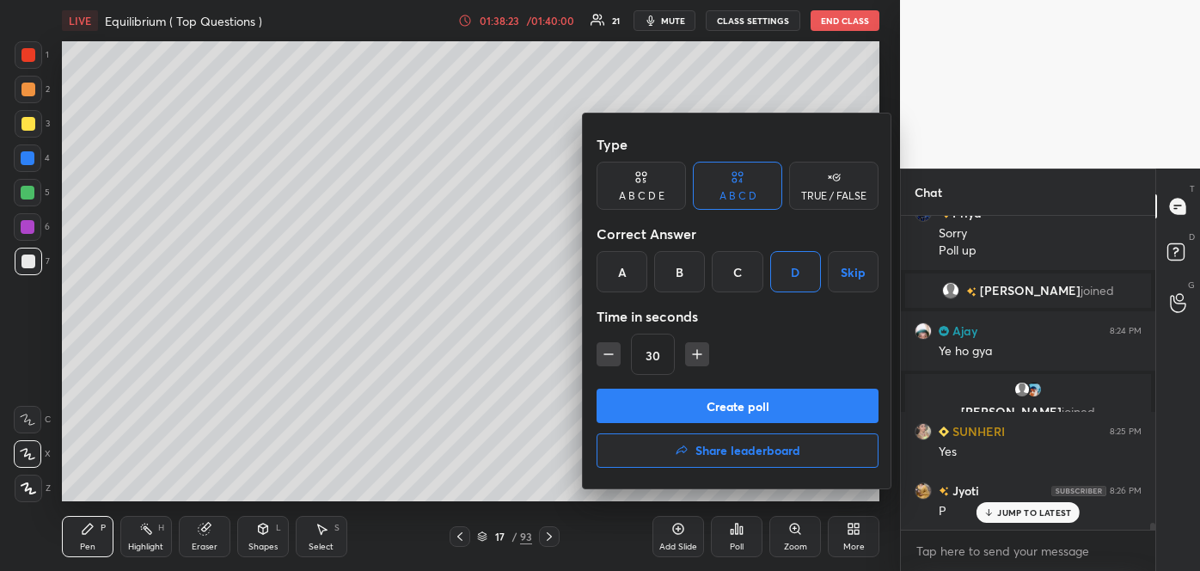
click at [725, 398] on button "Create poll" at bounding box center [738, 406] width 282 height 34
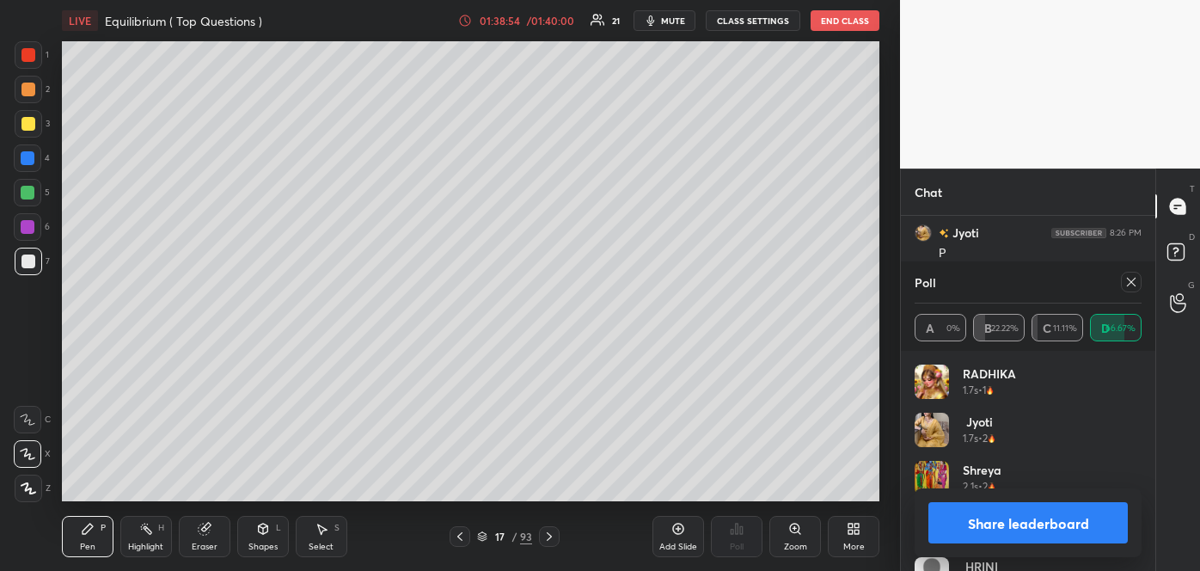
scroll to position [13832, 0]
click at [977, 537] on button "Share leaderboard" at bounding box center [1028, 522] width 199 height 41
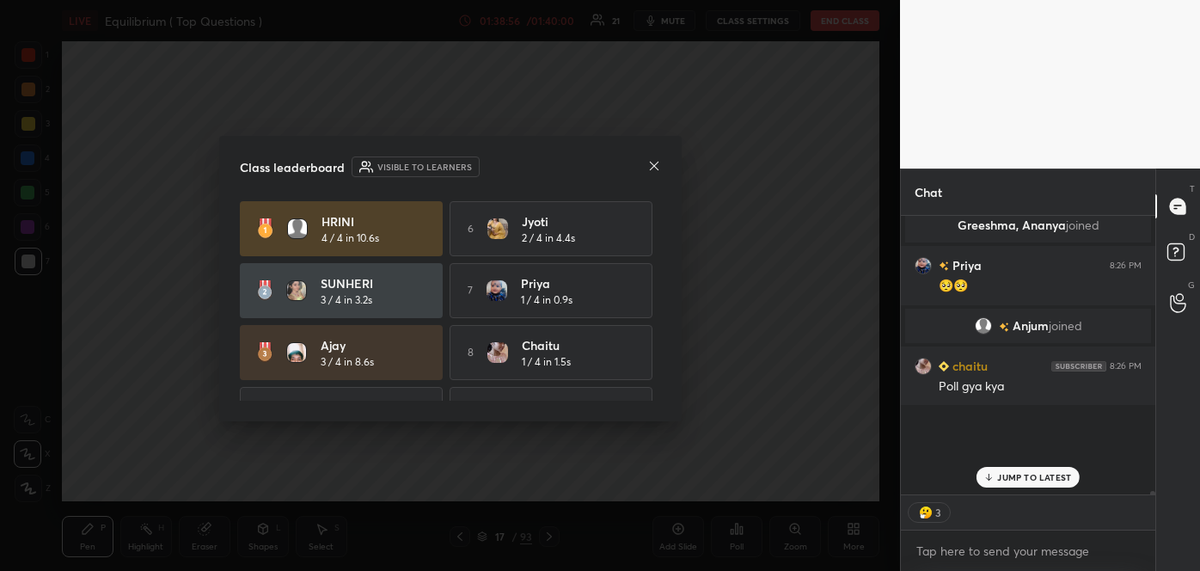
scroll to position [237, 249]
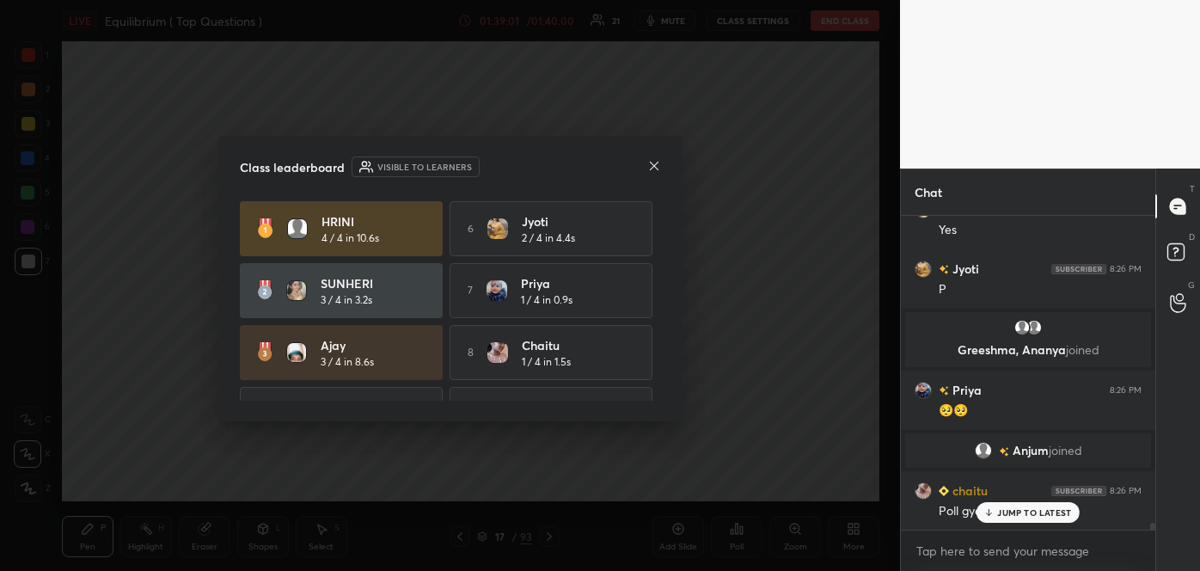
click at [651, 159] on icon at bounding box center [654, 166] width 14 height 14
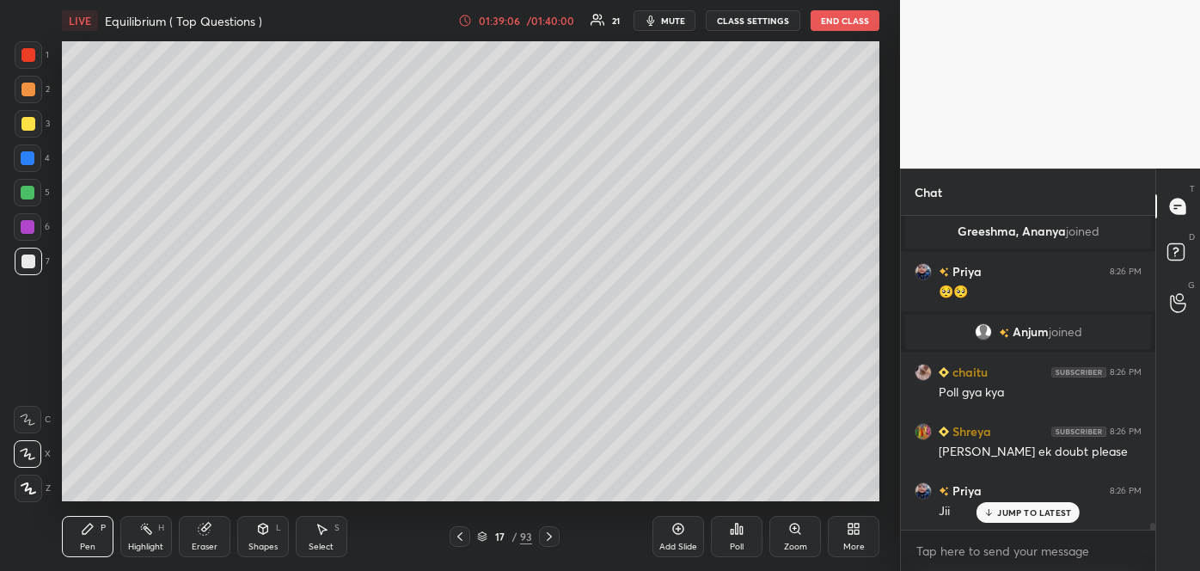
click at [25, 198] on div at bounding box center [28, 193] width 14 height 14
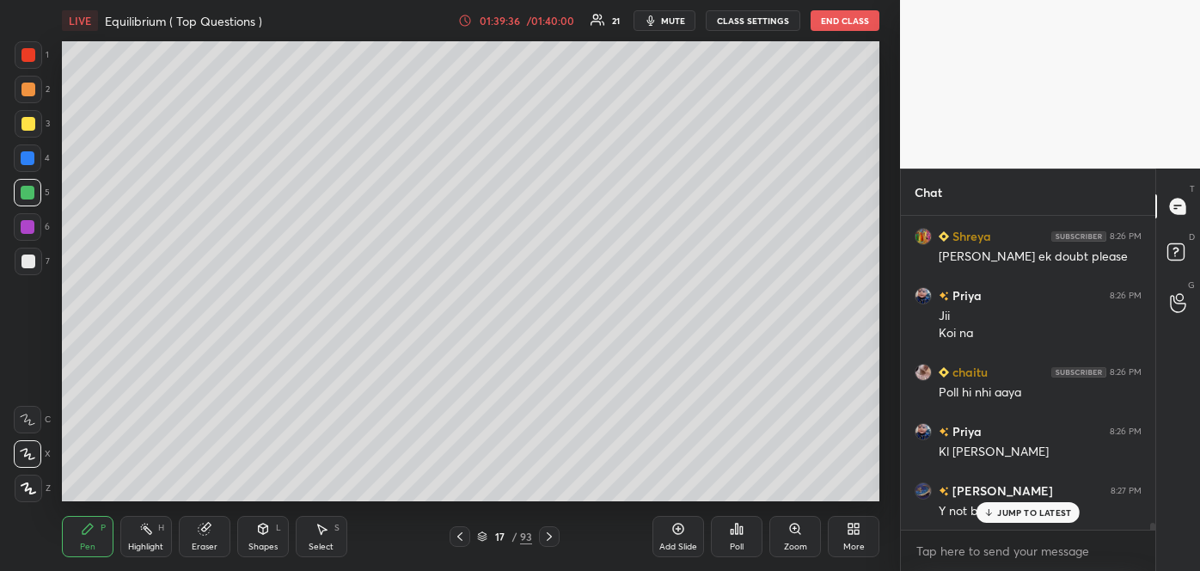
click at [1000, 509] on p "JUMP TO LATEST" at bounding box center [1034, 512] width 74 height 10
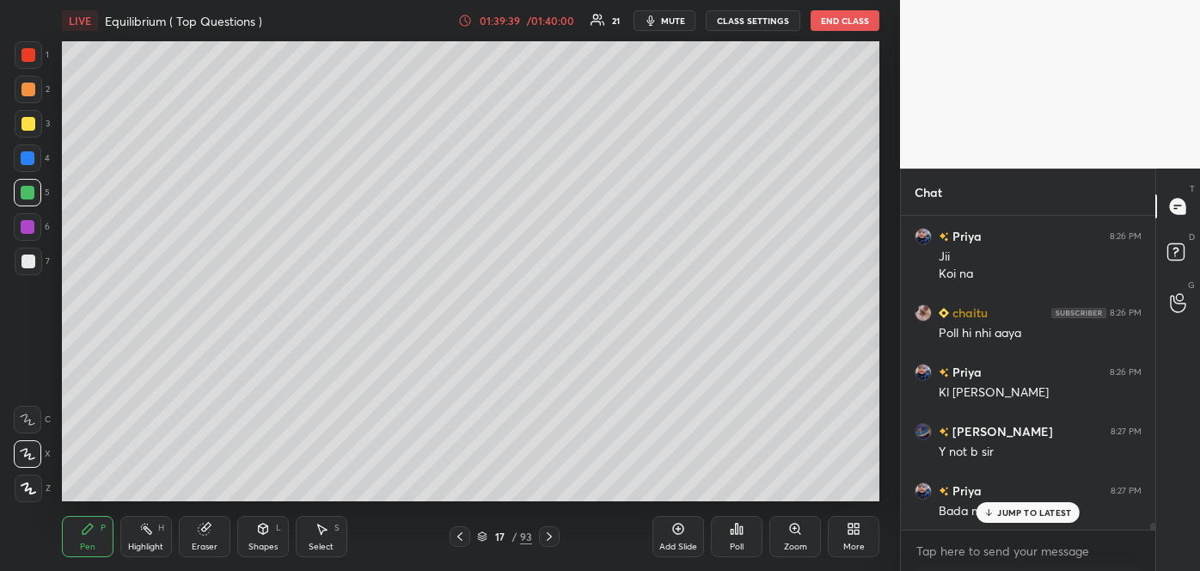
click at [458, 534] on icon at bounding box center [460, 537] width 14 height 14
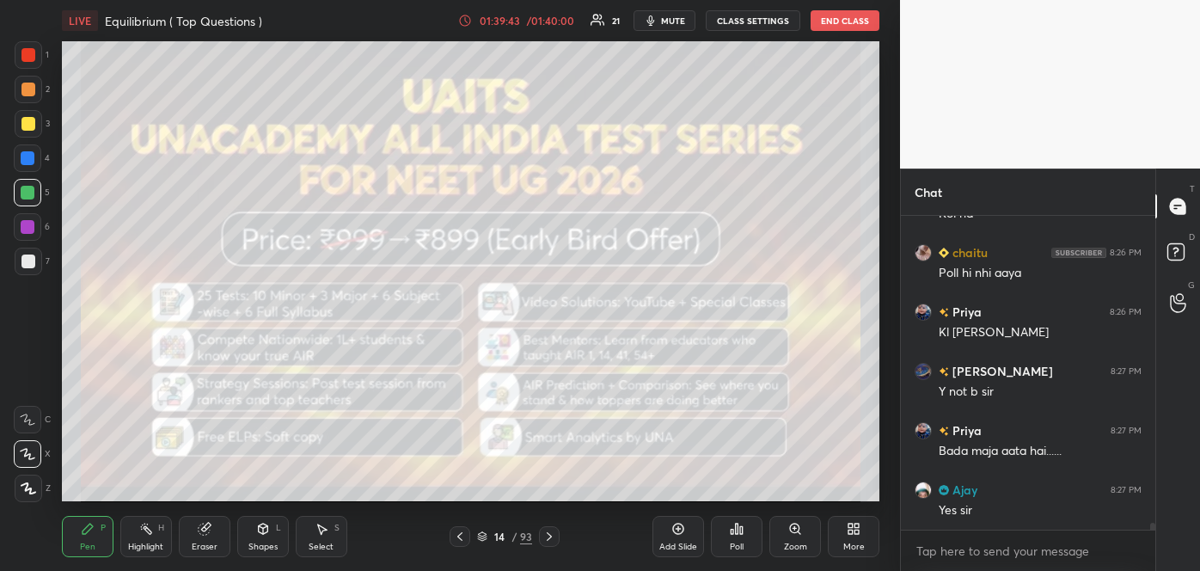
click at [458, 534] on icon at bounding box center [460, 537] width 14 height 14
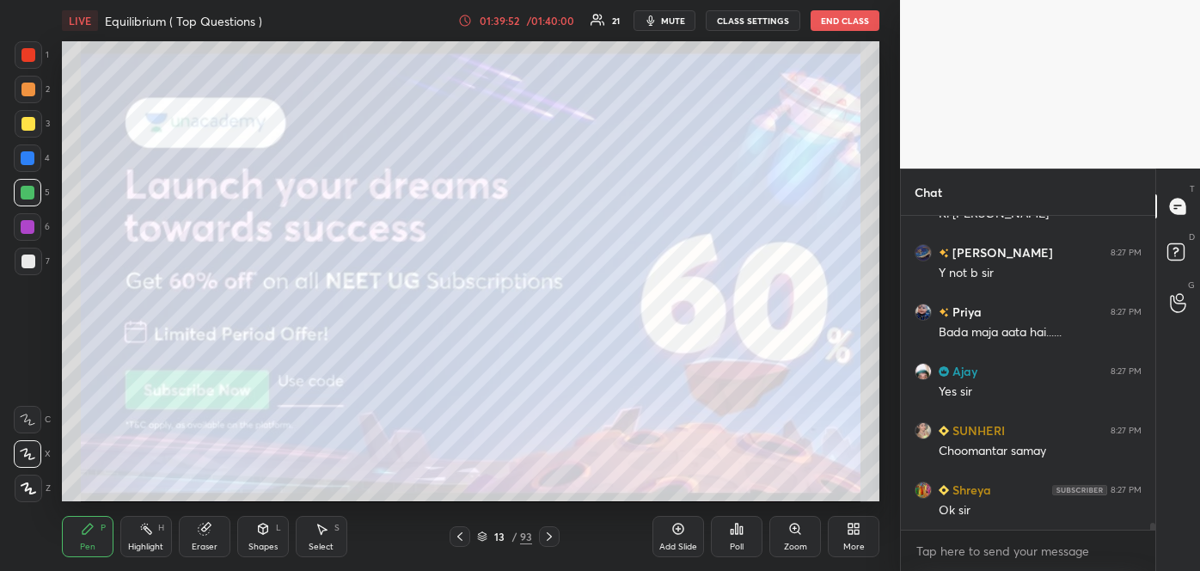
click at [458, 534] on icon at bounding box center [460, 537] width 14 height 14
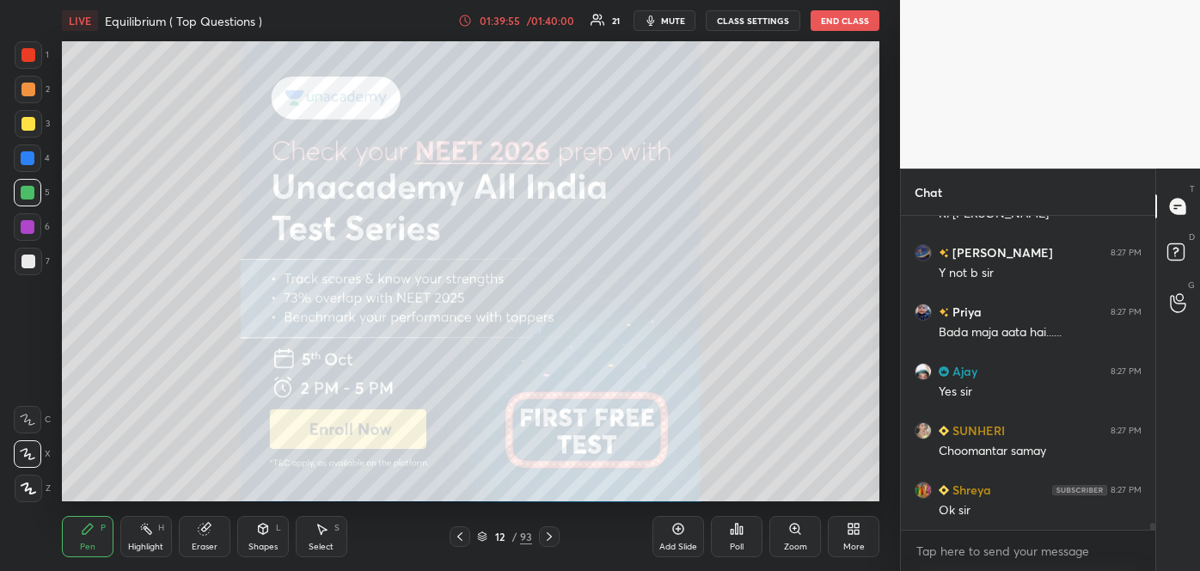
click at [549, 535] on icon at bounding box center [549, 537] width 14 height 14
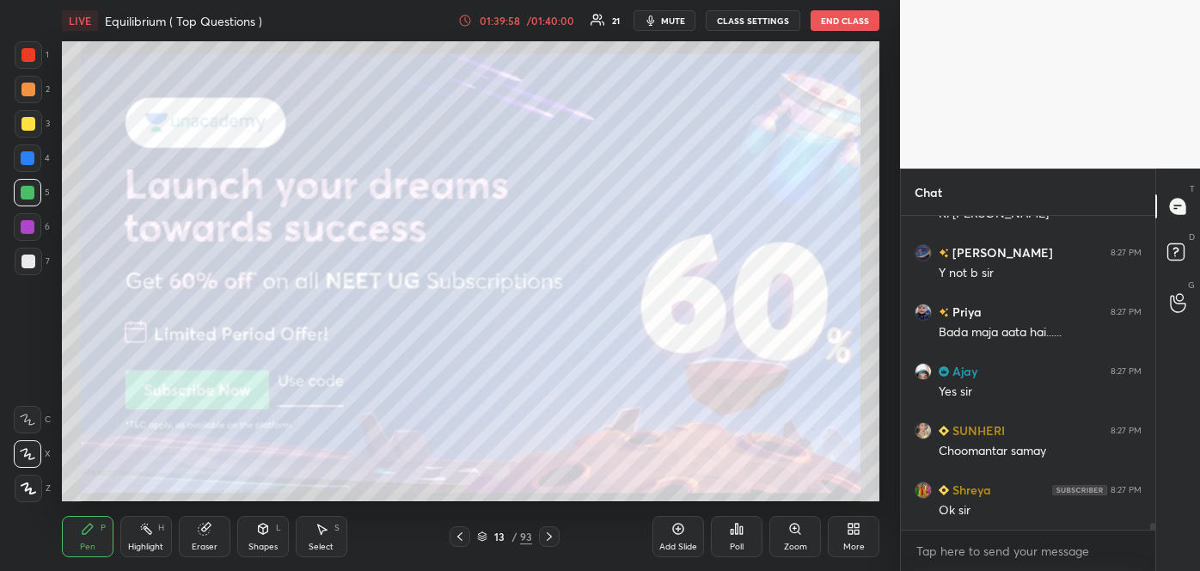
click at [549, 535] on icon at bounding box center [549, 537] width 14 height 14
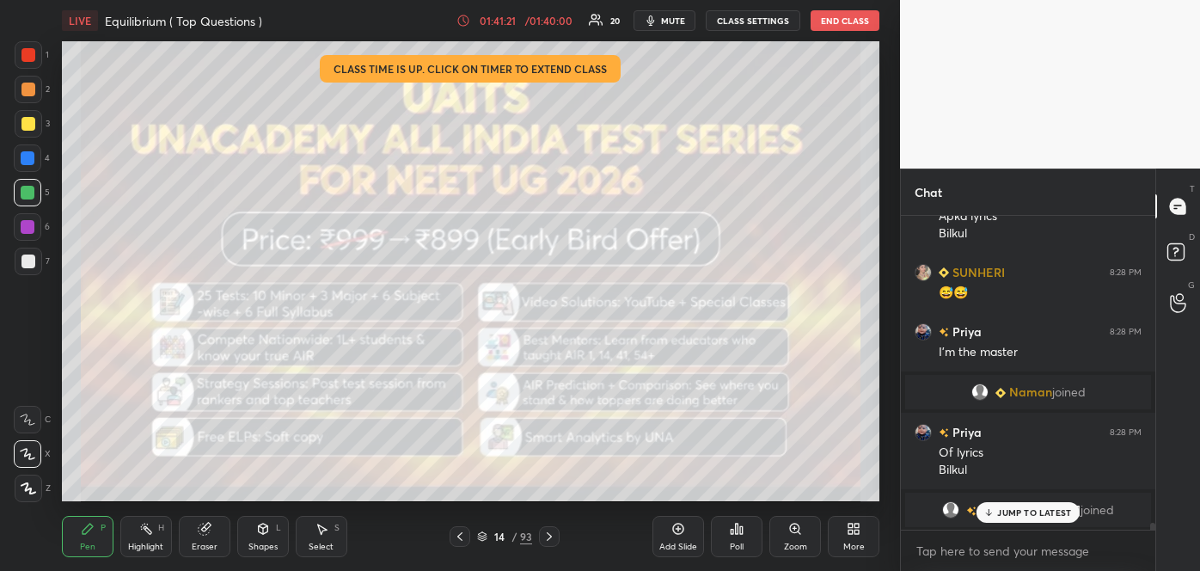
scroll to position [14700, 0]
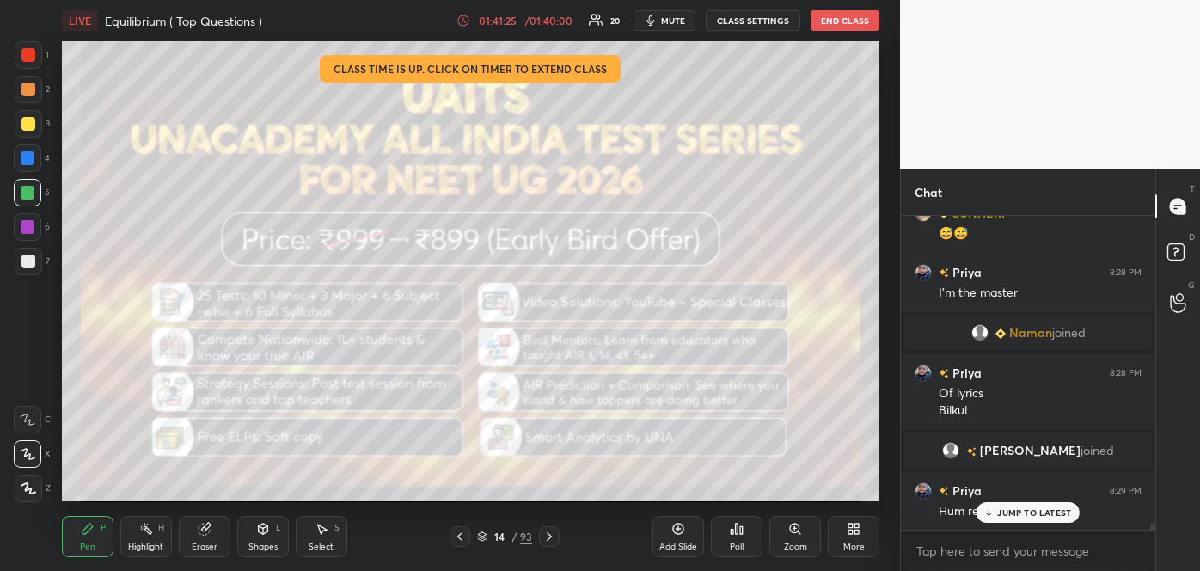
click at [1022, 511] on p "JUMP TO LATEST" at bounding box center [1034, 512] width 74 height 10
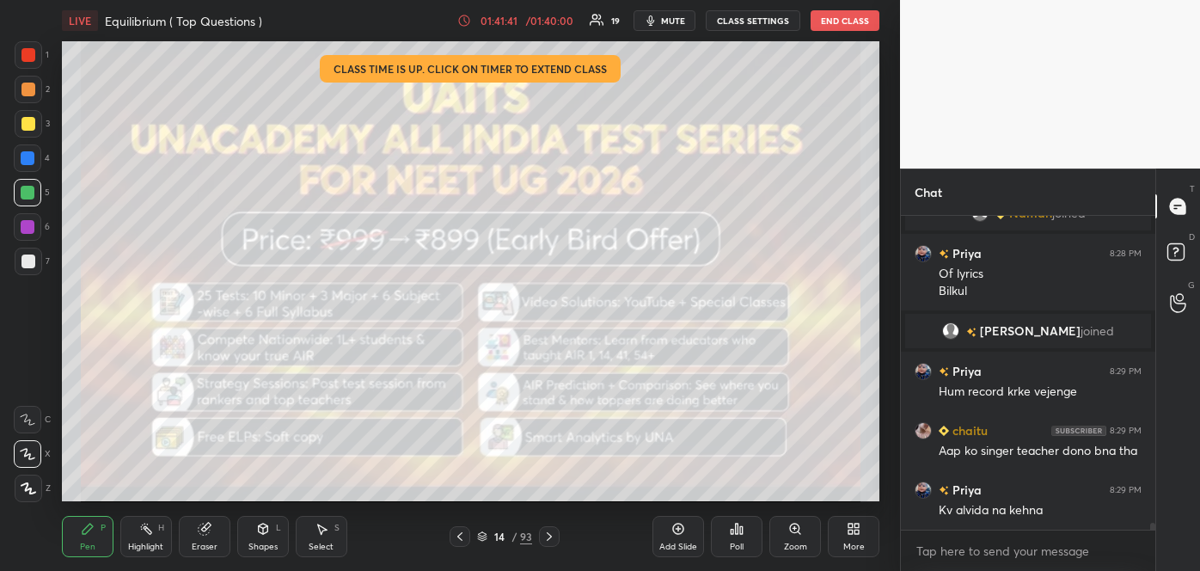
scroll to position [14879, 0]
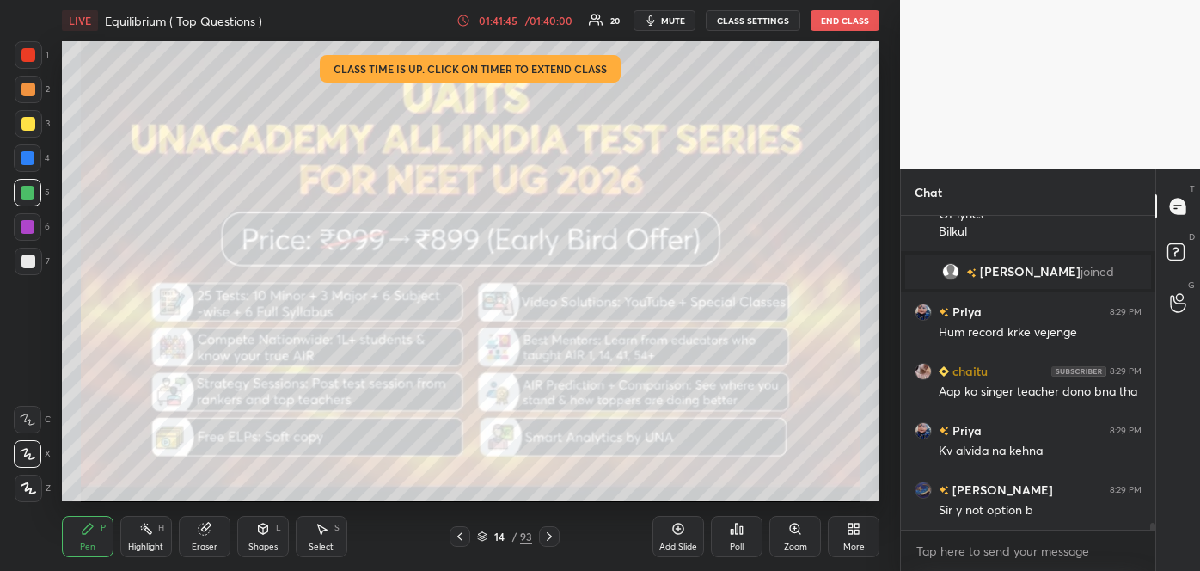
click at [463, 535] on icon at bounding box center [460, 537] width 14 height 14
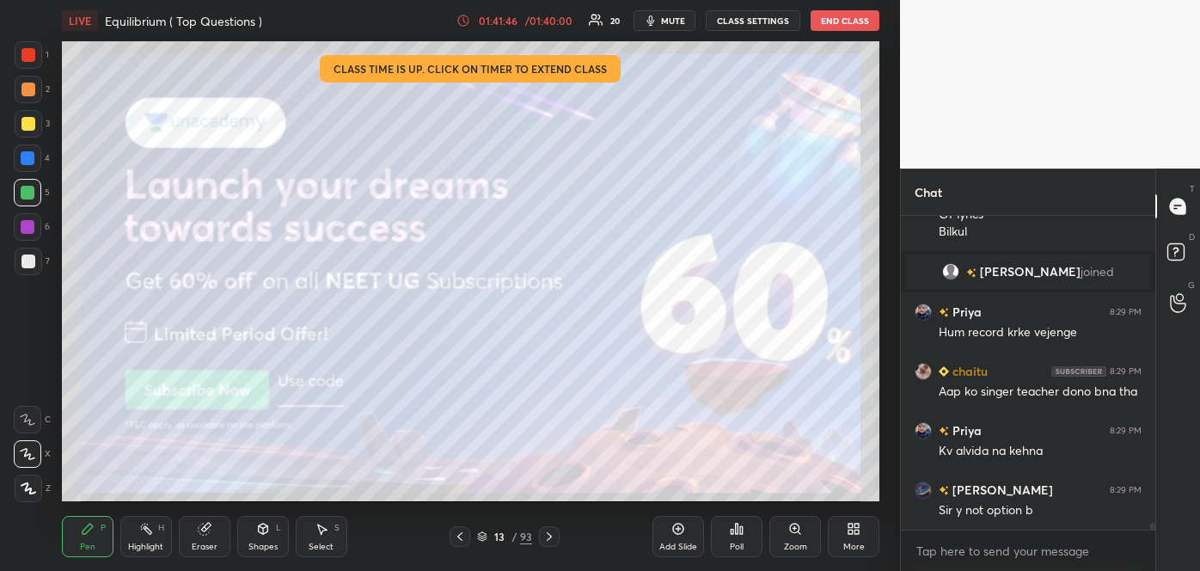
click at [463, 535] on icon at bounding box center [460, 537] width 14 height 14
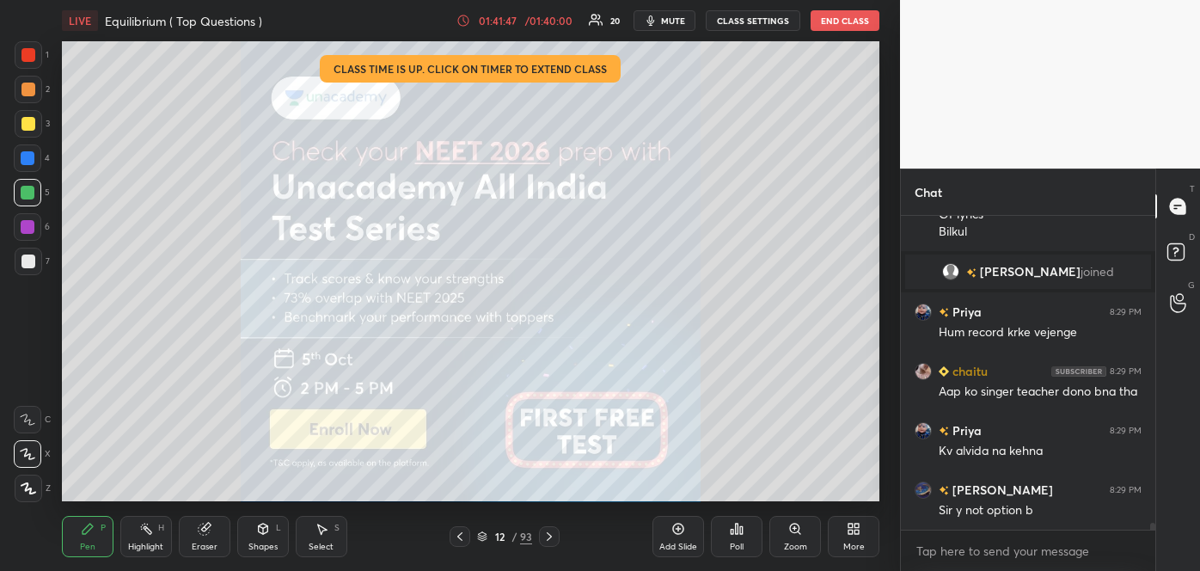
click at [463, 535] on icon at bounding box center [460, 537] width 14 height 14
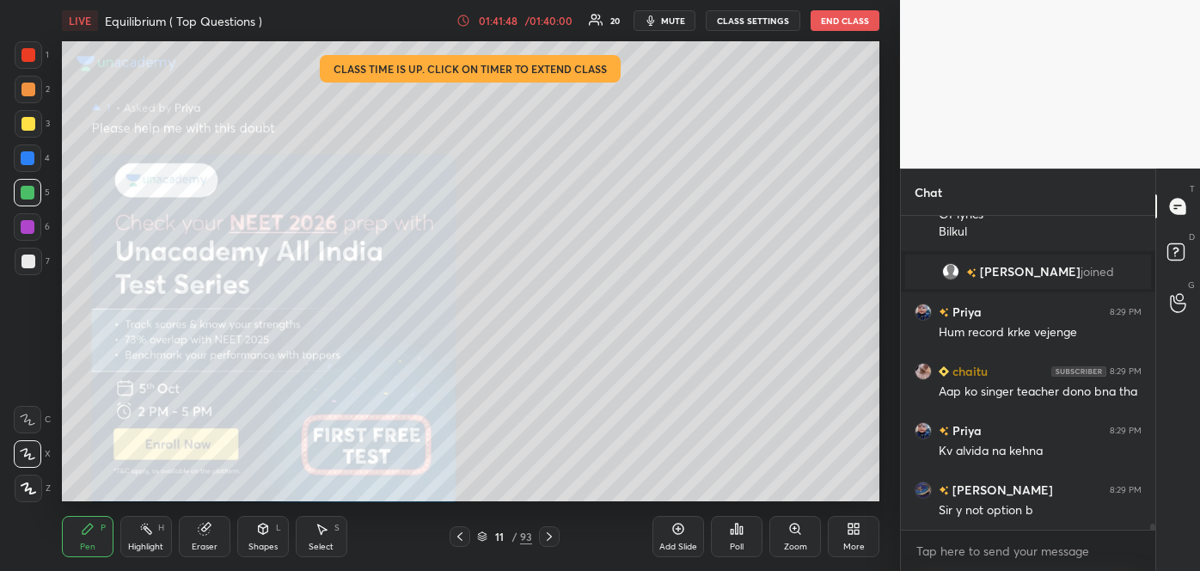
scroll to position [14938, 0]
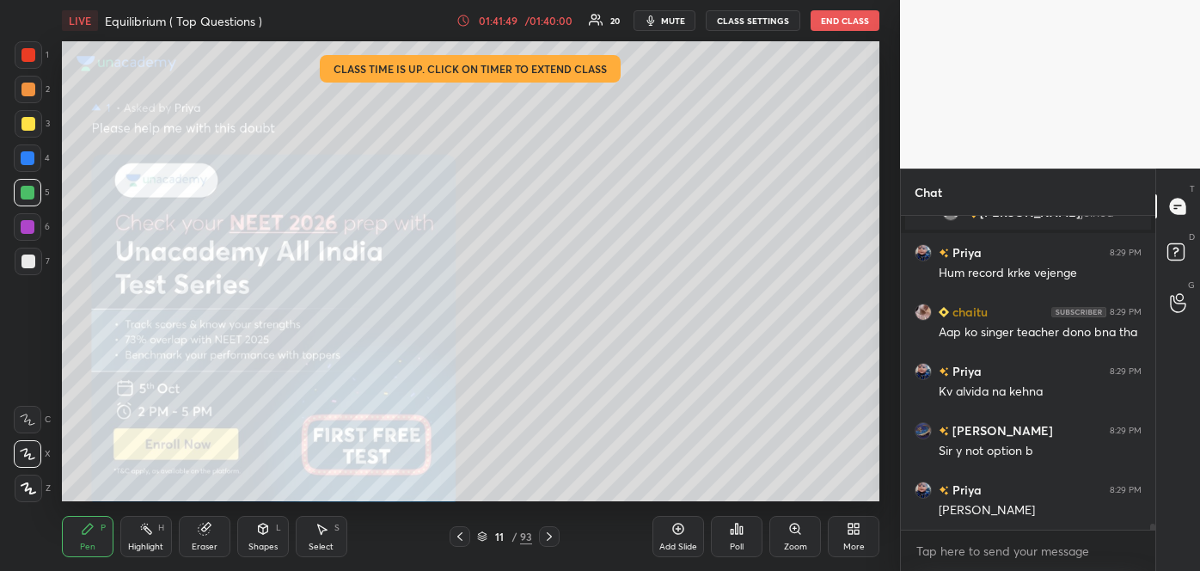
click at [548, 534] on icon at bounding box center [549, 537] width 14 height 14
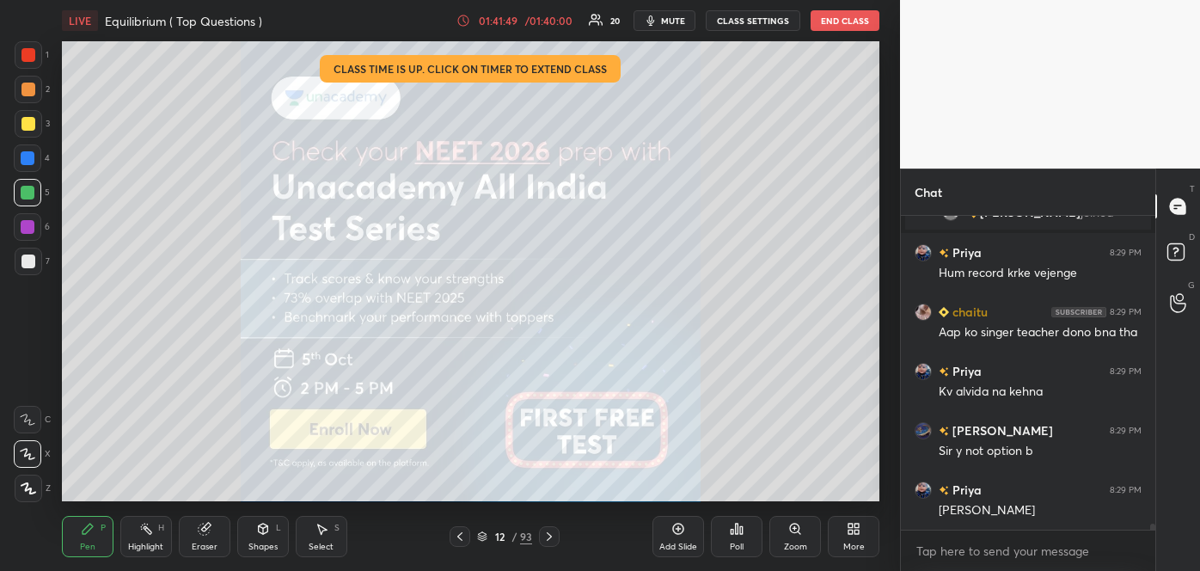
click at [548, 534] on icon at bounding box center [549, 537] width 14 height 14
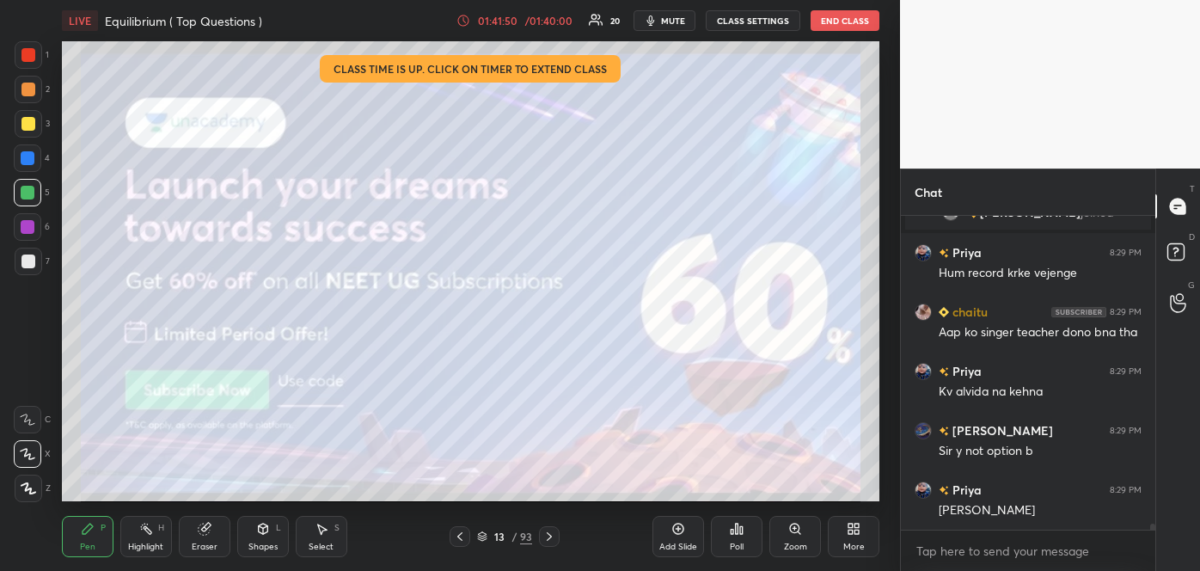
click at [548, 534] on icon at bounding box center [549, 537] width 14 height 14
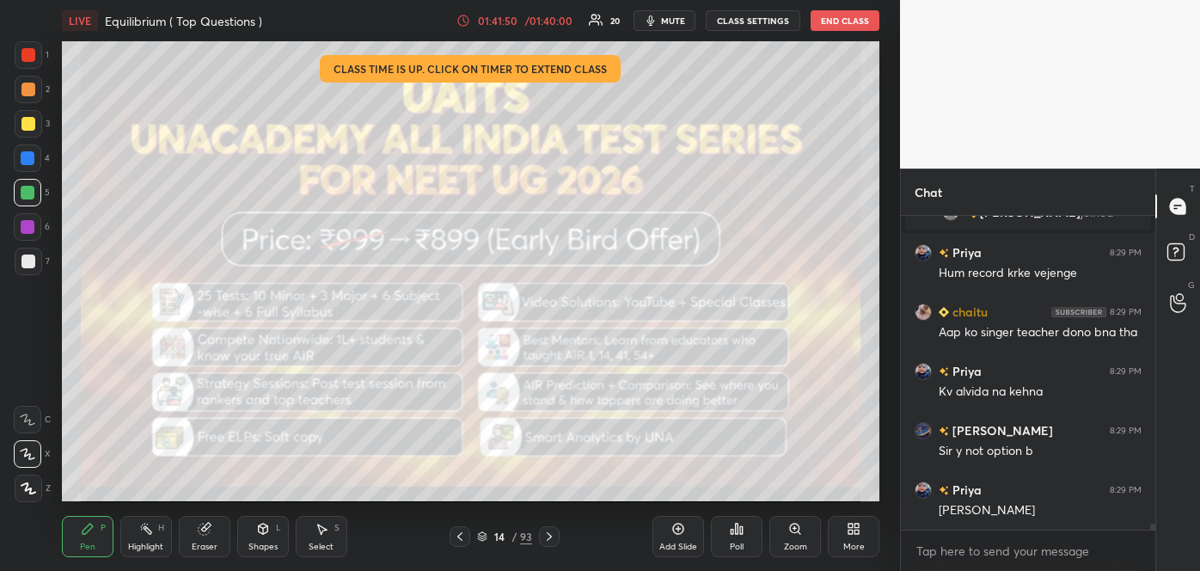
click at [548, 534] on icon at bounding box center [549, 537] width 14 height 14
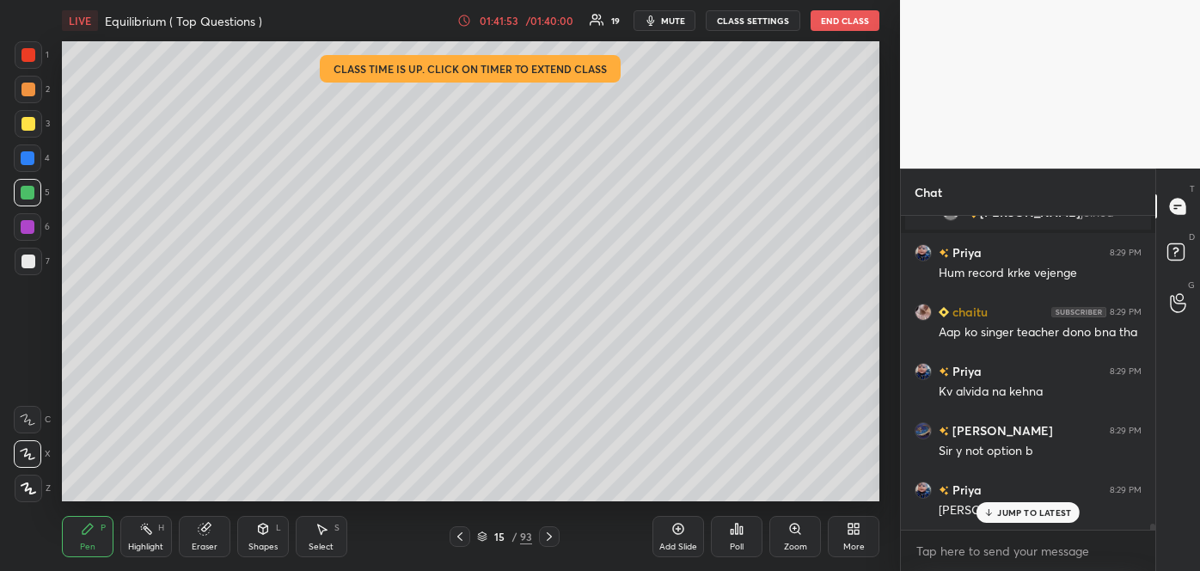
scroll to position [14996, 0]
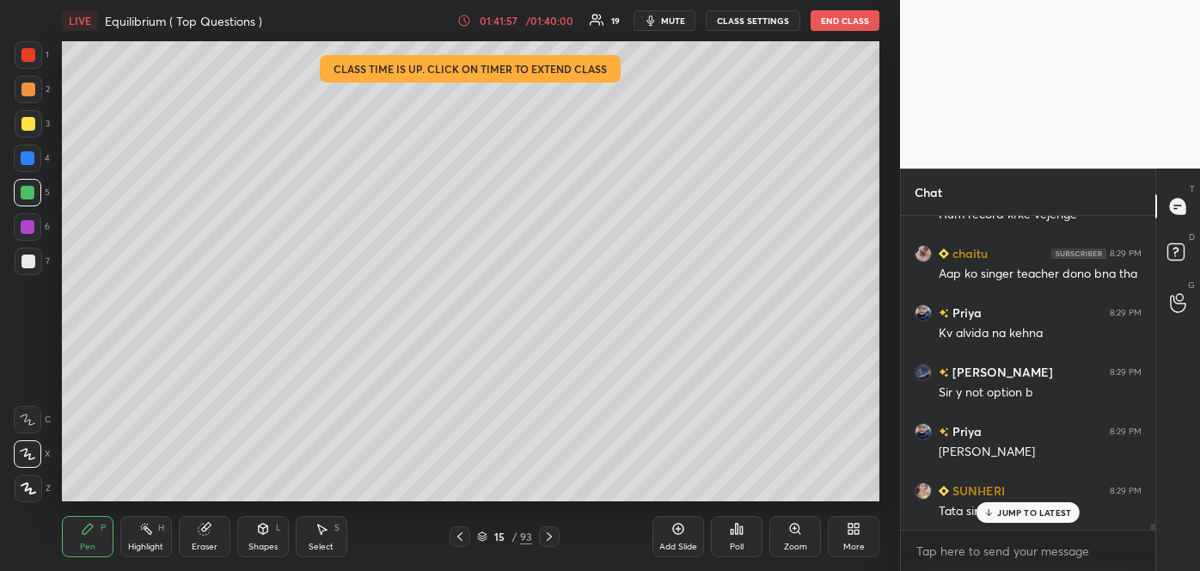
click at [458, 532] on icon at bounding box center [460, 537] width 14 height 14
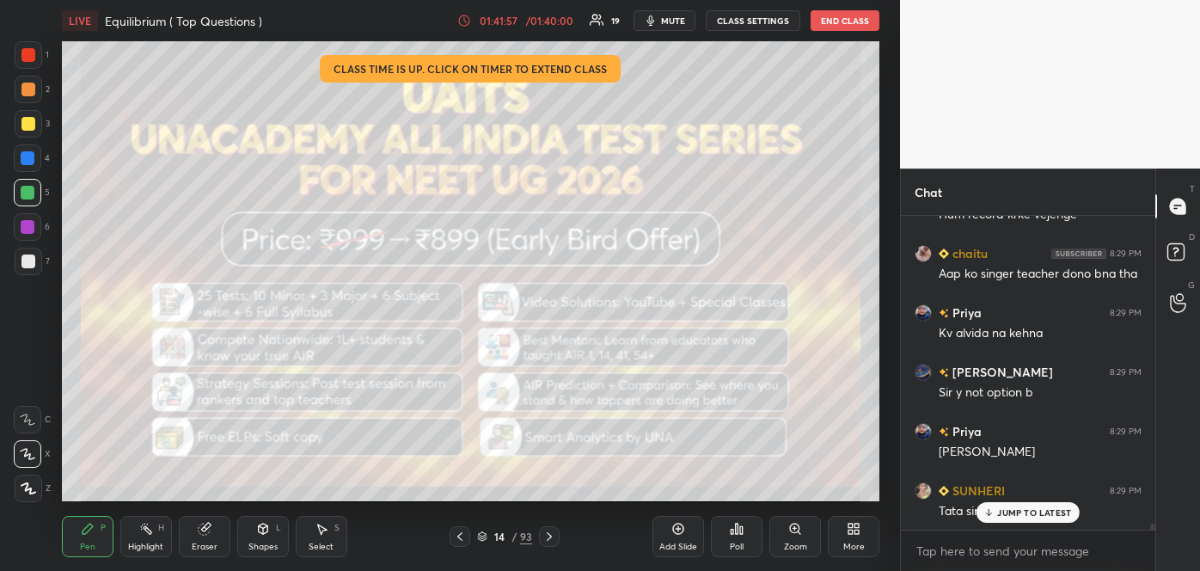
click at [458, 532] on icon at bounding box center [460, 537] width 14 height 14
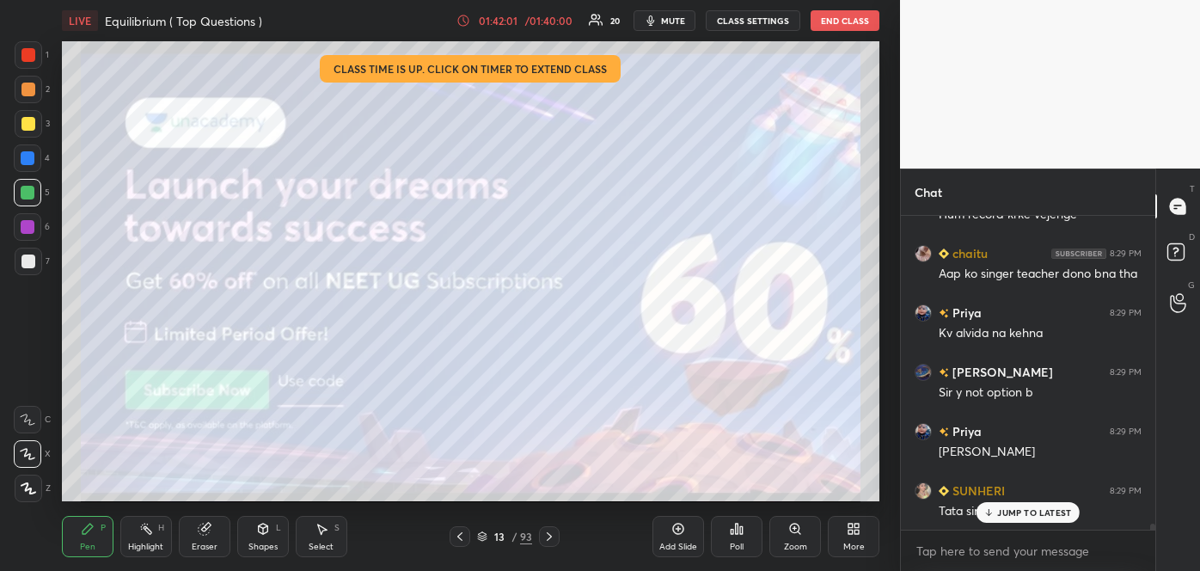
click at [458, 532] on icon at bounding box center [460, 537] width 14 height 14
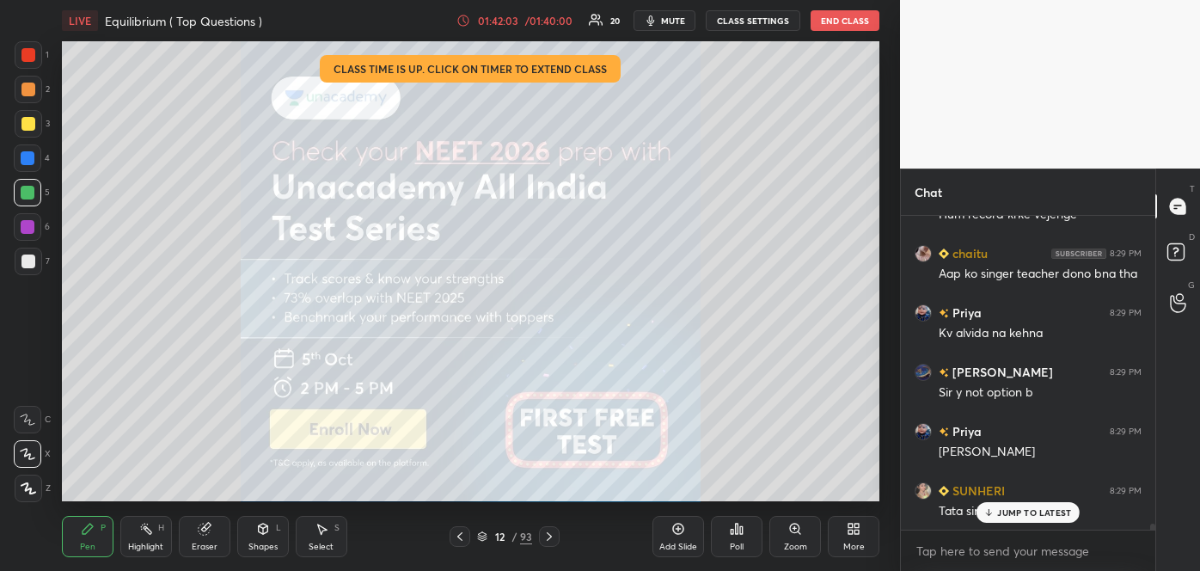
click at [548, 533] on icon at bounding box center [549, 536] width 5 height 9
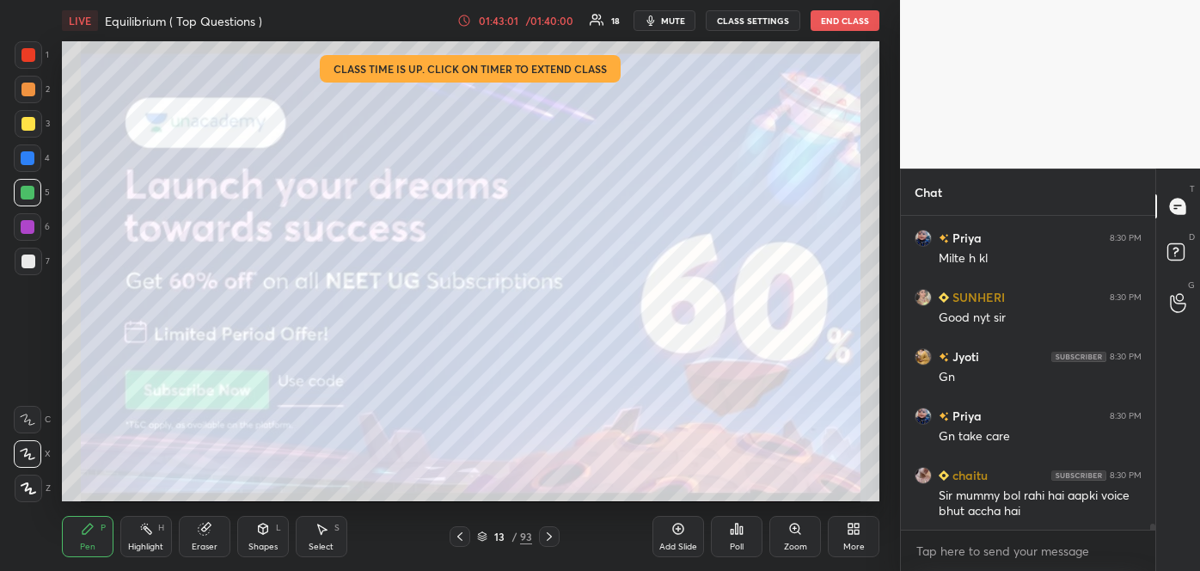
scroll to position [15977, 0]
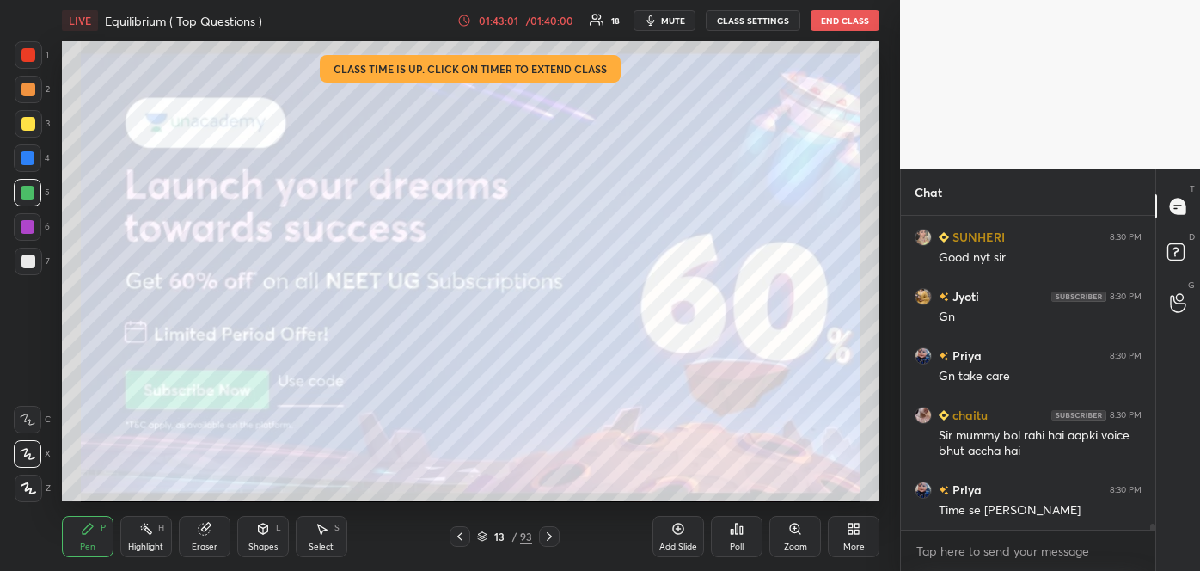
click at [992, 512] on div "Time se [PERSON_NAME]" at bounding box center [1040, 510] width 203 height 17
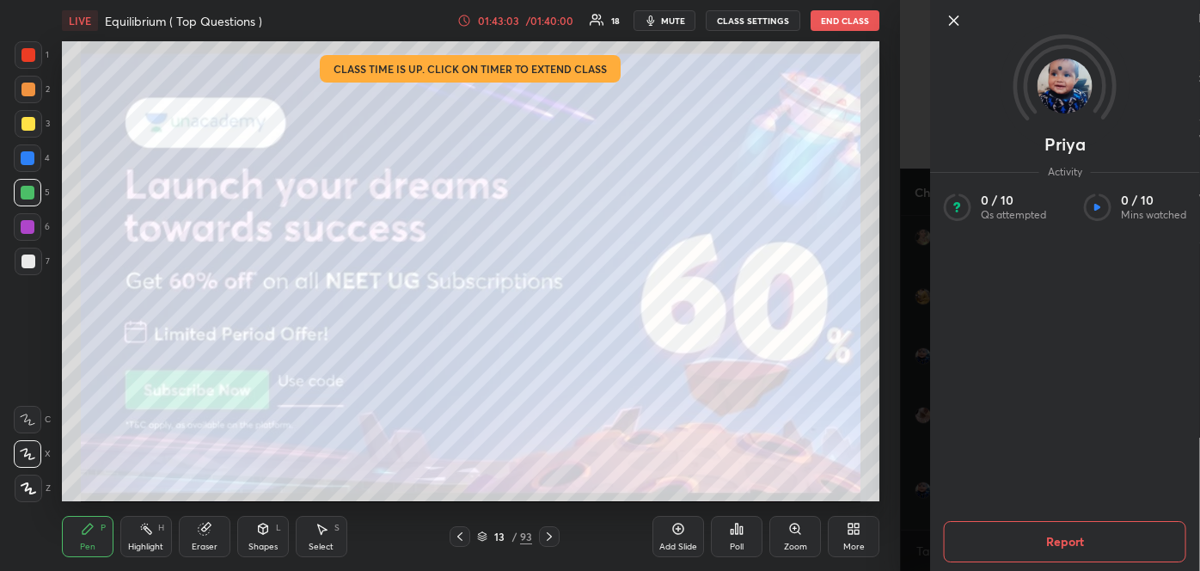
click at [915, 385] on div "Priya Activity 0 / 10 Qs attempted 0 / 10 Mins watched Report" at bounding box center [1050, 285] width 300 height 571
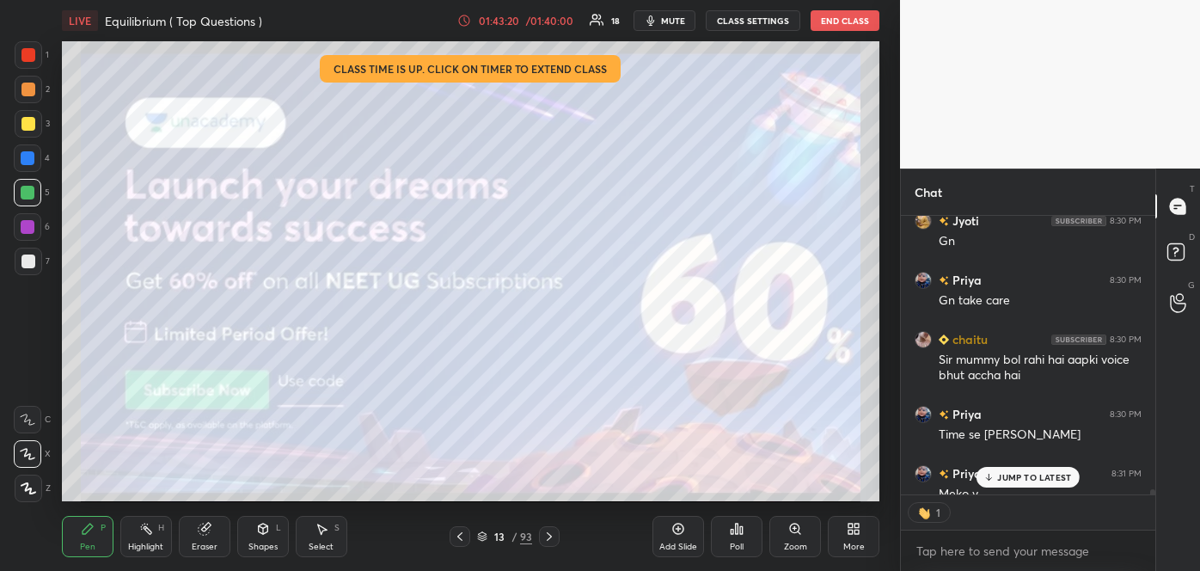
scroll to position [6, 4]
click at [841, 16] on button "End Class" at bounding box center [845, 20] width 69 height 21
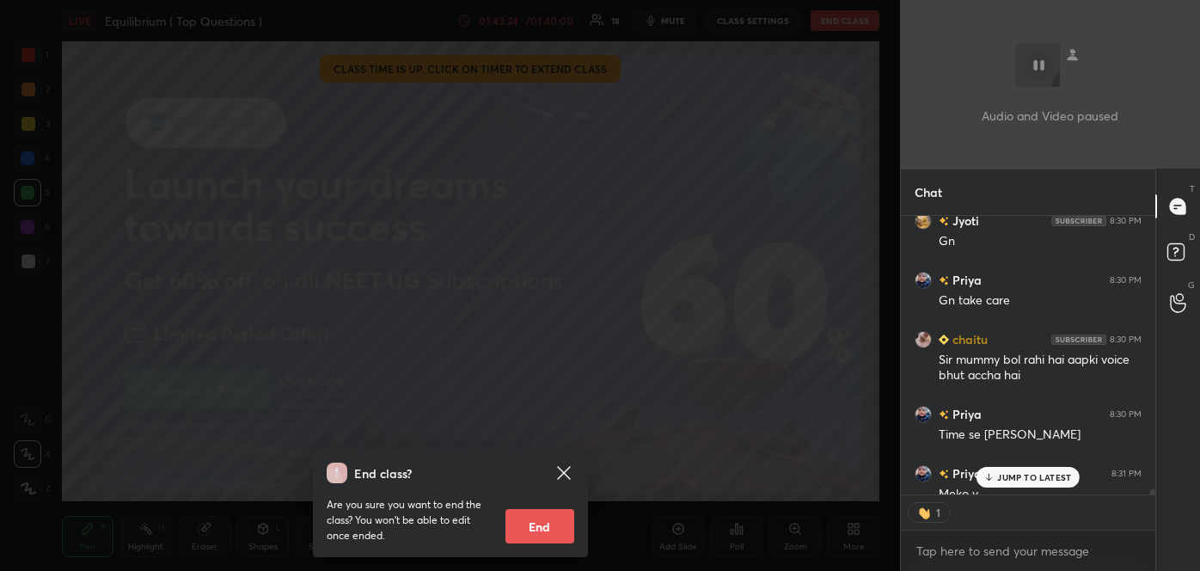
click at [543, 518] on button "End" at bounding box center [540, 526] width 69 height 34
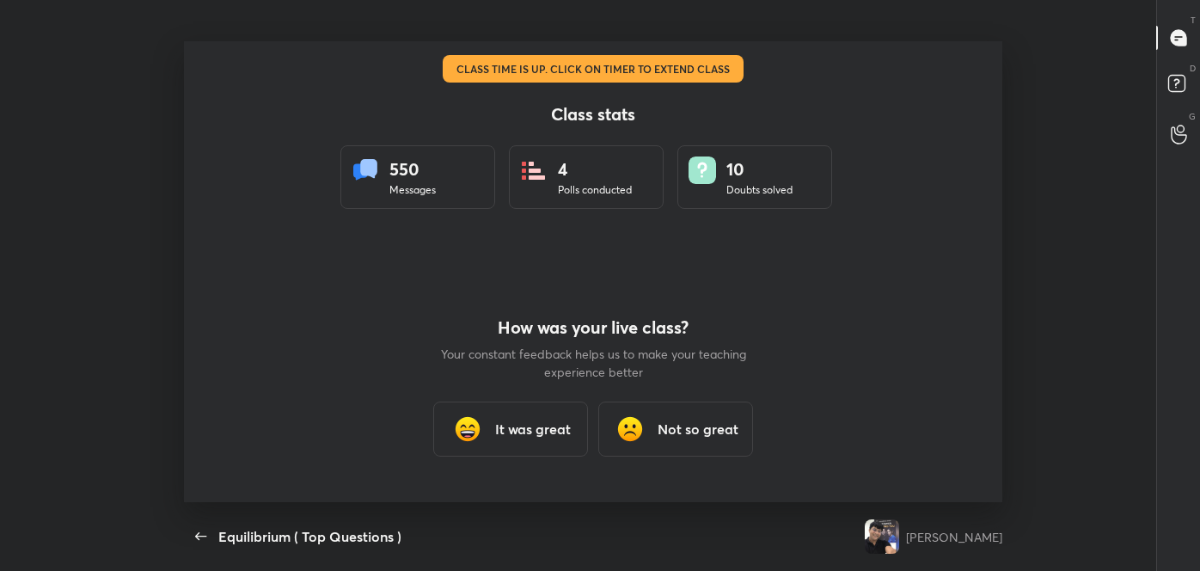
scroll to position [0, 0]
type textarea "x"
click at [552, 420] on h3 "It was great" at bounding box center [533, 429] width 76 height 21
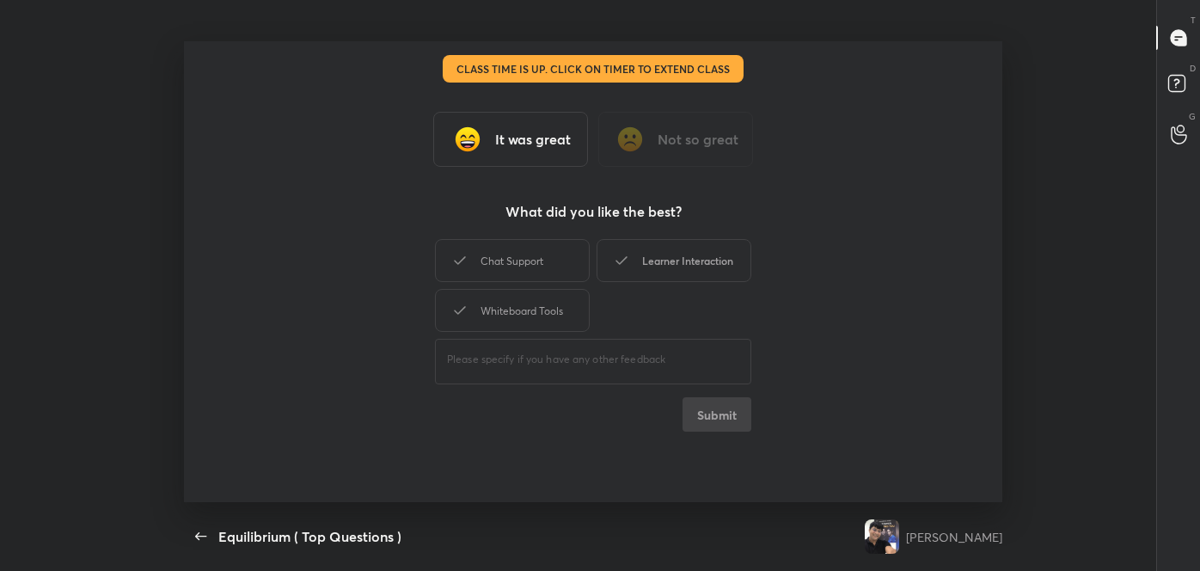
click at [687, 267] on div "Learner Interaction" at bounding box center [674, 260] width 155 height 43
click at [706, 420] on button "Submit" at bounding box center [717, 414] width 69 height 34
